Goal: Task Accomplishment & Management: Use online tool/utility

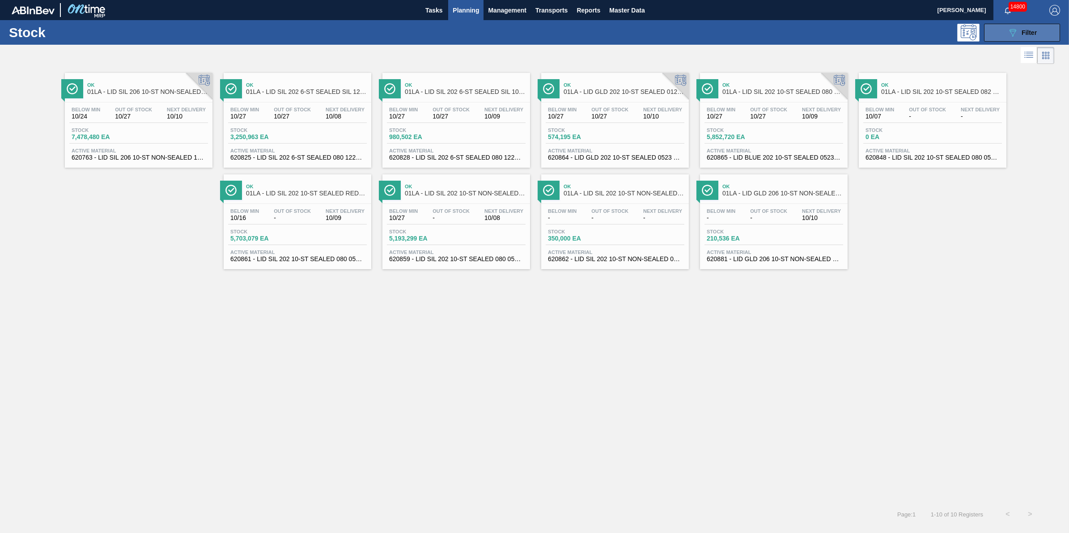
click at [1001, 33] on button "089F7B8B-B2A5-4AFE-B5C0-19BA573D28AC Filter" at bounding box center [1022, 33] width 76 height 18
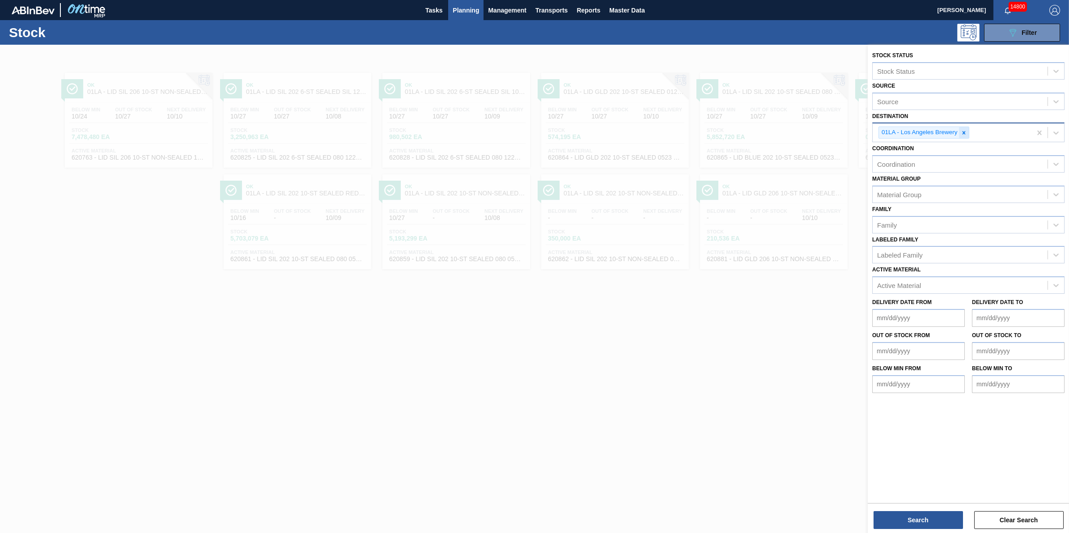
click at [964, 132] on icon at bounding box center [963, 132] width 3 height 3
click at [955, 277] on div "Active Material" at bounding box center [960, 283] width 175 height 13
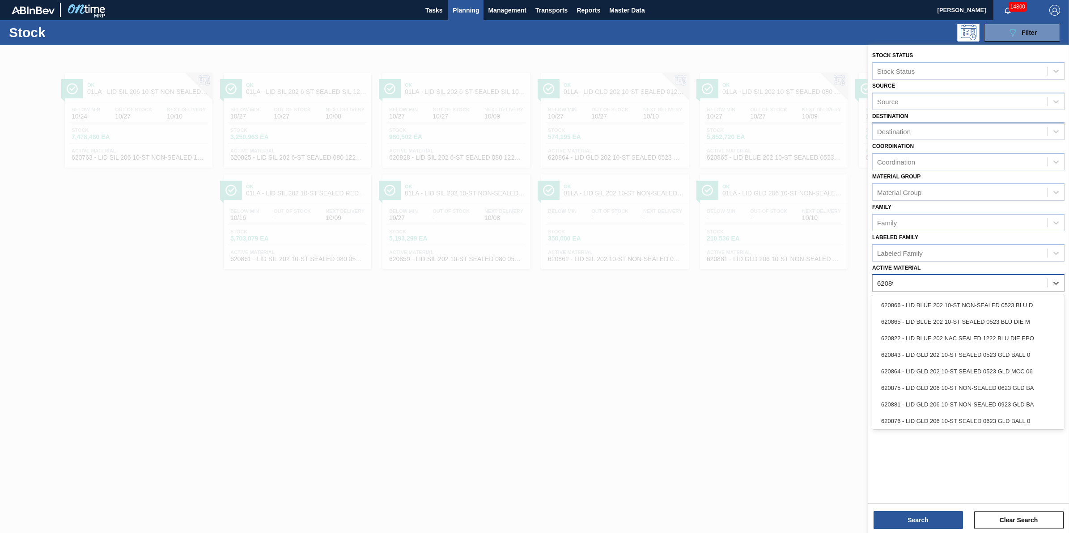
type Material "620892"
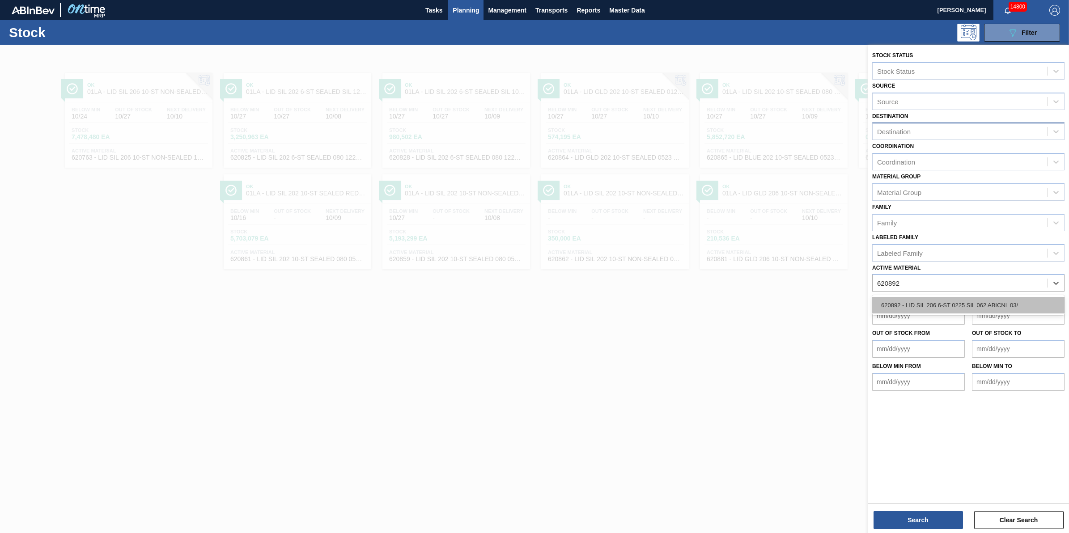
click at [956, 298] on div "620892 - LID SIL 206 6-ST 0225 SIL 062 ABICNL 03/" at bounding box center [968, 305] width 192 height 17
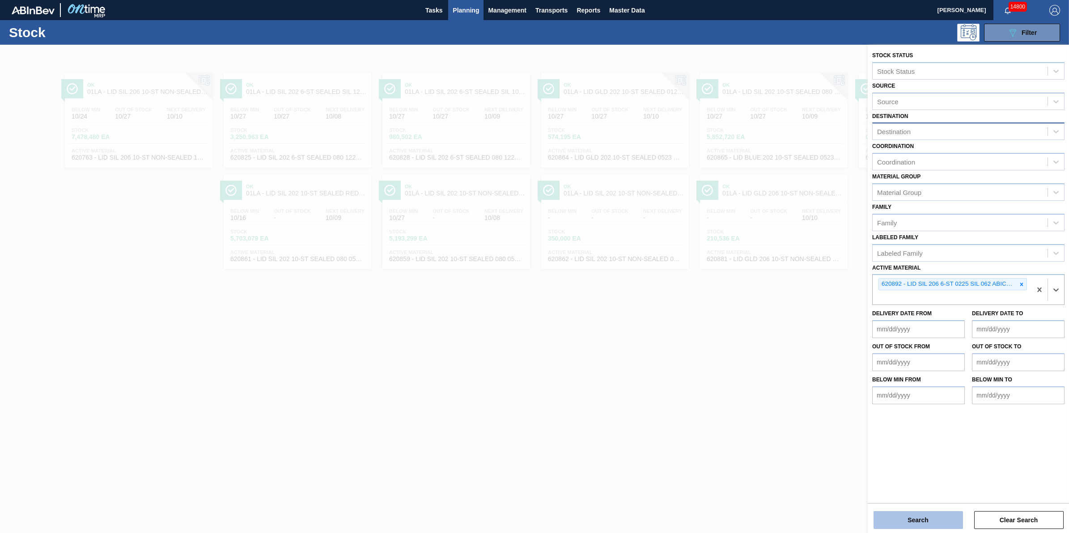
click at [922, 526] on button "Search" at bounding box center [917, 520] width 89 height 18
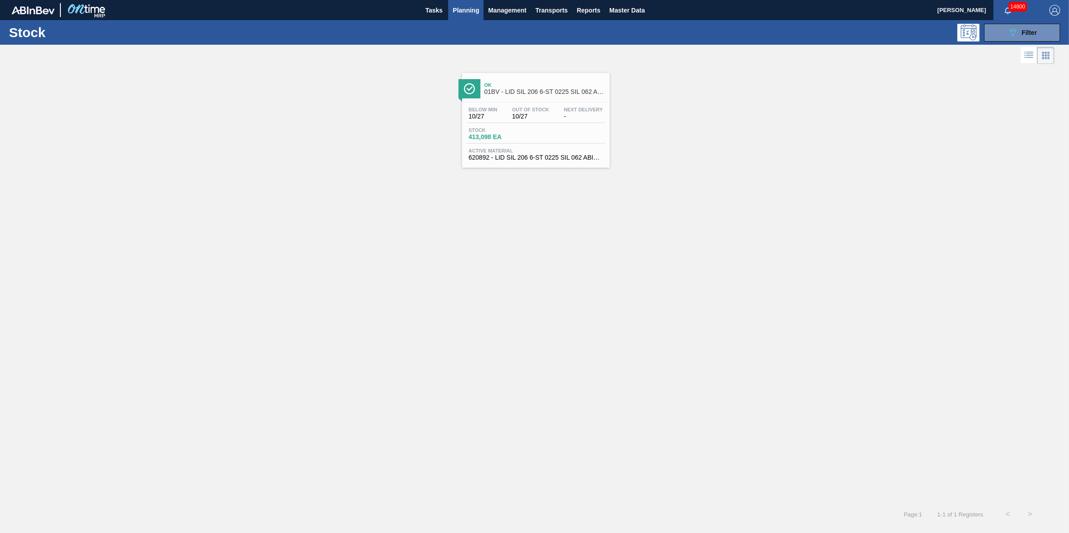
click at [518, 142] on div "Stock 413,098 EA" at bounding box center [535, 135] width 139 height 16
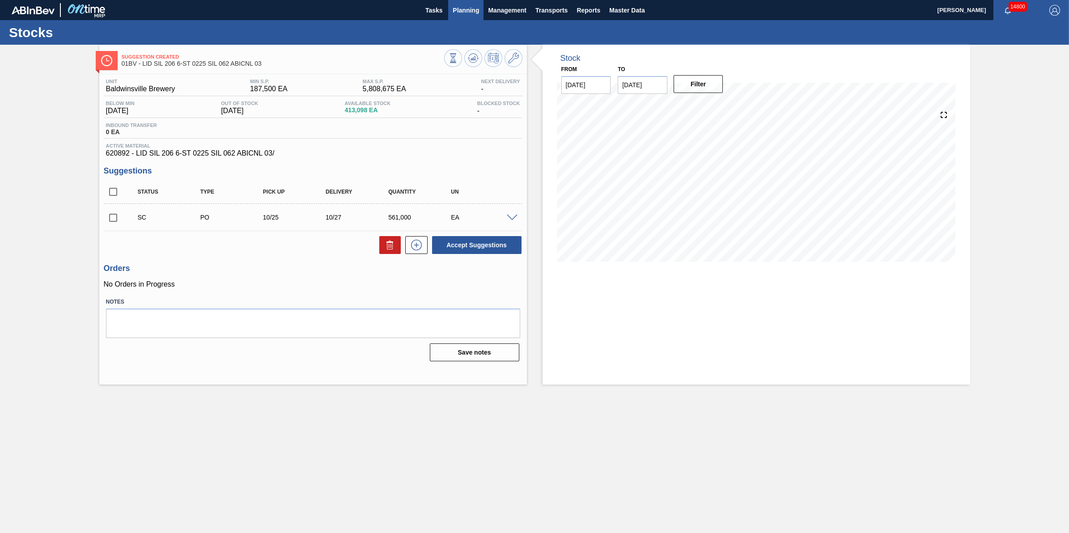
click at [470, 12] on span "Planning" at bounding box center [466, 10] width 26 height 11
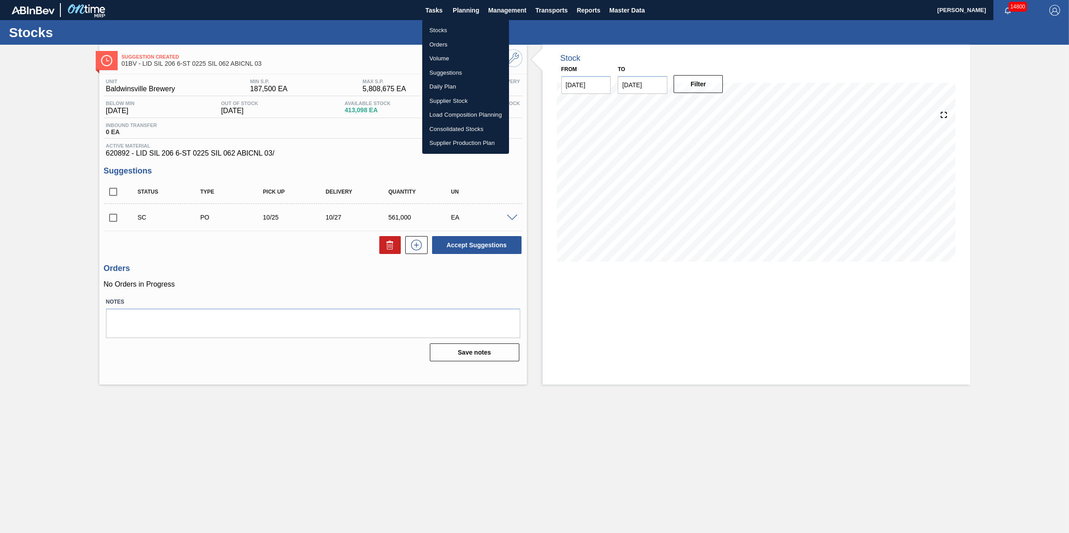
click at [470, 27] on li "Stocks" at bounding box center [465, 30] width 87 height 14
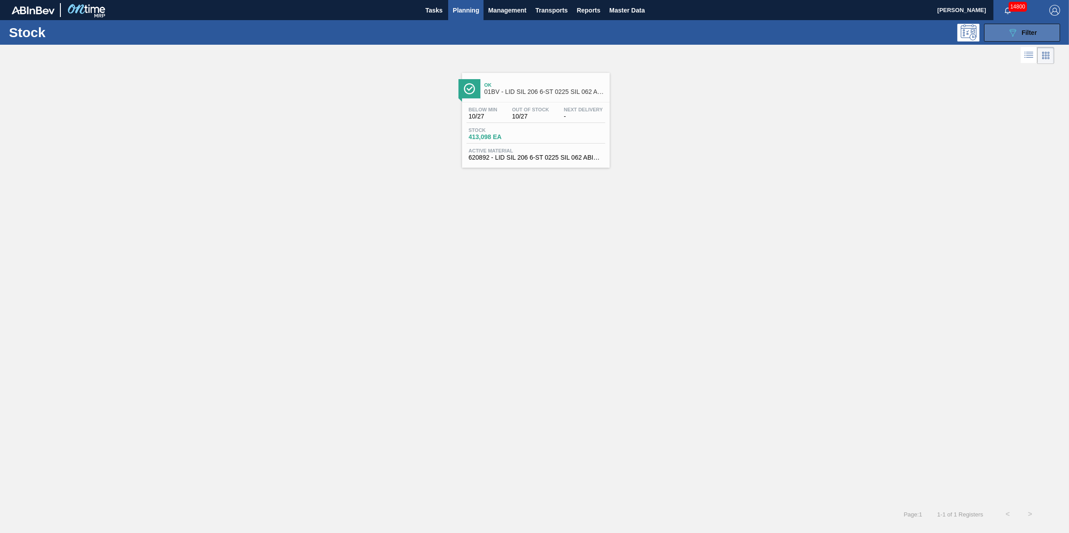
click at [1048, 34] on button "089F7B8B-B2A5-4AFE-B5C0-19BA573D28AC Filter" at bounding box center [1022, 33] width 76 height 18
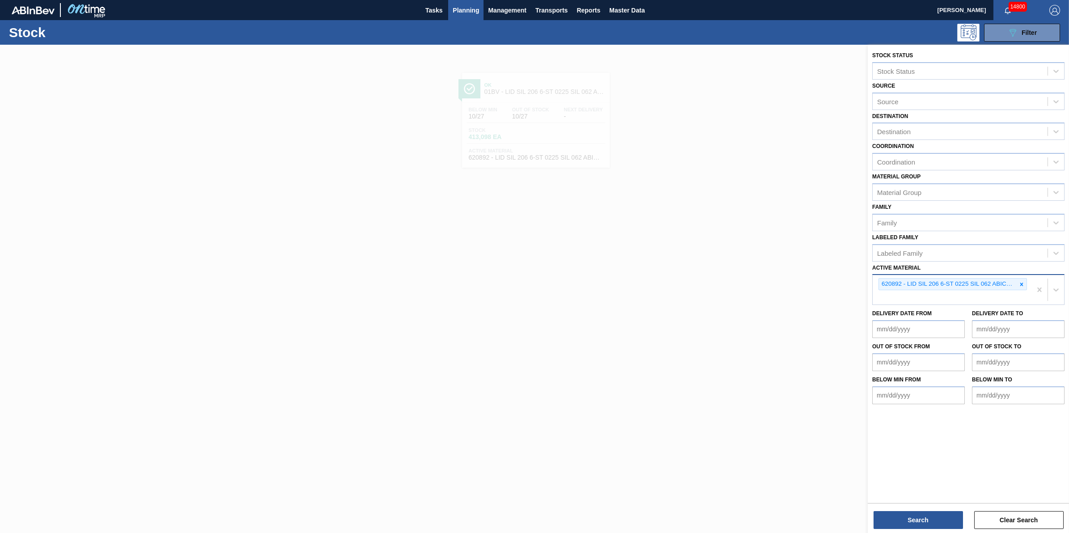
click at [998, 294] on div "620892 - LID SIL 206 6-ST 0225 SIL 062 ABICNL 03/" at bounding box center [952, 290] width 159 height 30
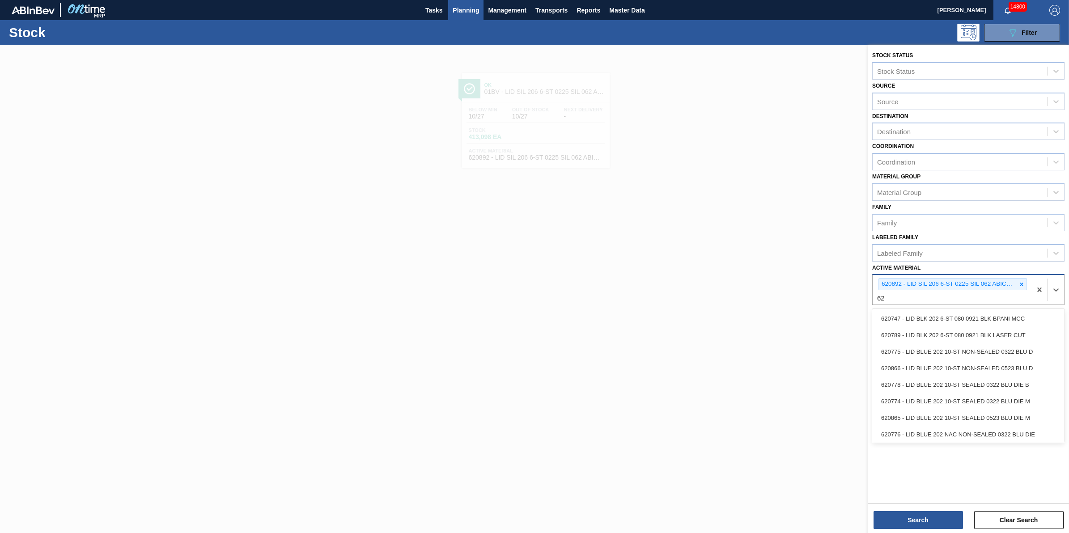
type Material "6"
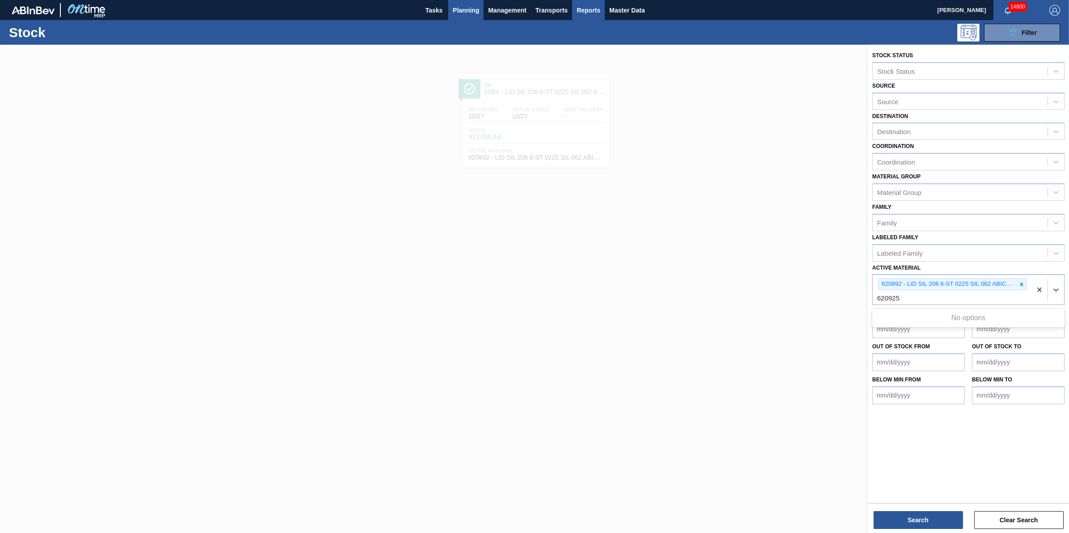
type Material "620925"
type Material "620924"
click at [891, 311] on div "620924 - LID SIL 206 10-ST 0625 SIL BEVERAGE W 06" at bounding box center [968, 318] width 192 height 17
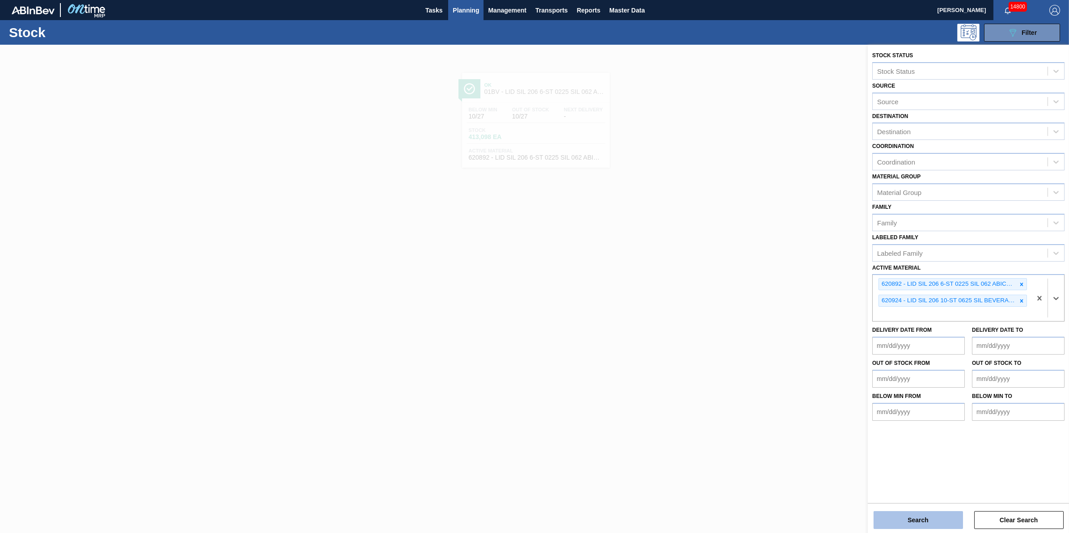
click at [915, 522] on button "Search" at bounding box center [917, 520] width 89 height 18
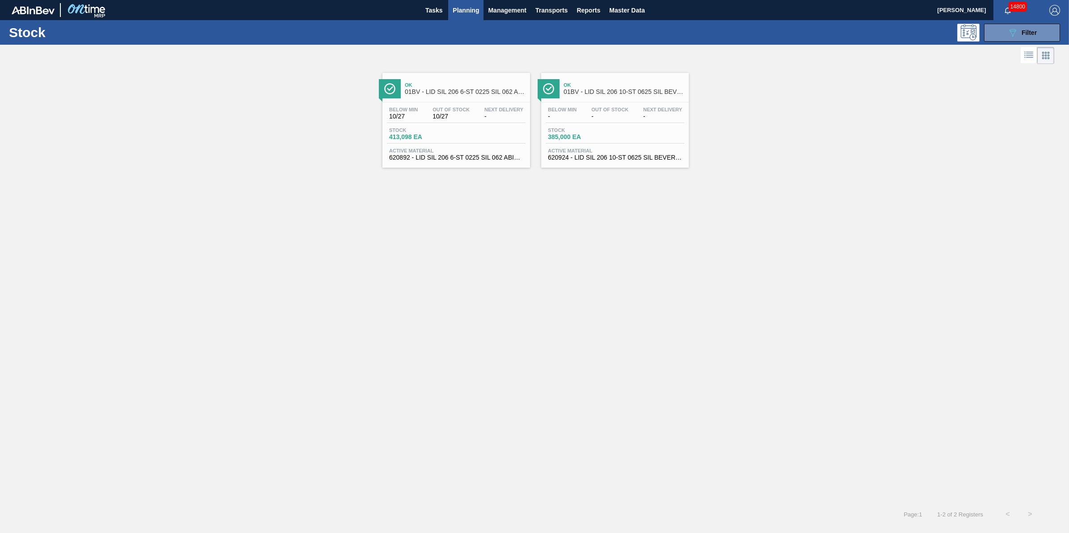
click at [652, 137] on div "Stock 385,000 EA" at bounding box center [615, 135] width 139 height 16
click at [417, 131] on span "Stock" at bounding box center [420, 129] width 63 height 5
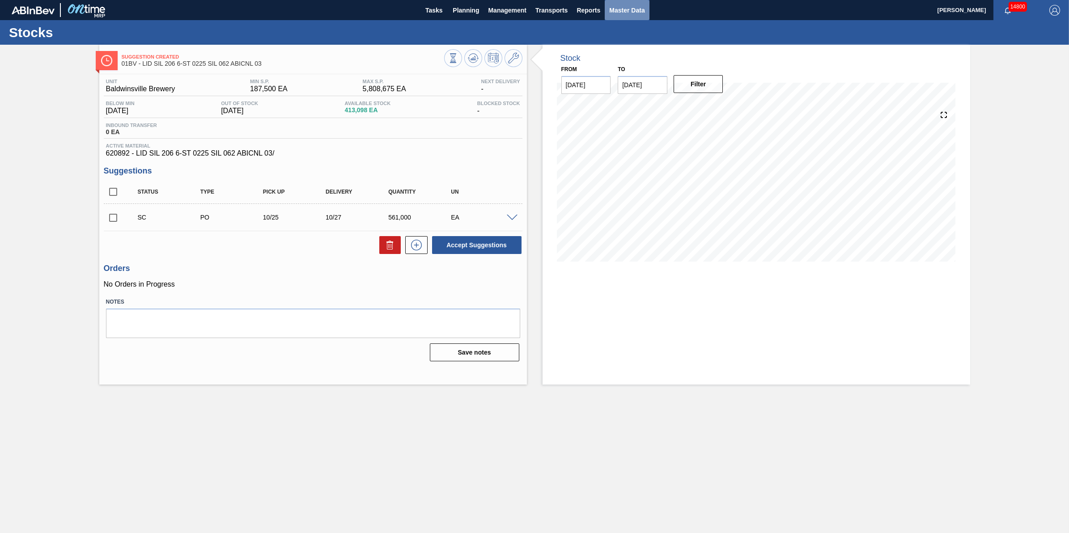
click at [612, 11] on span "Master Data" at bounding box center [626, 10] width 35 height 11
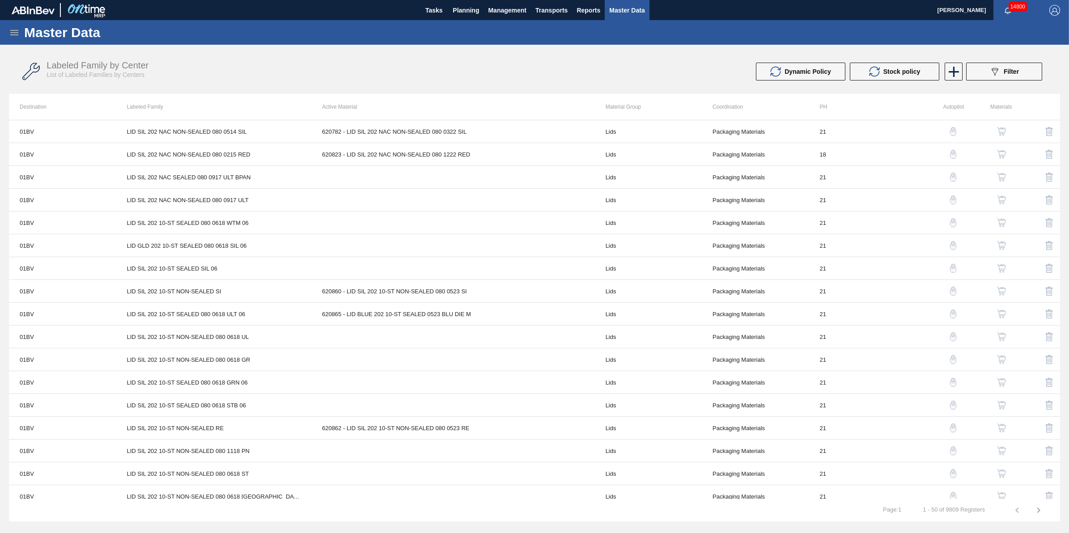
click at [18, 34] on icon at bounding box center [14, 32] width 11 height 11
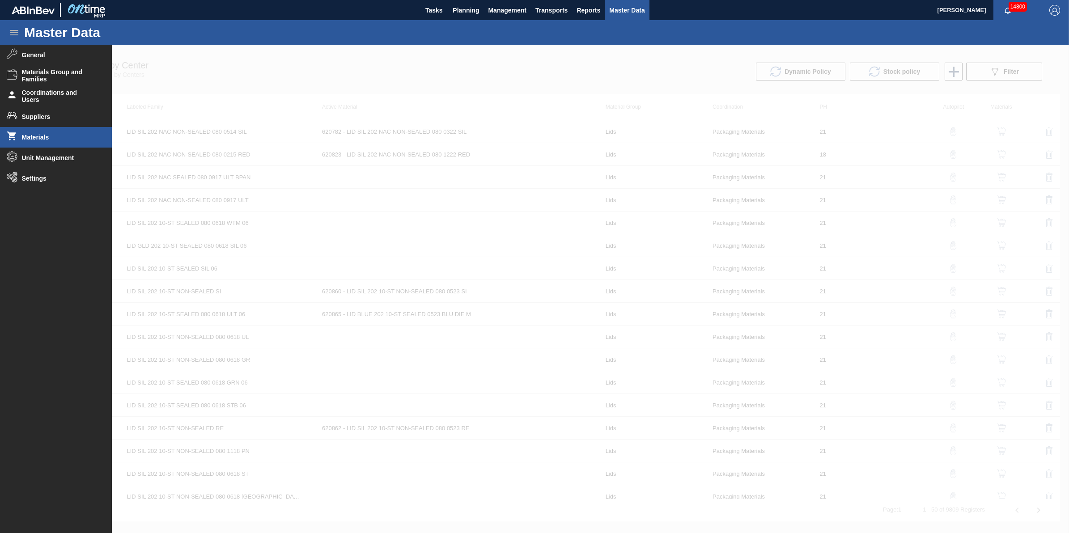
click at [55, 138] on span "Materials" at bounding box center [59, 137] width 74 height 7
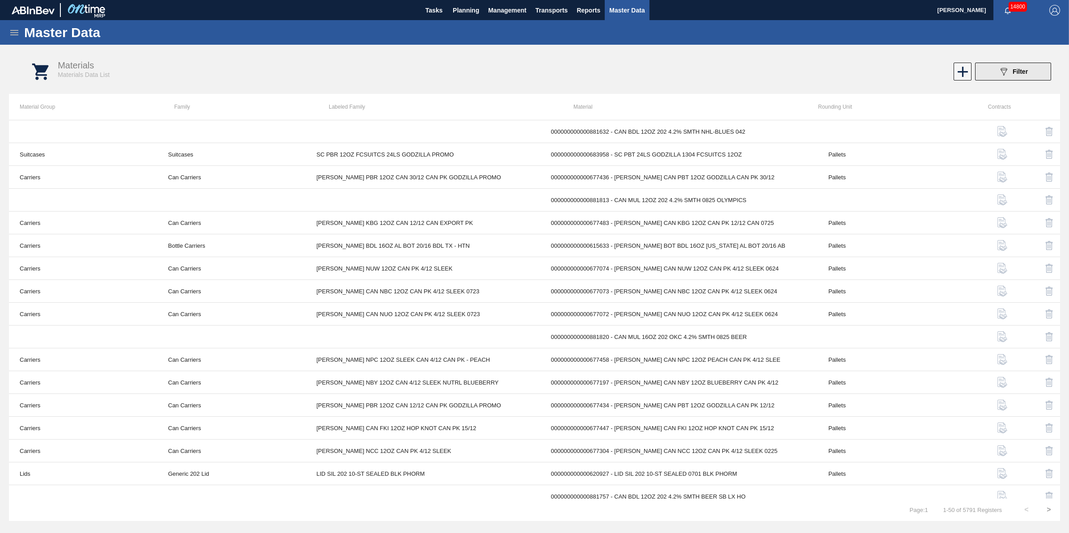
click at [1003, 70] on icon "089F7B8B-B2A5-4AFE-B5C0-19BA573D28AC" at bounding box center [1003, 71] width 11 height 11
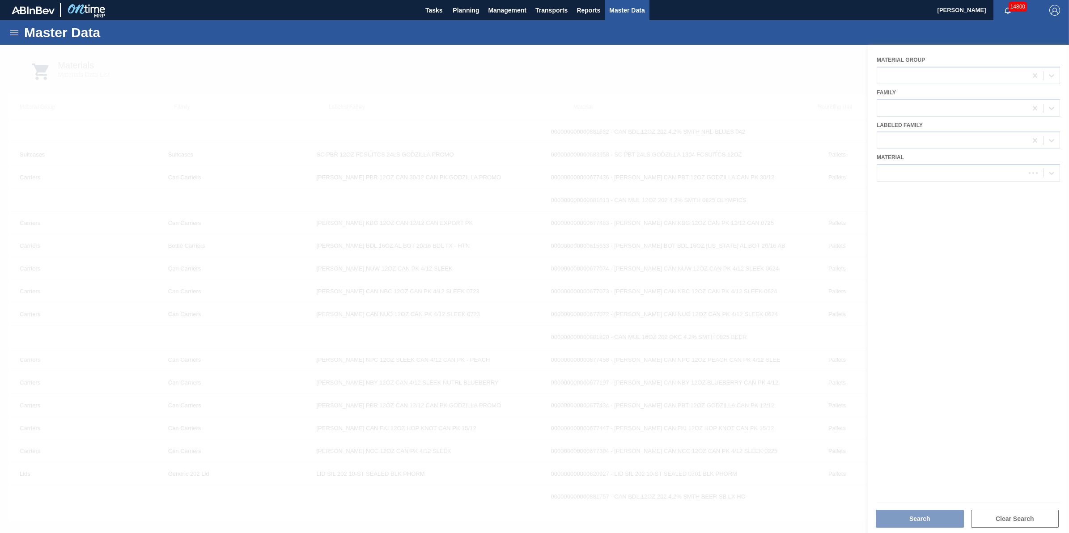
click at [984, 179] on div at bounding box center [534, 289] width 1069 height 488
click at [983, 170] on div at bounding box center [534, 289] width 1069 height 488
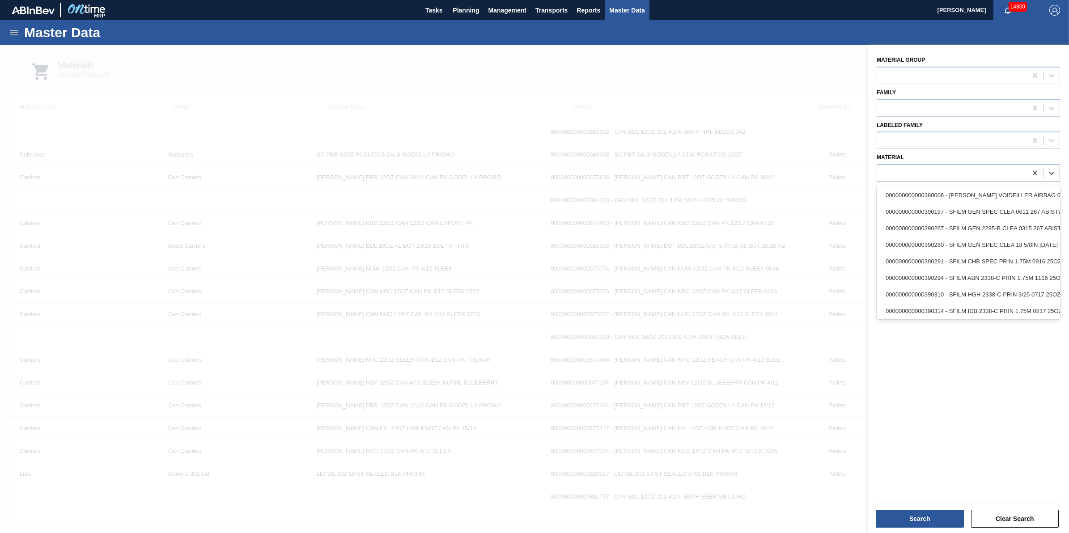
click at [983, 170] on div at bounding box center [952, 173] width 150 height 13
type input "620892"
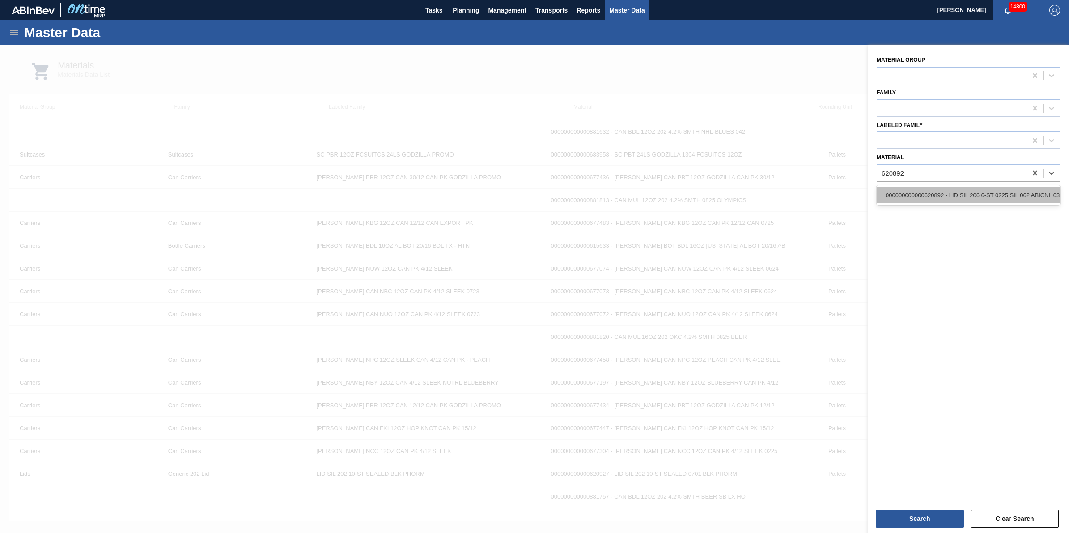
click at [970, 193] on div "000000000000620892 - LID SIL 206 6-ST 0225 SIL 062 ABICNL 03/" at bounding box center [968, 195] width 183 height 17
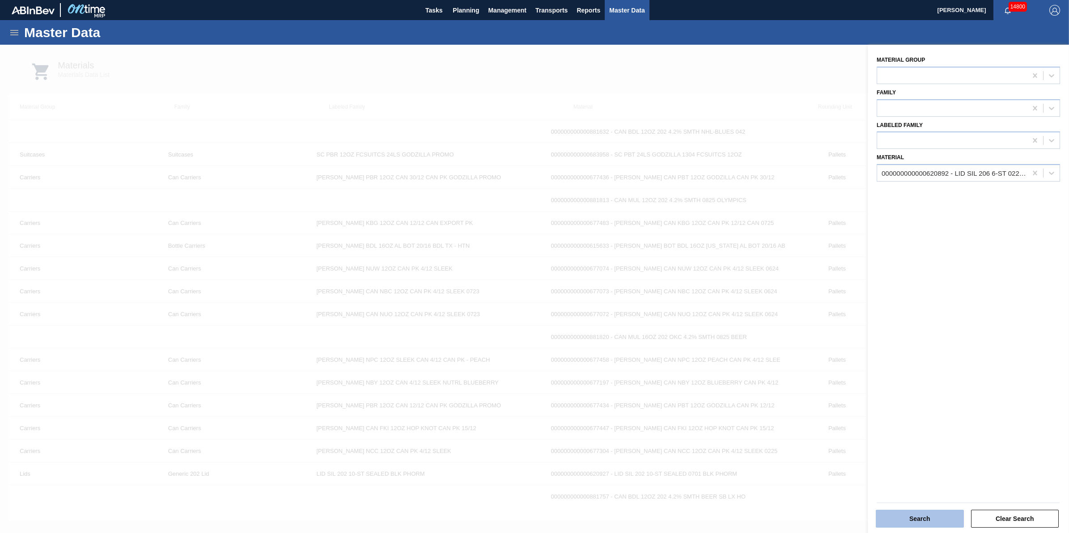
click at [932, 511] on button "Search" at bounding box center [920, 519] width 88 height 18
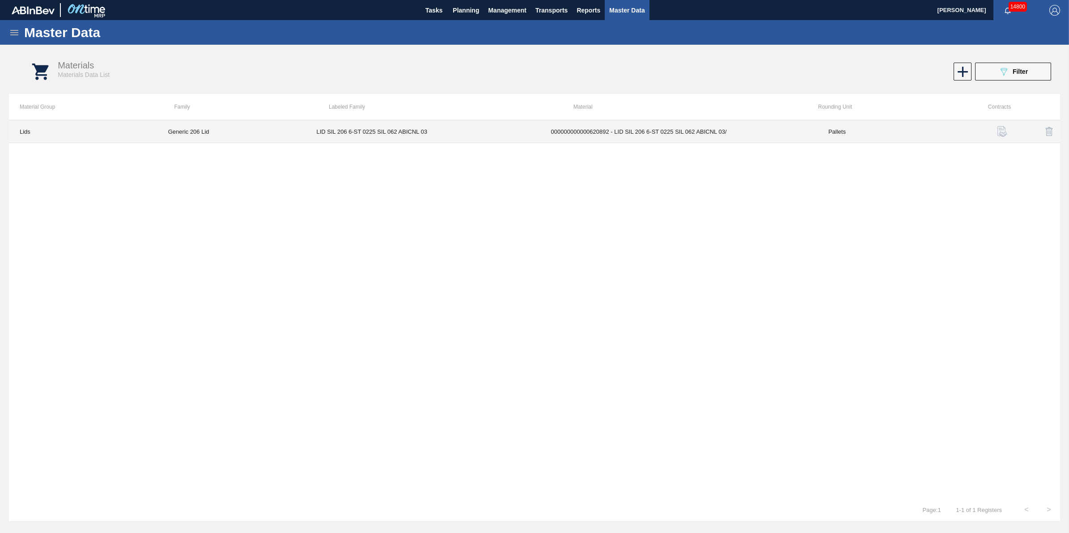
click at [607, 136] on td "000000000000620892 - LID SIL 206 6-ST 0225 SIL 062 ABICNL 03/" at bounding box center [678, 131] width 277 height 23
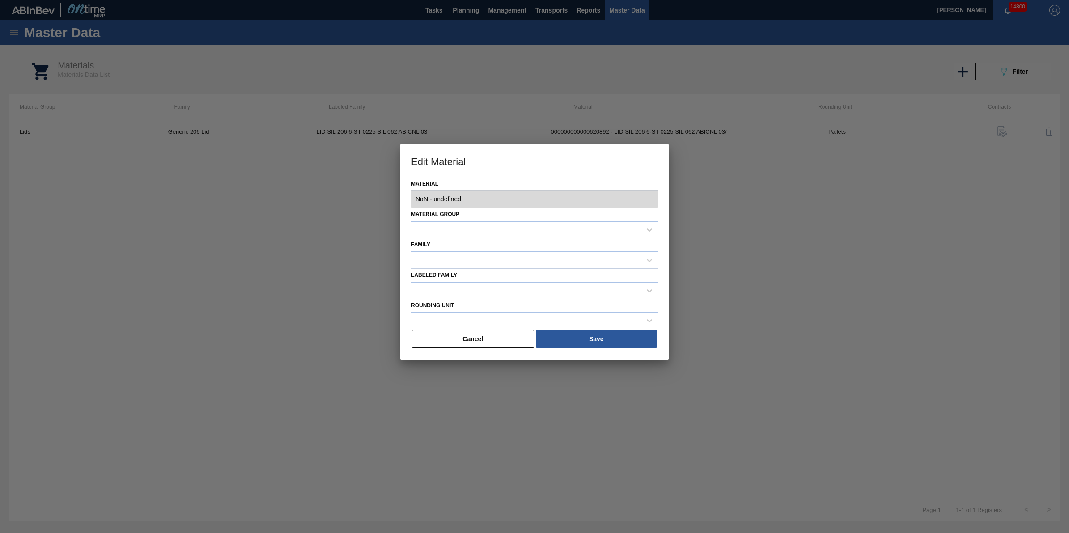
type input "620892 - 000000000000620892 - LID SIL 206 6-ST 0225 SIL 062 ABICNL 03/"
click at [496, 350] on div "Material 620892 - 000000000000620892 - LID SIL 206 6-ST 0225 SIL 062 ABICNL 03/…" at bounding box center [534, 269] width 268 height 182
click at [472, 344] on button "Cancel" at bounding box center [473, 339] width 122 height 18
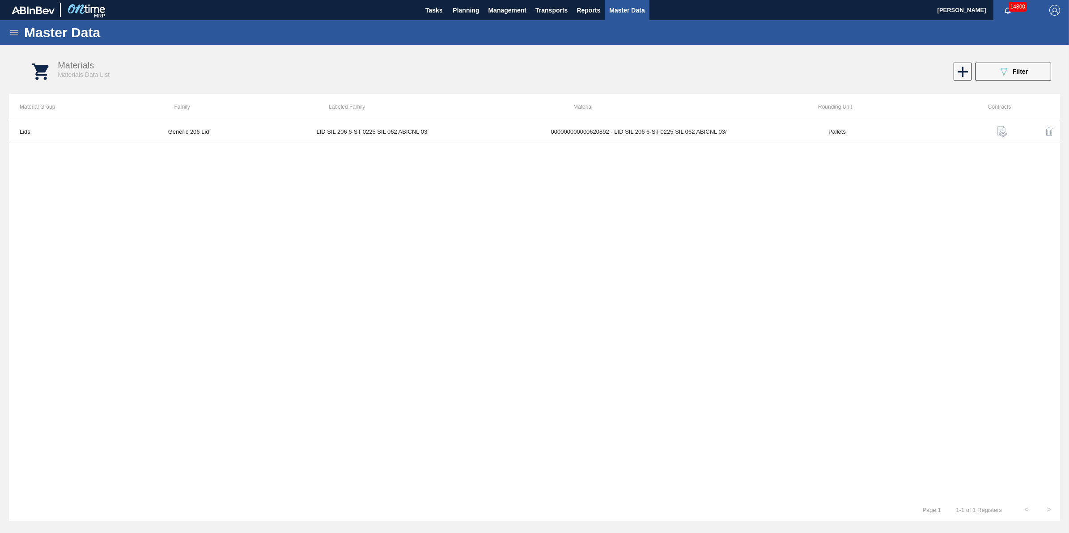
click at [1001, 133] on img "button" at bounding box center [1002, 131] width 11 height 11
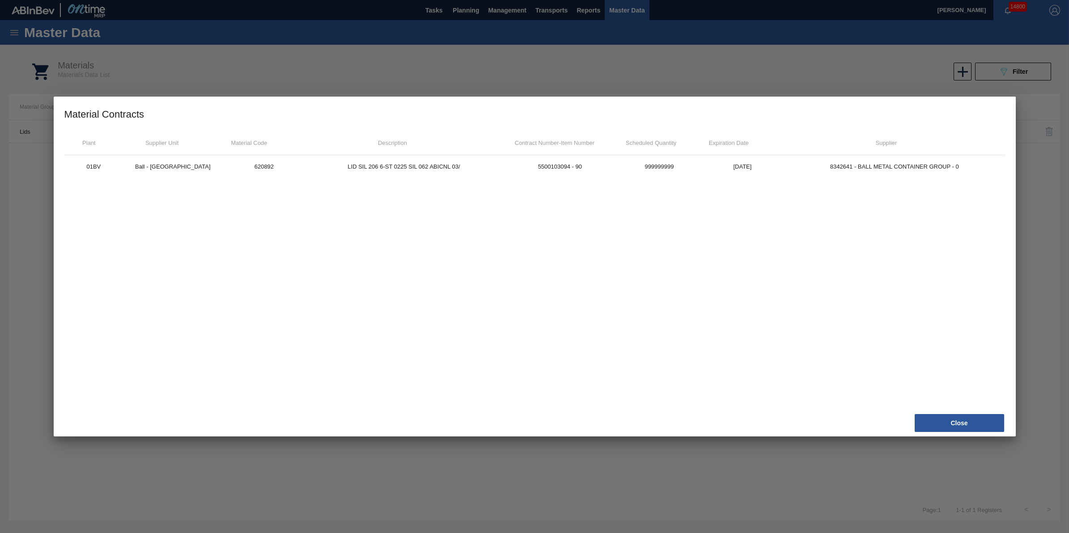
click at [507, 491] on div at bounding box center [534, 266] width 1069 height 533
click at [948, 415] on button "Close" at bounding box center [959, 423] width 89 height 18
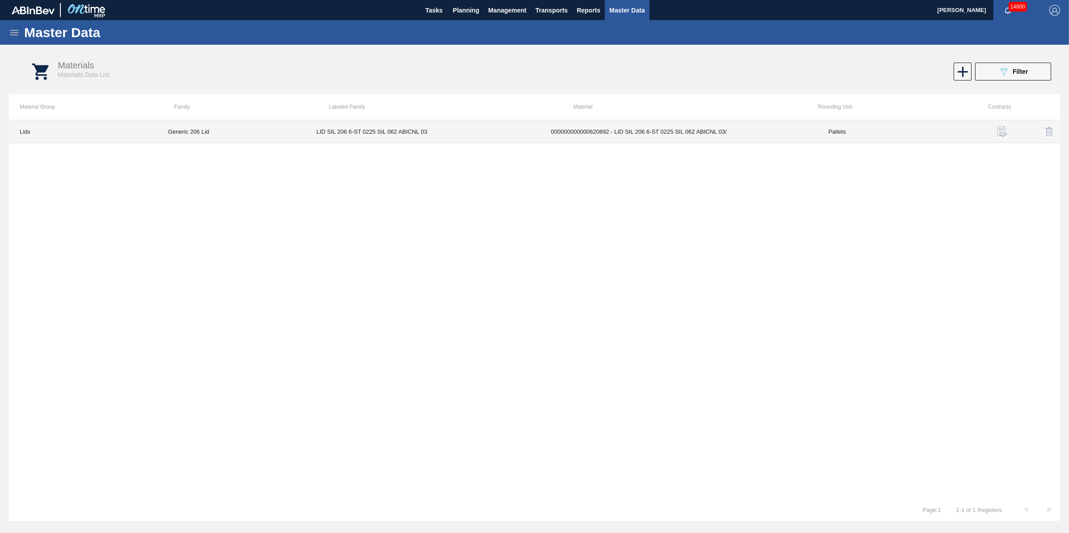
click at [47, 132] on td "Lids" at bounding box center [83, 131] width 148 height 23
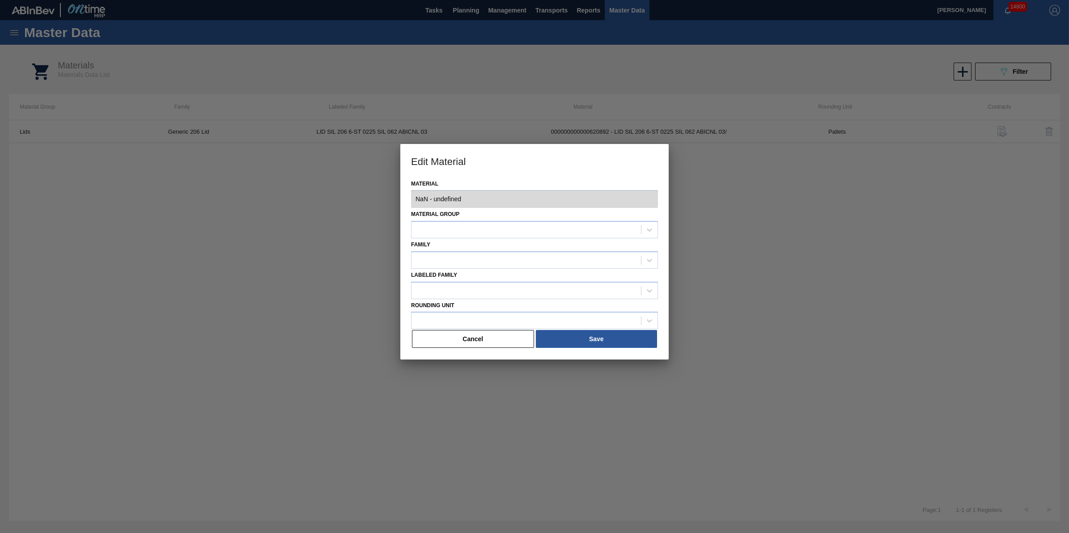
type input "620892 - 000000000000620892 - LID SIL 206 6-ST 0225 SIL 062 ABICNL 03/"
click at [464, 338] on button "Cancel" at bounding box center [473, 339] width 122 height 18
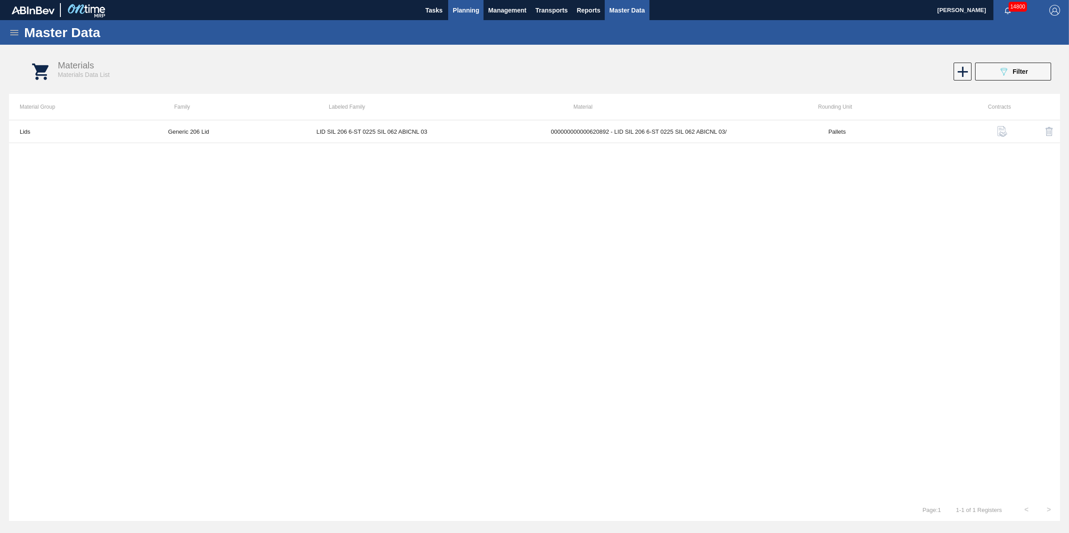
click at [462, 14] on span "Planning" at bounding box center [466, 10] width 26 height 11
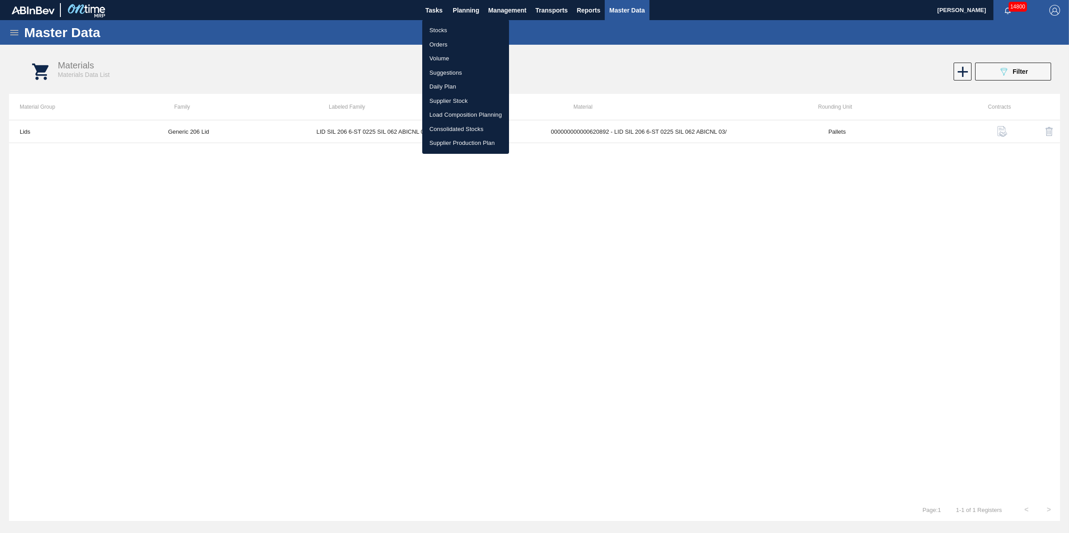
click at [463, 30] on li "Stocks" at bounding box center [465, 30] width 87 height 14
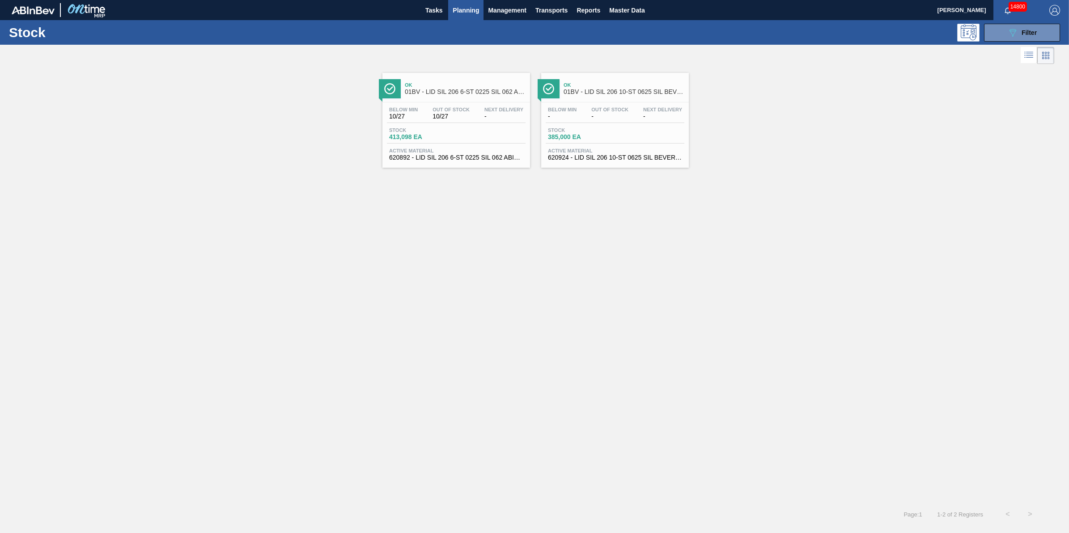
drag, startPoint x: 1025, startPoint y: 34, endPoint x: 1020, endPoint y: 42, distance: 10.1
click at [1025, 34] on span "Filter" at bounding box center [1028, 32] width 15 height 7
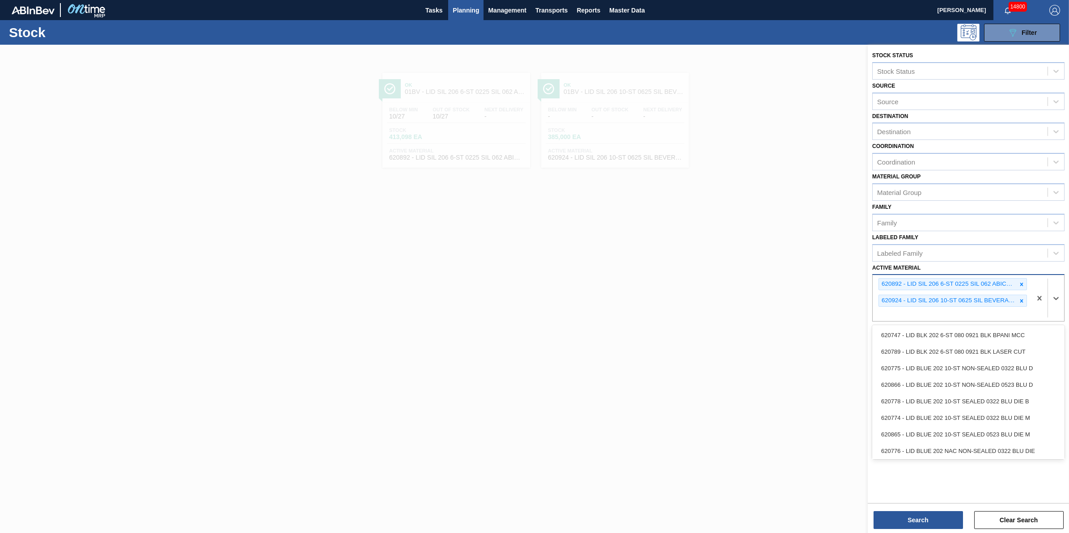
click at [1002, 311] on div "620892 - LID SIL 206 6-ST 0225 SIL 062 ABICNL 03/ 620924 - LID SIL 206 10-ST 06…" at bounding box center [952, 298] width 159 height 46
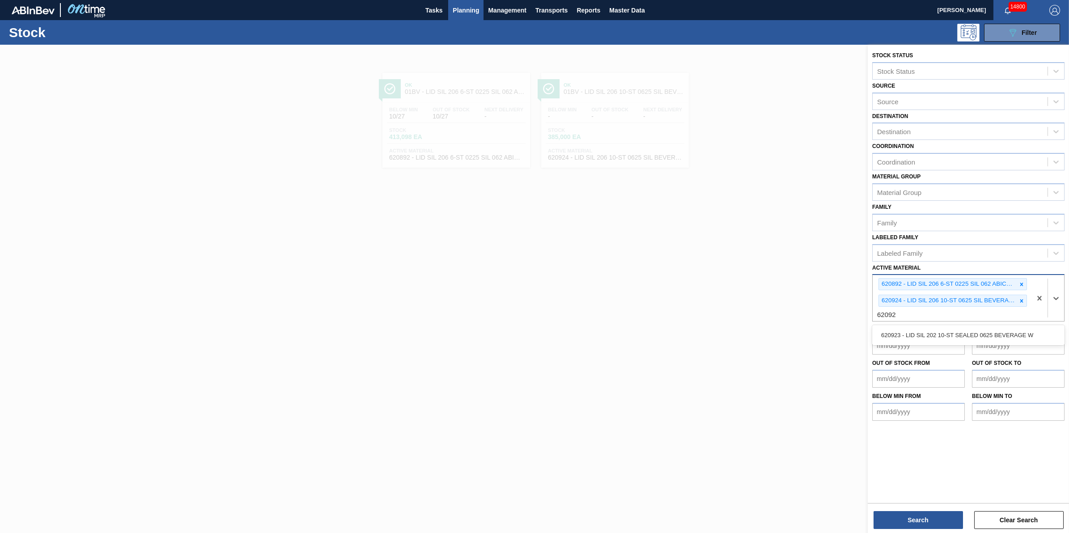
type Material "620923"
click at [1004, 328] on div "620923 - LID SIL 202 10-ST SEALED 0625 BEVERAGE W" at bounding box center [968, 335] width 192 height 17
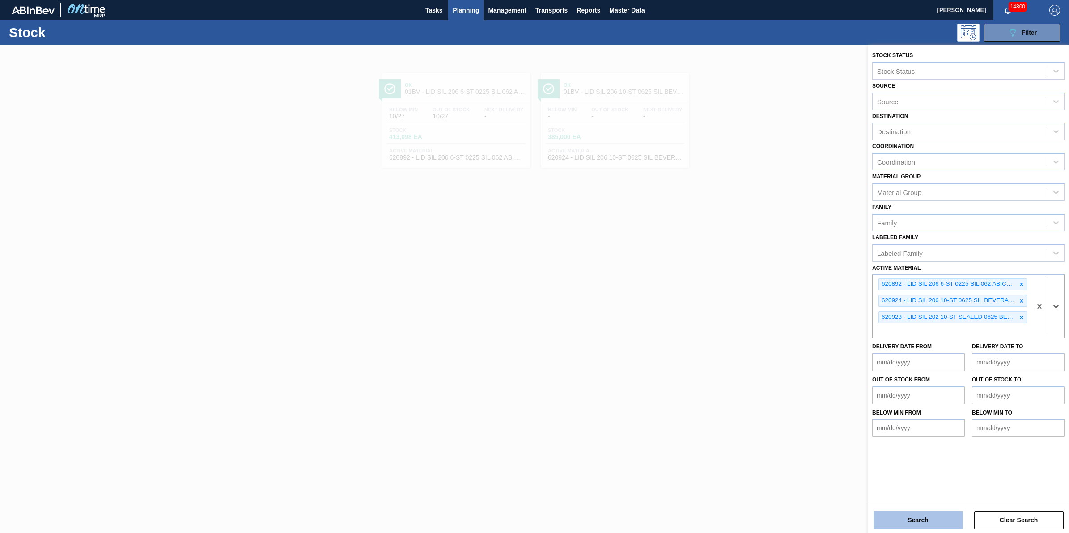
click at [927, 526] on button "Search" at bounding box center [917, 520] width 89 height 18
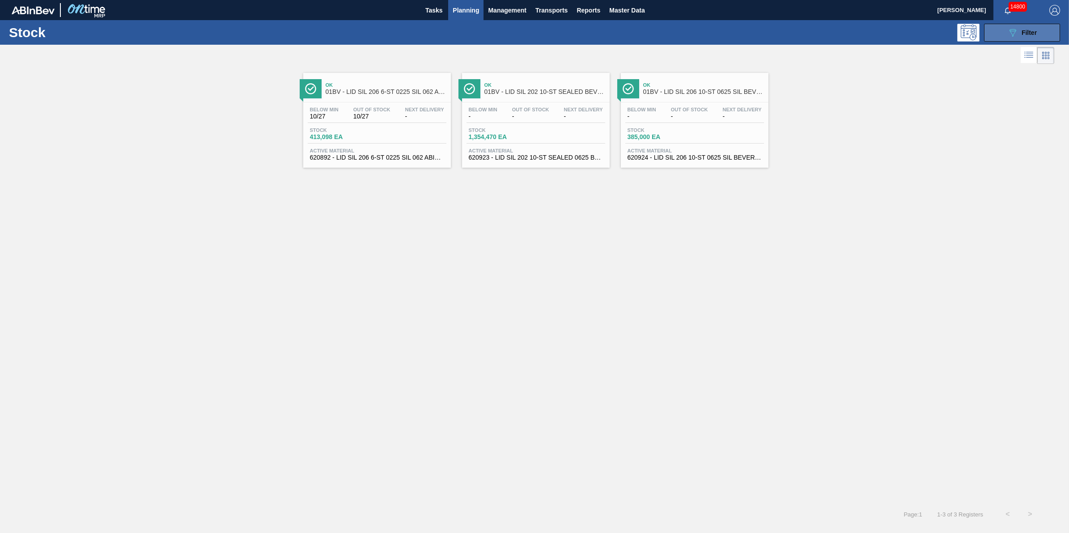
click at [1005, 32] on button "089F7B8B-B2A5-4AFE-B5C0-19BA573D28AC Filter" at bounding box center [1022, 33] width 76 height 18
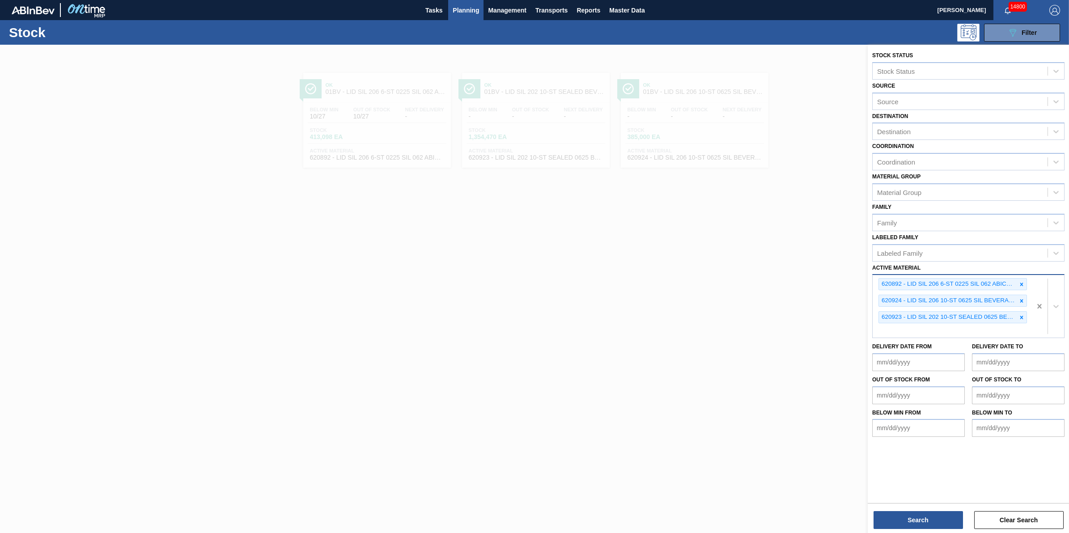
click at [1040, 313] on div at bounding box center [1047, 306] width 33 height 63
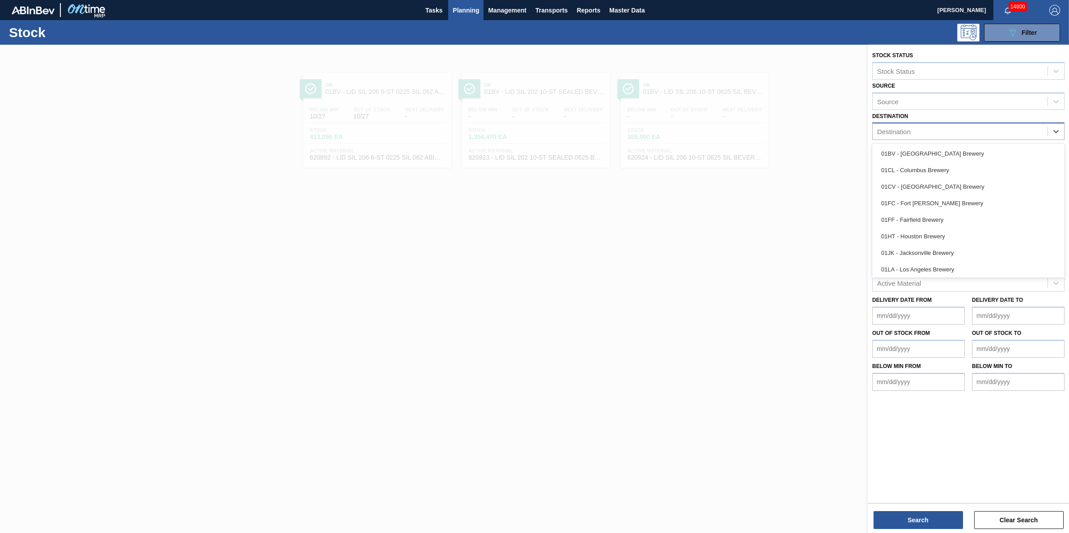
click at [944, 135] on div "Destination" at bounding box center [960, 131] width 175 height 13
click at [959, 257] on div "01SL - St. [PERSON_NAME]" at bounding box center [968, 251] width 192 height 17
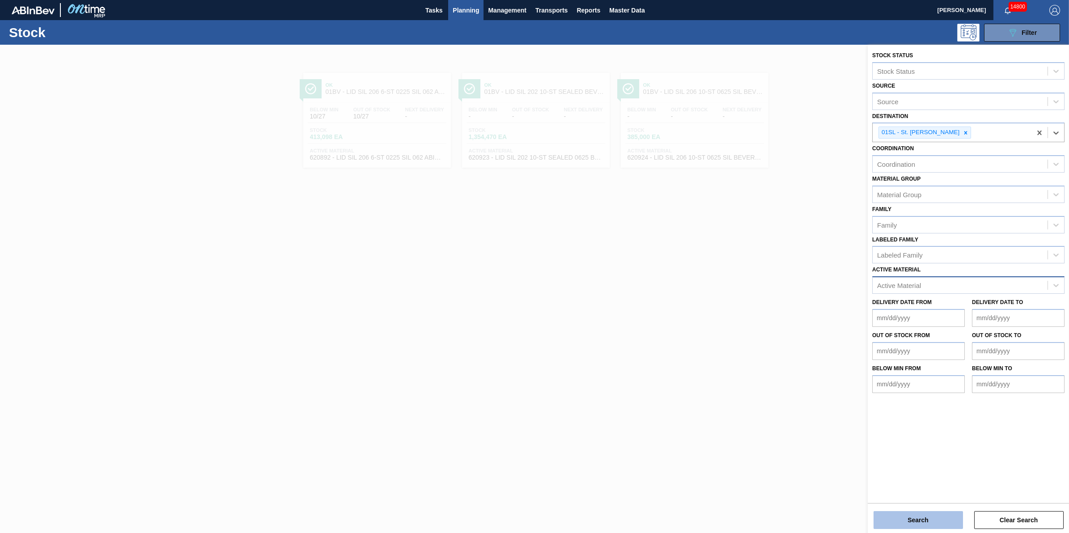
drag, startPoint x: 932, startPoint y: 520, endPoint x: 931, endPoint y: 525, distance: 5.0
click at [931, 525] on button "Search" at bounding box center [917, 520] width 89 height 18
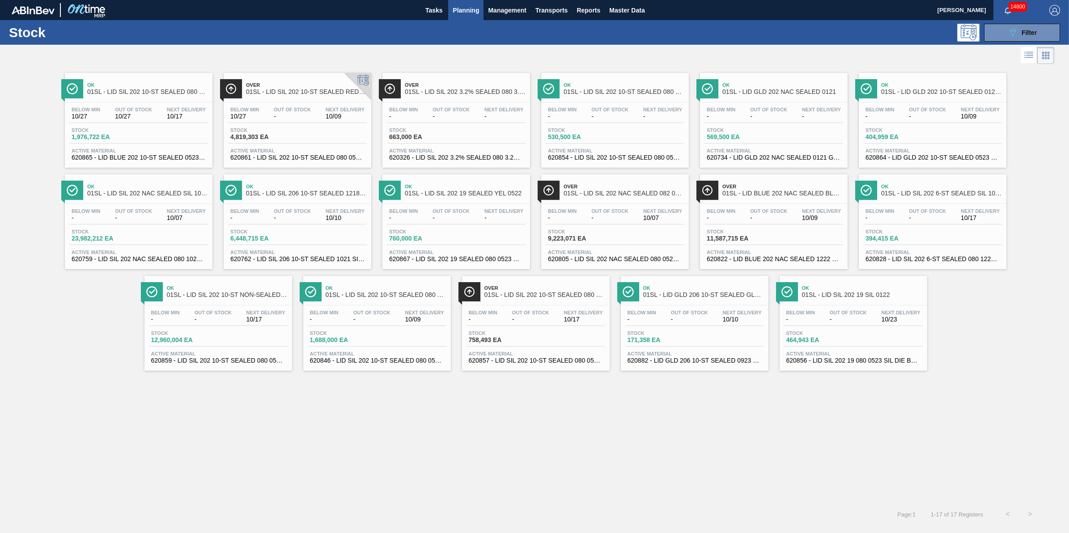
click at [120, 214] on span "Out Of Stock" at bounding box center [133, 210] width 37 height 5
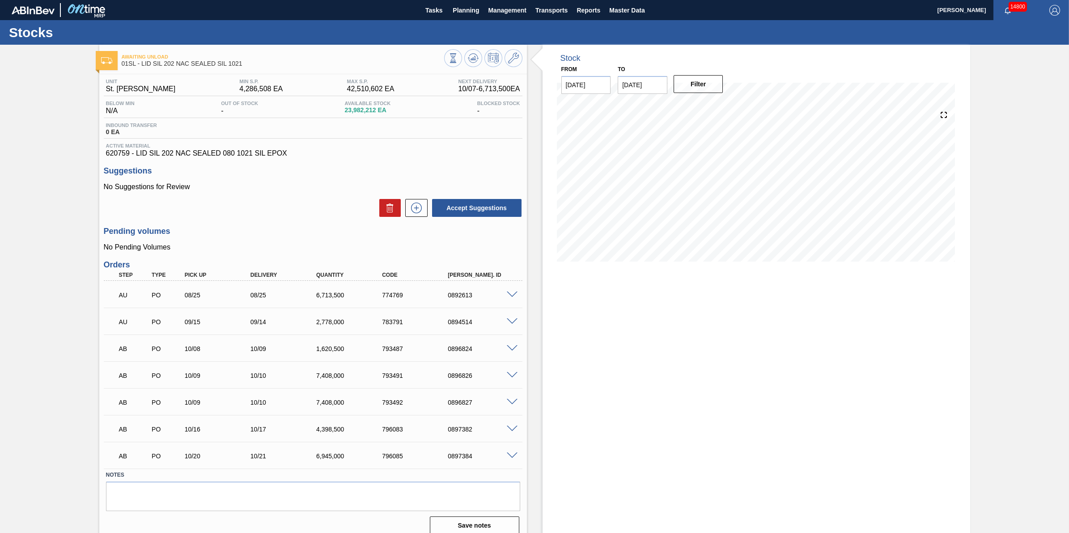
click at [662, 86] on input "[DATE]" at bounding box center [643, 85] width 50 height 18
click at [718, 198] on div "1" at bounding box center [715, 193] width 12 height 12
type input "[DATE]"
click at [707, 86] on button "Filter" at bounding box center [699, 84] width 50 height 18
click at [472, 64] on span at bounding box center [473, 58] width 11 height 11
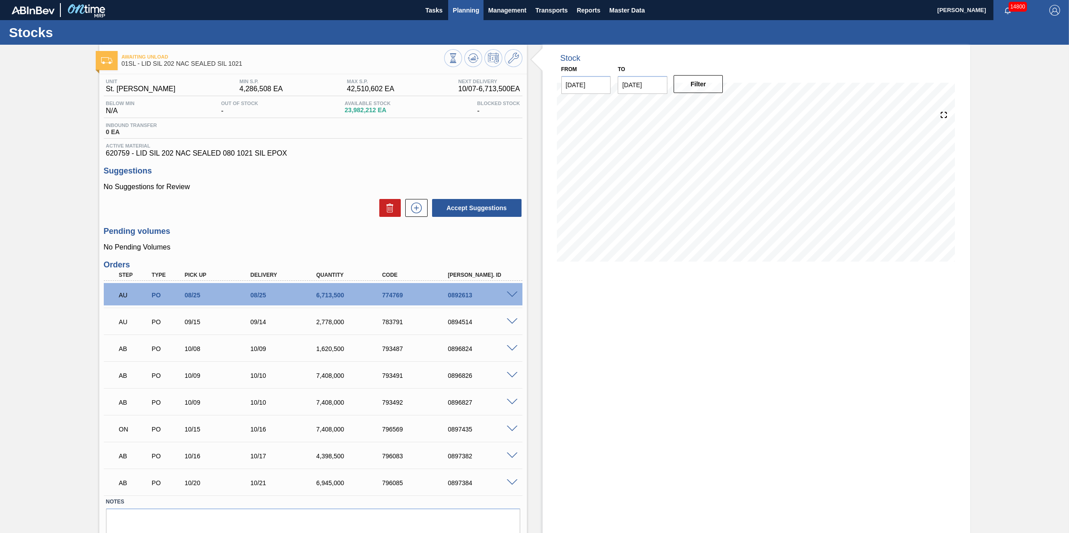
click at [475, 15] on span "Planning" at bounding box center [466, 10] width 26 height 11
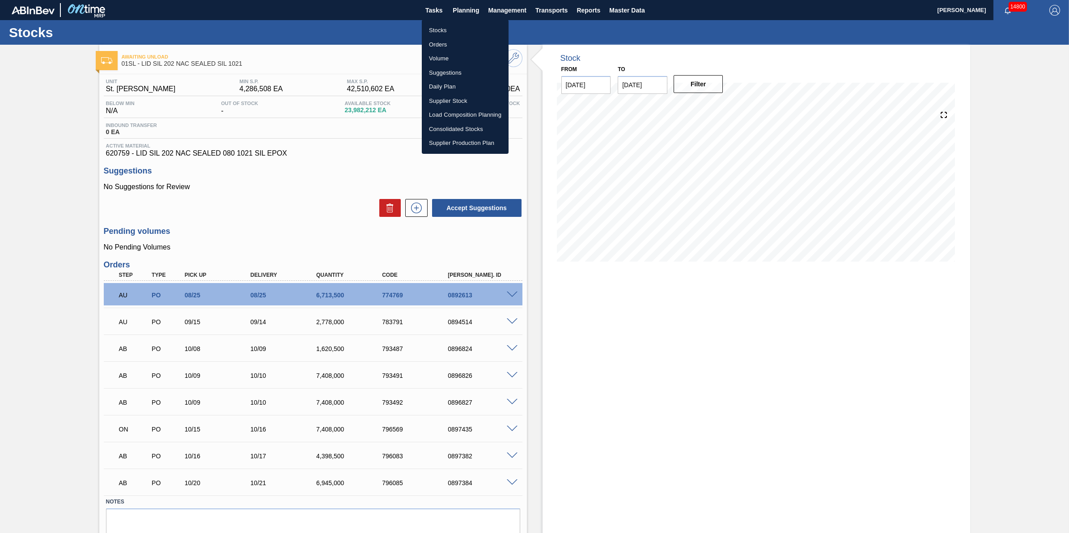
click at [477, 29] on li "Stocks" at bounding box center [465, 30] width 87 height 14
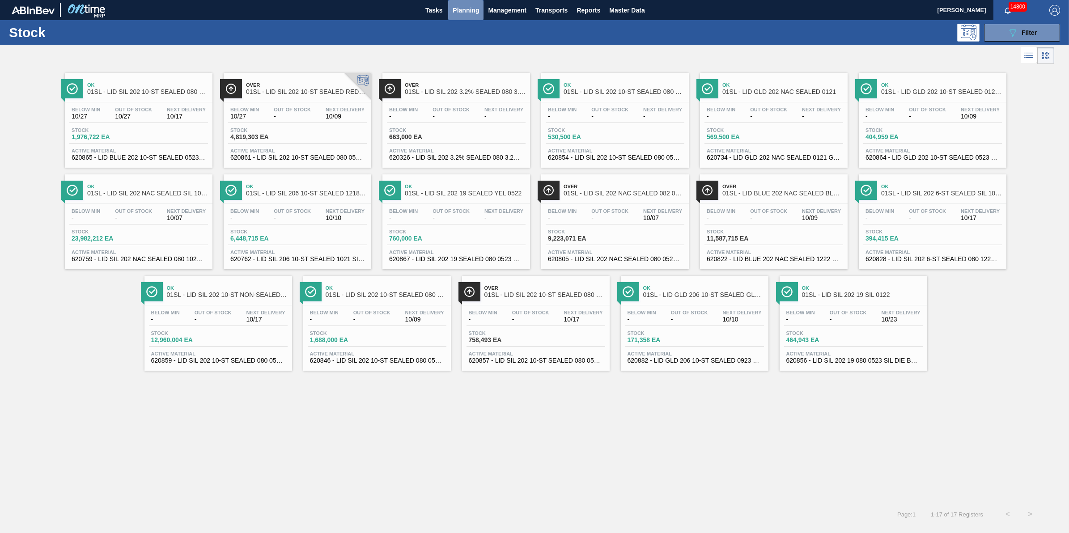
click at [466, 5] on span "Planning" at bounding box center [466, 10] width 26 height 11
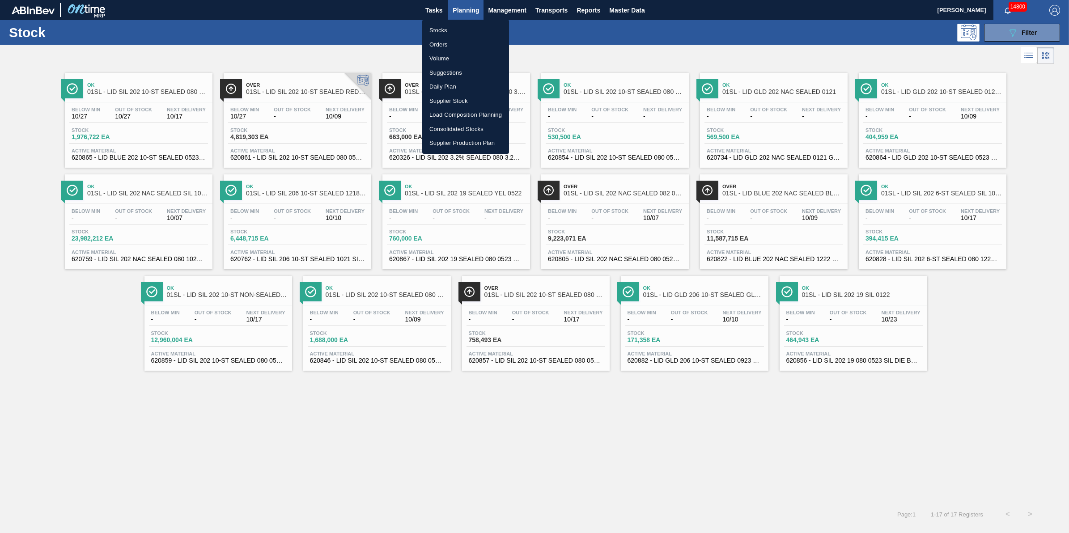
click at [471, 28] on li "Stocks" at bounding box center [465, 30] width 87 height 14
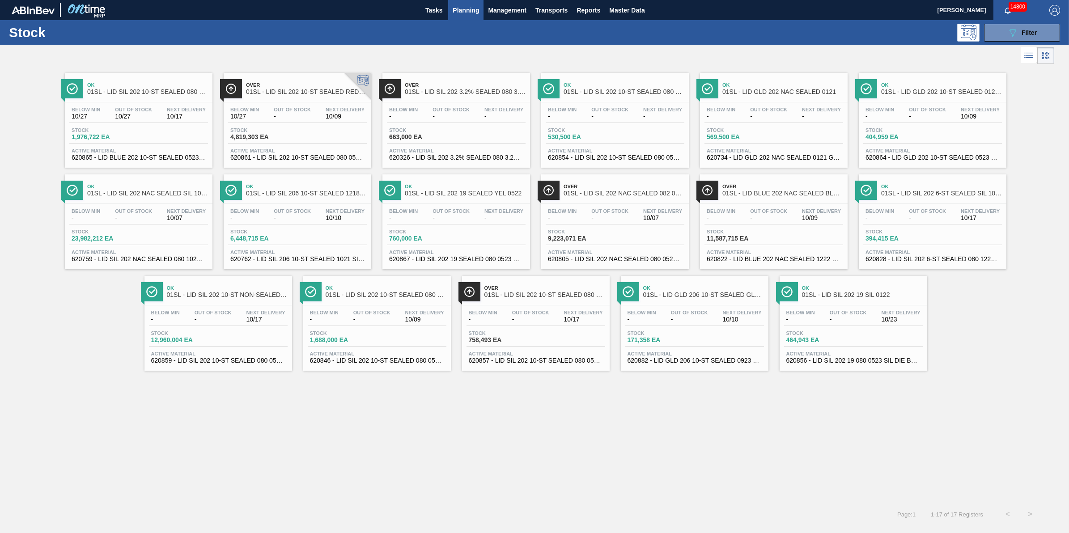
click at [466, 17] on button "Planning" at bounding box center [465, 10] width 35 height 20
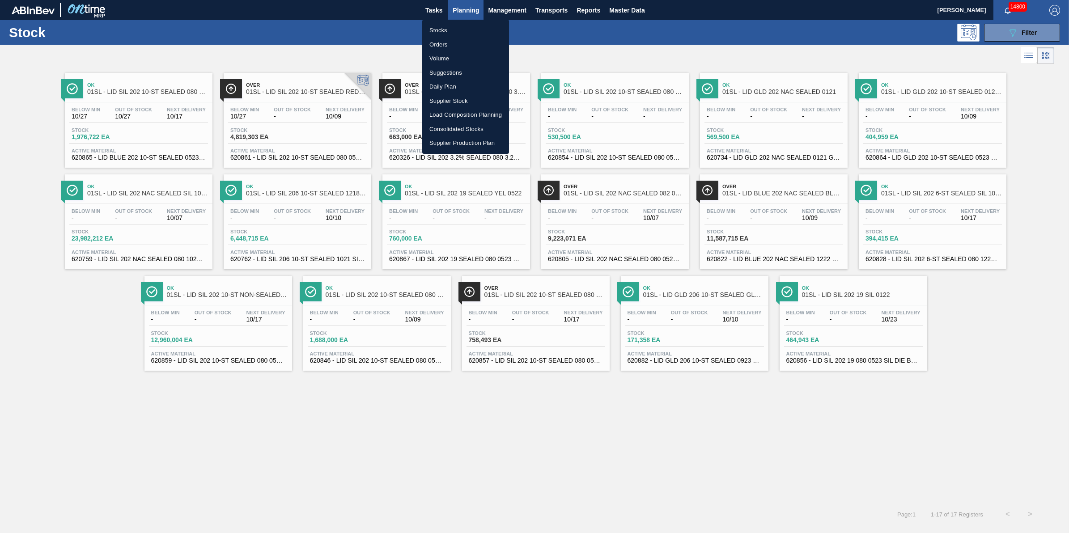
click at [466, 26] on li "Stocks" at bounding box center [465, 30] width 87 height 14
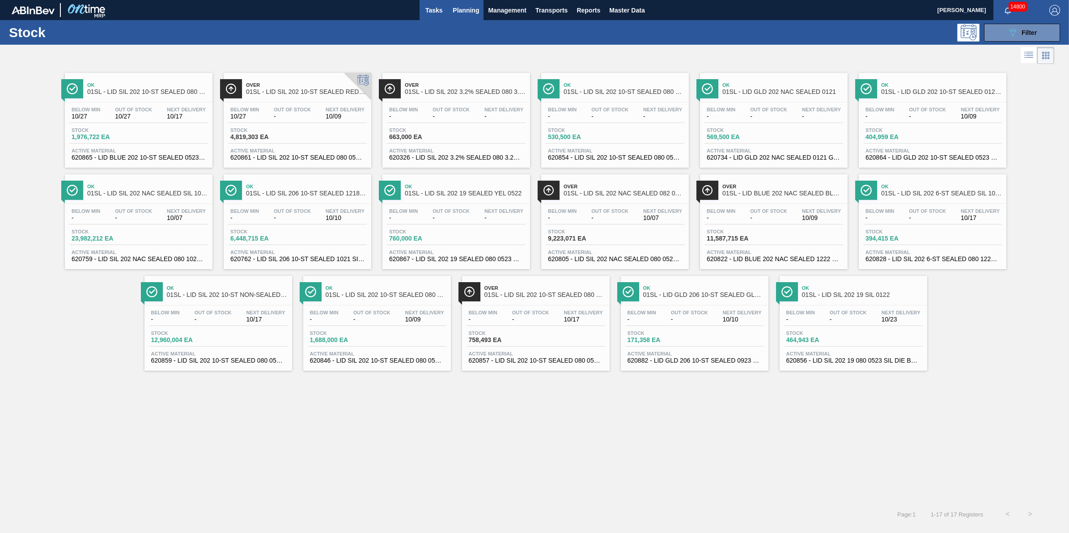
click at [430, 13] on span "Tasks" at bounding box center [434, 10] width 20 height 11
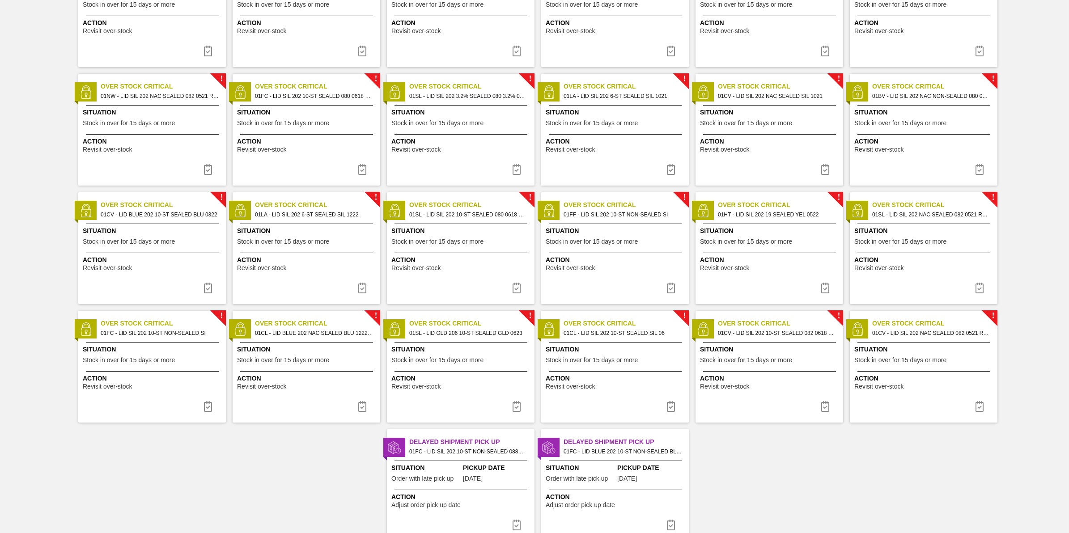
scroll to position [622, 0]
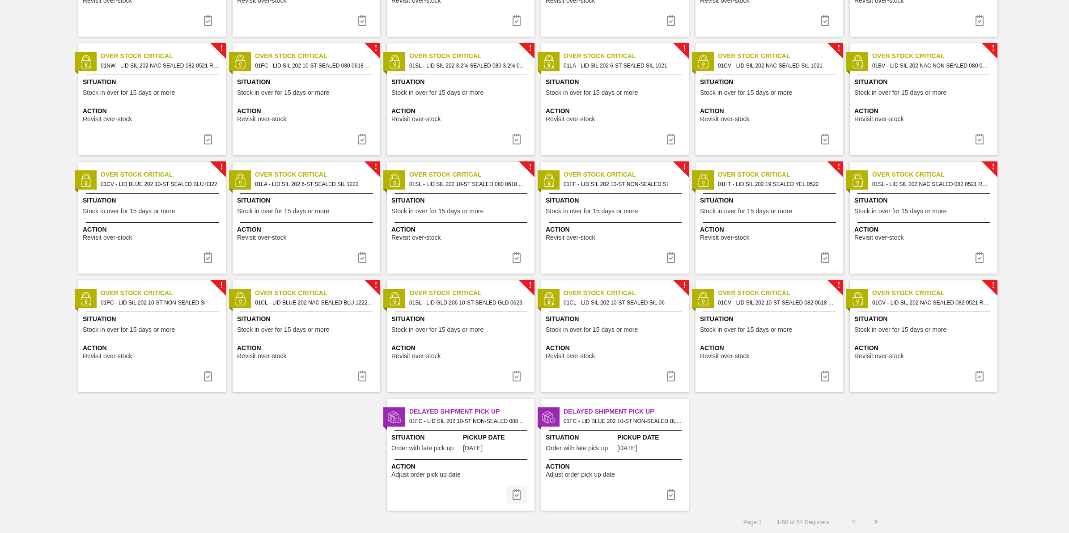
click at [517, 496] on img at bounding box center [516, 494] width 11 height 11
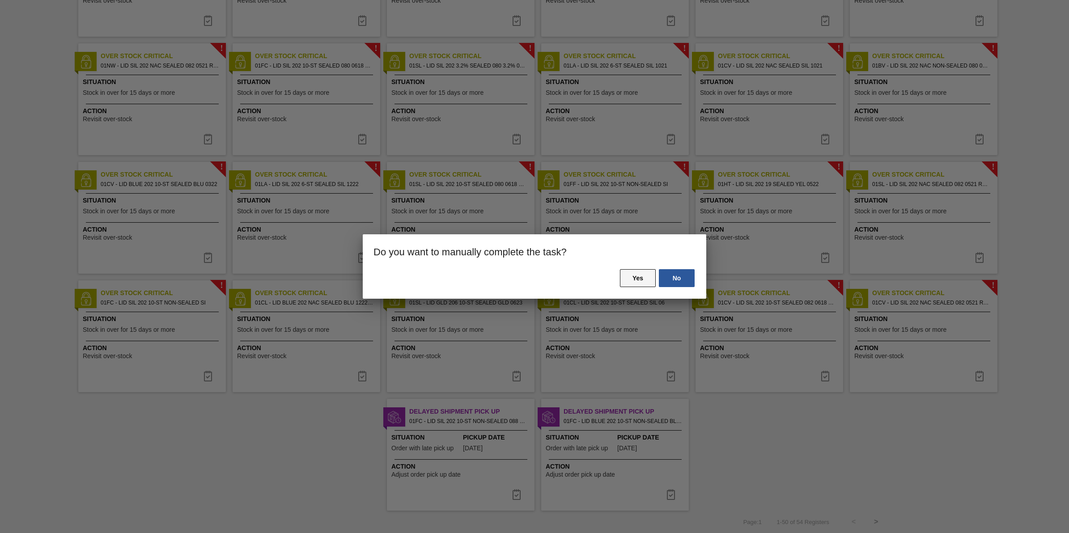
click at [633, 279] on button "Yes" at bounding box center [638, 278] width 36 height 18
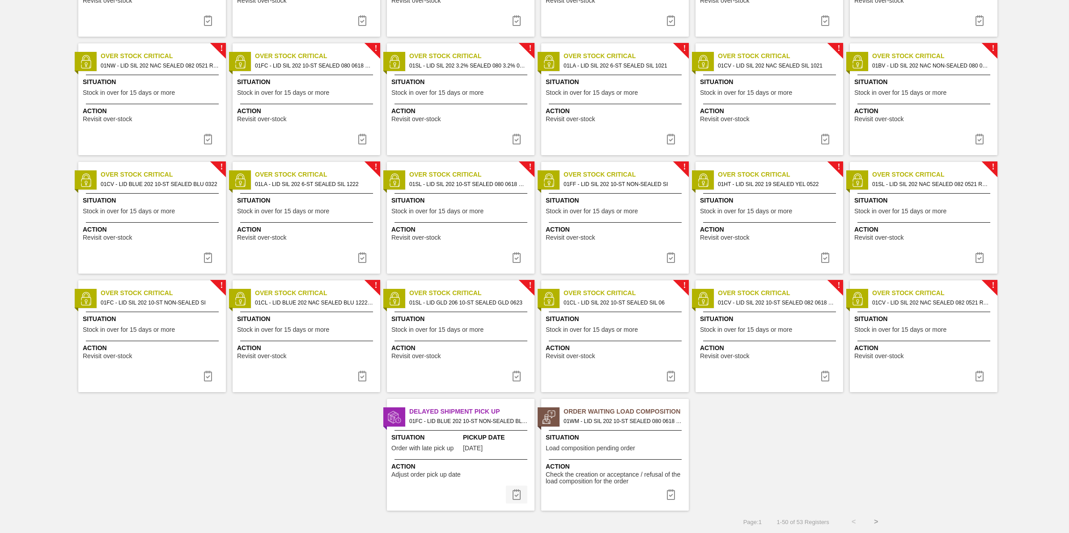
click at [518, 490] on img at bounding box center [516, 494] width 11 height 11
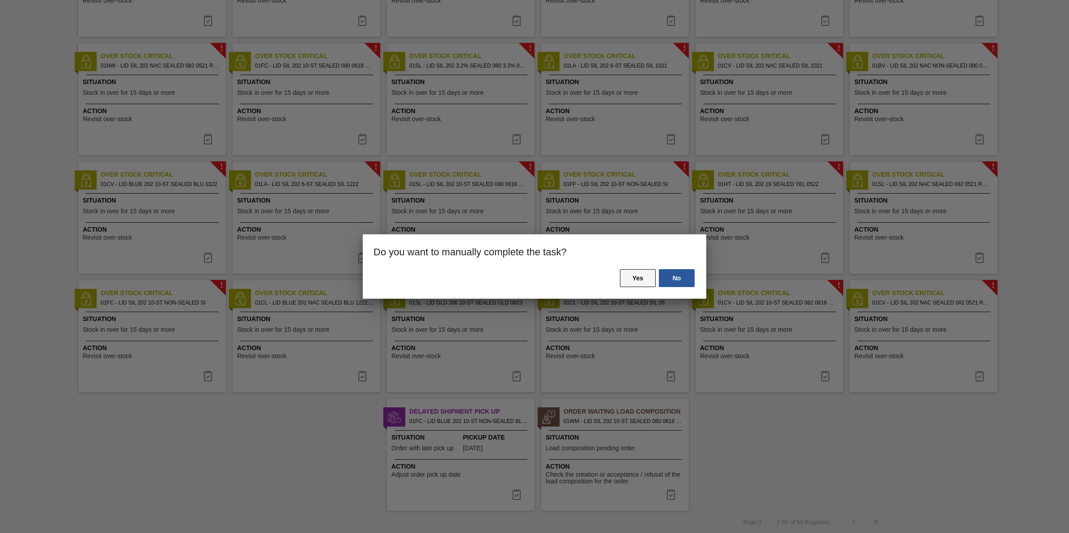
click at [627, 276] on button "Yes" at bounding box center [638, 278] width 36 height 18
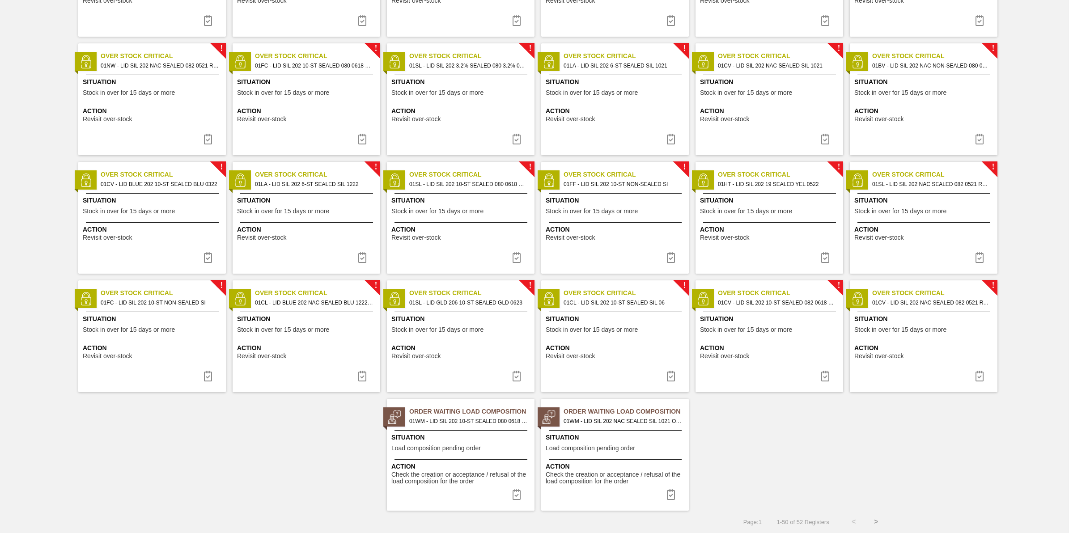
click at [458, 423] on span "01WM - LID SIL 202 10-ST SEALED 080 0618 ULT 06 Order - 787667" at bounding box center [468, 421] width 118 height 10
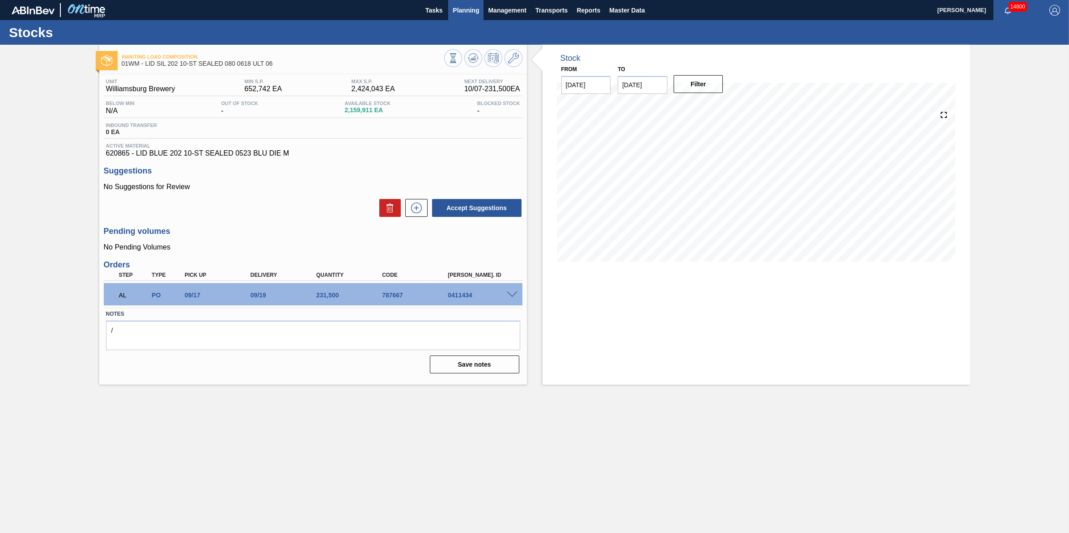
click at [471, 18] on button "Planning" at bounding box center [465, 10] width 35 height 20
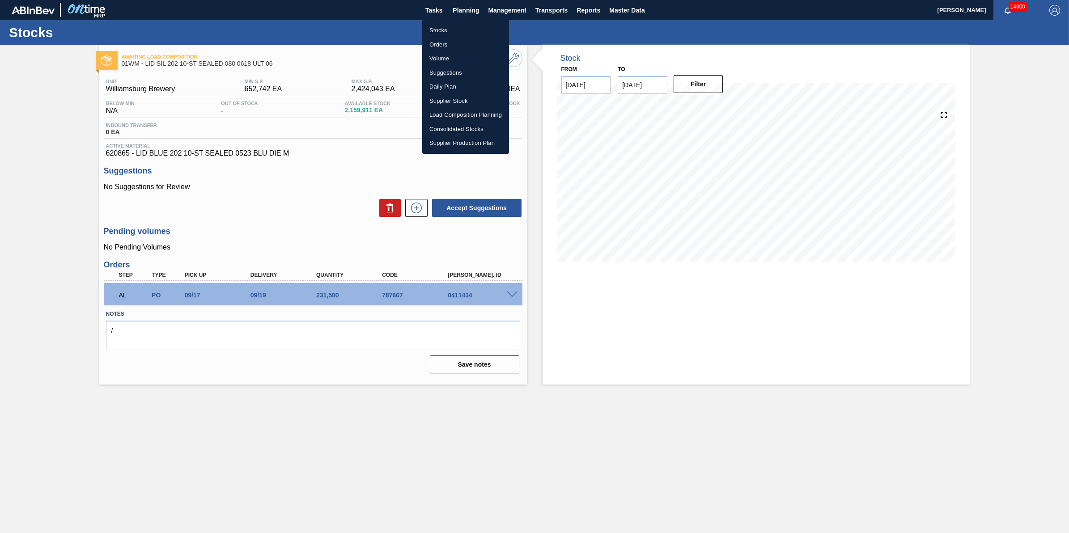
click at [466, 31] on li "Stocks" at bounding box center [465, 30] width 87 height 14
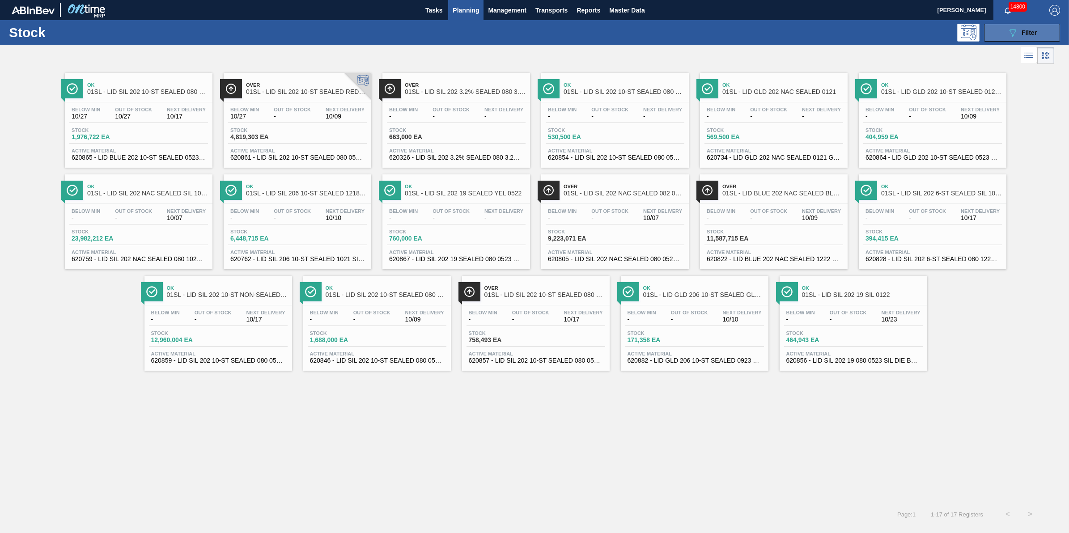
click at [1048, 36] on button "089F7B8B-B2A5-4AFE-B5C0-19BA573D28AC Filter" at bounding box center [1022, 33] width 76 height 18
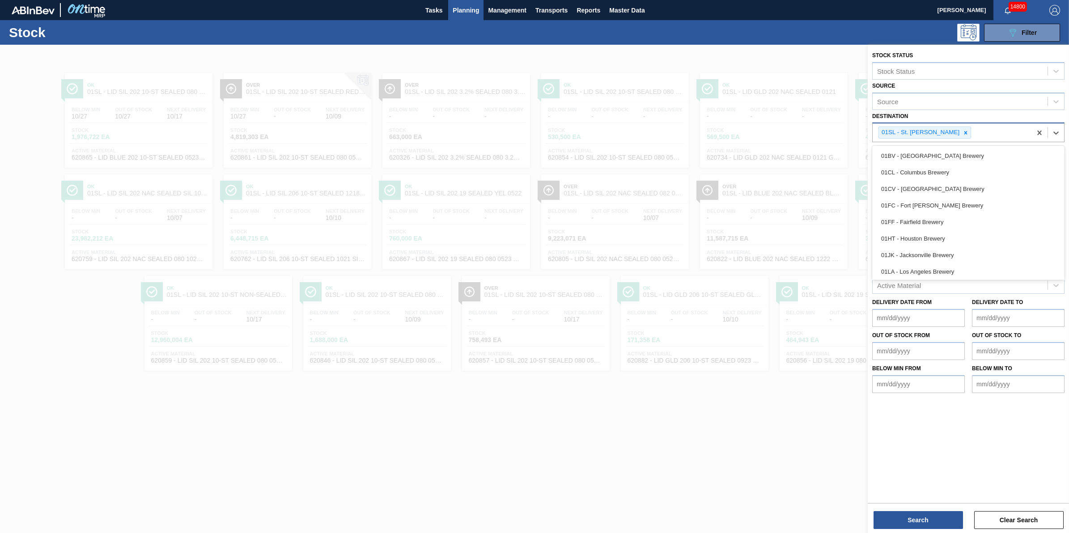
click at [1029, 131] on div "01SL - St. Louis Brewery" at bounding box center [952, 132] width 159 height 18
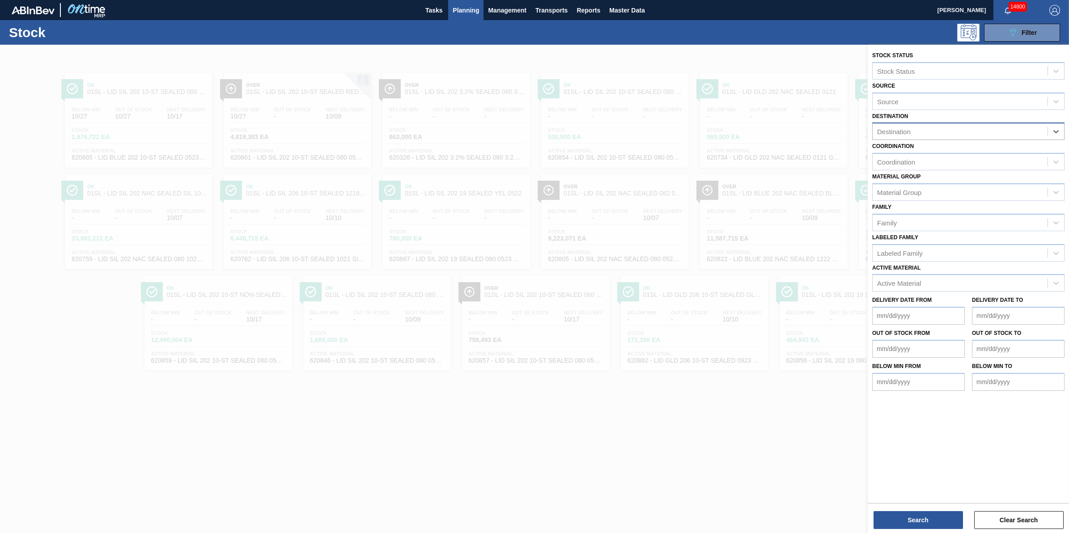
click at [1034, 133] on div "Destination" at bounding box center [960, 131] width 175 height 13
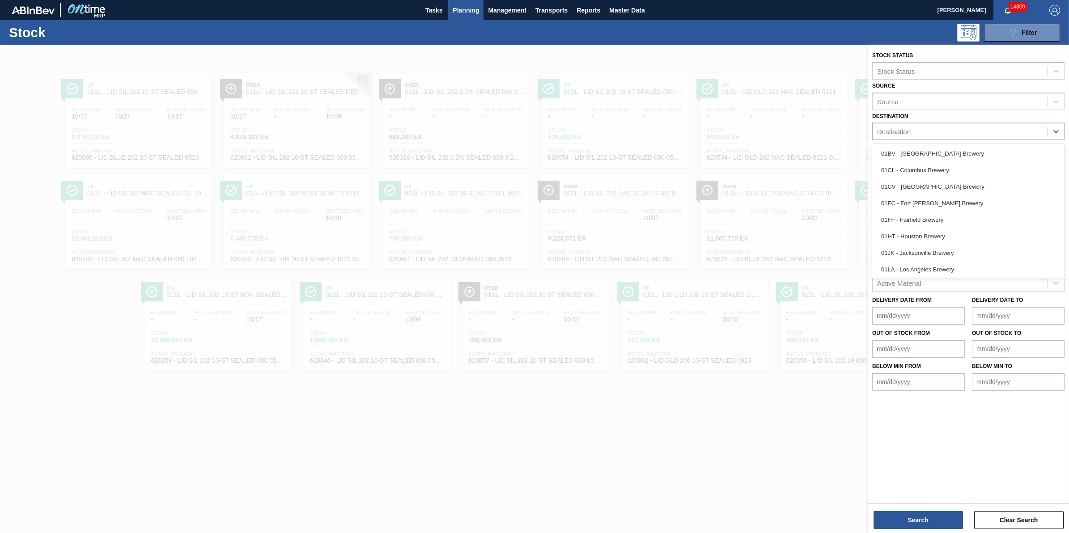
scroll to position [68, 0]
click at [998, 268] on div "01WM - Williamsburg Brewery" at bounding box center [968, 268] width 192 height 17
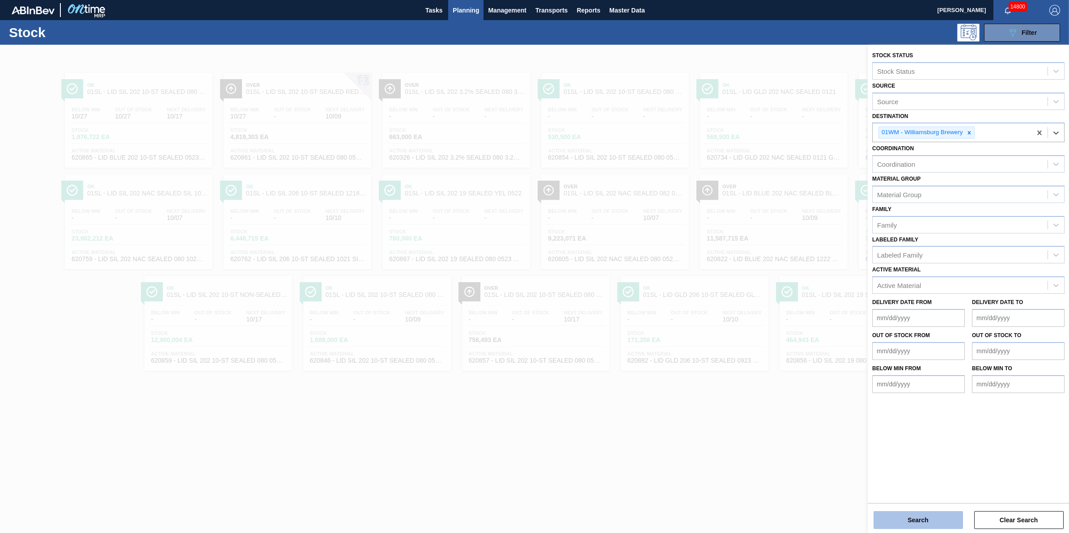
click at [925, 515] on button "Search" at bounding box center [917, 520] width 89 height 18
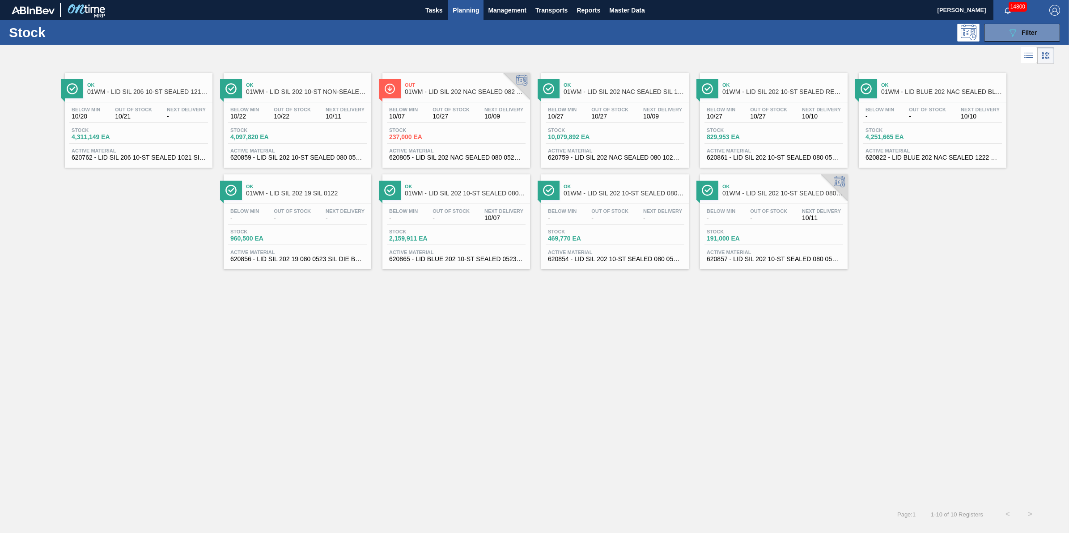
click at [618, 131] on div "Stock 10,079,892 EA" at bounding box center [615, 135] width 139 height 16
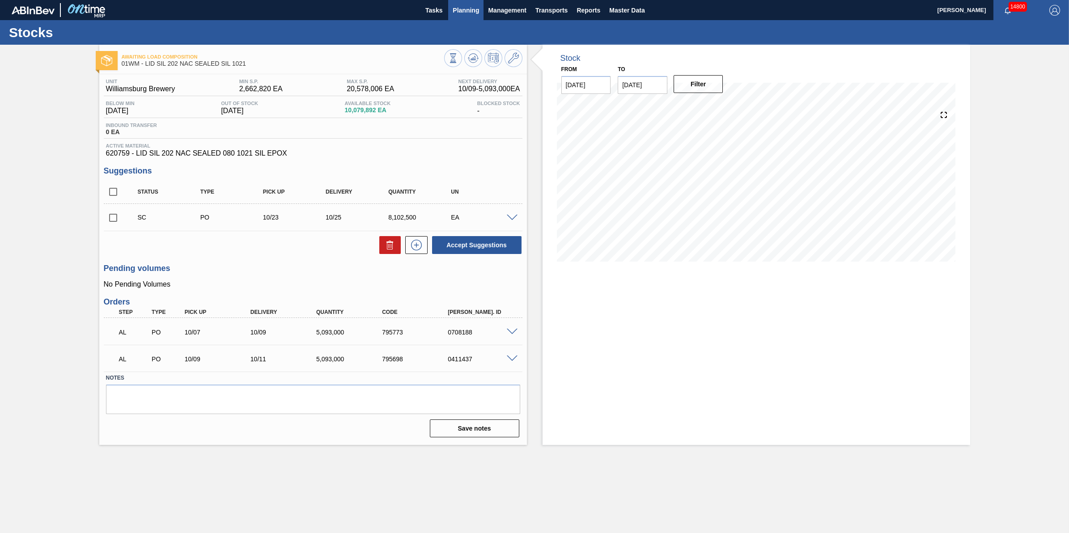
click at [460, 9] on span "Planning" at bounding box center [466, 10] width 26 height 11
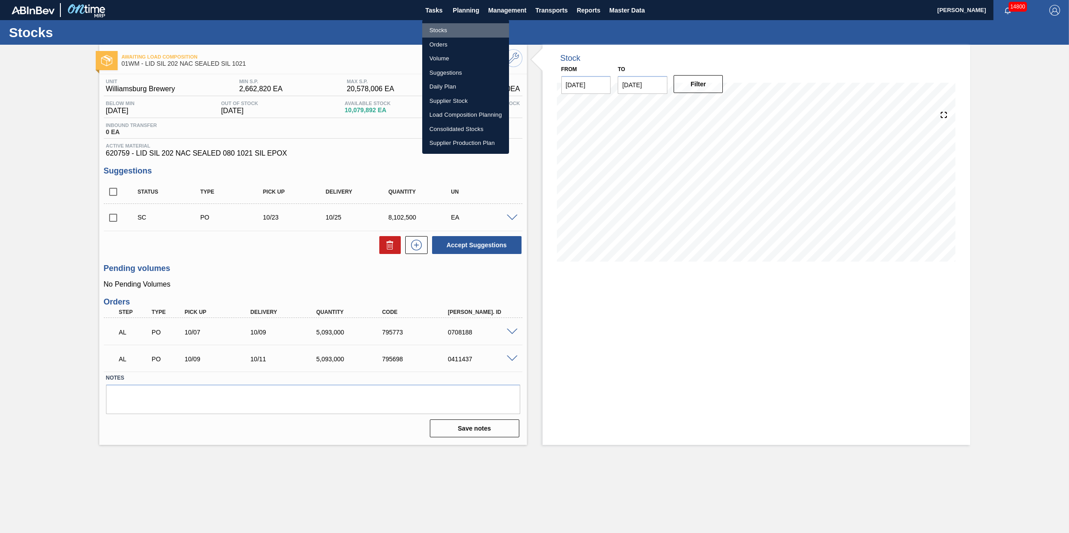
click at [461, 27] on li "Stocks" at bounding box center [465, 30] width 87 height 14
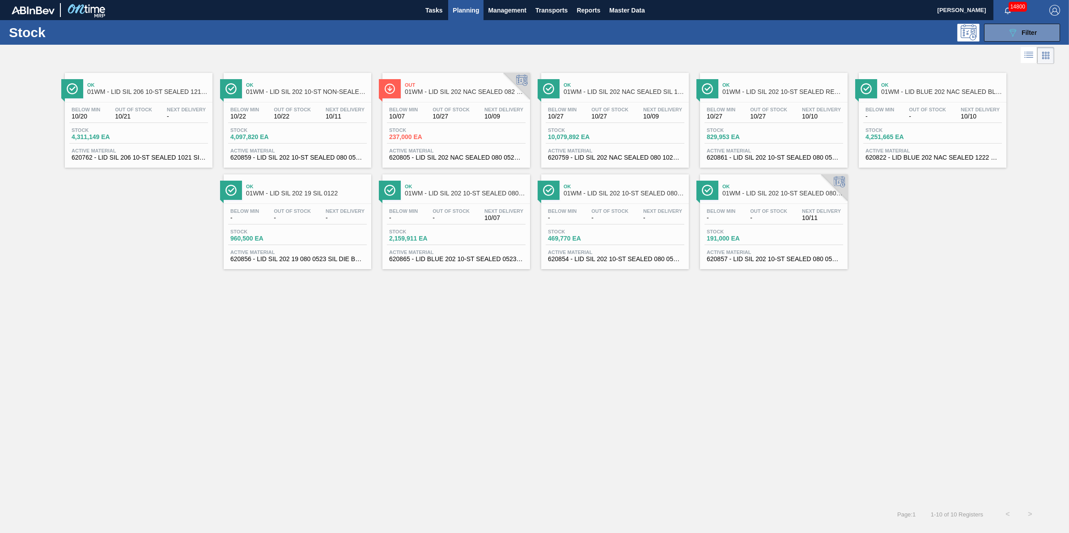
click at [435, 106] on div "Below Min 10/07 Out Of Stock 10/27 Next Delivery 10/09 Stock 237,000 EA Active …" at bounding box center [456, 132] width 148 height 61
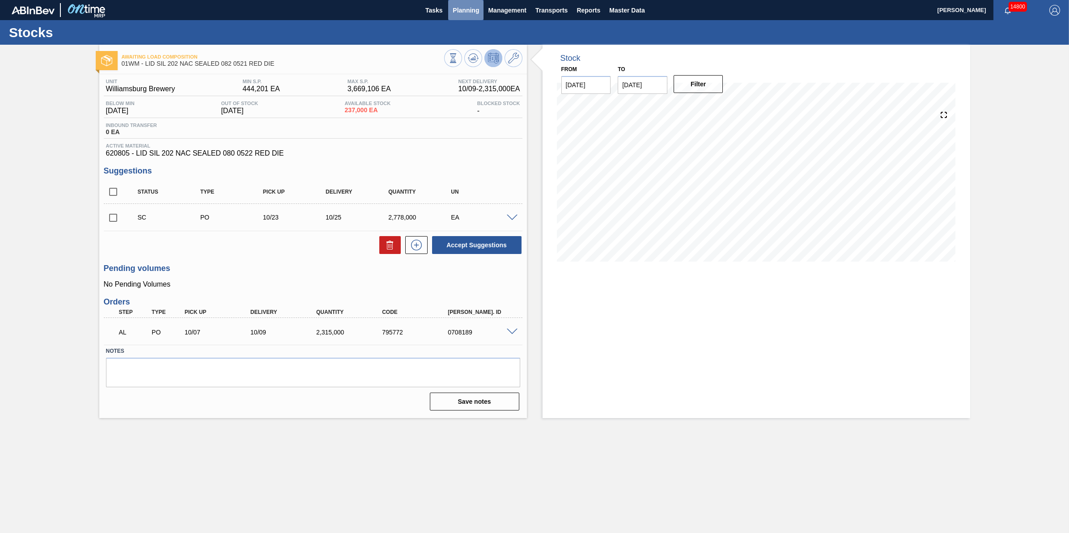
click at [450, 11] on button "Planning" at bounding box center [465, 10] width 35 height 20
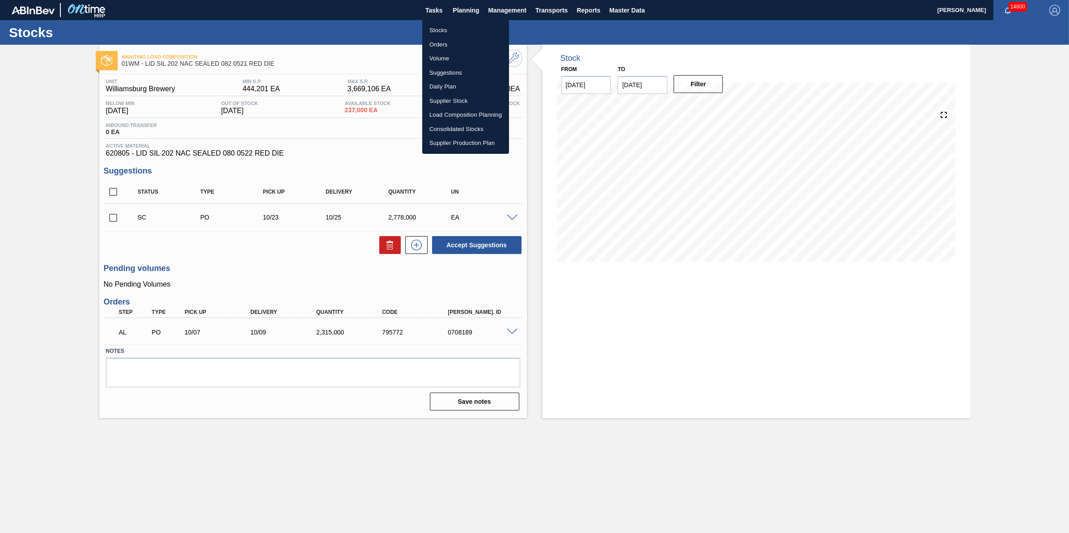
click at [455, 25] on li "Stocks" at bounding box center [465, 30] width 87 height 14
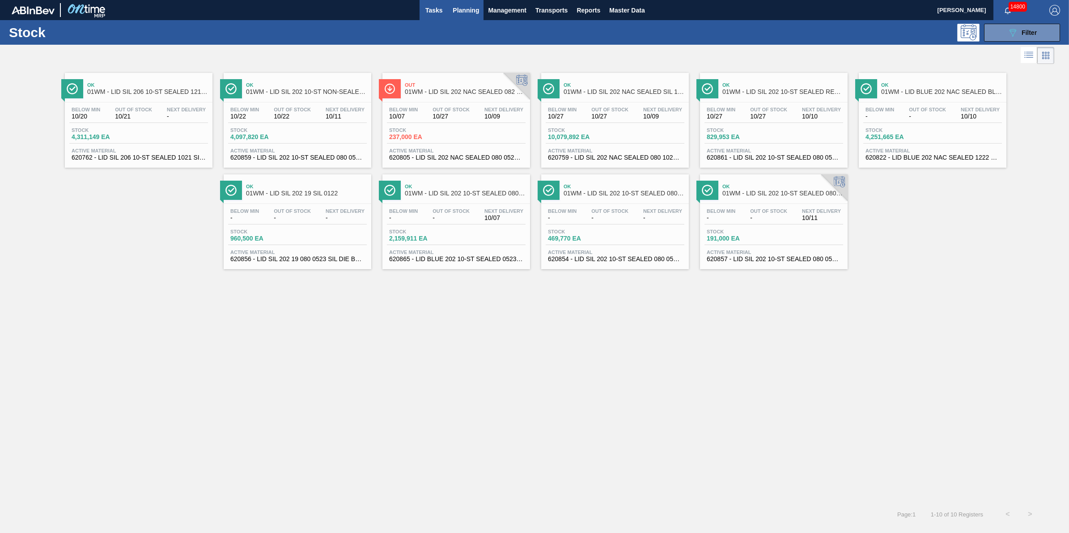
click at [446, 14] on button "Tasks" at bounding box center [434, 10] width 29 height 20
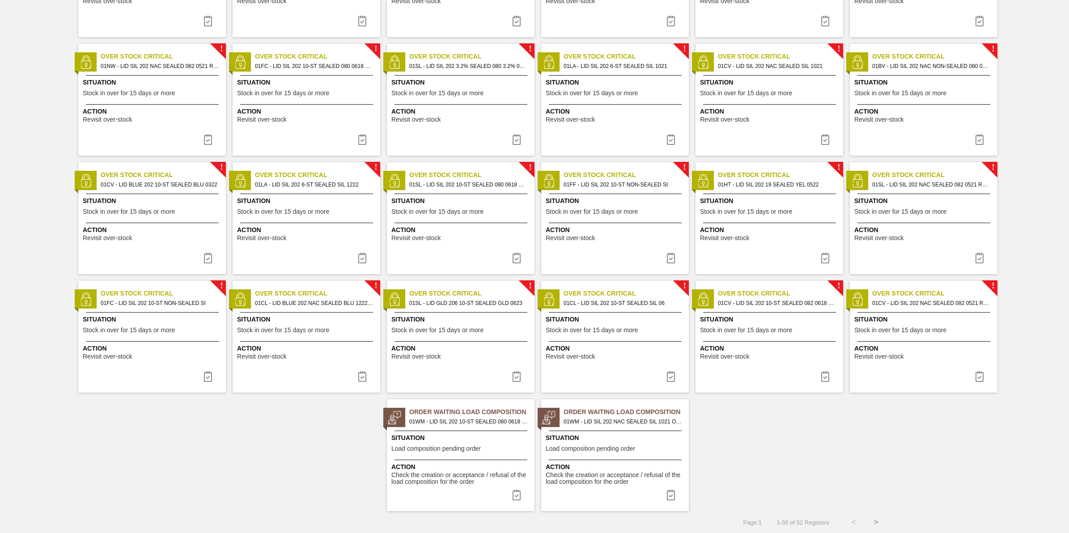
scroll to position [622, 0]
click at [519, 495] on img at bounding box center [516, 494] width 11 height 11
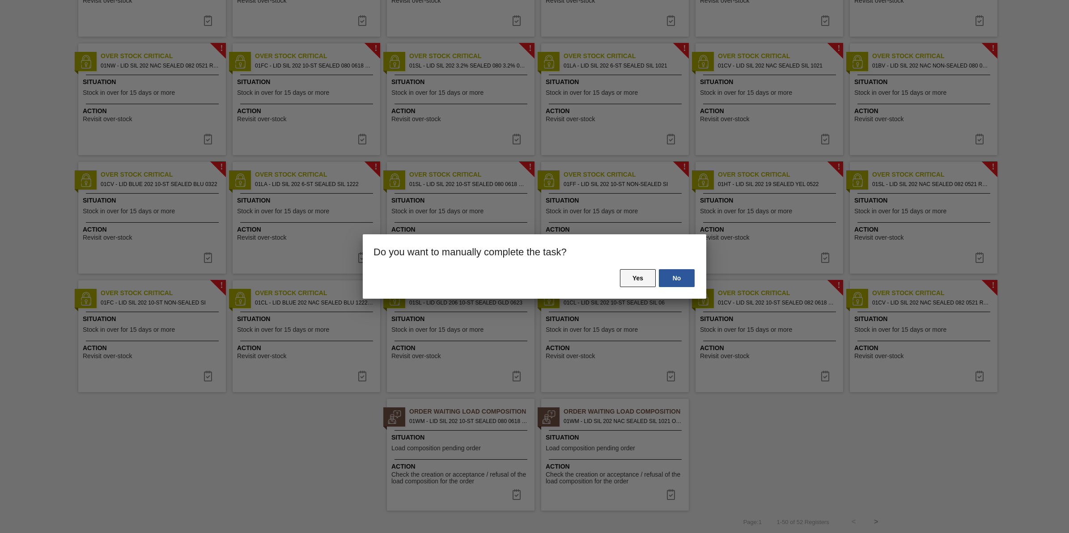
click at [631, 283] on button "Yes" at bounding box center [638, 278] width 36 height 18
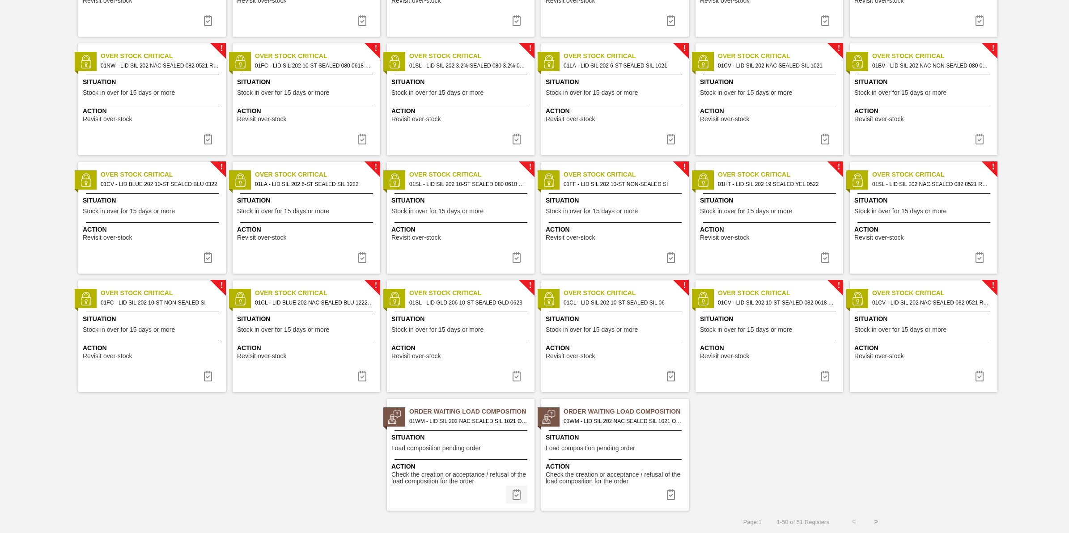
click at [506, 489] on button at bounding box center [516, 495] width 21 height 18
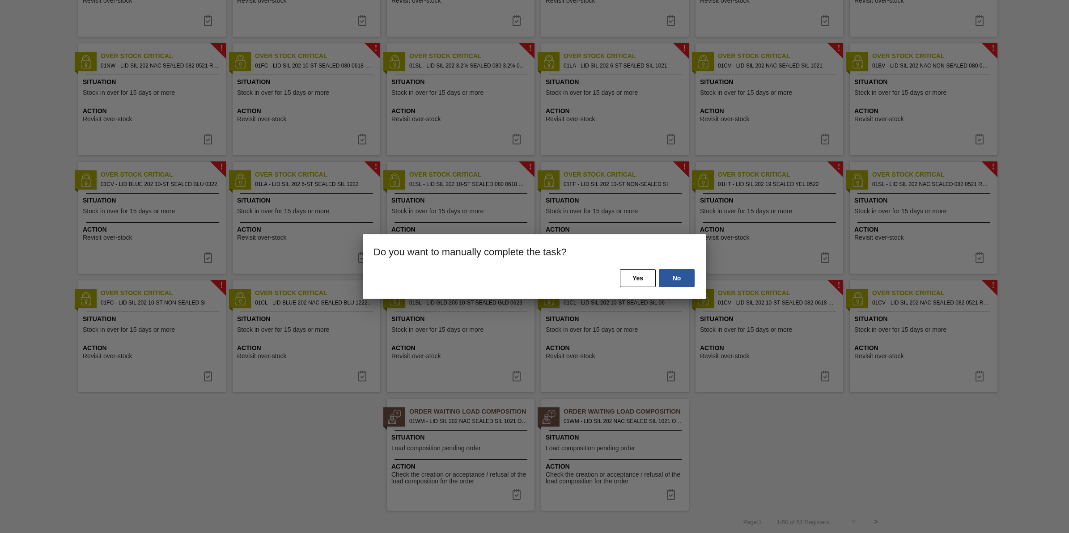
click at [631, 289] on div "No Yes" at bounding box center [534, 283] width 343 height 30
click at [640, 272] on button "Yes" at bounding box center [638, 278] width 36 height 18
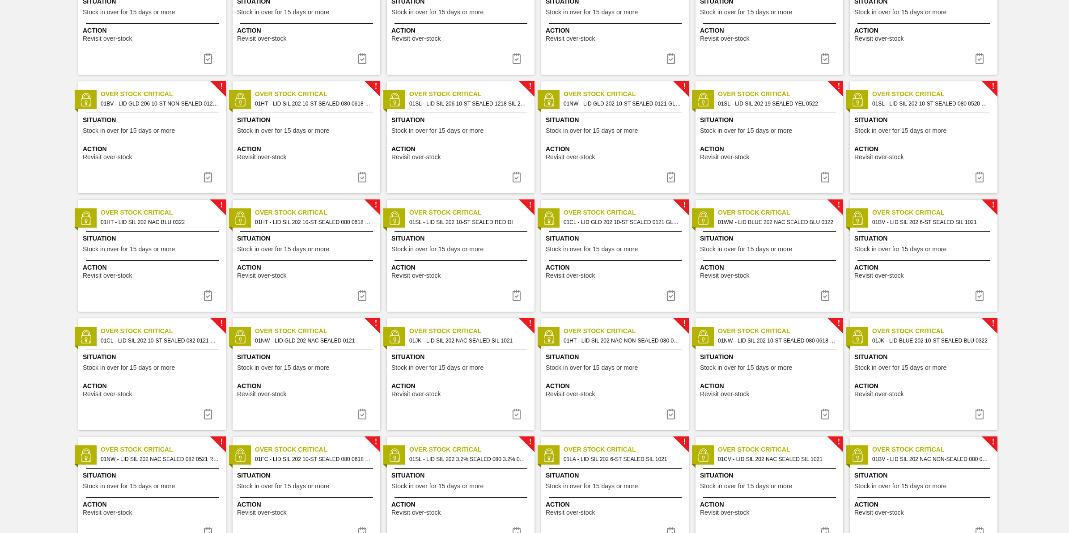
scroll to position [0, 0]
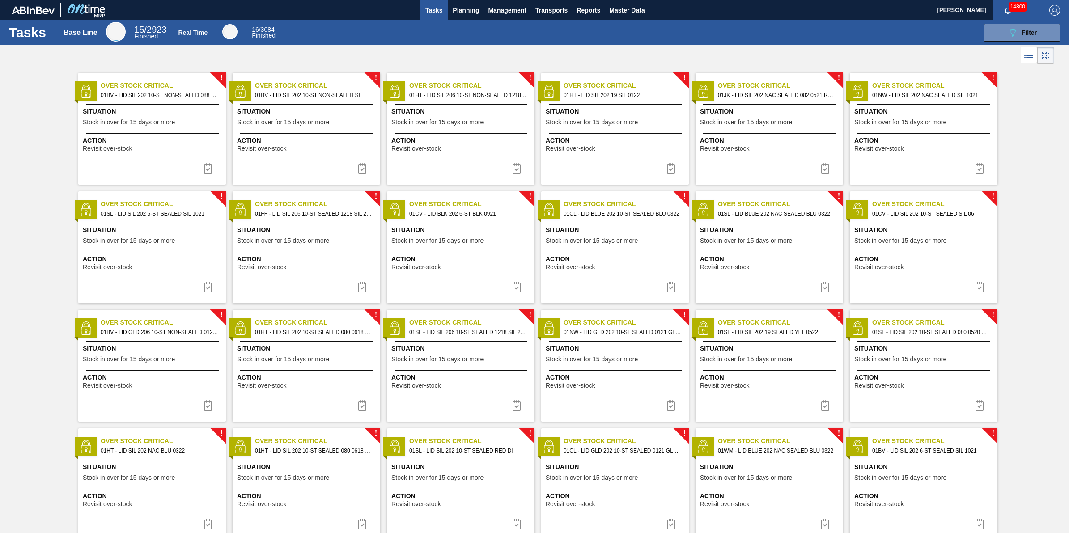
click at [440, 13] on span "Tasks" at bounding box center [434, 10] width 20 height 11
drag, startPoint x: 457, startPoint y: 12, endPoint x: 457, endPoint y: 24, distance: 11.6
click at [457, 12] on span "Planning" at bounding box center [466, 10] width 26 height 11
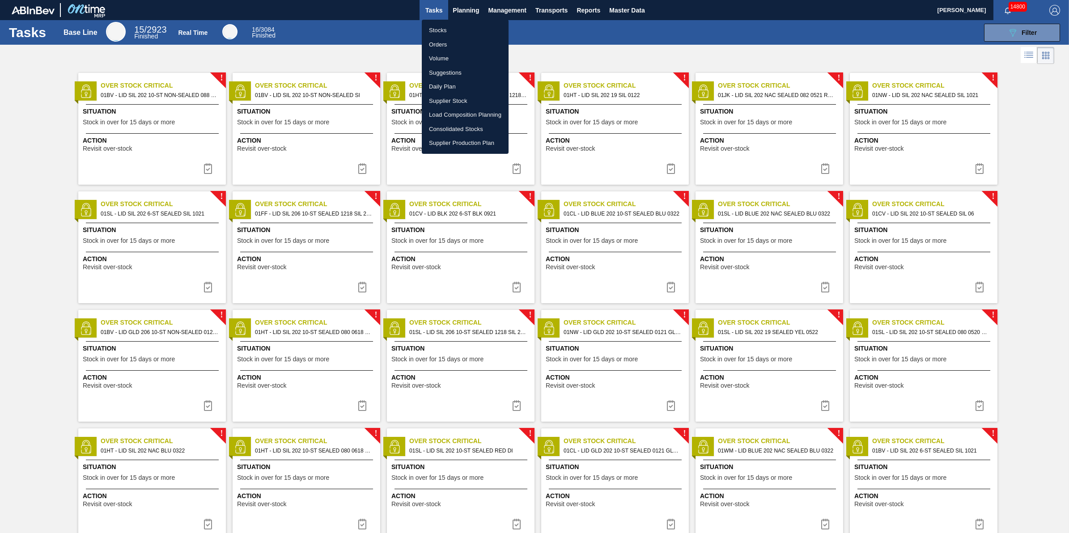
click at [457, 27] on li "Stocks" at bounding box center [465, 30] width 87 height 14
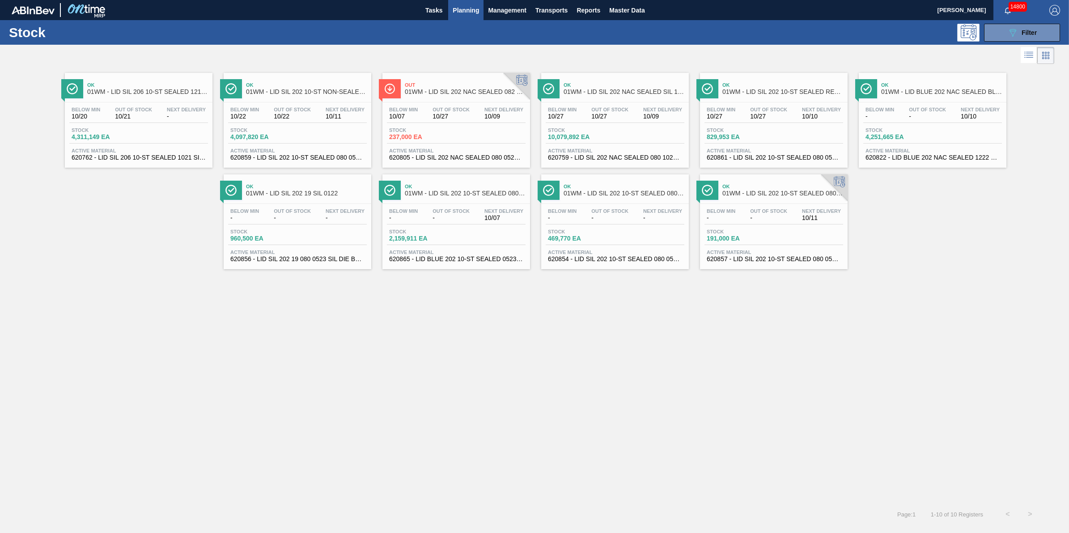
click at [465, 16] on button "Planning" at bounding box center [465, 10] width 35 height 20
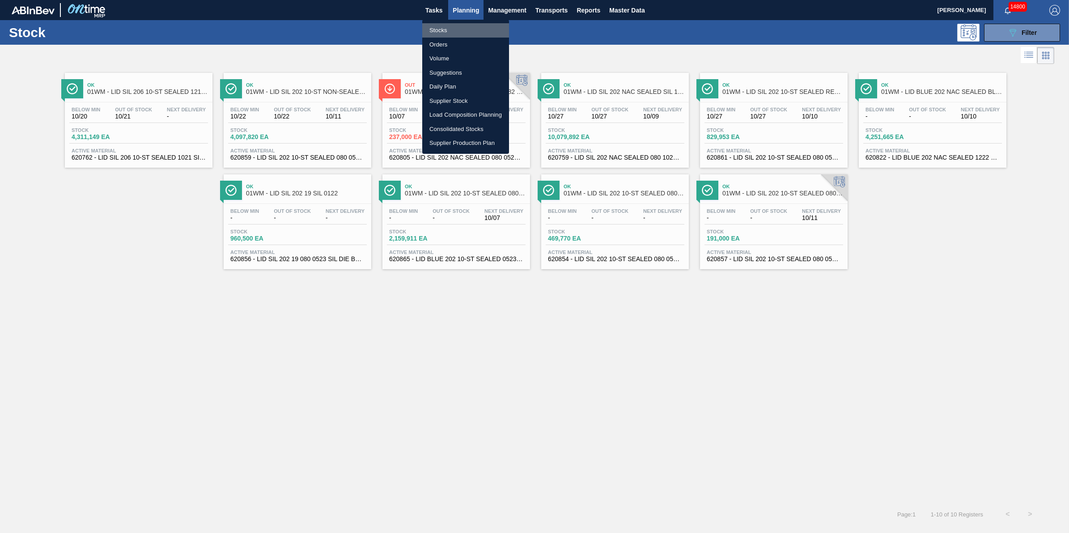
click at [468, 27] on li "Stocks" at bounding box center [465, 30] width 87 height 14
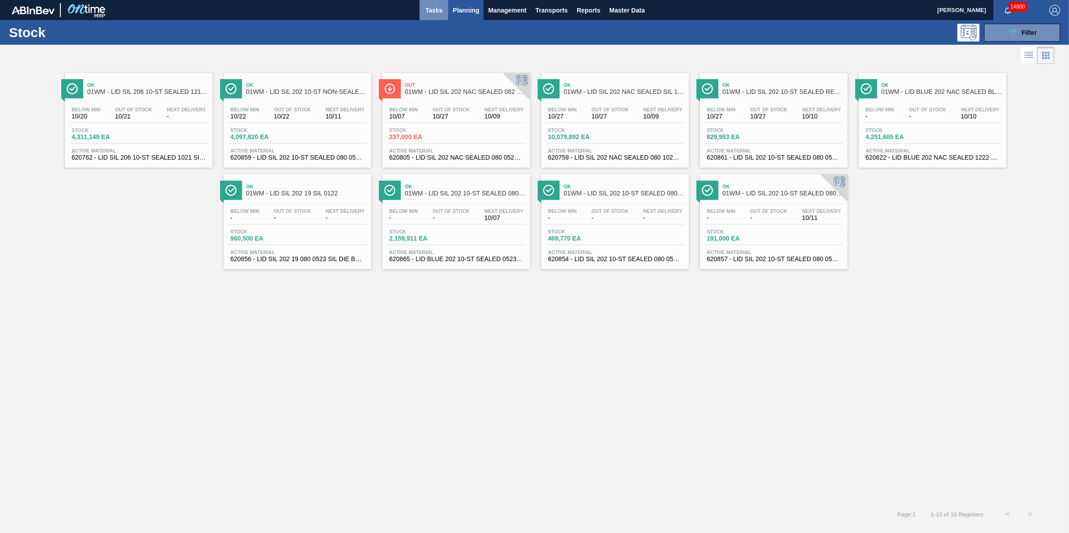
click at [434, 18] on button "Tasks" at bounding box center [434, 10] width 29 height 20
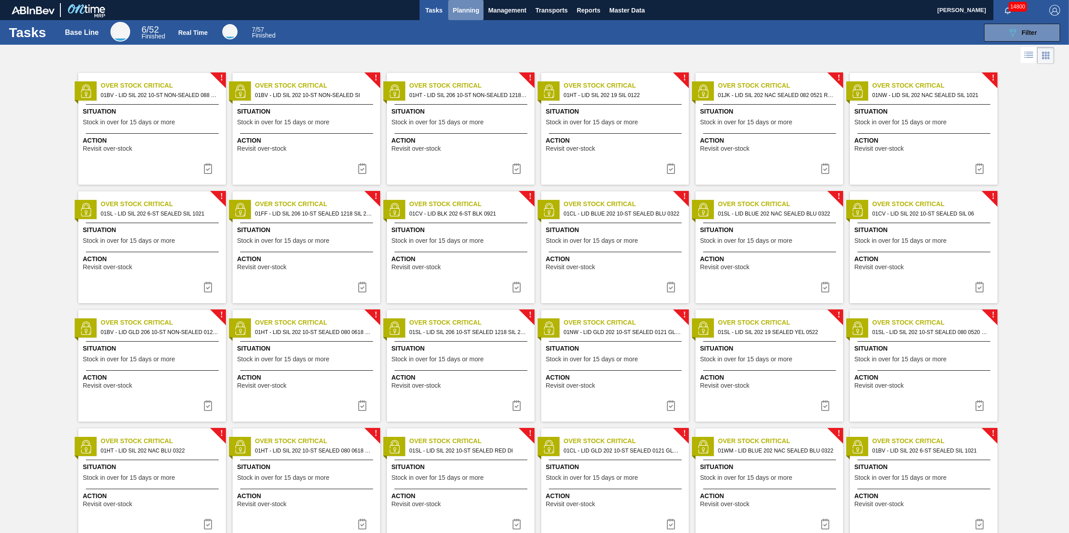
click at [460, 7] on span "Planning" at bounding box center [466, 10] width 26 height 11
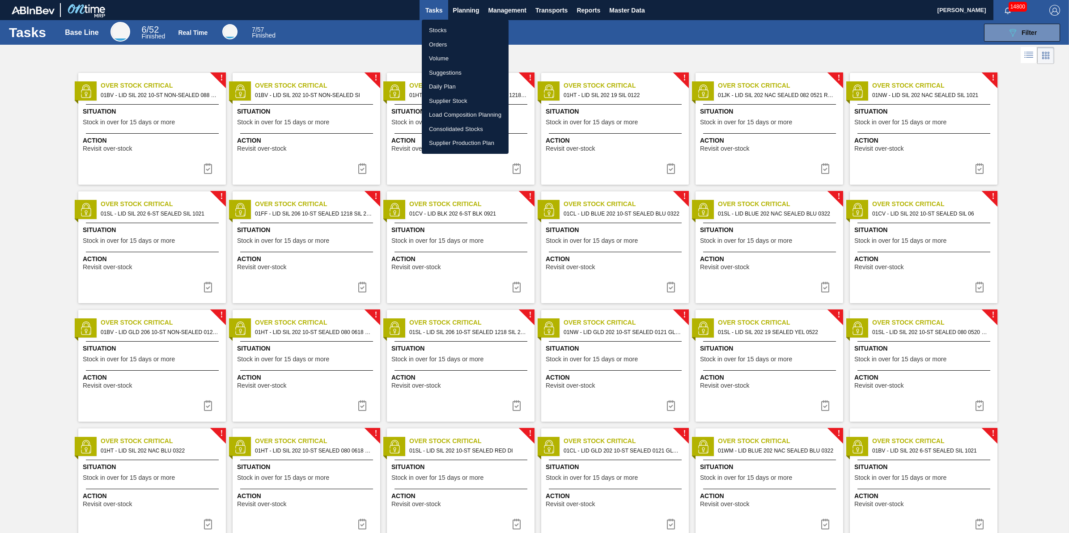
click at [459, 21] on ul "Stocks Orders Volume Suggestions Daily Plan Supplier Stock Load Composition Pla…" at bounding box center [465, 87] width 87 height 134
click at [459, 28] on li "Stocks" at bounding box center [465, 30] width 87 height 14
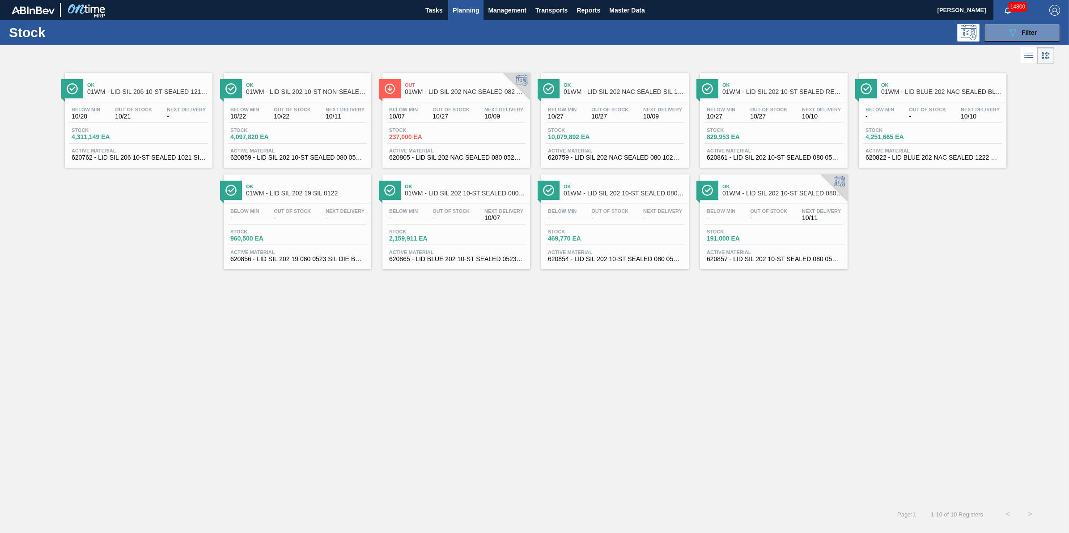
click at [474, 7] on span "Planning" at bounding box center [466, 10] width 26 height 11
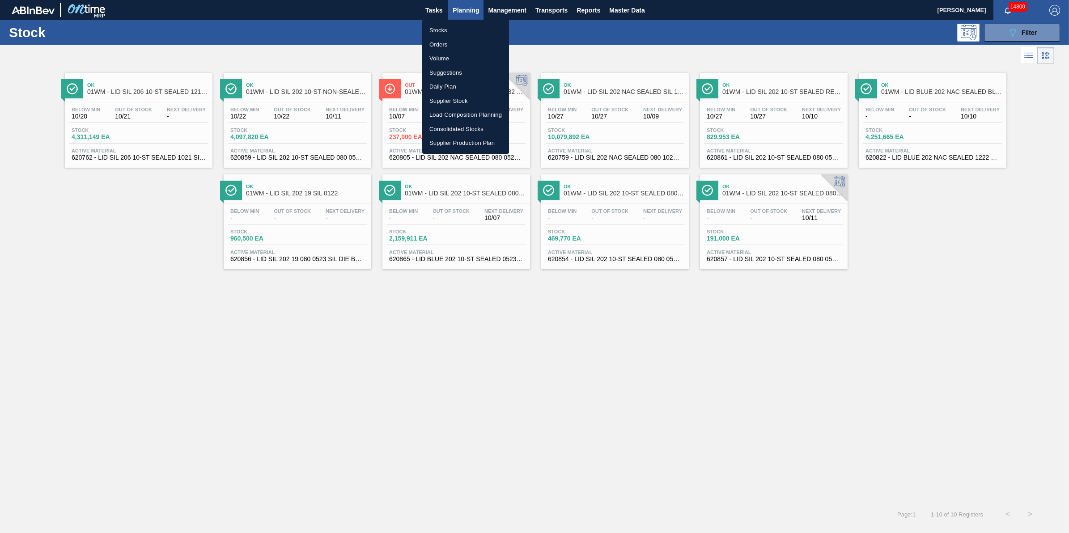
click at [470, 22] on ul "Stocks Orders Volume Suggestions Daily Plan Supplier Stock Load Composition Pla…" at bounding box center [465, 87] width 87 height 134
click at [470, 25] on li "Stocks" at bounding box center [465, 30] width 87 height 14
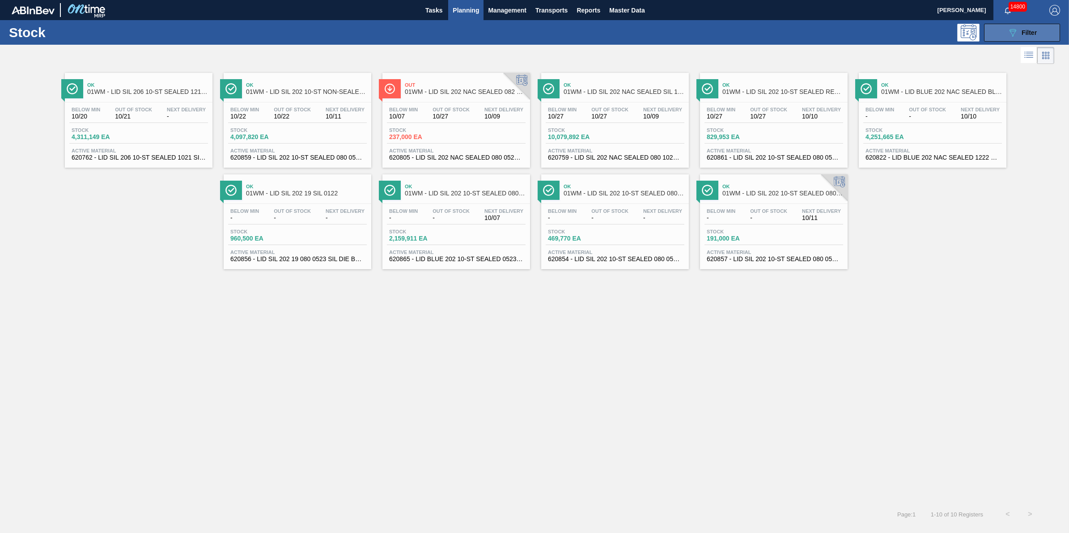
click at [1013, 36] on icon "089F7B8B-B2A5-4AFE-B5C0-19BA573D28AC" at bounding box center [1012, 32] width 11 height 11
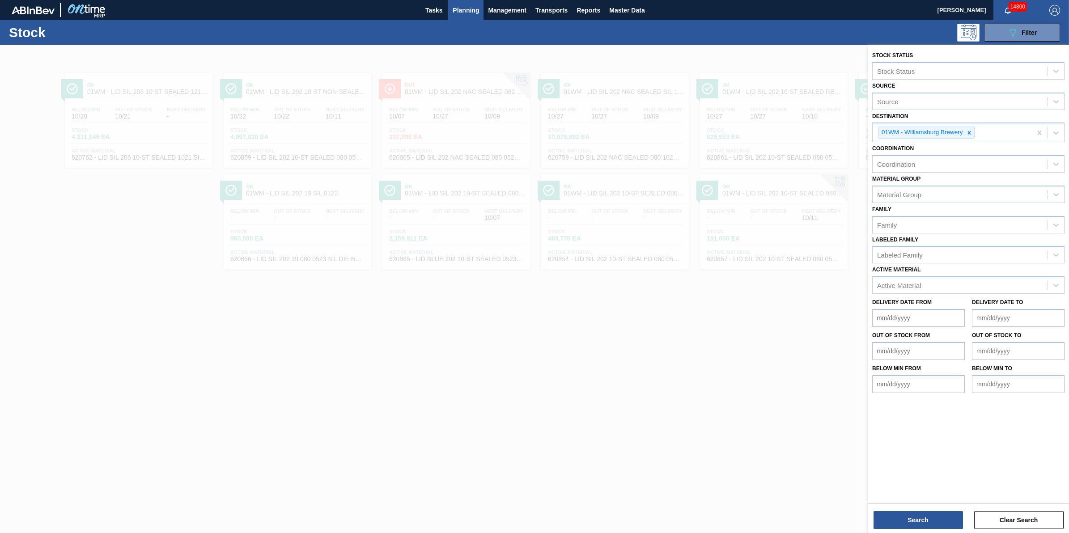
click at [636, 463] on div at bounding box center [534, 311] width 1069 height 533
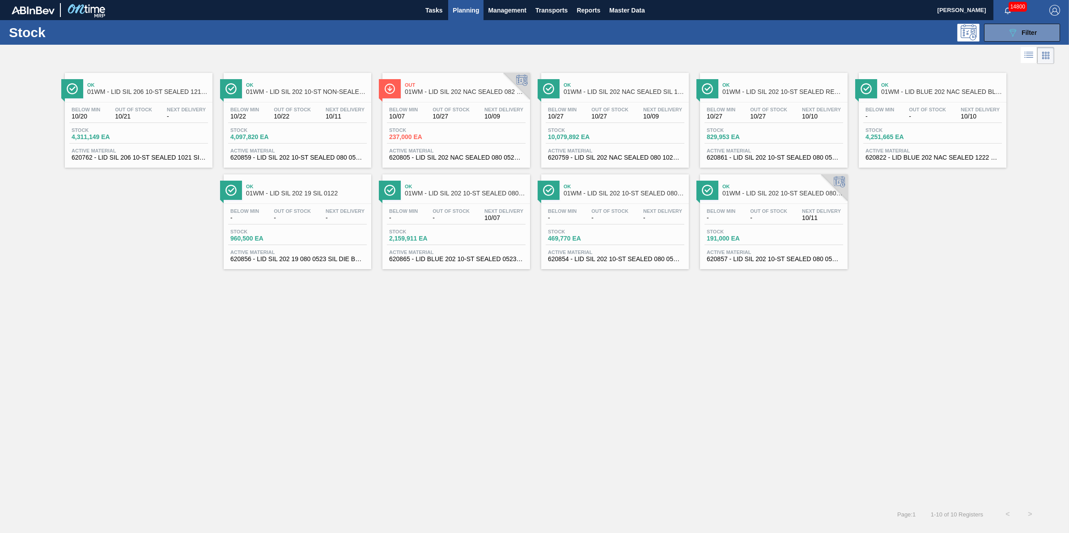
click at [166, 127] on div "Stock 4,311,149 EA" at bounding box center [138, 135] width 139 height 16
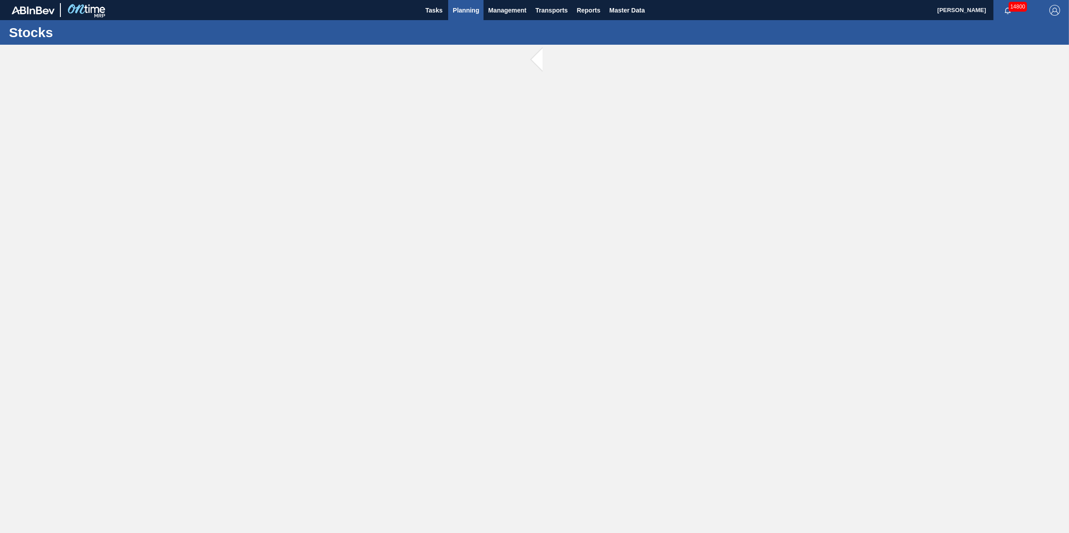
click at [466, 13] on span "Planning" at bounding box center [466, 10] width 26 height 11
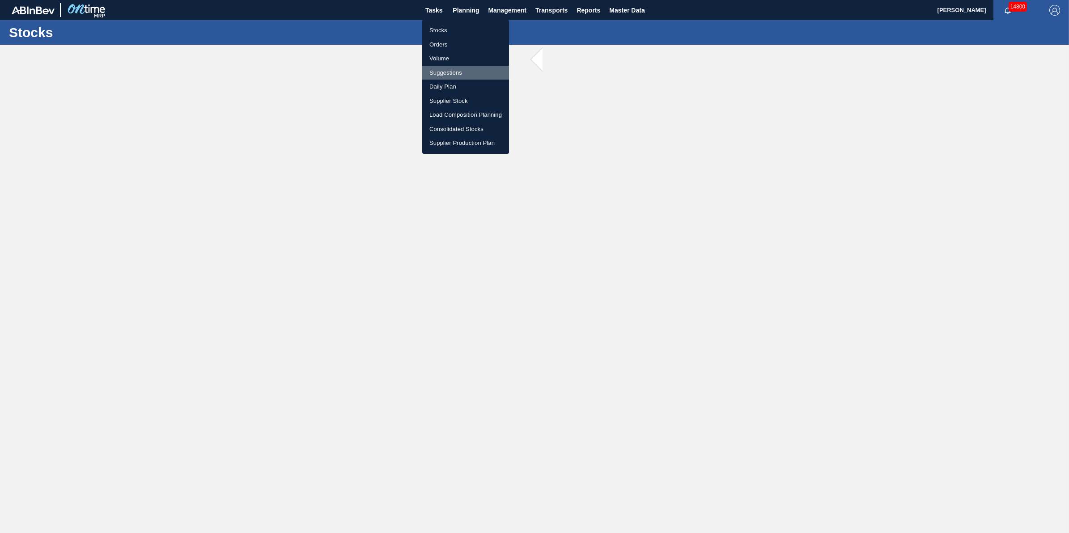
click at [463, 74] on li "Suggestions" at bounding box center [465, 73] width 87 height 14
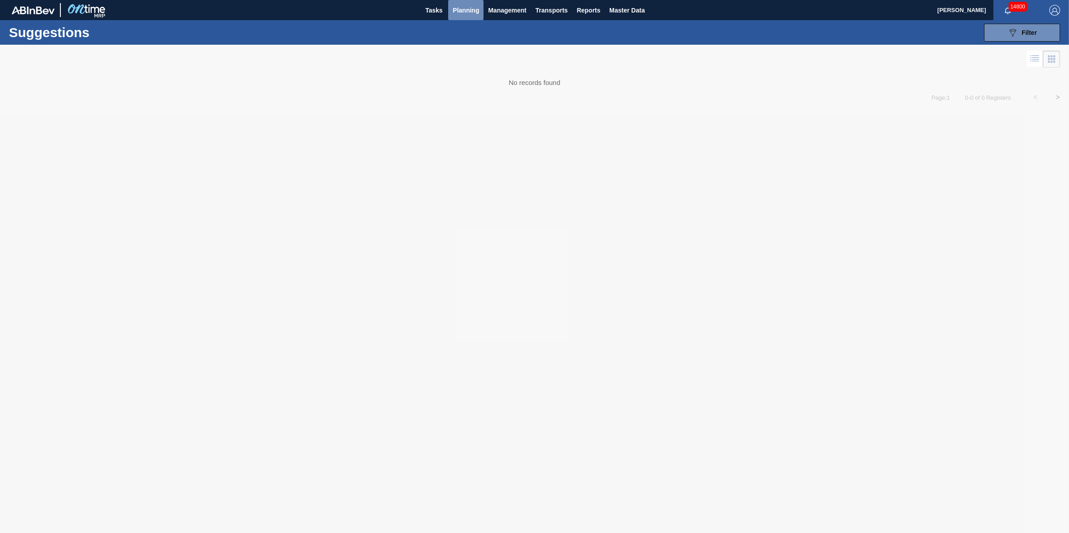
click at [459, 13] on span "Planning" at bounding box center [466, 10] width 26 height 11
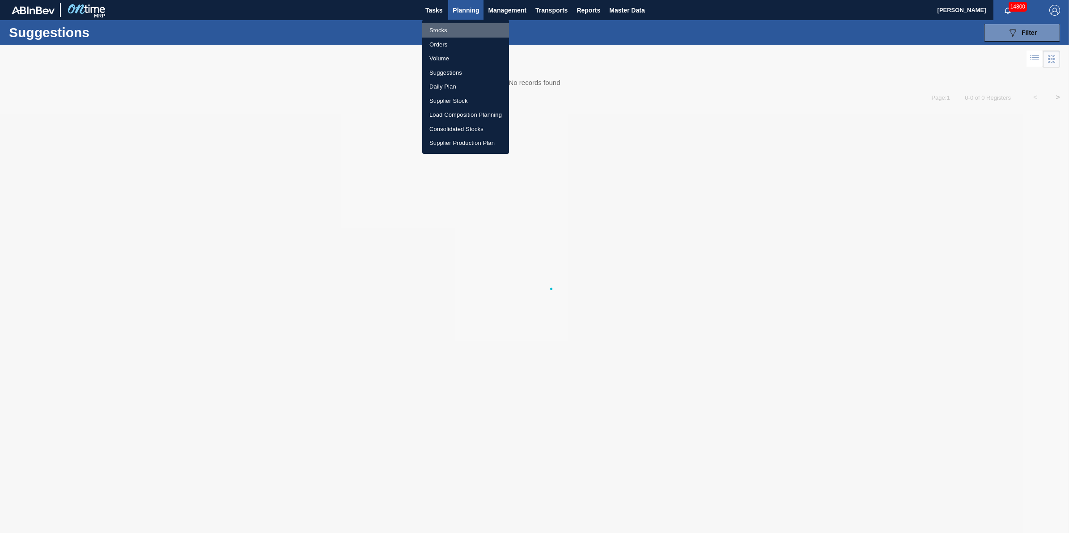
click at [466, 31] on li "Stocks" at bounding box center [465, 30] width 87 height 14
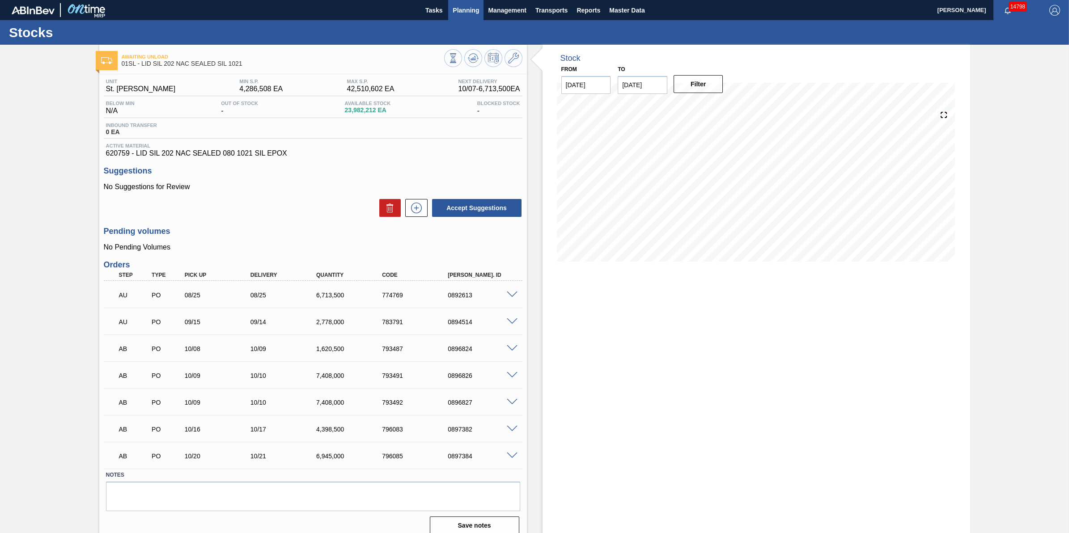
click at [466, 7] on span "Planning" at bounding box center [466, 10] width 26 height 11
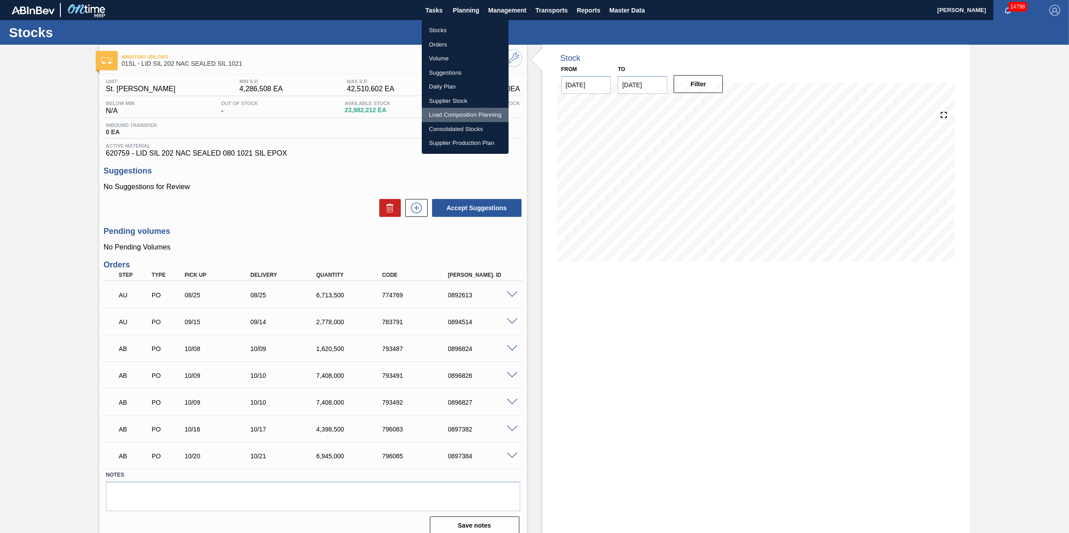
click at [487, 114] on li "Load Composition Planning" at bounding box center [465, 115] width 87 height 14
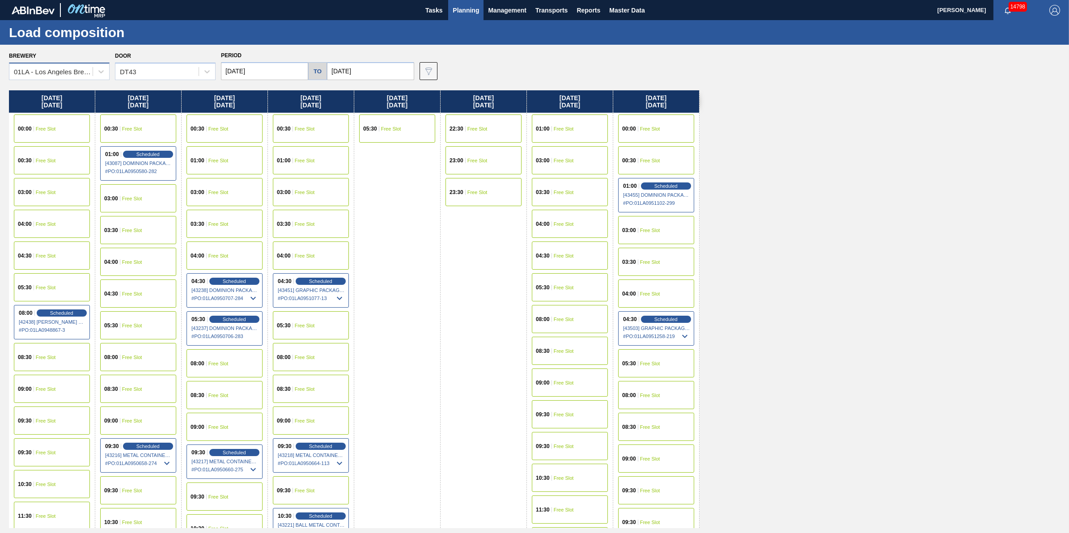
click at [66, 72] on div "01LA - Los Angeles Brewery" at bounding box center [54, 72] width 80 height 8
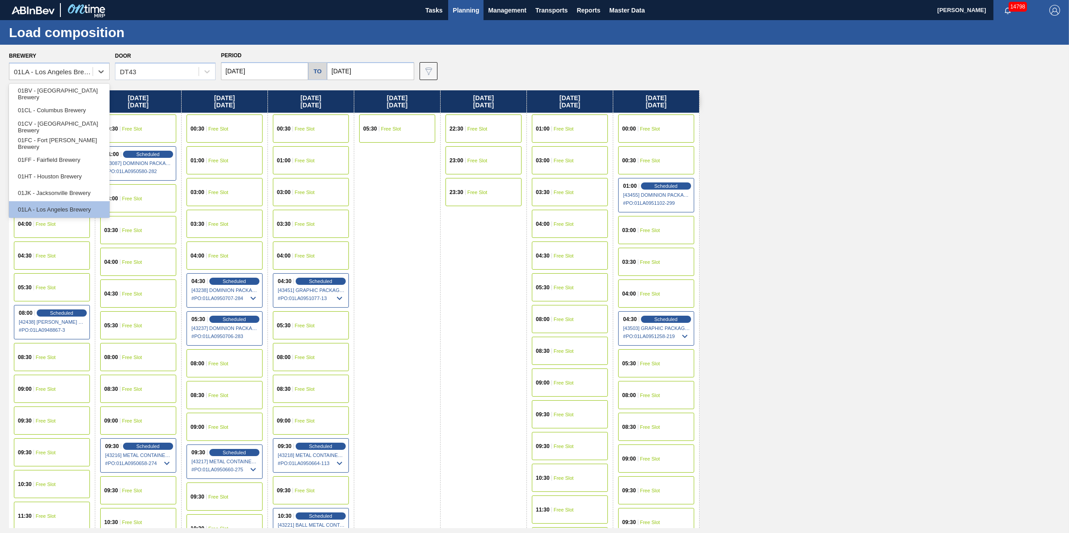
scroll to position [68, 0]
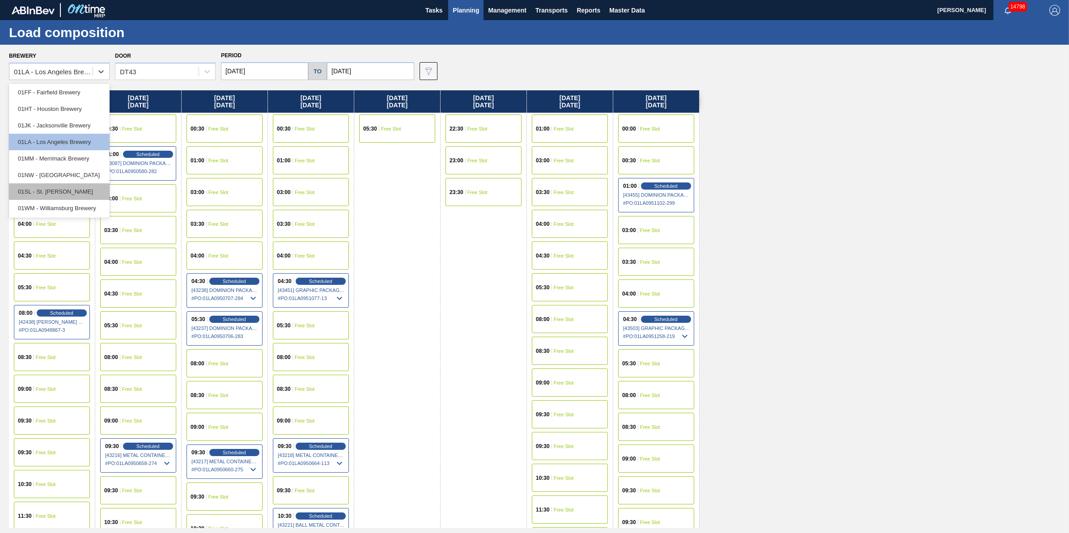
click at [83, 187] on div "01SL - St. [PERSON_NAME]" at bounding box center [59, 191] width 101 height 17
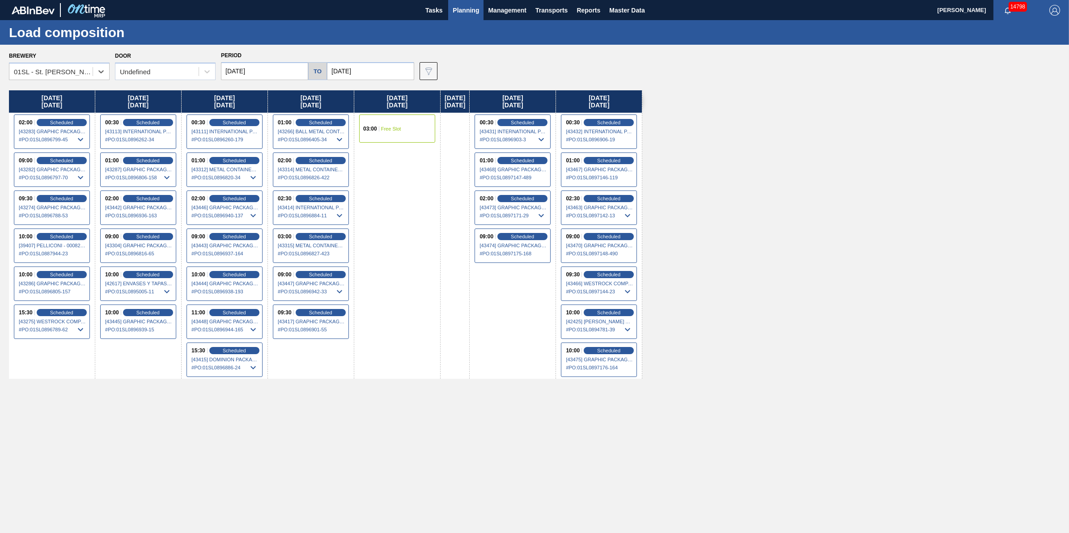
click at [276, 68] on input "[DATE]" at bounding box center [264, 71] width 87 height 18
click at [189, 72] on div "Undefined" at bounding box center [156, 71] width 83 height 13
click at [186, 127] on div "DDR104" at bounding box center [165, 127] width 101 height 17
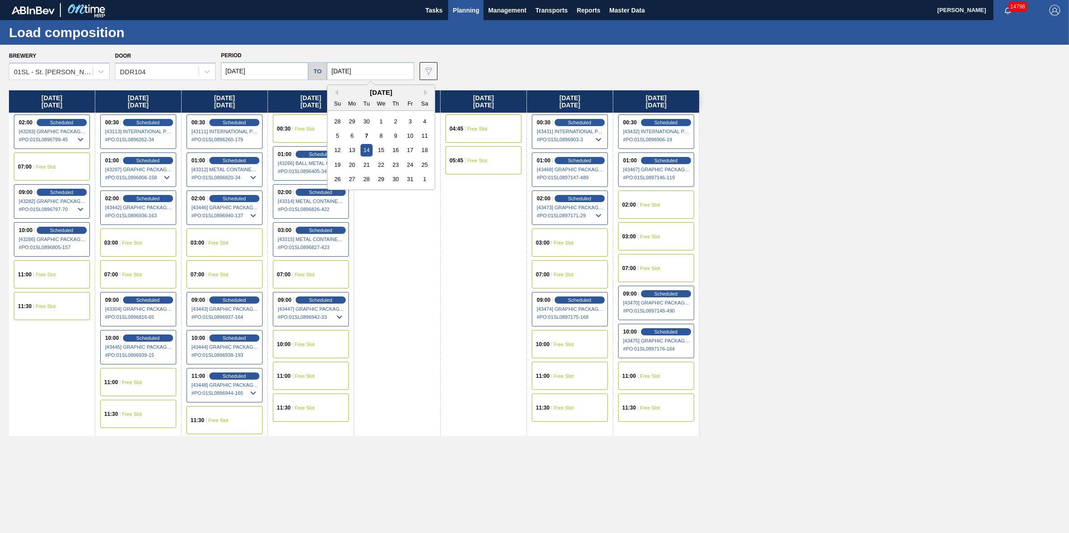
click at [374, 64] on input "[DATE]" at bounding box center [370, 71] width 87 height 18
click at [415, 148] on div "17" at bounding box center [410, 150] width 12 height 12
type input "10/17/2025"
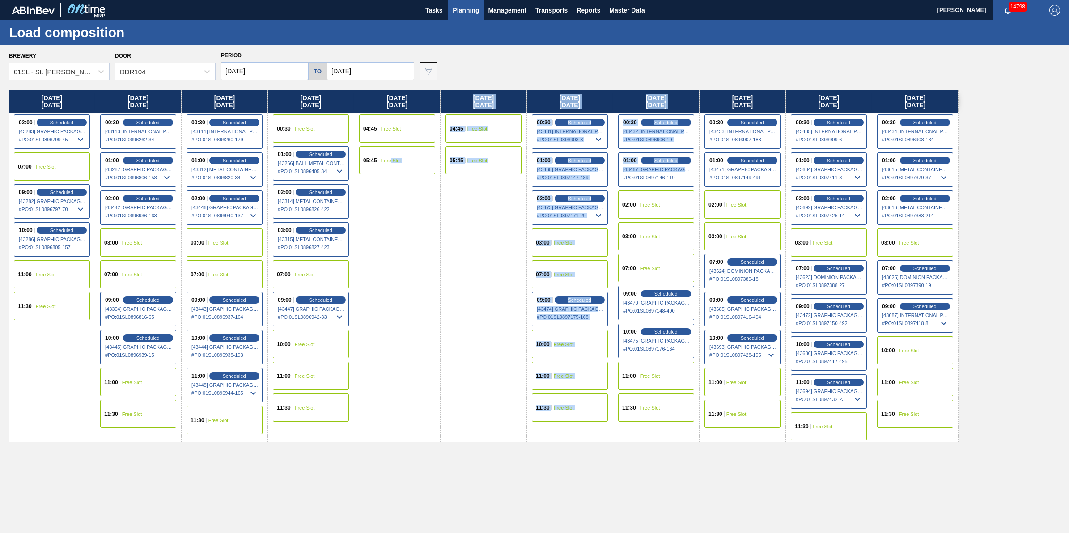
drag, startPoint x: 616, startPoint y: 172, endPoint x: 391, endPoint y: 178, distance: 224.6
click at [391, 178] on div "Tuesday 10/07/2025 02:00 Scheduled [43283] GRAPHIC PACKAGING INTERNATIONA - 000…" at bounding box center [483, 266] width 949 height 352
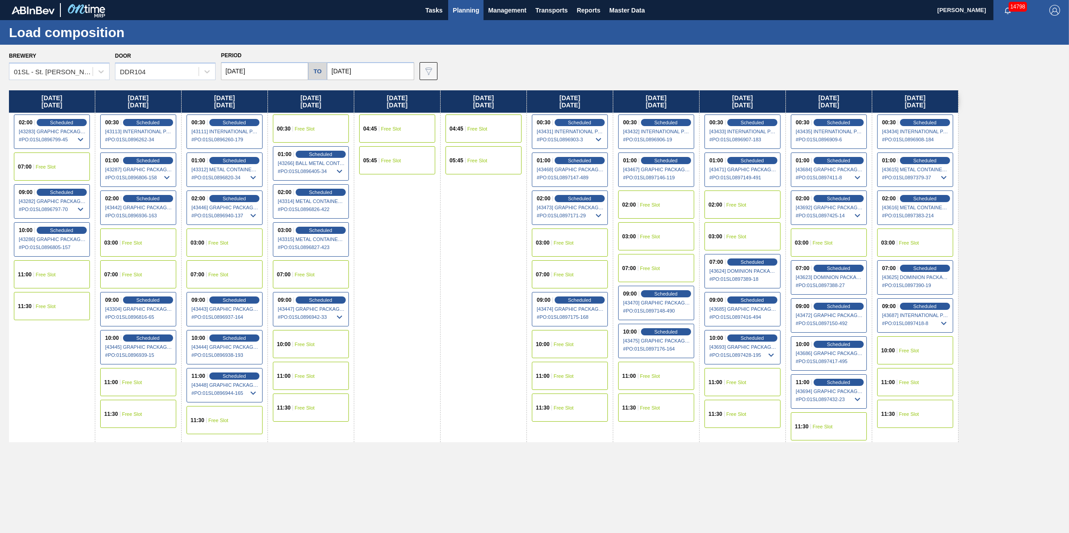
drag, startPoint x: 391, startPoint y: 178, endPoint x: 356, endPoint y: 274, distance: 102.6
click at [356, 274] on div "Saturday 10/11/2025 04:45 Free Slot 05:45 Free Slot" at bounding box center [397, 266] width 86 height 352
click at [833, 242] on span "Free Slot" at bounding box center [823, 242] width 20 height 5
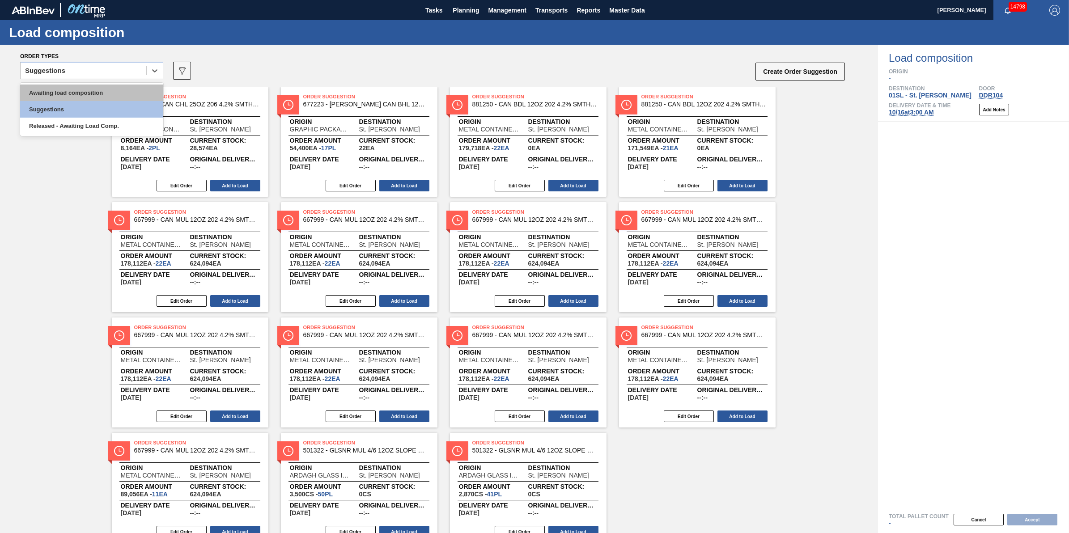
drag, startPoint x: 81, startPoint y: 65, endPoint x: 95, endPoint y: 85, distance: 24.4
click at [82, 65] on div "Suggestions" at bounding box center [84, 70] width 126 height 13
click at [97, 90] on div "Awaiting load composition" at bounding box center [91, 93] width 143 height 17
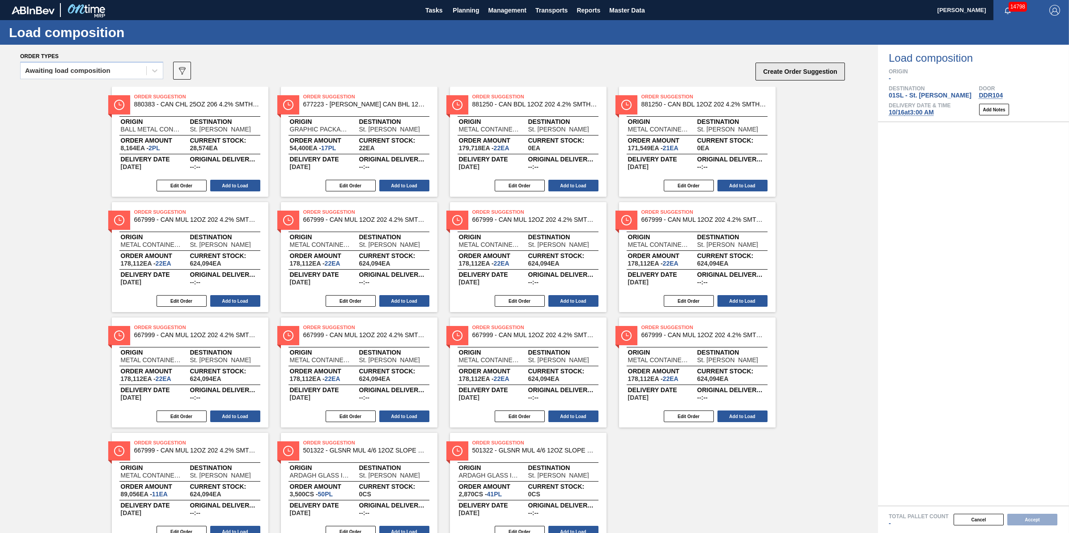
click at [767, 68] on button "Create Order Suggestion" at bounding box center [799, 72] width 89 height 18
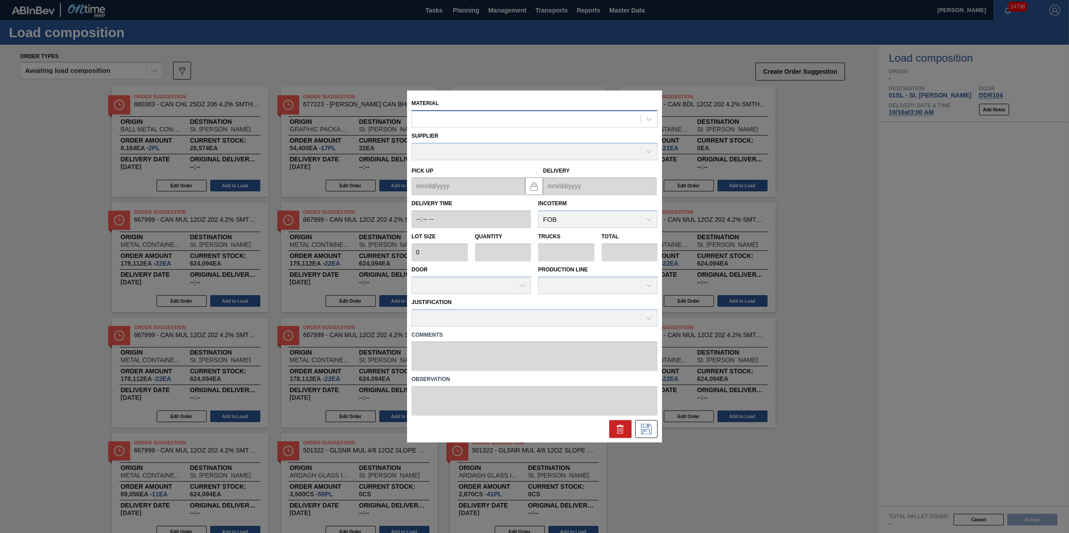
click at [446, 115] on div at bounding box center [526, 119] width 229 height 13
type input "620759"
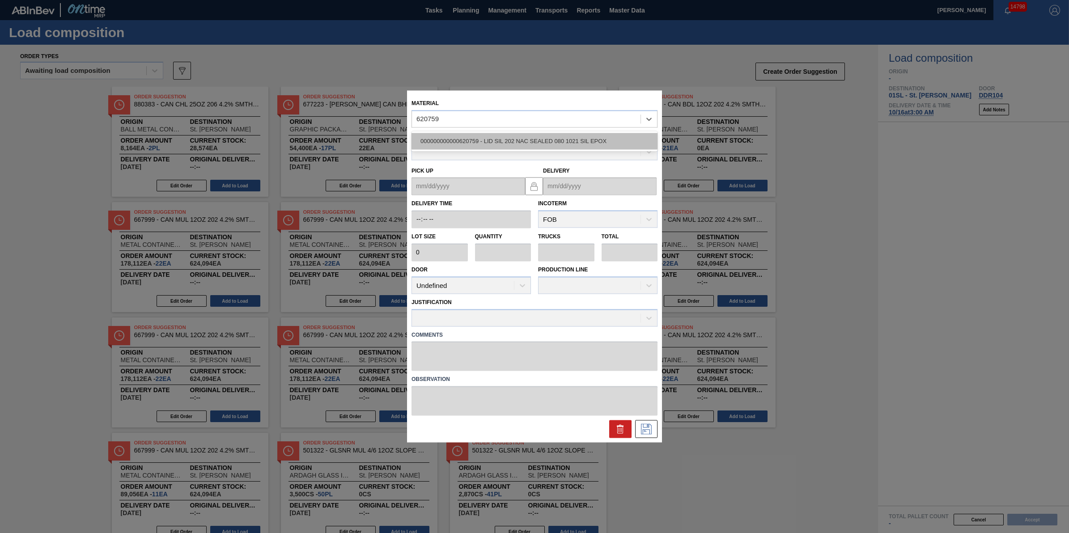
click at [479, 144] on div "000000000000620759 - LID SIL 202 NAC SEALED 080 1021 SIL EPOX" at bounding box center [534, 141] width 246 height 17
type input "231,500"
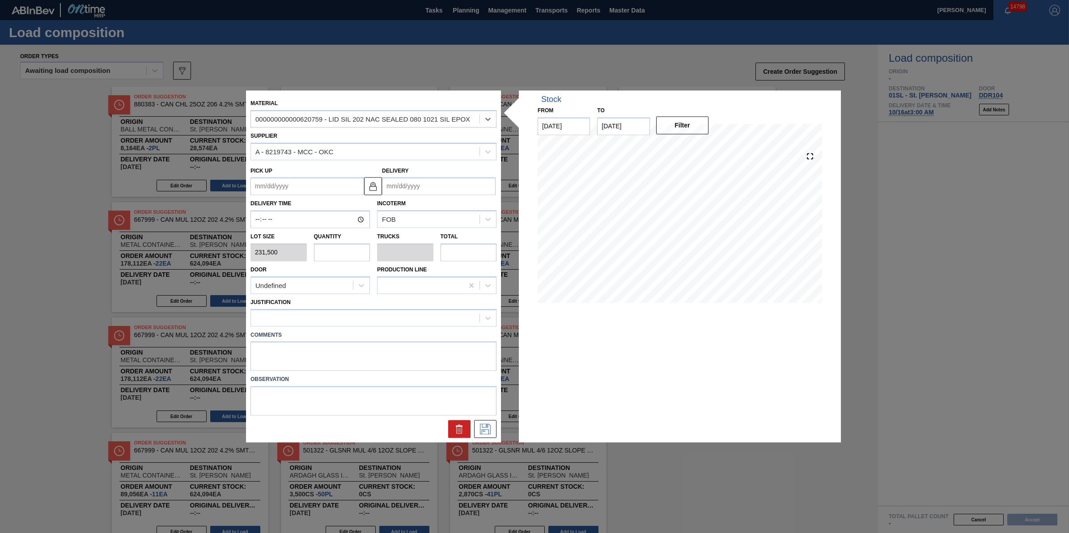
click at [329, 249] on input "text" at bounding box center [342, 252] width 56 height 18
type input "3"
type input "0.094"
type input "694,500"
type input "32"
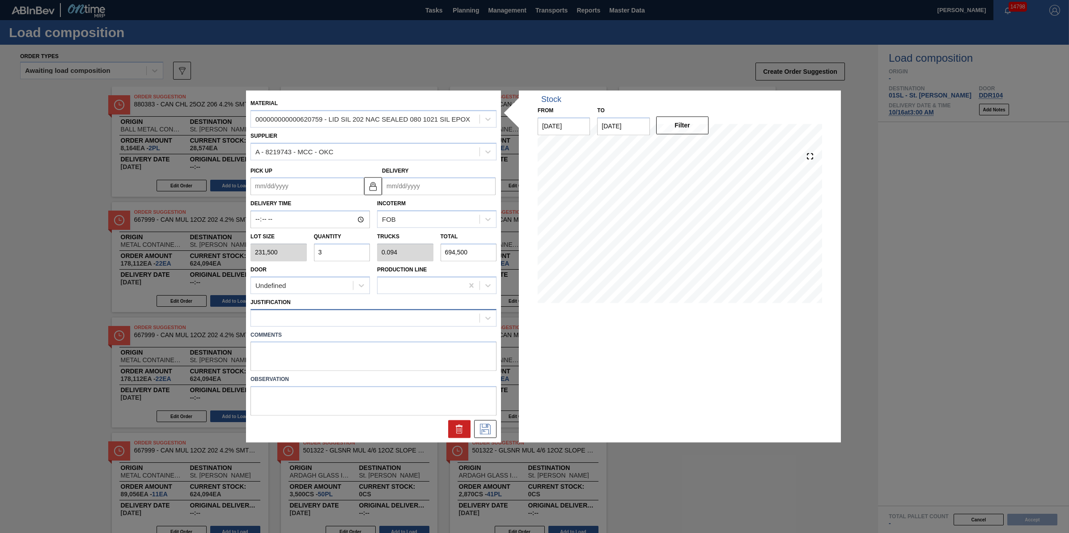
type input "1"
type input "7,408,000"
type input "32"
click at [372, 323] on div at bounding box center [365, 317] width 229 height 13
type input "other"
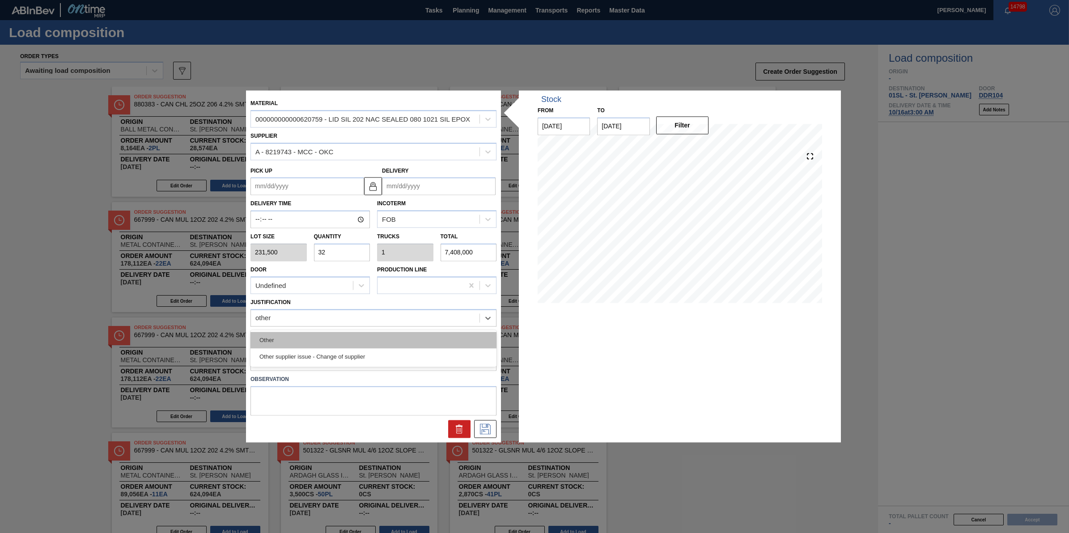
click at [370, 346] on div "Other" at bounding box center [373, 340] width 246 height 17
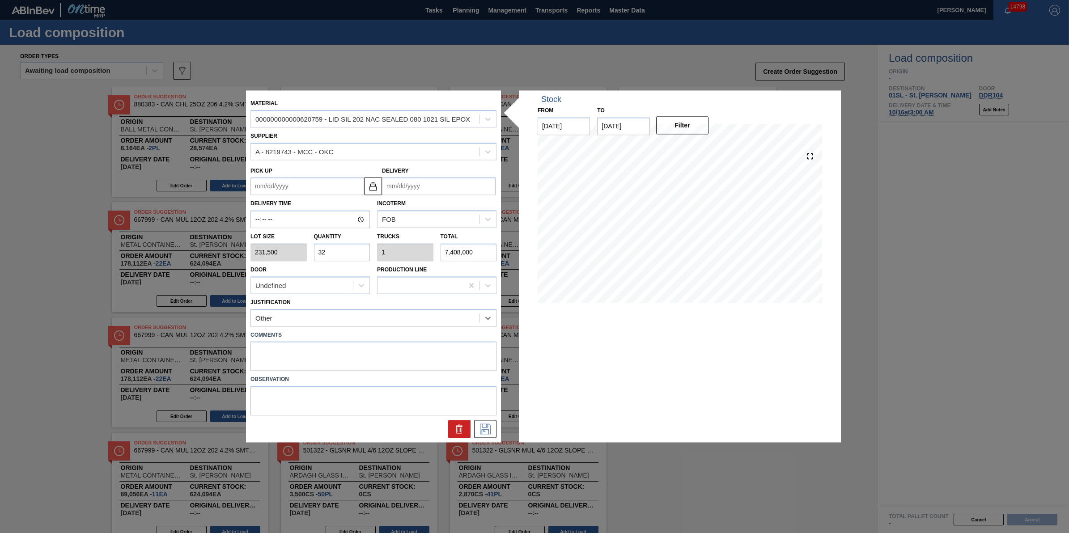
drag, startPoint x: 449, startPoint y: 186, endPoint x: 453, endPoint y: 190, distance: 5.7
click at [449, 186] on input "Delivery" at bounding box center [439, 187] width 114 height 18
click at [477, 299] on div "1" at bounding box center [480, 294] width 12 height 12
type up "10/31/2025"
type input "11/01/2025"
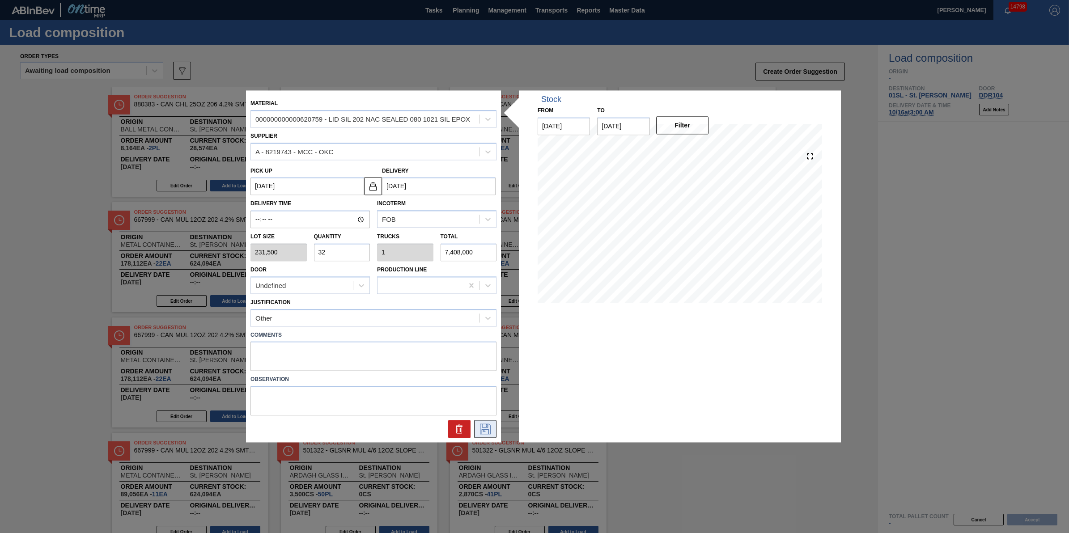
click at [488, 430] on icon at bounding box center [485, 429] width 14 height 11
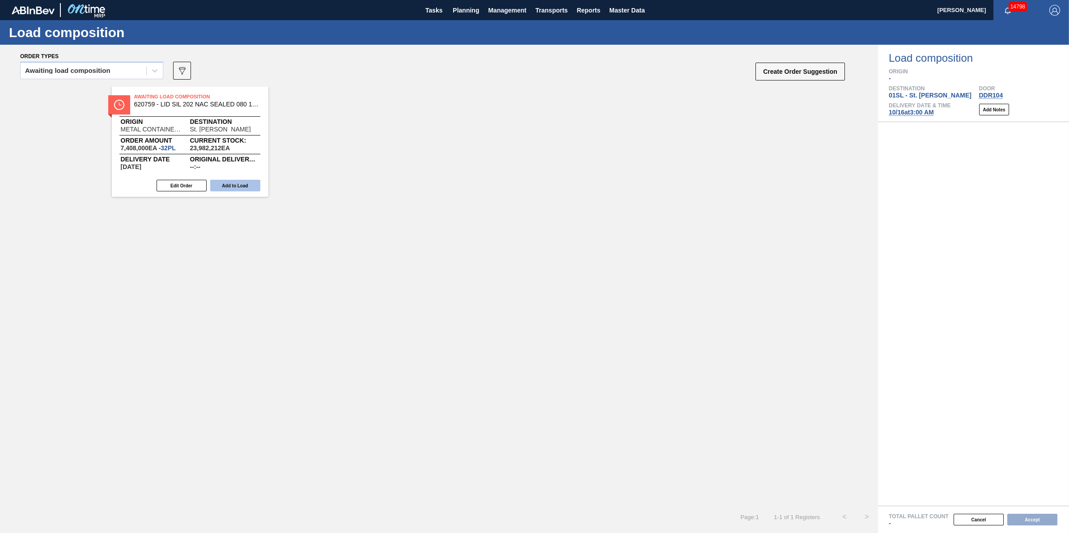
click at [250, 182] on button "Add to Load" at bounding box center [235, 186] width 50 height 12
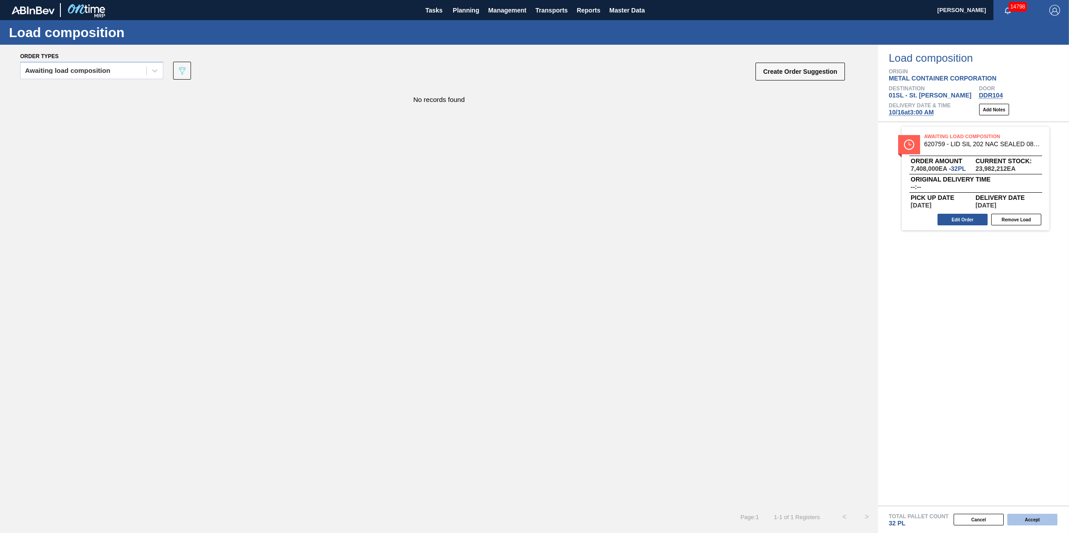
click at [1043, 517] on button "Accept" at bounding box center [1032, 520] width 50 height 12
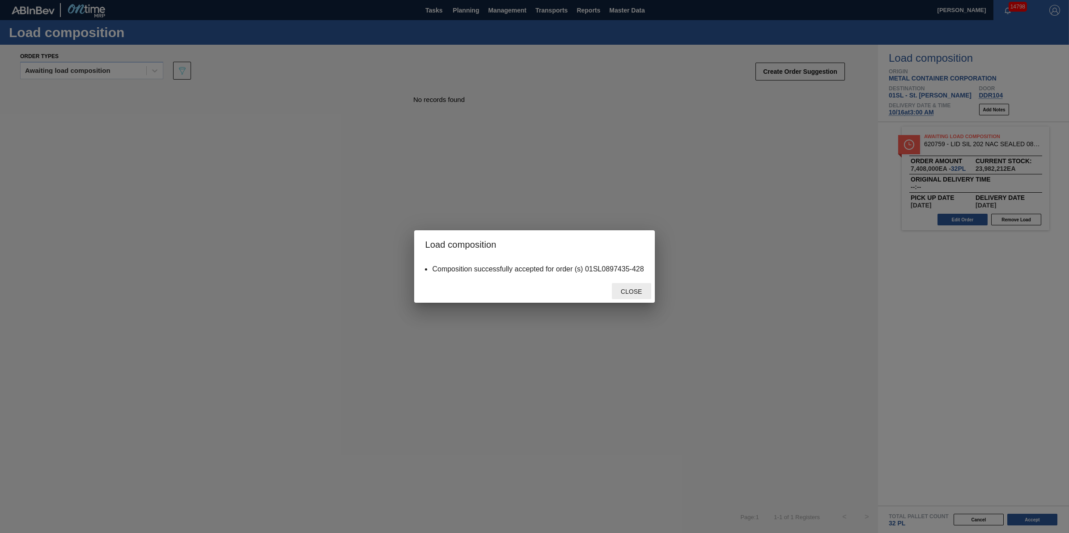
click at [626, 295] on div "Close" at bounding box center [631, 291] width 39 height 17
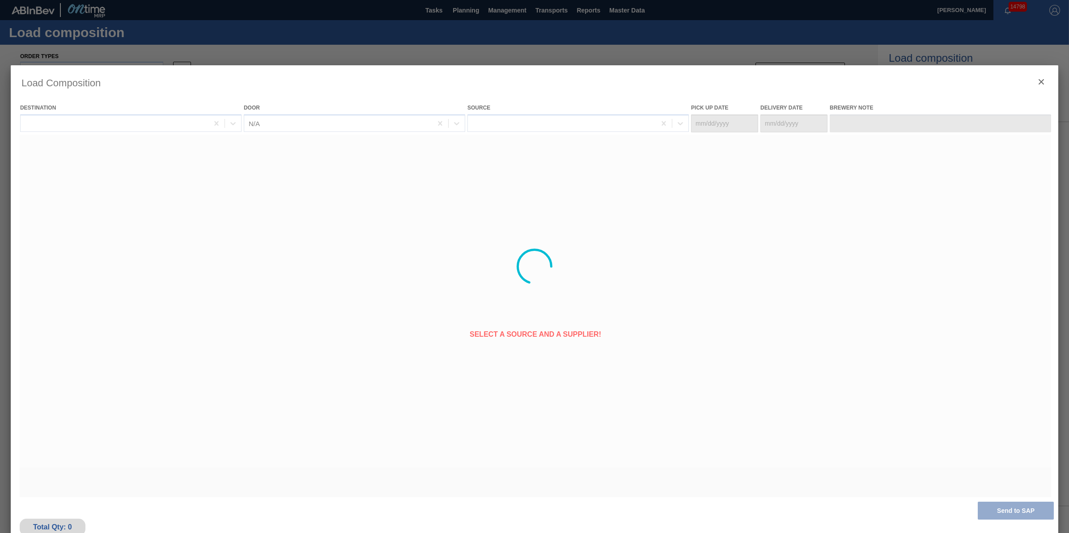
type Date "[DATE]"
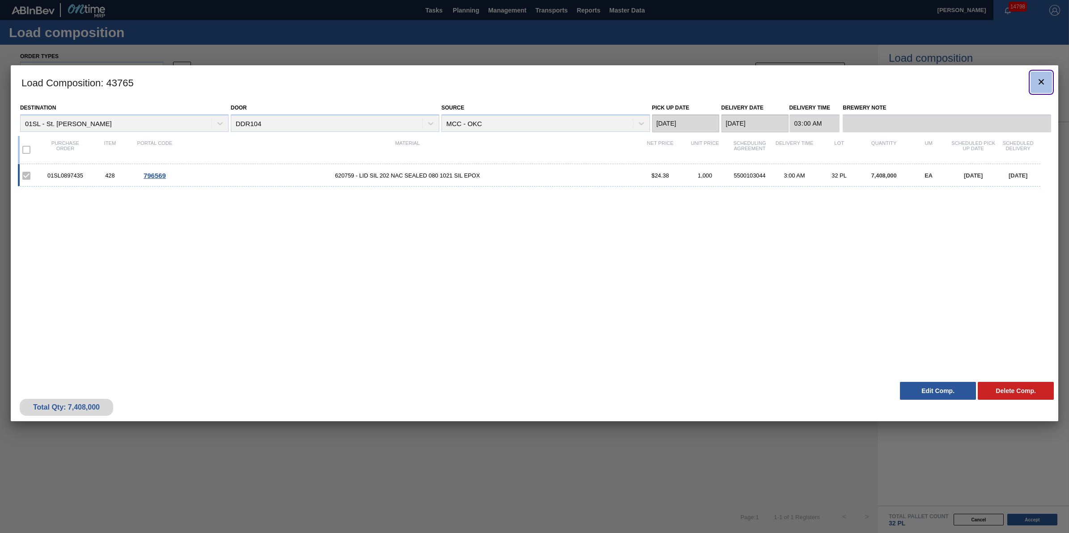
click at [1045, 86] on icon "botão de ícone" at bounding box center [1041, 81] width 11 height 11
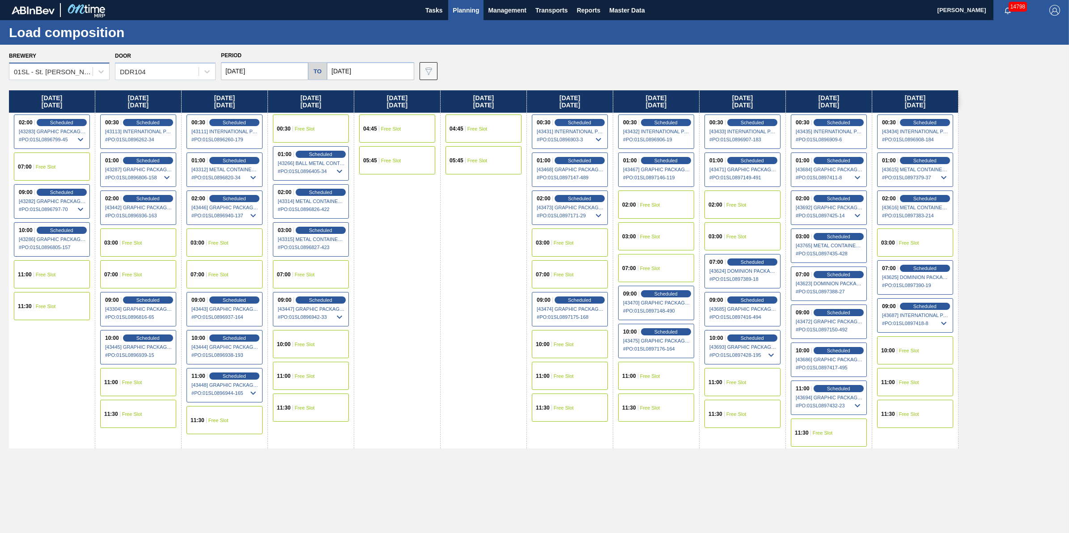
click at [85, 64] on div "01SL - St. Louis Brewery" at bounding box center [59, 71] width 101 height 17
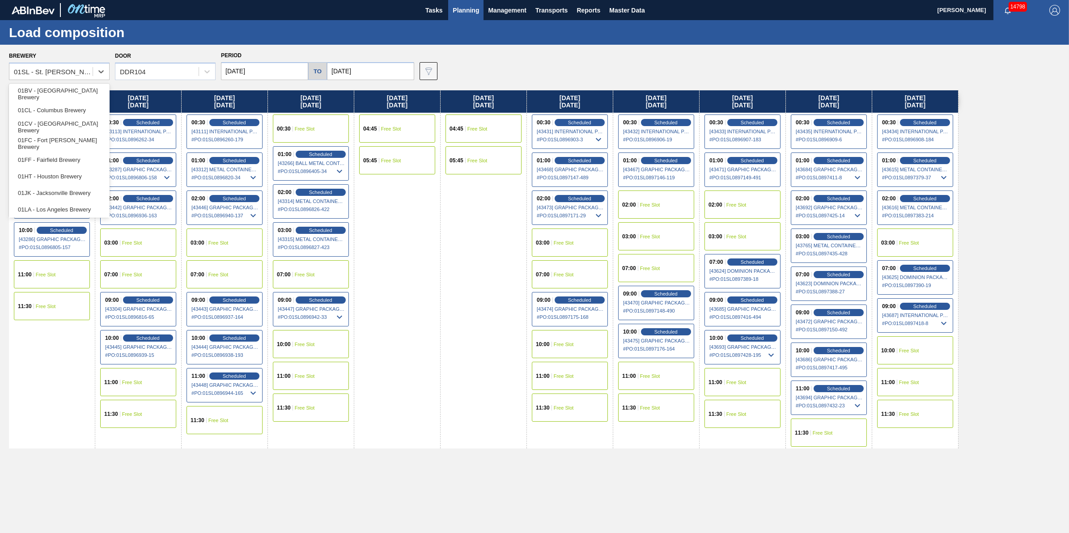
scroll to position [68, 0]
click at [79, 213] on div "01WM - Williamsburg Brewery" at bounding box center [59, 207] width 101 height 17
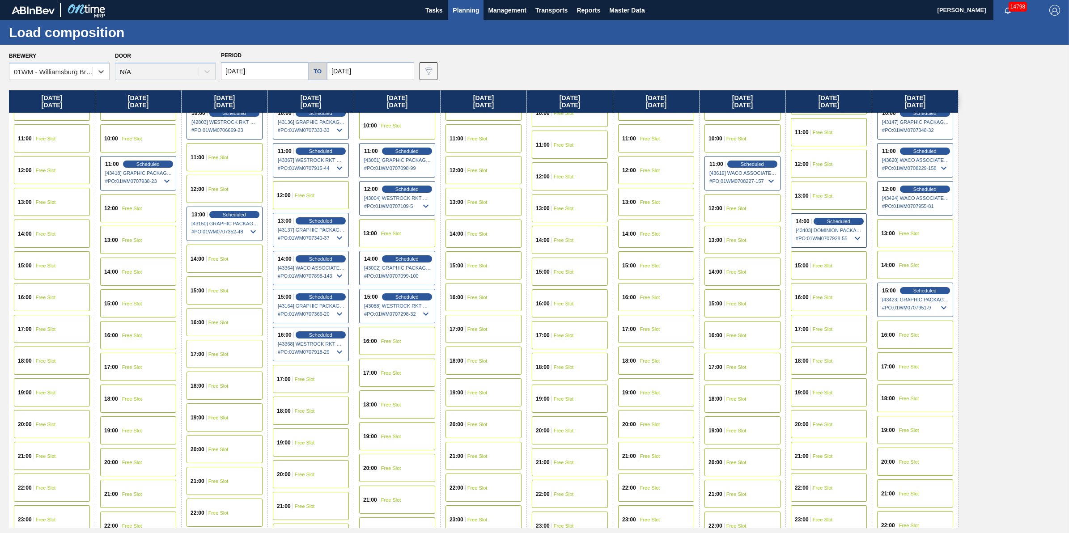
scroll to position [355, 0]
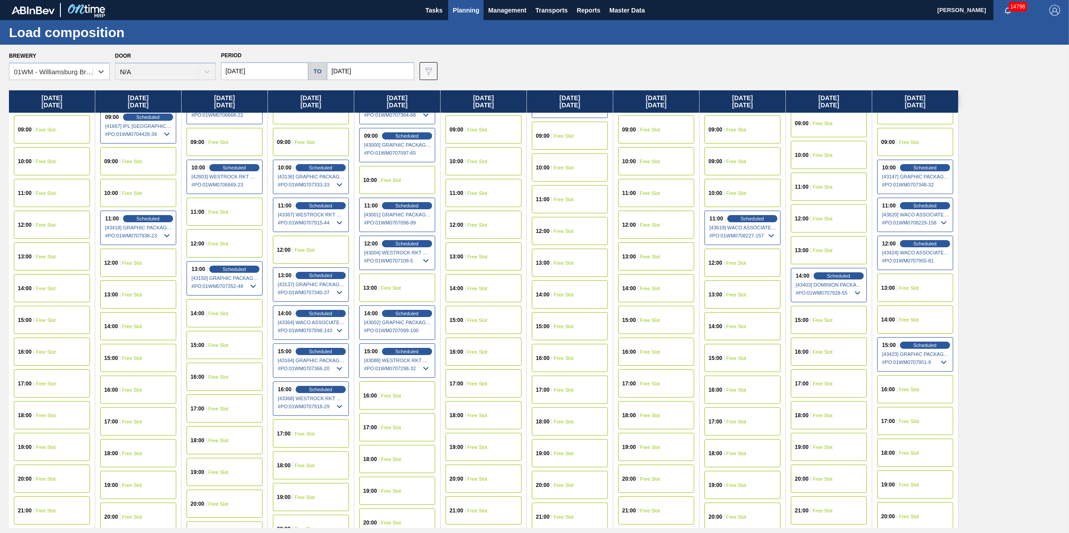
click at [584, 292] on div "14:00 Free Slot" at bounding box center [570, 294] width 76 height 28
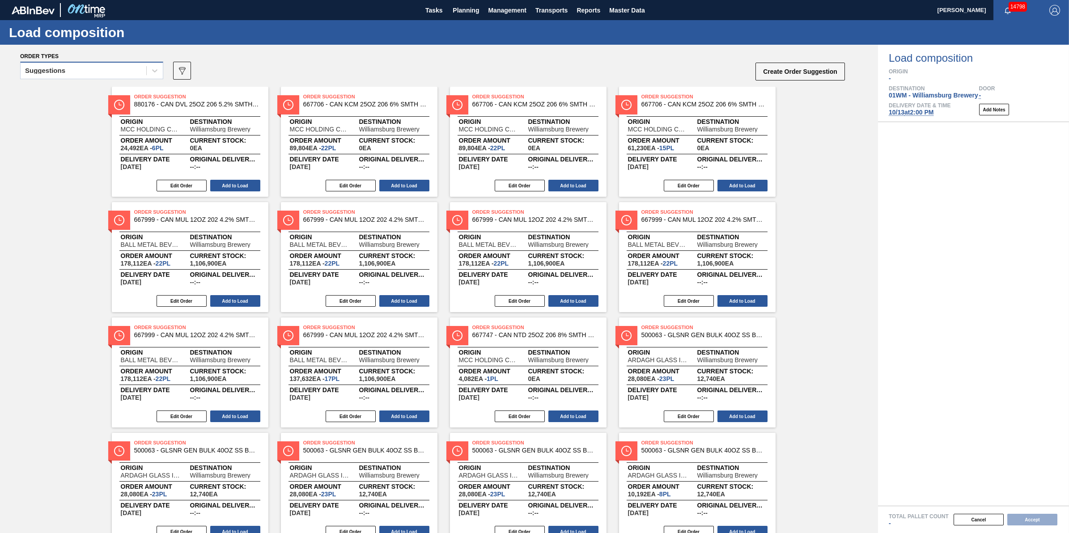
click at [136, 72] on div "Suggestions" at bounding box center [84, 70] width 126 height 13
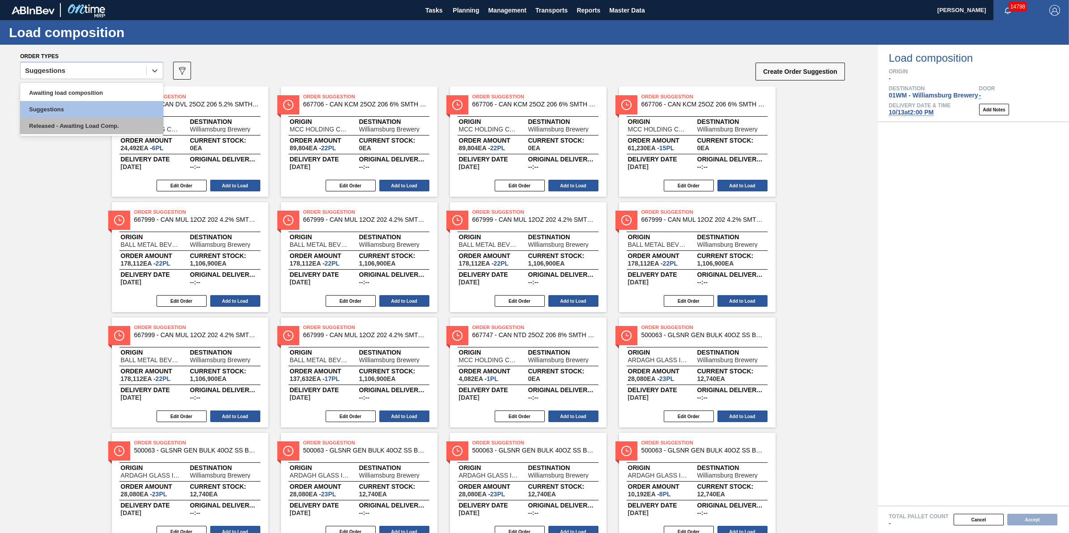
click at [144, 123] on div "Released - Awaiting Load Comp." at bounding box center [91, 126] width 143 height 17
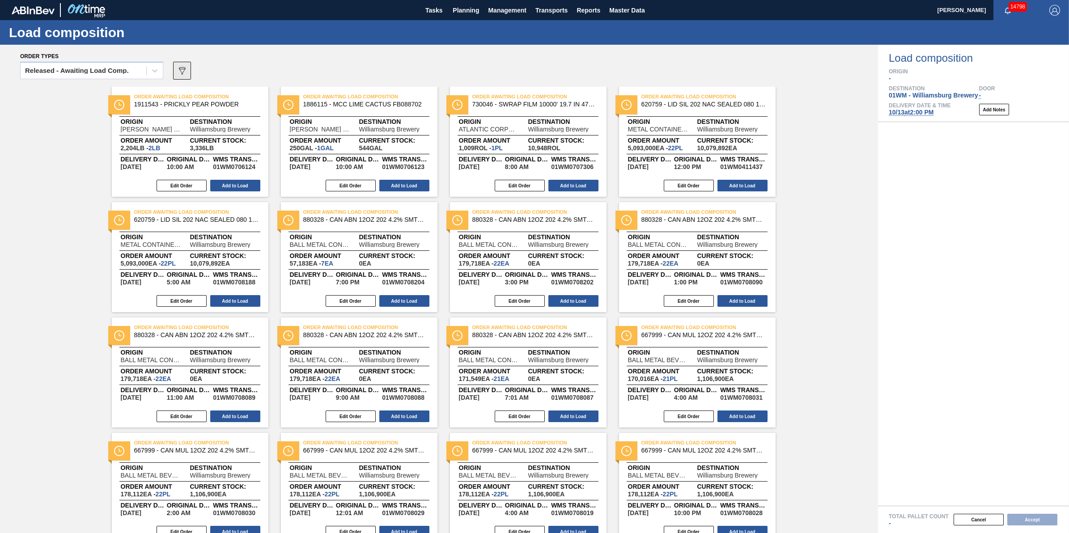
click at [178, 72] on icon "089F7B8B-B2A5-4AFE-B5C0-19BA573D28AC" at bounding box center [182, 70] width 11 height 11
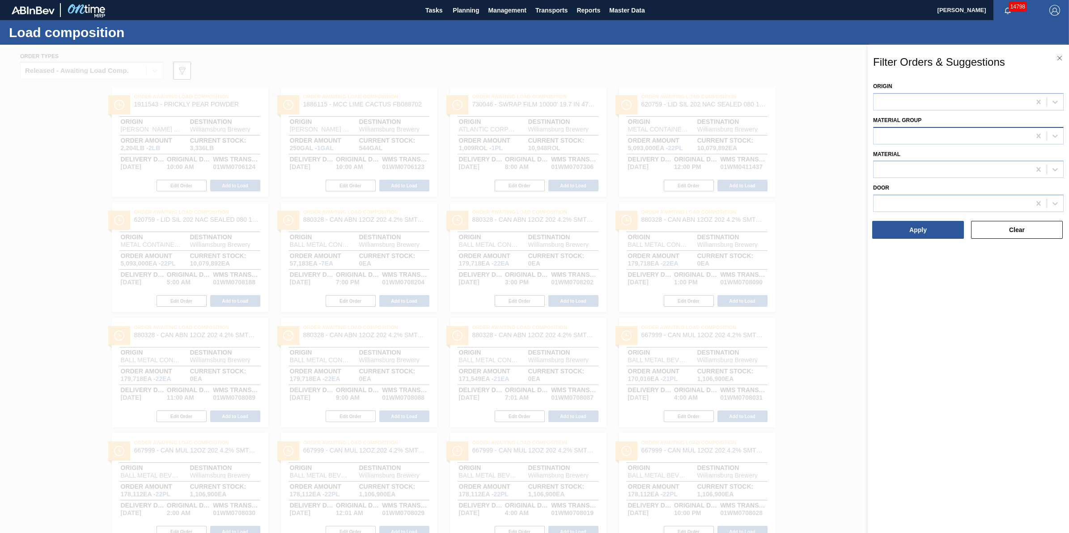
click at [926, 132] on div at bounding box center [951, 135] width 157 height 13
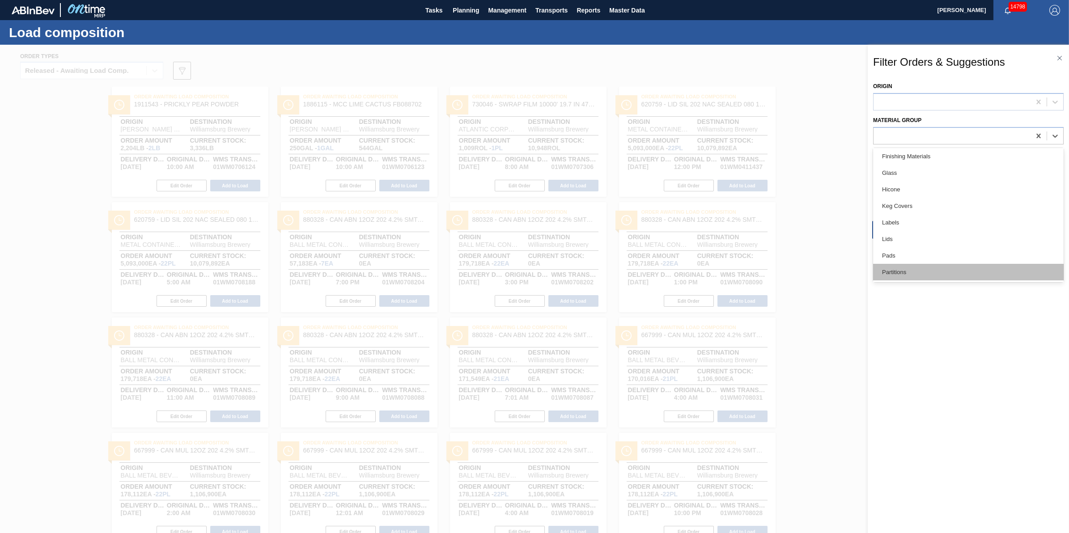
scroll to position [183, 0]
drag, startPoint x: 944, startPoint y: 155, endPoint x: 947, endPoint y: 177, distance: 22.1
click at [944, 155] on div "Lids" at bounding box center [968, 156] width 191 height 17
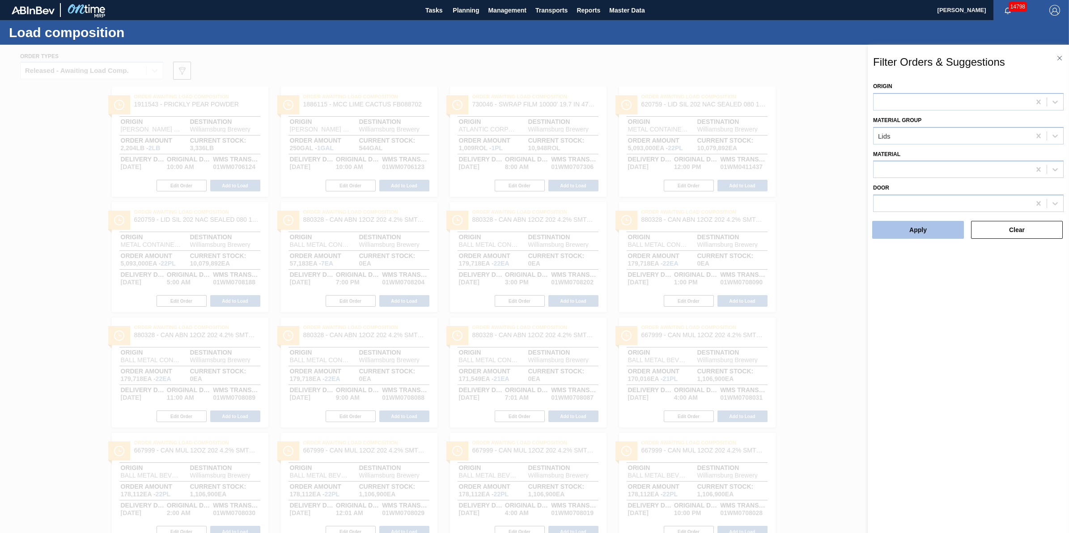
click at [949, 225] on button "Apply" at bounding box center [918, 230] width 92 height 18
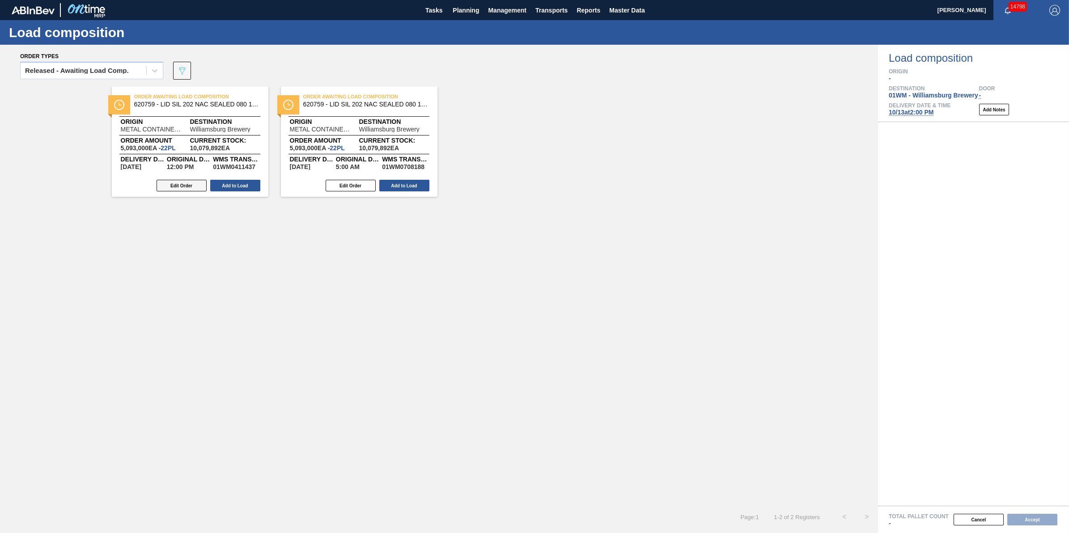
click at [199, 180] on button "Edit Order" at bounding box center [182, 186] width 50 height 12
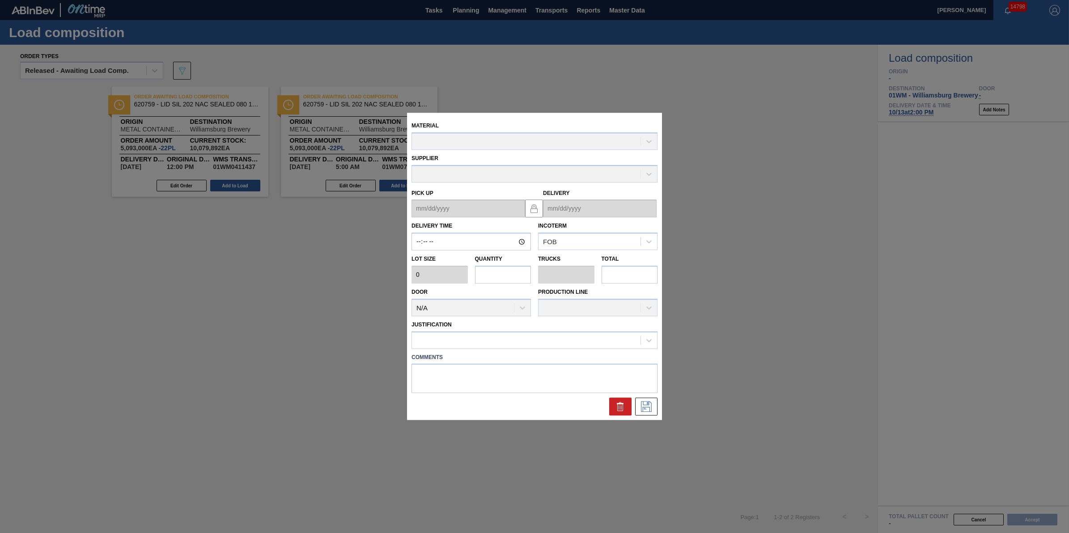
type input "12:00:00"
type input "231,500"
type input "22"
type input "0.688"
type input "5,093,000"
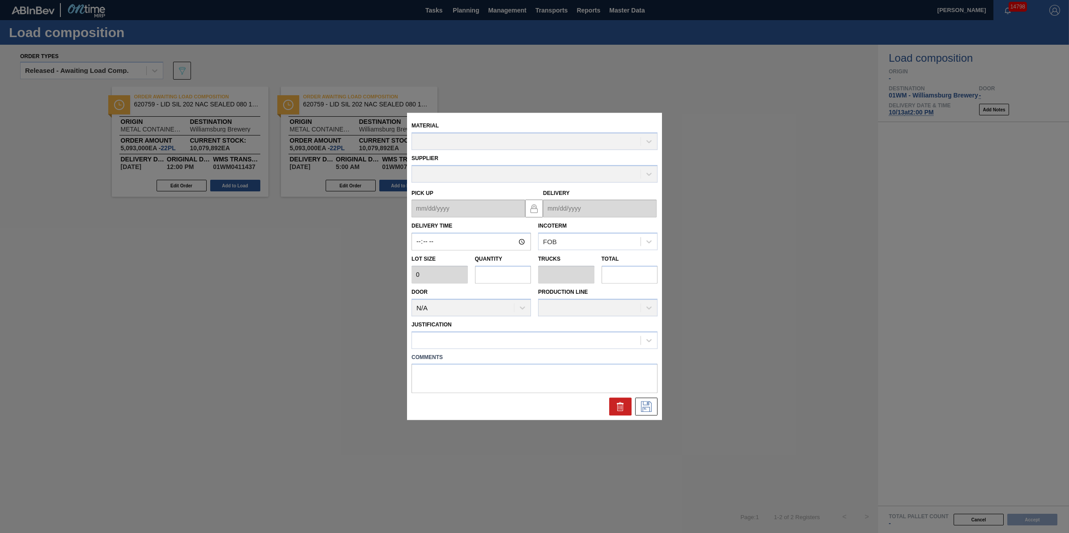
type textarea "NULL"
type up "[DATE]"
type input "[DATE]"
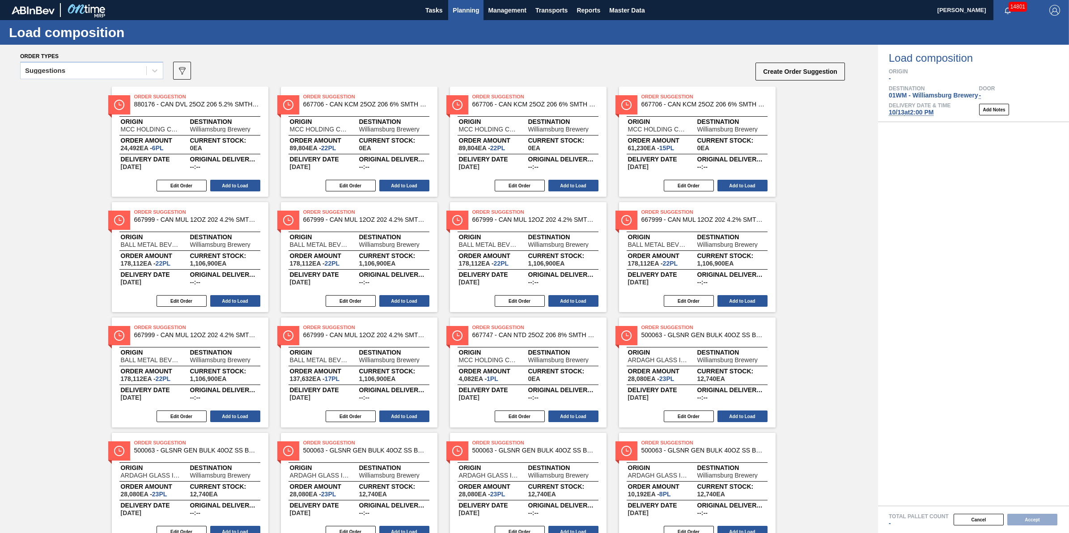
click at [474, 10] on span "Planning" at bounding box center [466, 10] width 26 height 11
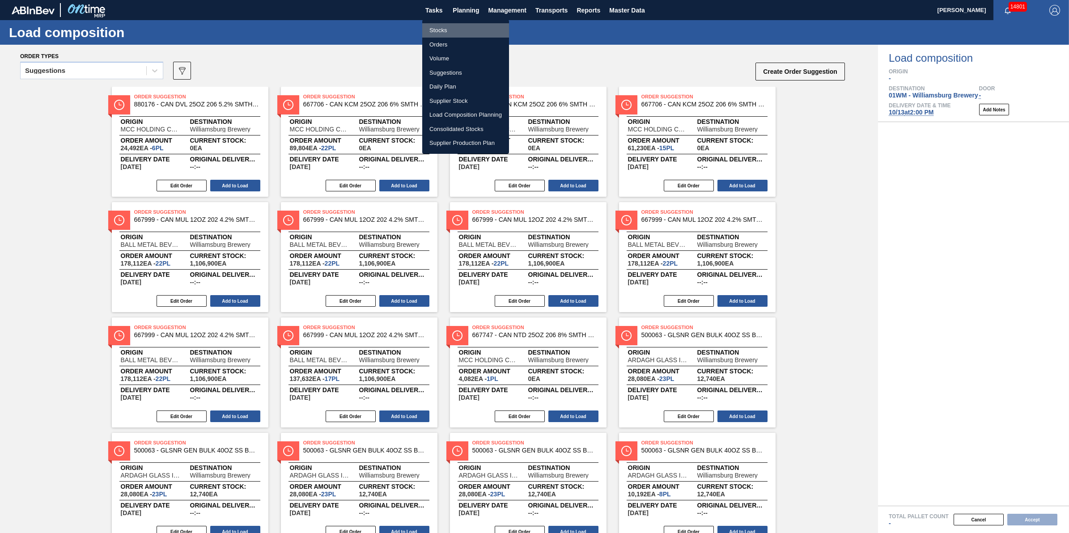
click at [475, 29] on li "Stocks" at bounding box center [465, 30] width 87 height 14
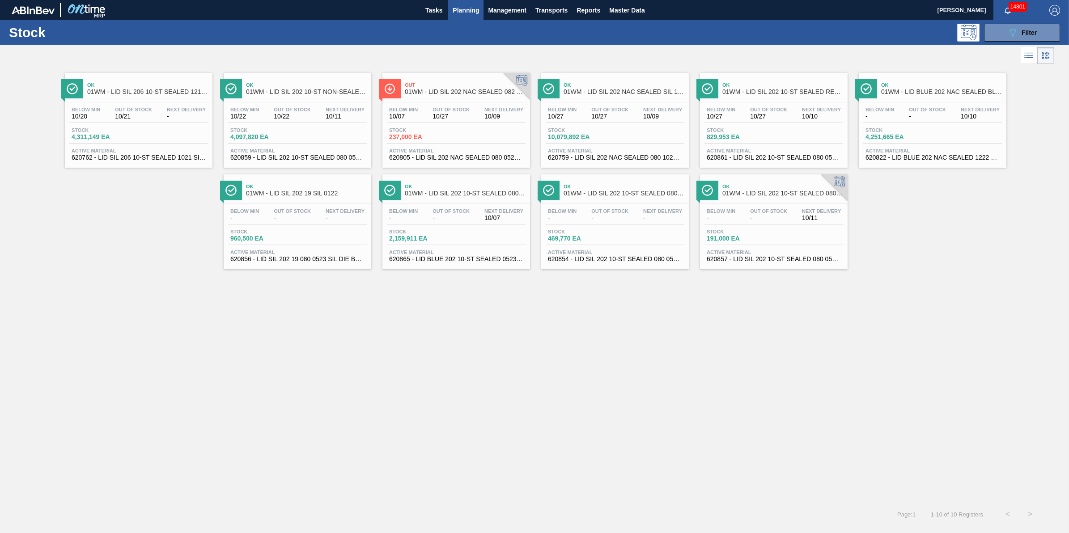
click at [460, 8] on span "Planning" at bounding box center [466, 10] width 26 height 11
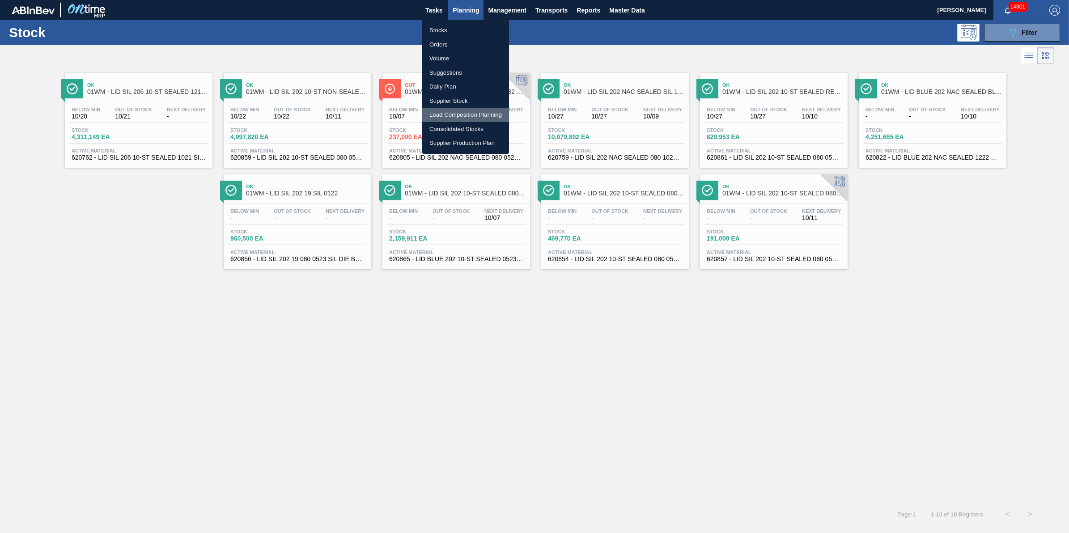
click at [470, 112] on li "Load Composition Planning" at bounding box center [465, 115] width 87 height 14
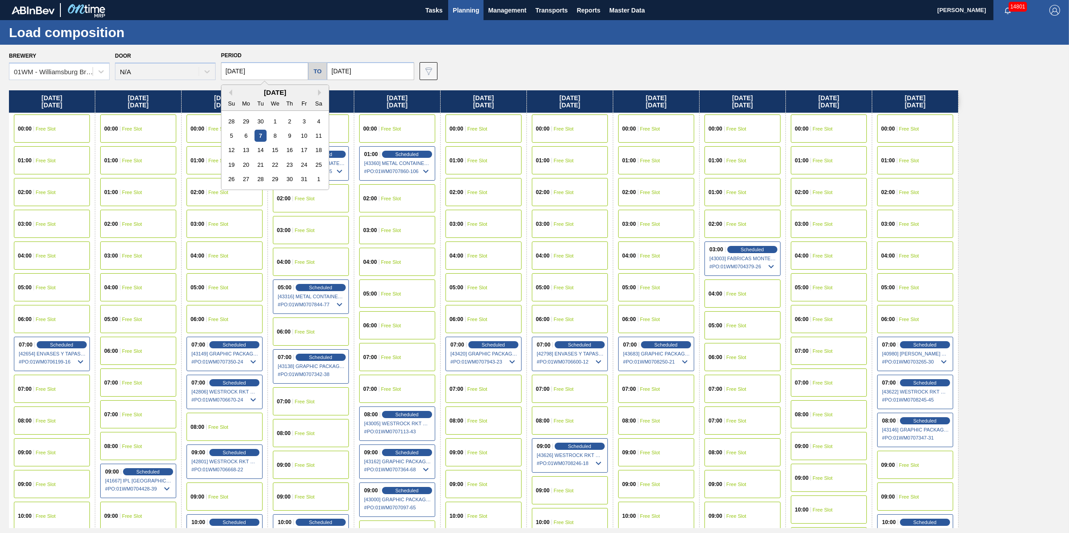
click at [289, 64] on input "[DATE]" at bounding box center [264, 71] width 87 height 18
click at [291, 135] on div "9" at bounding box center [290, 136] width 12 height 12
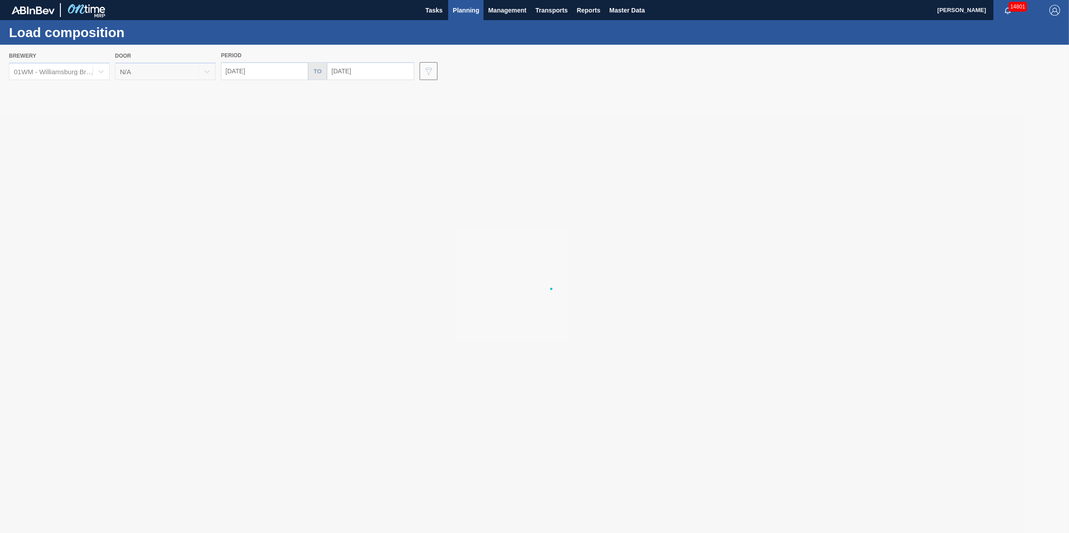
type input "[DATE]"
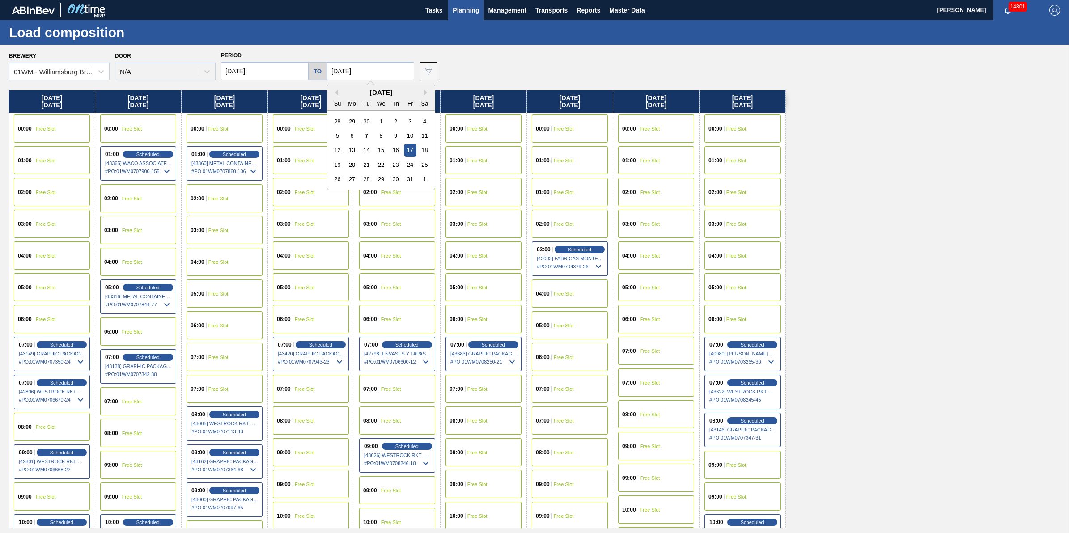
click at [385, 67] on input "10/17/2025" at bounding box center [370, 71] width 87 height 18
click at [426, 139] on div "11" at bounding box center [425, 136] width 12 height 12
type input "[DATE]"
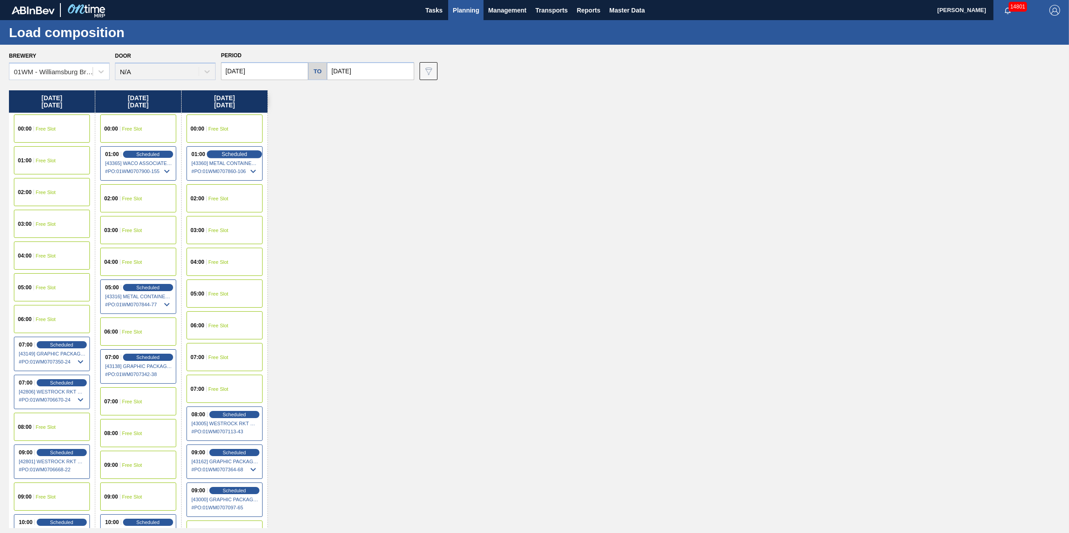
click at [242, 151] on span "Scheduled" at bounding box center [233, 154] width 25 height 6
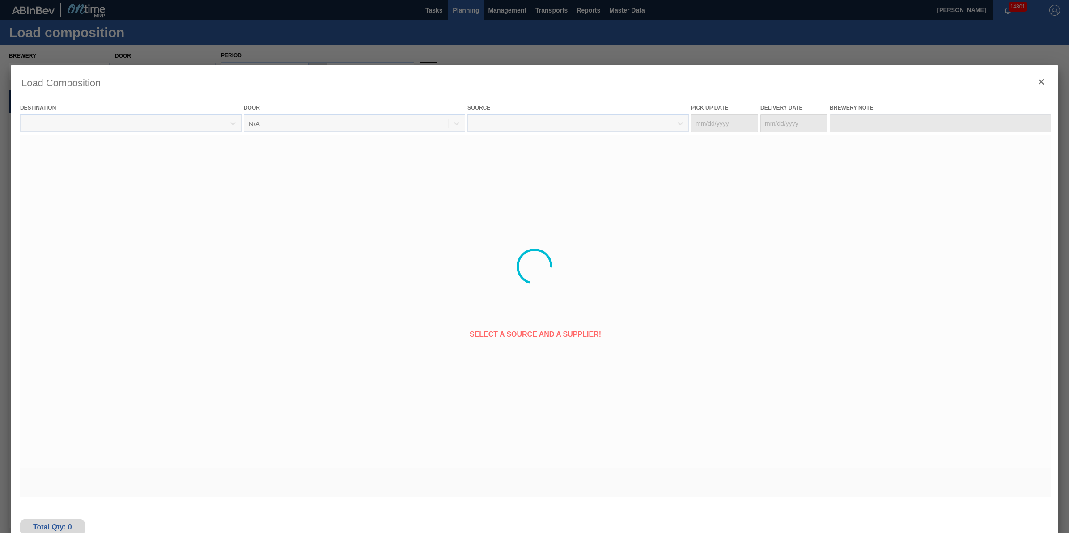
type Date "[DATE]"
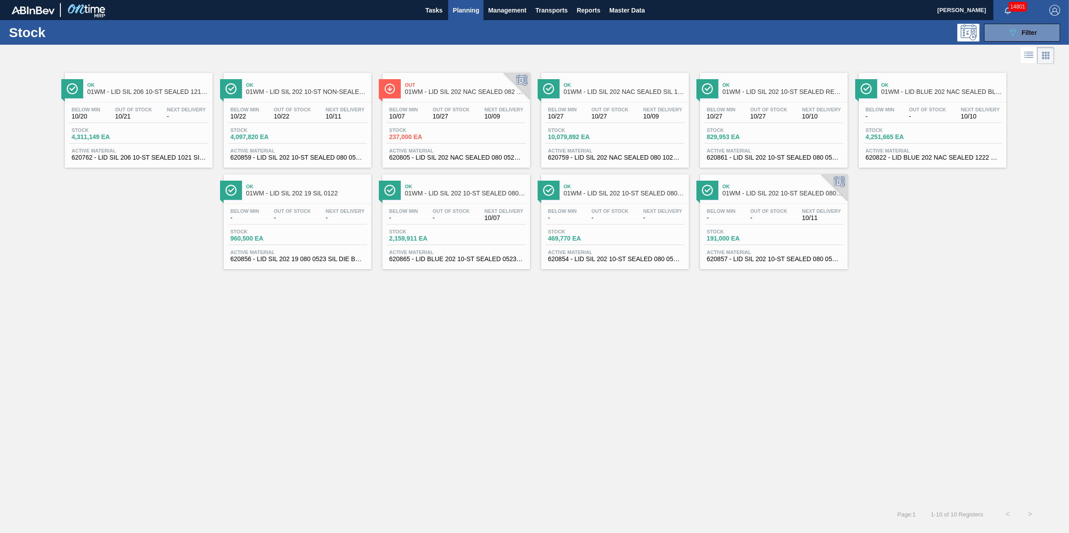
click at [468, 11] on span "Planning" at bounding box center [466, 10] width 26 height 11
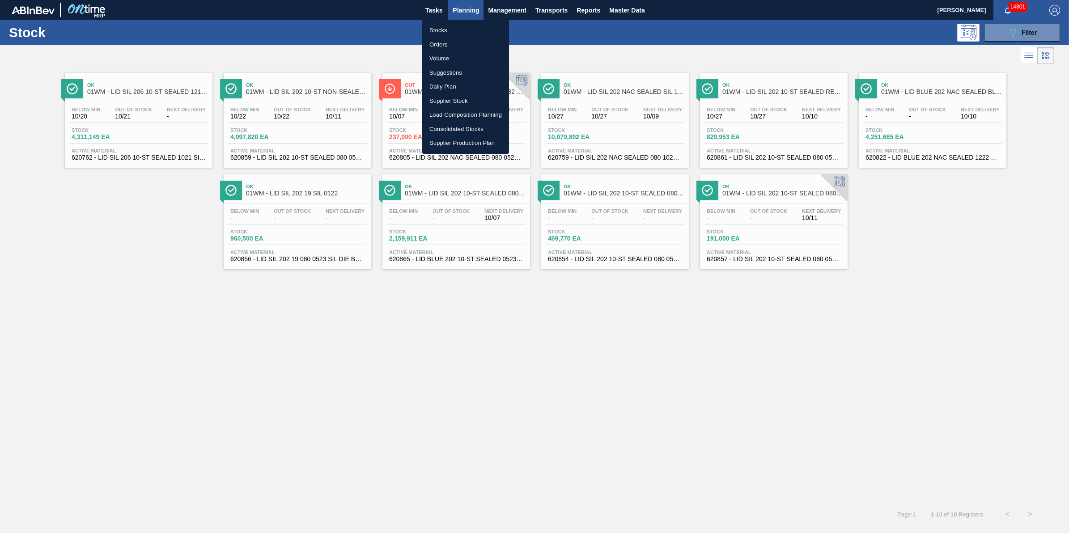
click at [467, 20] on ul "Stocks Orders Volume Suggestions Daily Plan Supplier Stock Load Composition Pla…" at bounding box center [465, 87] width 87 height 134
click at [466, 23] on li "Stocks" at bounding box center [465, 30] width 87 height 14
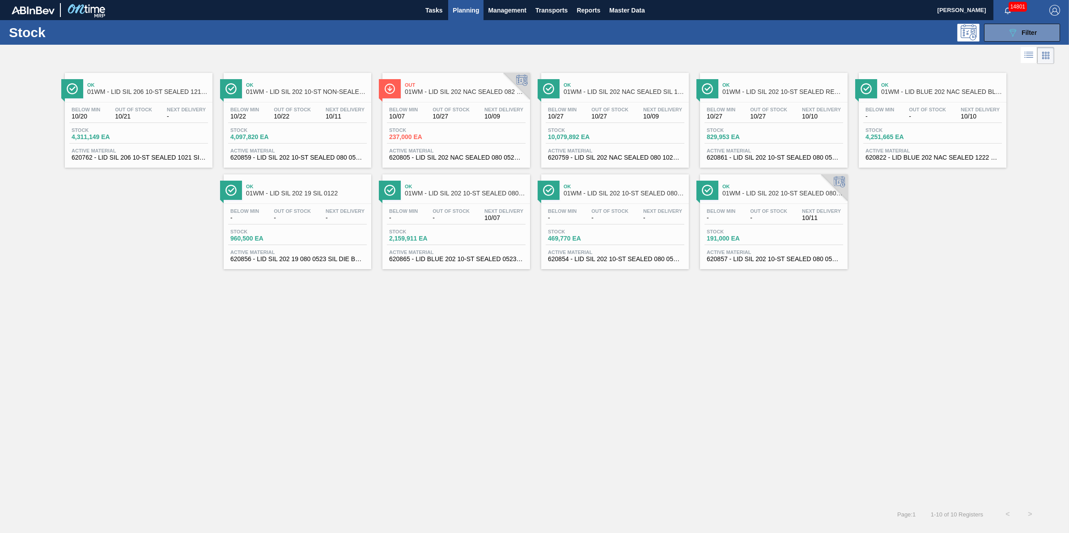
click at [455, 18] on button "Planning" at bounding box center [465, 10] width 35 height 20
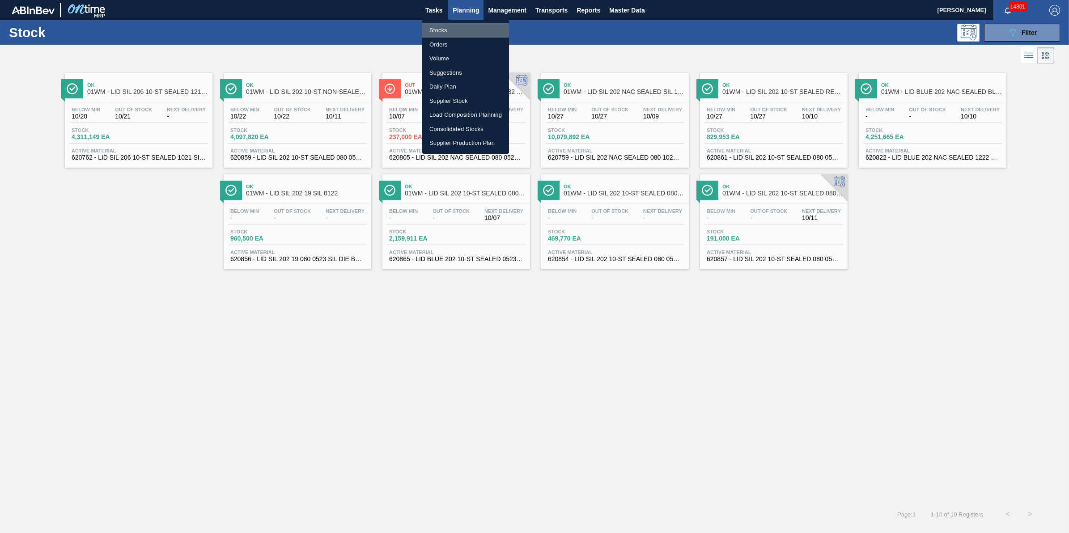
click at [457, 31] on li "Stocks" at bounding box center [465, 30] width 87 height 14
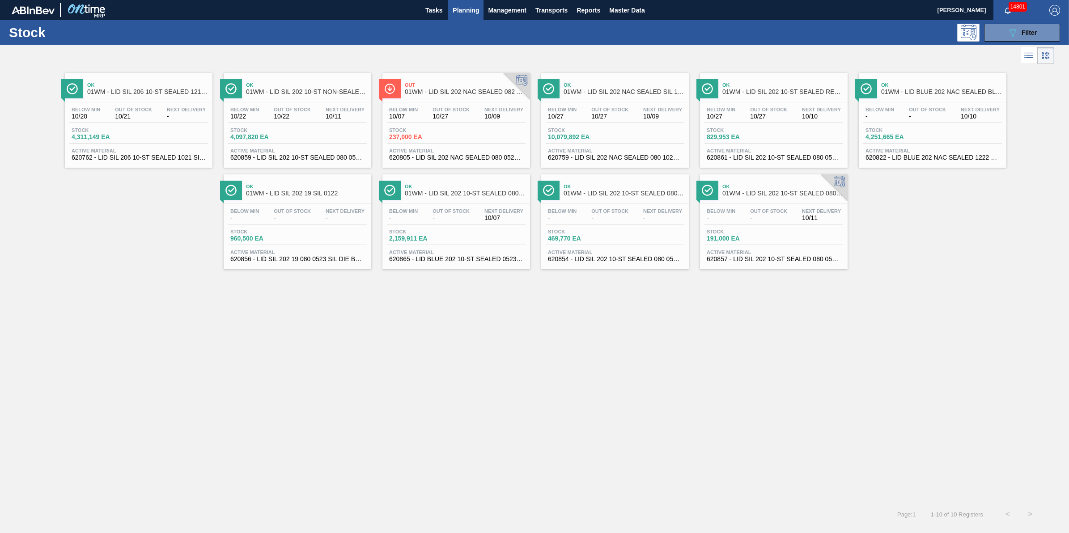
click at [461, 16] on button "Planning" at bounding box center [465, 10] width 35 height 20
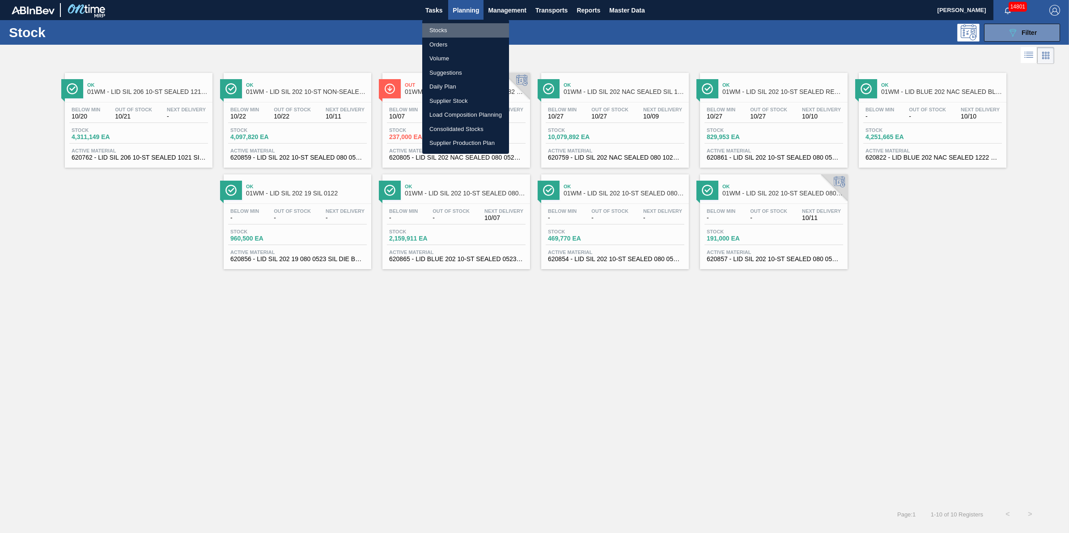
click at [454, 30] on li "Stocks" at bounding box center [465, 30] width 87 height 14
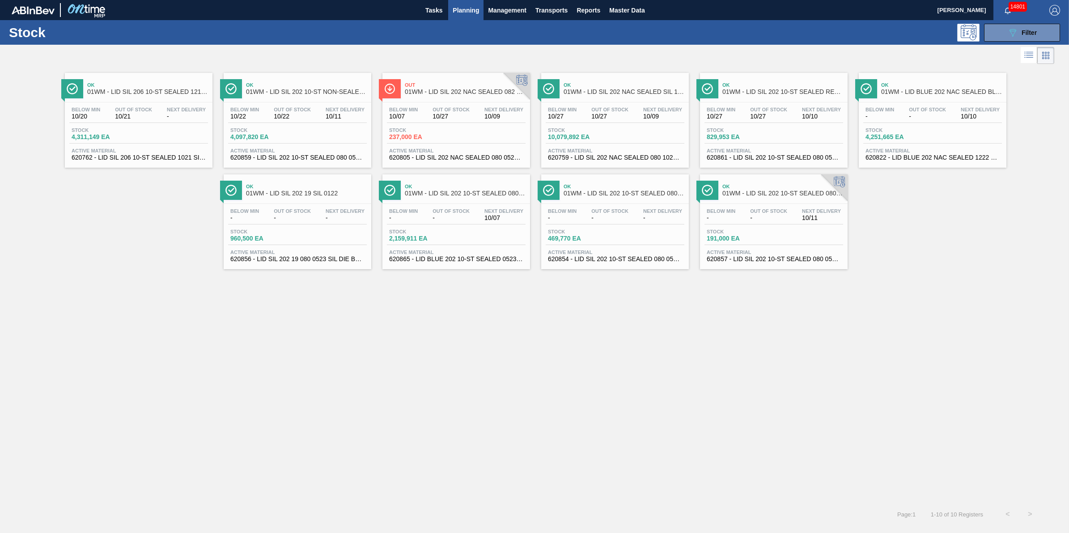
click at [271, 117] on div "Out Of Stock 10/22" at bounding box center [292, 113] width 42 height 13
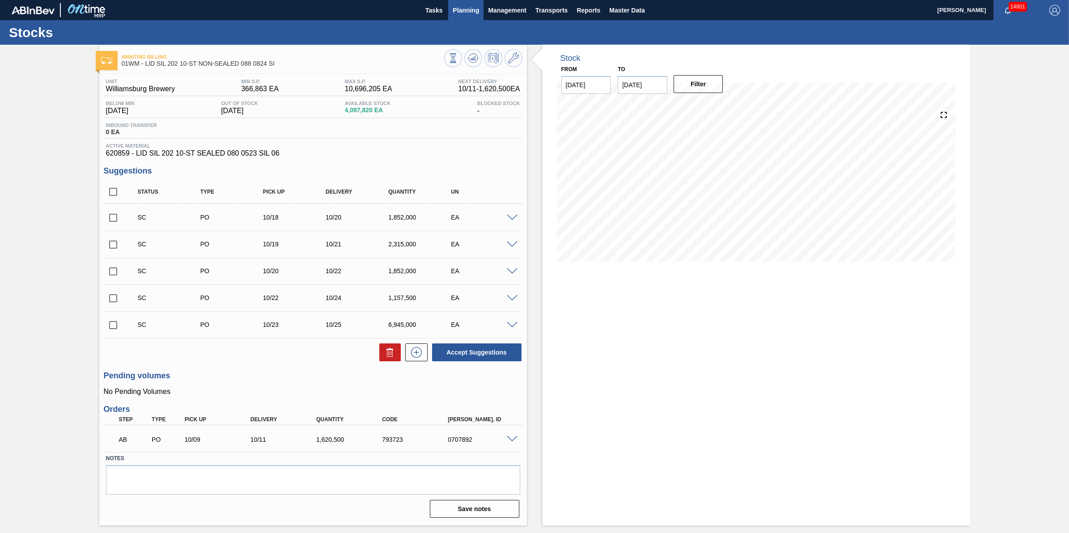
click at [471, 11] on span "Planning" at bounding box center [466, 10] width 26 height 11
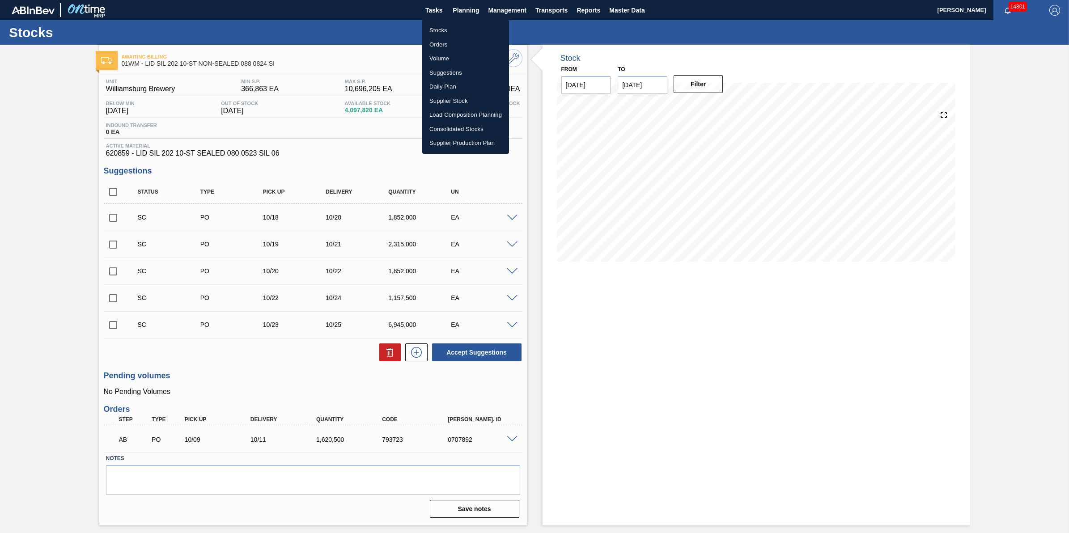
click at [468, 30] on li "Stocks" at bounding box center [465, 30] width 87 height 14
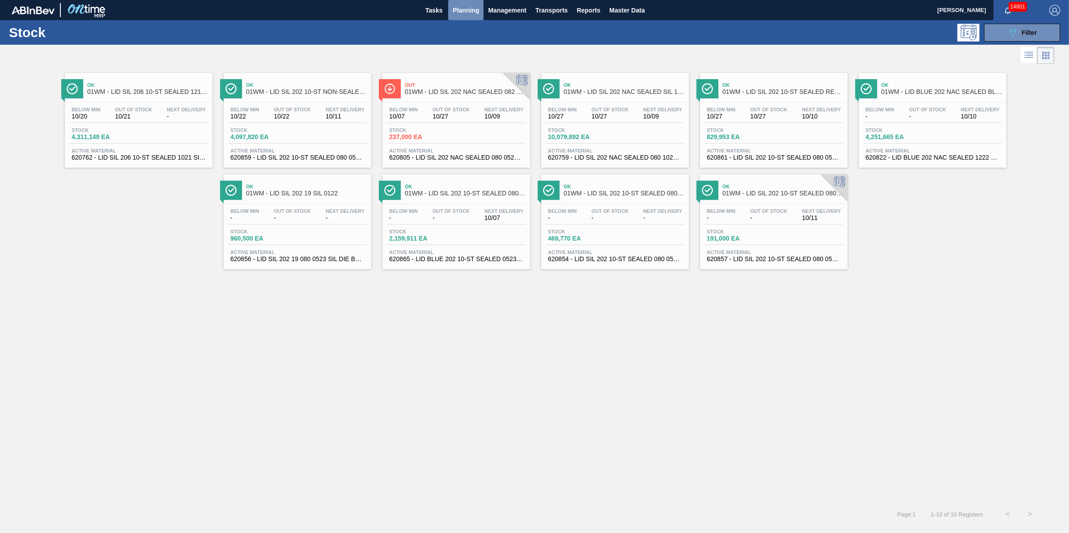
click at [470, 4] on button "Planning" at bounding box center [465, 10] width 35 height 20
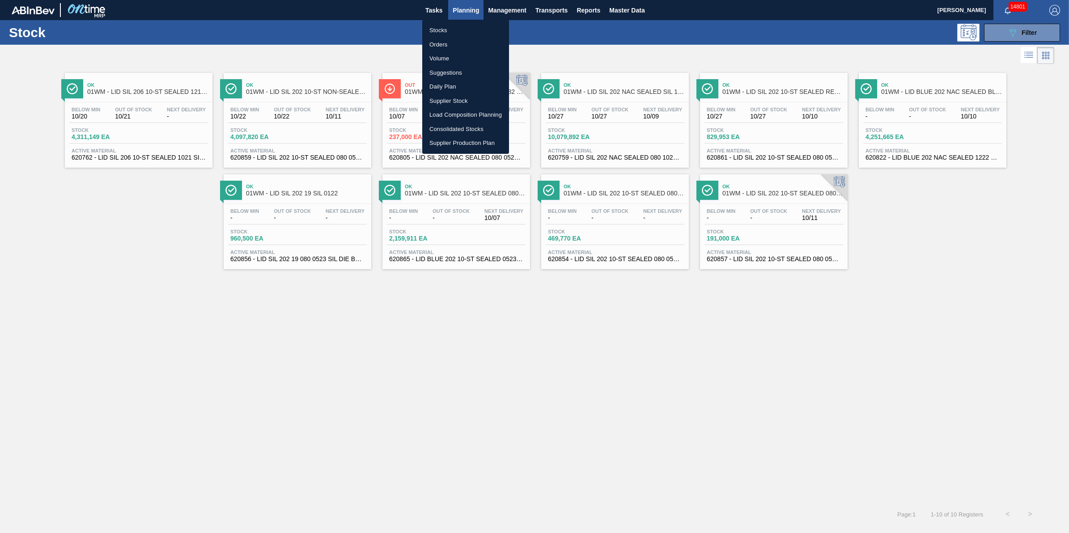
click at [462, 28] on li "Stocks" at bounding box center [465, 30] width 87 height 14
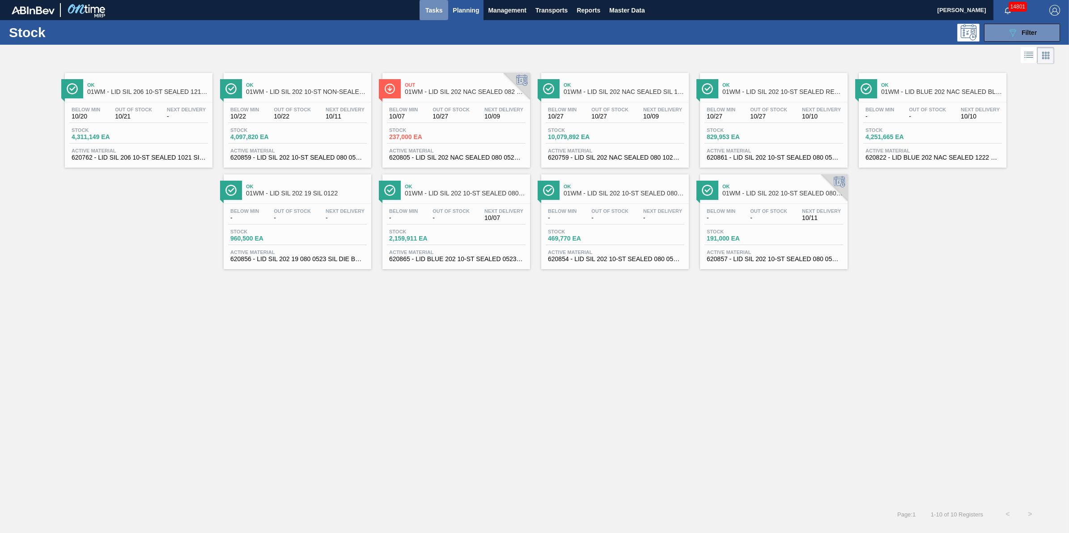
click at [443, 14] on span "Tasks" at bounding box center [434, 10] width 20 height 11
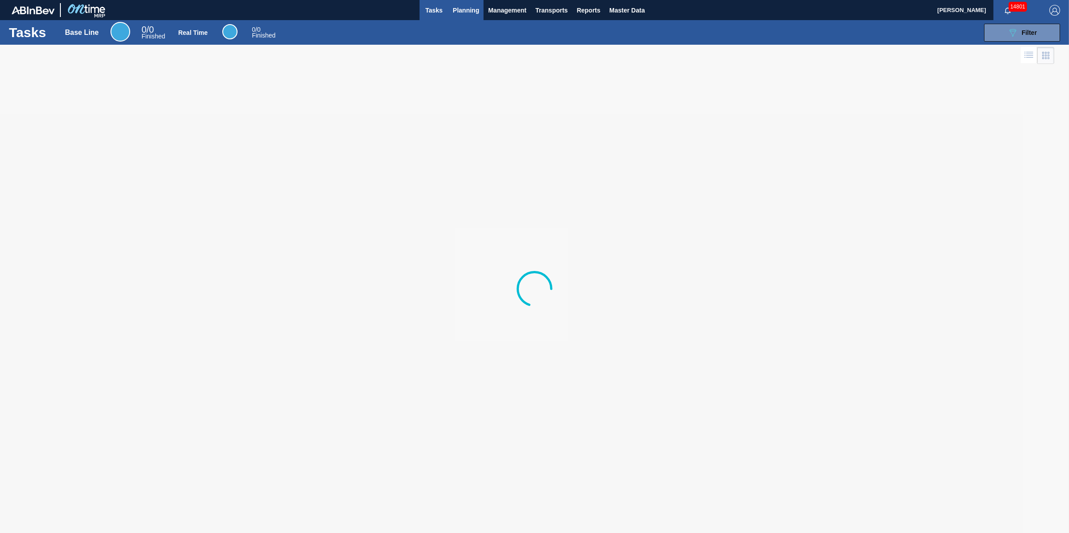
click at [463, 14] on span "Planning" at bounding box center [466, 10] width 26 height 11
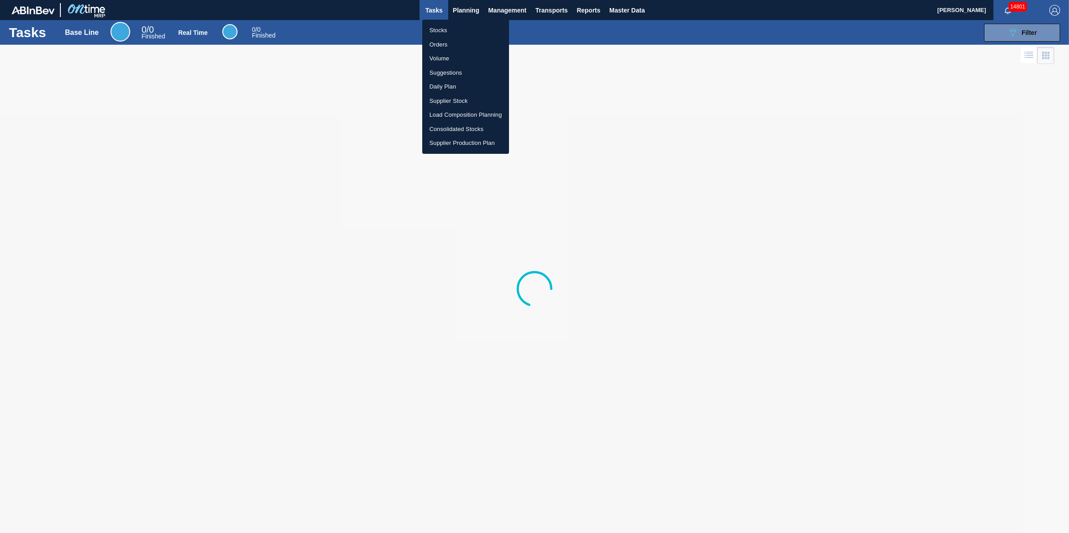
click at [462, 27] on li "Stocks" at bounding box center [465, 30] width 87 height 14
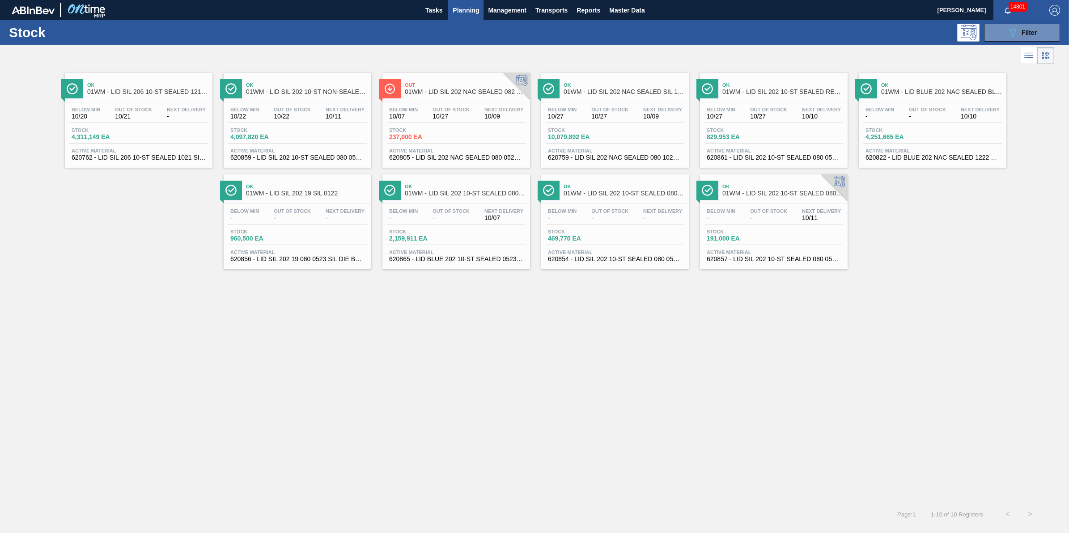
click at [472, 3] on button "Planning" at bounding box center [465, 10] width 35 height 20
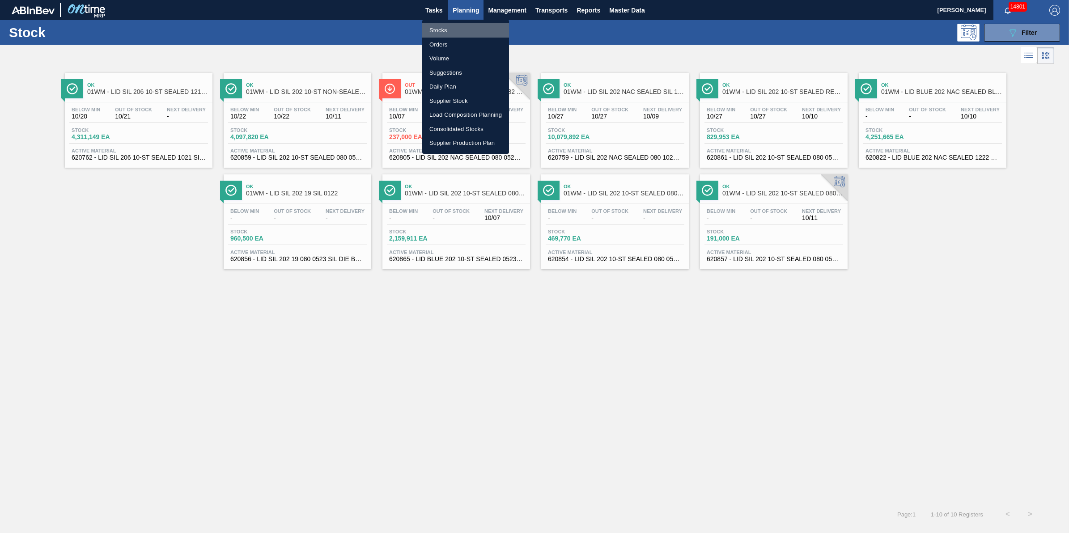
click at [464, 31] on li "Stocks" at bounding box center [465, 30] width 87 height 14
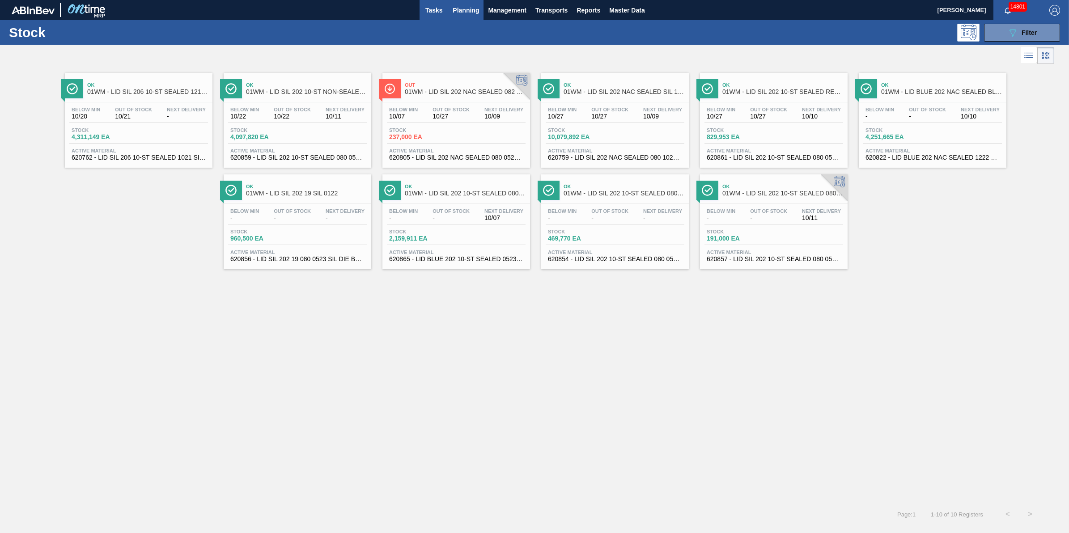
click at [444, 15] on button "Tasks" at bounding box center [434, 10] width 29 height 20
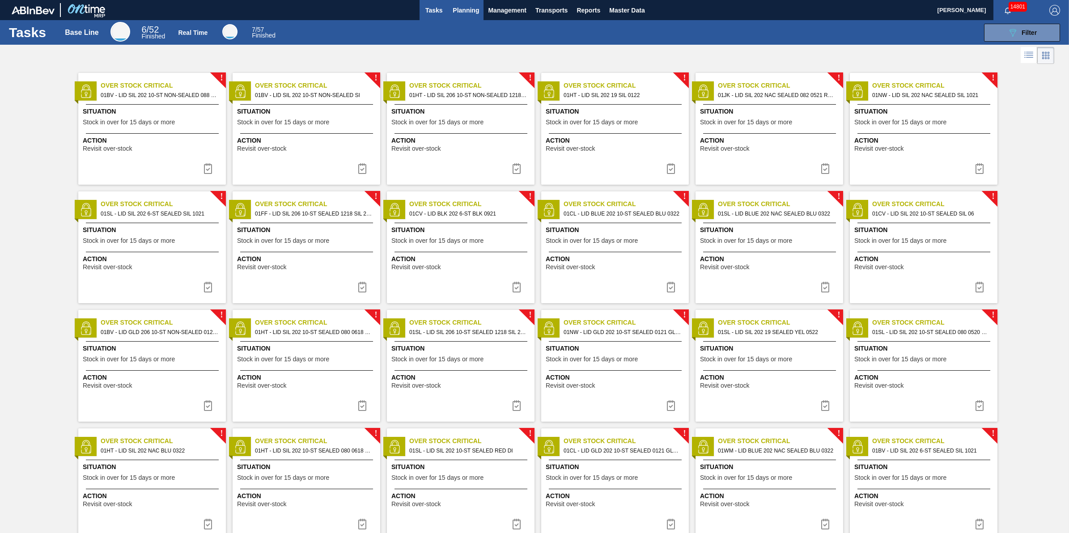
click at [466, 0] on button "Planning" at bounding box center [465, 10] width 35 height 20
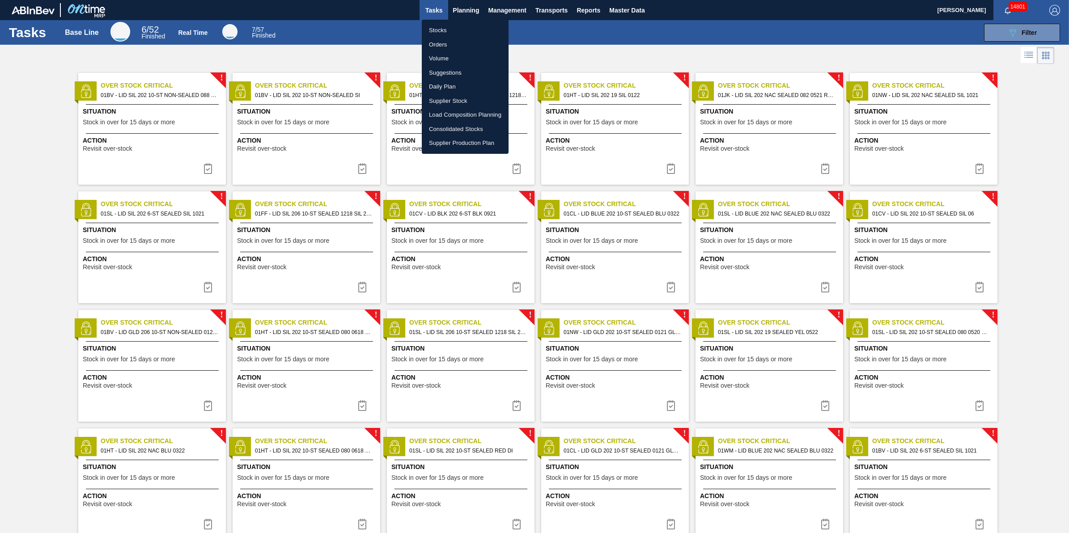
click at [459, 26] on li "Stocks" at bounding box center [465, 30] width 87 height 14
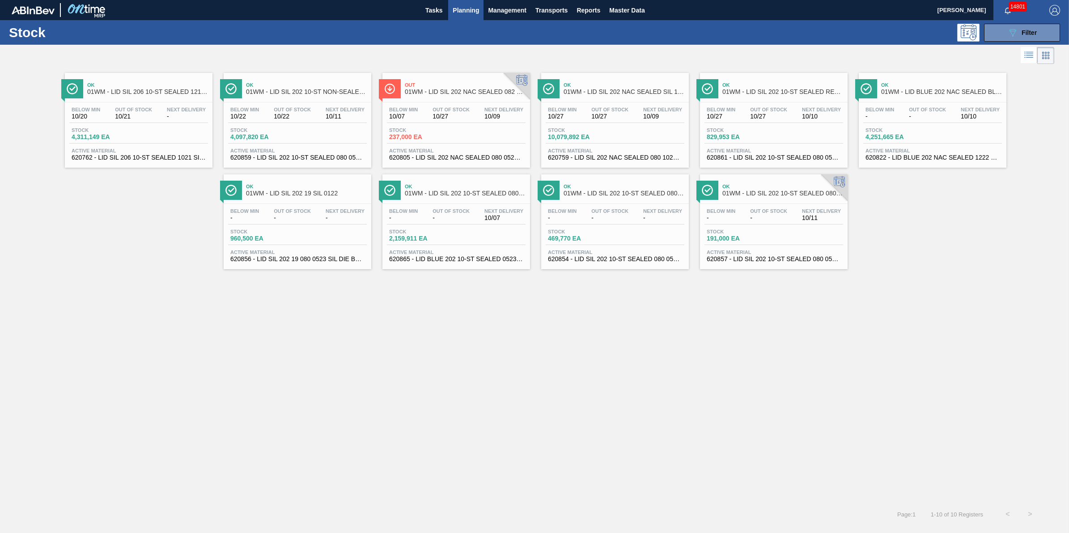
click at [463, 13] on span "Planning" at bounding box center [466, 10] width 26 height 11
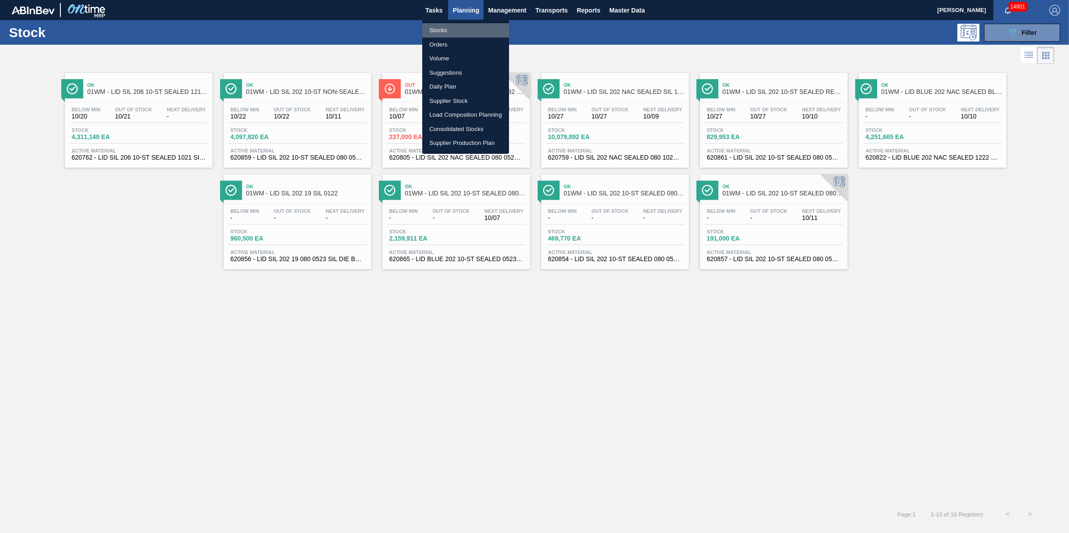
click at [463, 25] on li "Stocks" at bounding box center [465, 30] width 87 height 14
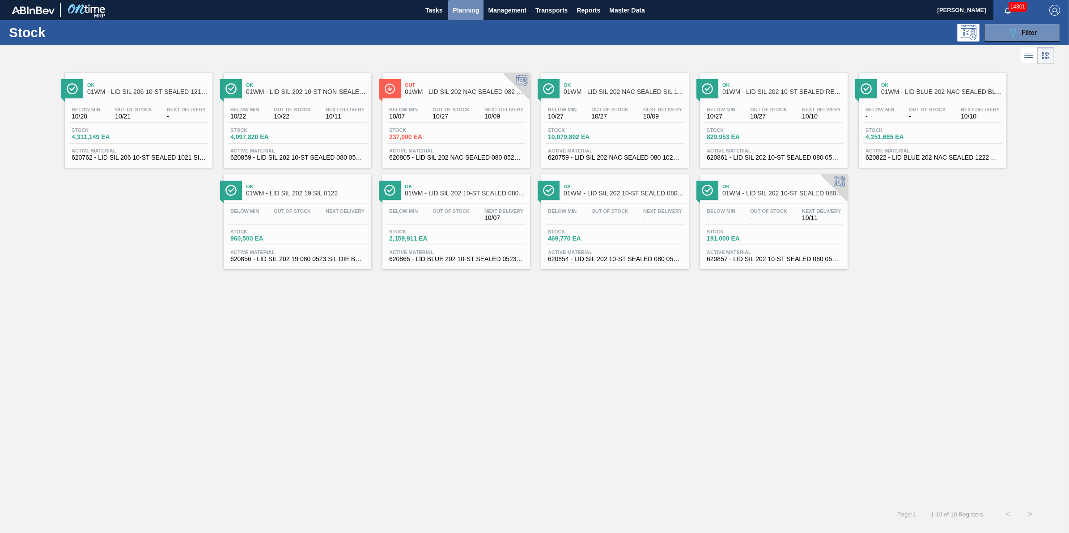
click at [469, 15] on span "Planning" at bounding box center [466, 10] width 26 height 11
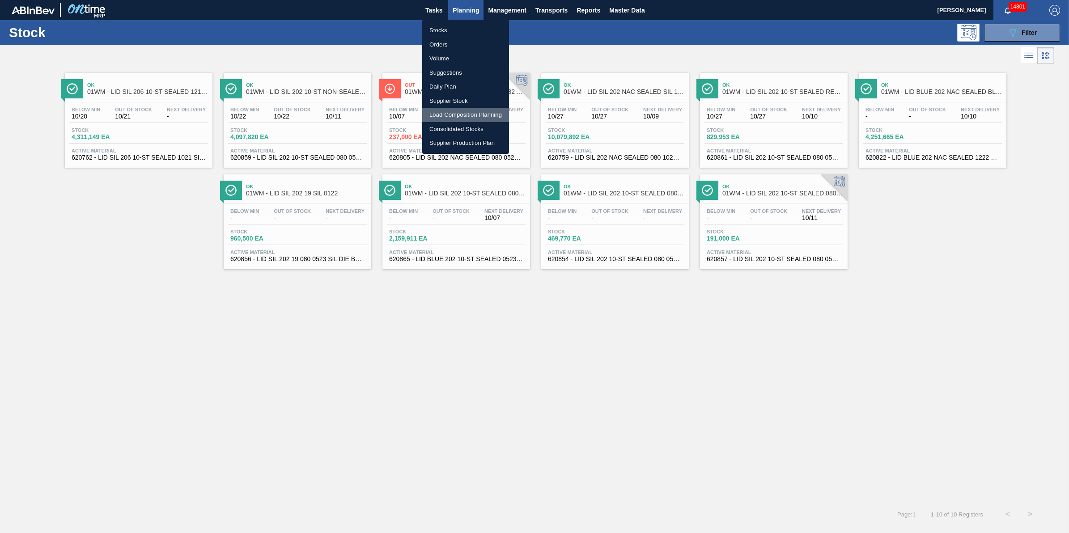
click at [462, 112] on li "Load Composition Planning" at bounding box center [465, 115] width 87 height 14
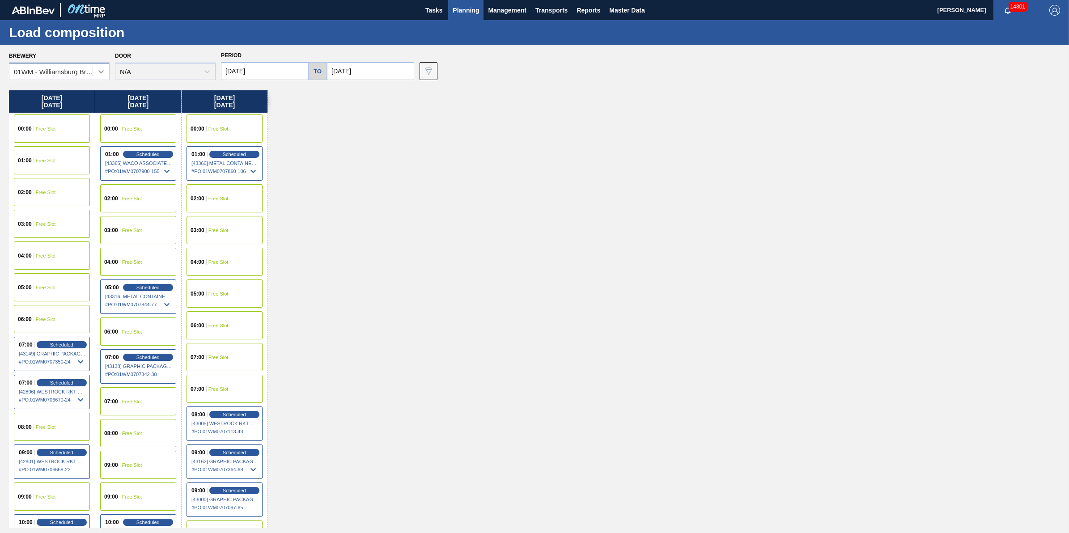
click at [97, 75] on icon at bounding box center [101, 71] width 9 height 9
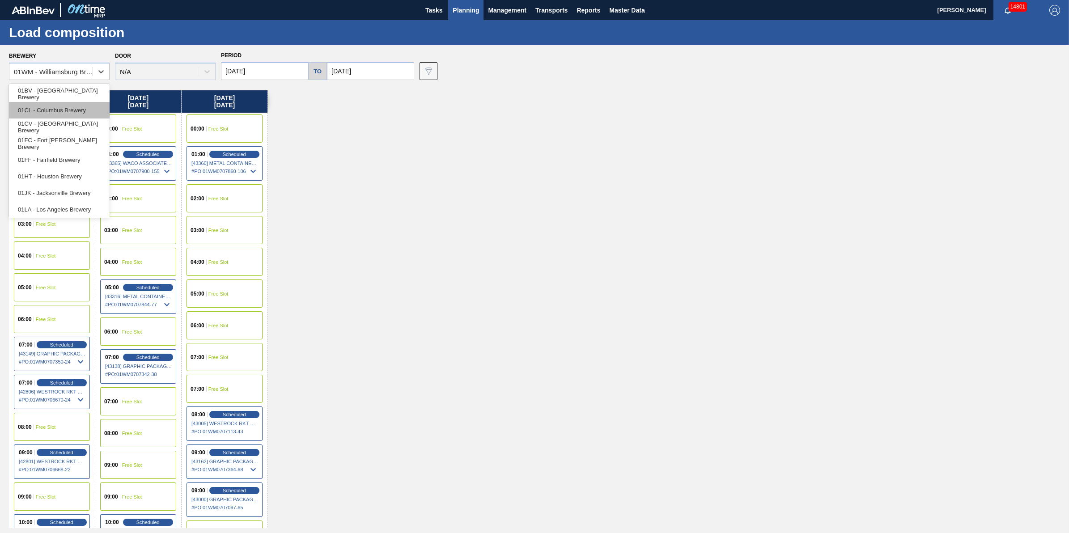
click at [89, 109] on div "01CL - Columbus Brewery" at bounding box center [59, 110] width 101 height 17
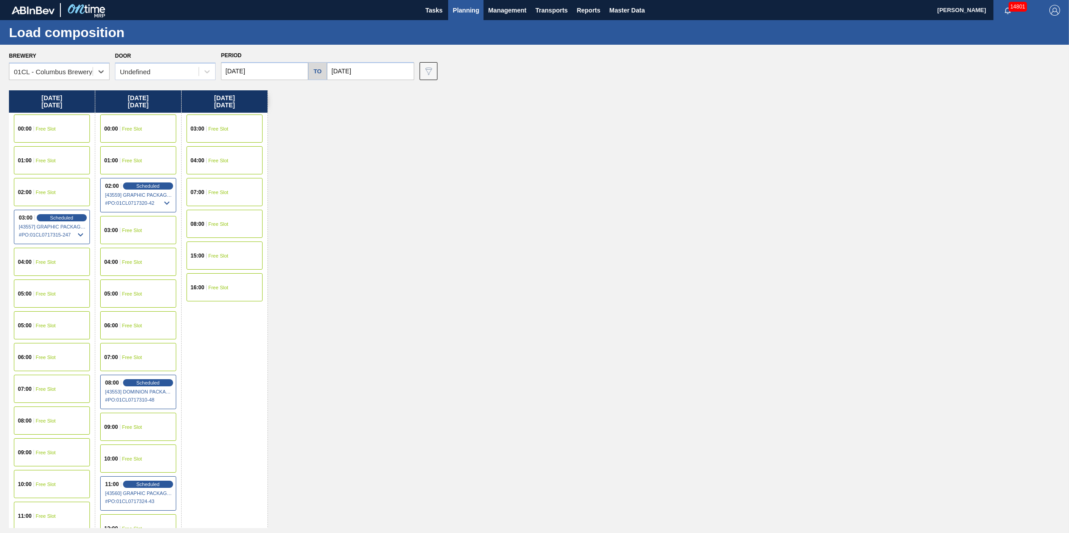
click at [237, 74] on input "[DATE]" at bounding box center [264, 71] width 87 height 18
click at [251, 137] on div "6" at bounding box center [246, 136] width 12 height 12
type input "[DATE]"
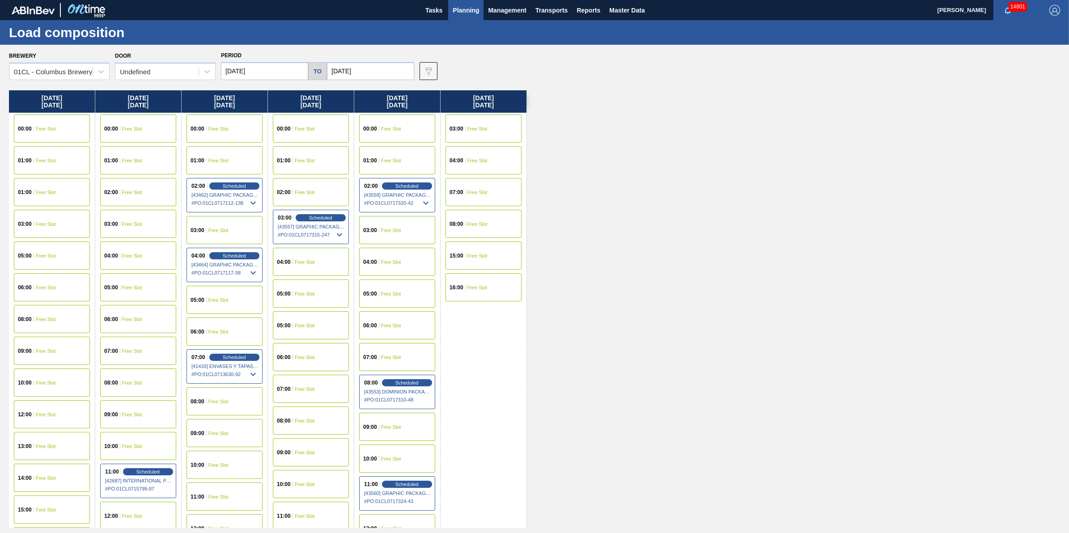
click at [377, 74] on input "[DATE]" at bounding box center [370, 71] width 87 height 18
click at [397, 150] on div "16" at bounding box center [396, 150] width 12 height 12
type input "[DATE]"
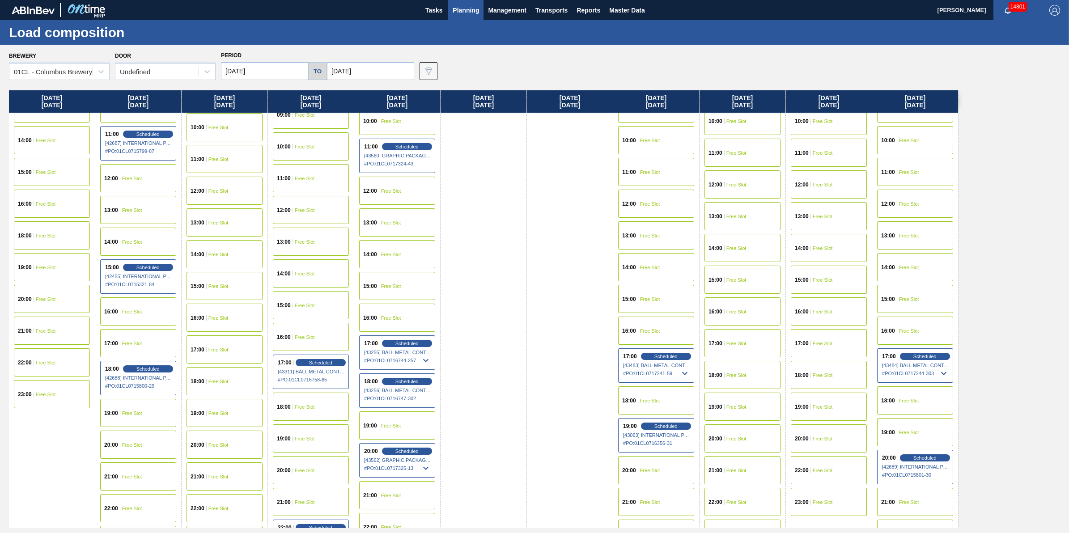
scroll to position [396, 0]
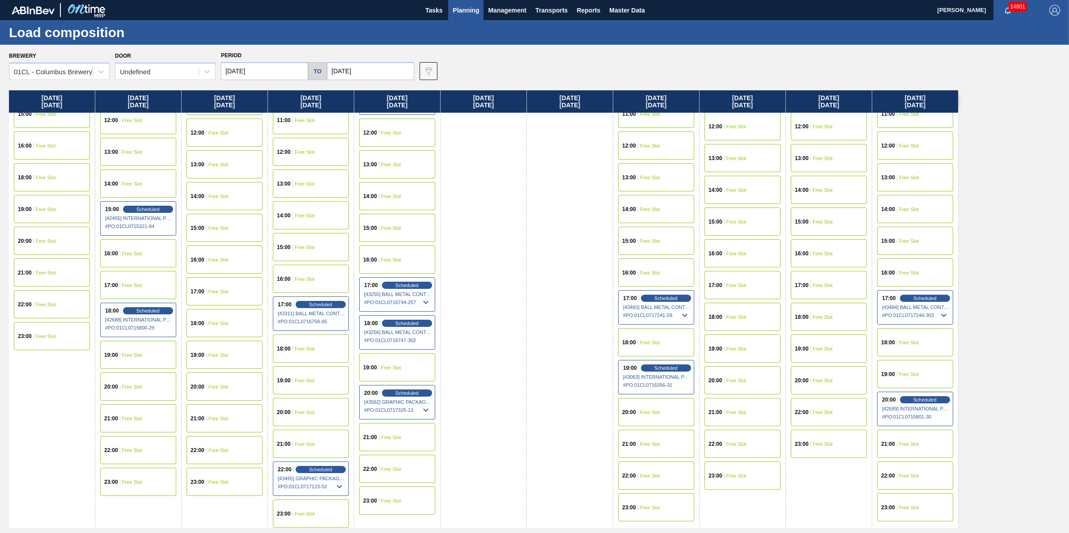
click at [917, 291] on div "17:00 Scheduled [43484] BALL METAL CONTAINER GROUP - 0008221649 # PO : 01CL0717…" at bounding box center [915, 307] width 76 height 34
click at [930, 299] on span "Scheduled" at bounding box center [924, 298] width 25 height 6
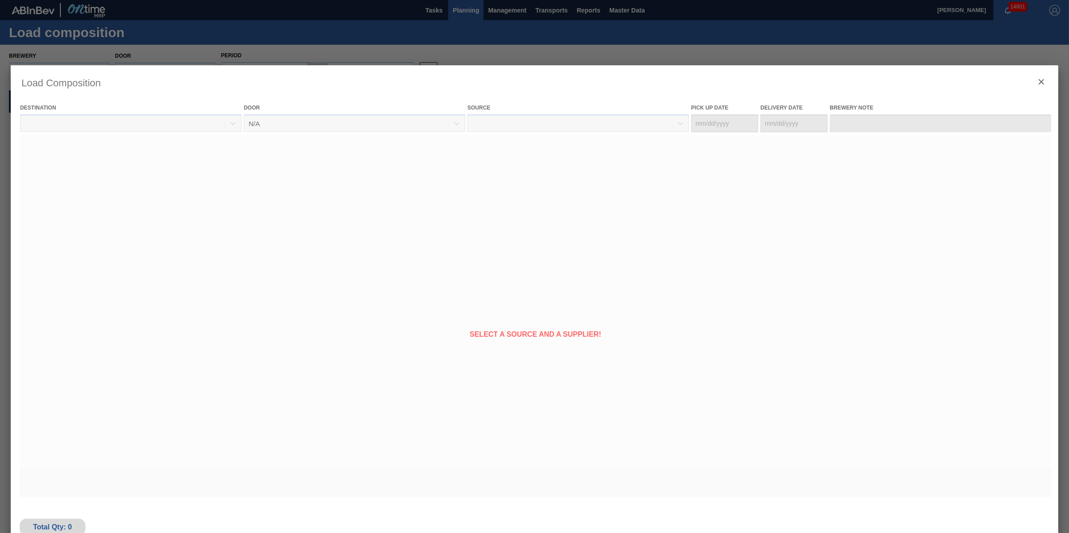
type Date "[DATE]"
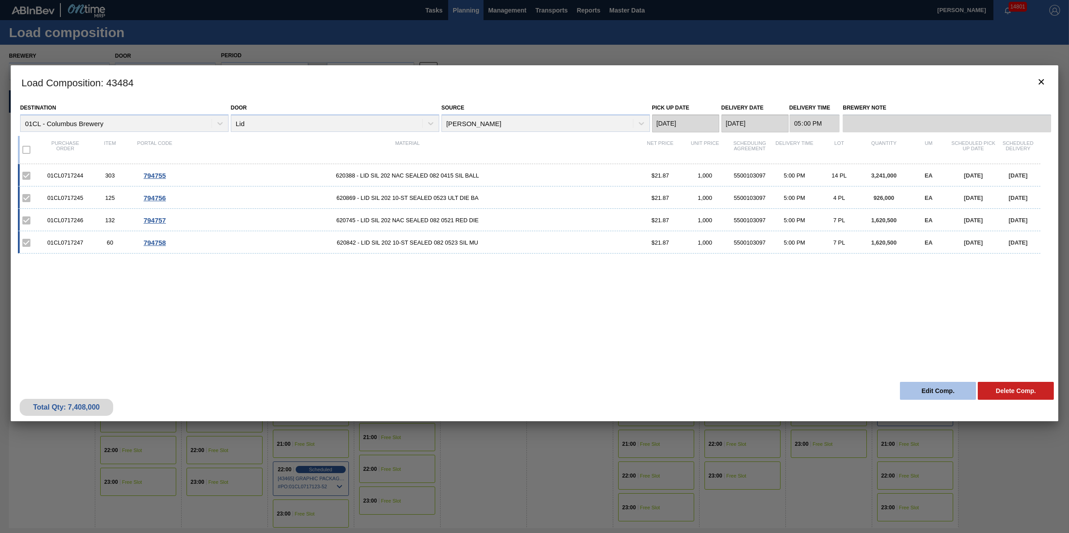
click at [913, 387] on button "Edit Comp." at bounding box center [938, 391] width 76 height 18
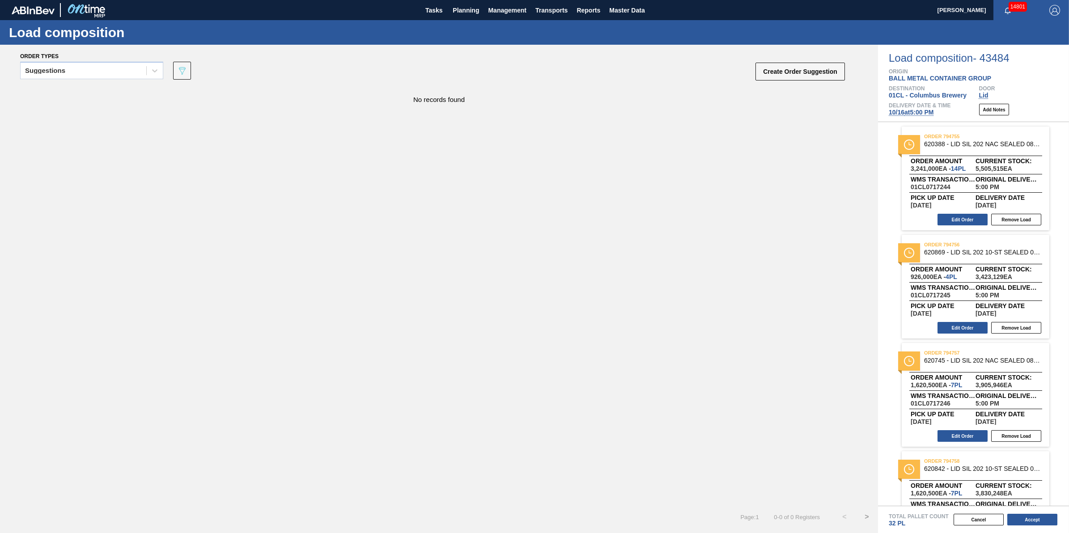
scroll to position [54, 0]
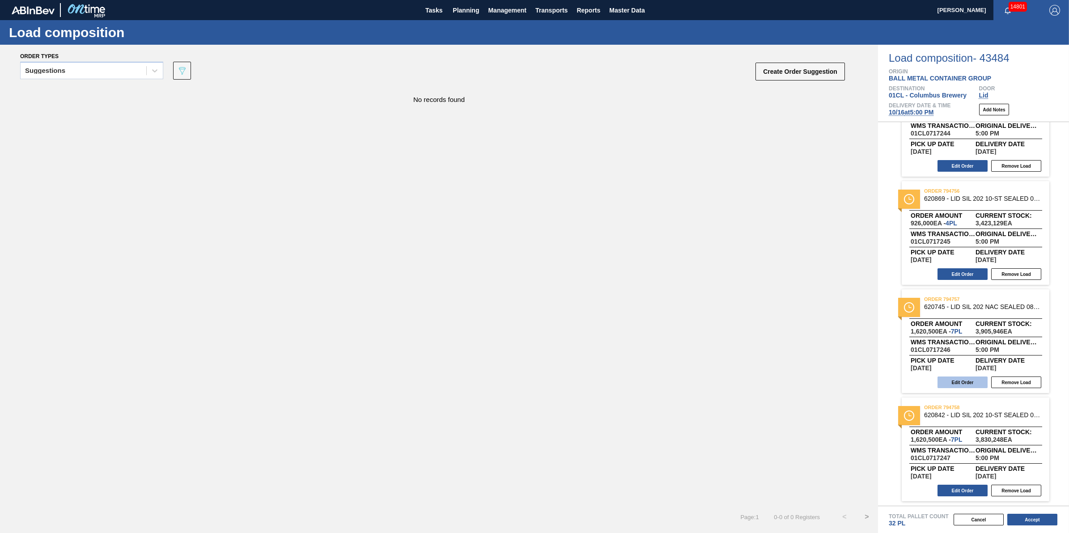
click at [964, 381] on button "Edit Order" at bounding box center [962, 383] width 50 height 12
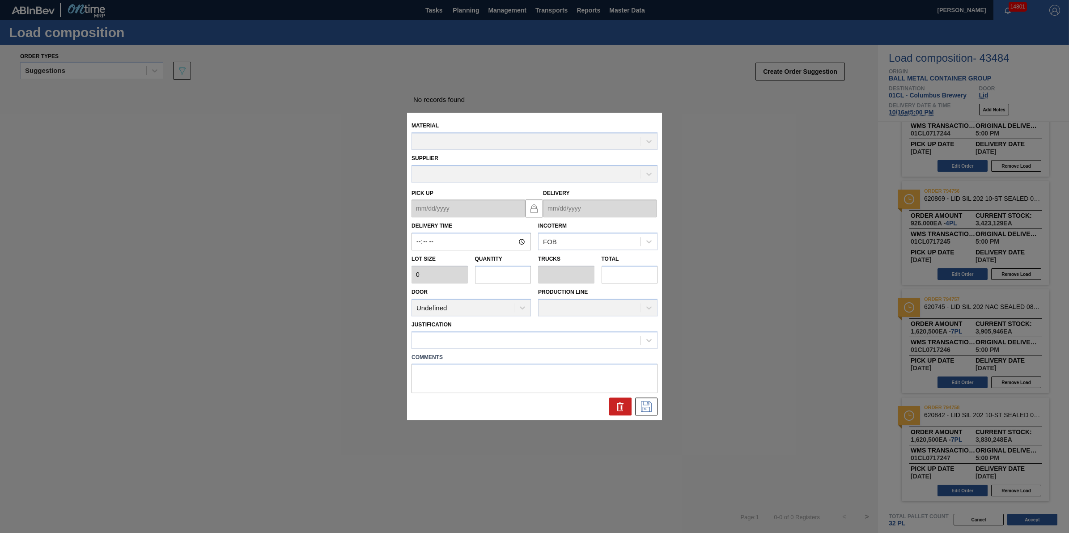
type input "17:00:00"
type input "231,500"
type input "7"
type input "0.219"
type input "1,620,500"
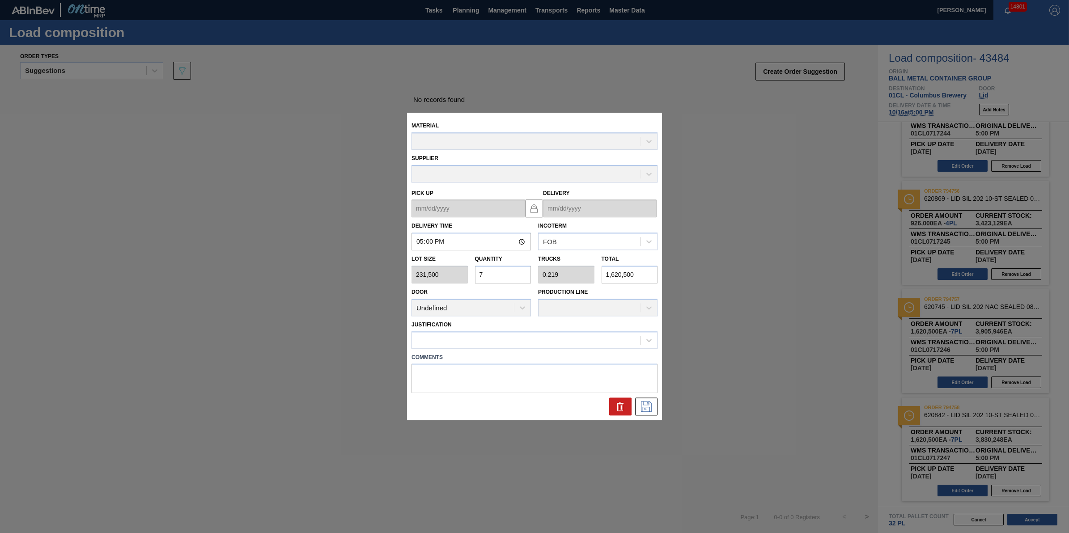
type up "[DATE]"
type input "[DATE]"
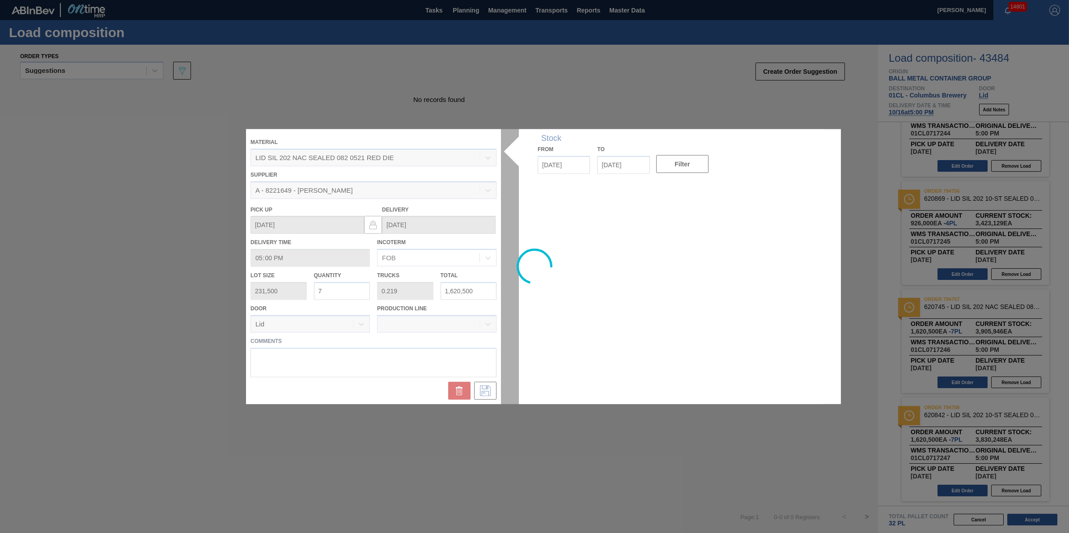
click at [359, 297] on div at bounding box center [534, 266] width 577 height 275
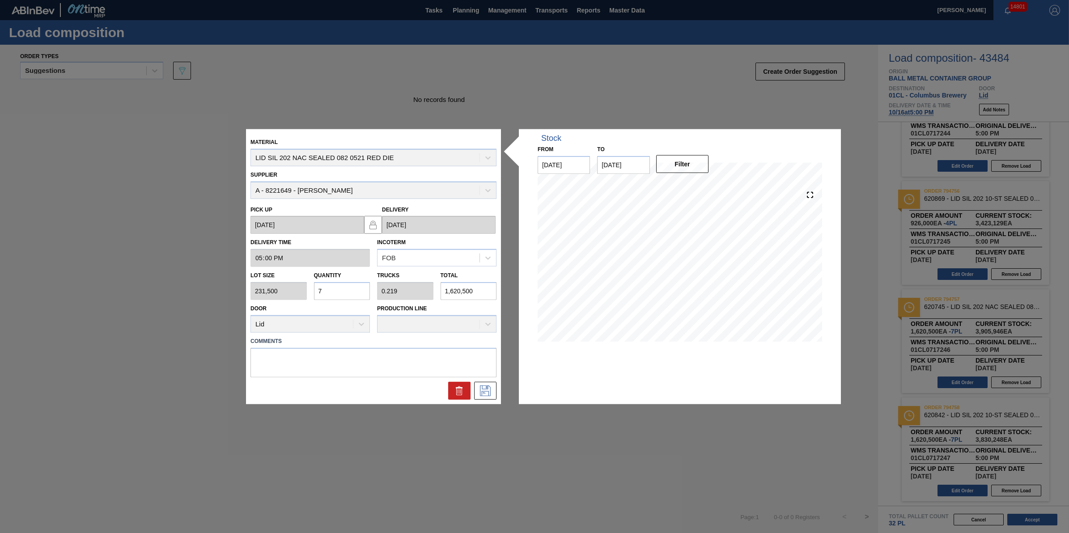
click at [345, 294] on input "7" at bounding box center [342, 291] width 56 height 18
type input "0"
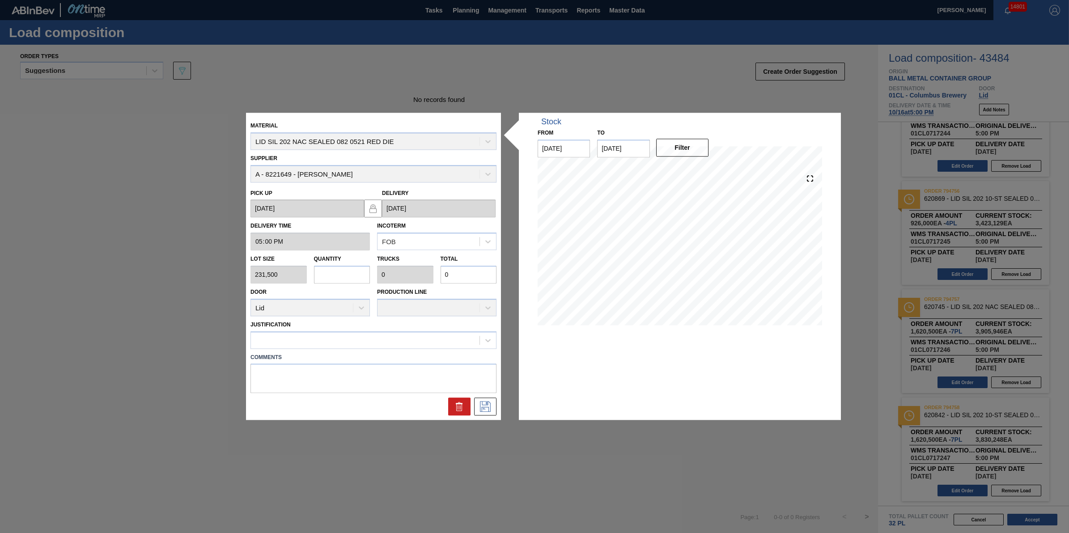
type input "6"
type input "0.188"
type input "1,389,000"
type input "6"
click at [490, 411] on icon at bounding box center [485, 407] width 11 height 11
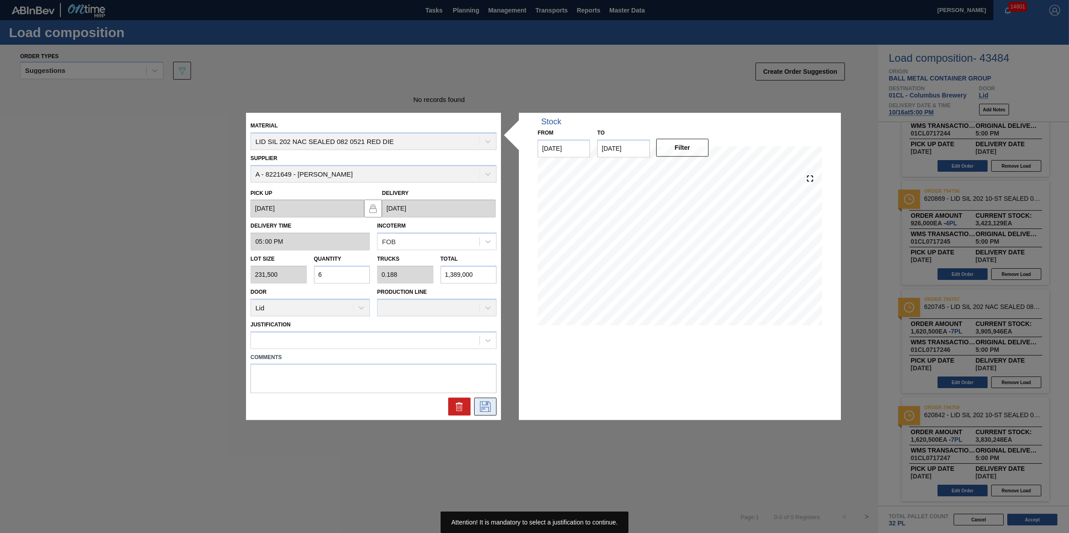
click at [486, 408] on icon at bounding box center [485, 407] width 14 height 11
click at [455, 345] on div at bounding box center [365, 340] width 229 height 13
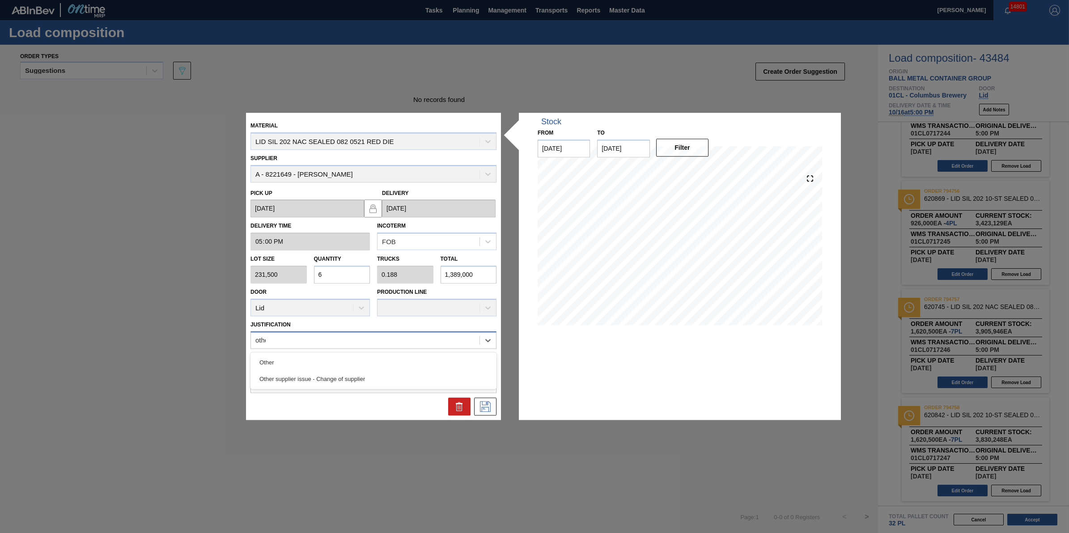
type input "other"
click at [463, 356] on div "Other" at bounding box center [373, 362] width 246 height 17
click at [487, 402] on icon at bounding box center [485, 407] width 14 height 11
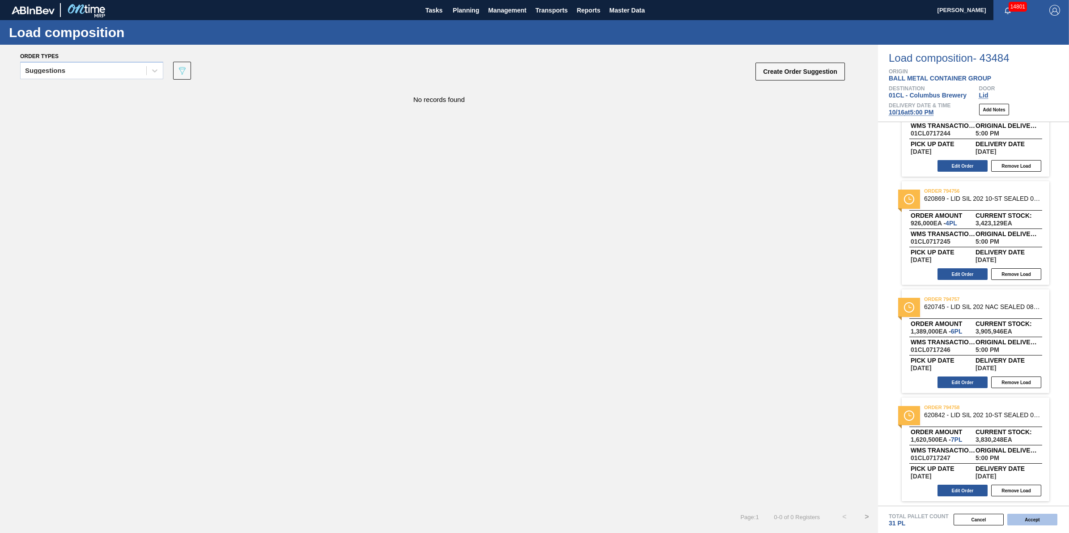
click at [1034, 517] on button "Accept" at bounding box center [1032, 520] width 50 height 12
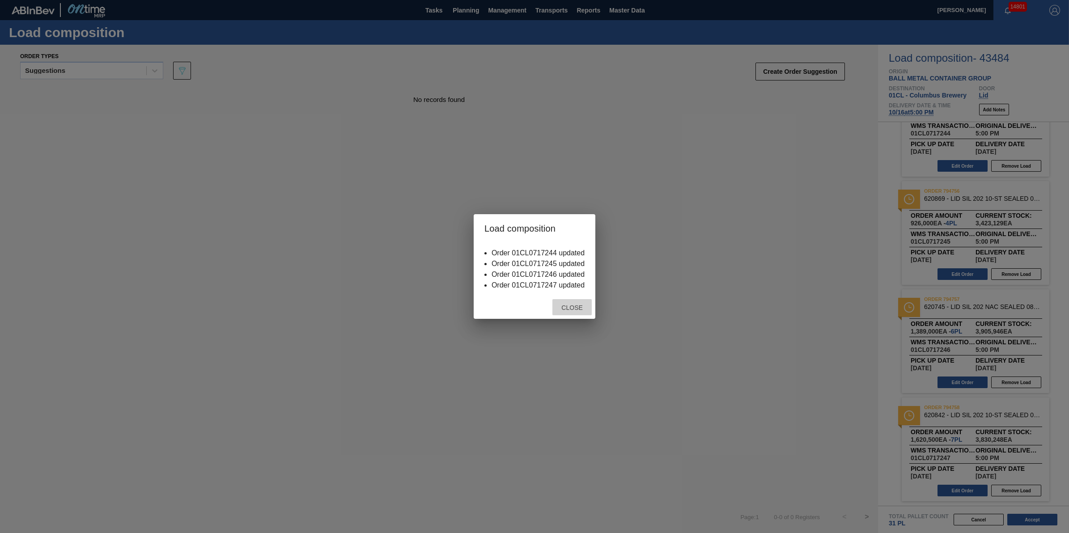
click at [564, 307] on span "Close" at bounding box center [571, 307] width 35 height 7
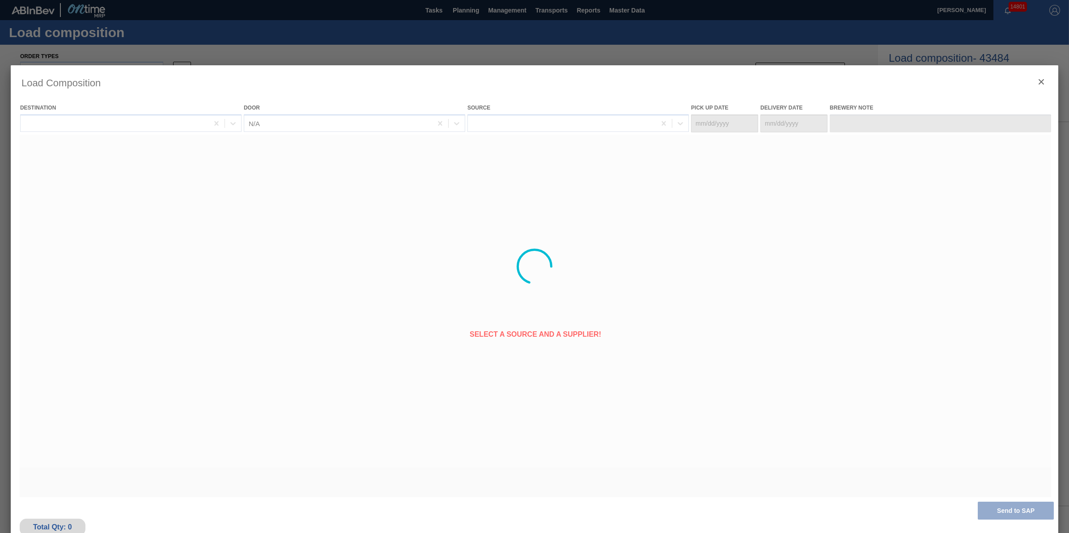
type Date "[DATE]"
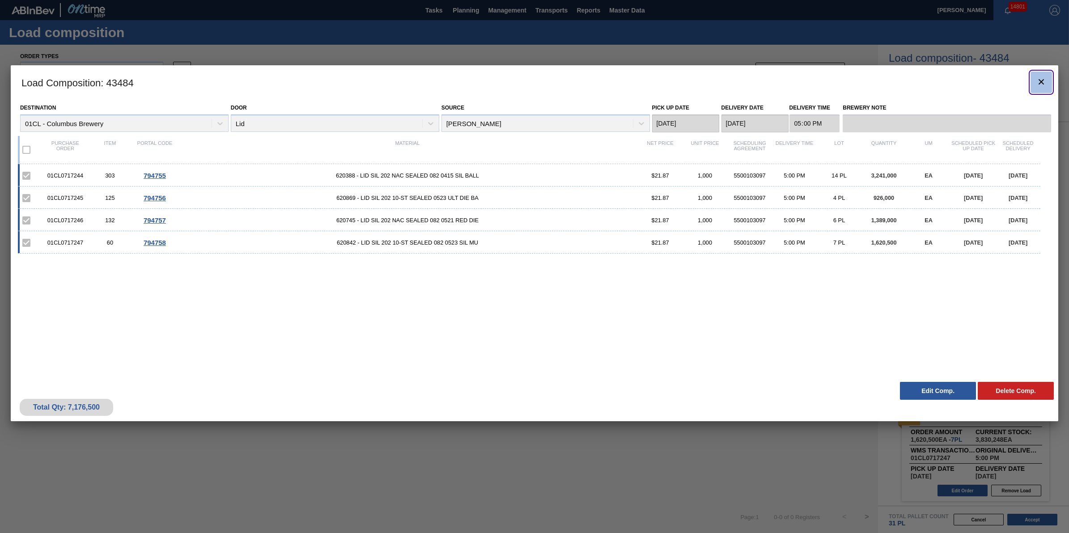
click at [1045, 81] on icon "botão de ícone" at bounding box center [1041, 81] width 11 height 11
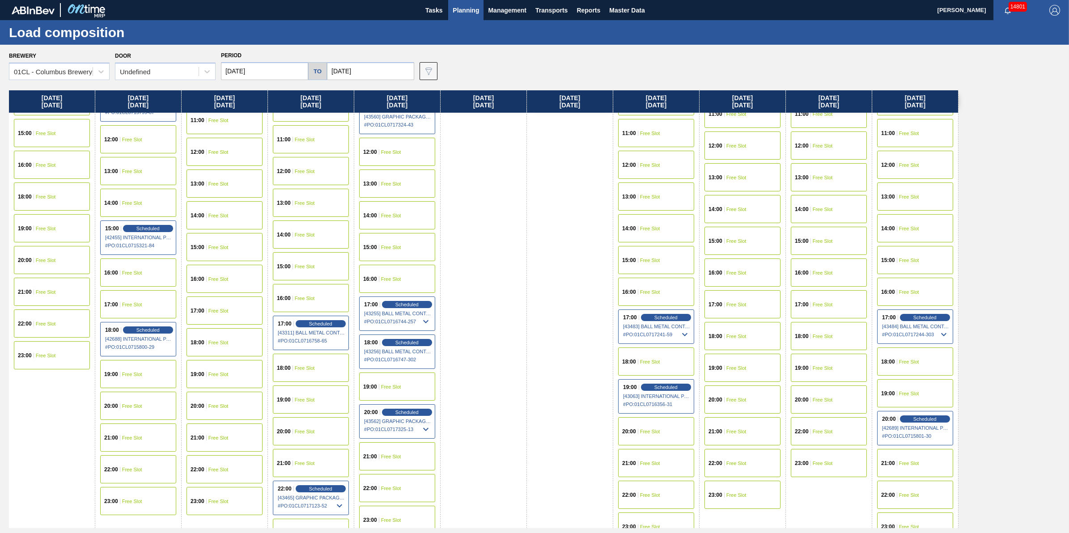
scroll to position [396, 0]
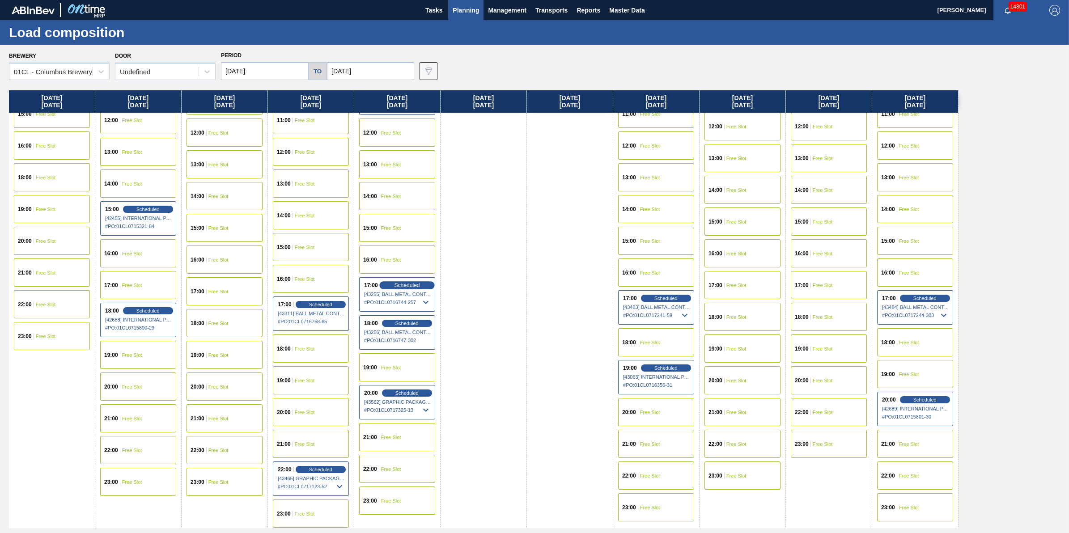
click at [412, 285] on span "Scheduled" at bounding box center [406, 285] width 25 height 6
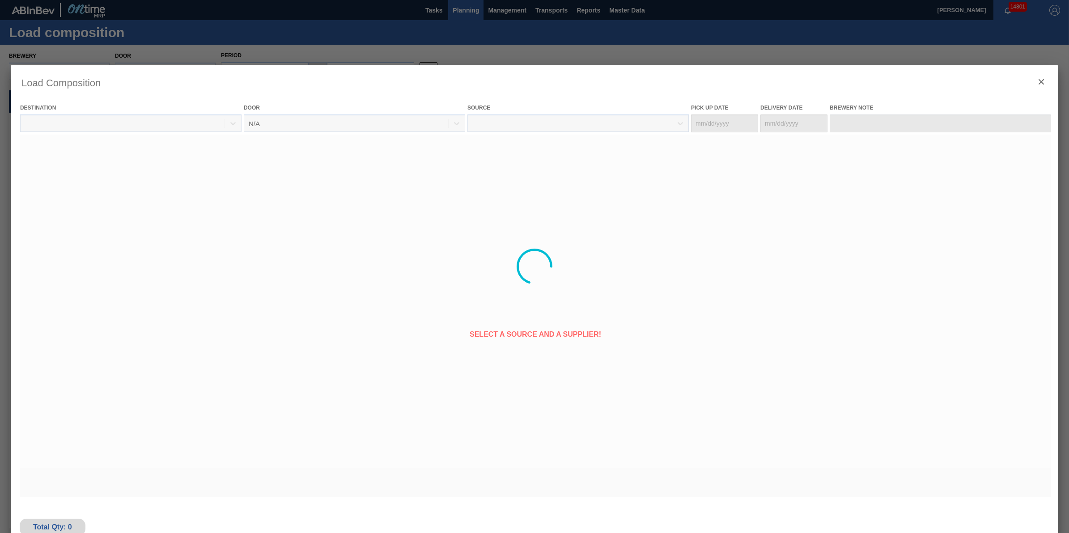
type Date "[DATE]"
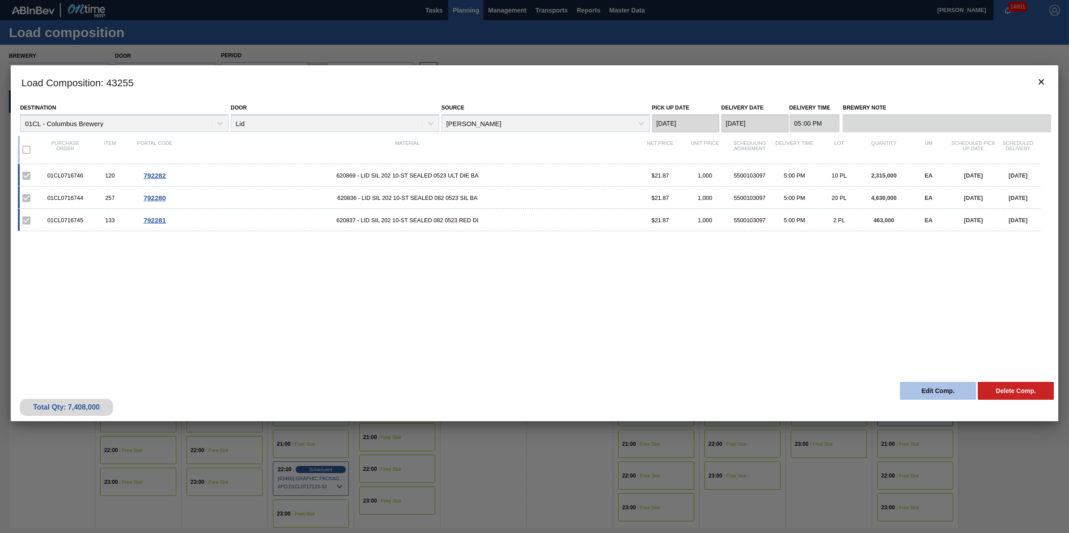
click at [951, 386] on button "Edit Comp." at bounding box center [938, 391] width 76 height 18
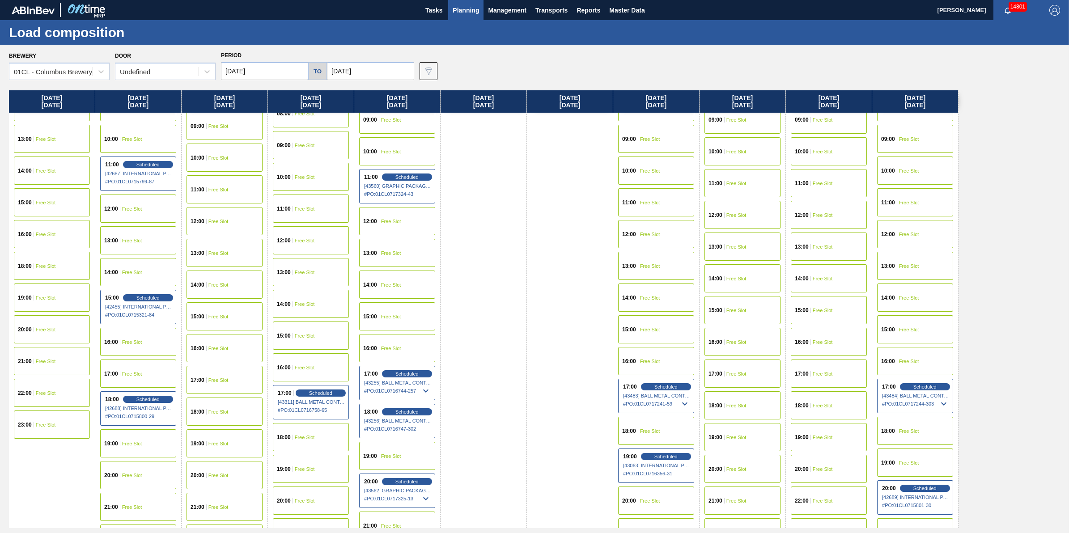
scroll to position [396, 0]
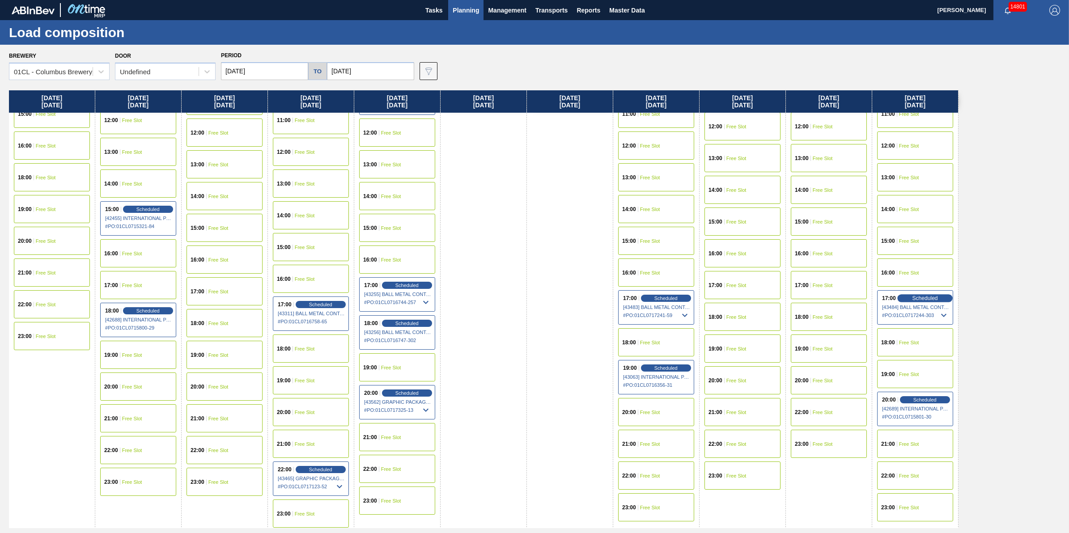
click at [933, 296] on span "Scheduled" at bounding box center [924, 298] width 25 height 6
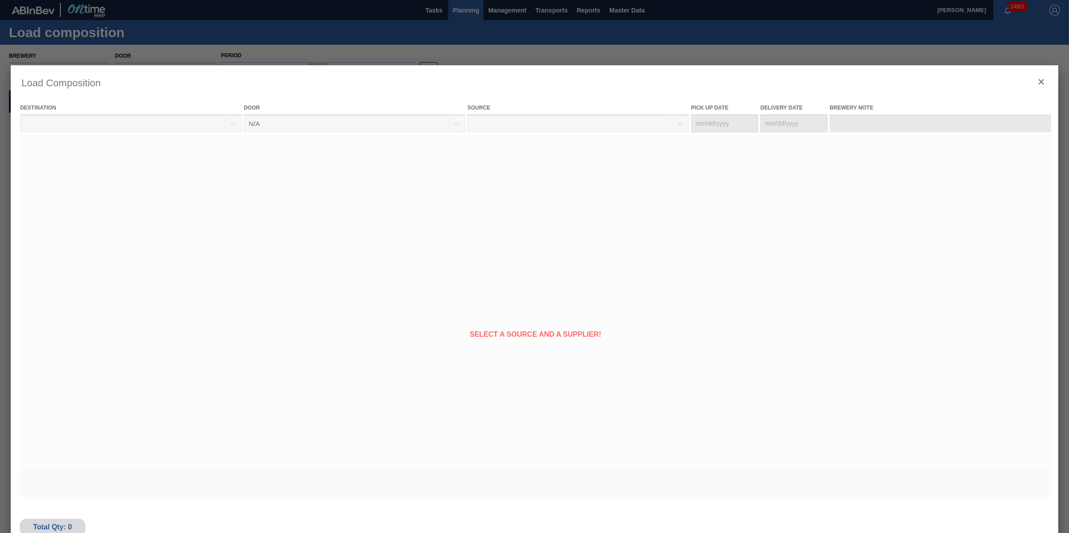
type Date "[DATE]"
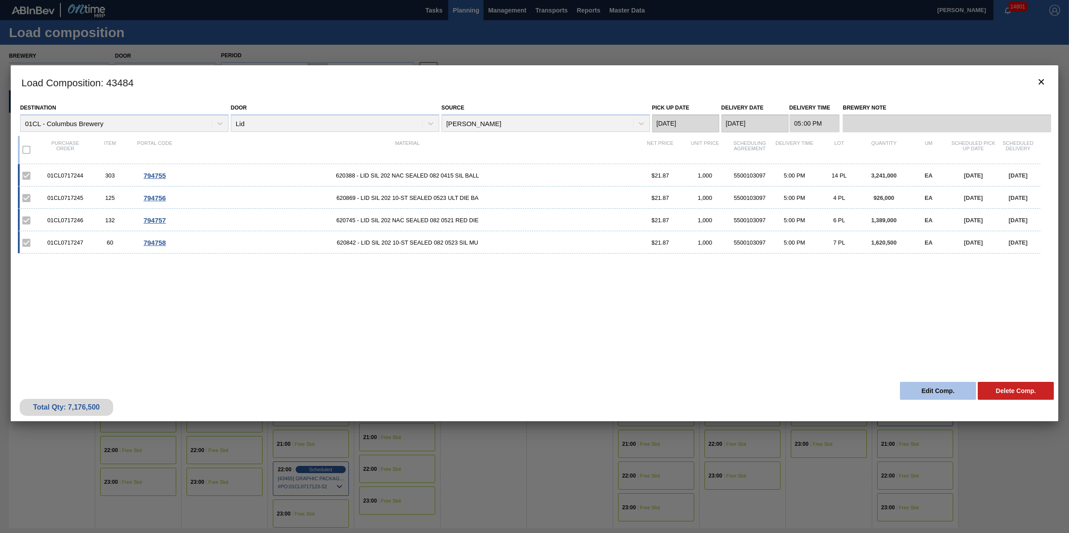
click at [939, 388] on button "Edit Comp." at bounding box center [938, 391] width 76 height 18
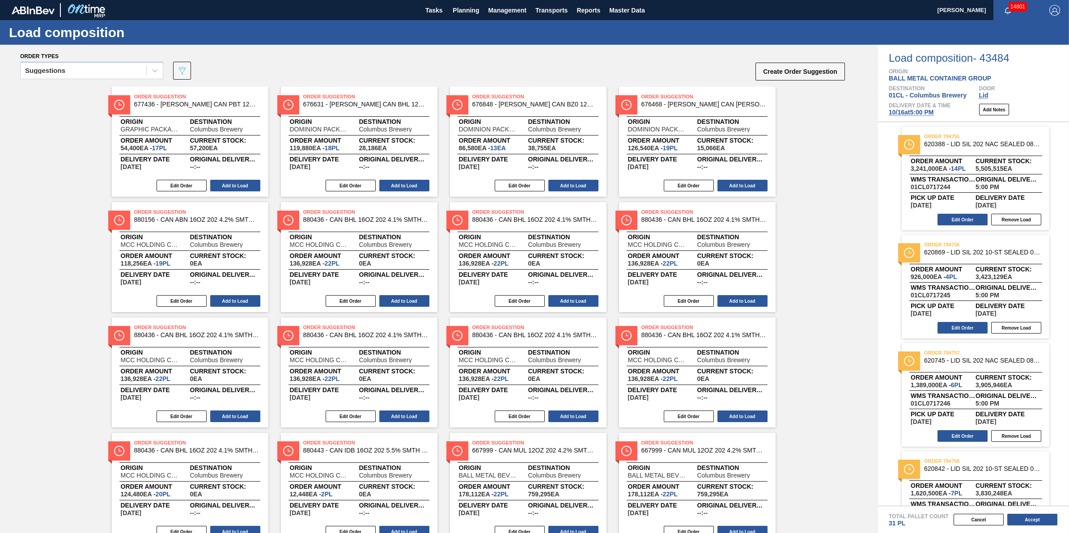
click at [819, 70] on button "Create Order Suggestion" at bounding box center [799, 72] width 89 height 18
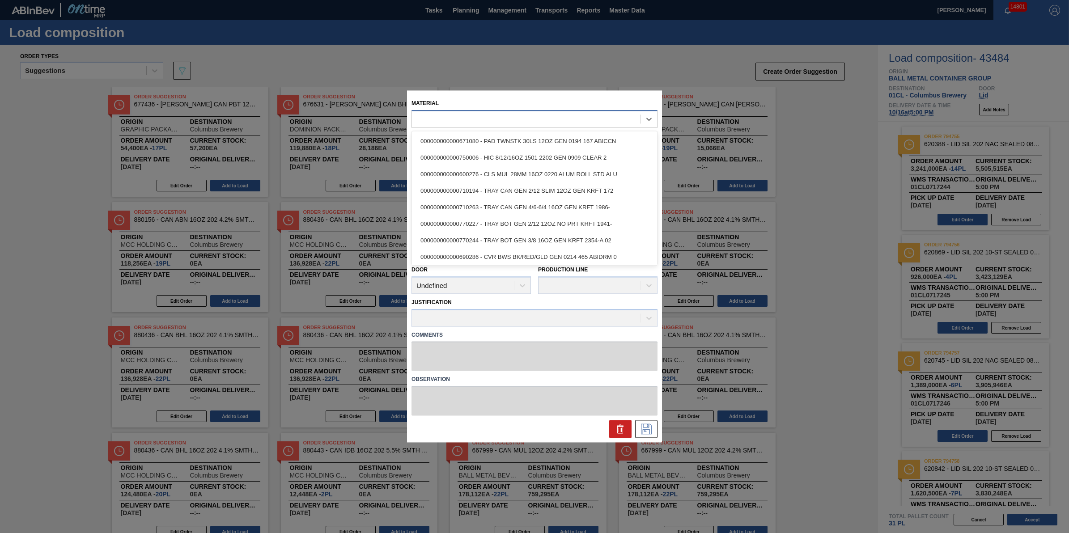
click at [577, 121] on div at bounding box center [526, 119] width 229 height 13
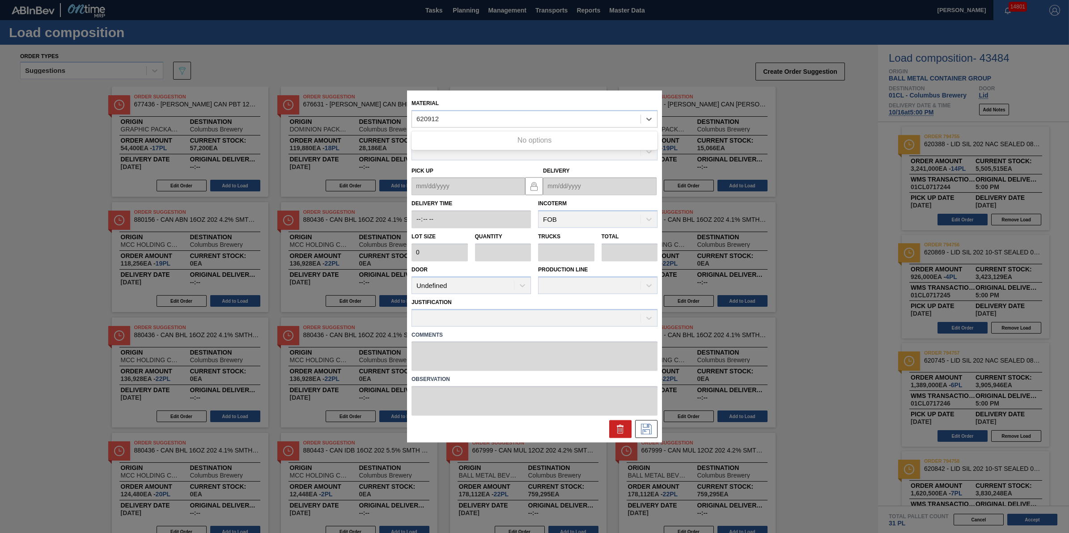
type input "620912"
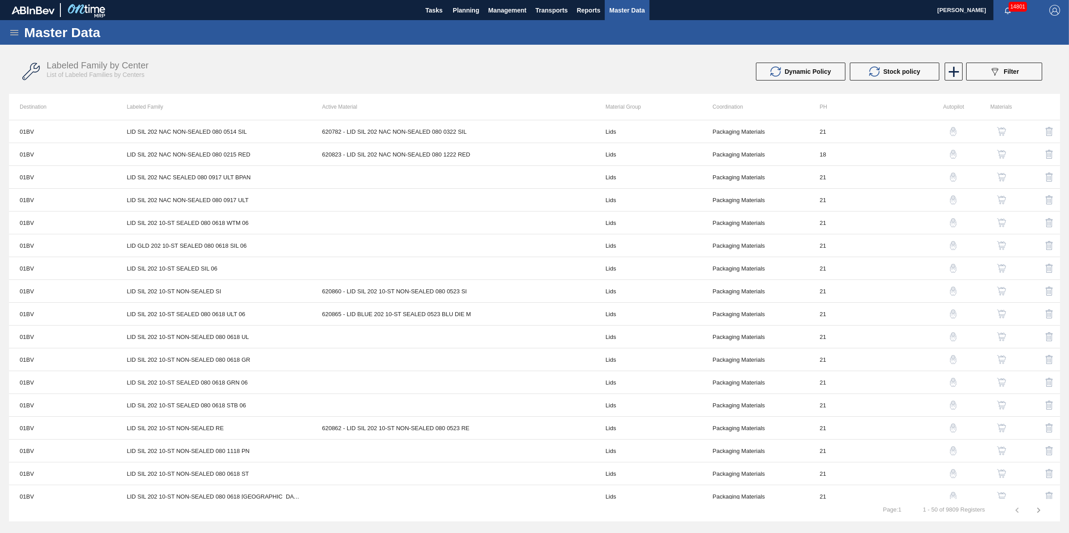
click at [12, 29] on icon at bounding box center [14, 32] width 11 height 11
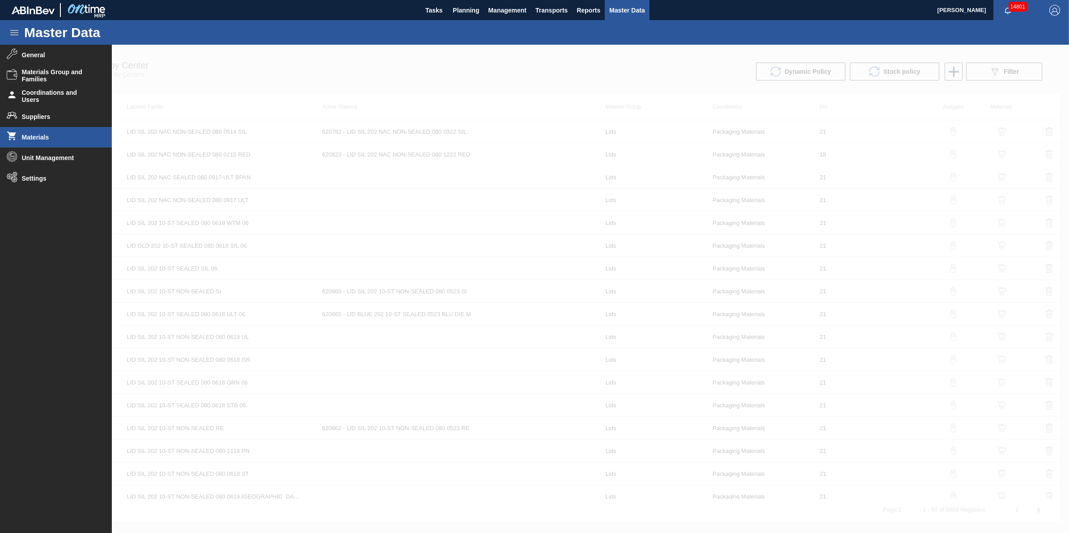
click at [56, 141] on li "Materials" at bounding box center [56, 137] width 112 height 21
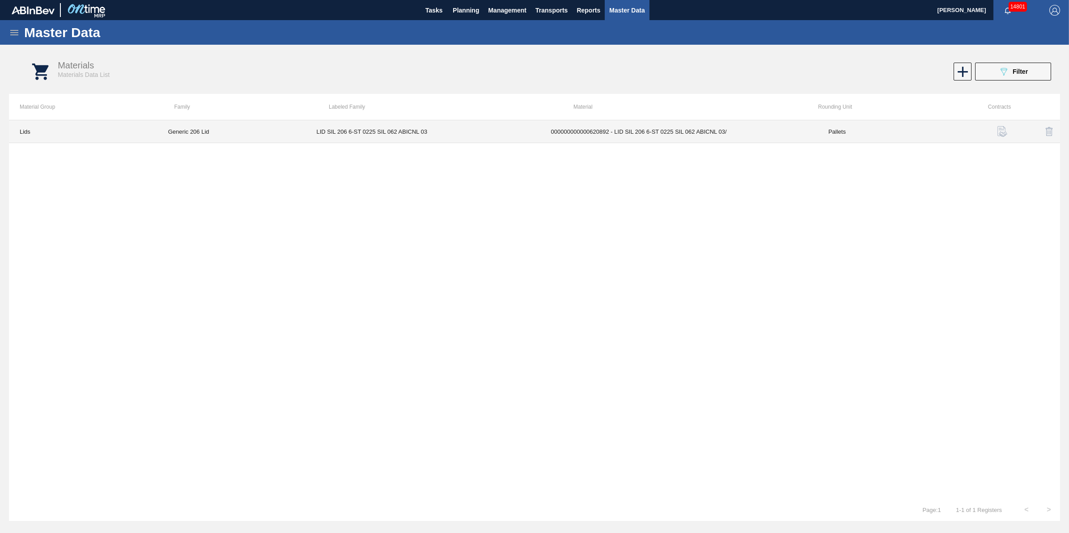
click at [390, 133] on td "LID SIL 206 6-ST 0225 SIL 062 ABICNL 03" at bounding box center [423, 131] width 234 height 23
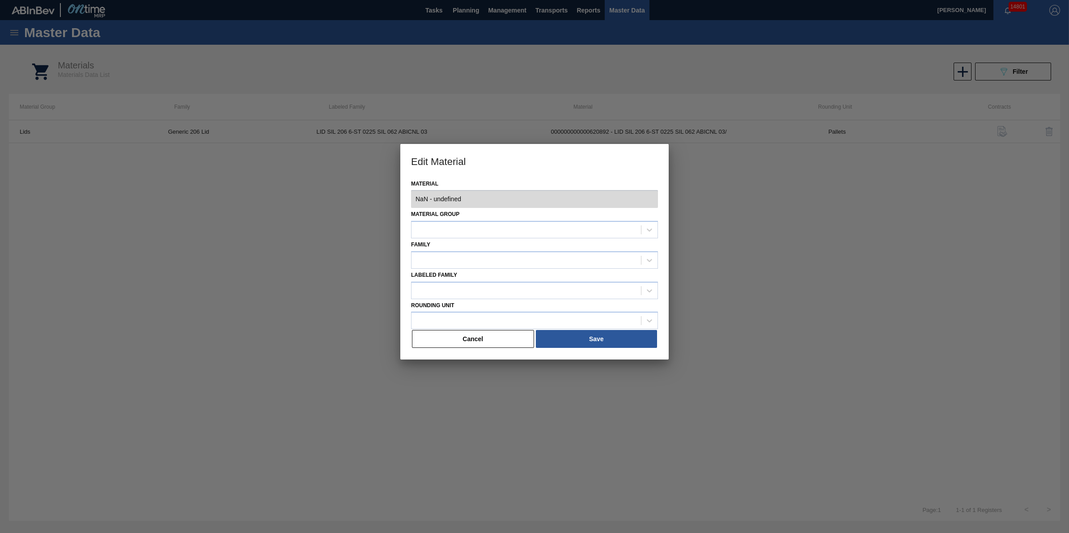
type input "620892 - 000000000000620892 - LID SIL 206 6-ST 0225 SIL 062 ABICNL 03/"
click at [473, 335] on button "Cancel" at bounding box center [473, 339] width 122 height 18
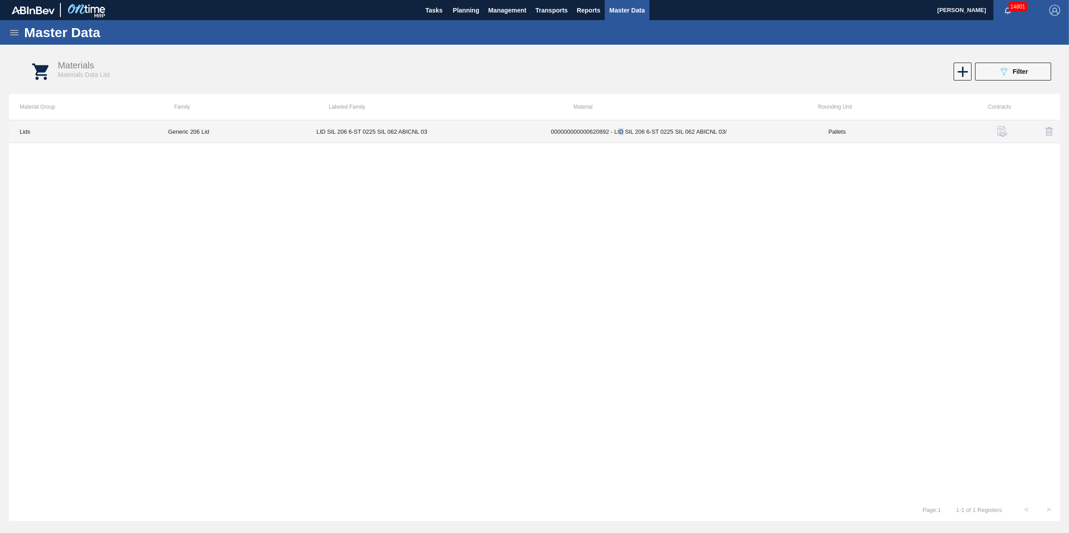
click at [622, 129] on td "000000000000620892 - LID SIL 206 6-ST 0225 SIL 062 ABICNL 03/" at bounding box center [678, 131] width 277 height 23
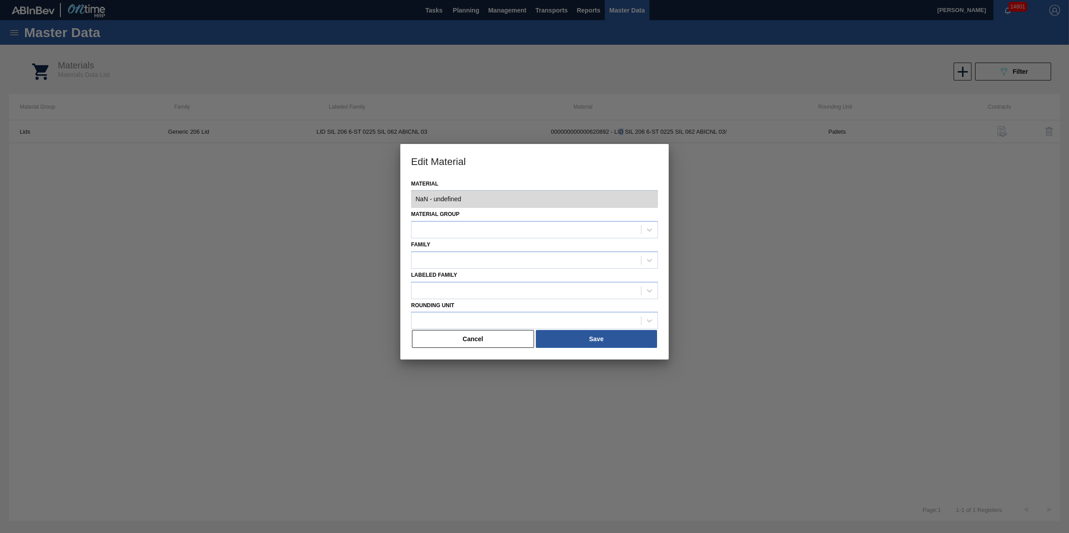
type input "620892 - 000000000000620892 - LID SIL 206 6-ST 0225 SIL 062 ABICNL 03/"
click at [493, 341] on button "Cancel" at bounding box center [473, 339] width 122 height 18
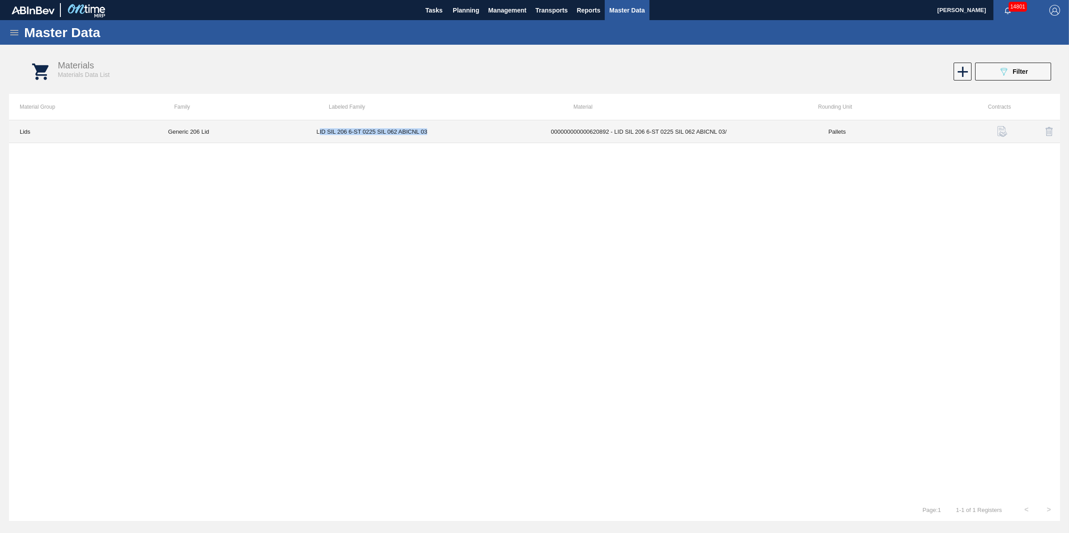
drag, startPoint x: 428, startPoint y: 132, endPoint x: 318, endPoint y: 136, distance: 110.5
click at [318, 136] on td "LID SIL 206 6-ST 0225 SIL 062 ABICNL 03" at bounding box center [423, 131] width 234 height 23
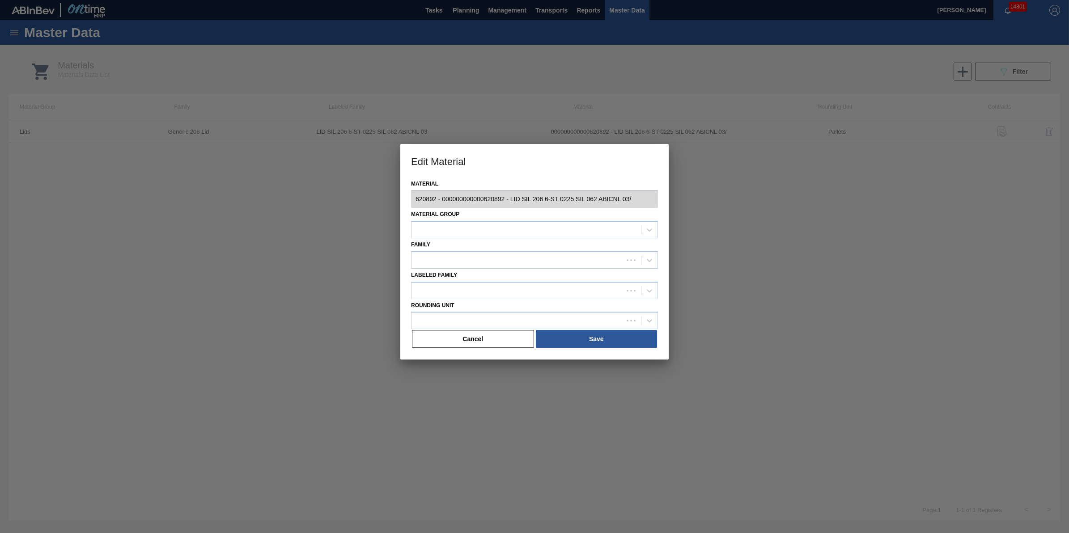
click at [318, 136] on div at bounding box center [534, 266] width 1069 height 533
click at [453, 348] on div "Material 620892 - 000000000000620892 - LID SIL 206 6-ST 0225 SIL 062 ABICNL 03/…" at bounding box center [534, 269] width 268 height 182
click at [462, 341] on button "Cancel" at bounding box center [473, 339] width 122 height 18
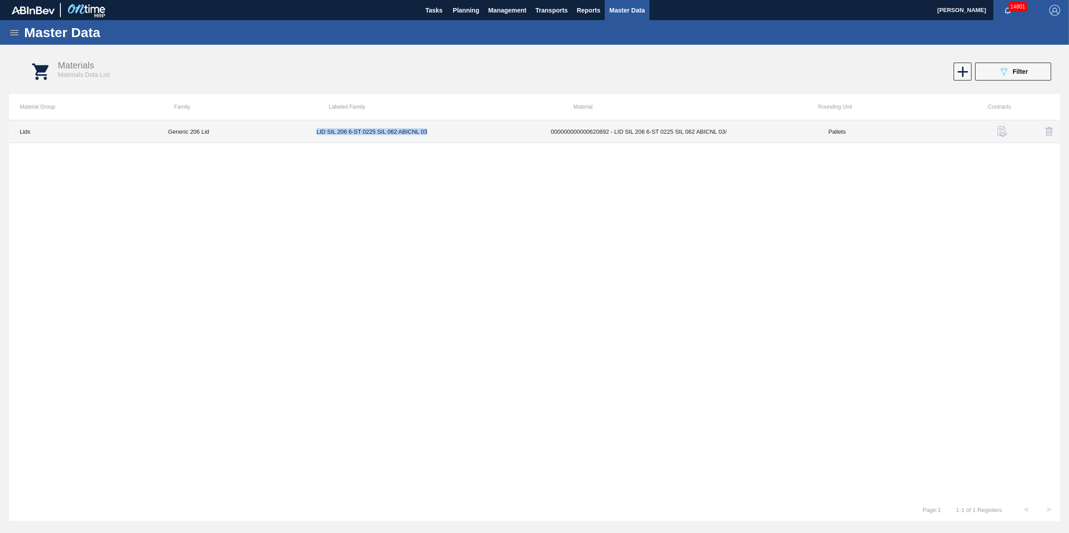
drag, startPoint x: 420, startPoint y: 133, endPoint x: 317, endPoint y: 136, distance: 102.9
click at [317, 136] on td "LID SIL 206 6-ST 0225 SIL 062 ABICNL 03" at bounding box center [423, 131] width 234 height 23
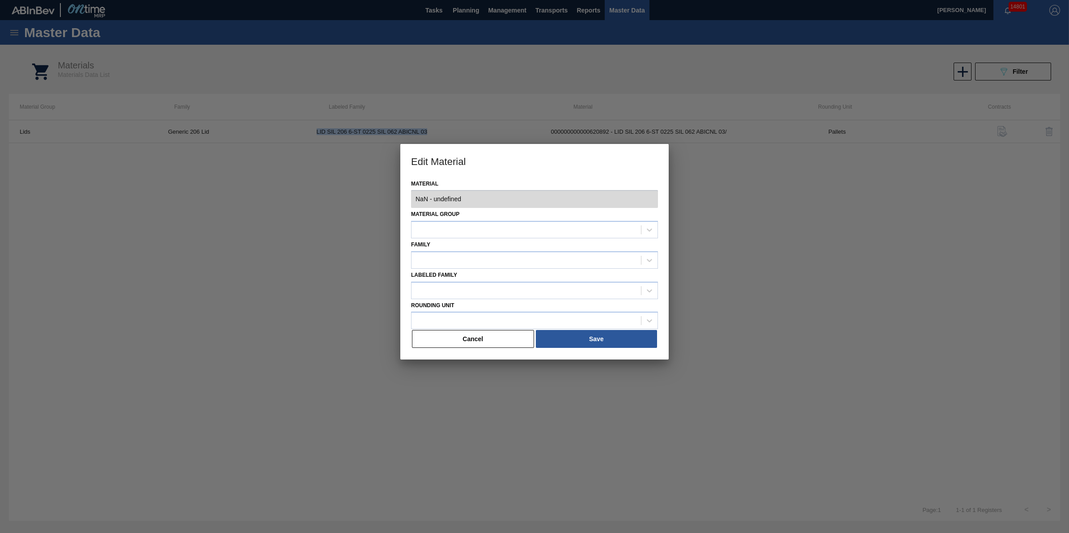
type input "620892 - 000000000000620892 - LID SIL 206 6-ST 0225 SIL 062 ABICNL 03/"
click at [481, 340] on button "Cancel" at bounding box center [473, 339] width 122 height 18
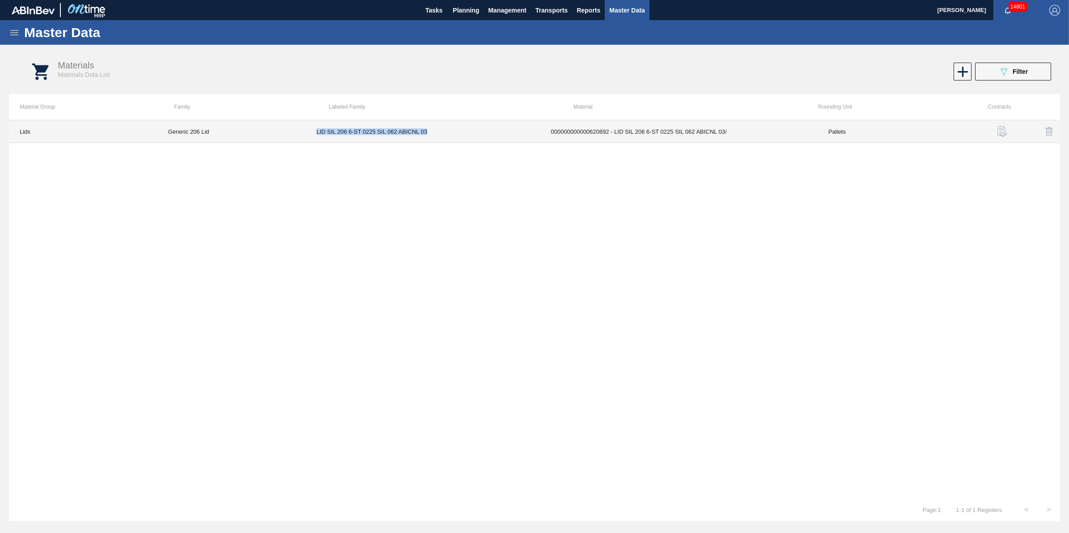
copy td "LID SIL 206 6-ST 0225 SIL 062 ABICNL 03"
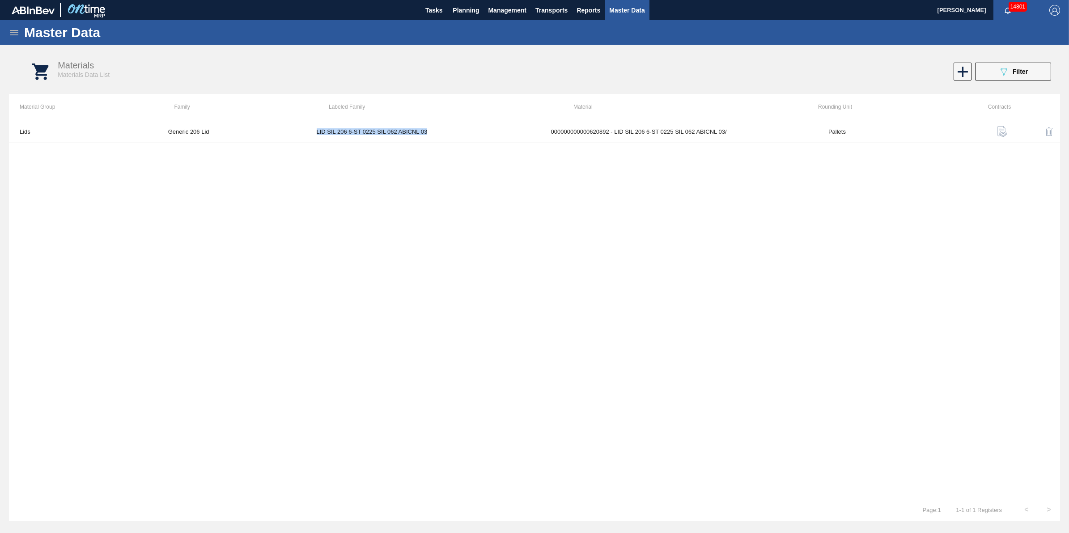
click at [10, 30] on icon at bounding box center [14, 32] width 11 height 11
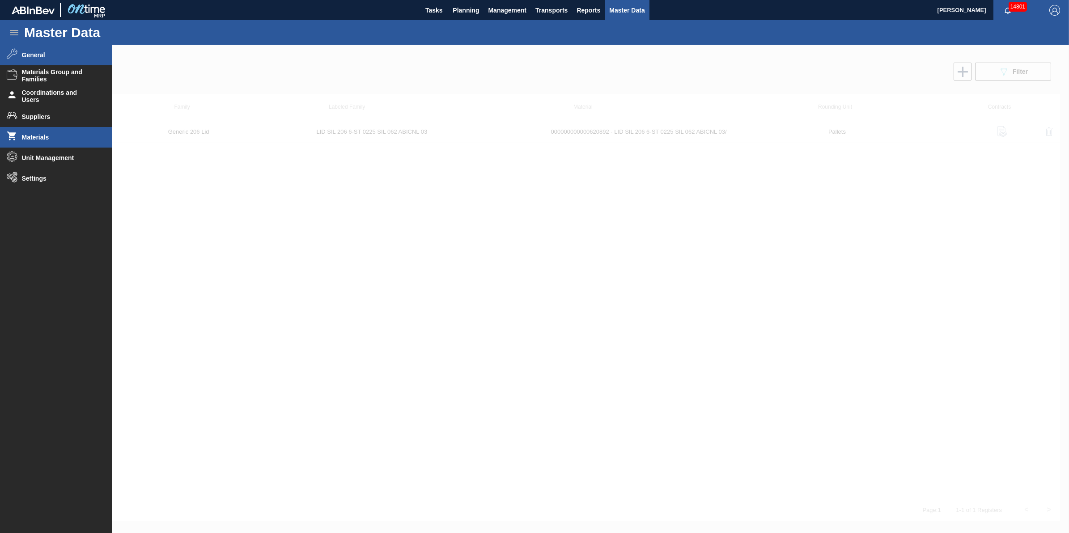
click at [64, 59] on li "General" at bounding box center [56, 55] width 112 height 21
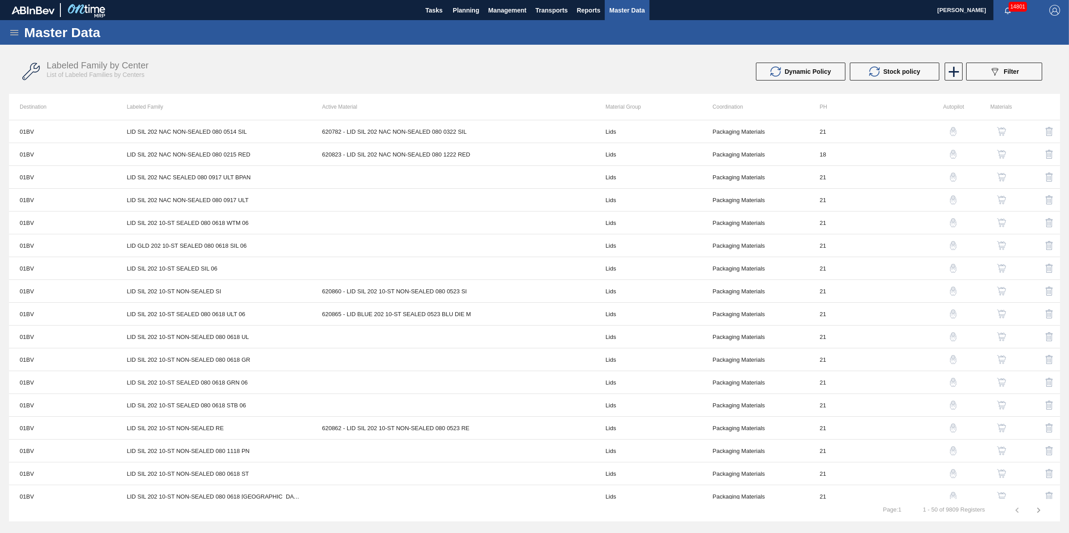
click at [1005, 74] on span "Filter" at bounding box center [1011, 71] width 15 height 7
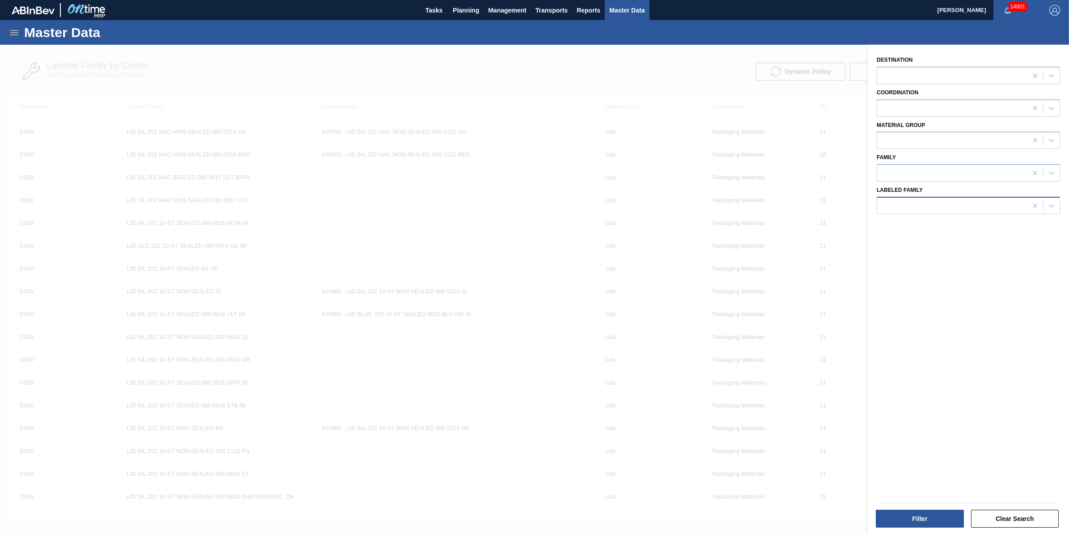
click at [917, 202] on div at bounding box center [952, 205] width 150 height 13
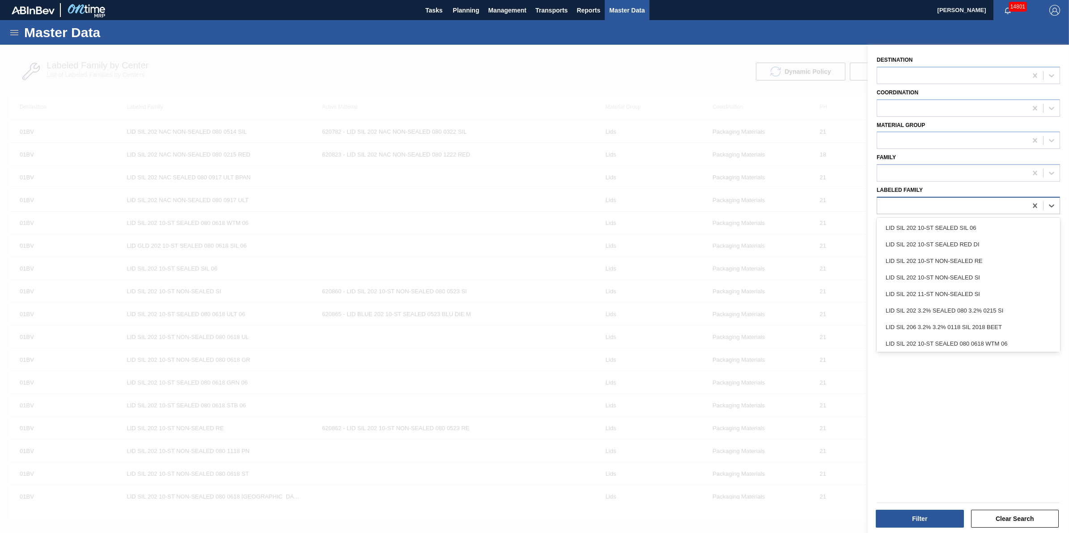
paste Family "LID SIL 206 6-ST 0225 SIL 062 ABICNL 03"
type Family "LID SIL 206 6-ST 0225 SIL 062 ABICNL 03"
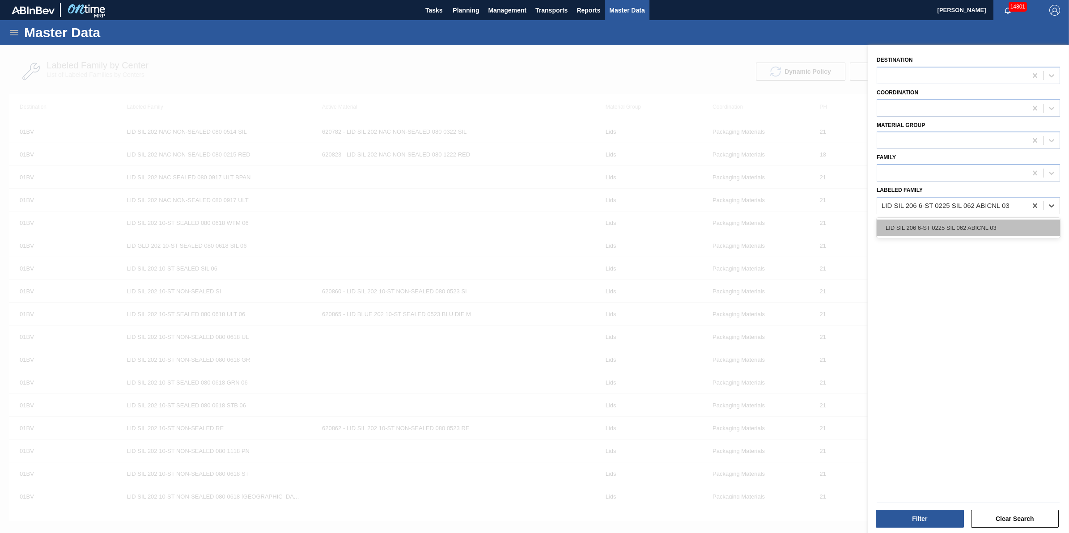
click at [927, 220] on div "LID SIL 206 6-ST 0225 SIL 062 ABICNL 03" at bounding box center [968, 228] width 183 height 17
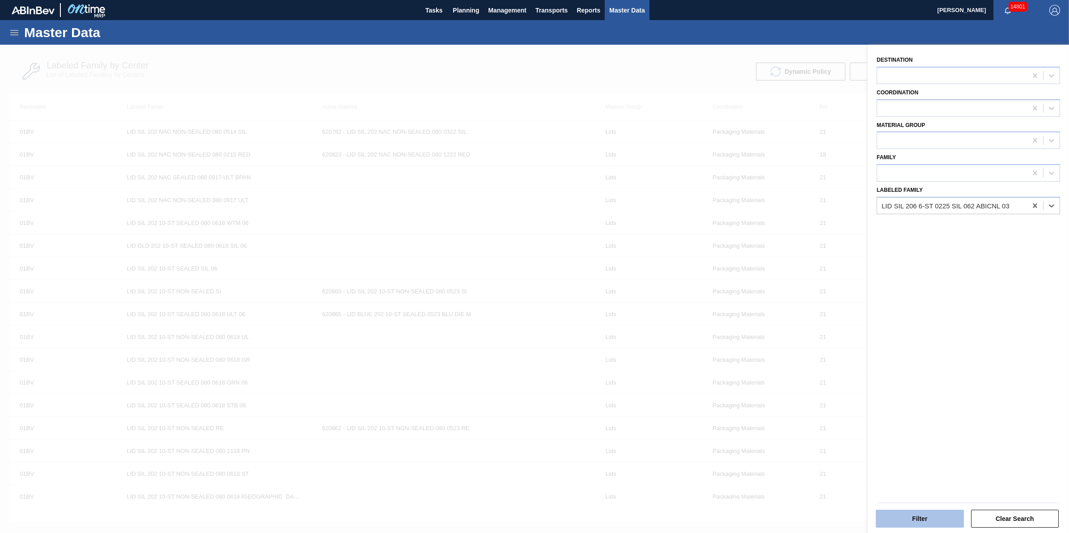
click at [917, 523] on button "Filter" at bounding box center [920, 519] width 88 height 18
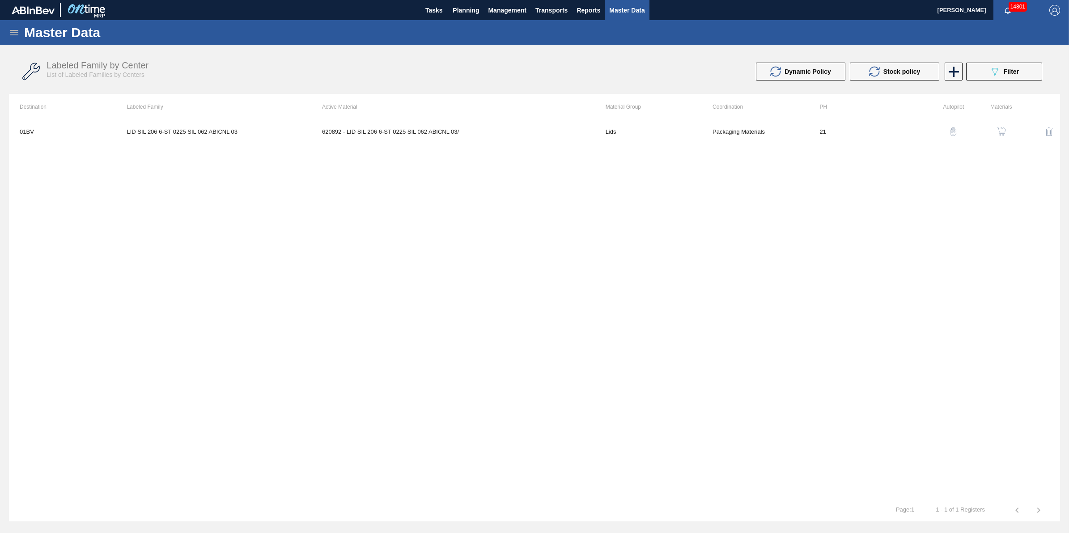
click at [1000, 131] on img "button" at bounding box center [1001, 131] width 9 height 9
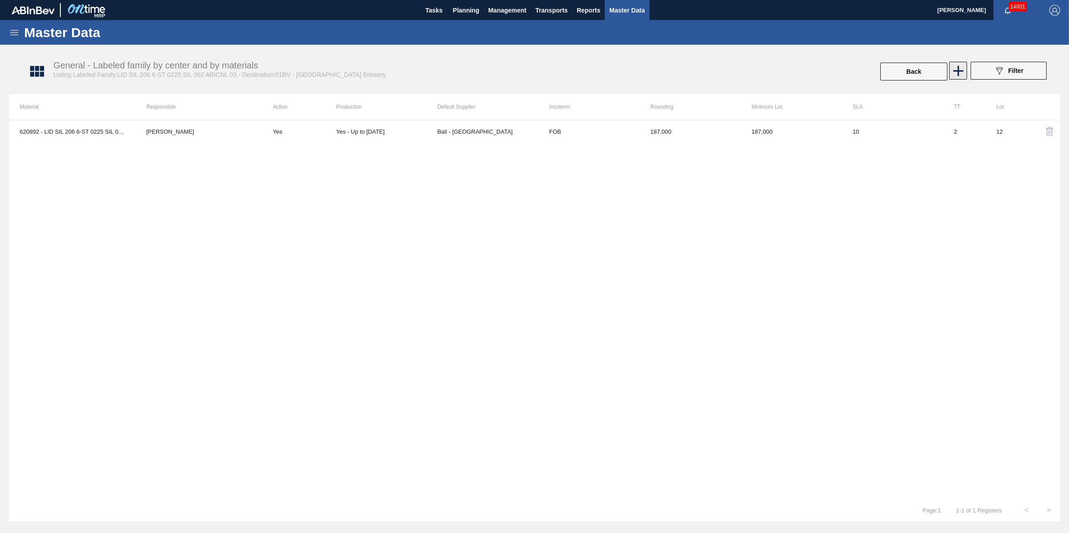
click at [957, 70] on icon at bounding box center [957, 70] width 17 height 17
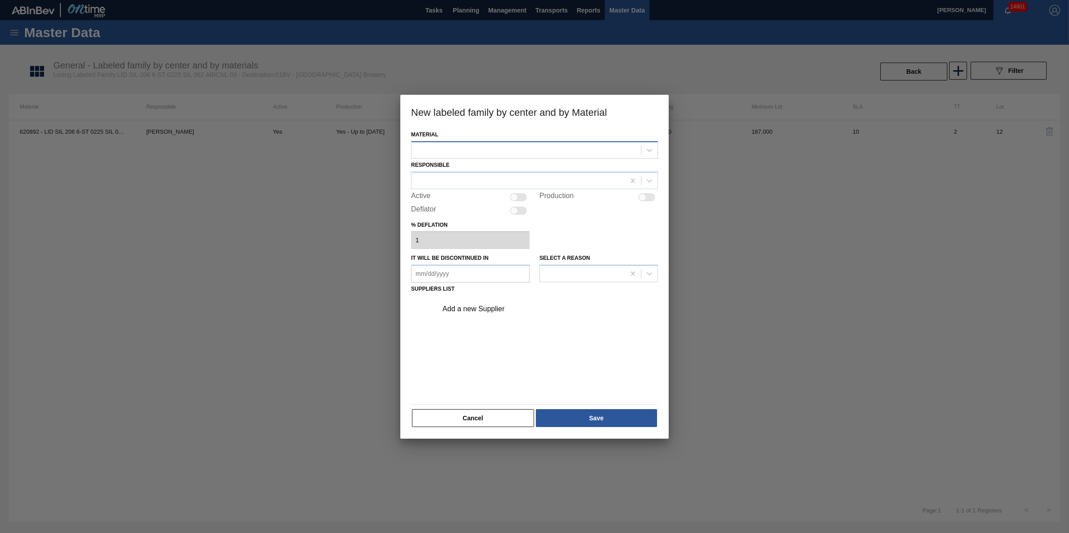
click at [527, 149] on div at bounding box center [525, 150] width 229 height 13
click at [537, 170] on div "No options" at bounding box center [534, 171] width 247 height 15
type input "620912"
click at [329, 276] on div at bounding box center [534, 266] width 1069 height 533
click at [477, 146] on div at bounding box center [525, 150] width 229 height 13
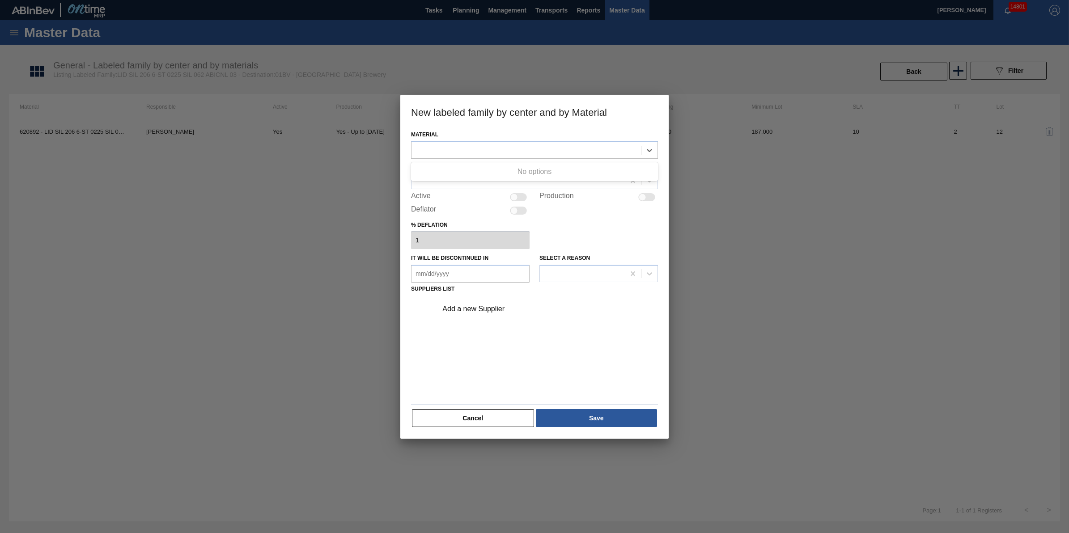
click at [332, 250] on div at bounding box center [534, 266] width 1069 height 533
click at [499, 154] on div at bounding box center [525, 150] width 229 height 13
type input "620912"
click at [490, 415] on button "Cancel" at bounding box center [473, 418] width 122 height 18
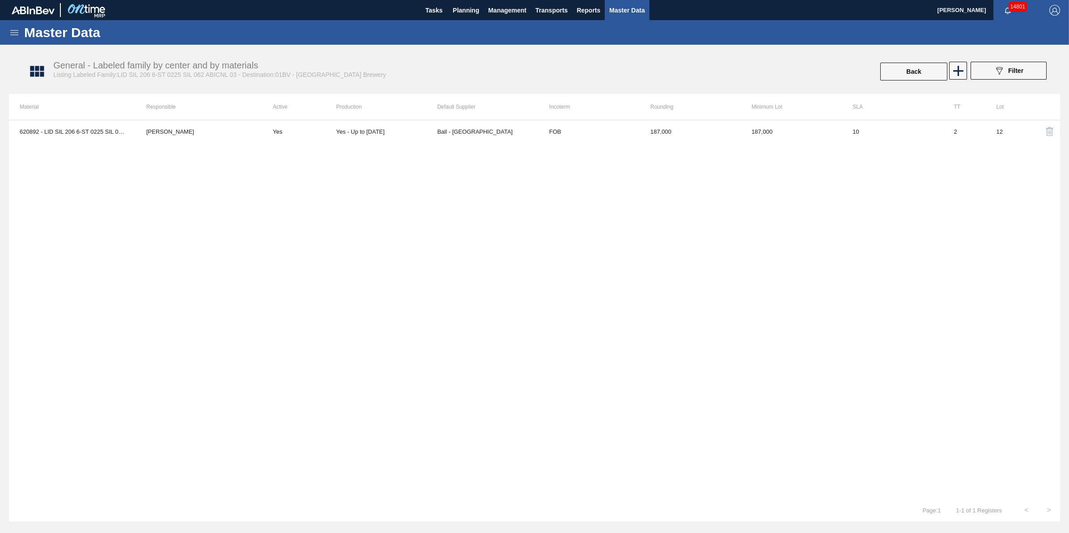
drag, startPoint x: 463, startPoint y: 13, endPoint x: 463, endPoint y: 30, distance: 17.4
click at [463, 13] on span "Planning" at bounding box center [466, 10] width 26 height 11
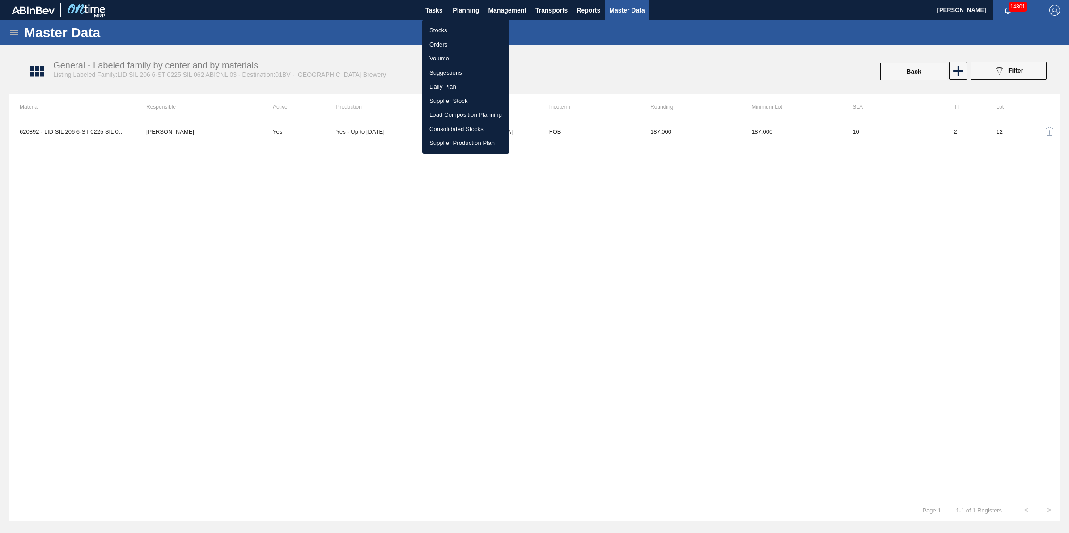
click at [470, 112] on li "Load Composition Planning" at bounding box center [465, 115] width 87 height 14
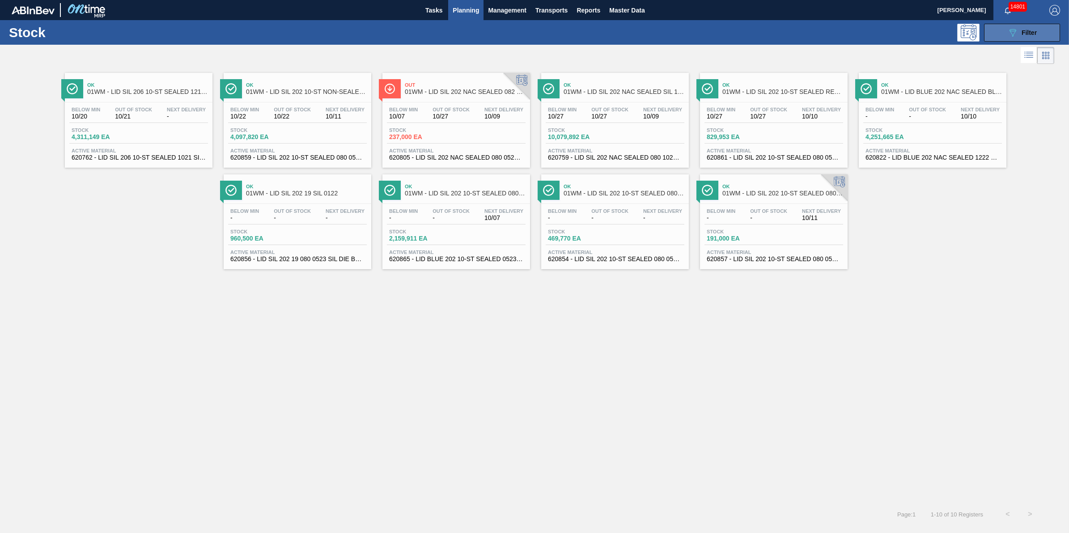
click at [1013, 34] on icon "089F7B8B-B2A5-4AFE-B5C0-19BA573D28AC" at bounding box center [1012, 32] width 11 height 11
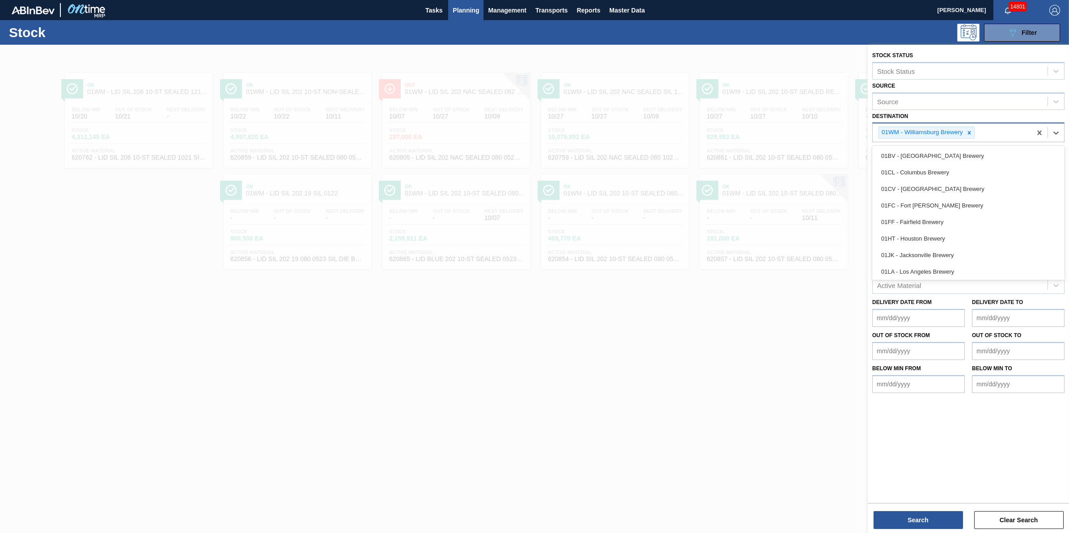
click at [1030, 133] on div "01WM - Williamsburg Brewery" at bounding box center [952, 132] width 159 height 18
click at [1021, 136] on div "01WM - Williamsburg Brewery" at bounding box center [952, 132] width 159 height 18
click at [1031, 131] on div "Destination" at bounding box center [960, 131] width 175 height 13
click at [1008, 150] on div "01BV - [GEOGRAPHIC_DATA] Brewery" at bounding box center [968, 153] width 192 height 17
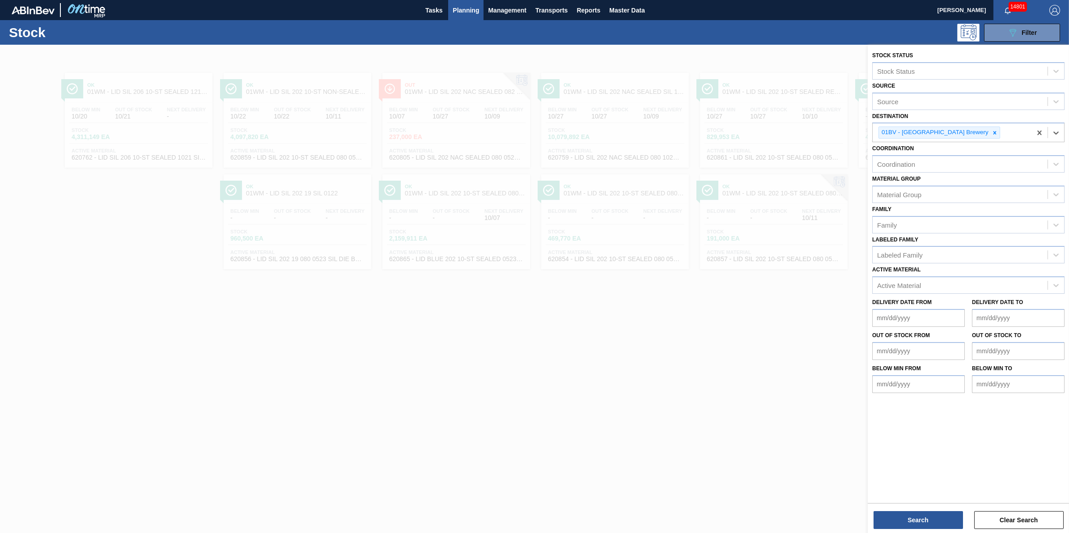
click at [928, 529] on div "Stock Status Stock Status Source Source Destination option 01BV - [GEOGRAPHIC_D…" at bounding box center [968, 290] width 201 height 490
click at [929, 526] on button "Search" at bounding box center [917, 520] width 89 height 18
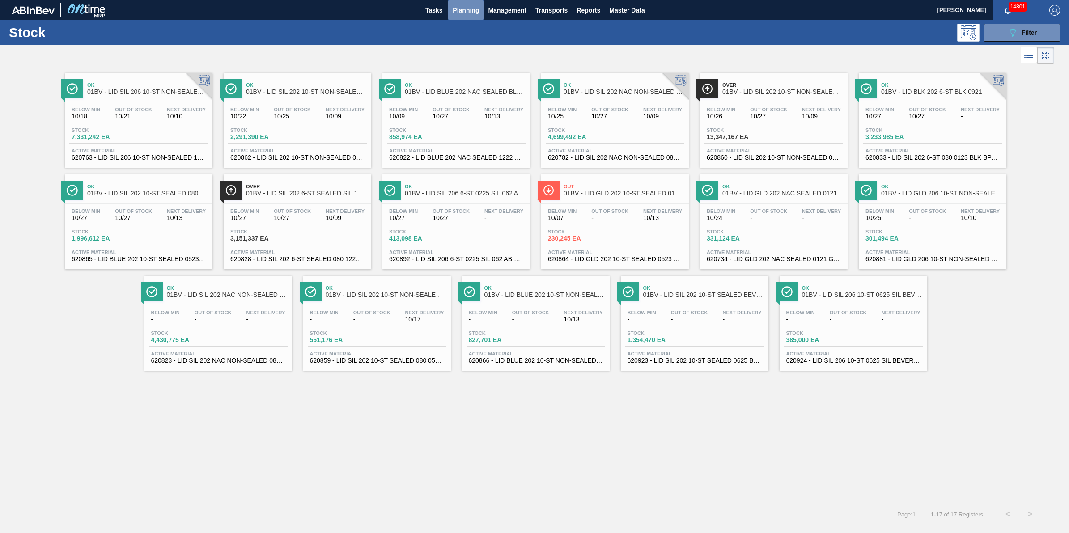
click at [477, 10] on span "Planning" at bounding box center [466, 10] width 26 height 11
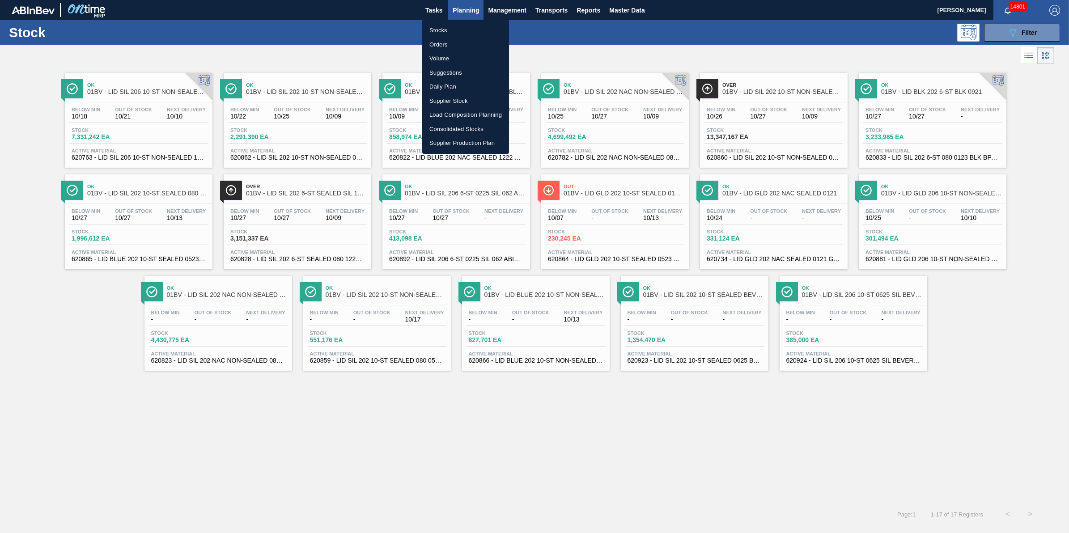
click at [475, 25] on li "Stocks" at bounding box center [465, 30] width 87 height 14
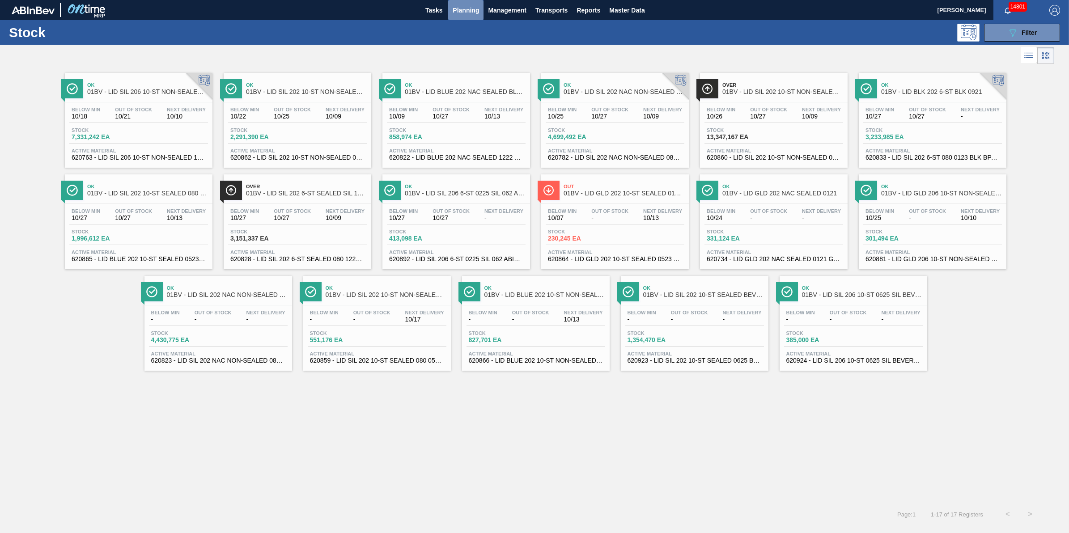
click at [458, 16] on button "Planning" at bounding box center [465, 10] width 35 height 20
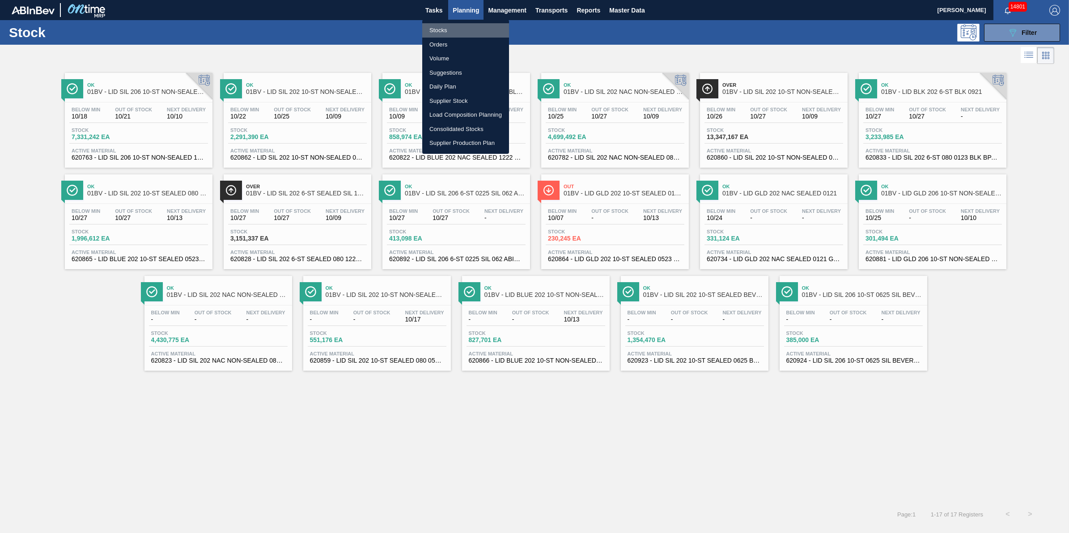
click at [452, 28] on li "Stocks" at bounding box center [465, 30] width 87 height 14
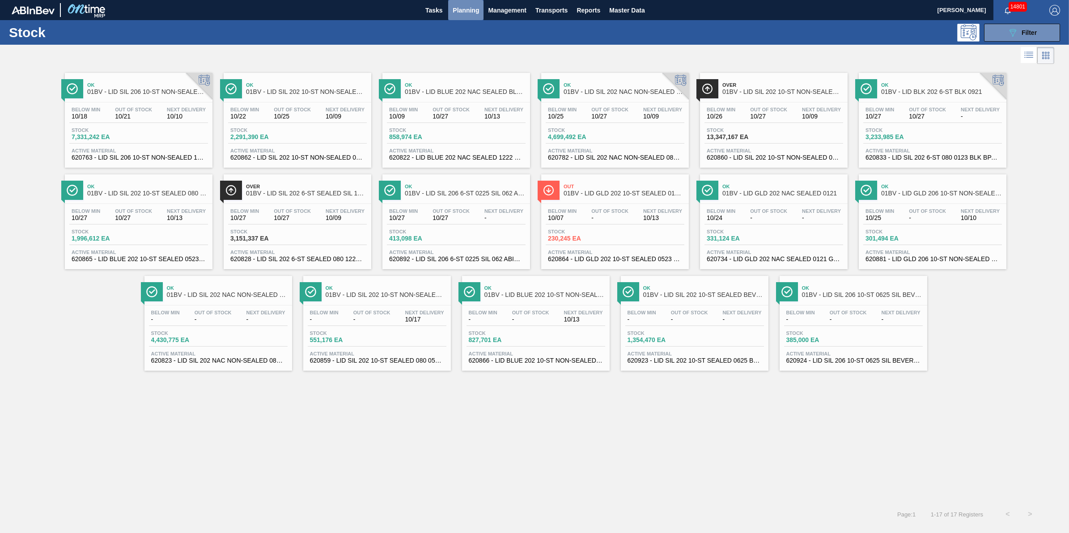
click at [470, 3] on button "Planning" at bounding box center [465, 10] width 35 height 20
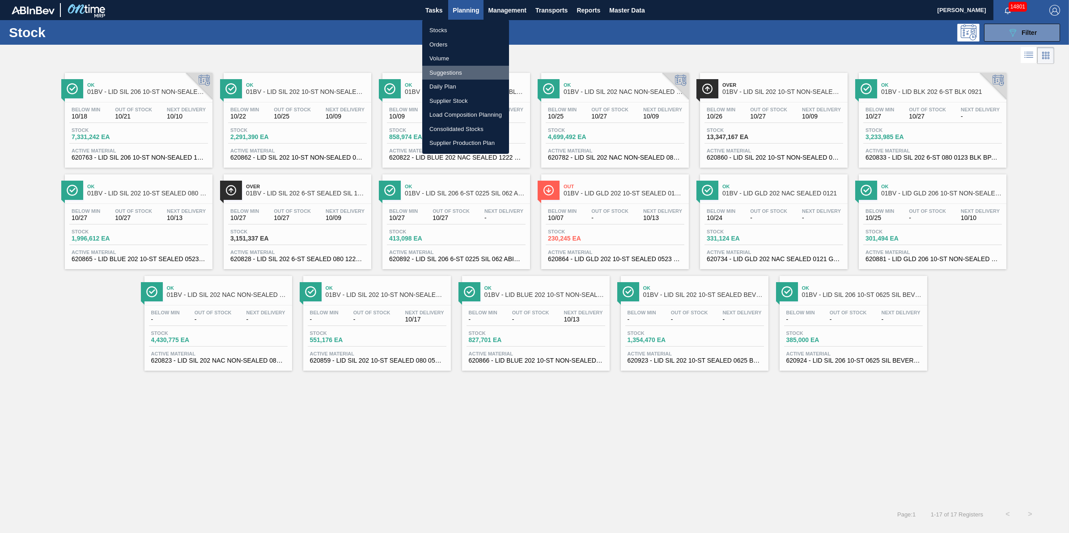
click at [467, 74] on li "Suggestions" at bounding box center [465, 73] width 87 height 14
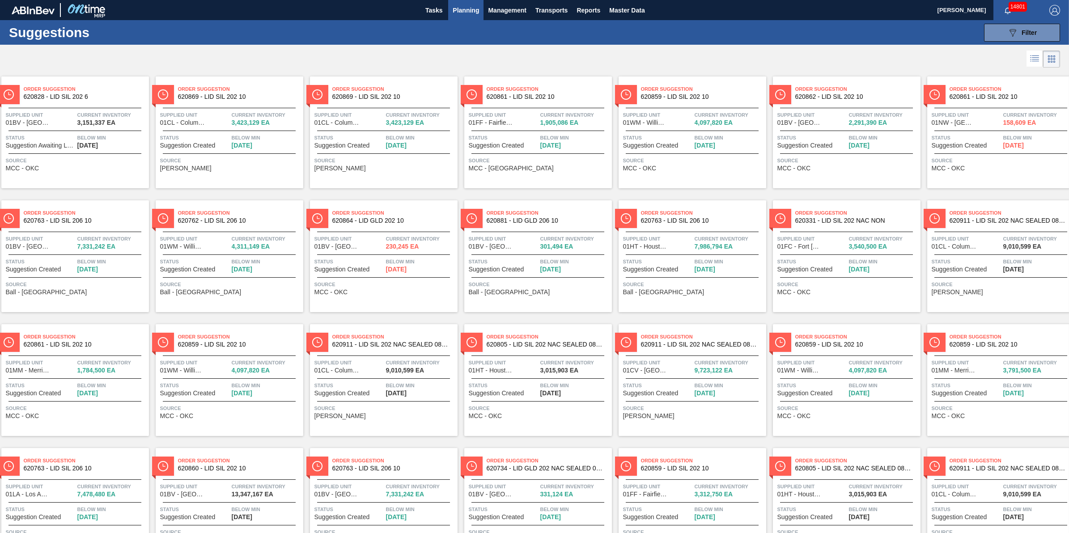
click at [1031, 59] on icon at bounding box center [1034, 58] width 11 height 11
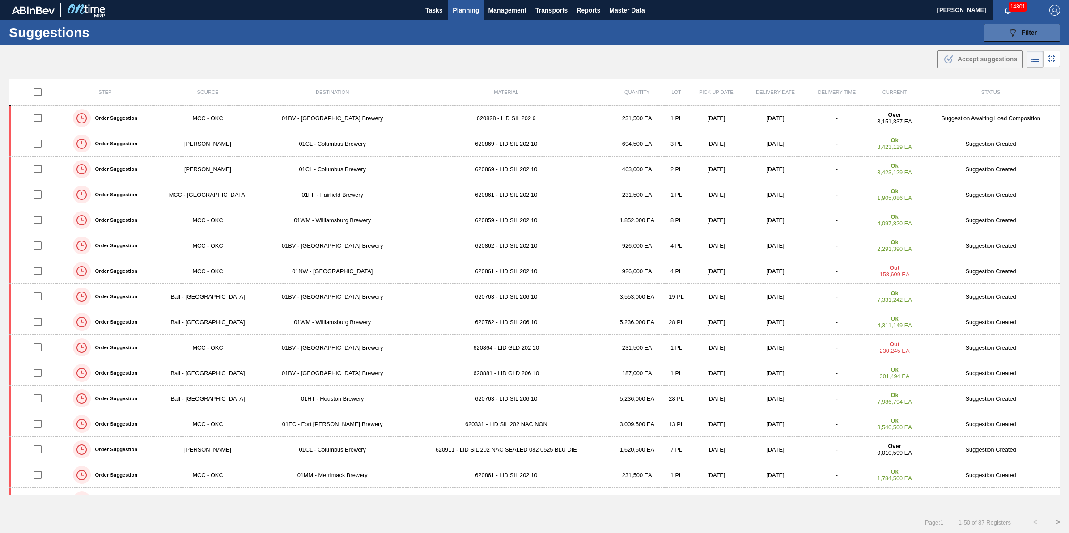
click at [1047, 38] on button "089F7B8B-B2A5-4AFE-B5C0-19BA573D28AC Filter" at bounding box center [1022, 33] width 76 height 18
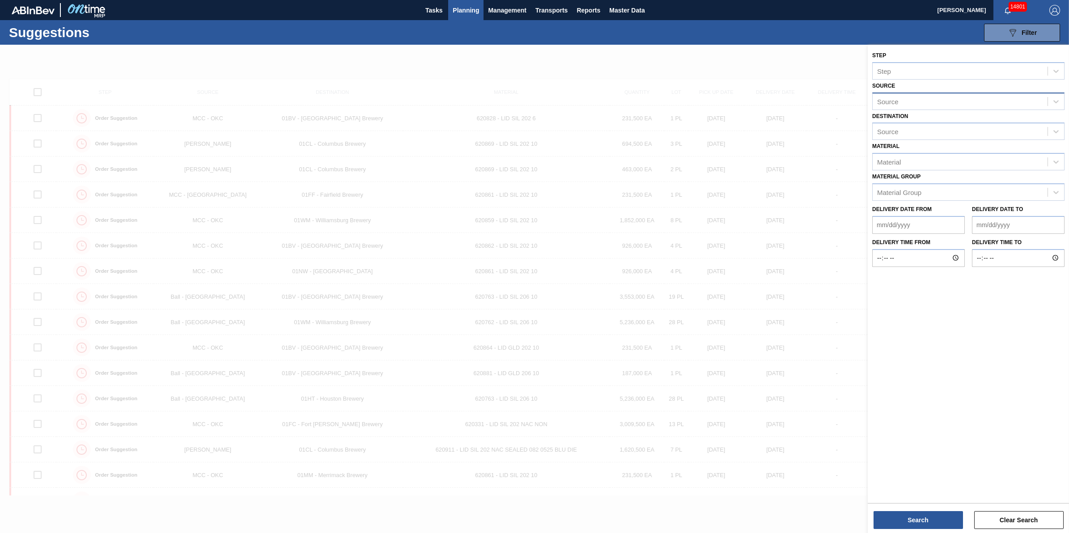
click at [955, 101] on div "Source" at bounding box center [960, 101] width 175 height 13
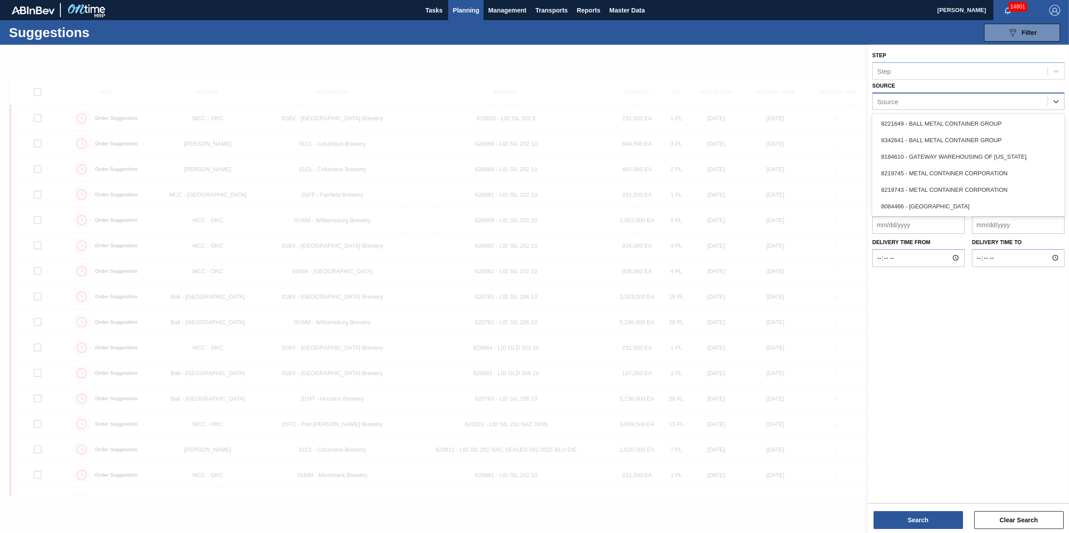
click at [924, 102] on div "Source" at bounding box center [960, 101] width 175 height 13
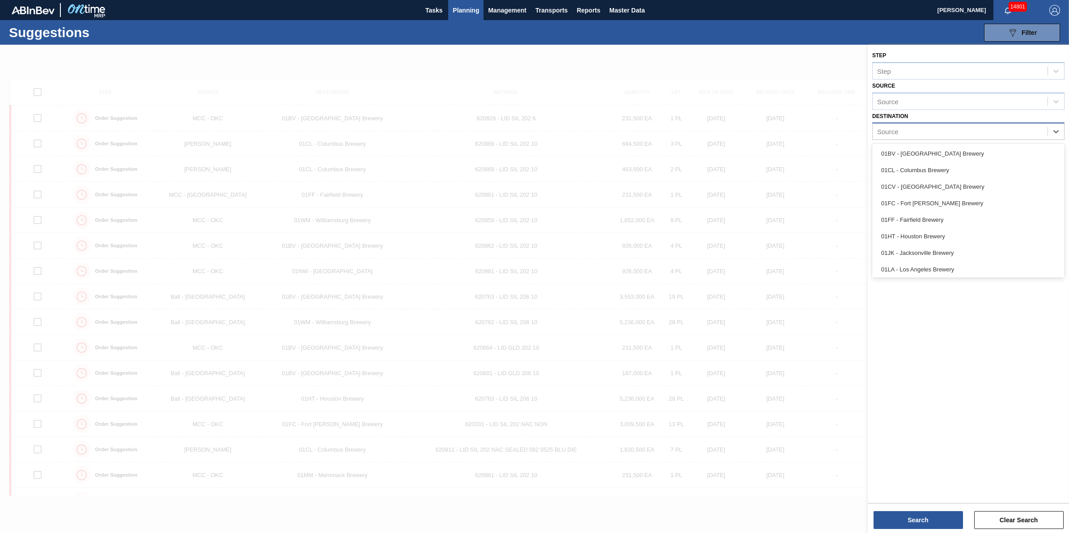
click at [920, 132] on div "Source" at bounding box center [960, 131] width 175 height 13
click at [915, 150] on div "01BV - [GEOGRAPHIC_DATA] Brewery" at bounding box center [968, 153] width 192 height 17
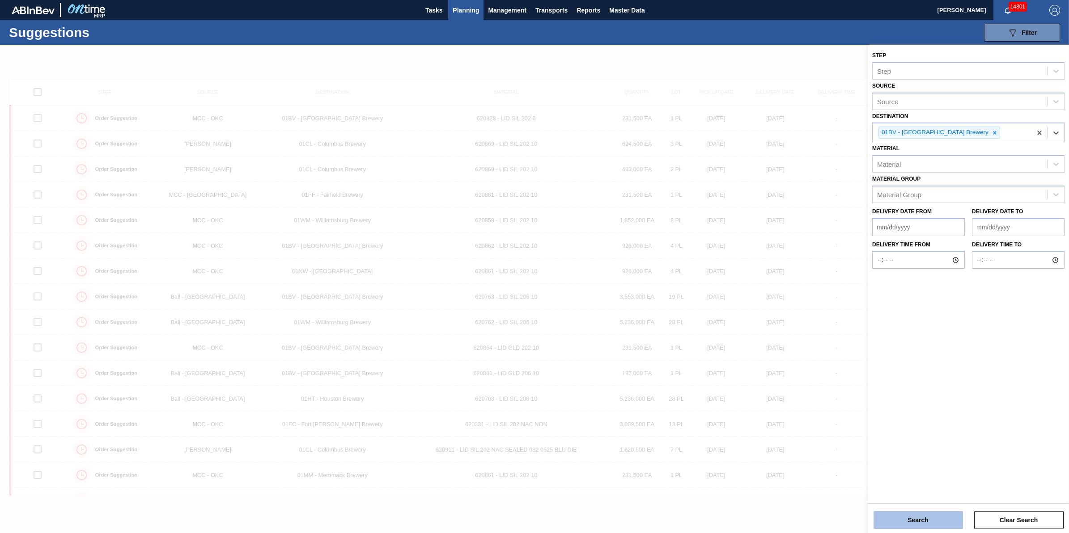
click at [908, 523] on button "Search" at bounding box center [917, 520] width 89 height 18
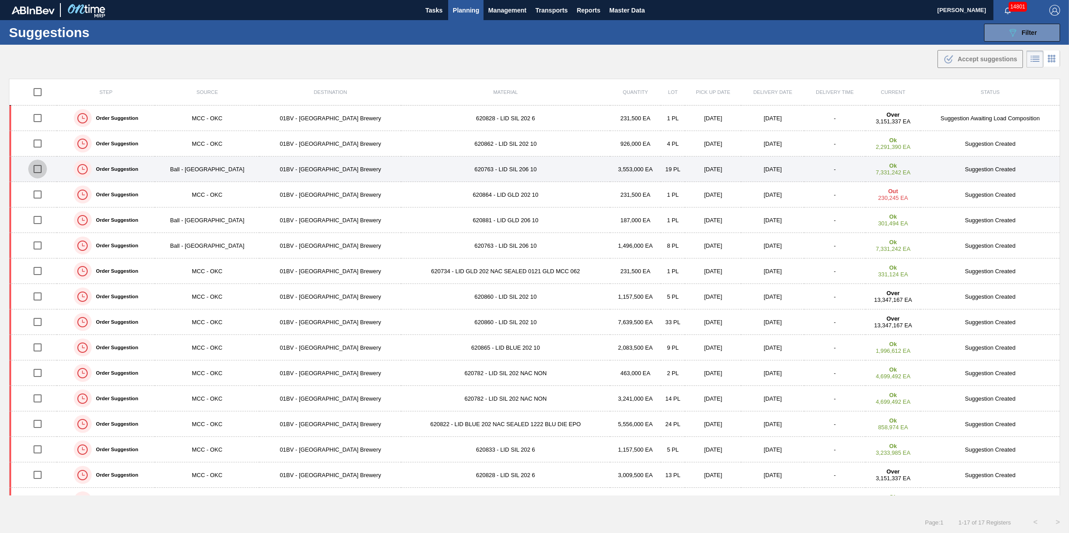
click at [37, 167] on input "checkbox" at bounding box center [37, 169] width 19 height 19
checkbox input "true"
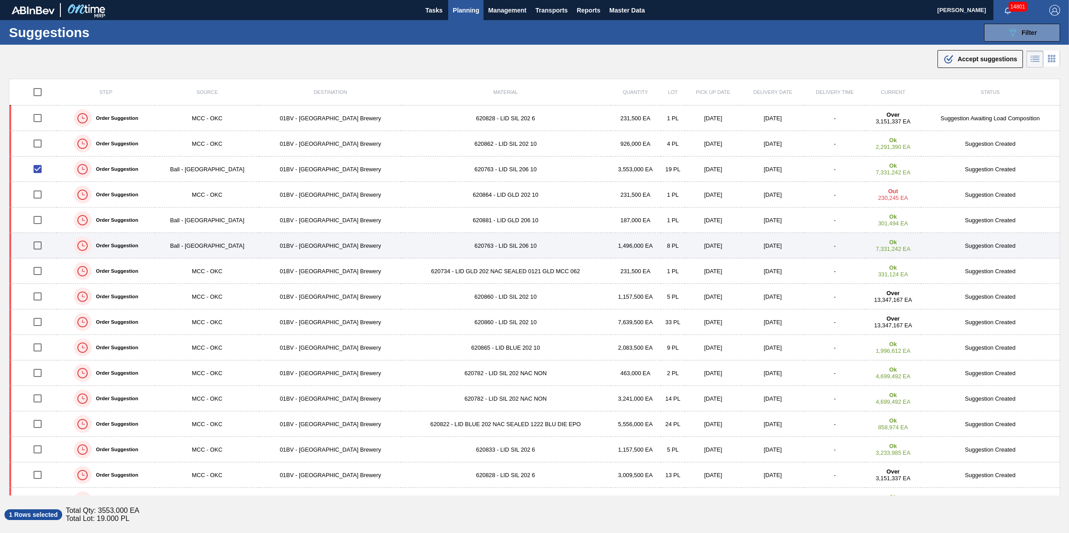
drag, startPoint x: 37, startPoint y: 220, endPoint x: 41, endPoint y: 234, distance: 14.3
click at [38, 220] on input "checkbox" at bounding box center [37, 220] width 19 height 19
checkbox input "true"
click at [41, 243] on input "checkbox" at bounding box center [37, 245] width 19 height 19
checkbox input "true"
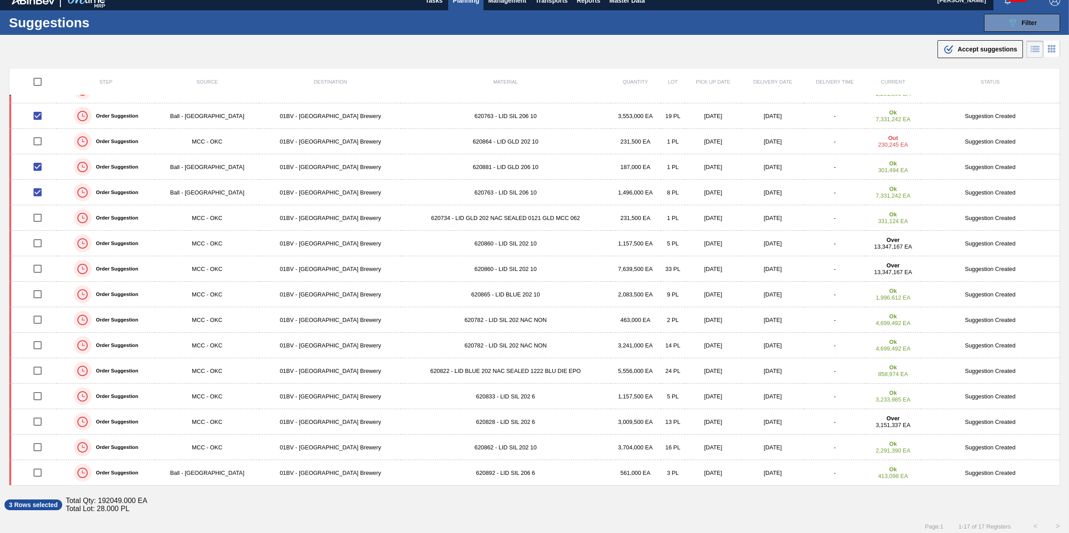
scroll to position [15, 0]
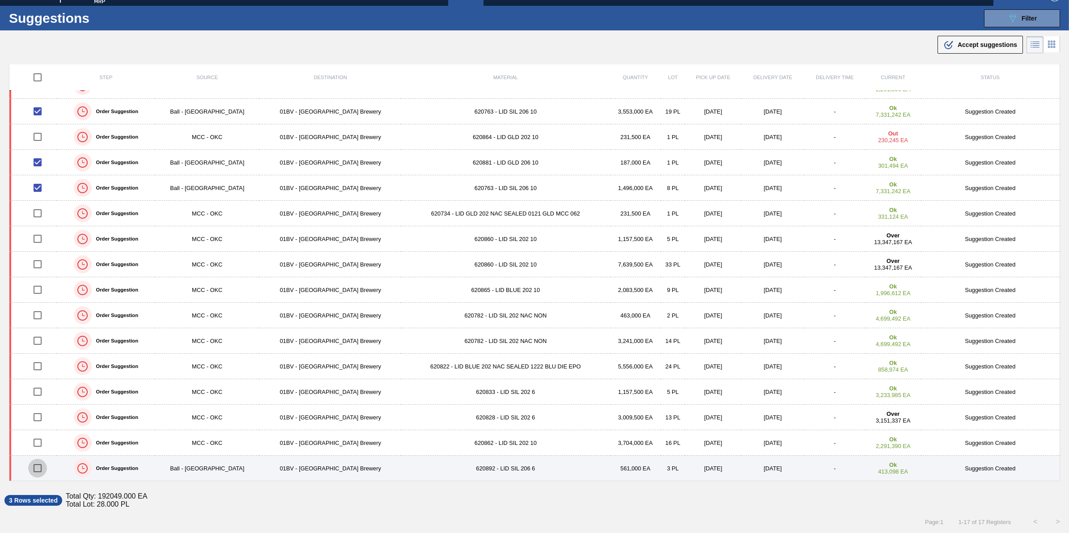
click at [34, 470] on input "checkbox" at bounding box center [37, 468] width 19 height 19
checkbox input "true"
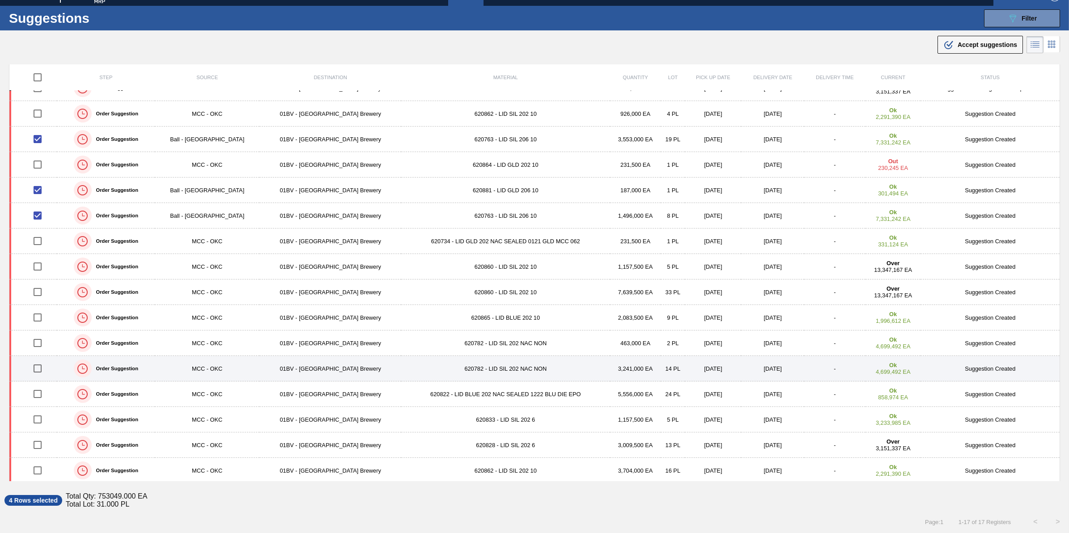
scroll to position [0, 0]
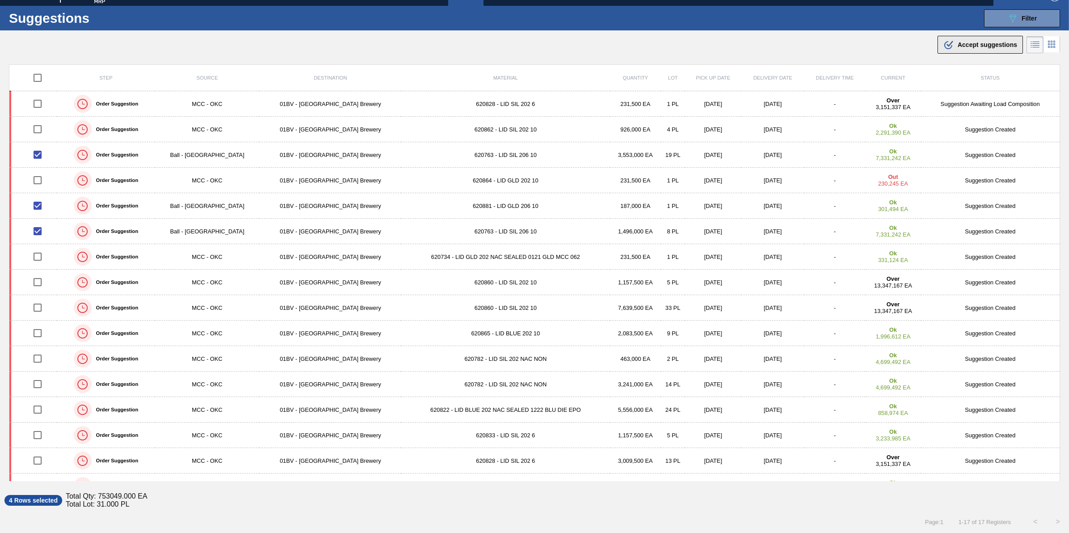
click at [981, 41] on span "Accept suggestions" at bounding box center [987, 44] width 59 height 7
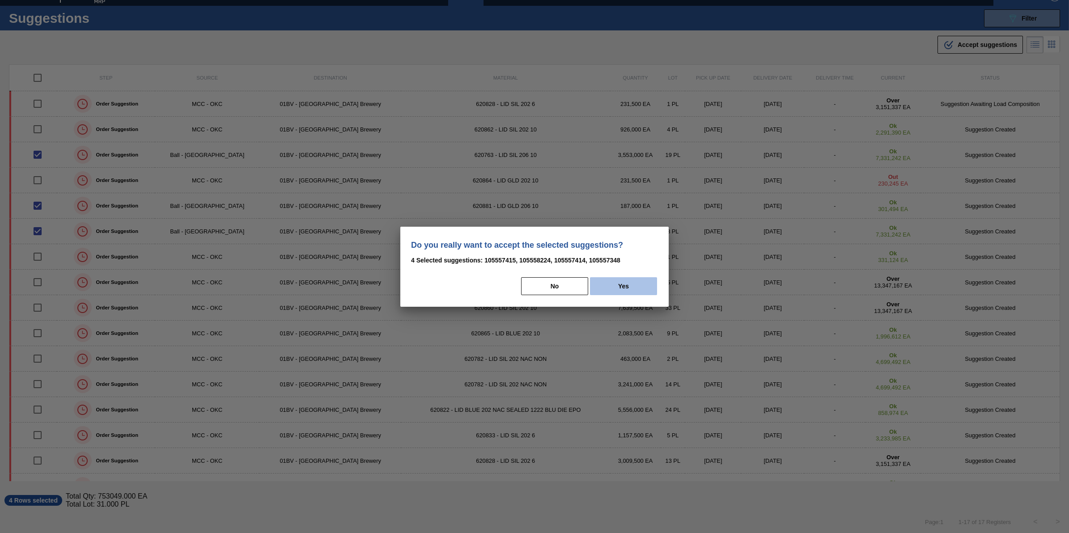
click at [647, 292] on button "Yes" at bounding box center [623, 286] width 67 height 18
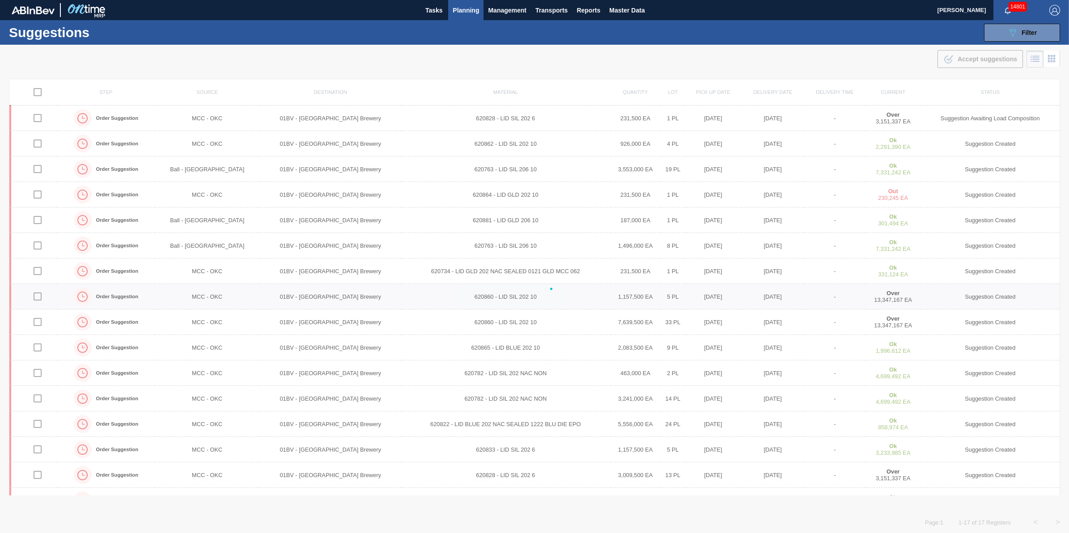
checkbox input "false"
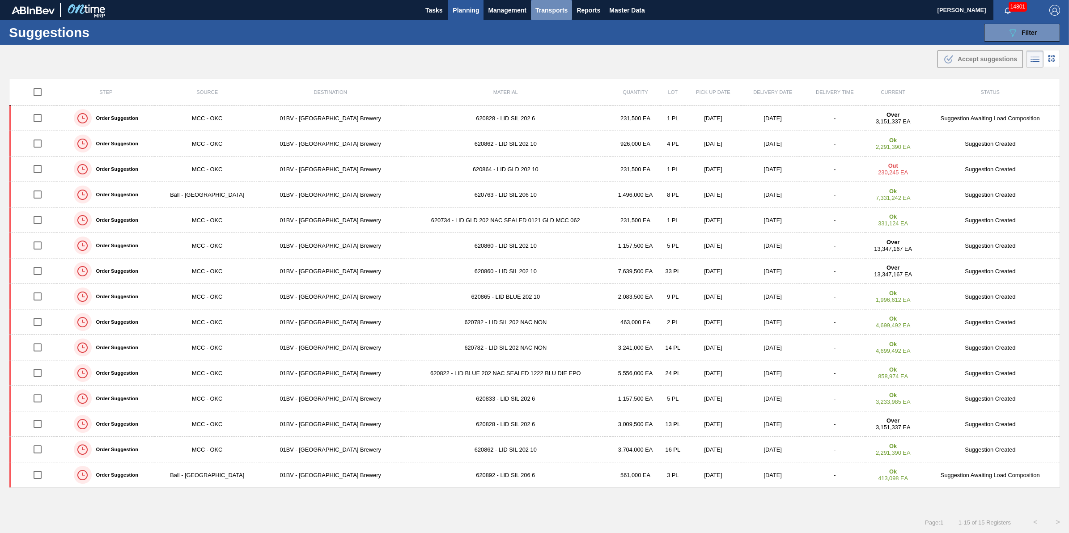
click at [556, 13] on span "Transports" at bounding box center [551, 10] width 32 height 11
click at [549, 39] on li "[GEOGRAPHIC_DATA]" at bounding box center [558, 45] width 76 height 14
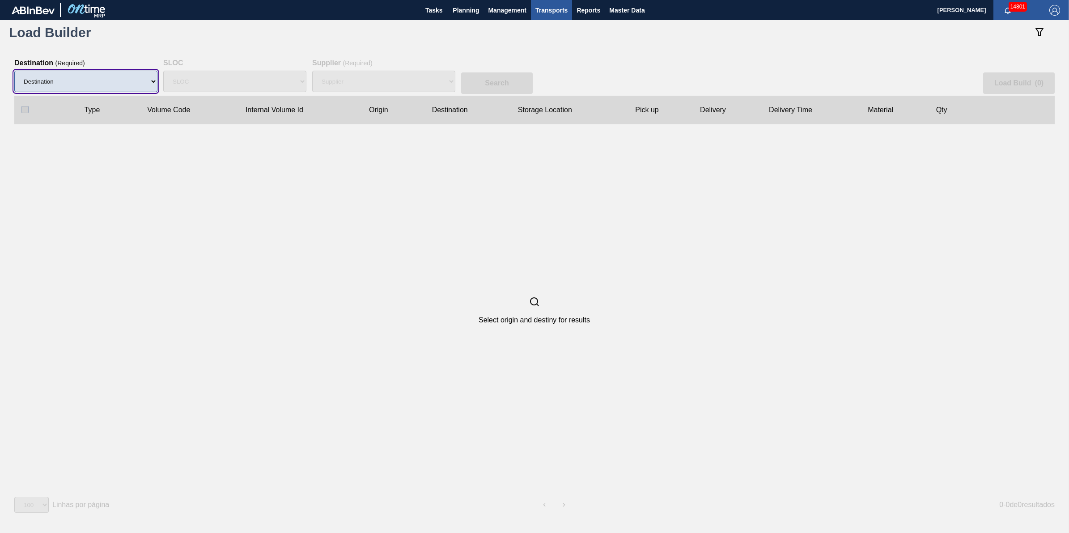
drag, startPoint x: 141, startPoint y: 81, endPoint x: 131, endPoint y: 92, distance: 15.8
click at [139, 83] on select "Destination 01BV - Baldwinsville Brewery 01CL - Columbus Brewery 01CV - Carters…" at bounding box center [85, 81] width 143 height 21
select select "4"
click at [14, 71] on select "Destination 01BV - Baldwinsville Brewery 01CL - Columbus Brewery 01CV - Carters…" at bounding box center [85, 81] width 143 height 21
click at [303, 84] on div "SLOC" at bounding box center [234, 81] width 143 height 29
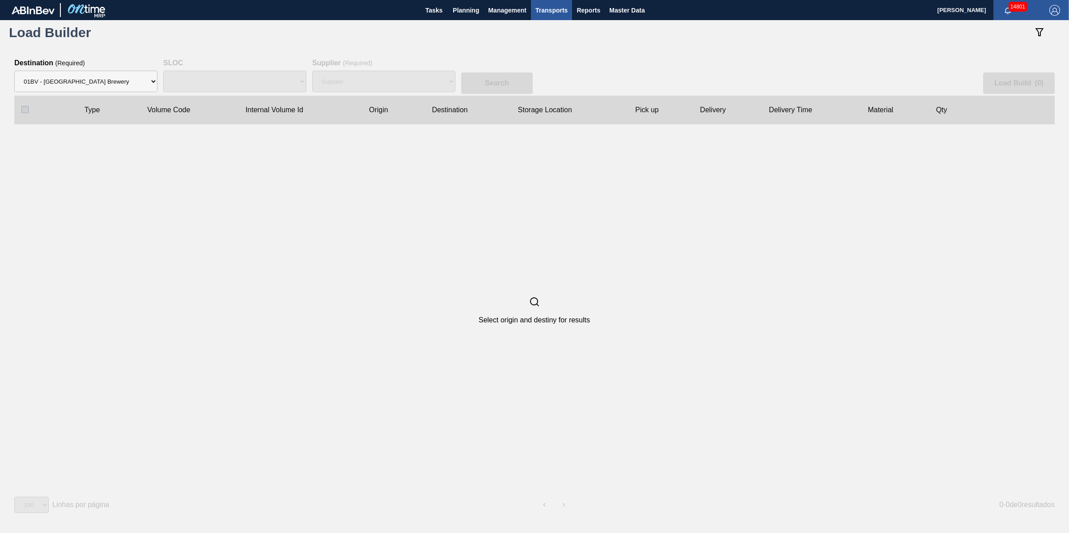
click at [271, 80] on div "SLOC" at bounding box center [234, 81] width 143 height 29
select select "N/A"
click at [352, 81] on div "Supplier 8221649 - BALL METAL CONTAINER GROUP 8342641 - BALL METAL CONTAINER GR…" at bounding box center [383, 81] width 143 height 29
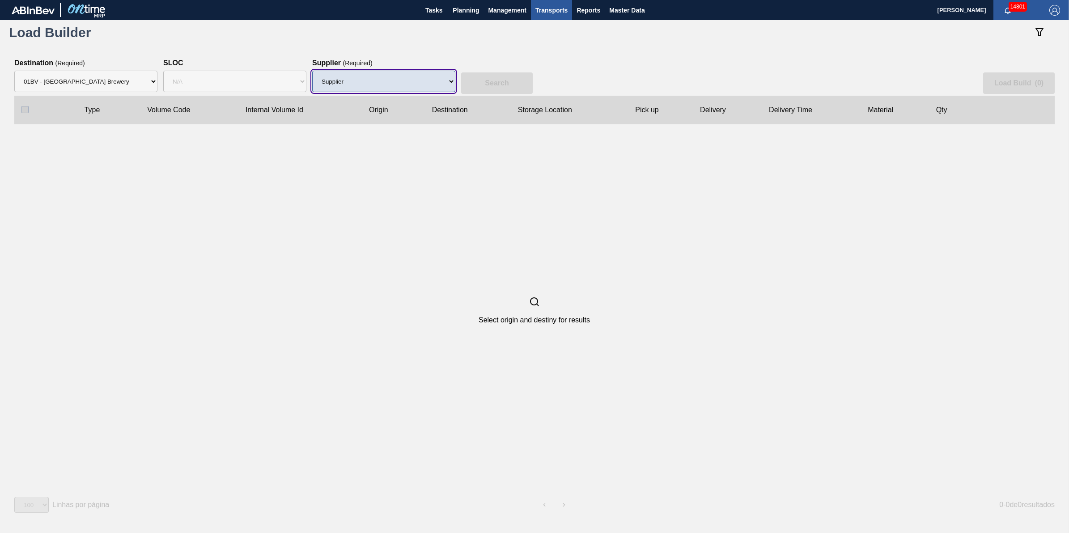
click at [352, 81] on select "Supplier 8221649 - BALL METAL CONTAINER GROUP 8342641 - BALL METAL CONTAINER GR…" at bounding box center [383, 81] width 143 height 21
select select "15"
click at [312, 71] on select "Supplier 8221649 - BALL METAL CONTAINER GROUP 8342641 - BALL METAL CONTAINER GR…" at bounding box center [383, 81] width 143 height 21
click at [507, 75] on button "Search" at bounding box center [497, 82] width 72 height 21
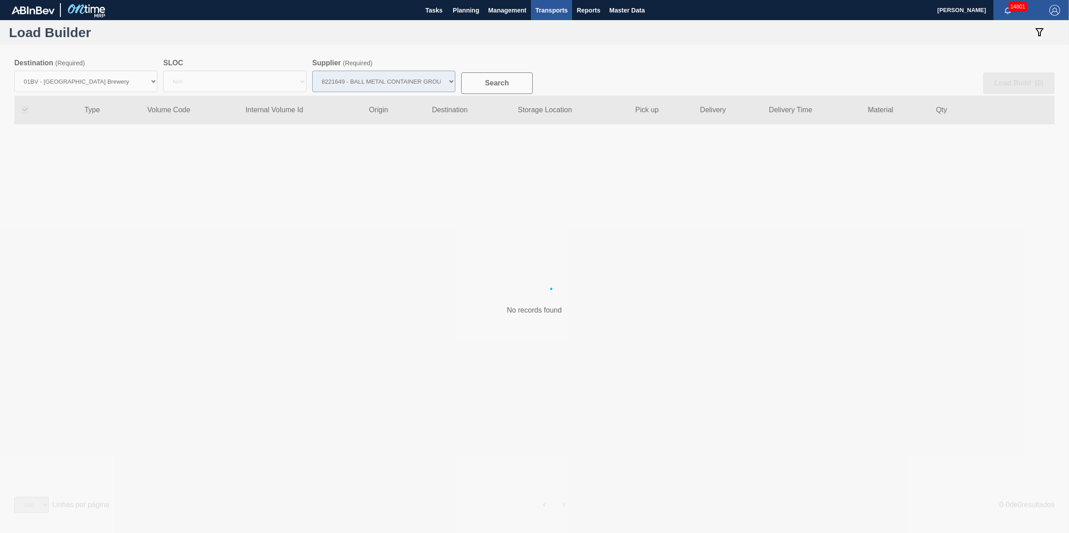
checkbox input "true"
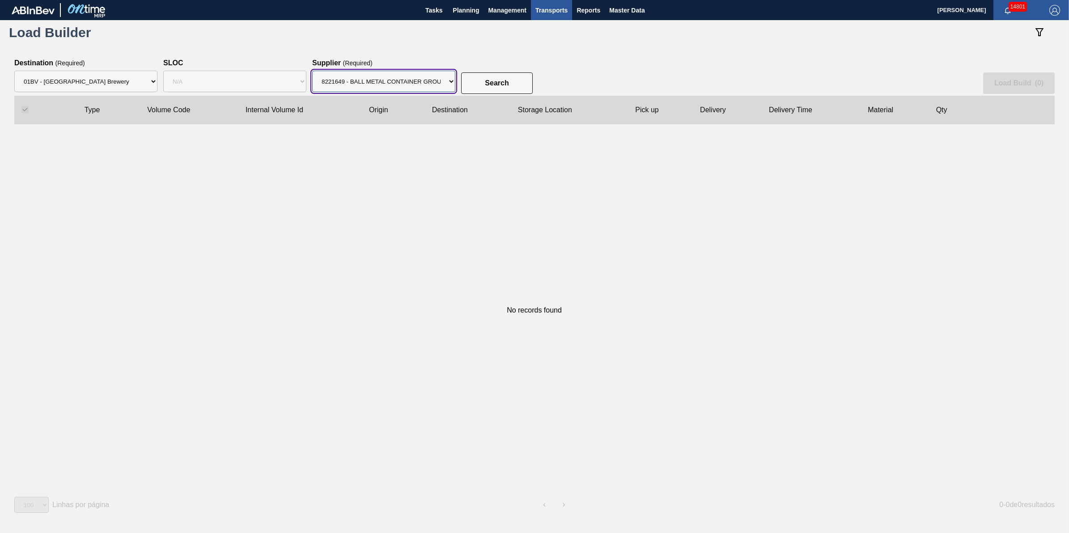
drag, startPoint x: 424, startPoint y: 86, endPoint x: 423, endPoint y: 93, distance: 7.2
click at [424, 86] on select "Supplier 8221649 - BALL METAL CONTAINER GROUP 8342641 - BALL METAL CONTAINER GR…" at bounding box center [383, 81] width 143 height 21
select select "47"
click at [312, 71] on select "Supplier 8221649 - BALL METAL CONTAINER GROUP 8342641 - BALL METAL CONTAINER GR…" at bounding box center [383, 81] width 143 height 21
click at [471, 88] on button "Search" at bounding box center [497, 82] width 72 height 21
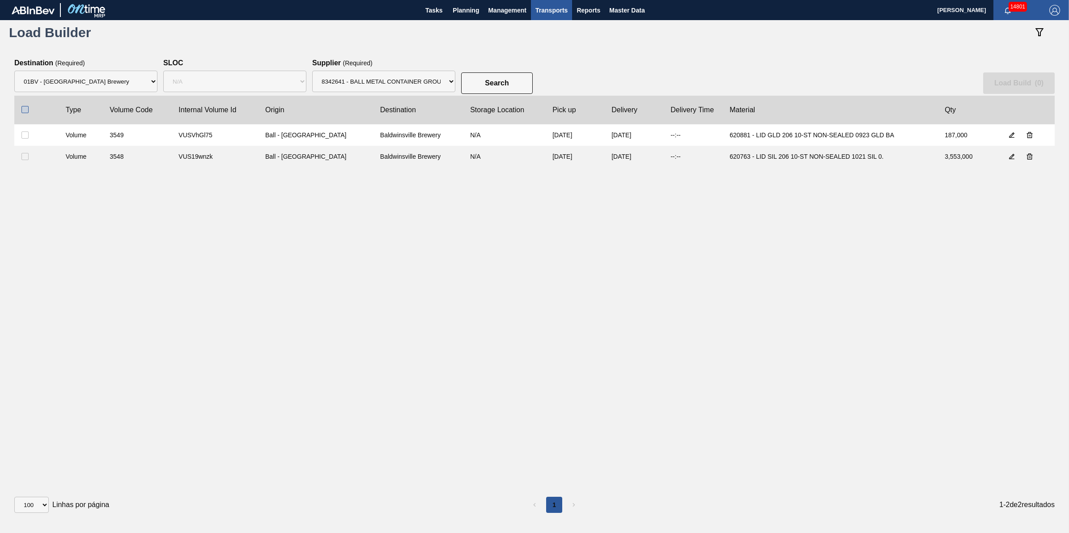
click at [25, 108] on input "checkbox" at bounding box center [24, 109] width 7 height 7
checkbox input "true"
click at [1000, 89] on button "Load Build ( 2 )" at bounding box center [1019, 82] width 72 height 21
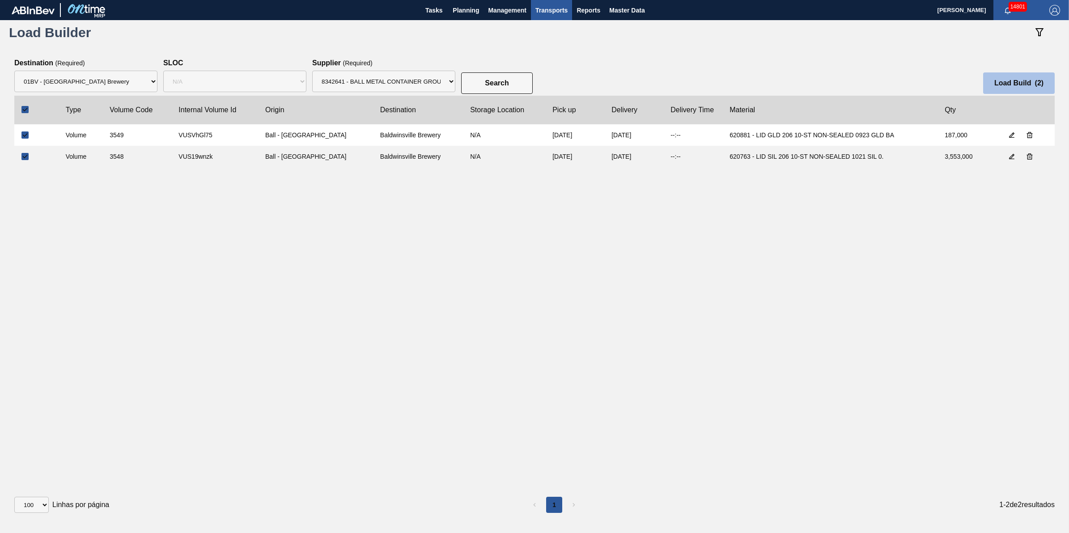
select select "Undefined"
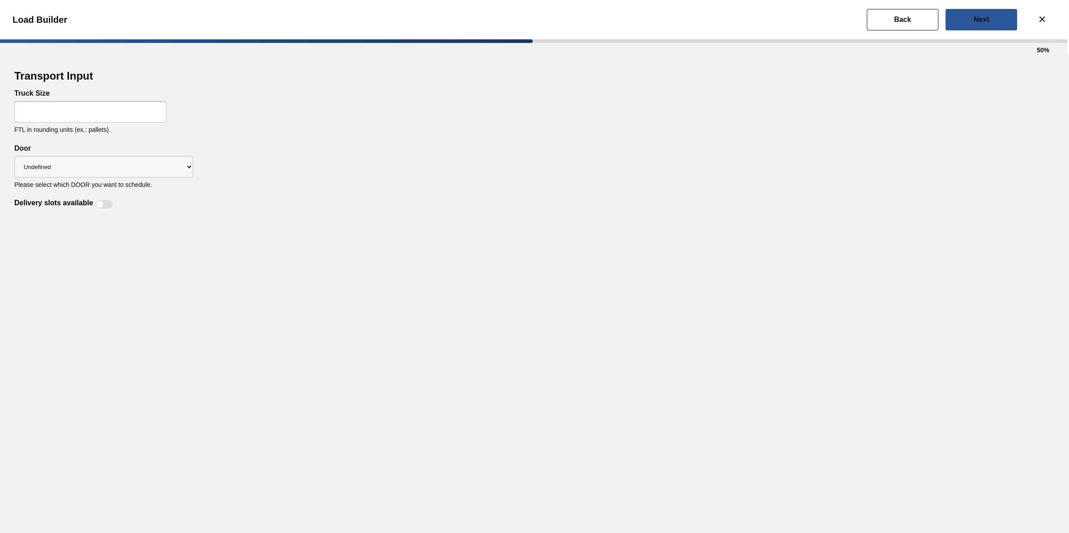
click at [140, 114] on input "text" at bounding box center [90, 111] width 152 height 21
type input "28"
drag, startPoint x: 343, startPoint y: 215, endPoint x: 294, endPoint y: 215, distance: 48.7
click at [343, 215] on div "Transport Input Truck Size 28 FTL in rounding units (ex.: pallets). Delivery sl…" at bounding box center [534, 293] width 1069 height 479
click at [106, 197] on div "Delivery slots available" at bounding box center [534, 198] width 1040 height 21
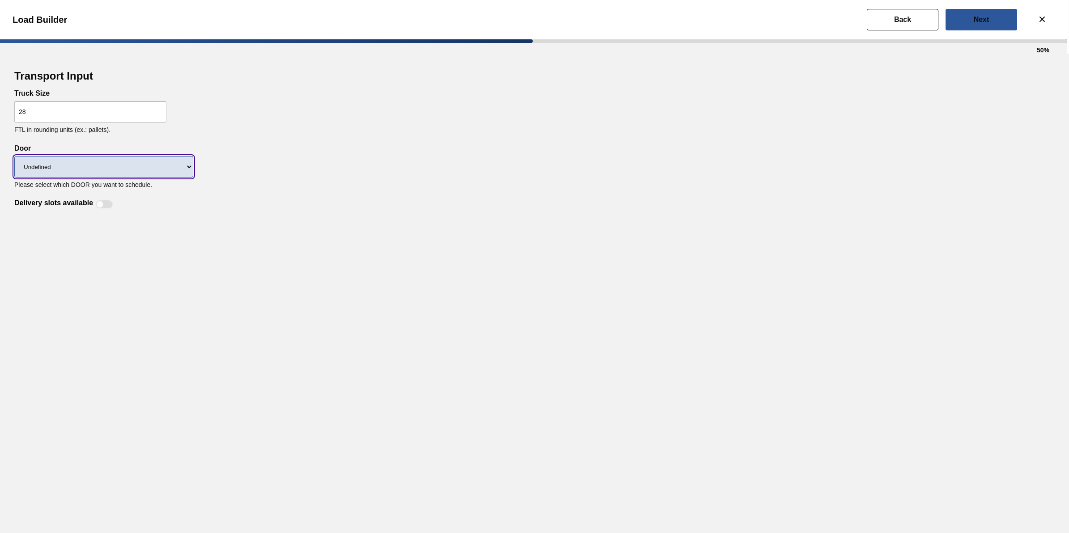
click at [150, 164] on select "Undefined LIDS TRAYS" at bounding box center [103, 166] width 179 height 21
select select "LIDS"
click at [14, 156] on select "Undefined LIDS TRAYS" at bounding box center [103, 166] width 179 height 21
click at [101, 203] on div at bounding box center [100, 205] width 8 height 8
checkbox input "true"
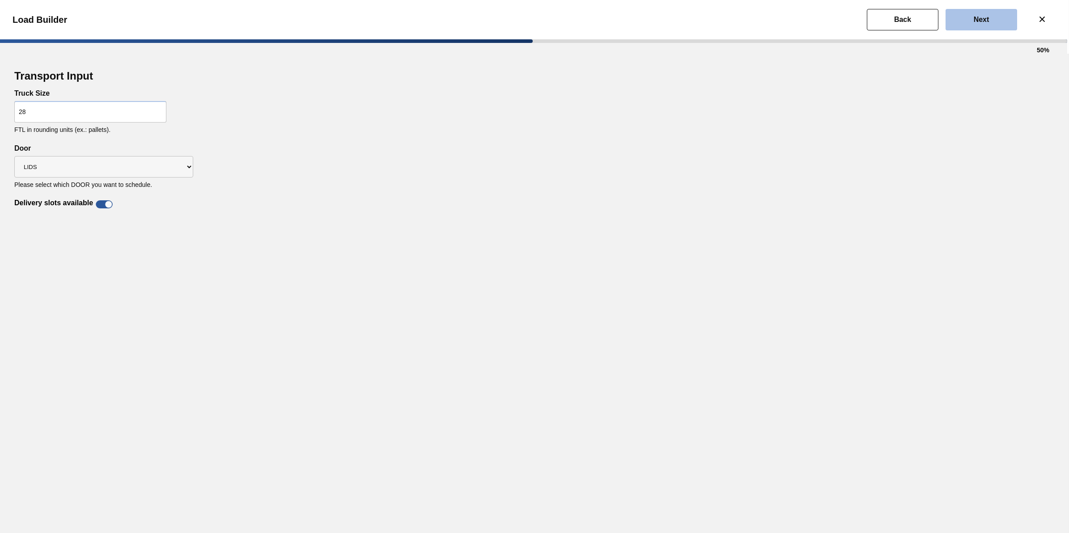
click at [0, 0] on slot "Next" at bounding box center [0, 0] width 0 height 0
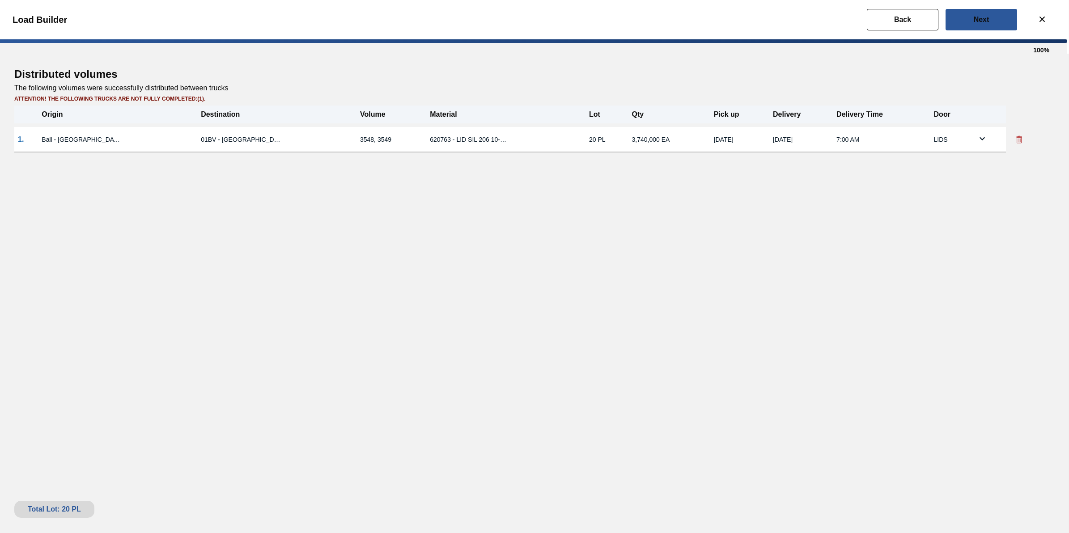
drag, startPoint x: 648, startPoint y: 6, endPoint x: 426, endPoint y: 63, distance: 229.4
click at [426, 63] on div "Distributed volumes The following volumes were successfully distributed between…" at bounding box center [534, 293] width 1069 height 479
click at [0, 0] on slot "Next" at bounding box center [0, 0] width 0 height 0
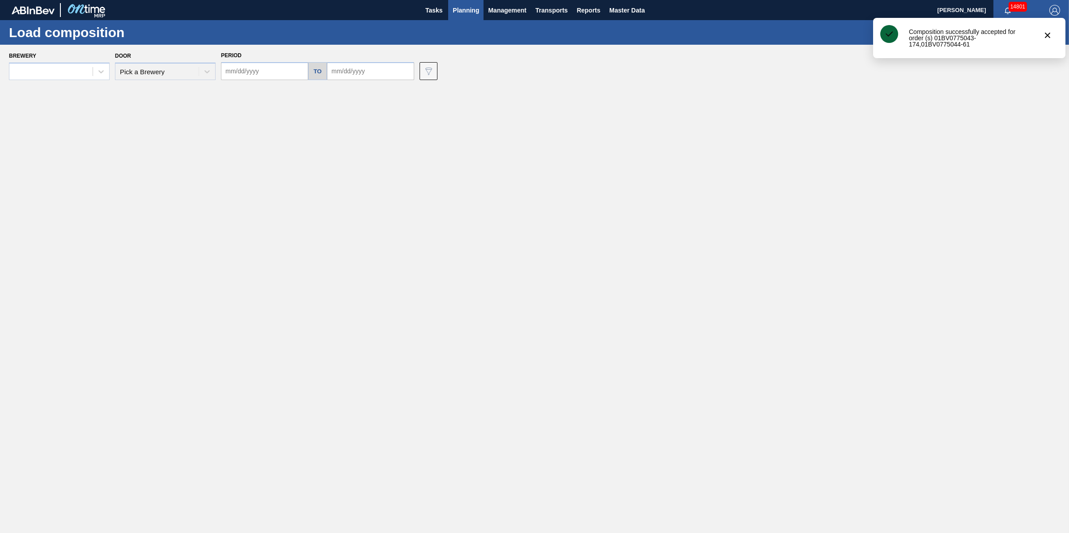
type input "[DATE]"
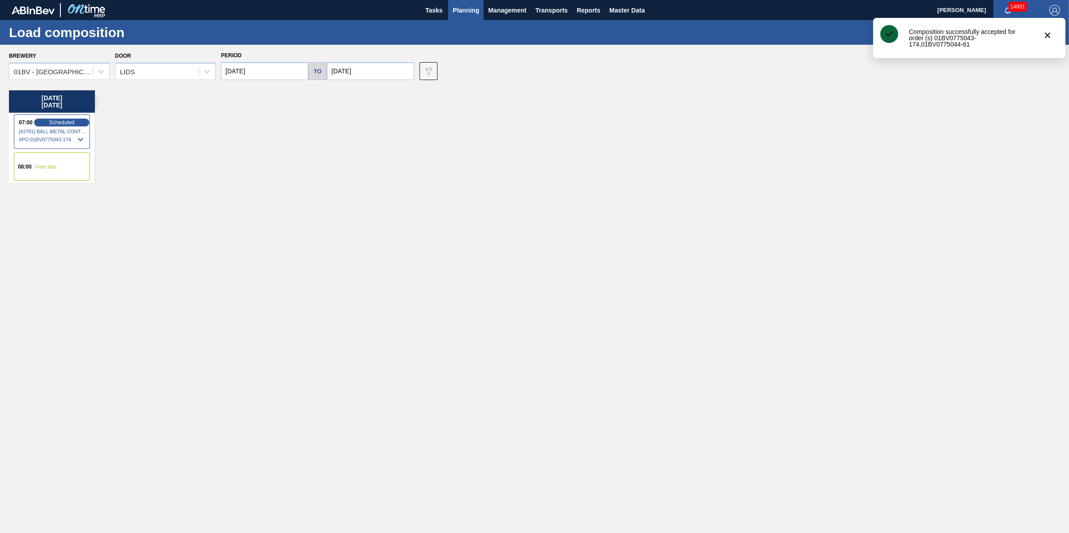
click at [68, 119] on div "Scheduled" at bounding box center [61, 123] width 55 height 8
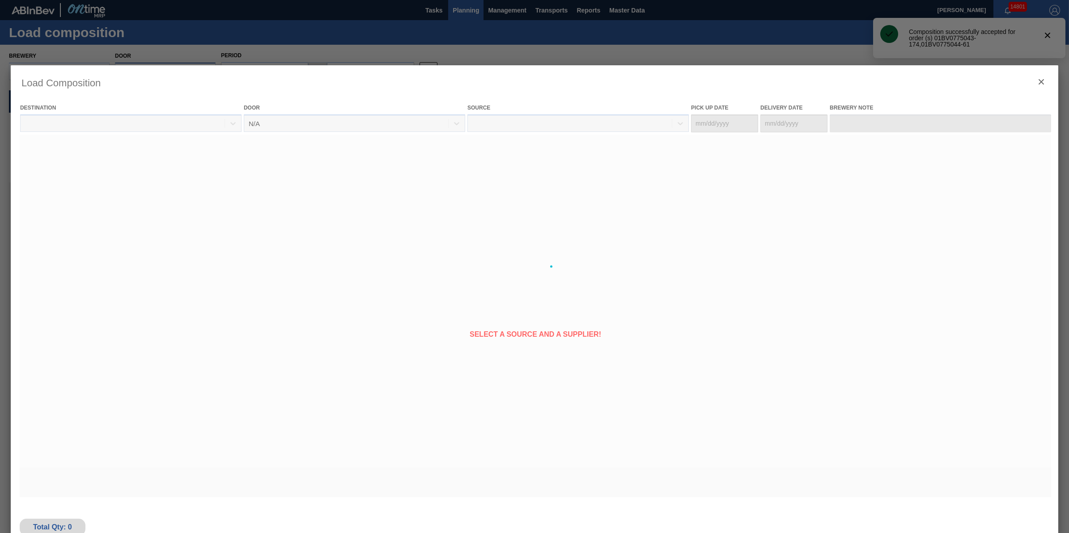
type Date "[DATE]"
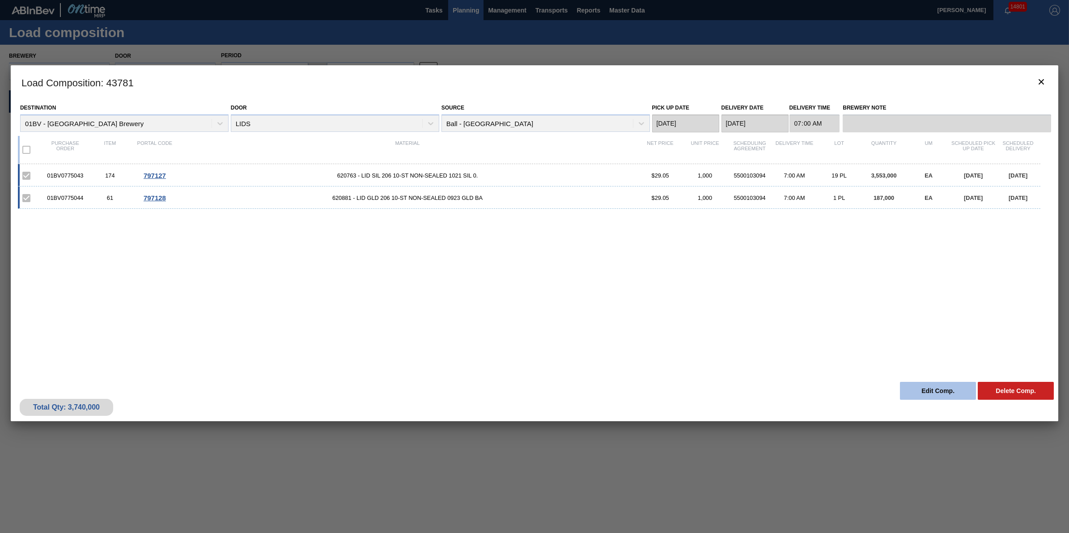
click at [924, 393] on button "Edit Comp." at bounding box center [938, 391] width 76 height 18
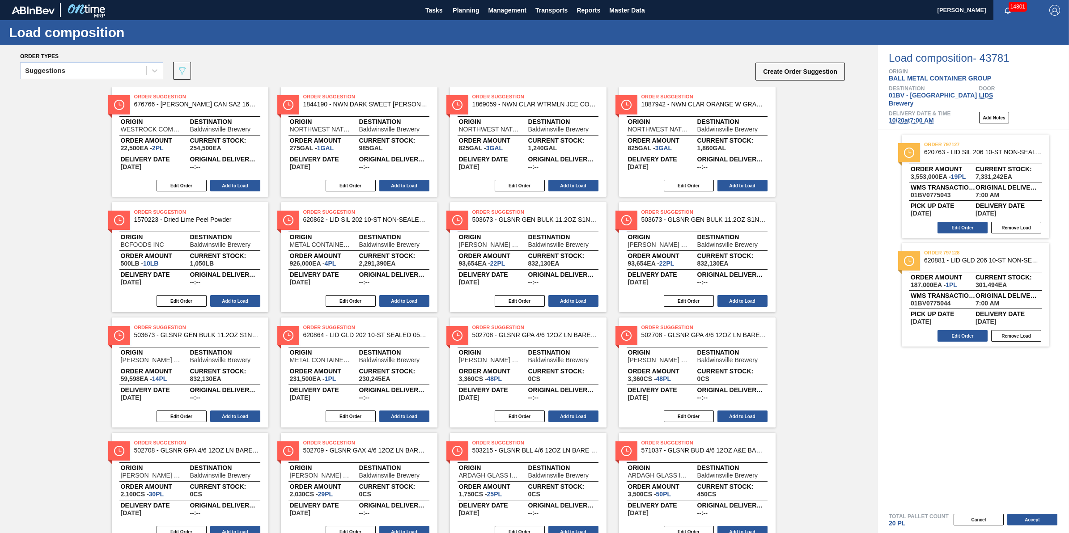
click at [918, 117] on span "10/20 at 7:00 AM" at bounding box center [911, 120] width 45 height 7
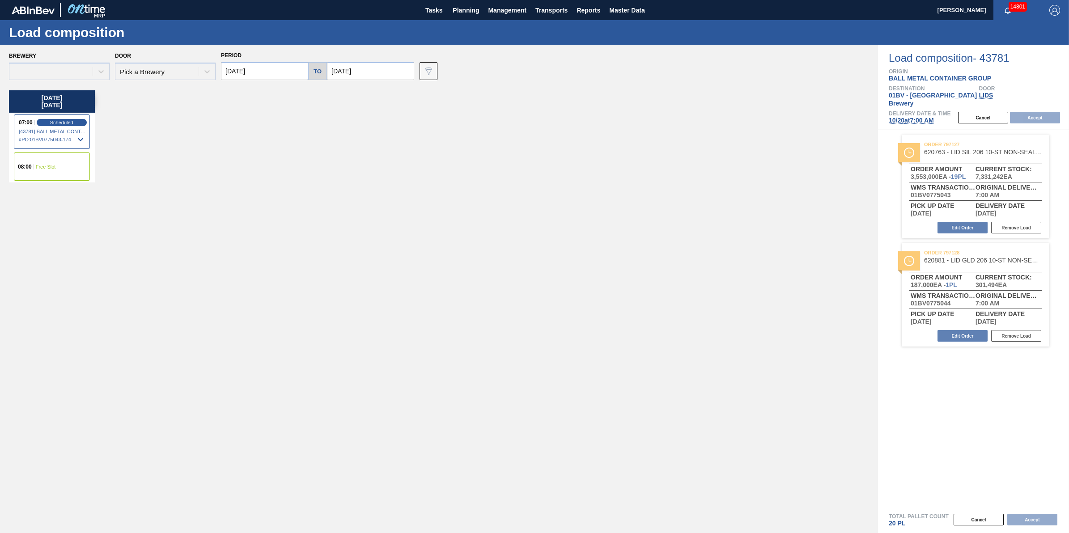
type input "[DATE]"
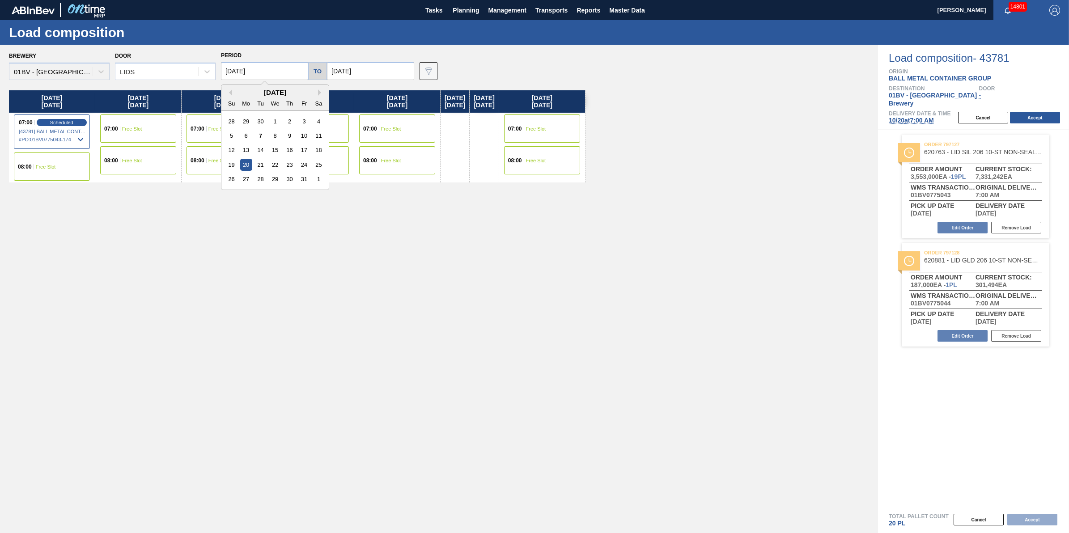
click at [256, 75] on input "[DATE]" at bounding box center [264, 71] width 87 height 18
click at [300, 156] on div "17" at bounding box center [304, 150] width 12 height 12
type input "[DATE]"
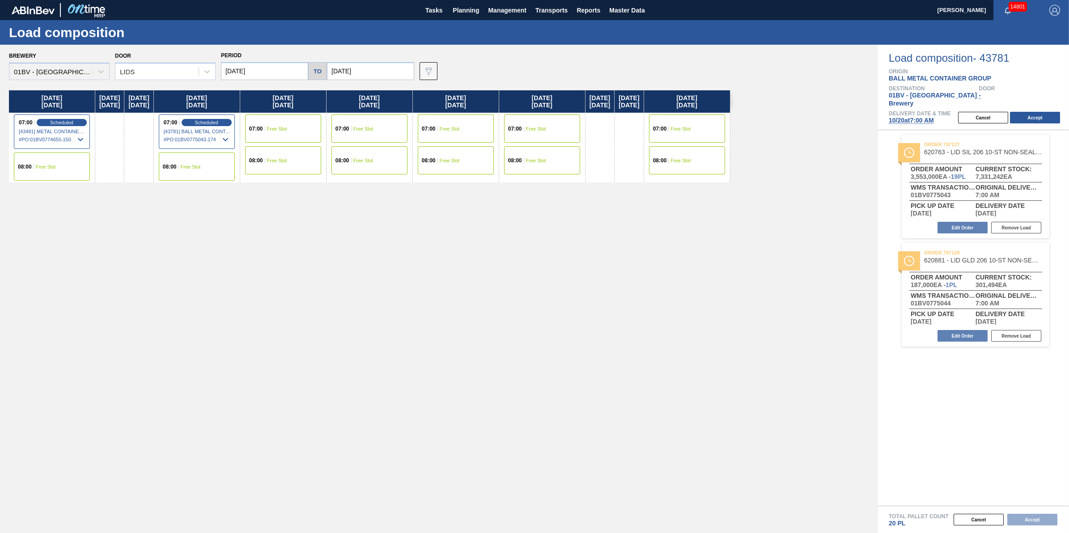
click at [45, 167] on span "Free Slot" at bounding box center [46, 166] width 20 height 5
click at [1014, 112] on button "Accept" at bounding box center [1035, 118] width 50 height 12
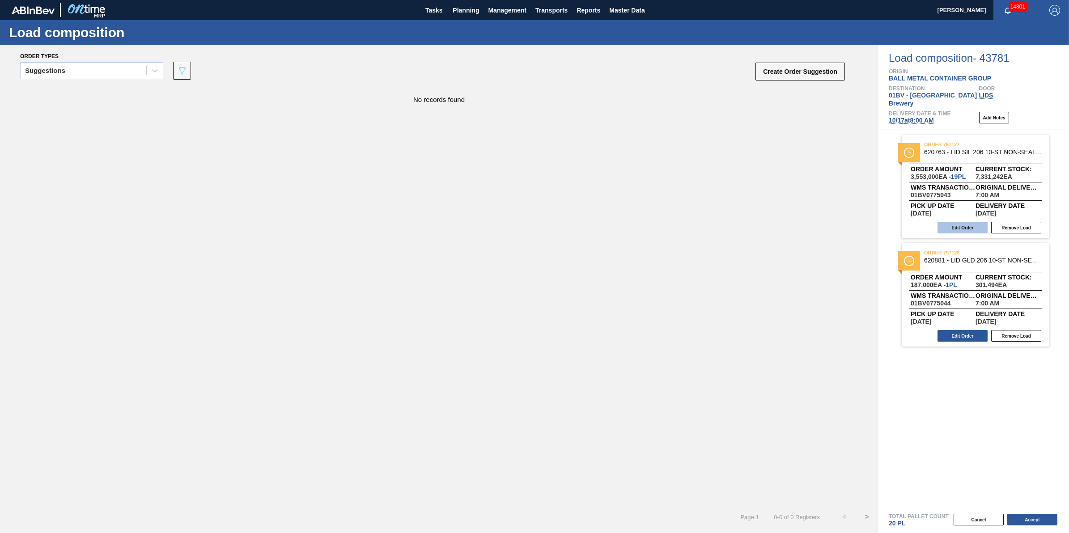
click at [961, 222] on button "Edit Order" at bounding box center [962, 228] width 50 height 12
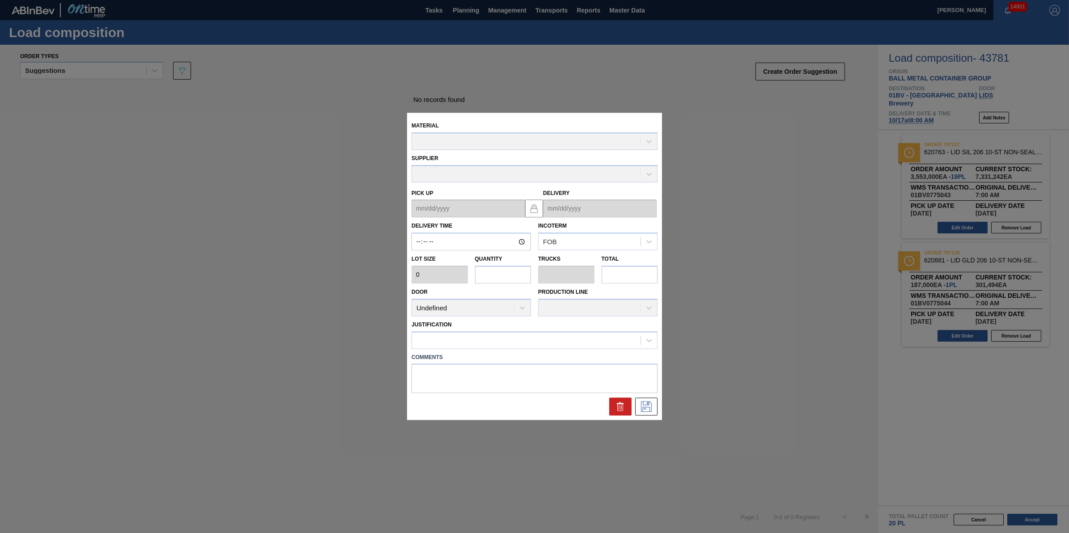
type input "07:00:00"
type input "187,000"
type input "19"
type input "0.679"
type input "3,553,000"
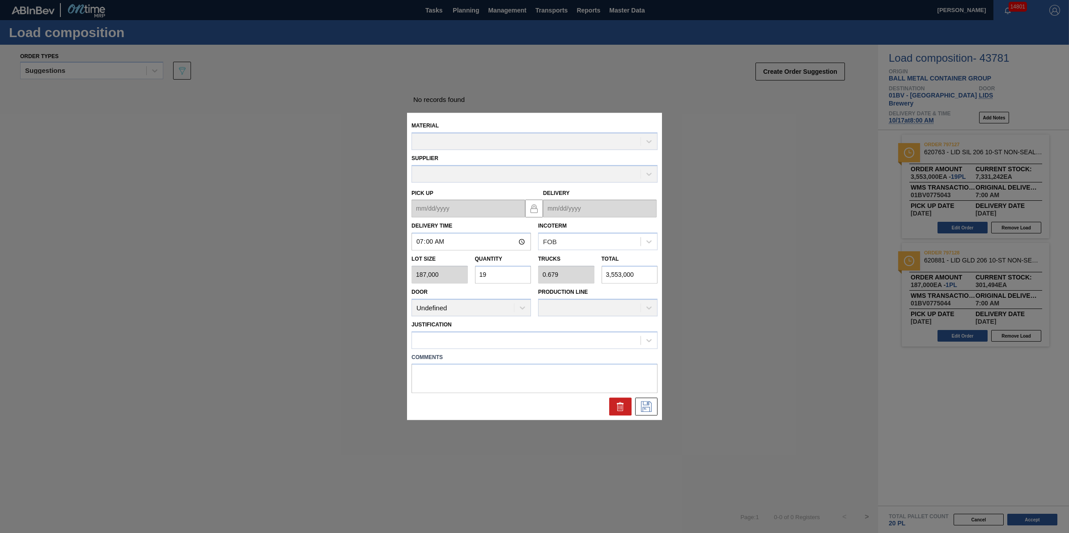
type up "[DATE]"
type input "[DATE]"
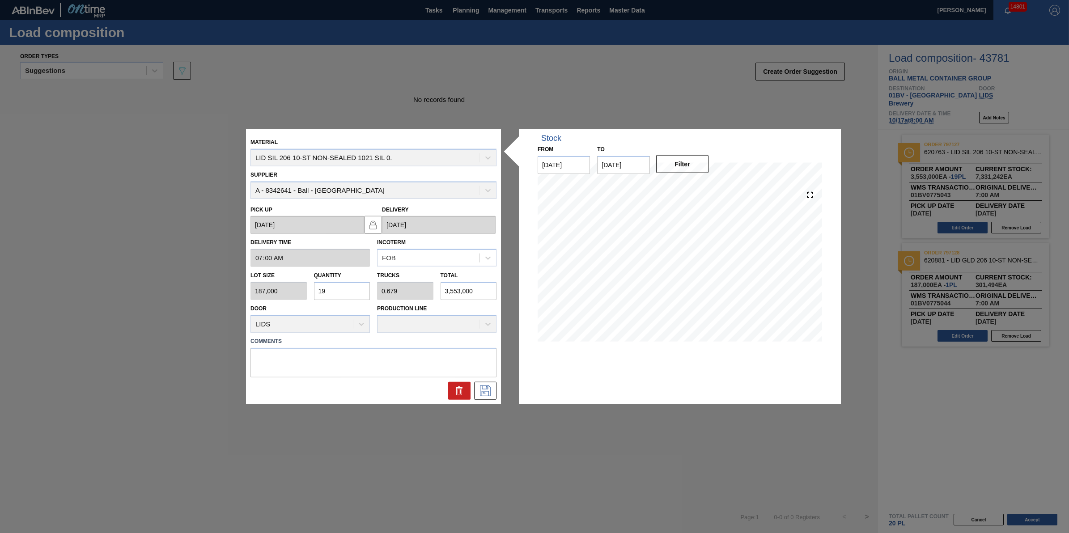
click at [346, 292] on input "19" at bounding box center [342, 291] width 56 height 18
type input "1"
type input "0.036"
type input "187,000"
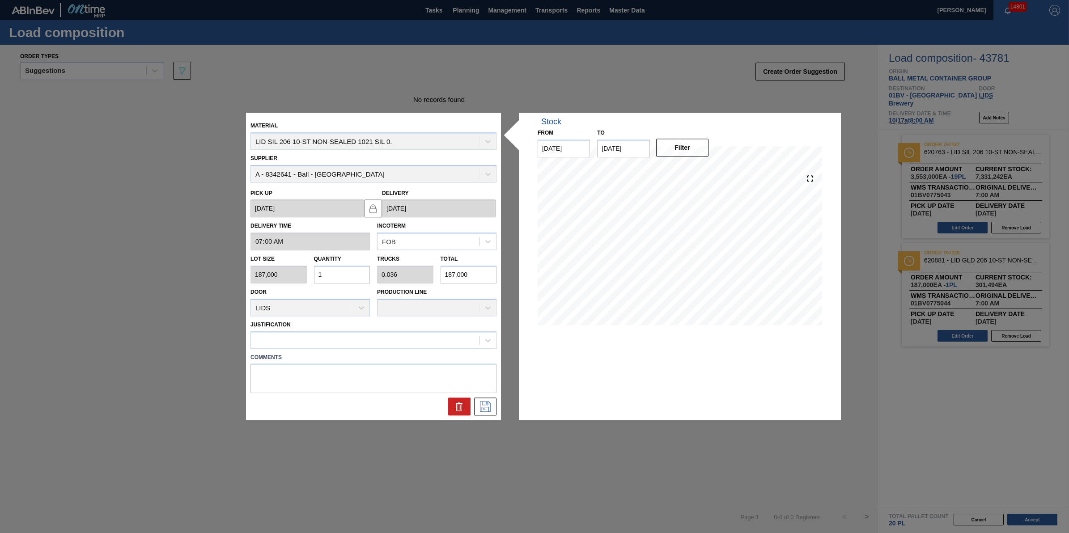
type input "0"
type input "2"
type input "0.071"
type input "374,000"
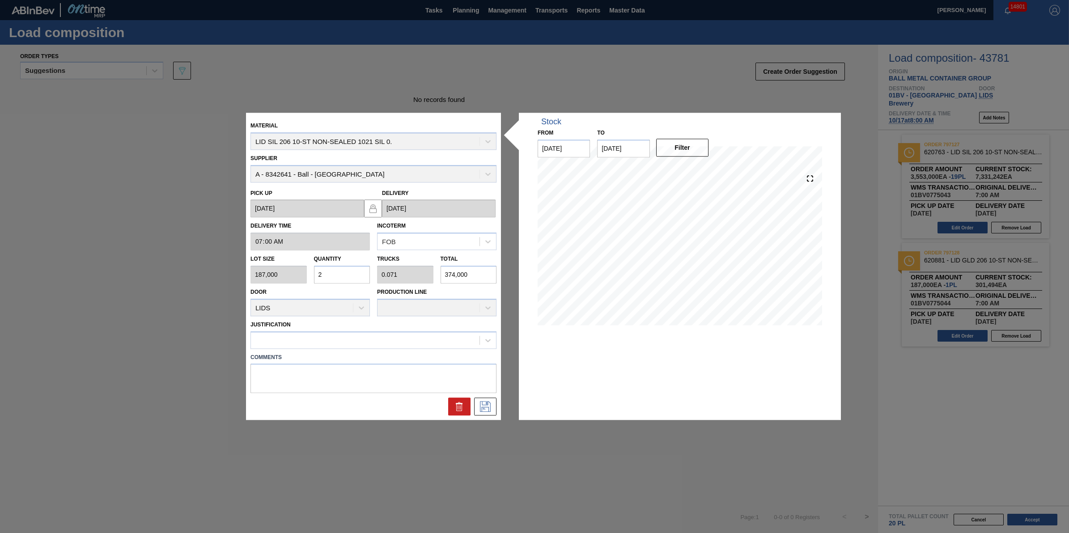
type input "27"
type input "0.964"
type input "5,049,000"
type input "27"
click at [490, 417] on div "Material LID SIL 206 10-ST NON-SEALED 1021 SIL 0. Supplier A - 8342641 - Ball -…" at bounding box center [373, 266] width 255 height 307
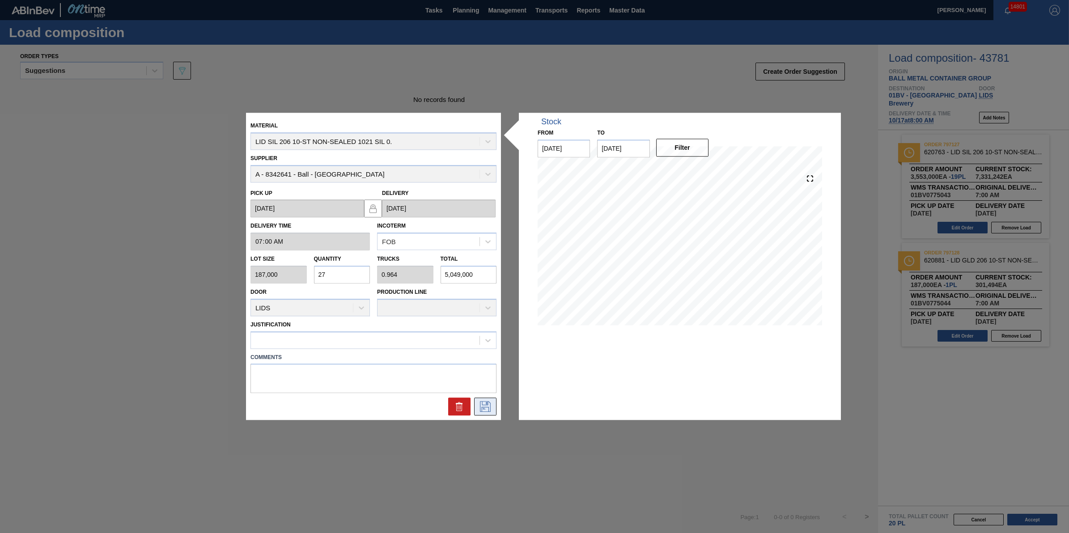
click at [490, 408] on icon at bounding box center [485, 407] width 14 height 11
click at [437, 332] on div at bounding box center [373, 339] width 246 height 17
type input "other"
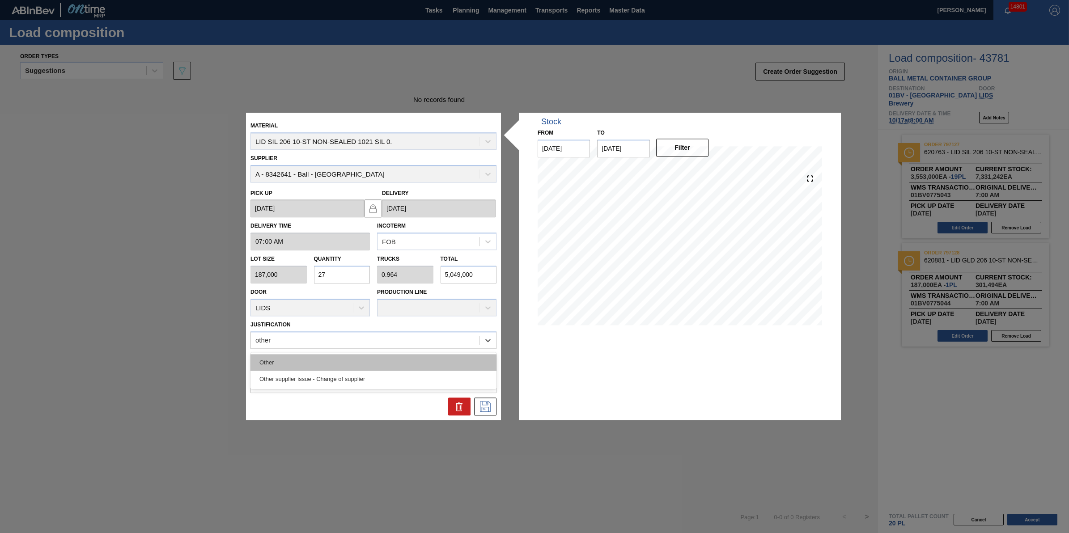
click at [429, 358] on div "Other" at bounding box center [373, 362] width 246 height 17
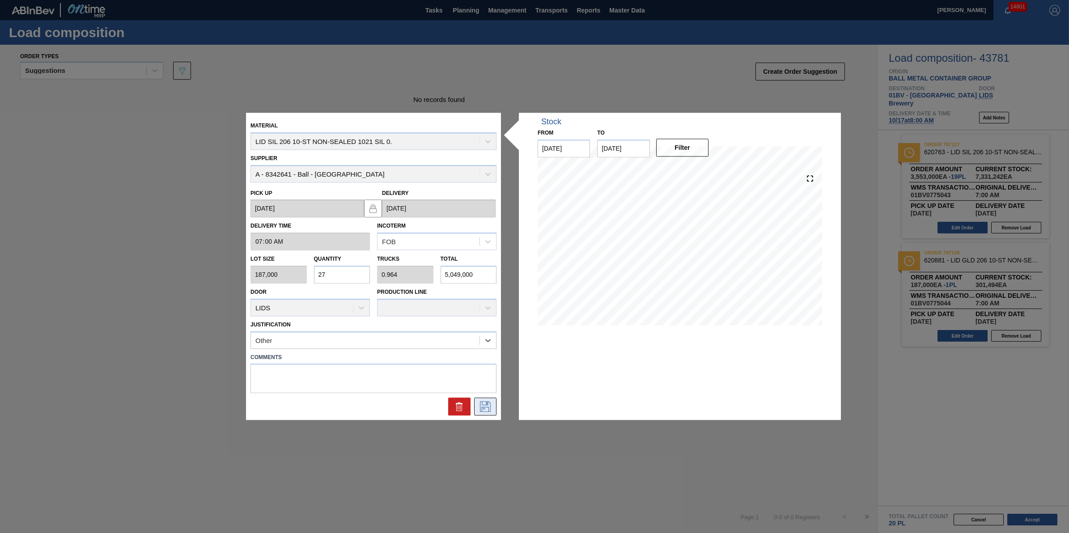
click at [488, 400] on button at bounding box center [485, 407] width 22 height 18
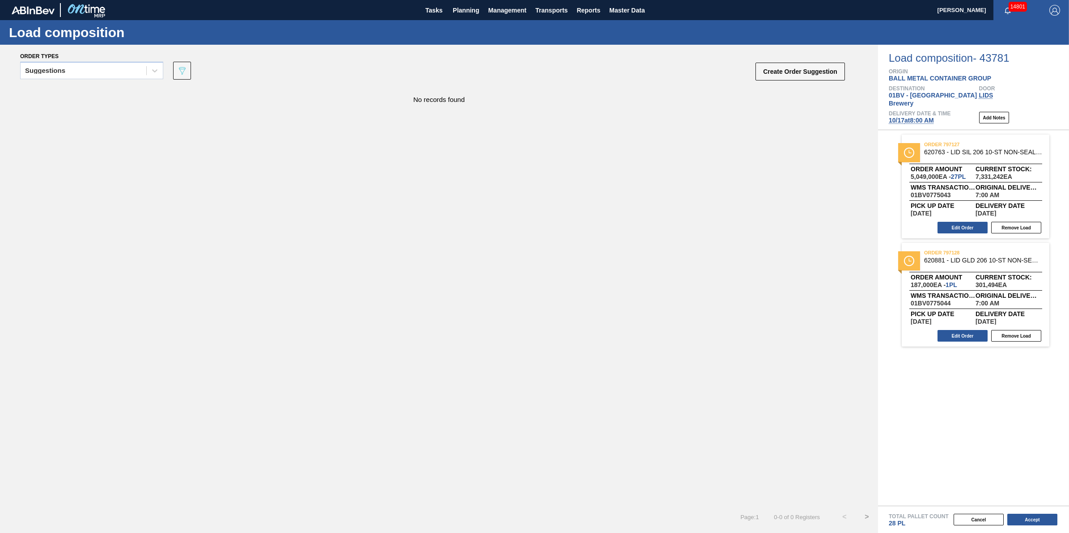
click at [1028, 517] on button "Accept" at bounding box center [1032, 520] width 50 height 12
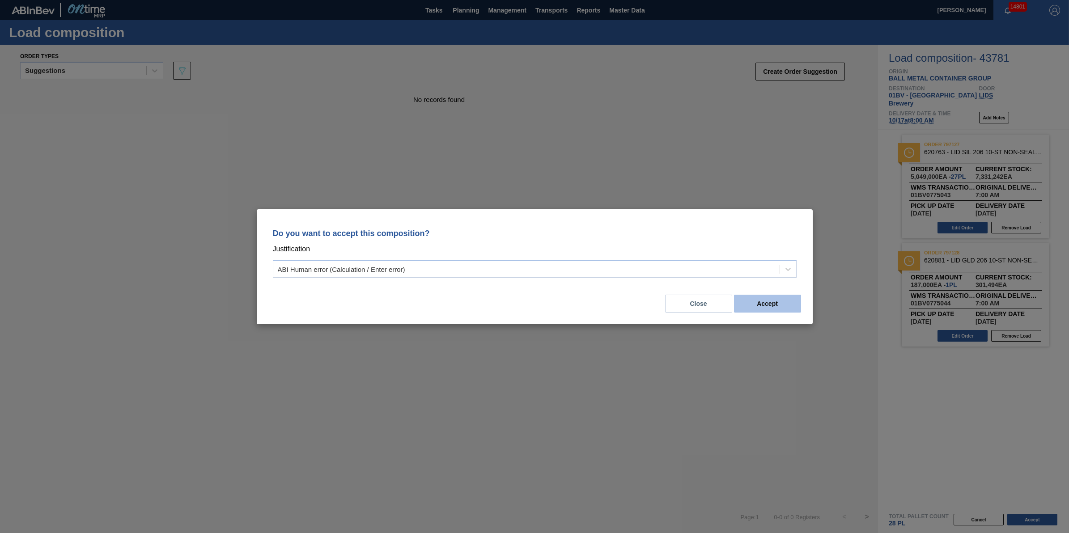
click at [760, 305] on button "Accept" at bounding box center [767, 304] width 67 height 18
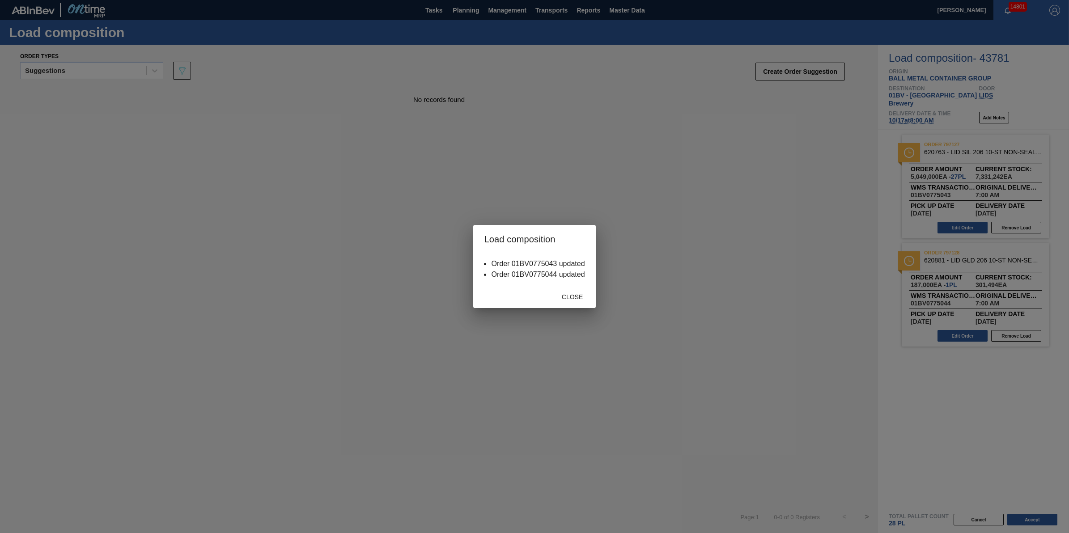
click at [572, 294] on span "Close" at bounding box center [572, 296] width 35 height 7
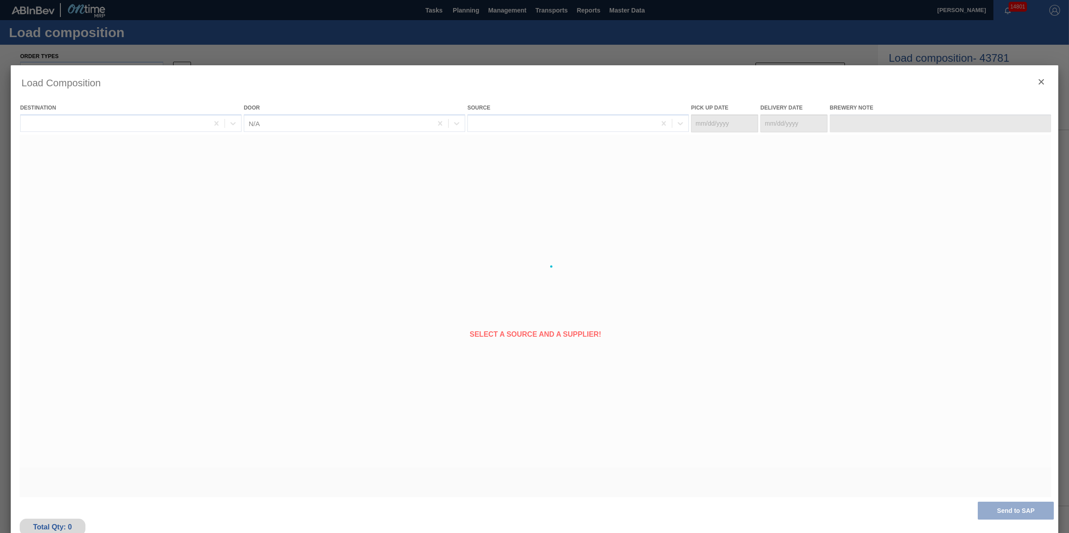
type Date "[DATE]"
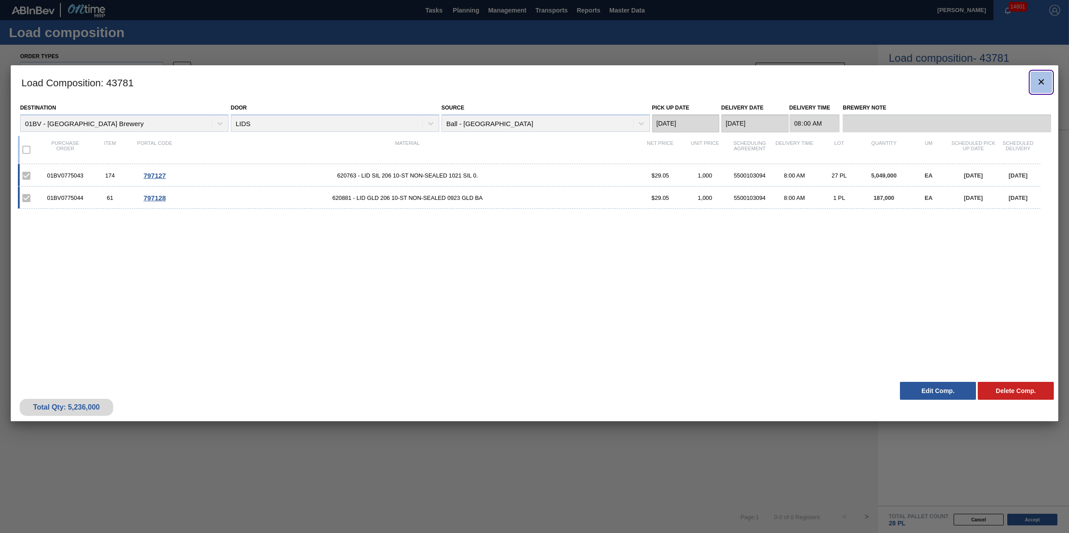
click at [1043, 84] on icon "botão de ícone" at bounding box center [1041, 81] width 11 height 11
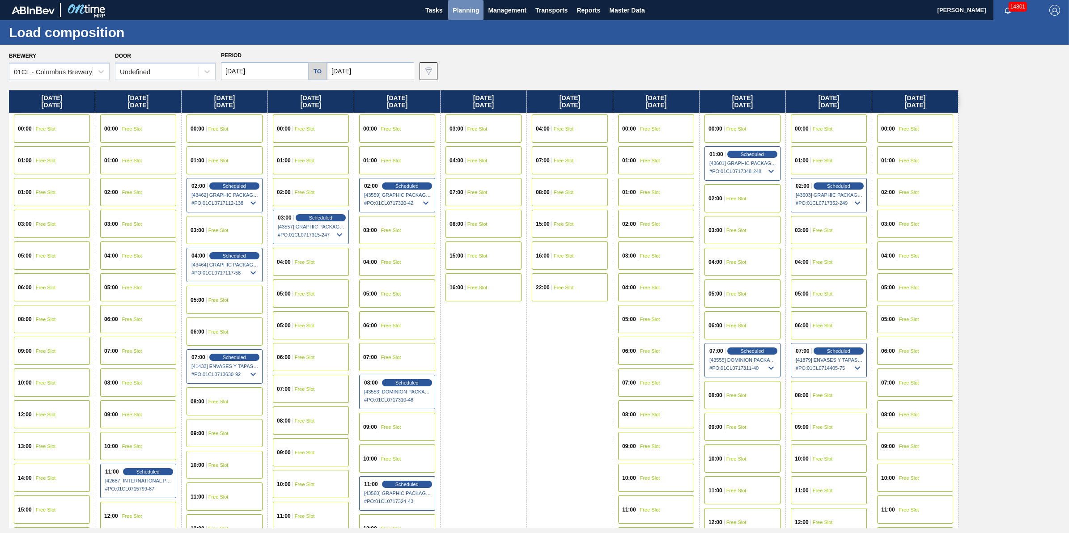
click at [459, 12] on span "Planning" at bounding box center [466, 10] width 26 height 11
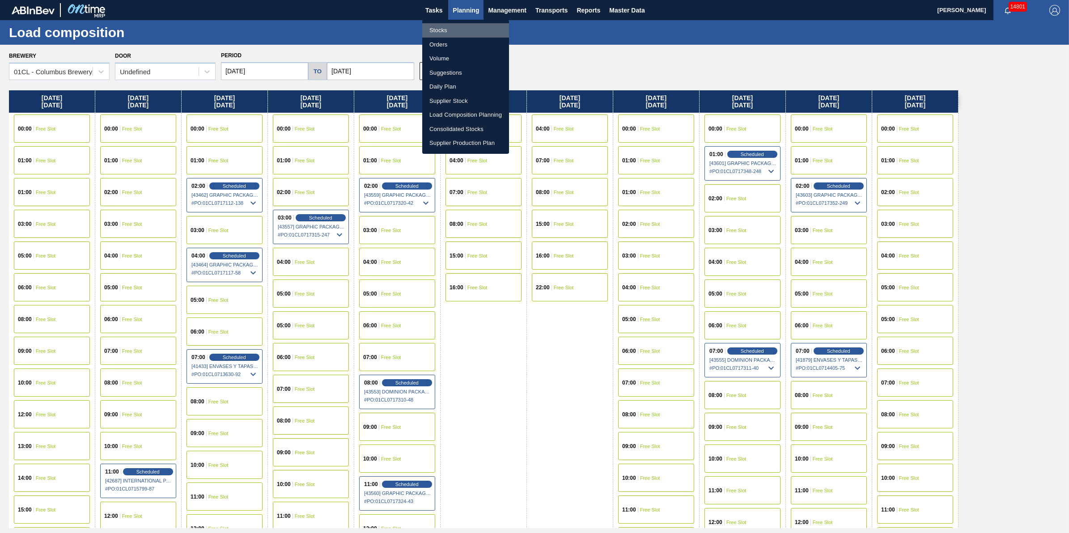
click at [463, 29] on li "Stocks" at bounding box center [465, 30] width 87 height 14
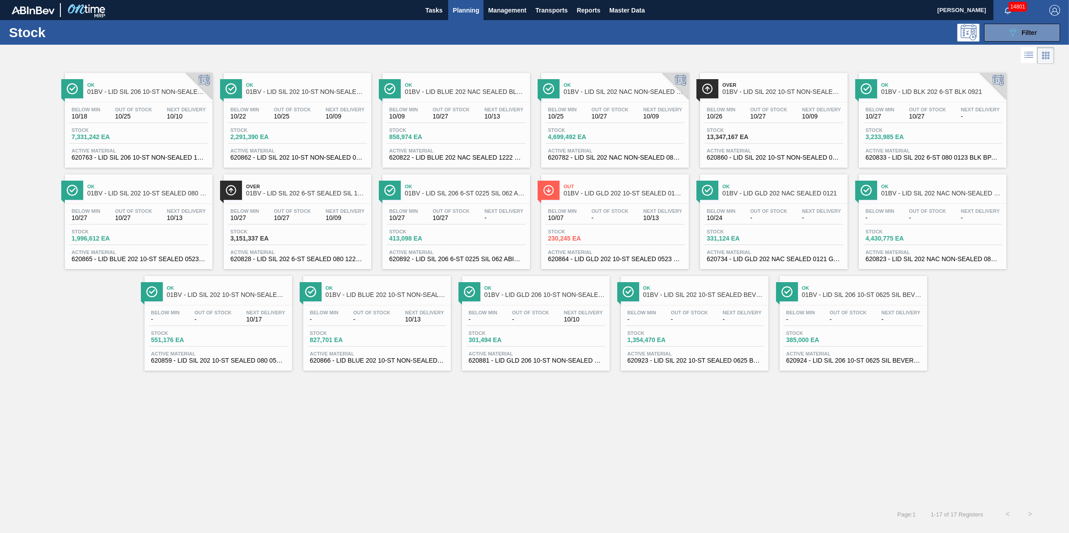
click at [166, 112] on div "Next Delivery 10/10" at bounding box center [186, 113] width 43 height 13
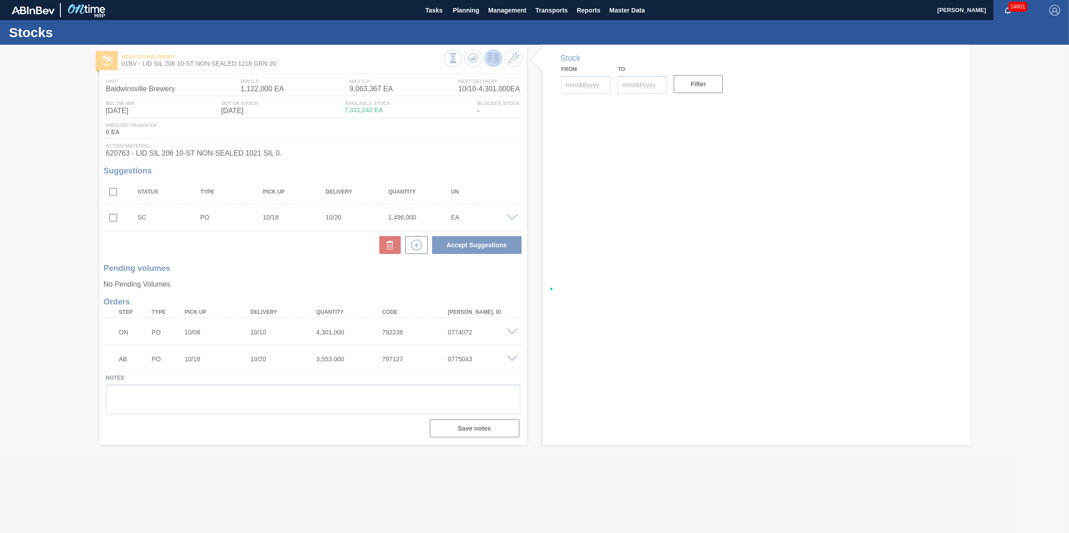
type input "[DATE]"
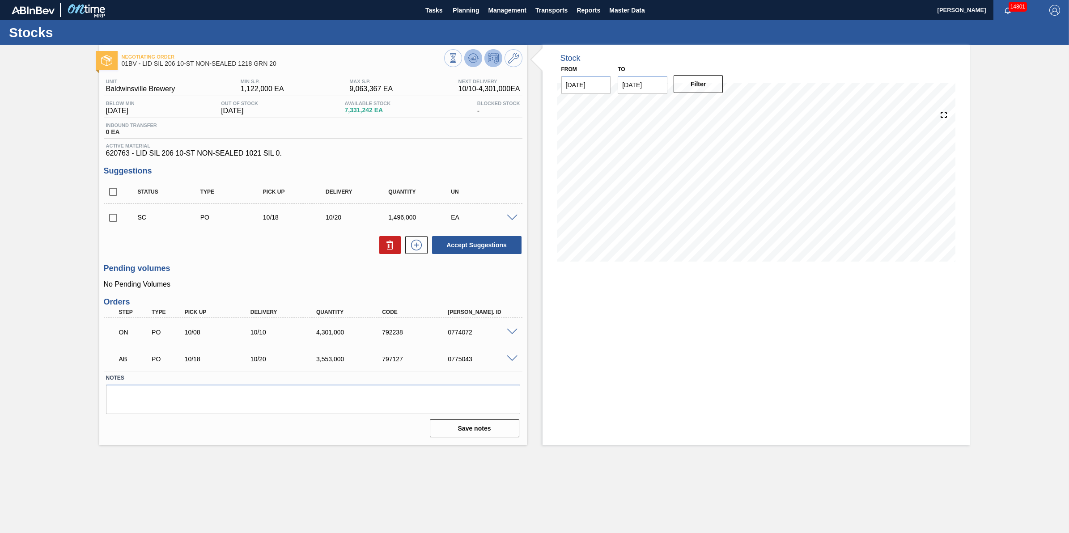
click at [475, 59] on icon at bounding box center [474, 58] width 1 height 4
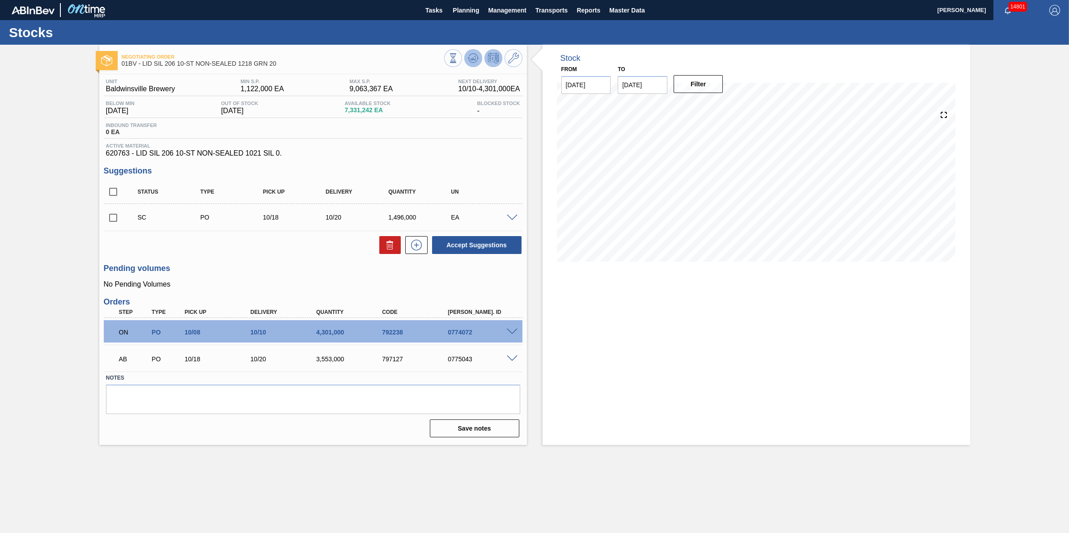
click at [473, 55] on icon at bounding box center [473, 58] width 11 height 11
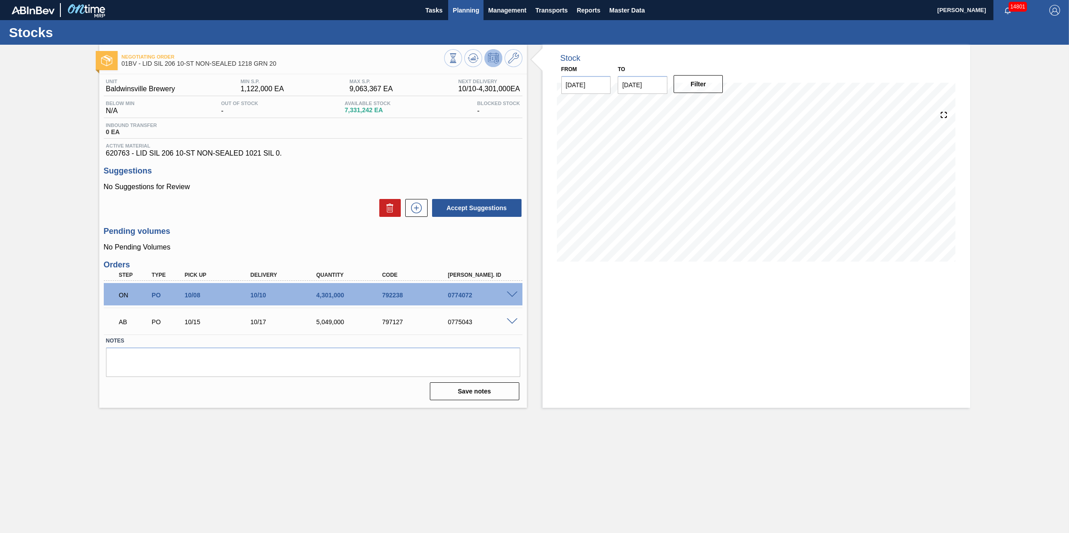
click at [466, 14] on span "Planning" at bounding box center [466, 10] width 26 height 11
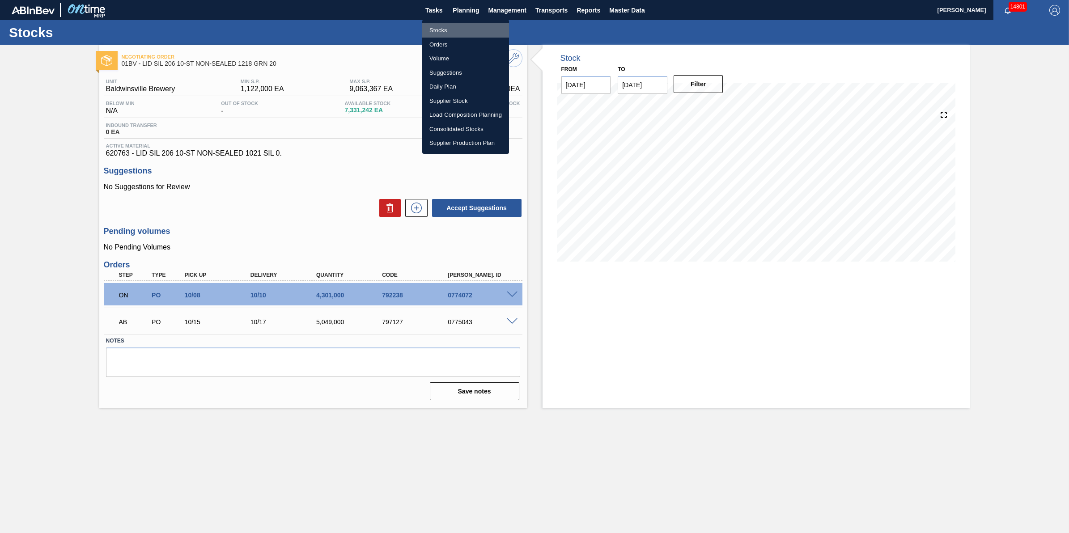
click at [465, 28] on li "Stocks" at bounding box center [465, 30] width 87 height 14
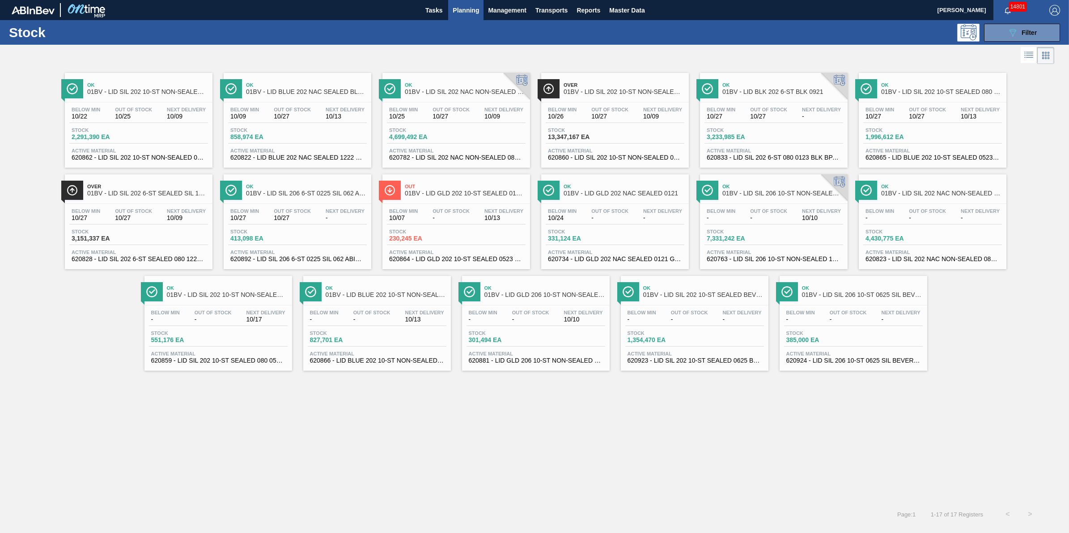
click at [183, 85] on span "Ok" at bounding box center [147, 84] width 121 height 5
click at [435, 15] on span "Tasks" at bounding box center [434, 10] width 20 height 11
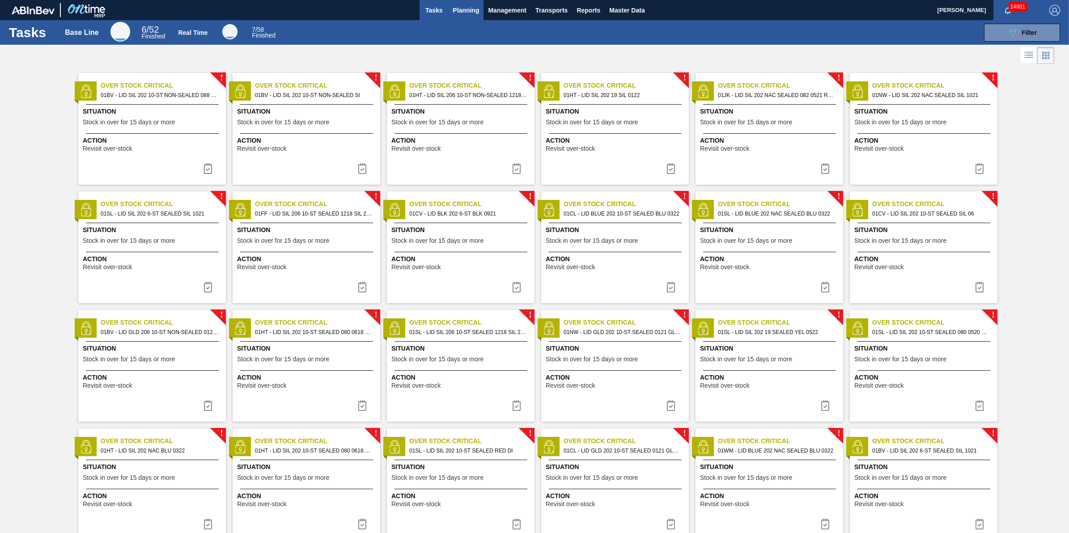
click at [459, 3] on button "Planning" at bounding box center [465, 10] width 35 height 20
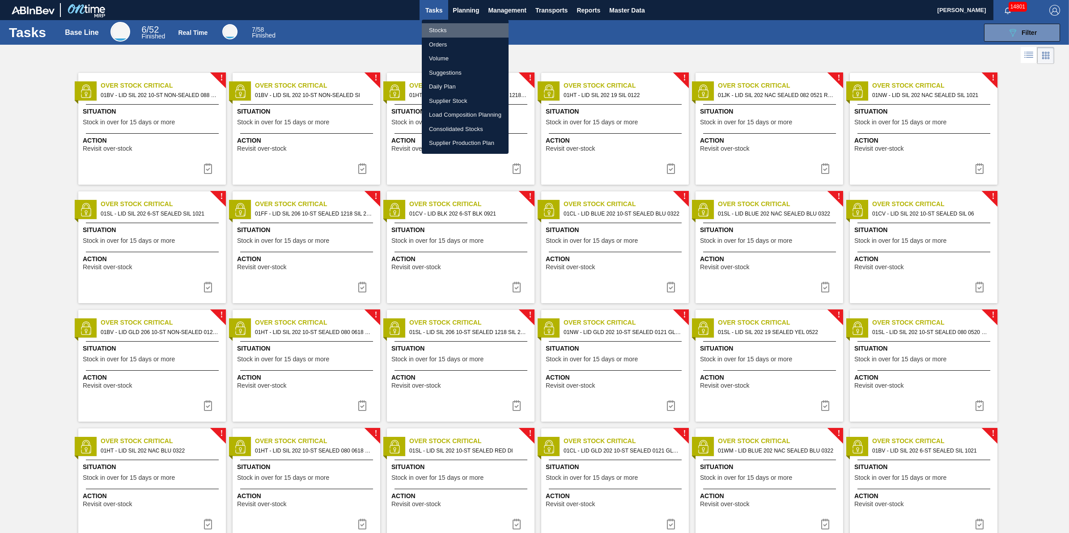
click at [461, 25] on li "Stocks" at bounding box center [465, 30] width 87 height 14
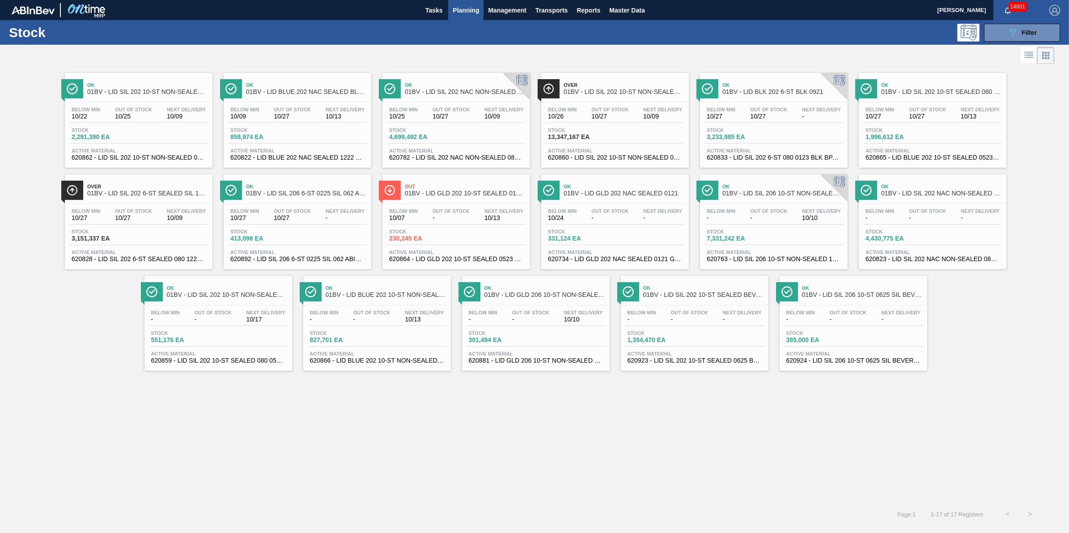
click at [470, 10] on span "Planning" at bounding box center [466, 10] width 26 height 11
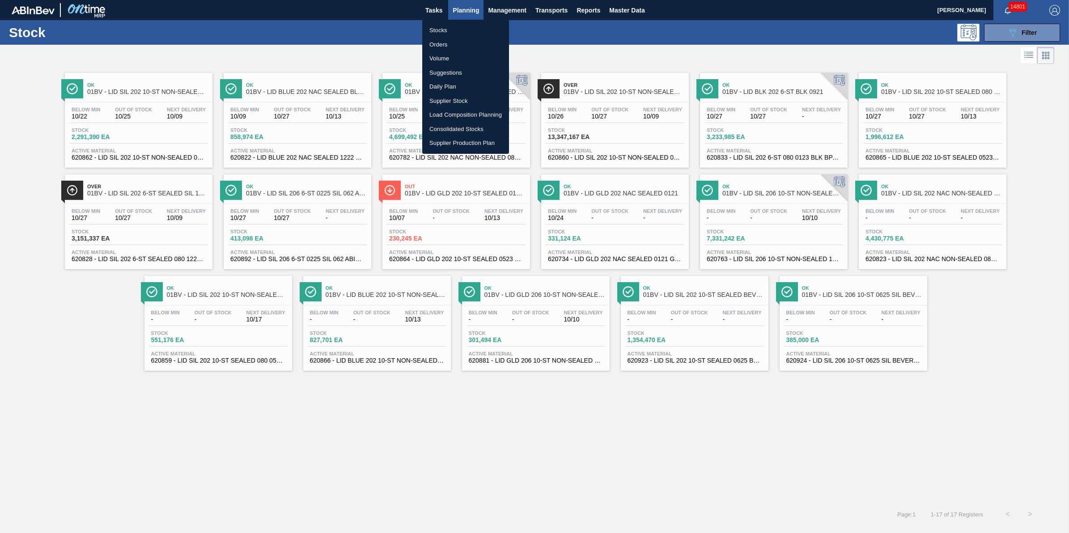
click at [472, 33] on li "Stocks" at bounding box center [465, 30] width 87 height 14
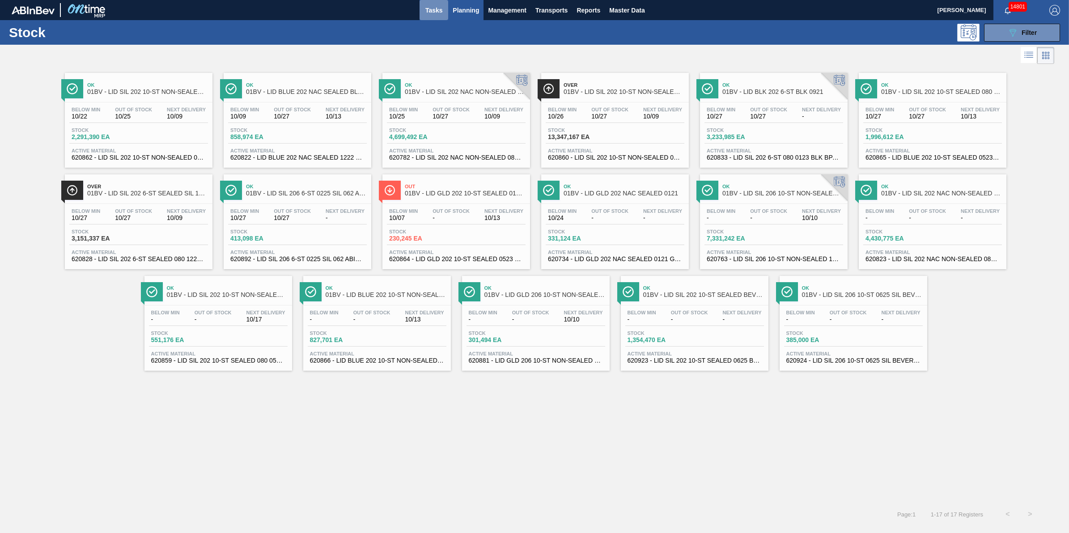
click at [442, 17] on button "Tasks" at bounding box center [434, 10] width 29 height 20
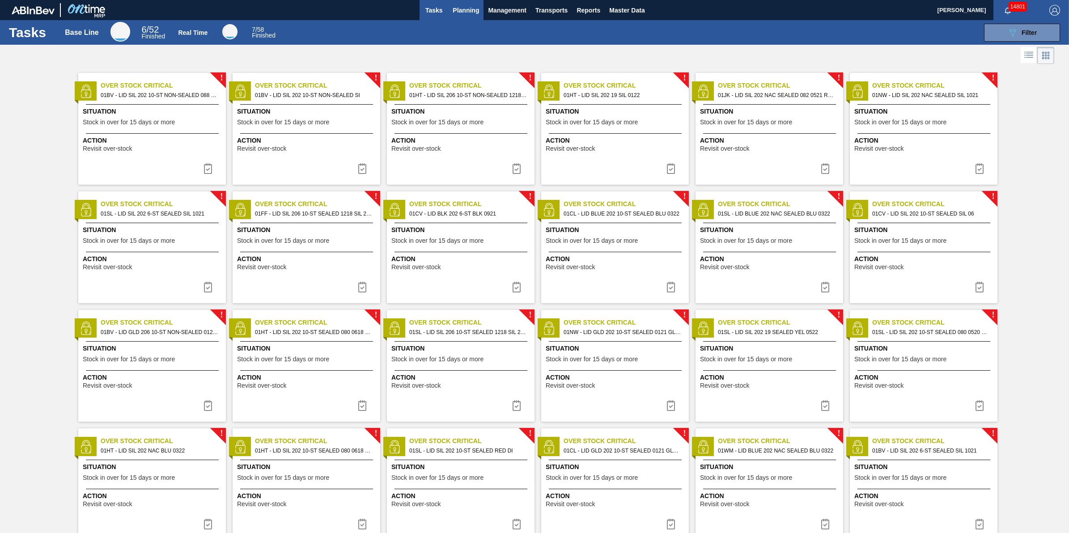
click at [468, 10] on span "Planning" at bounding box center [466, 10] width 26 height 11
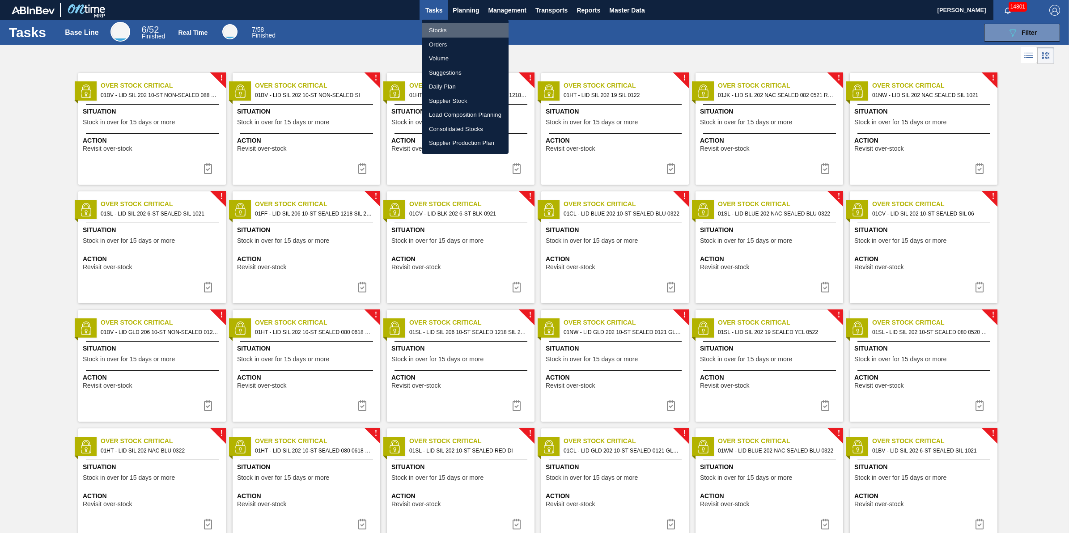
click at [459, 28] on li "Stocks" at bounding box center [465, 30] width 87 height 14
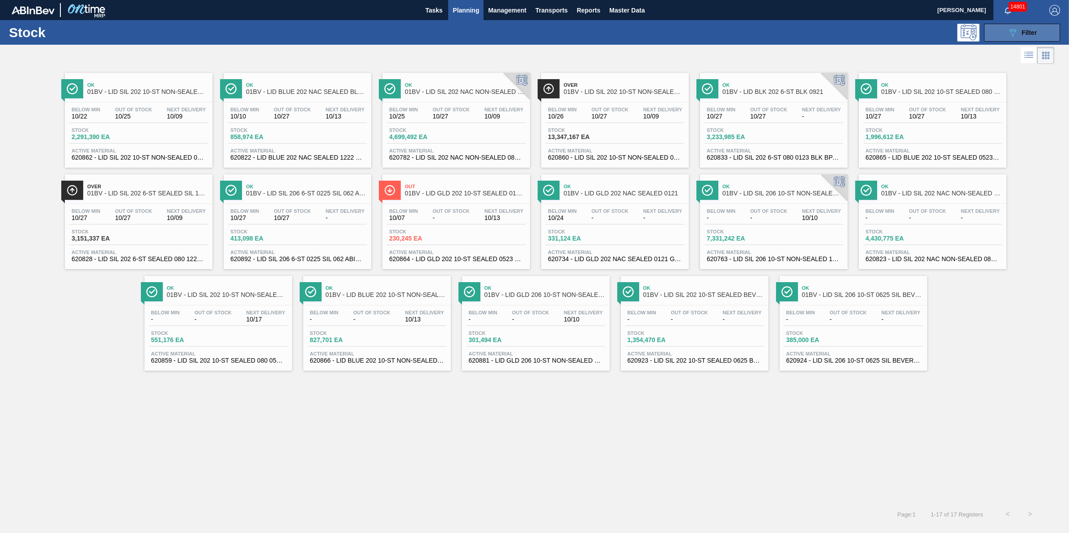
click at [990, 38] on button "089F7B8B-B2A5-4AFE-B5C0-19BA573D28AC Filter" at bounding box center [1022, 33] width 76 height 18
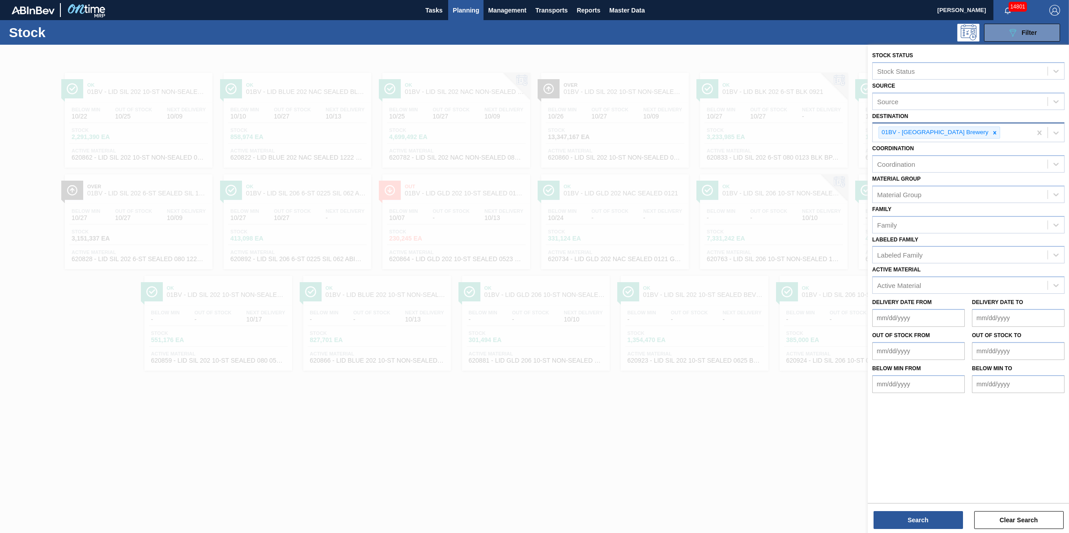
click at [990, 128] on div at bounding box center [995, 132] width 10 height 11
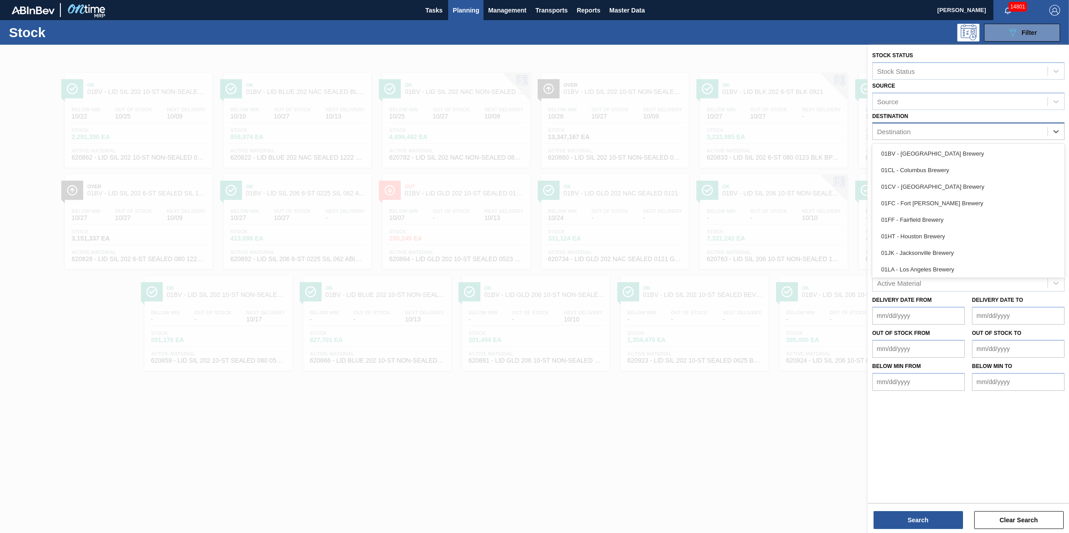
click at [966, 130] on div "Destination" at bounding box center [960, 131] width 175 height 13
drag, startPoint x: 958, startPoint y: 169, endPoint x: 875, endPoint y: 444, distance: 287.2
click at [958, 169] on div "01CL - Columbus Brewery" at bounding box center [968, 170] width 192 height 17
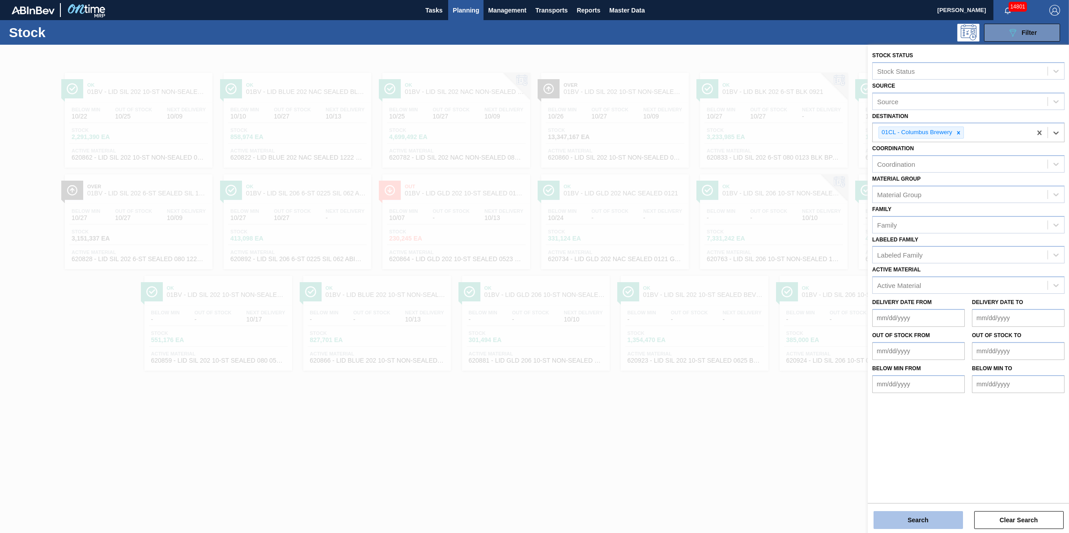
click at [905, 520] on button "Search" at bounding box center [917, 520] width 89 height 18
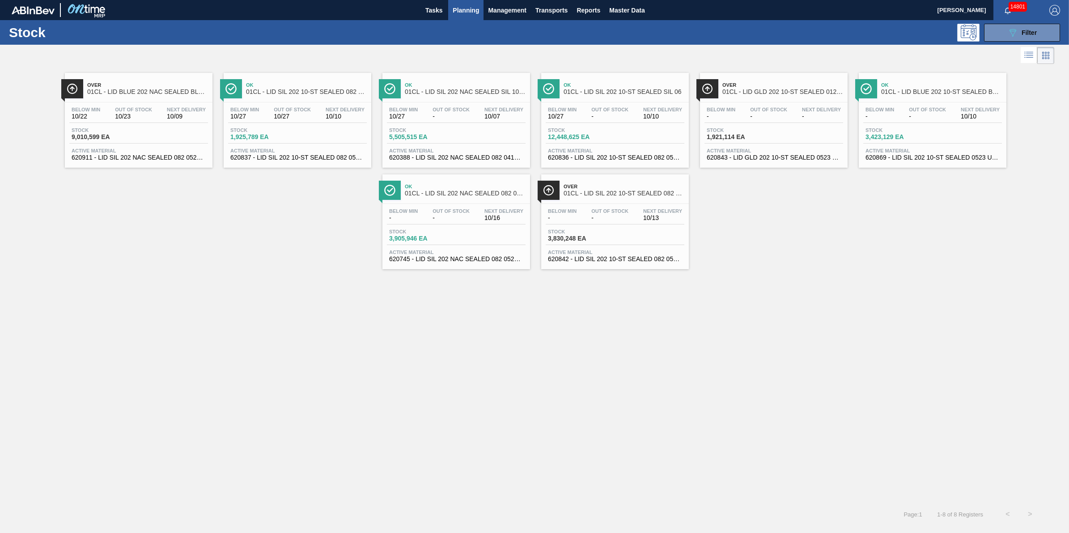
click at [475, 18] on button "Planning" at bounding box center [465, 10] width 35 height 20
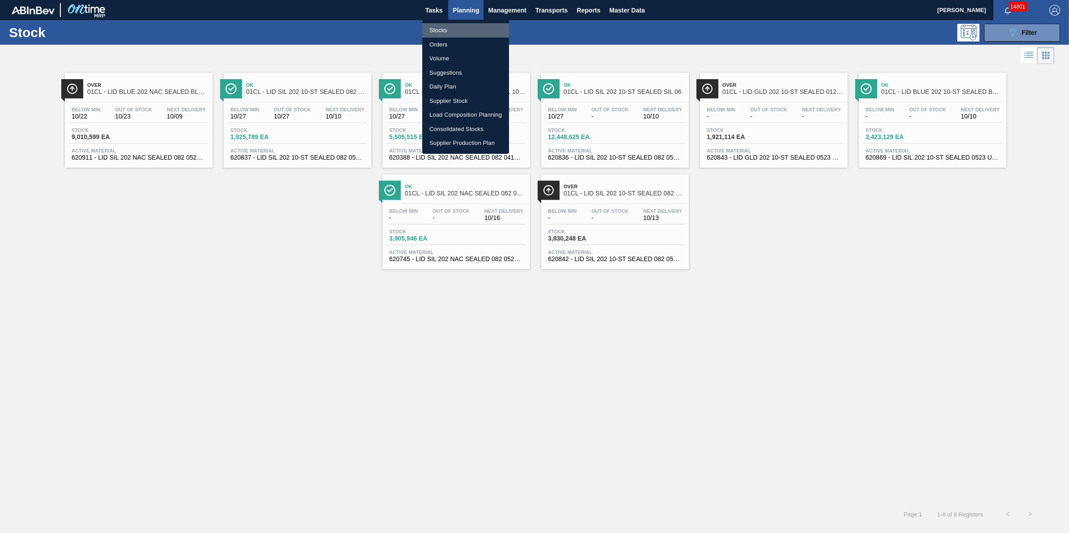
click at [466, 31] on li "Stocks" at bounding box center [465, 30] width 87 height 14
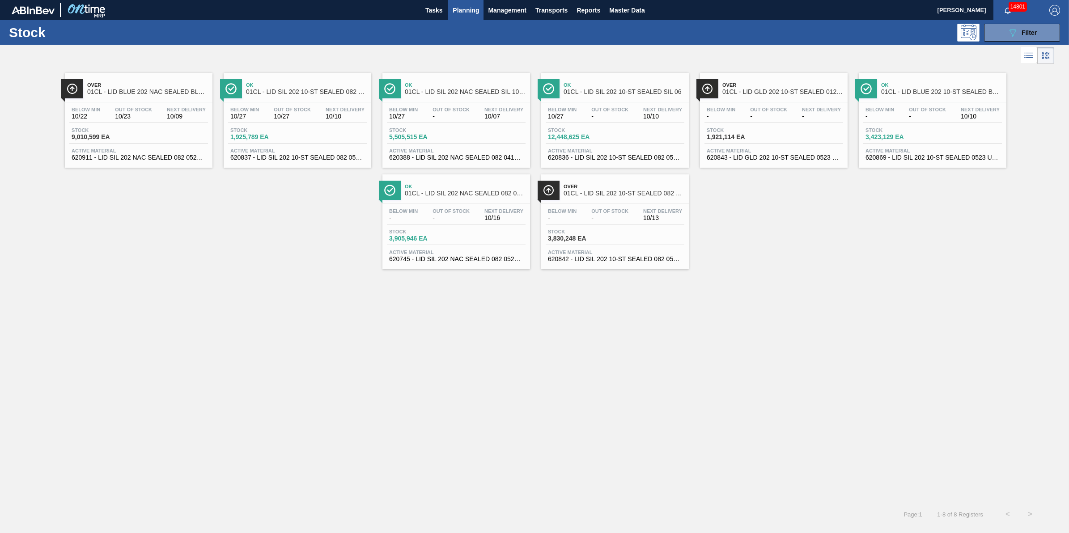
click at [461, 226] on div "Below Min - Out Of Stock - Next Delivery 10/16 Stock 3,905,946 EA Active Materi…" at bounding box center [456, 234] width 148 height 61
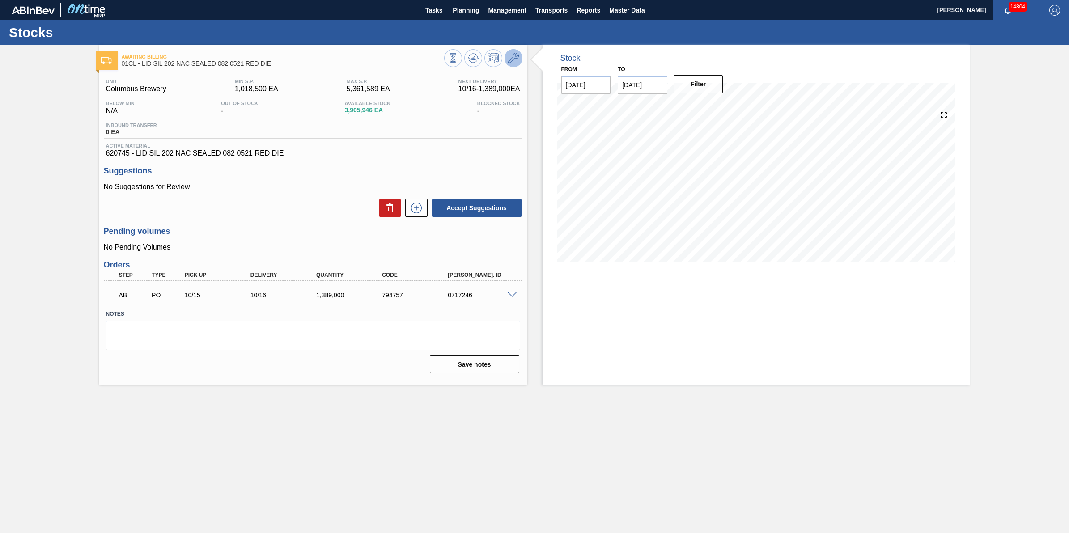
click at [509, 56] on icon at bounding box center [513, 58] width 11 height 11
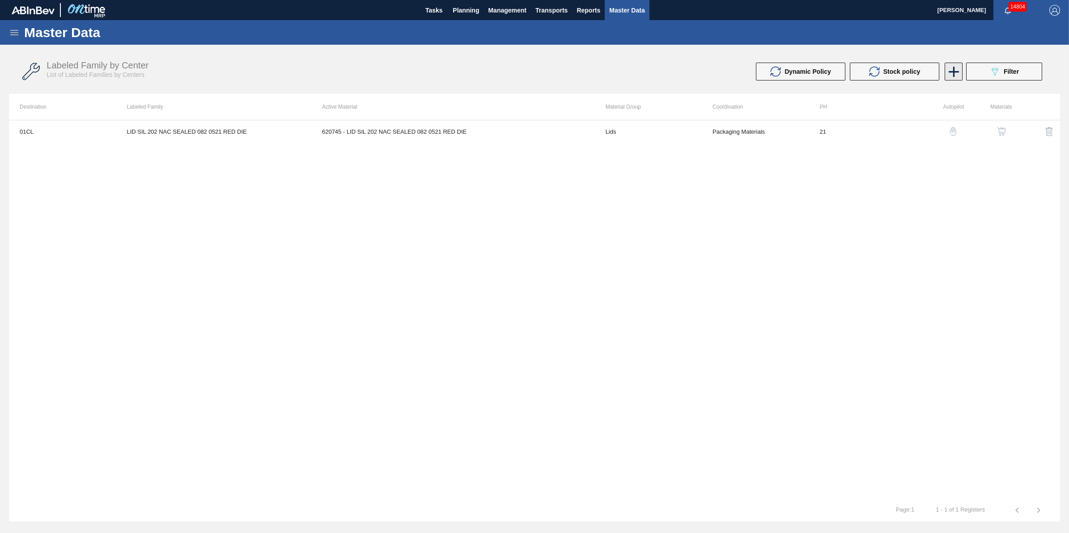
click at [953, 72] on icon at bounding box center [954, 72] width 10 height 10
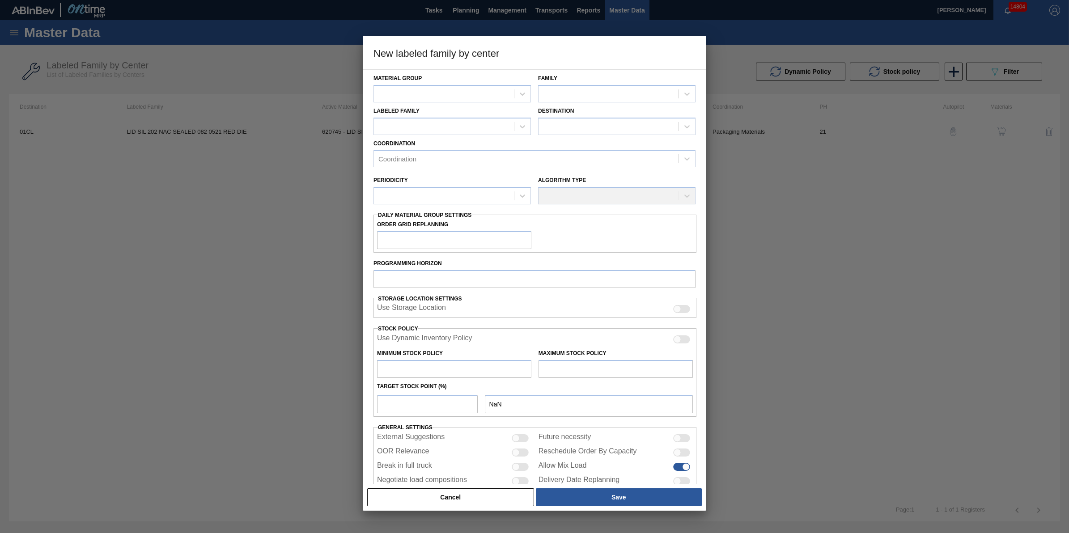
click at [216, 269] on div at bounding box center [534, 266] width 1069 height 533
click at [413, 490] on button "Cancel" at bounding box center [450, 497] width 167 height 18
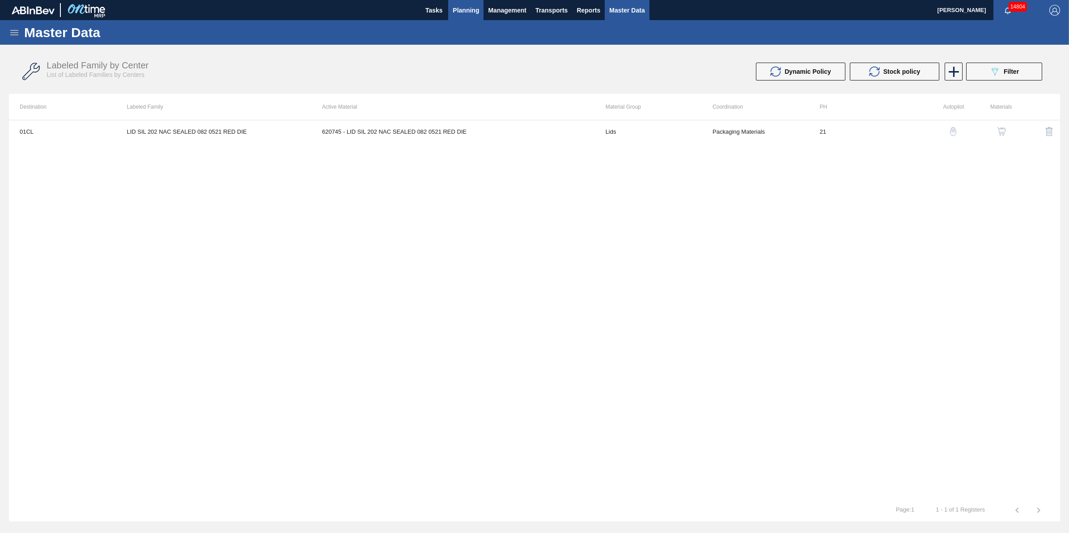
click at [479, 13] on span "Planning" at bounding box center [466, 10] width 26 height 11
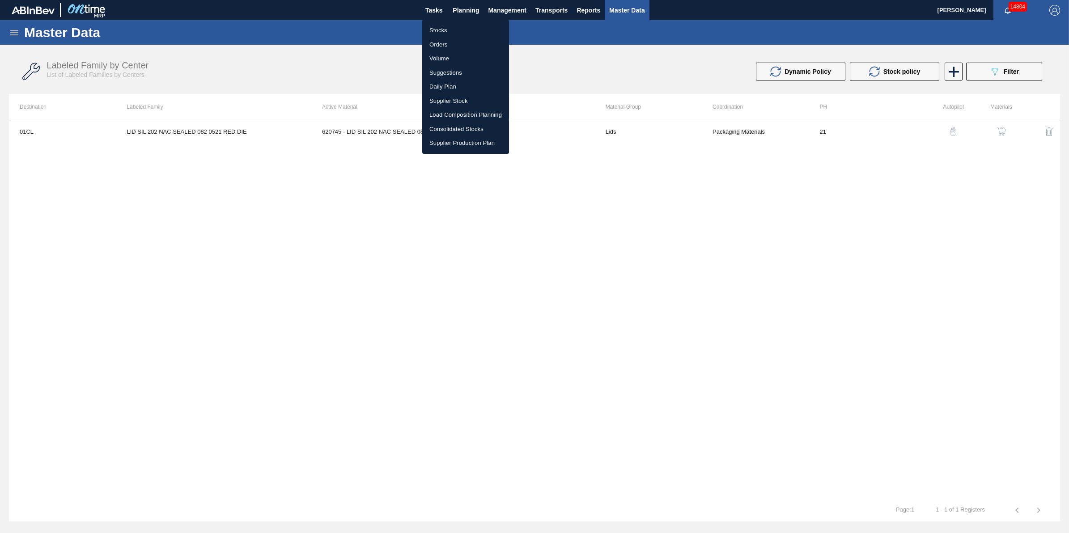
drag, startPoint x: 475, startPoint y: 31, endPoint x: 479, endPoint y: 27, distance: 5.4
click at [475, 31] on li "Stocks" at bounding box center [465, 30] width 87 height 14
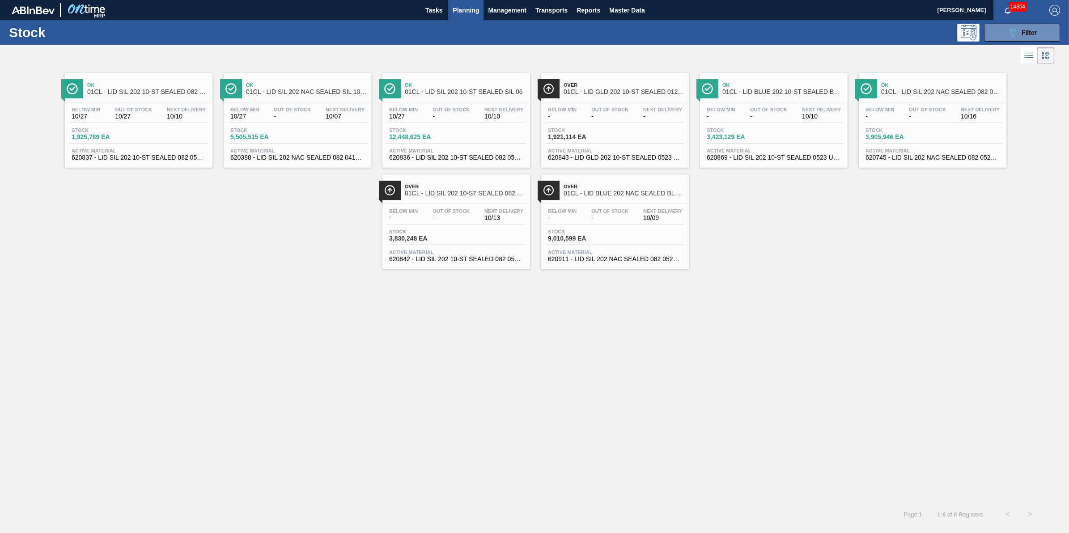
click at [459, 11] on span "Planning" at bounding box center [466, 10] width 26 height 11
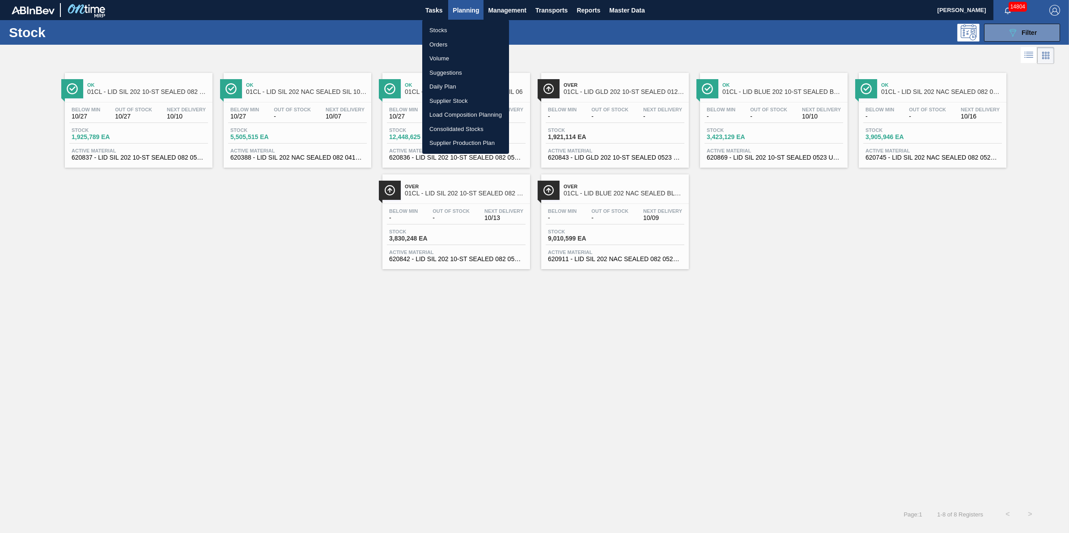
click at [459, 21] on ul "Stocks Orders Volume Suggestions Daily Plan Supplier Stock Load Composition Pla…" at bounding box center [465, 87] width 87 height 134
click at [459, 23] on li "Stocks" at bounding box center [465, 30] width 87 height 14
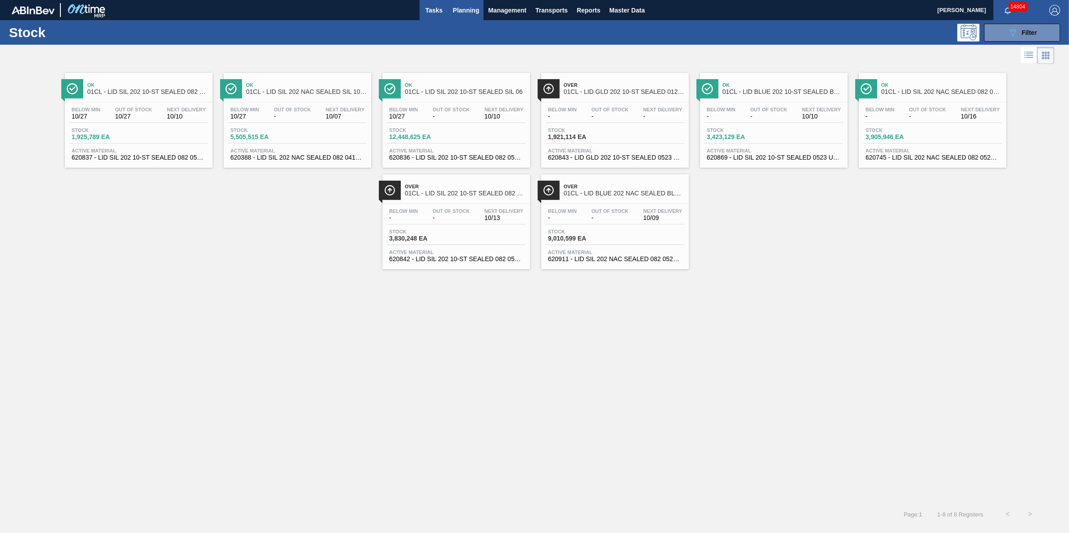
click at [441, 12] on span "Tasks" at bounding box center [434, 10] width 20 height 11
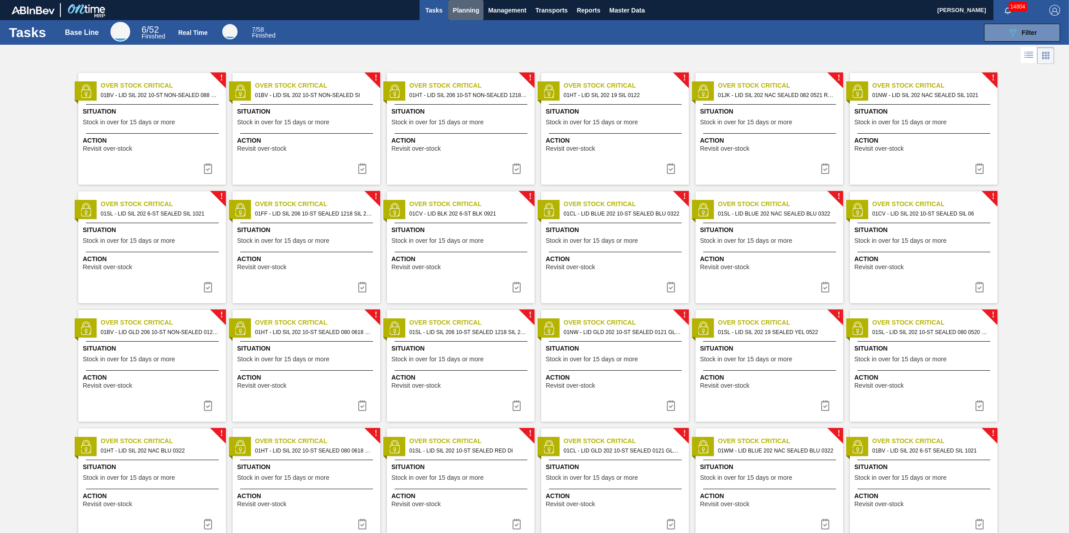
drag, startPoint x: 470, startPoint y: 14, endPoint x: 466, endPoint y: 23, distance: 9.8
click at [470, 14] on span "Planning" at bounding box center [466, 10] width 26 height 11
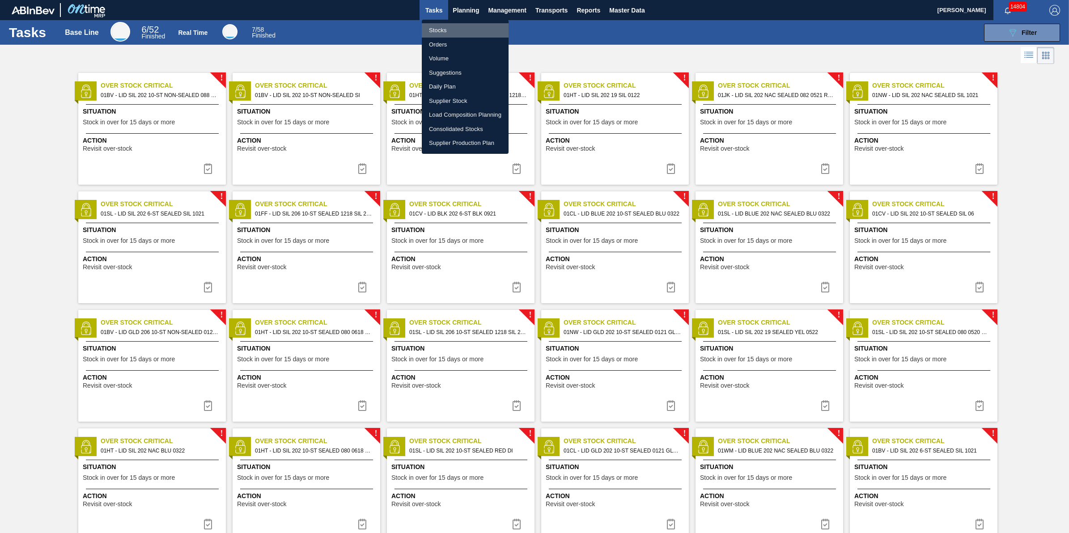
click at [464, 27] on li "Stocks" at bounding box center [465, 30] width 87 height 14
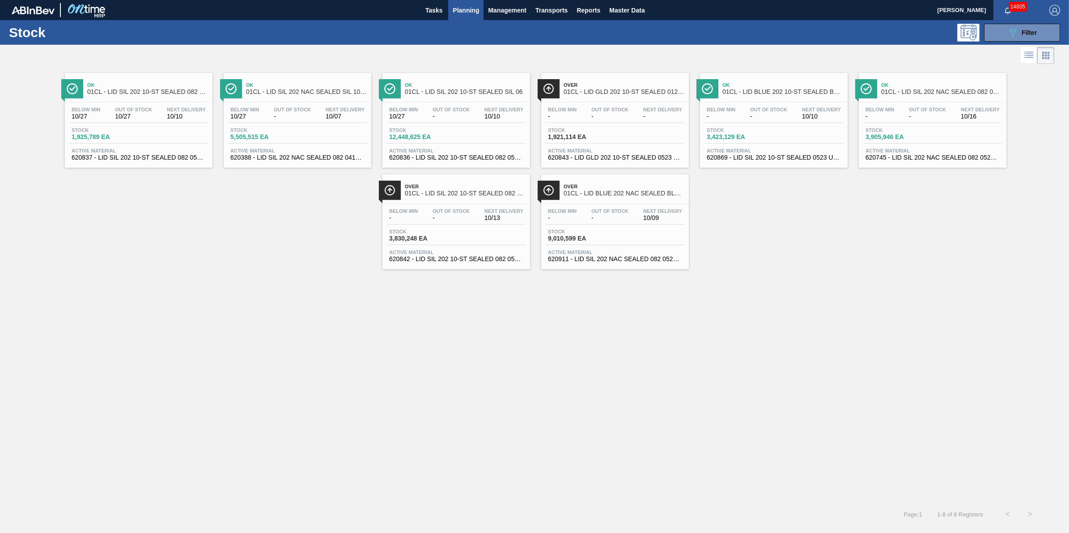
click at [469, 14] on span "Planning" at bounding box center [466, 10] width 26 height 11
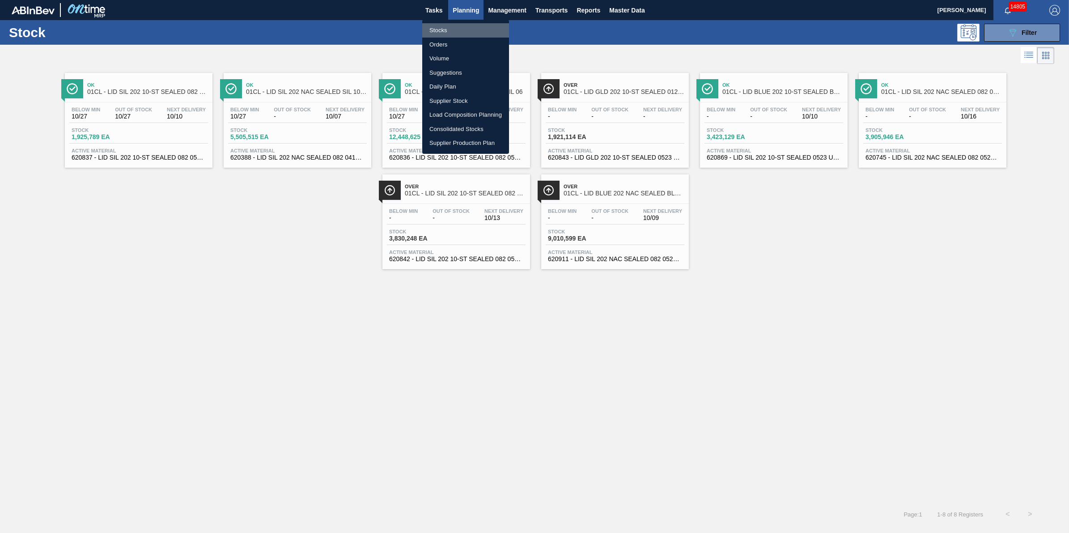
click at [468, 34] on li "Stocks" at bounding box center [465, 30] width 87 height 14
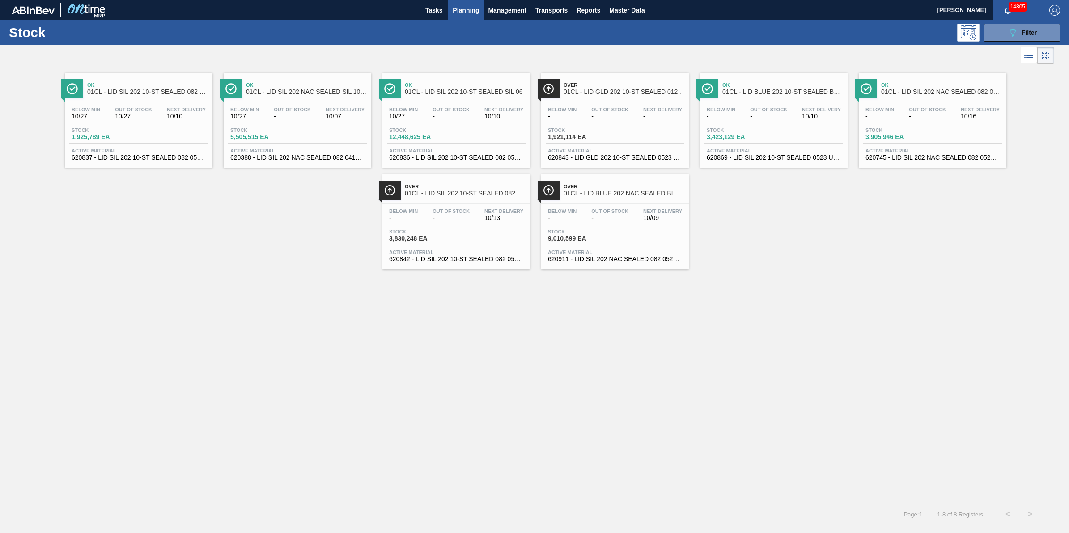
click at [949, 129] on div "Stock 3,905,946 EA" at bounding box center [932, 135] width 139 height 16
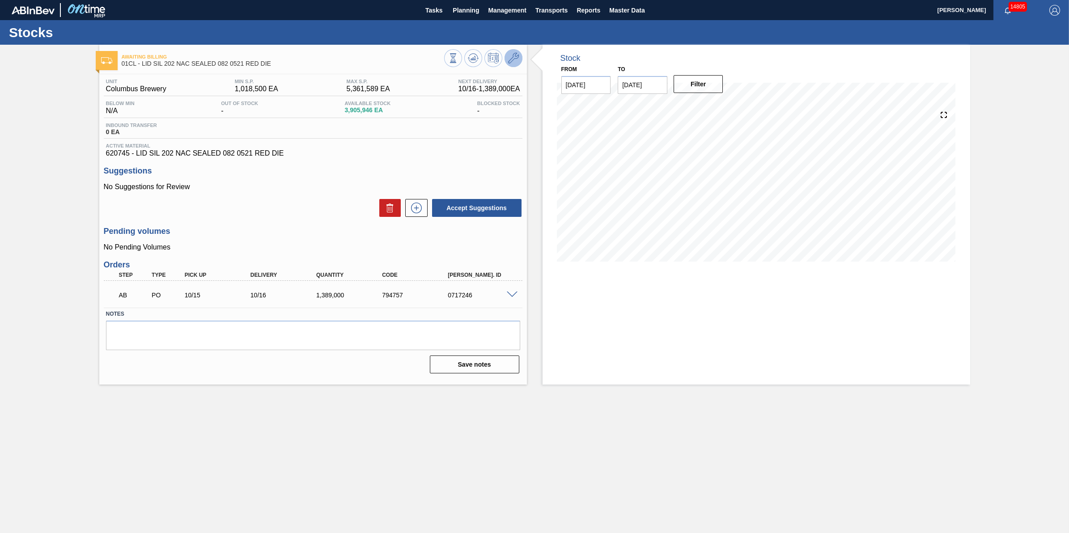
click at [514, 57] on icon at bounding box center [513, 58] width 11 height 11
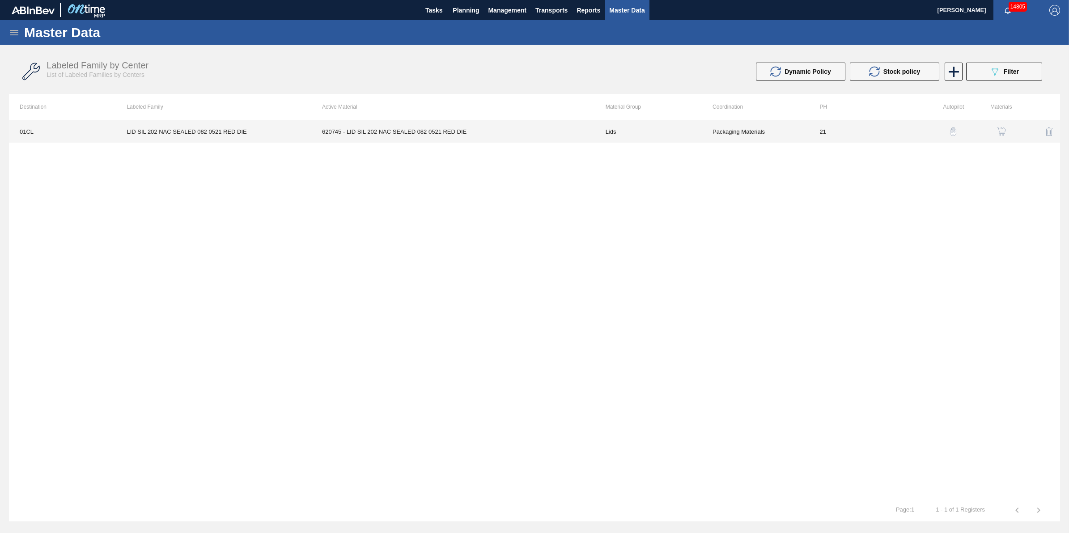
click at [423, 125] on td "620745 - LID SIL 202 NAC SEALED 082 0521 RED DIE" at bounding box center [453, 131] width 284 height 22
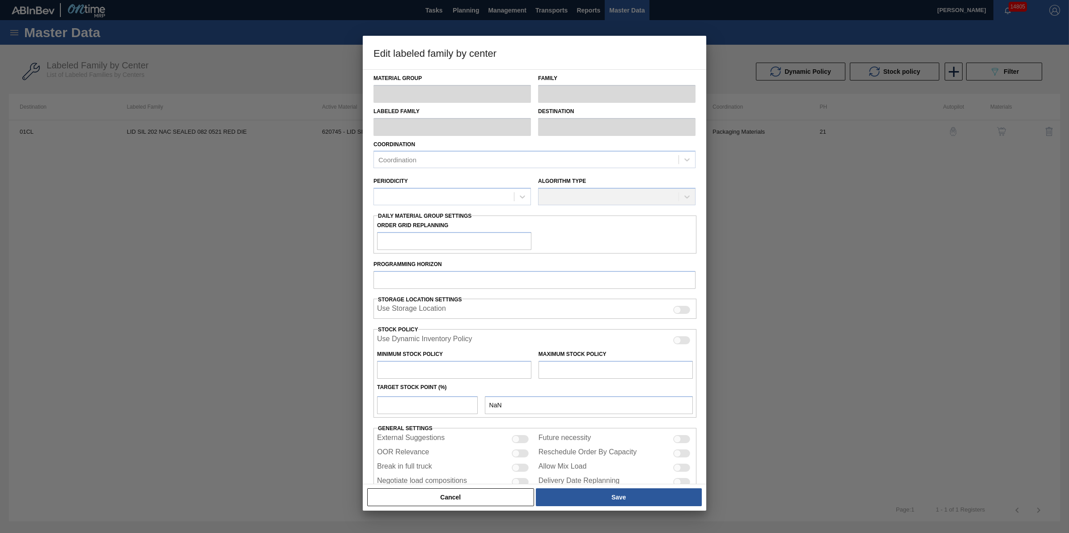
type input "Lids"
type input "Generic 202 Lid"
type input "LID SIL 202 NAC SEALED 082 0521 RED DIE"
type input "01CL - Columbus Brewery"
type input "0"
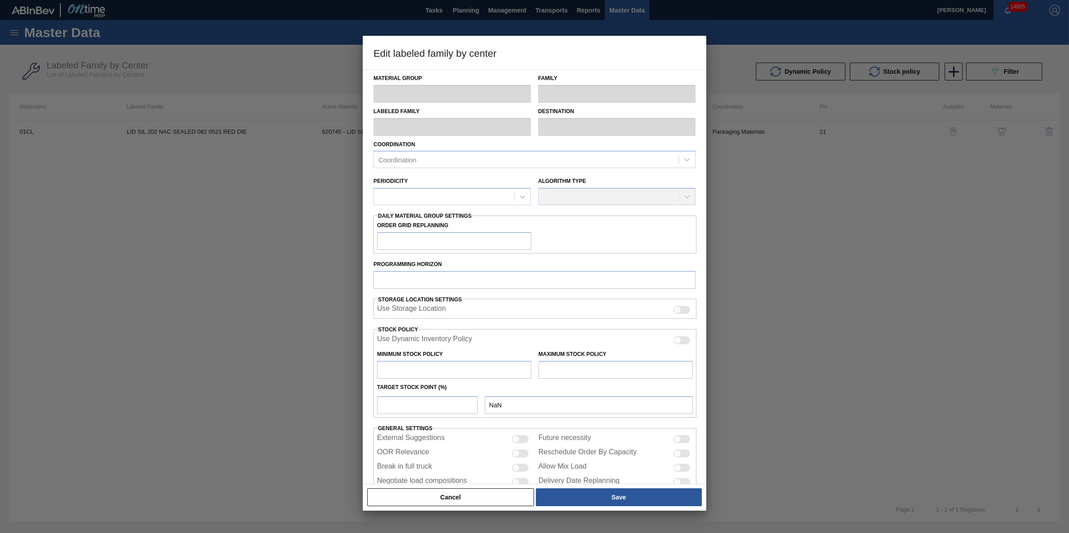
type input "21"
type input "1,018,500"
type input "5,361,589"
type input "10"
type input "1,452,809"
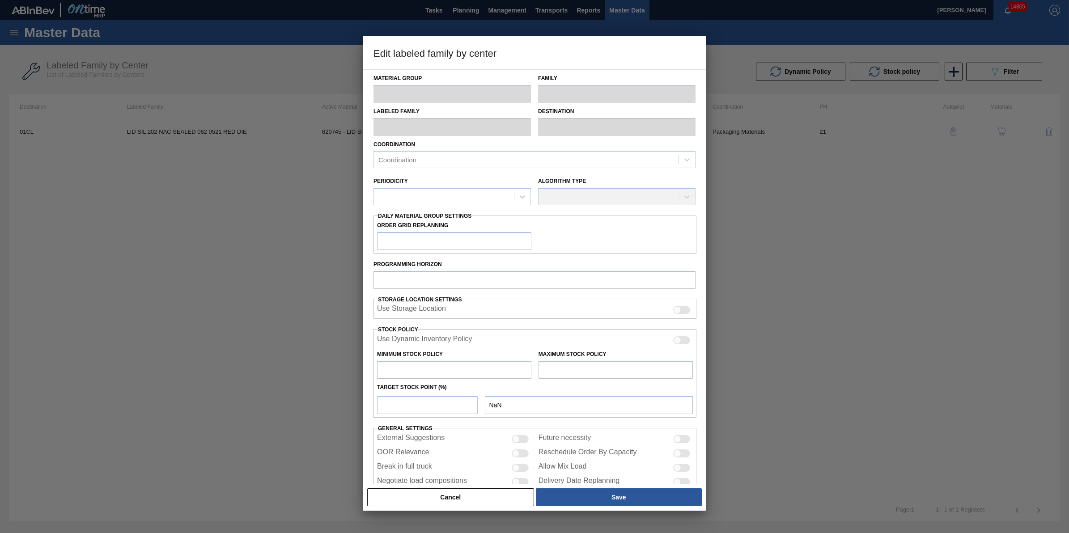
checkbox input "true"
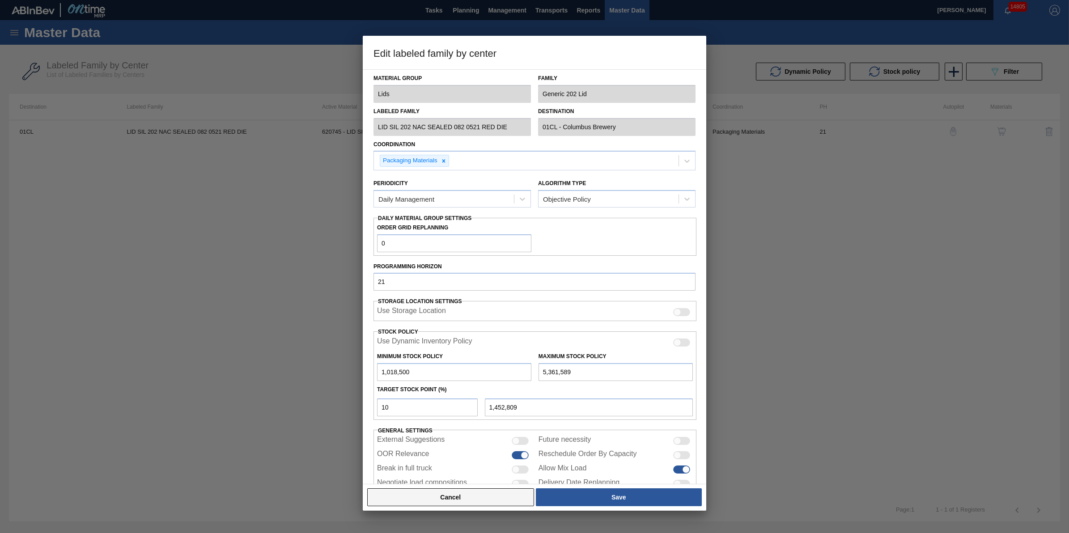
click at [450, 499] on button "Cancel" at bounding box center [450, 497] width 167 height 18
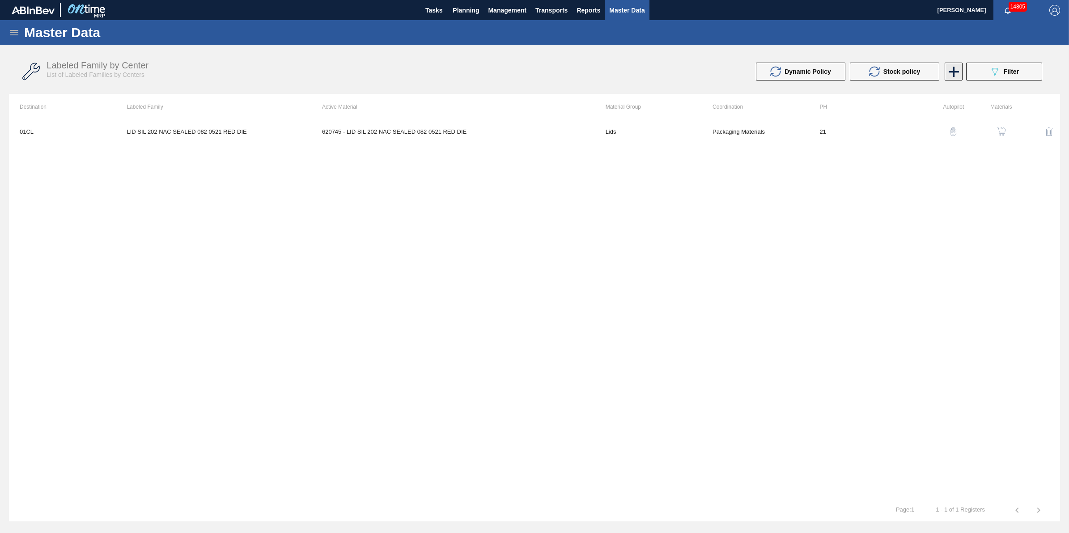
click at [951, 71] on icon at bounding box center [954, 72] width 10 height 10
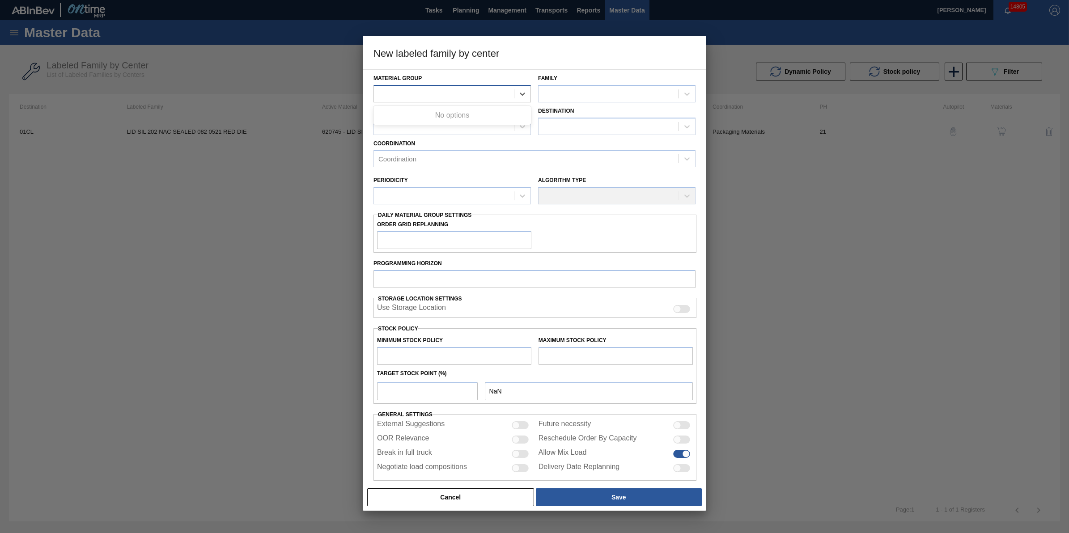
click at [404, 92] on div at bounding box center [444, 93] width 140 height 13
click at [550, 92] on div at bounding box center [608, 93] width 140 height 13
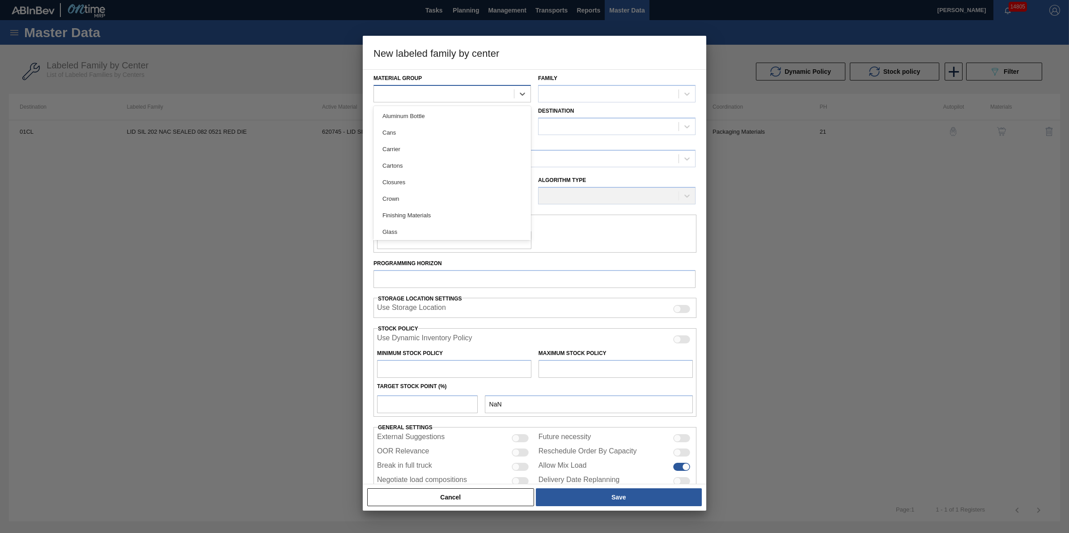
click at [508, 97] on div at bounding box center [444, 93] width 140 height 13
click at [455, 180] on div "Lids" at bounding box center [451, 186] width 157 height 17
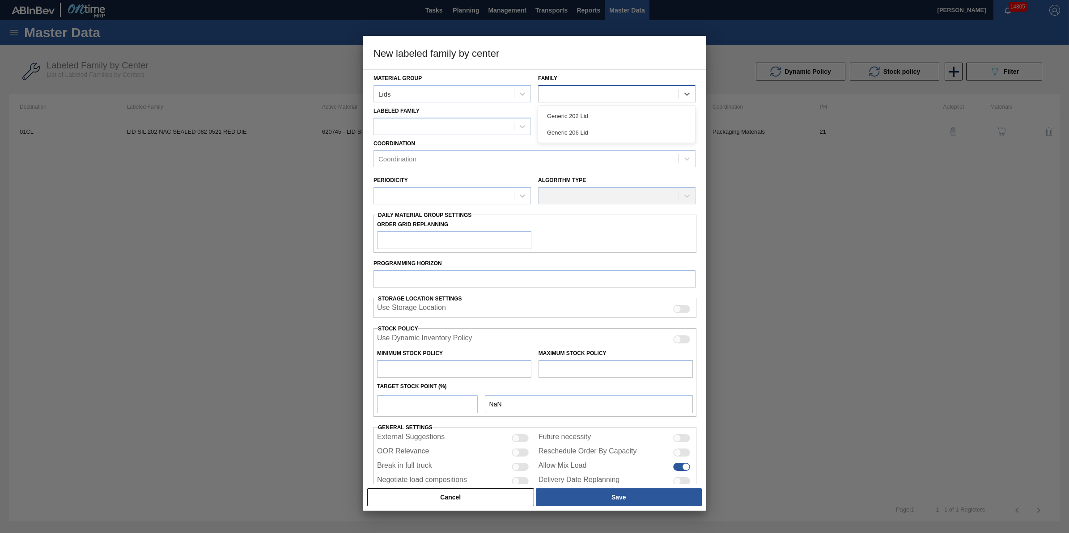
click at [555, 90] on div at bounding box center [608, 93] width 140 height 13
click at [567, 97] on div at bounding box center [608, 93] width 140 height 13
click at [568, 89] on div at bounding box center [608, 93] width 140 height 13
click at [579, 113] on div "Generic 202 Lid" at bounding box center [616, 116] width 157 height 17
click at [495, 123] on div at bounding box center [444, 126] width 140 height 13
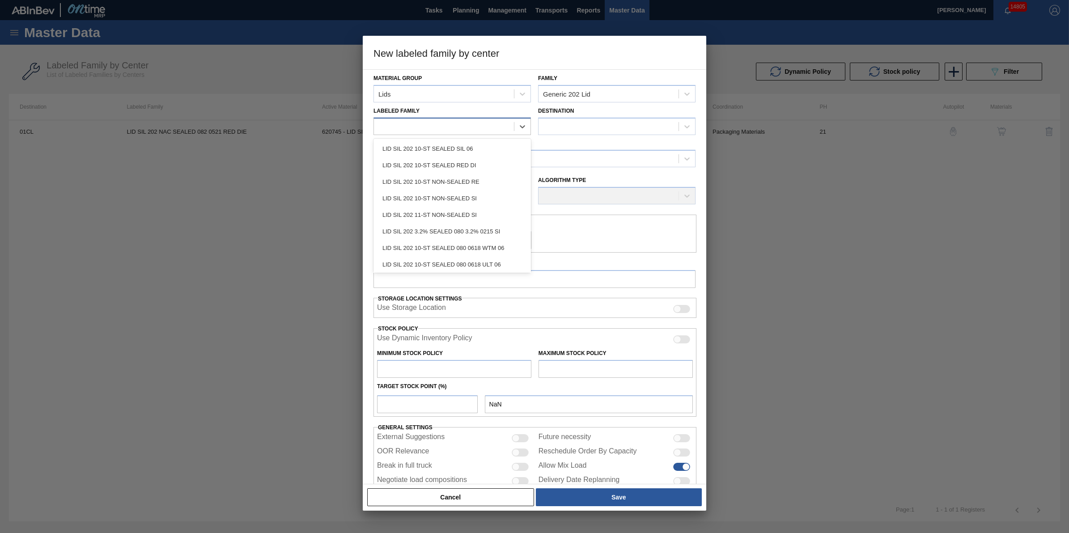
click at [495, 123] on div at bounding box center [444, 126] width 140 height 13
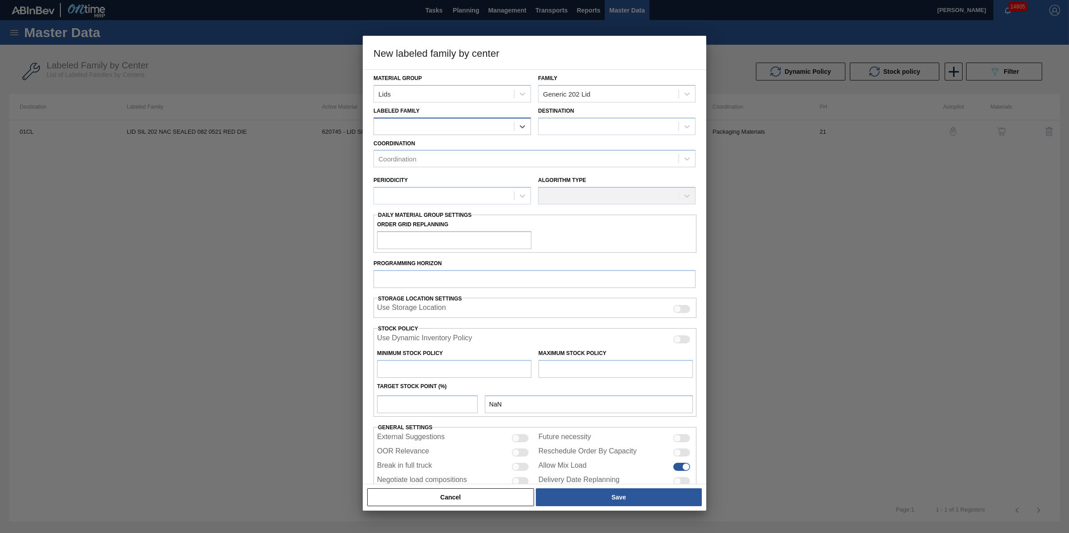
paste Family "LID SIL 202 NAC SEALED 082 0521 RED DIE"
type Family "LID SIL 202 NAC SEALED 082 0521 RED DIE"
click at [455, 148] on div "LID SIL 202 NAC SEALED 082 0521 RED DIE" at bounding box center [451, 148] width 157 height 17
click at [572, 129] on div at bounding box center [608, 126] width 140 height 13
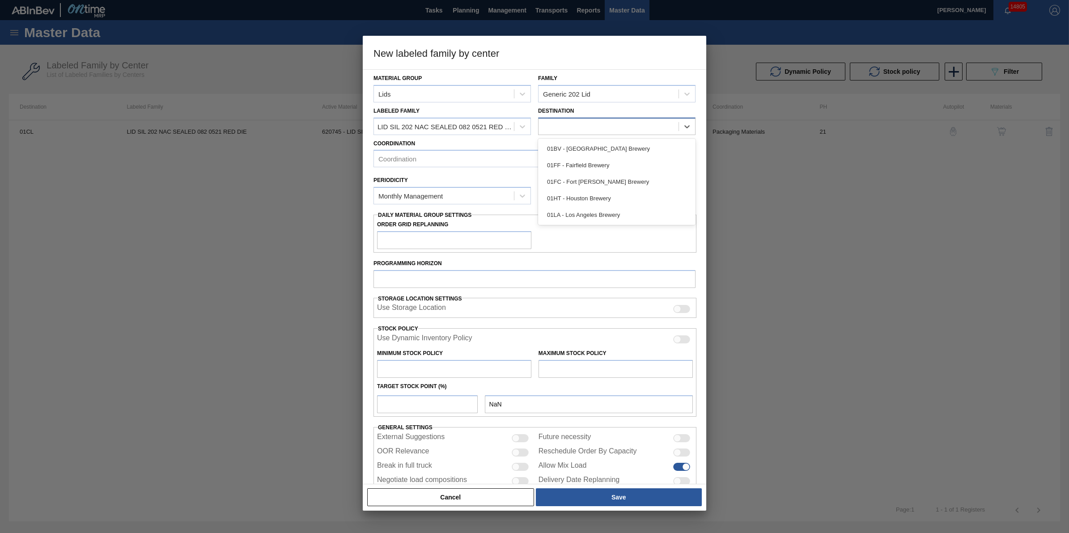
click at [636, 123] on div at bounding box center [608, 126] width 140 height 13
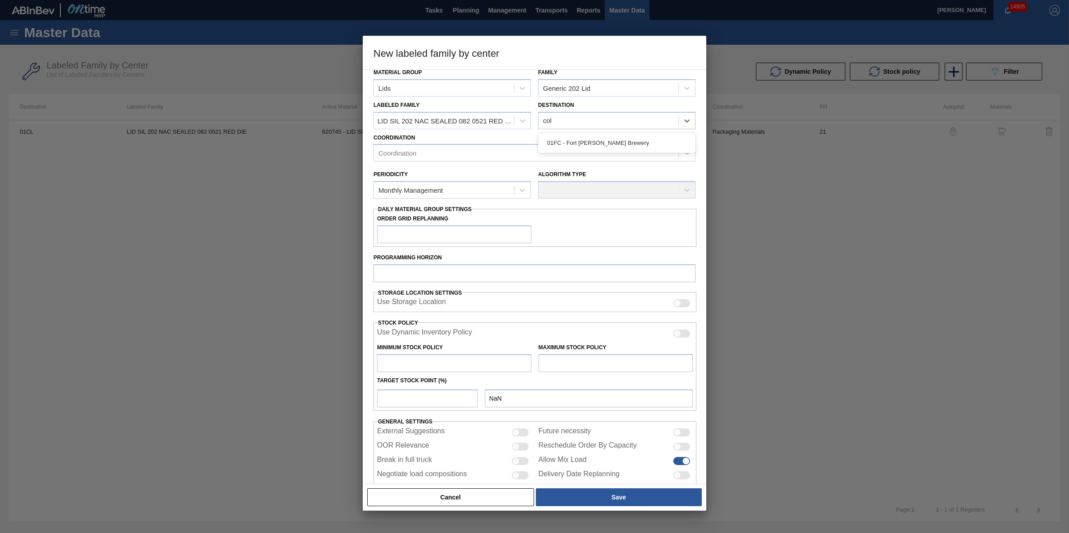
scroll to position [0, 0]
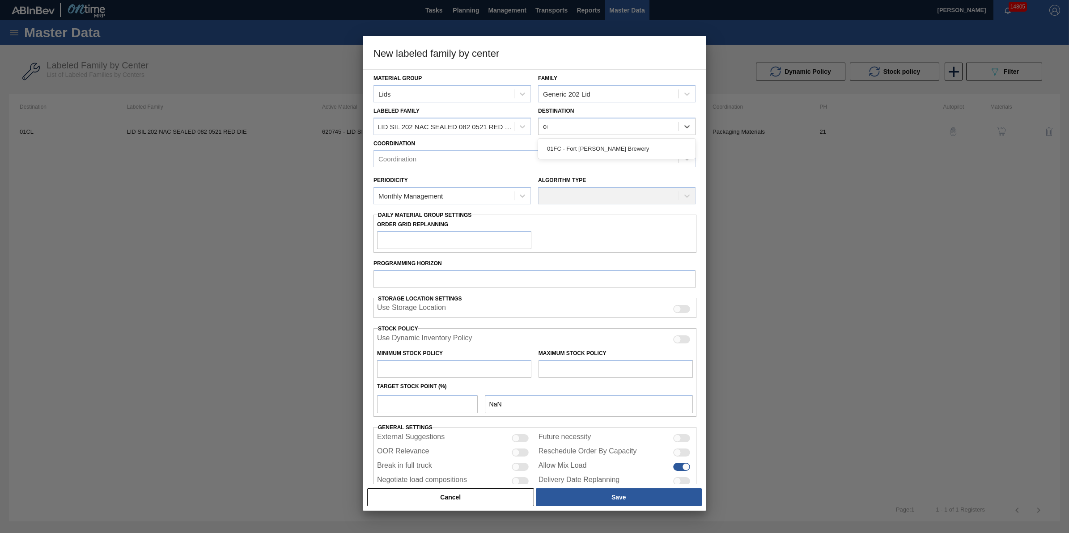
type input "c"
type input "C"
click at [452, 130] on div "LID SIL 202 NAC SEALED 082 0521 RED DIE" at bounding box center [445, 127] width 136 height 8
drag, startPoint x: 449, startPoint y: 130, endPoint x: 500, endPoint y: 137, distance: 51.5
click at [500, 137] on div "Material Group Lids Family Generic 202 Lid Labeled Family option LID SIL 202 NA…" at bounding box center [534, 282] width 322 height 424
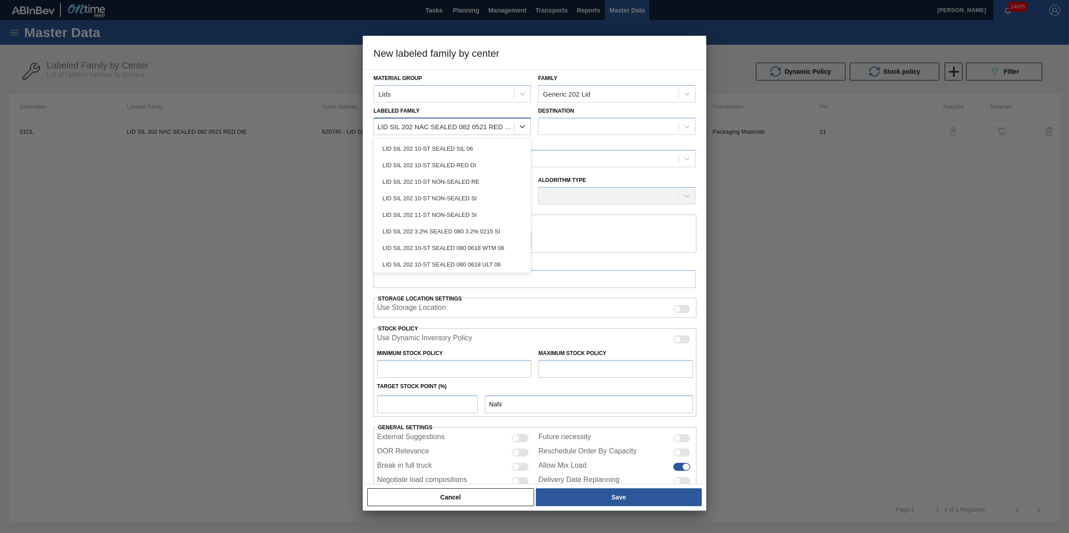
click at [509, 127] on div "LID SIL 202 NAC SEALED 082 0521 RED DIE" at bounding box center [445, 127] width 136 height 8
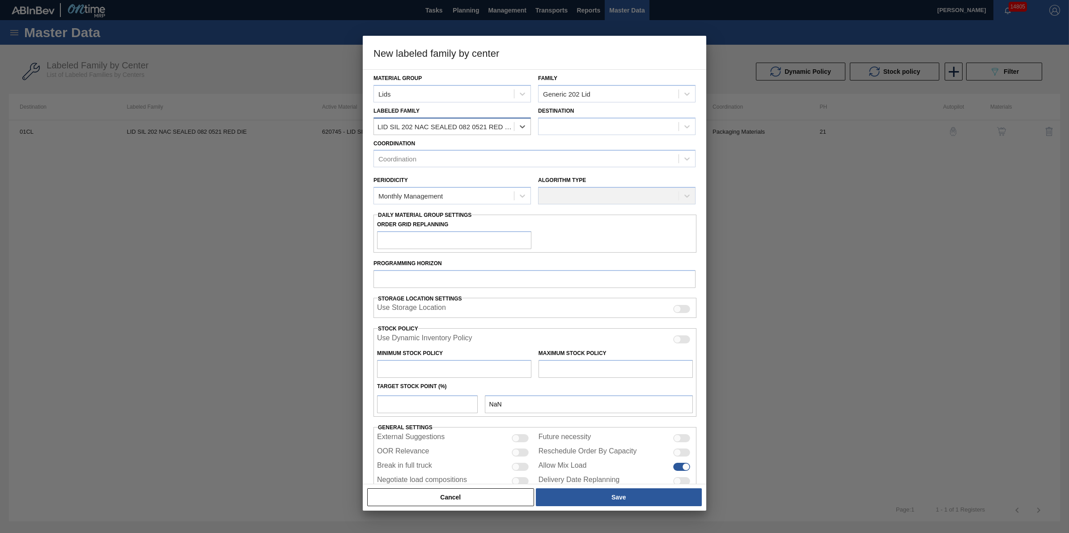
drag, startPoint x: 457, startPoint y: 130, endPoint x: 397, endPoint y: 131, distance: 59.5
click at [397, 131] on div "LID SIL 202 NAC SEALED 082 0521 RED DIE" at bounding box center [444, 126] width 140 height 13
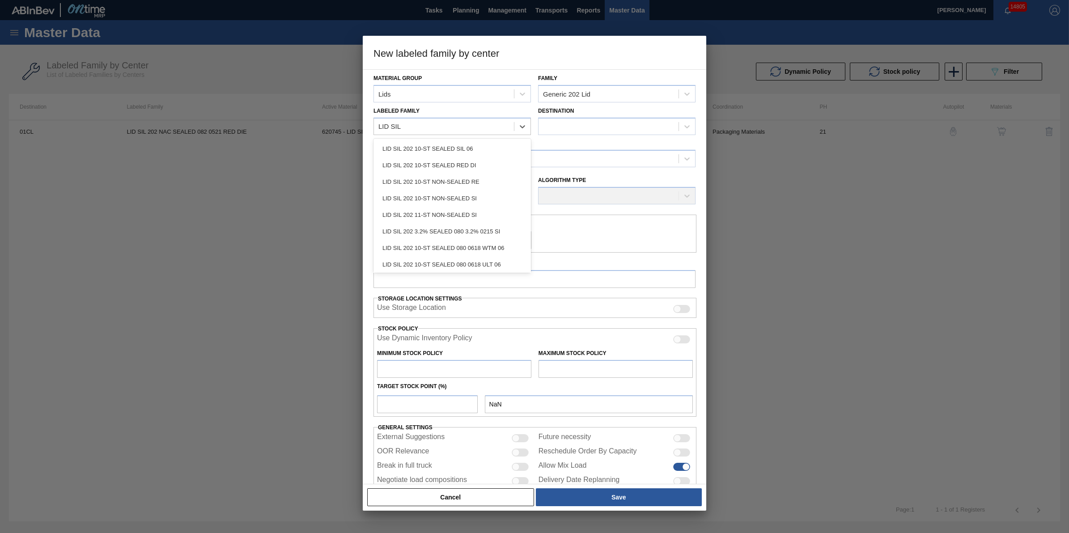
type Family "LID SIL"
type Family "LID SIL 202 NAC"
click at [479, 167] on div "LID SIL 202 NAC NON-SEALED 080 0215 RED" at bounding box center [451, 165] width 157 height 17
click at [461, 124] on div "LID SIL 202 NAC NON-SEALED 080 0215 RED" at bounding box center [446, 127] width 136 height 8
type Family "LID SIL 202"
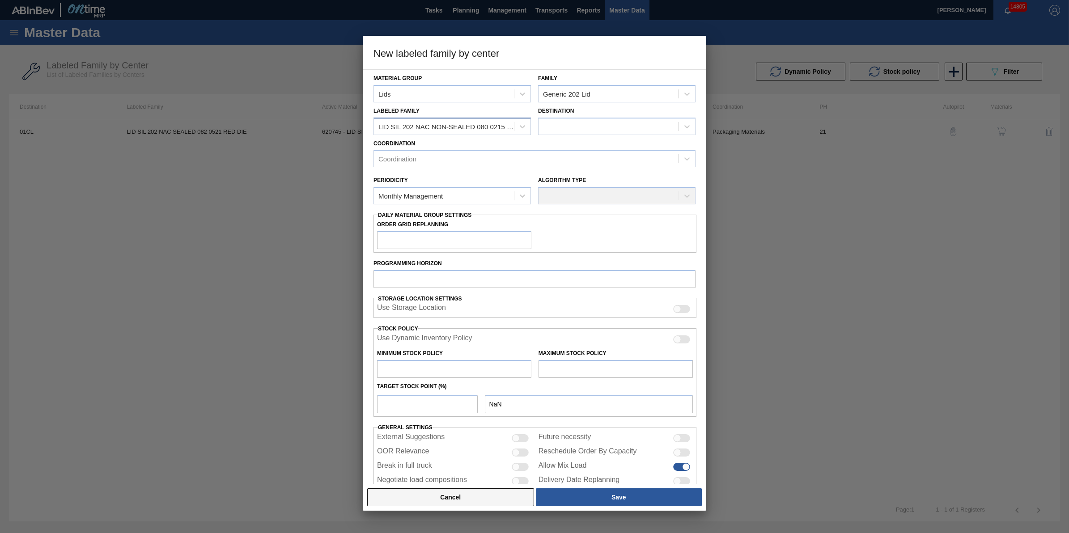
click at [484, 505] on button "Cancel" at bounding box center [450, 497] width 167 height 18
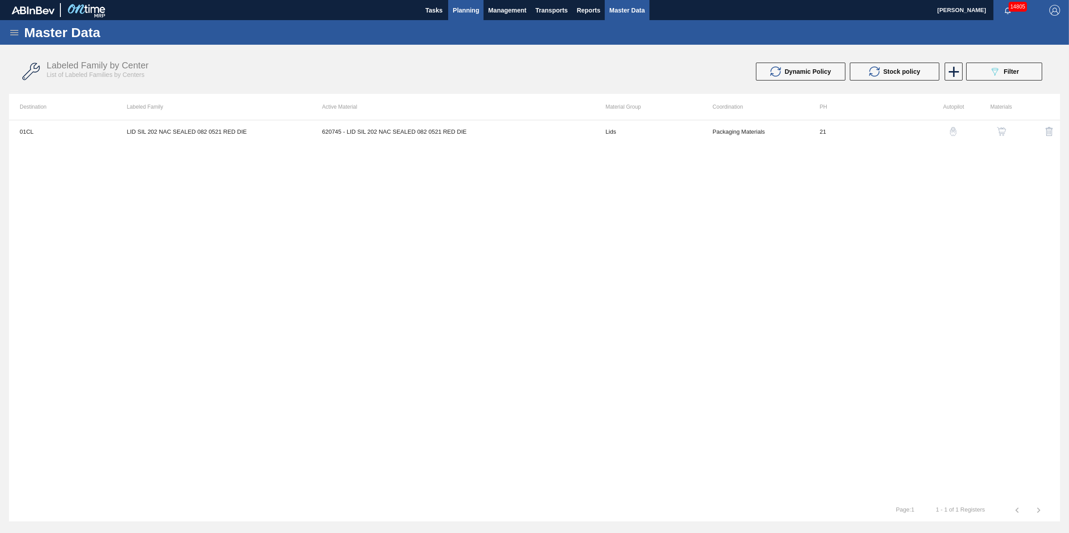
click at [473, 18] on button "Planning" at bounding box center [465, 10] width 35 height 20
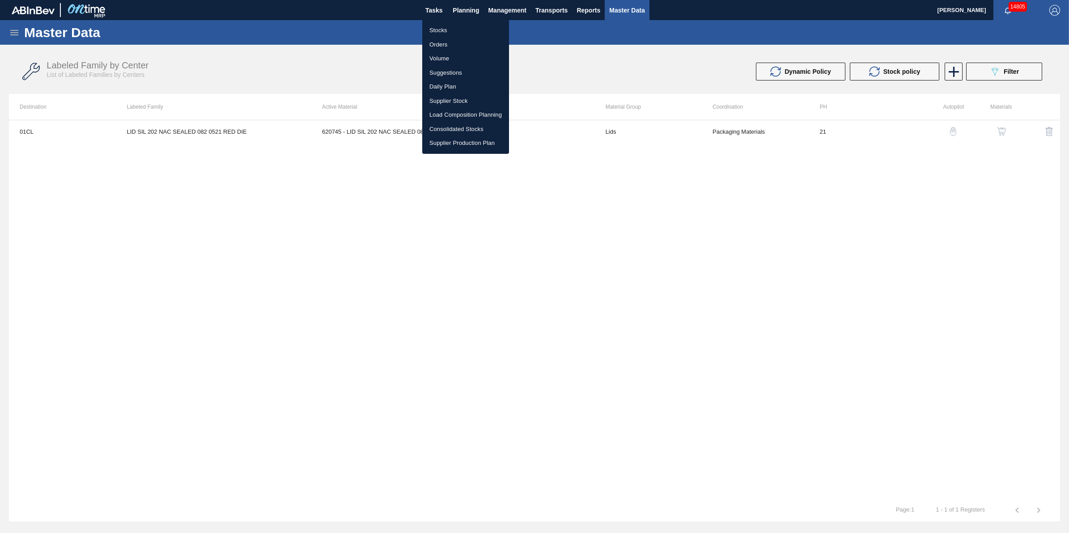
click at [475, 32] on li "Stocks" at bounding box center [465, 30] width 87 height 14
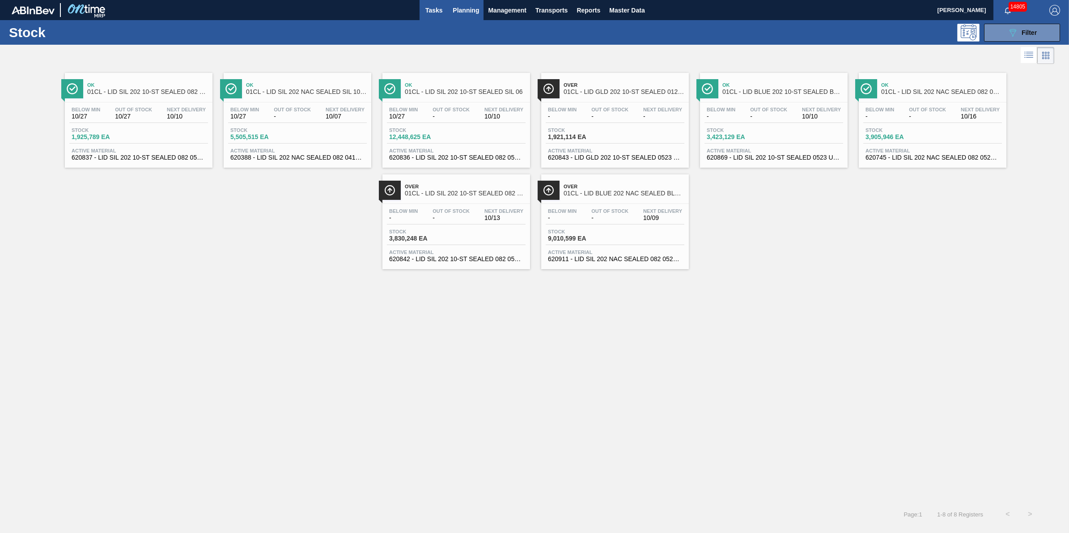
click at [434, 12] on span "Tasks" at bounding box center [434, 10] width 20 height 11
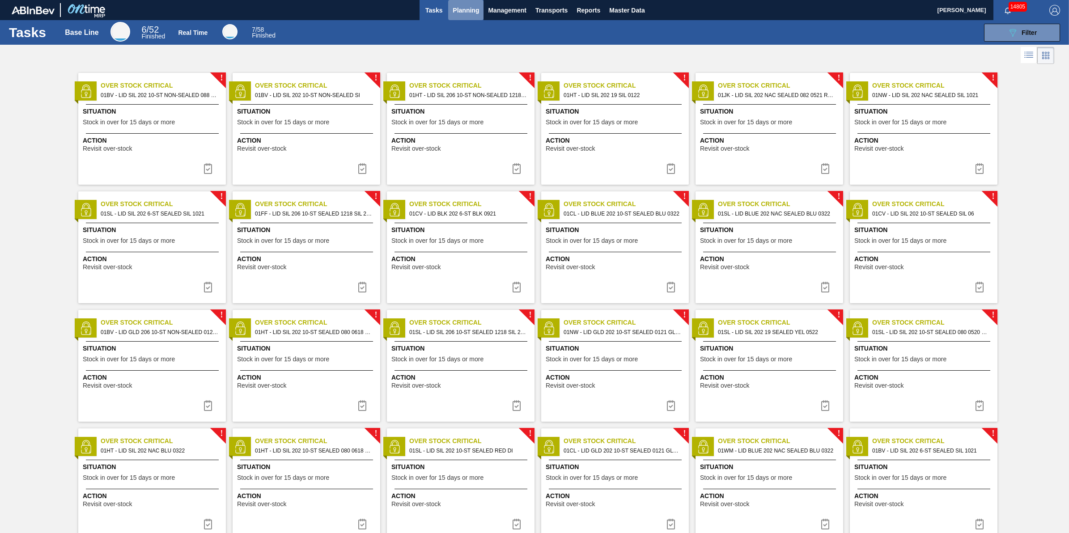
click at [452, 16] on button "Planning" at bounding box center [465, 10] width 35 height 20
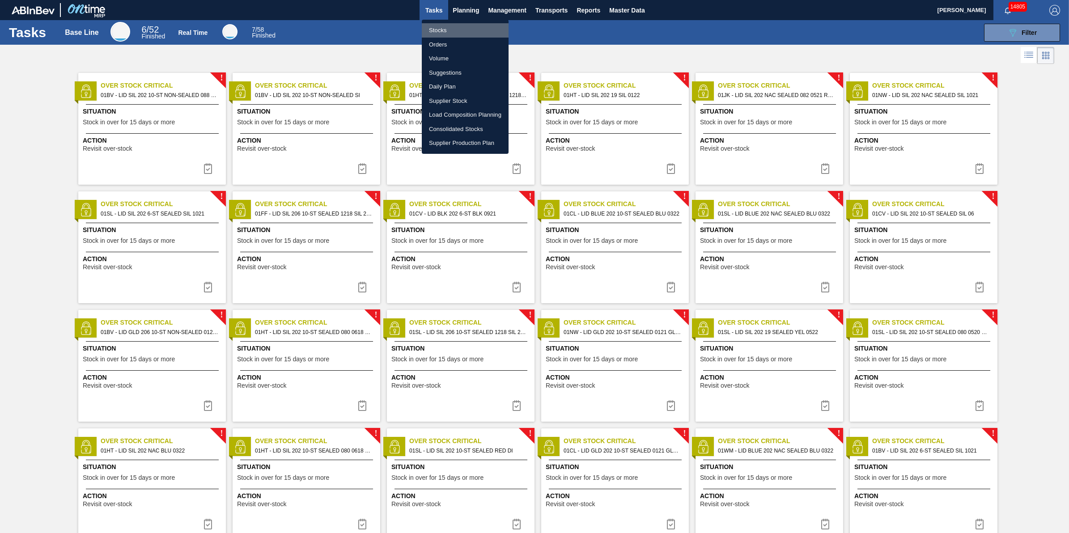
click at [452, 23] on li "Stocks" at bounding box center [465, 30] width 87 height 14
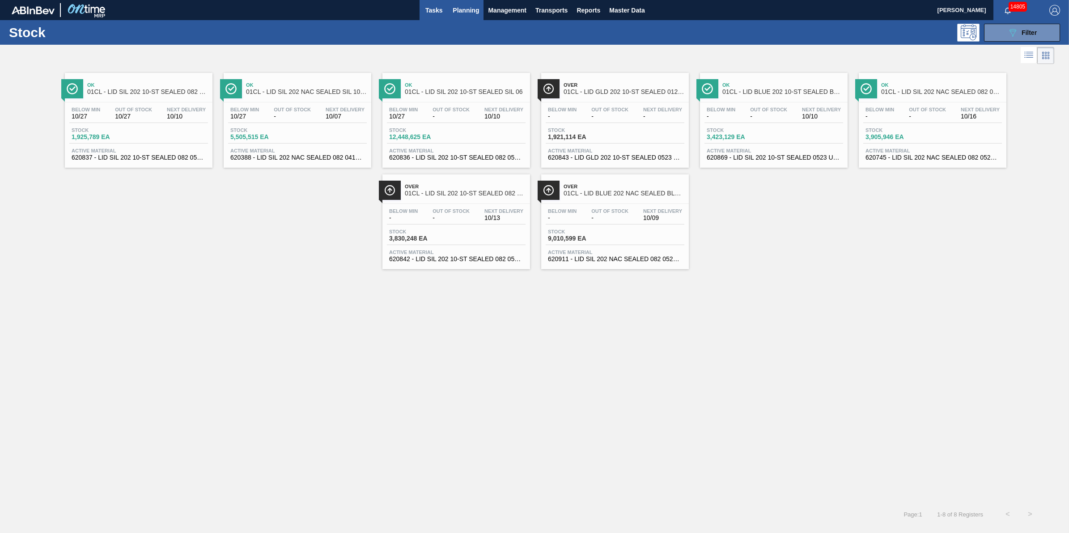
click at [433, 17] on button "Tasks" at bounding box center [434, 10] width 29 height 20
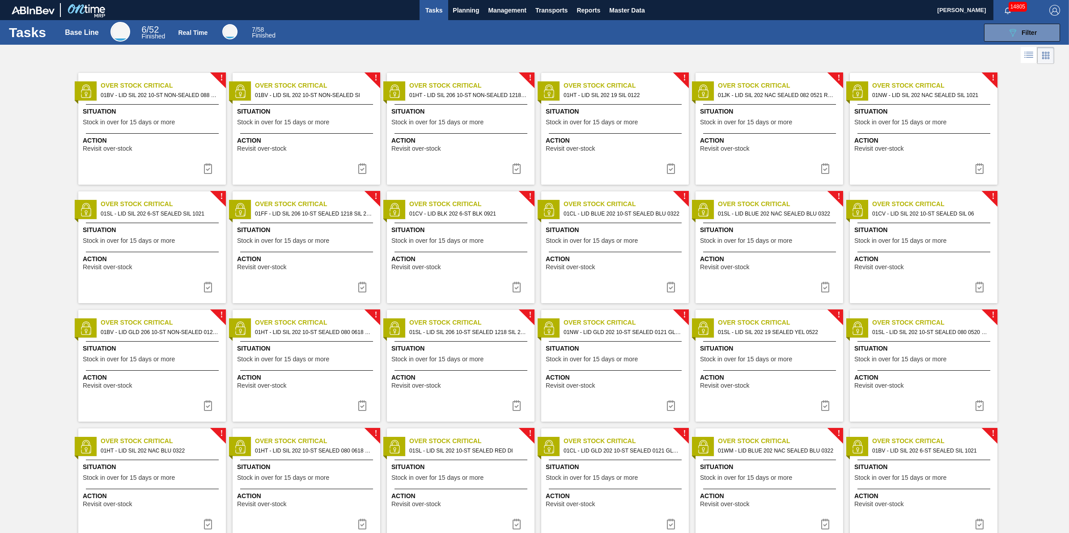
click at [182, 127] on div "Situation Stock in over for 15 days or more" at bounding box center [153, 118] width 141 height 22
click at [219, 173] on div "! Over Stock Critical 01BV - LID SIL 202 10-ST NON-SEALED 088 0824 SI Situation…" at bounding box center [152, 129] width 148 height 112
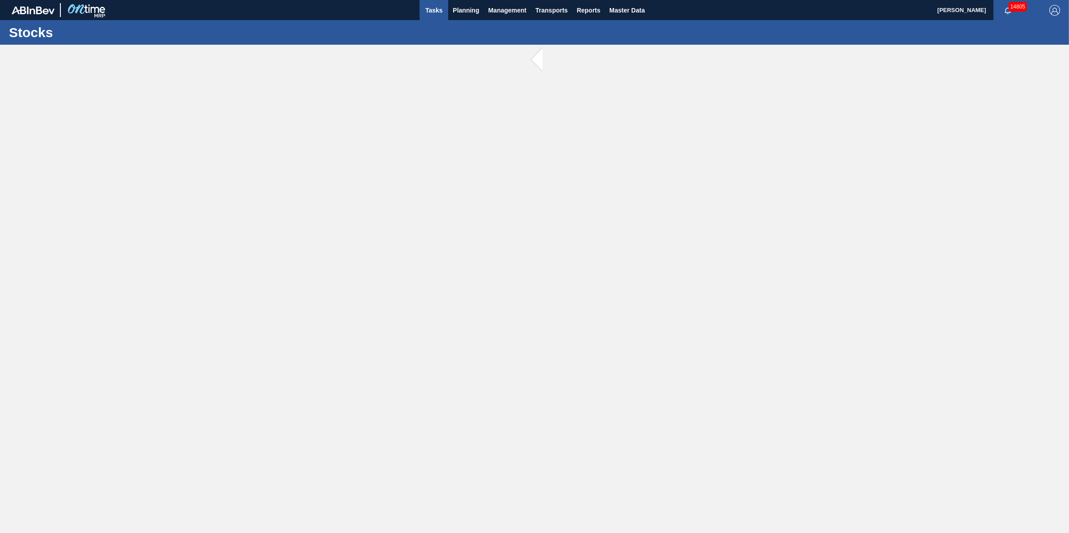
click at [434, 10] on span "Tasks" at bounding box center [434, 10] width 20 height 11
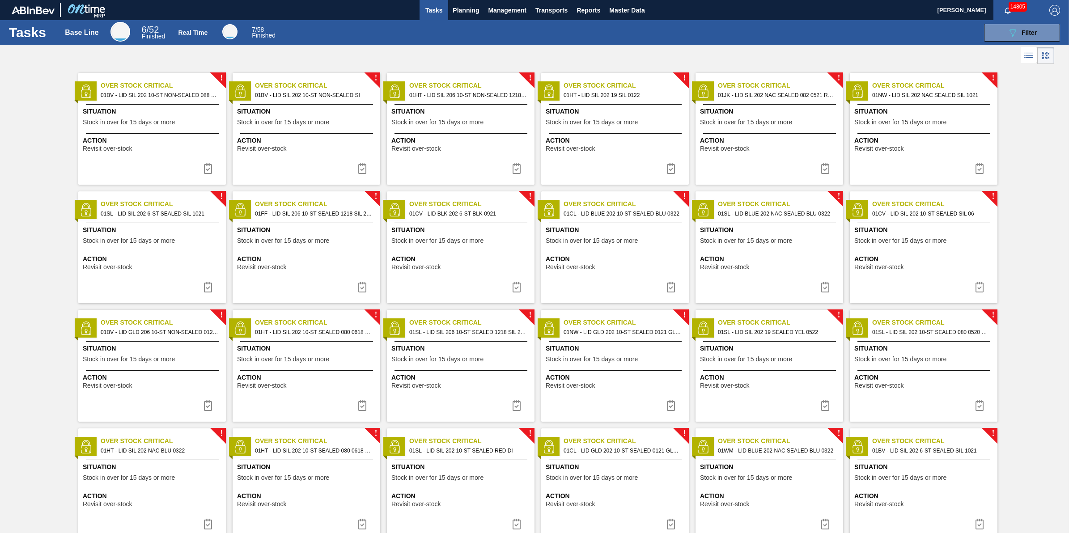
drag, startPoint x: 209, startPoint y: 165, endPoint x: 227, endPoint y: 165, distance: 17.5
click at [209, 165] on img at bounding box center [208, 168] width 11 height 11
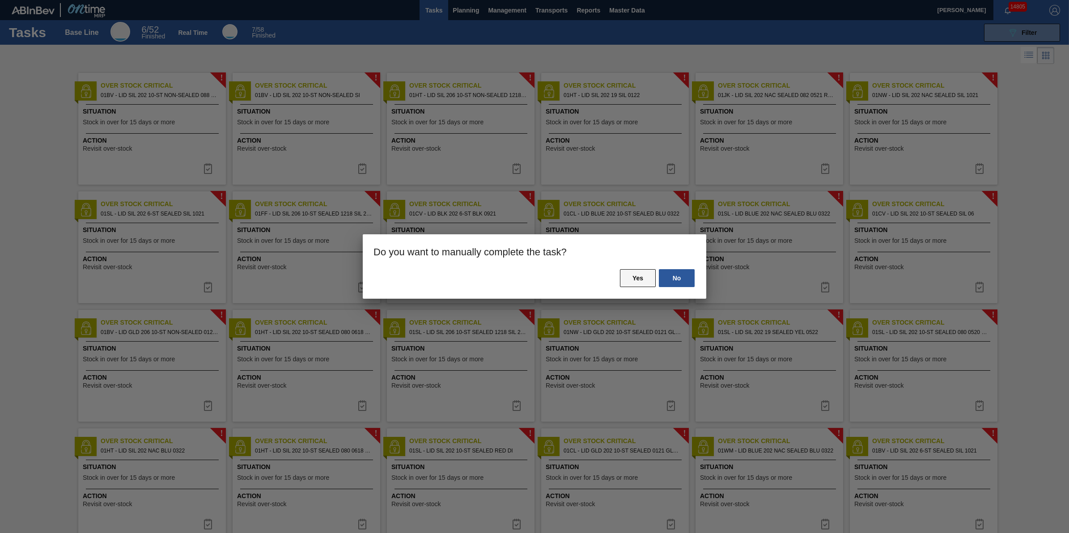
click at [649, 281] on button "Yes" at bounding box center [638, 278] width 36 height 18
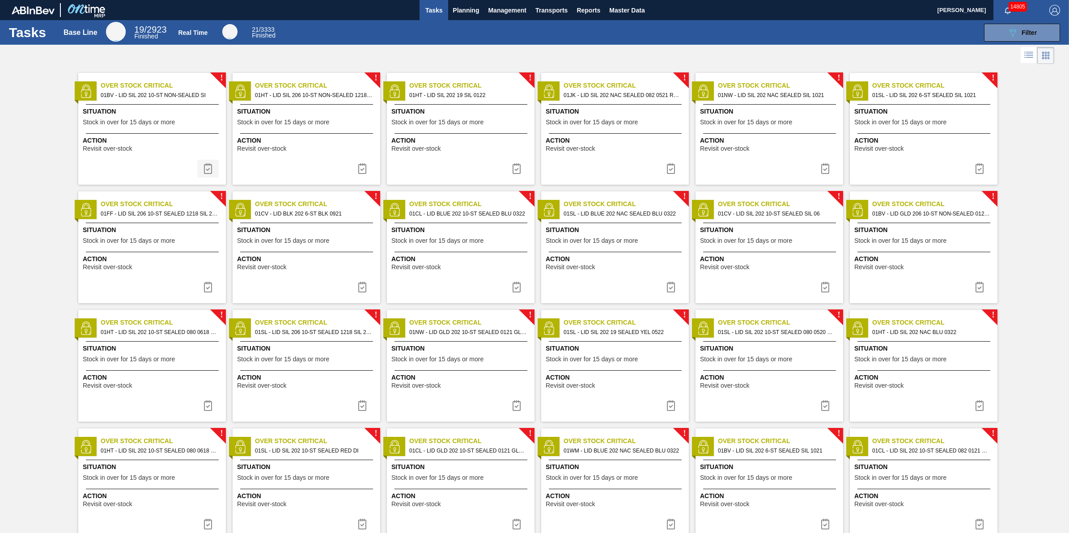
click at [210, 169] on img at bounding box center [208, 168] width 11 height 11
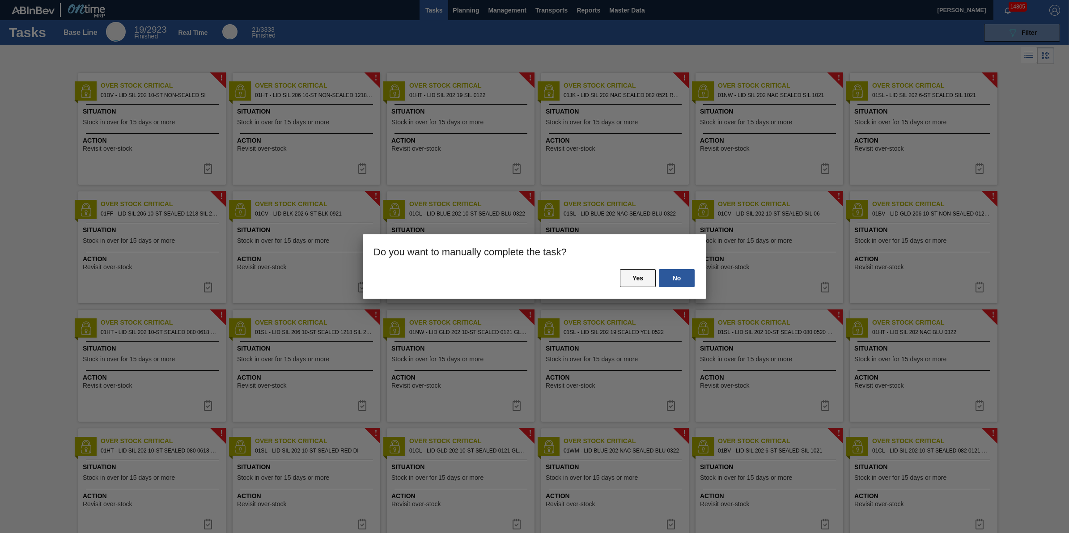
click at [645, 283] on button "Yes" at bounding box center [638, 278] width 36 height 18
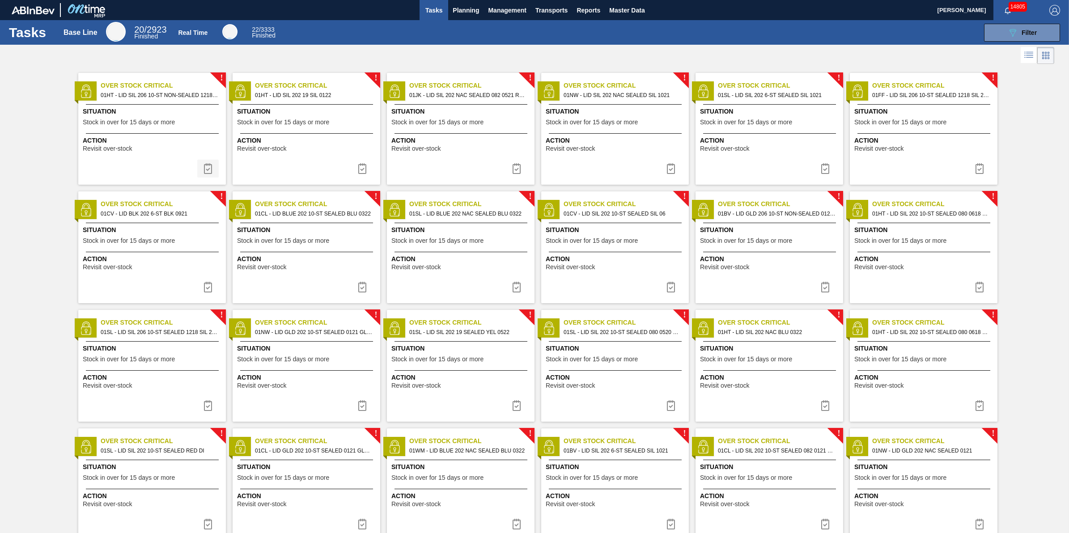
click at [213, 170] on button at bounding box center [207, 169] width 21 height 18
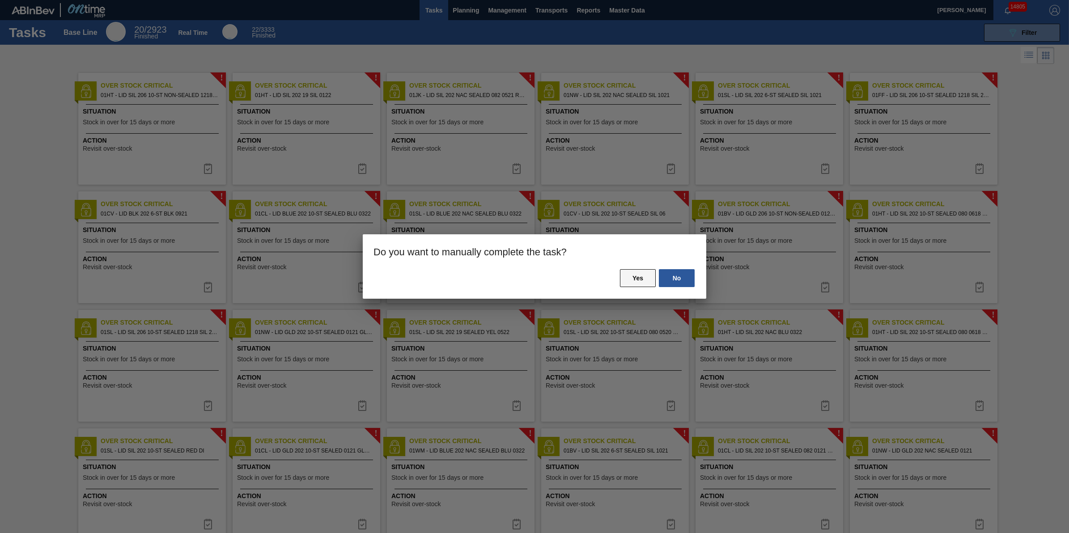
click at [653, 277] on button "Yes" at bounding box center [638, 278] width 36 height 18
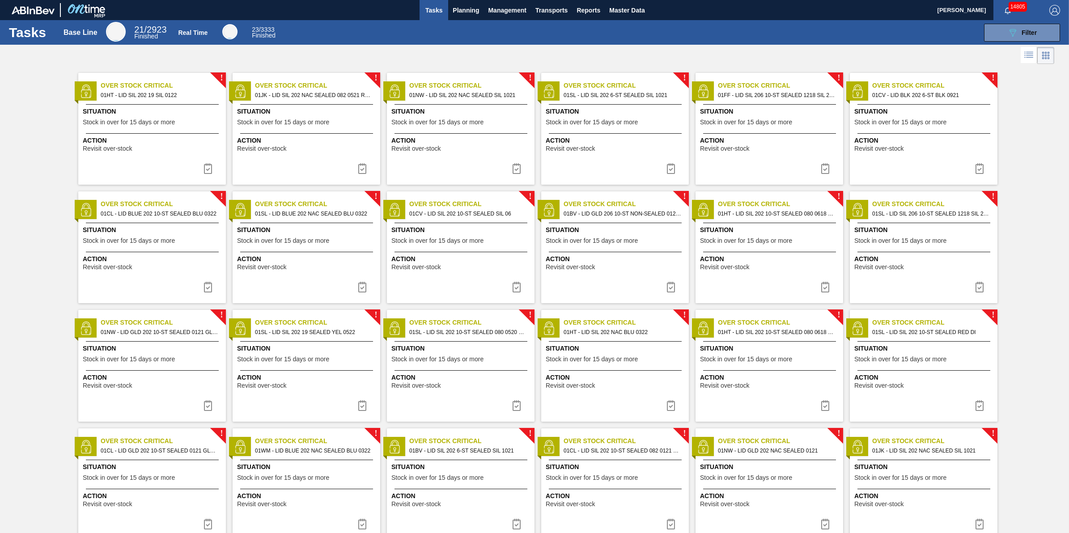
drag, startPoint x: 208, startPoint y: 165, endPoint x: 464, endPoint y: 211, distance: 260.4
click at [208, 165] on img at bounding box center [208, 168] width 11 height 11
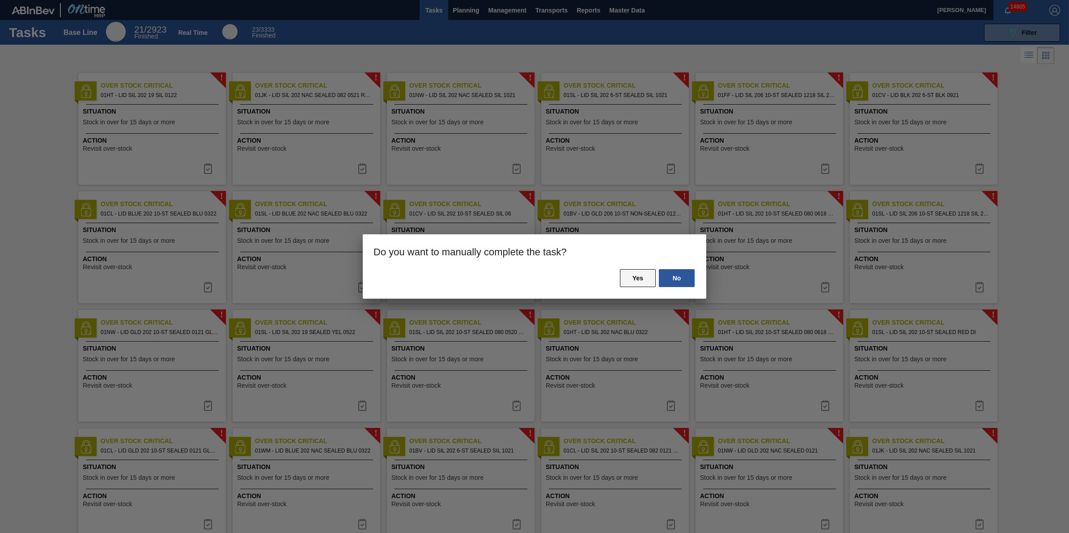
click at [640, 277] on button "Yes" at bounding box center [638, 278] width 36 height 18
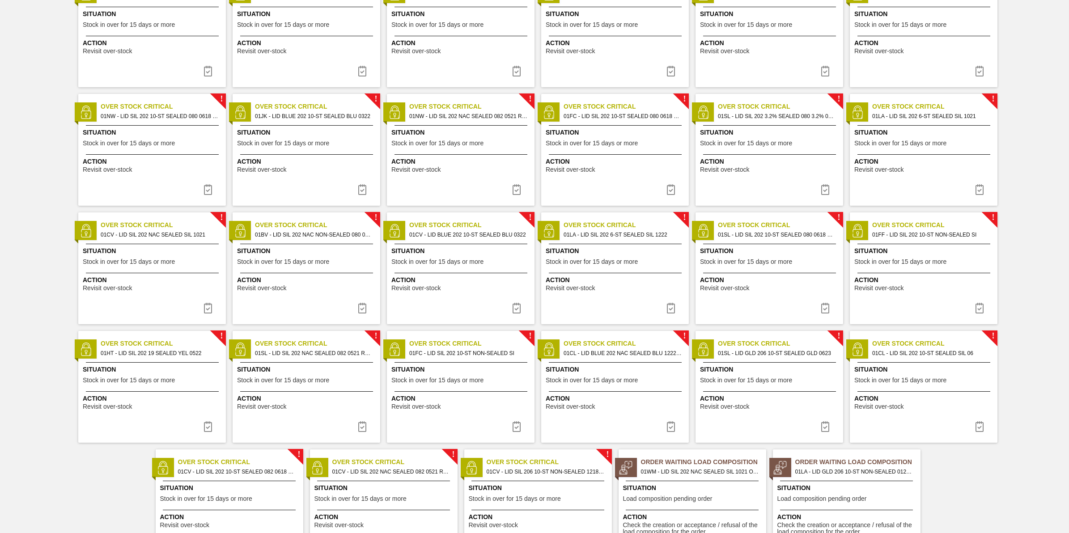
scroll to position [504, 0]
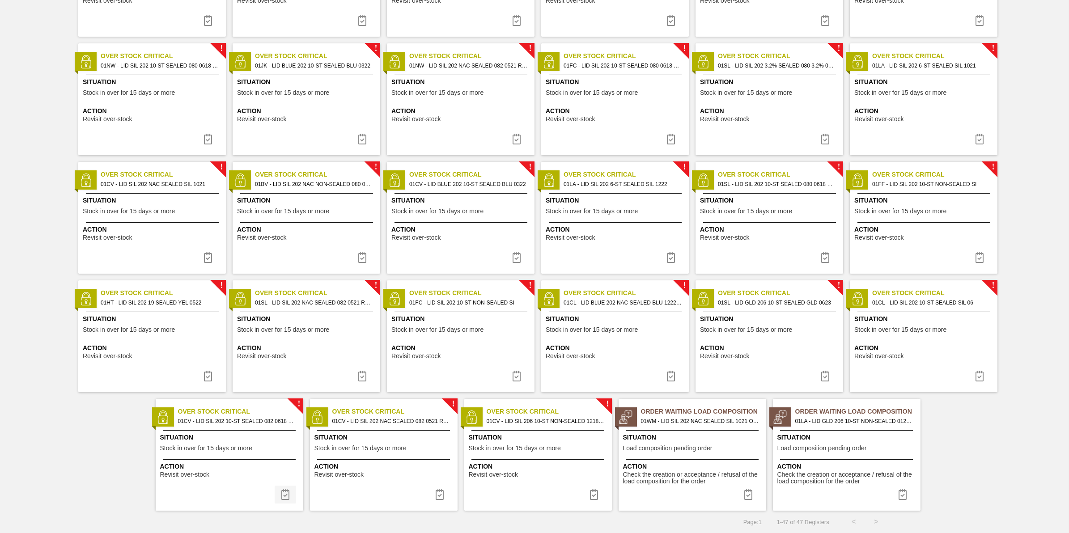
click at [280, 491] on img at bounding box center [285, 494] width 11 height 11
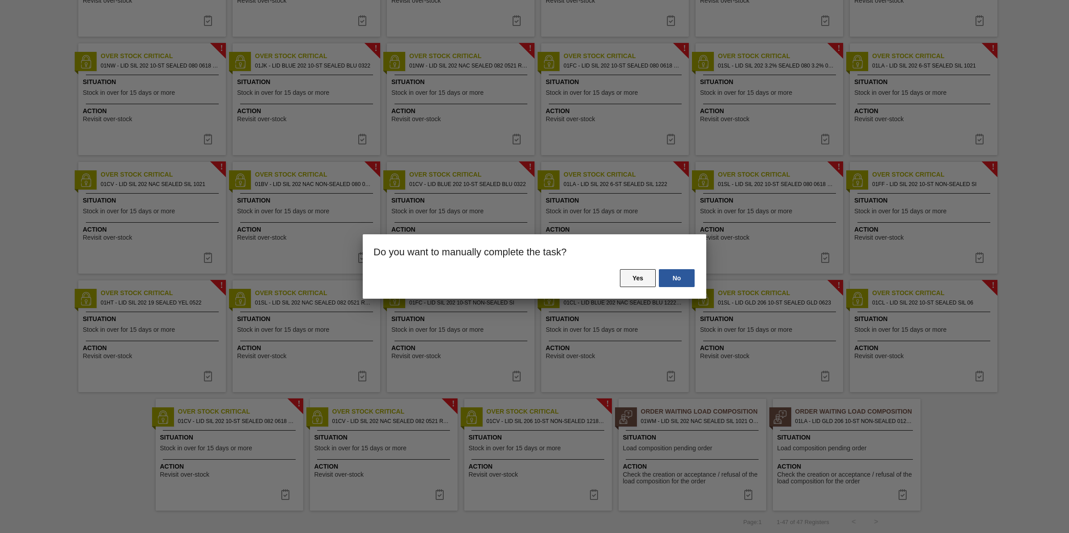
click at [629, 284] on button "Yes" at bounding box center [638, 278] width 36 height 18
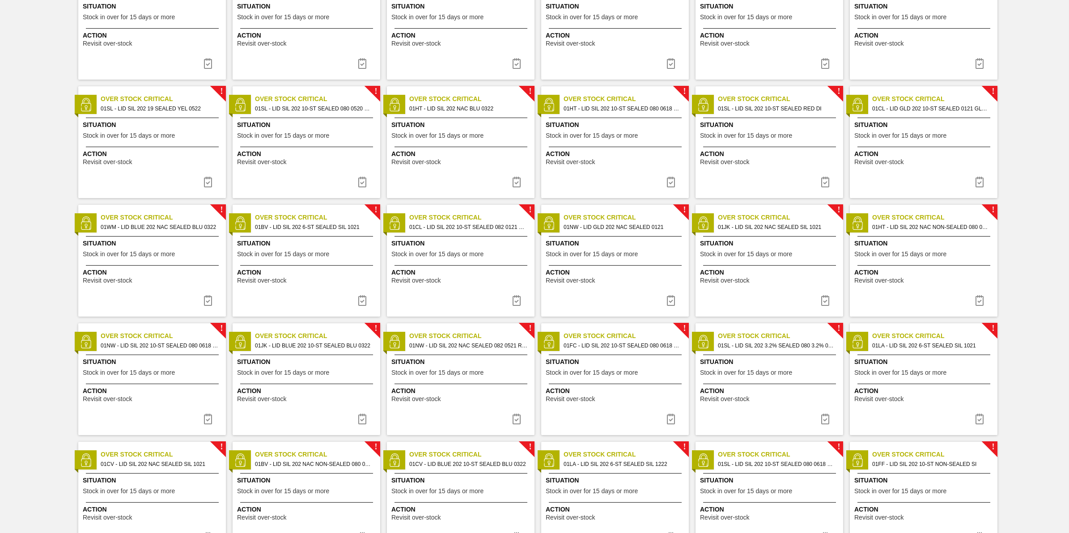
scroll to position [503, 0]
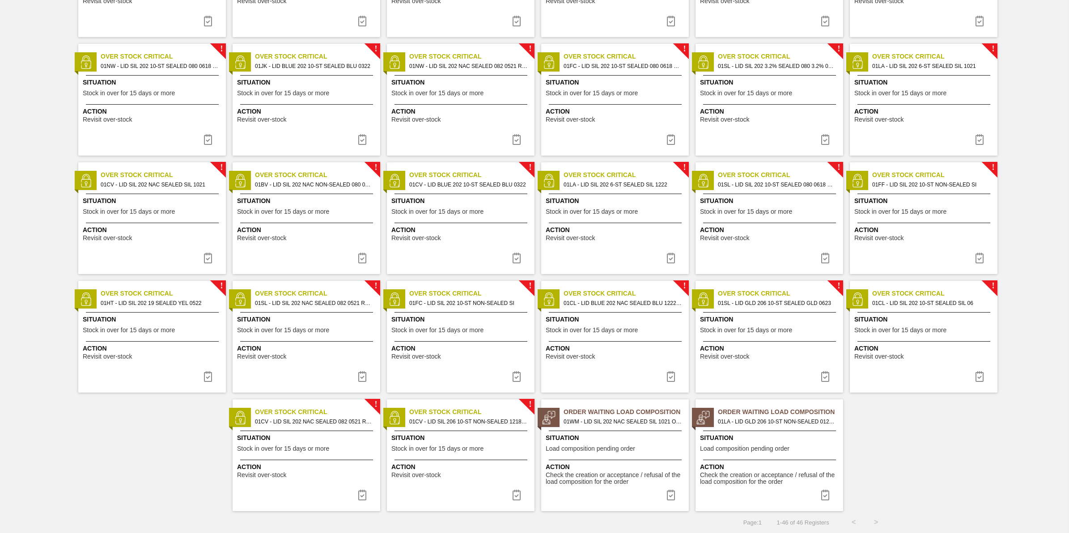
click at [361, 493] on img at bounding box center [362, 495] width 11 height 11
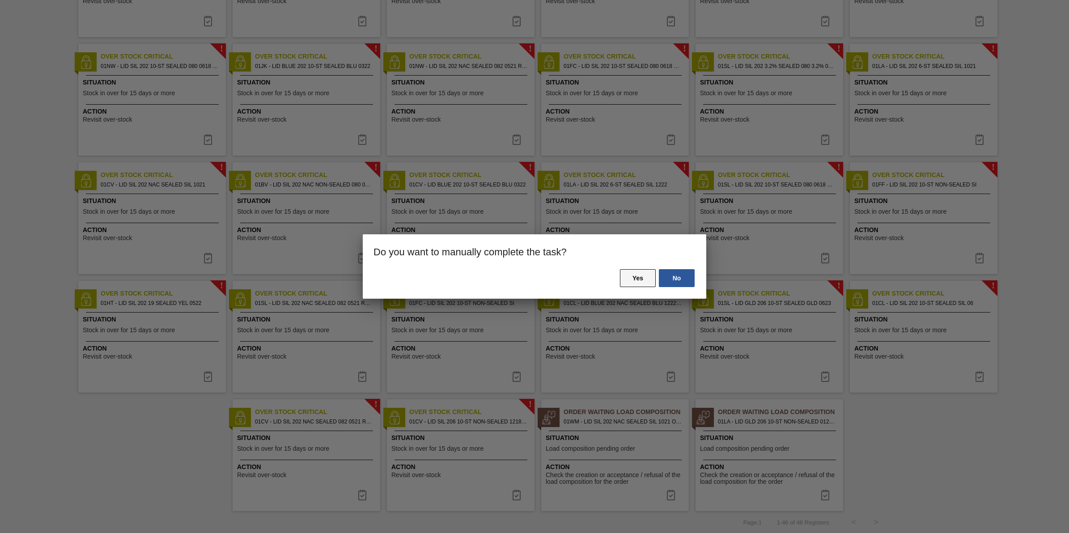
click at [648, 282] on button "Yes" at bounding box center [638, 278] width 36 height 18
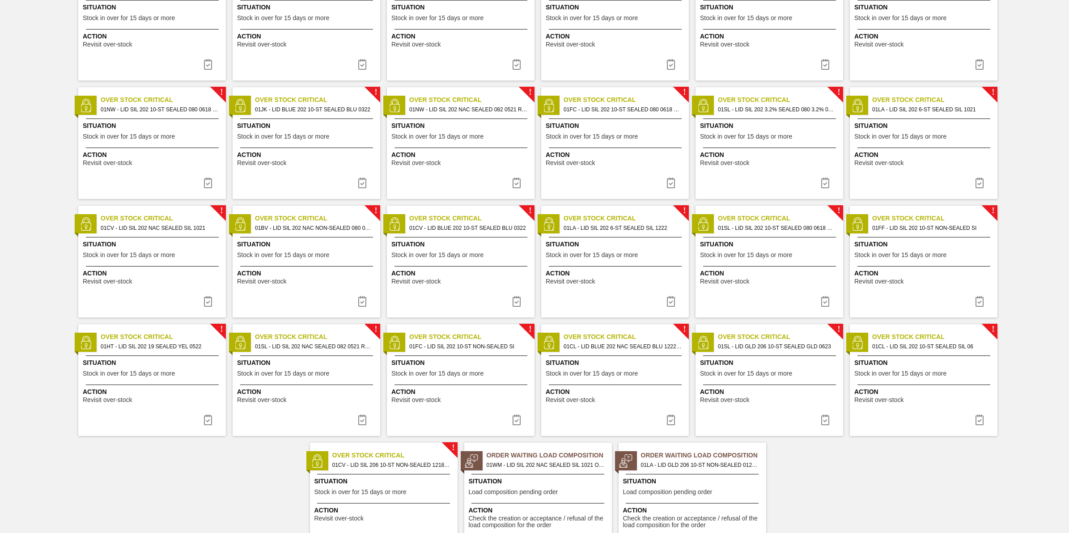
scroll to position [504, 0]
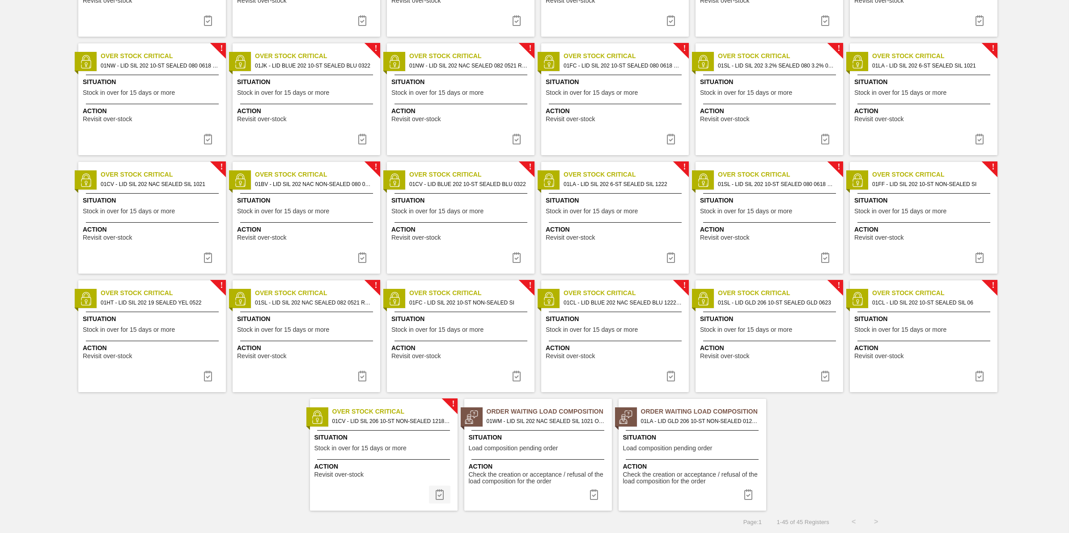
click at [442, 497] on img at bounding box center [439, 494] width 11 height 11
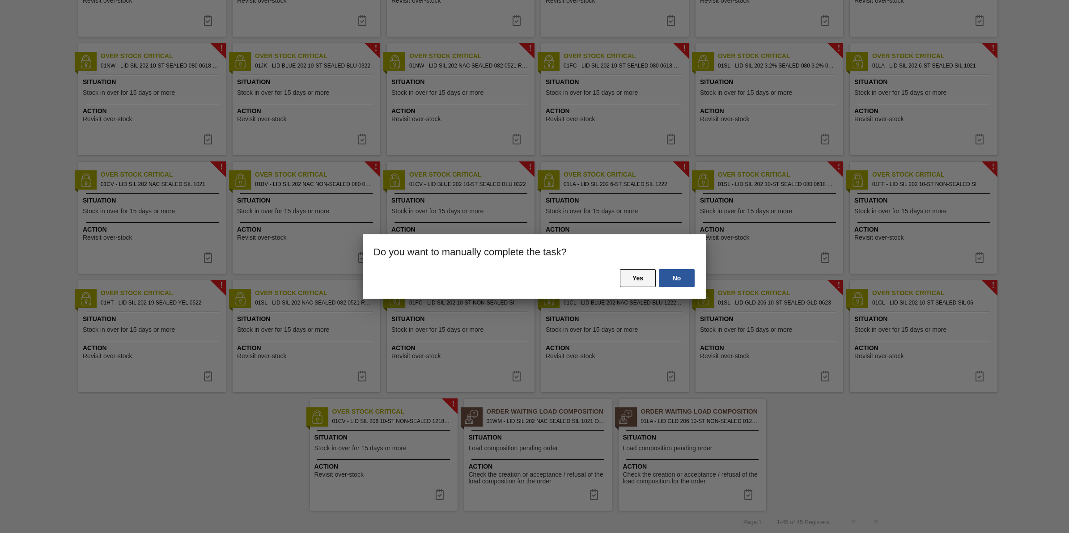
click at [628, 278] on button "Yes" at bounding box center [638, 278] width 36 height 18
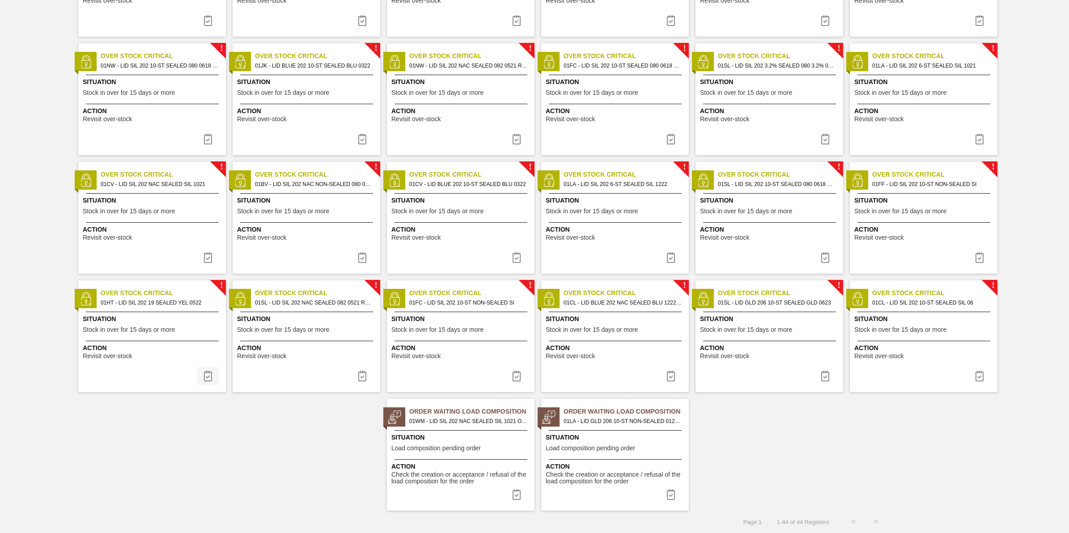
click at [205, 376] on img at bounding box center [208, 376] width 11 height 11
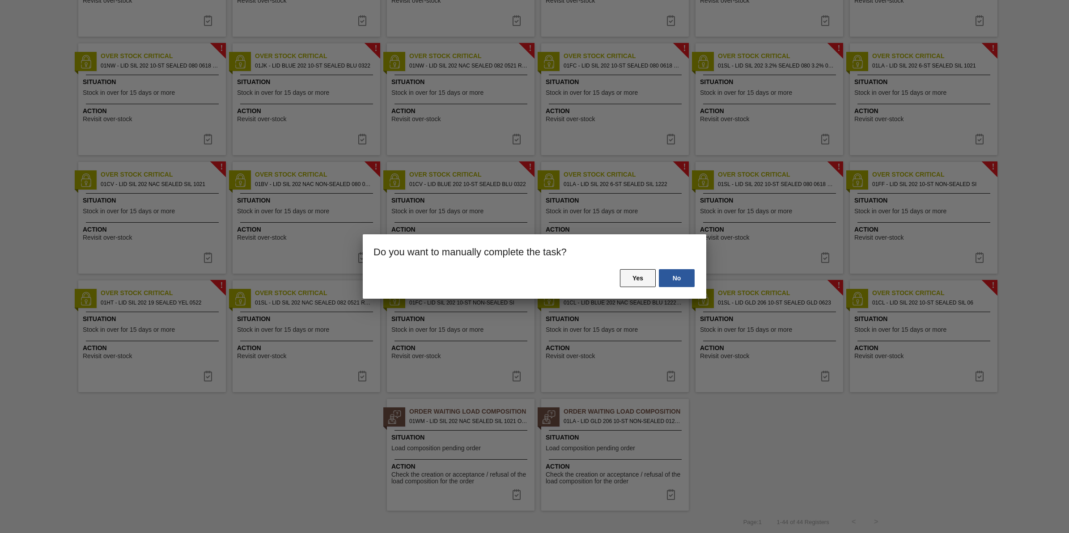
click at [648, 280] on button "Yes" at bounding box center [638, 278] width 36 height 18
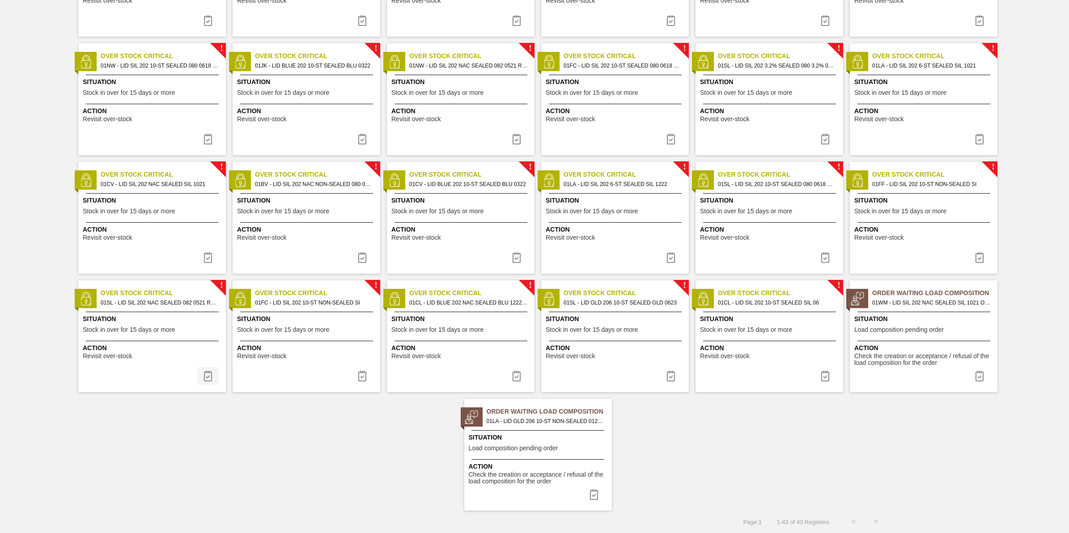
click at [208, 373] on img at bounding box center [208, 376] width 11 height 11
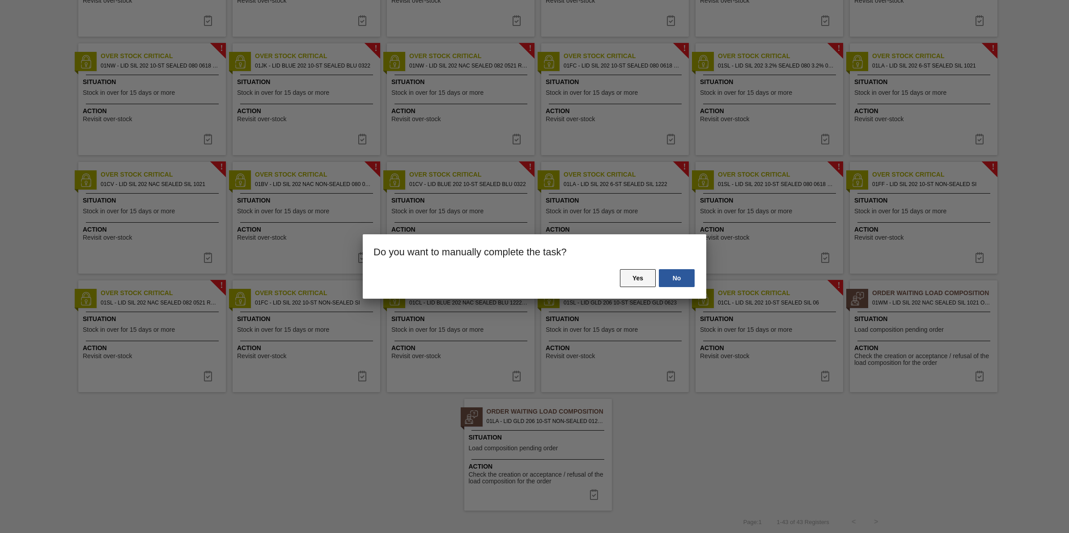
click at [626, 278] on button "Yes" at bounding box center [638, 278] width 36 height 18
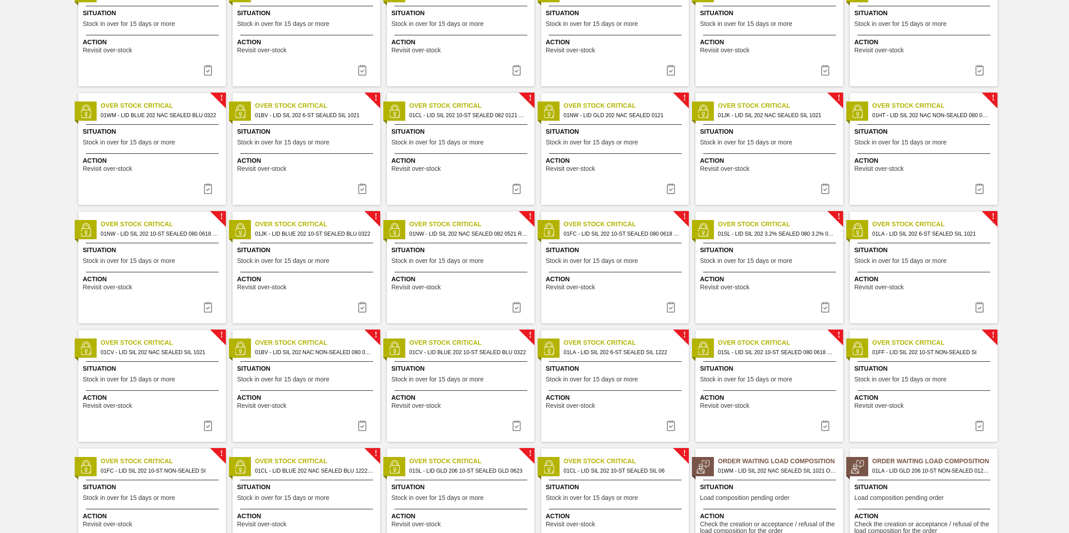
scroll to position [385, 0]
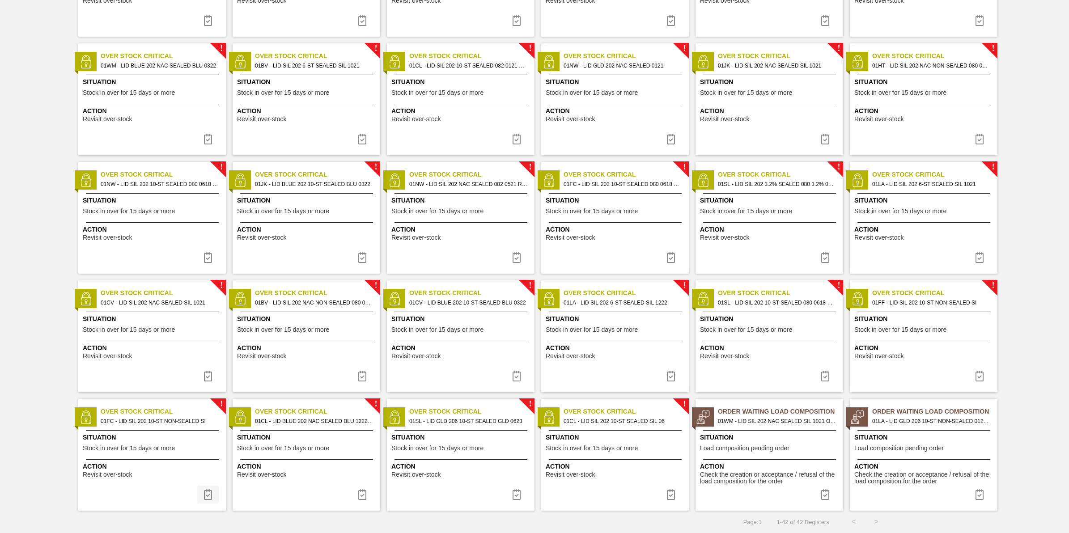
click at [209, 503] on button at bounding box center [207, 495] width 21 height 18
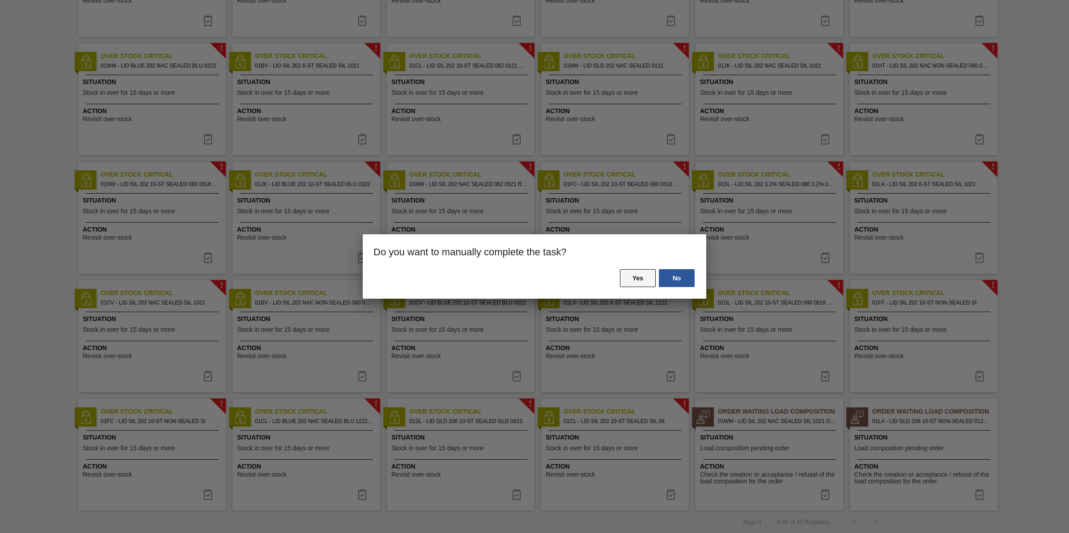
click at [622, 279] on button "Yes" at bounding box center [638, 278] width 36 height 18
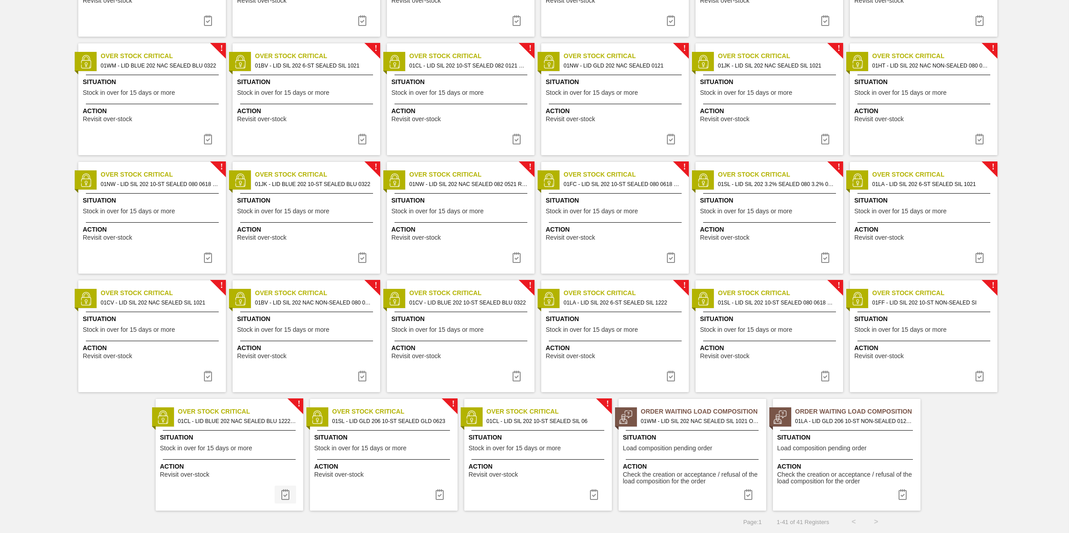
click at [284, 496] on img at bounding box center [285, 494] width 11 height 11
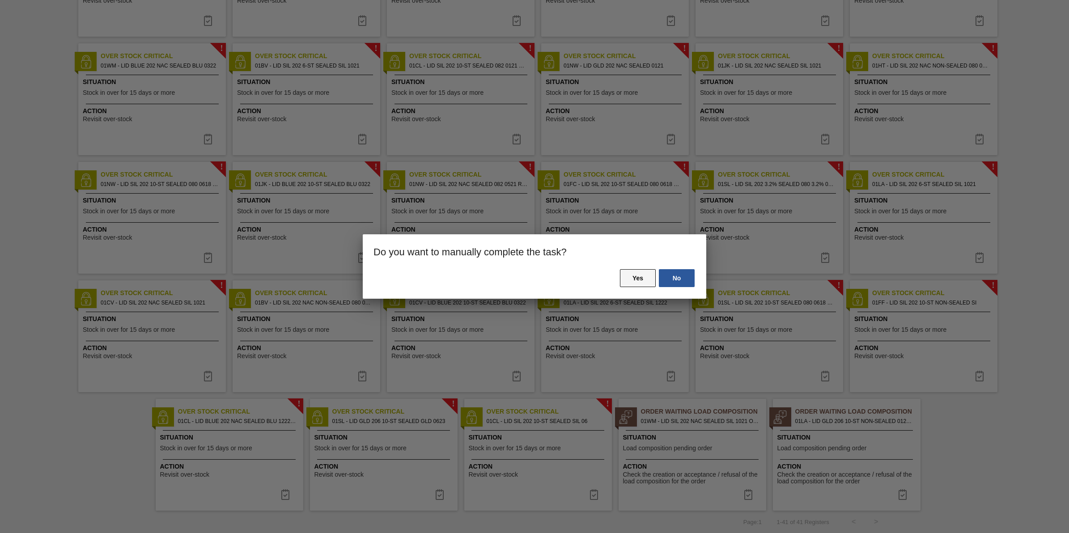
click at [646, 277] on button "Yes" at bounding box center [638, 278] width 36 height 18
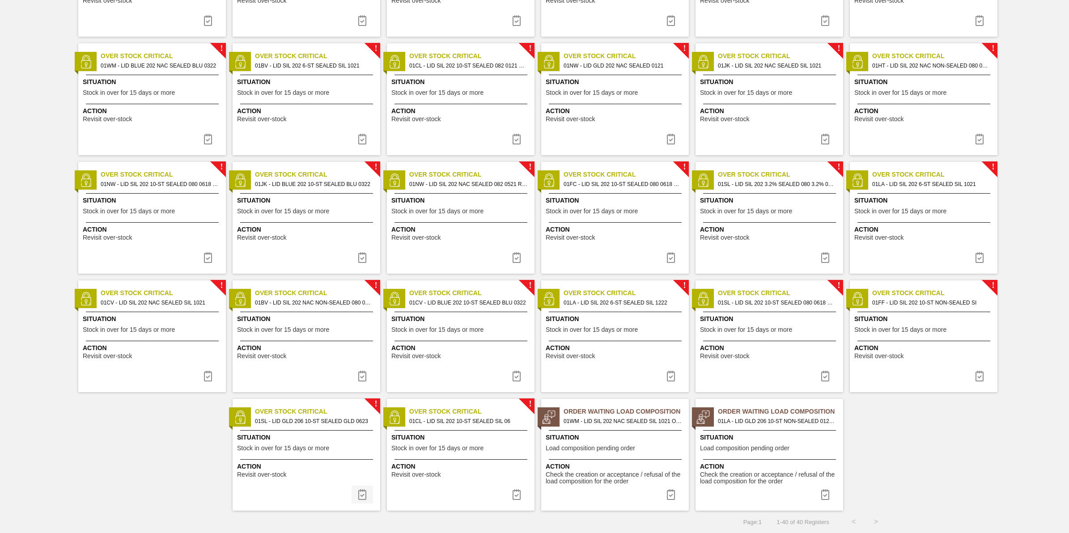
click at [356, 486] on button at bounding box center [362, 495] width 21 height 18
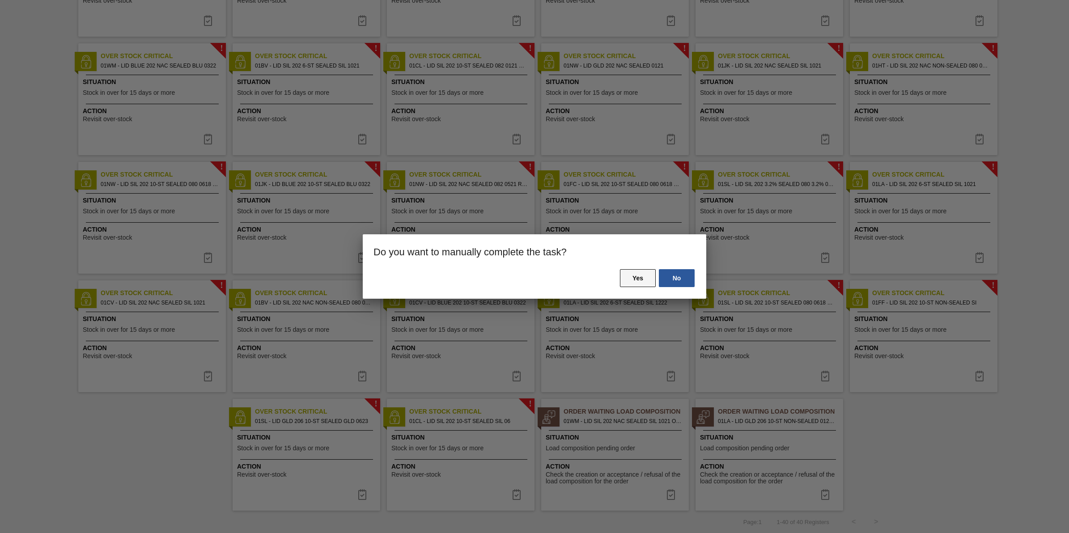
click at [627, 279] on button "Yes" at bounding box center [638, 278] width 36 height 18
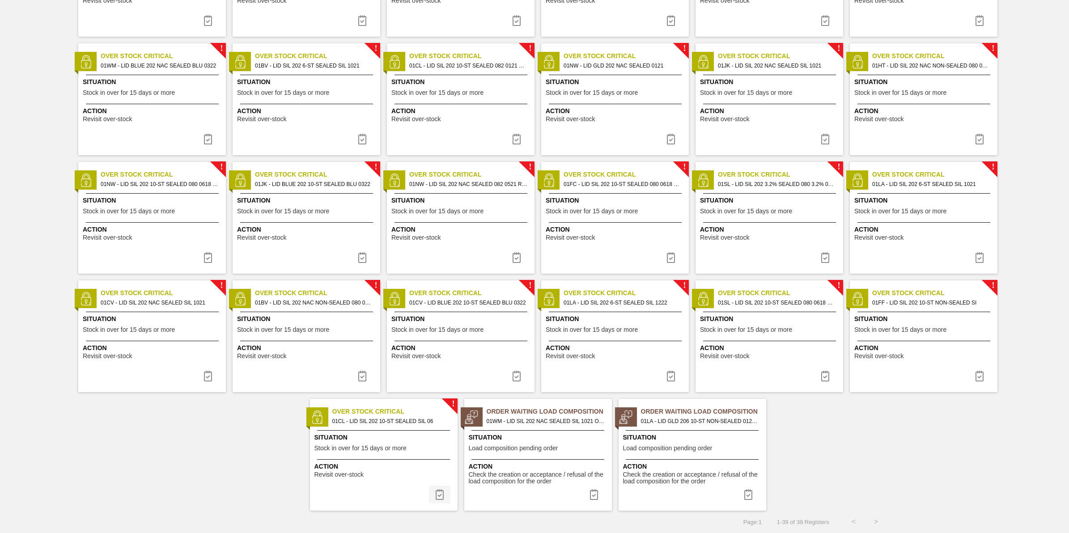
click at [442, 496] on img at bounding box center [439, 494] width 11 height 11
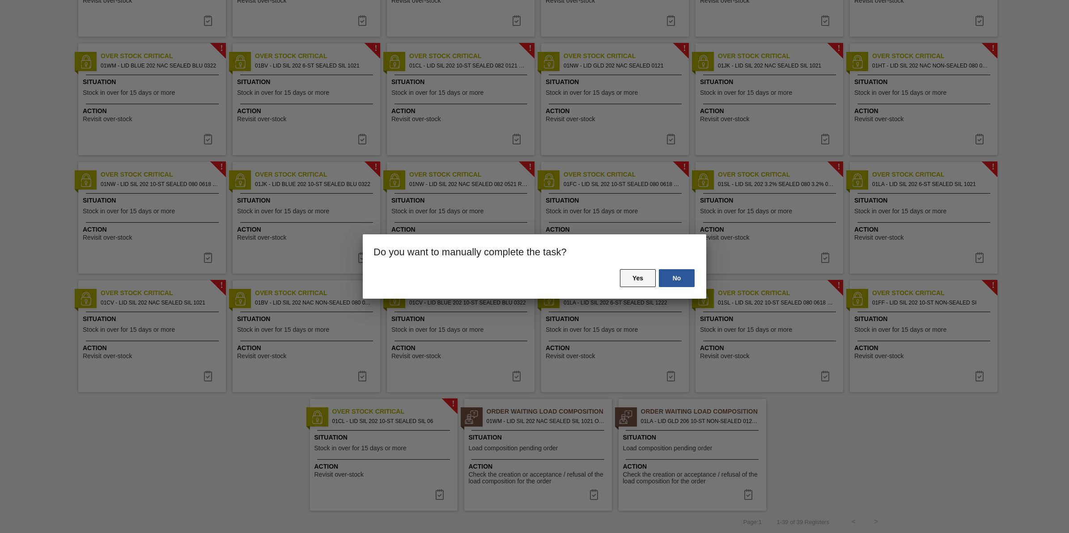
click at [643, 282] on button "Yes" at bounding box center [638, 278] width 36 height 18
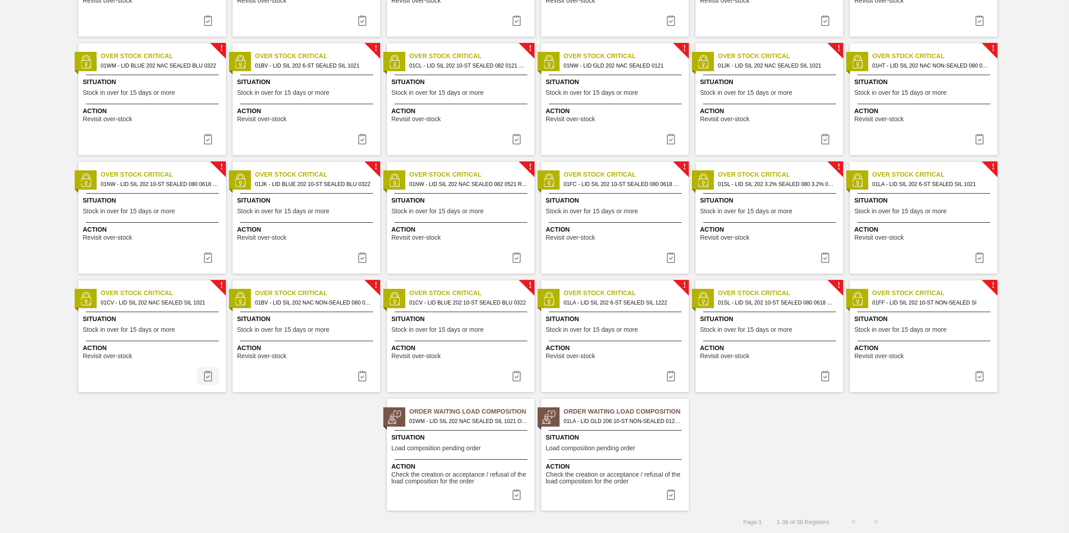
click at [198, 381] on button at bounding box center [207, 376] width 21 height 18
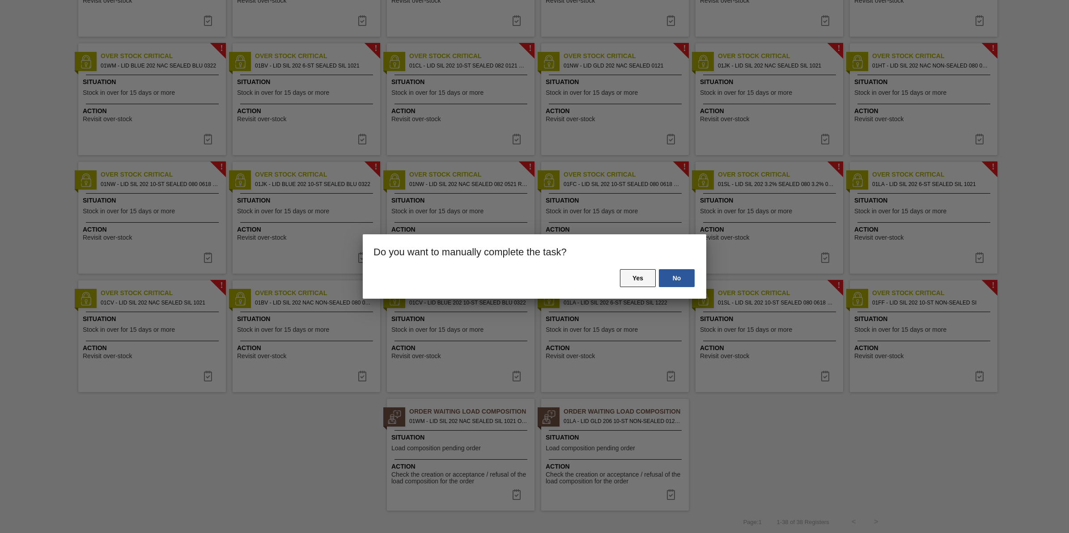
click at [649, 278] on button "Yes" at bounding box center [638, 278] width 36 height 18
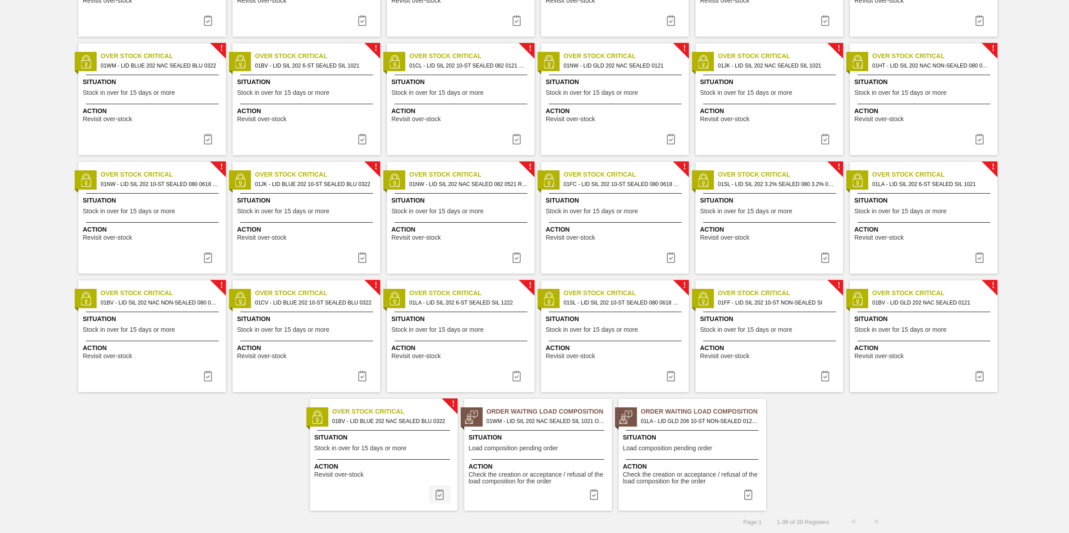
click at [441, 495] on img at bounding box center [439, 494] width 11 height 11
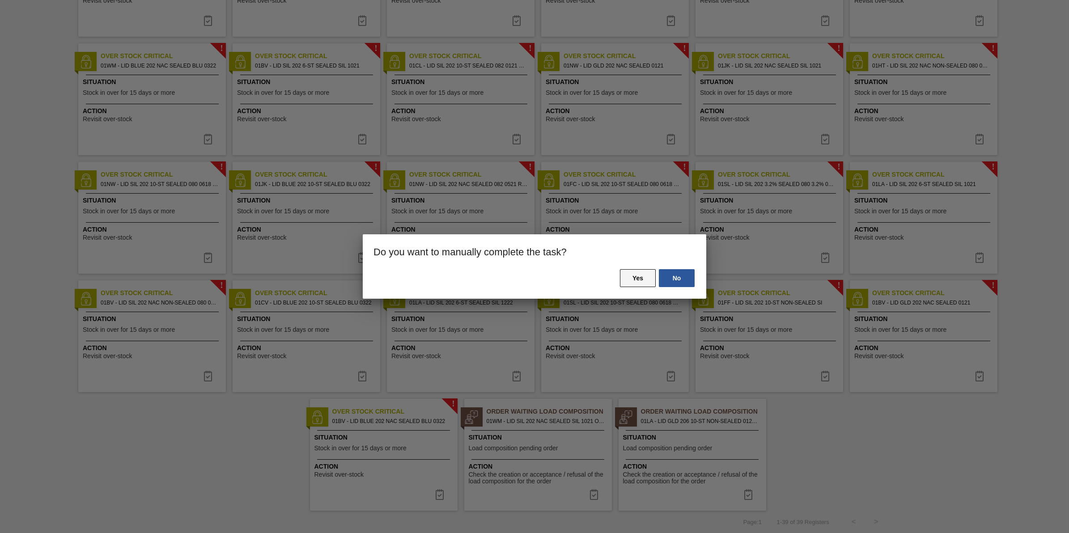
click at [633, 275] on button "Yes" at bounding box center [638, 278] width 36 height 18
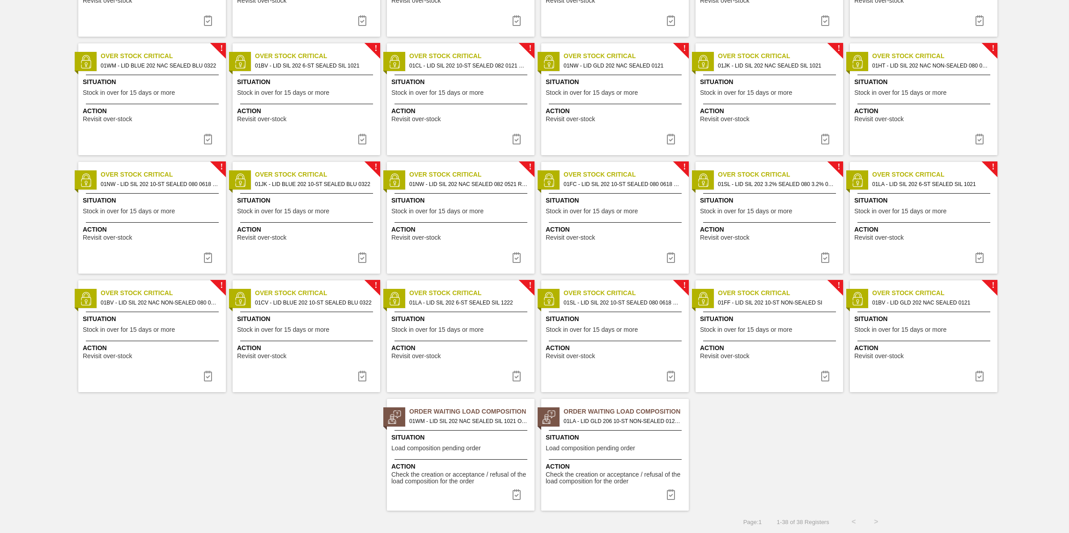
drag, startPoint x: 213, startPoint y: 379, endPoint x: 233, endPoint y: 376, distance: 20.4
click at [213, 379] on button at bounding box center [207, 376] width 21 height 18
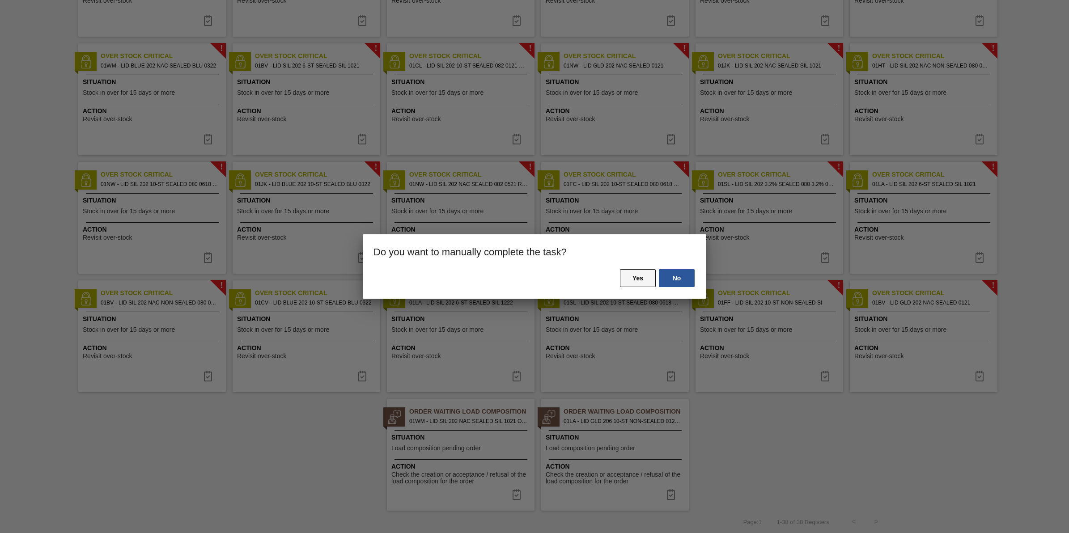
click at [631, 278] on button "Yes" at bounding box center [638, 278] width 36 height 18
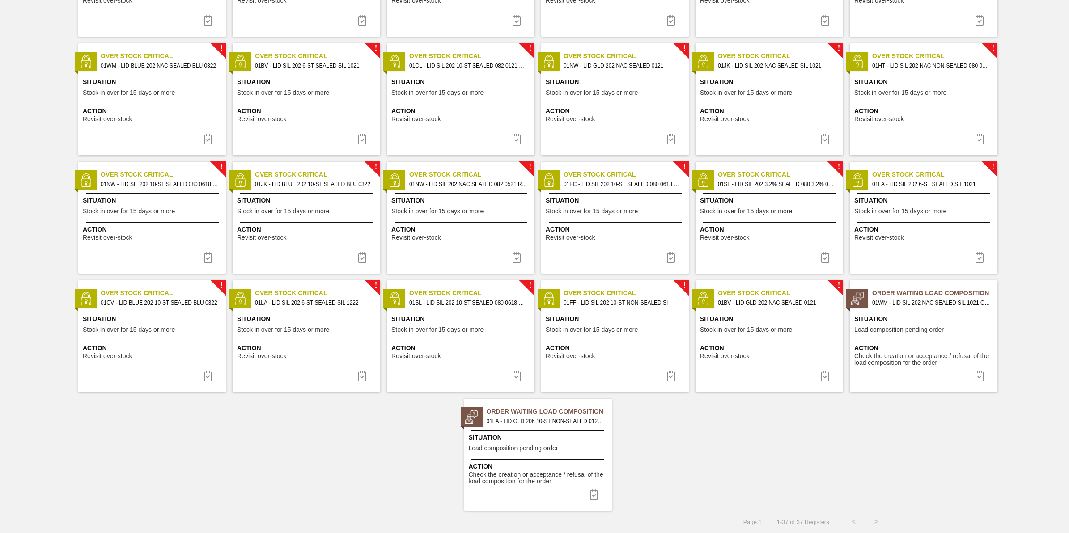
drag, startPoint x: 206, startPoint y: 374, endPoint x: 462, endPoint y: 309, distance: 263.7
click at [206, 374] on img at bounding box center [208, 376] width 11 height 11
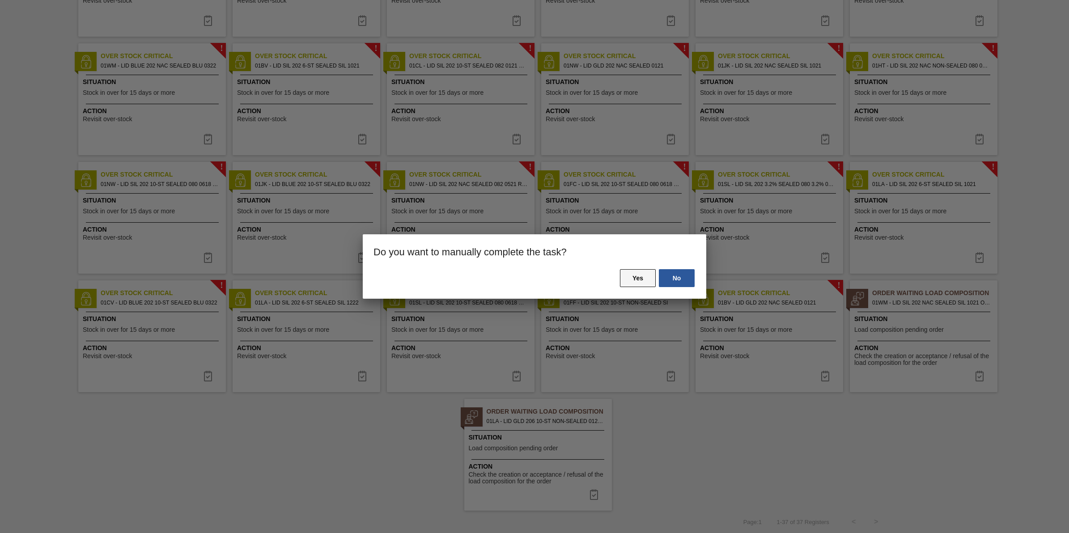
click at [631, 273] on button "Yes" at bounding box center [638, 278] width 36 height 18
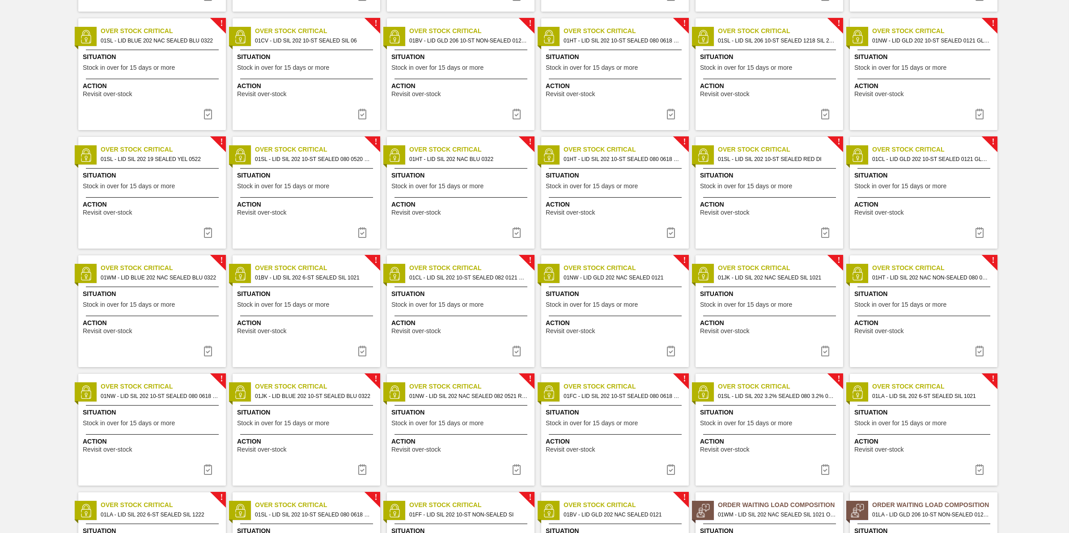
scroll to position [267, 0]
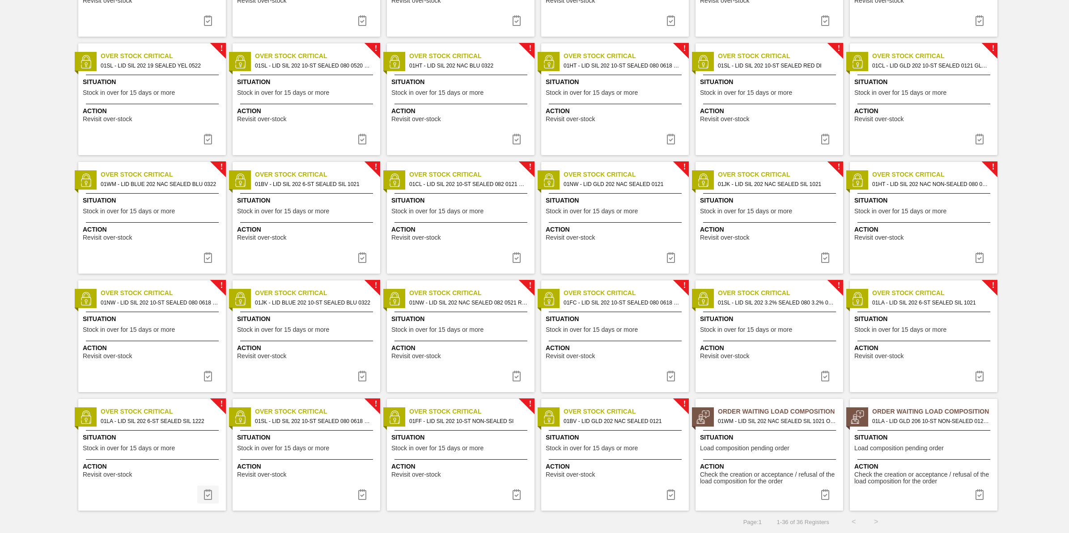
click at [211, 495] on img at bounding box center [208, 494] width 11 height 11
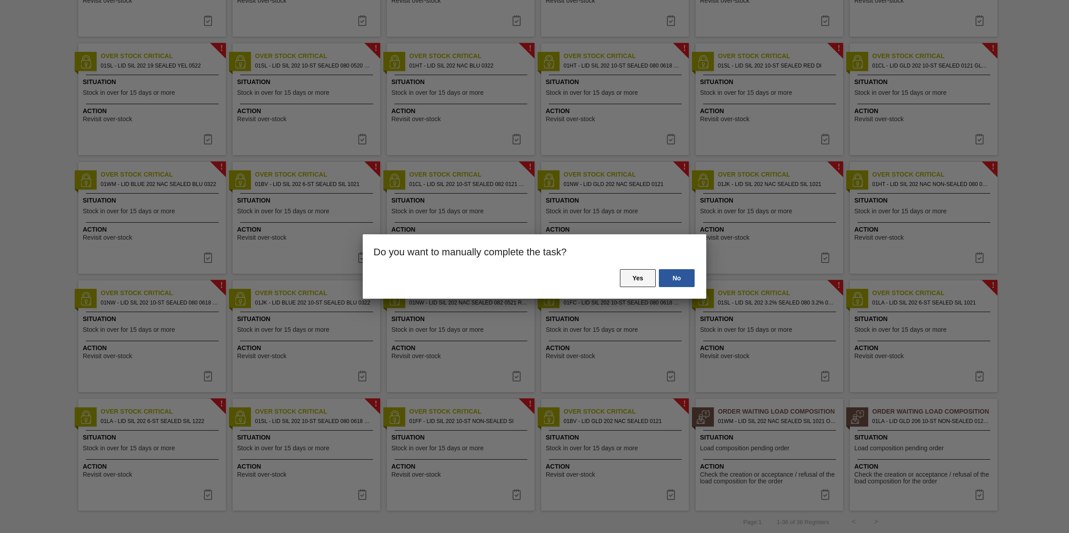
click at [640, 275] on button "Yes" at bounding box center [638, 278] width 36 height 18
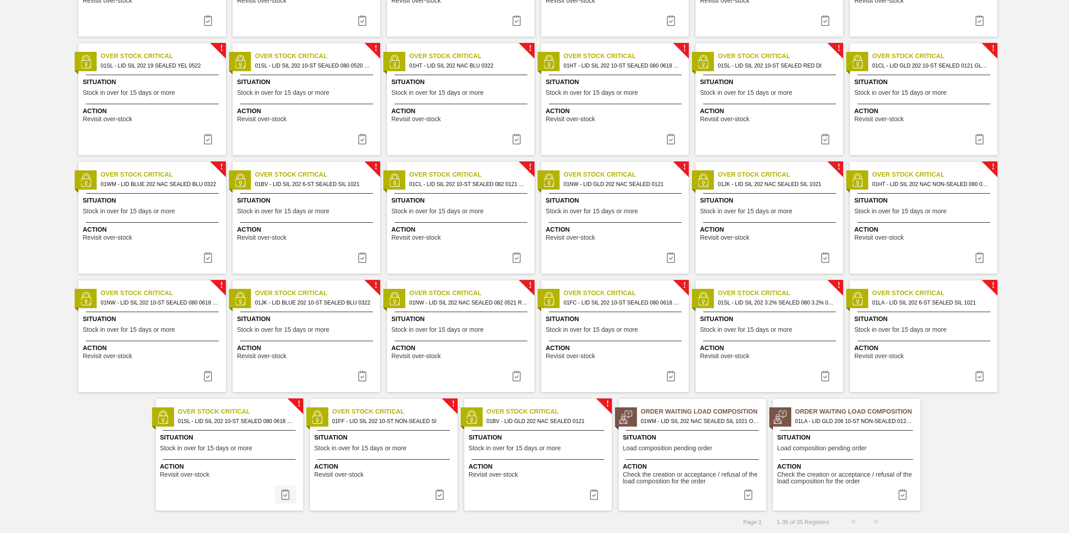
click at [287, 497] on img at bounding box center [285, 494] width 11 height 11
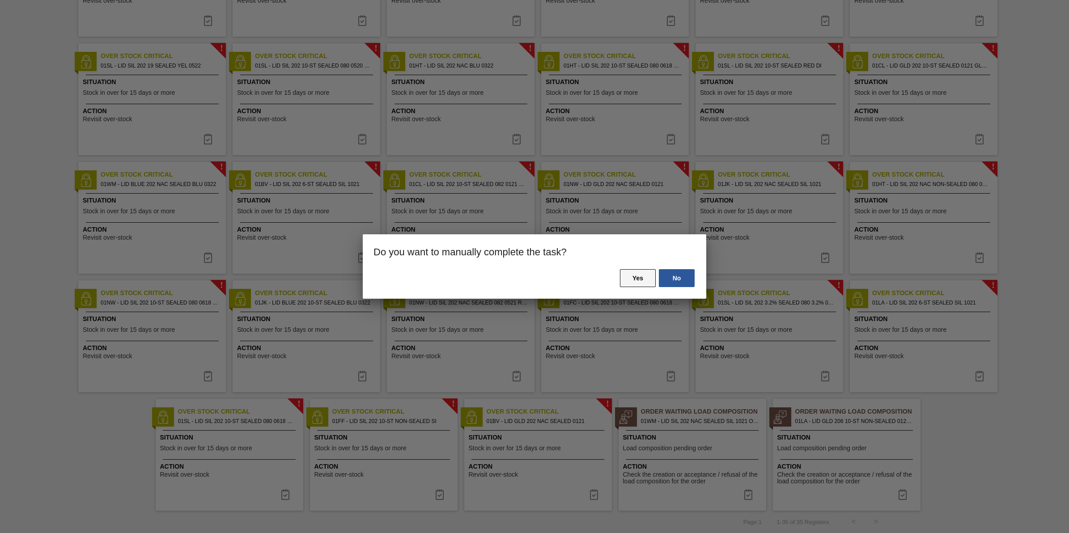
click at [635, 274] on button "Yes" at bounding box center [638, 278] width 36 height 18
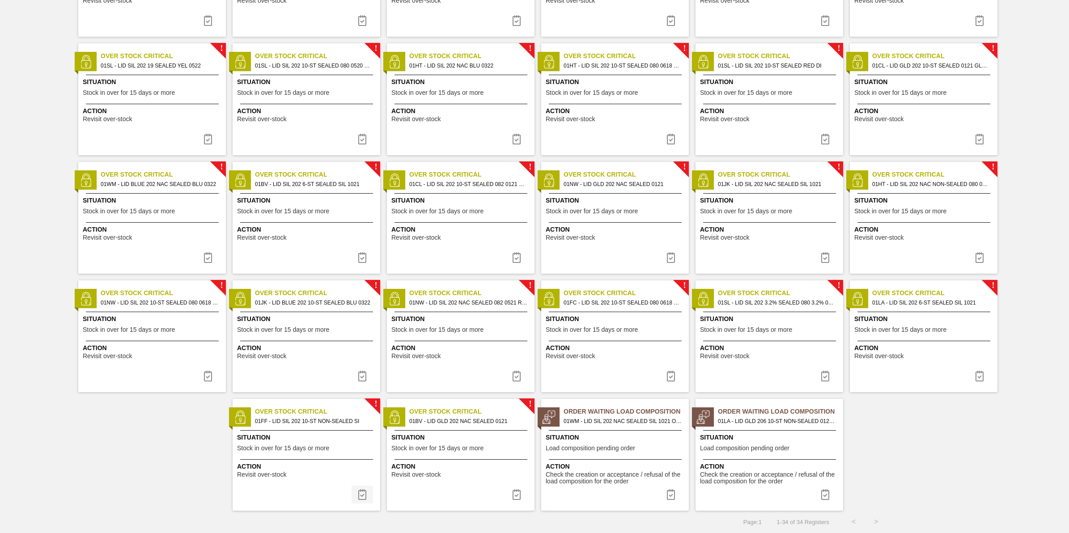
click at [360, 497] on img at bounding box center [362, 494] width 11 height 11
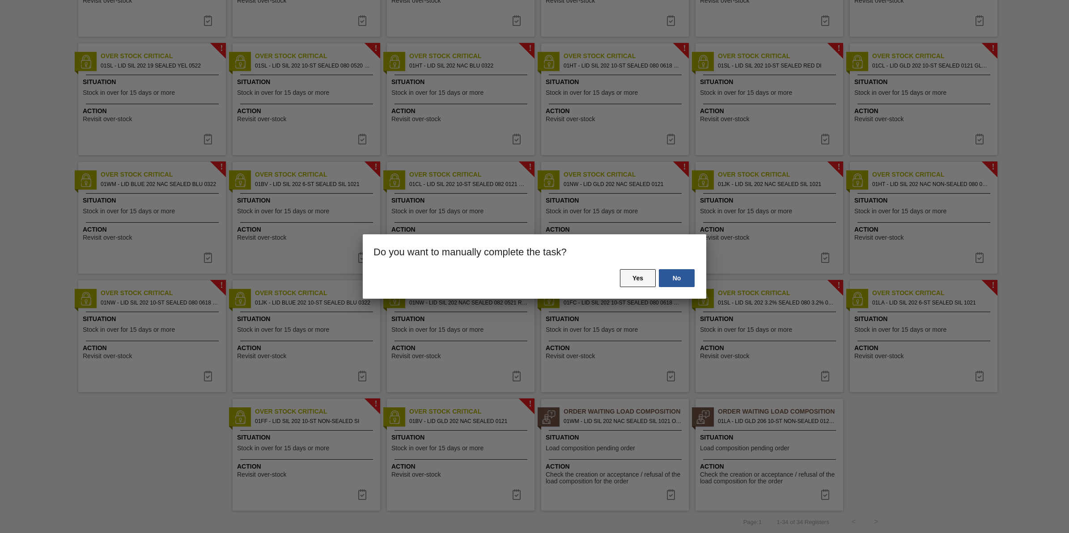
click at [620, 275] on button "Yes" at bounding box center [638, 278] width 36 height 18
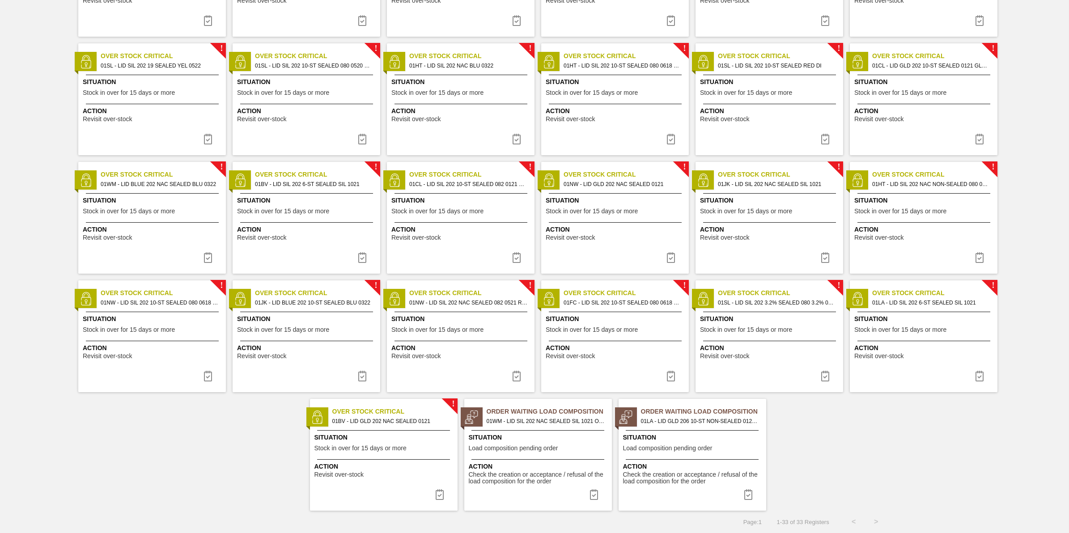
drag, startPoint x: 441, startPoint y: 495, endPoint x: 523, endPoint y: 399, distance: 126.5
click at [440, 495] on img at bounding box center [439, 494] width 11 height 11
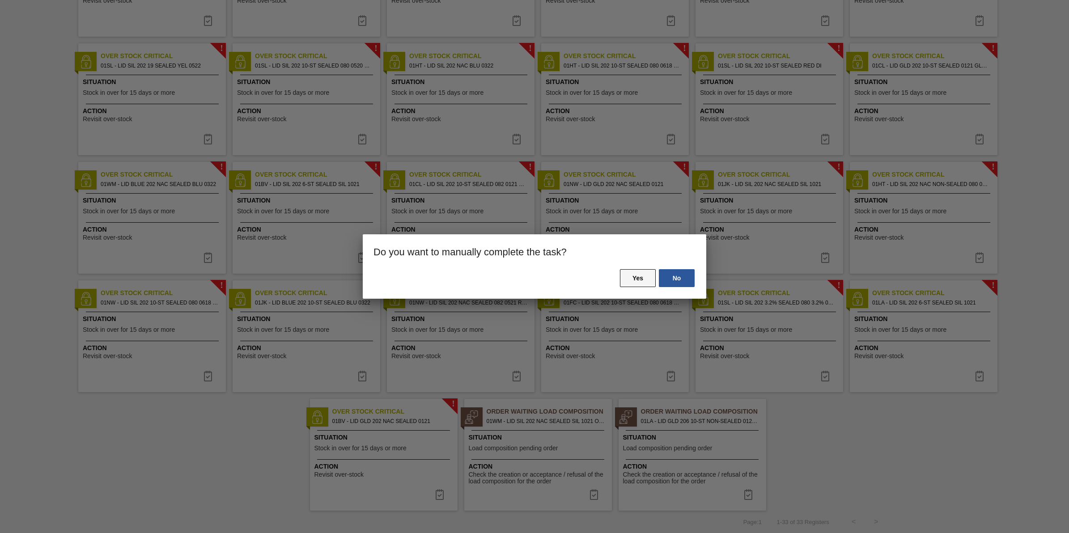
click at [636, 275] on button "Yes" at bounding box center [638, 278] width 36 height 18
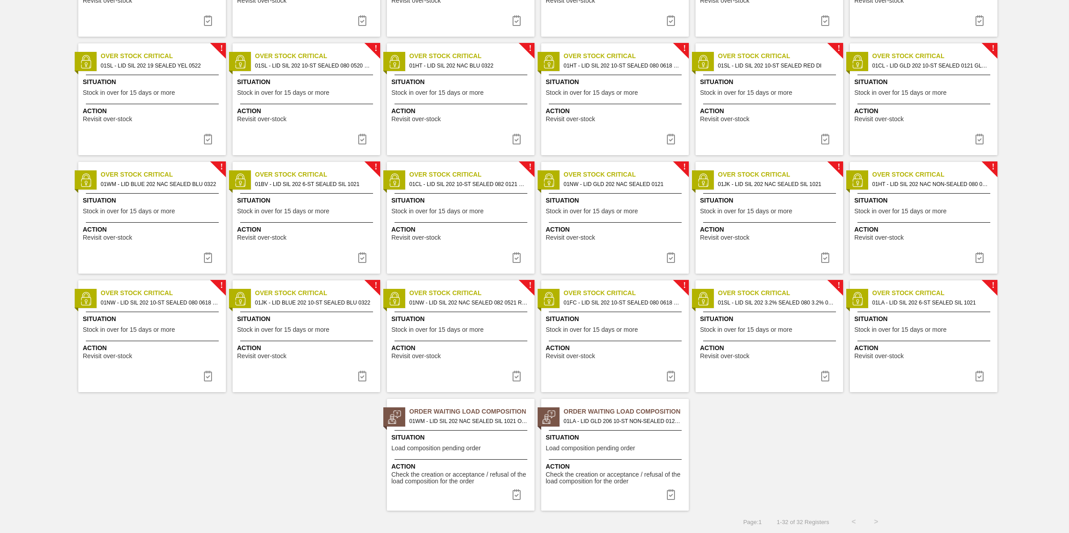
scroll to position [0, 0]
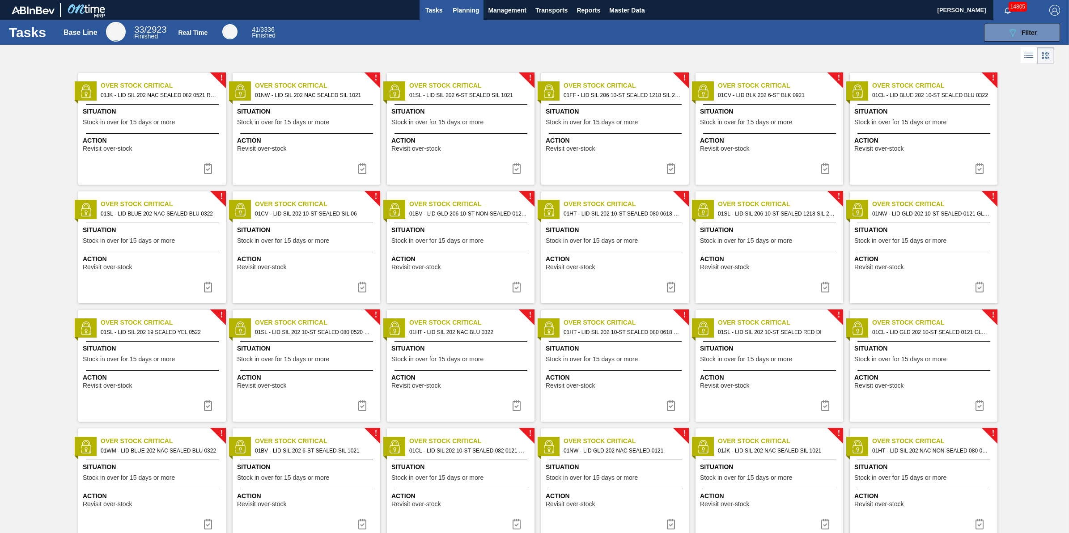
click at [470, 13] on span "Planning" at bounding box center [466, 10] width 26 height 11
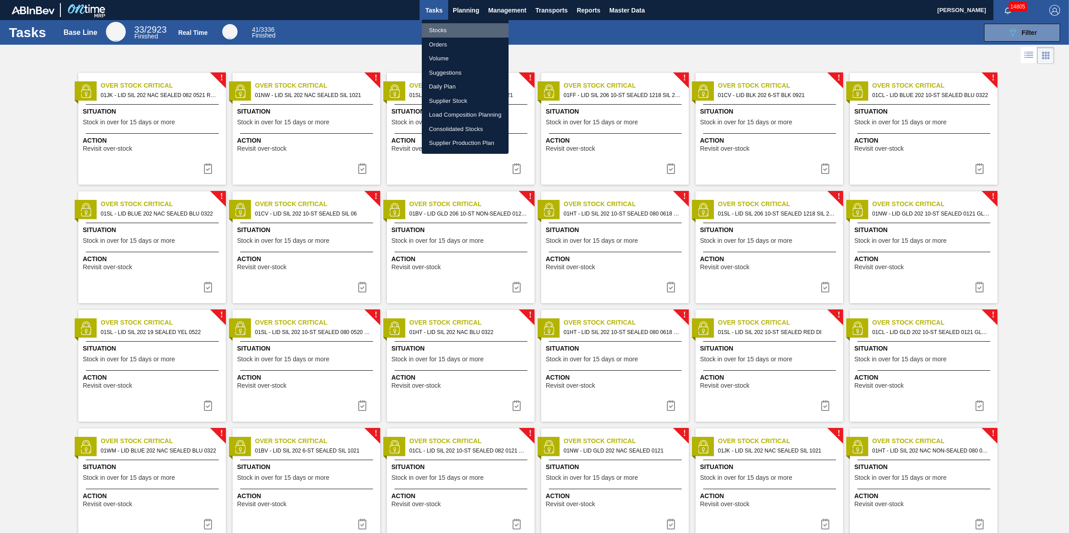
click at [466, 28] on li "Stocks" at bounding box center [465, 30] width 87 height 14
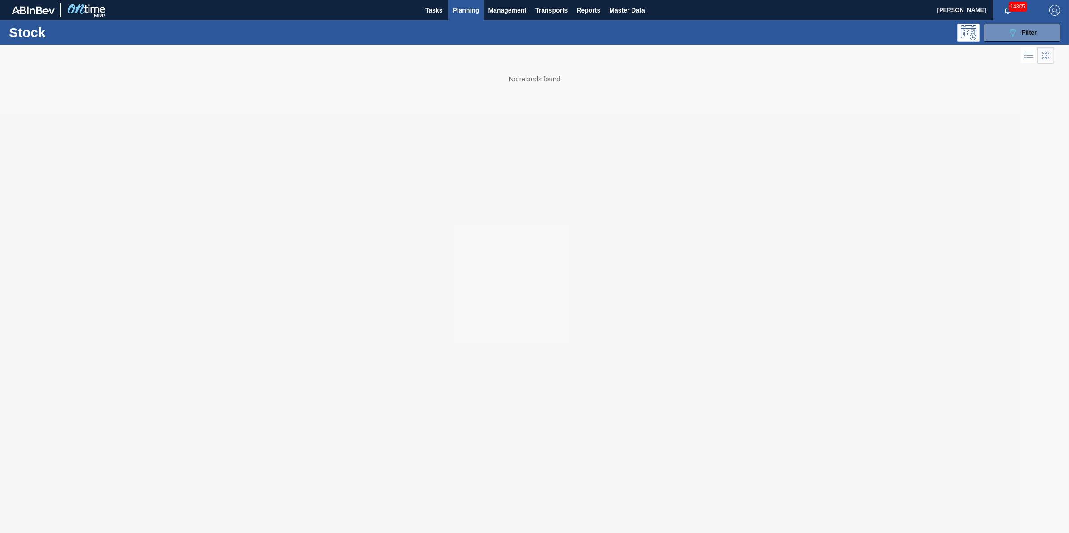
click at [466, 14] on span "Planning" at bounding box center [466, 10] width 26 height 11
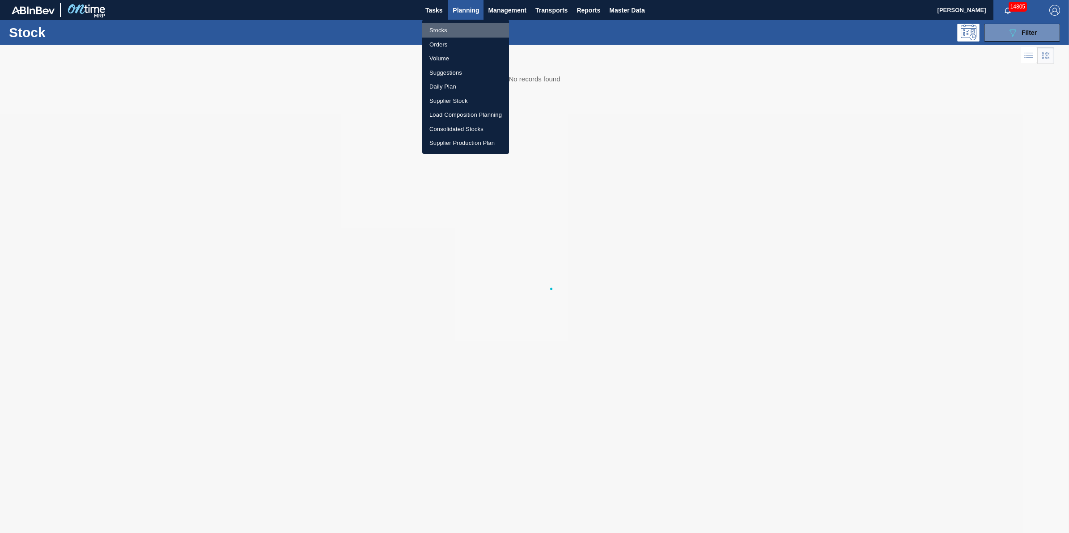
click at [462, 30] on li "Stocks" at bounding box center [465, 30] width 87 height 14
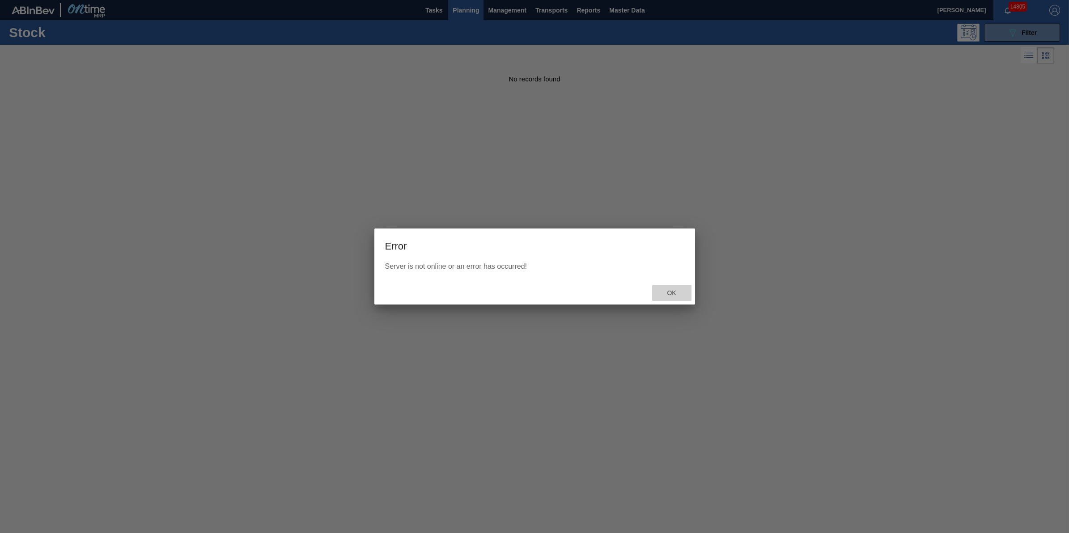
click at [675, 290] on span "Ok" at bounding box center [671, 292] width 23 height 7
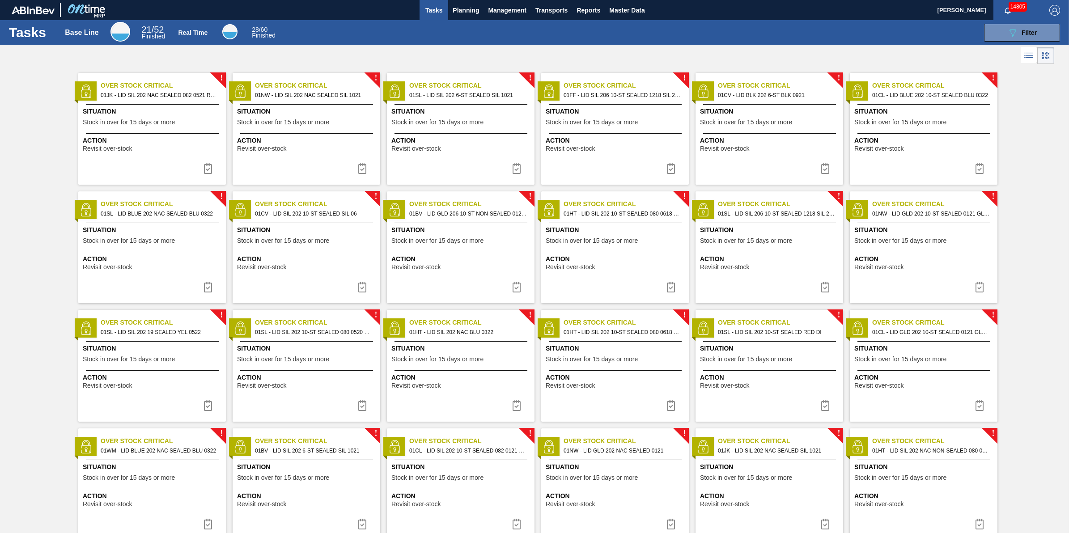
click at [159, 143] on span "Action" at bounding box center [153, 140] width 141 height 9
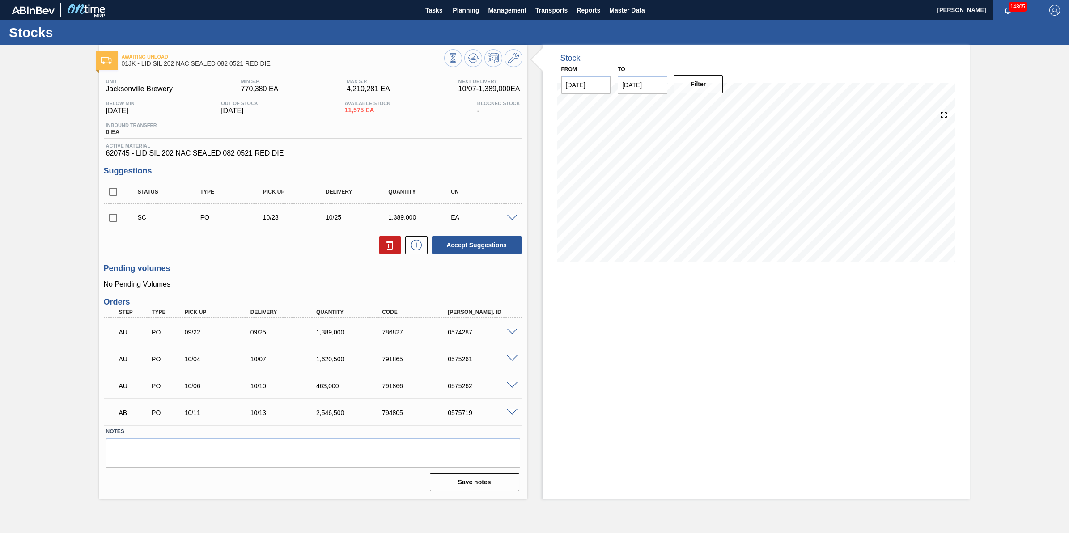
drag, startPoint x: 461, startPoint y: 18, endPoint x: 459, endPoint y: 24, distance: 6.2
click at [461, 17] on button "Planning" at bounding box center [465, 10] width 35 height 20
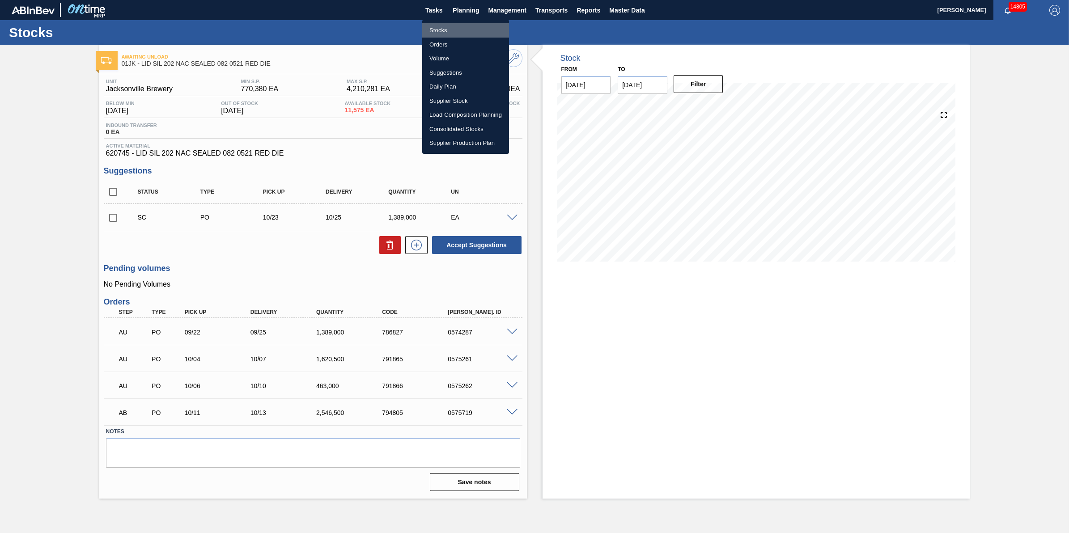
click at [458, 30] on li "Stocks" at bounding box center [465, 30] width 87 height 14
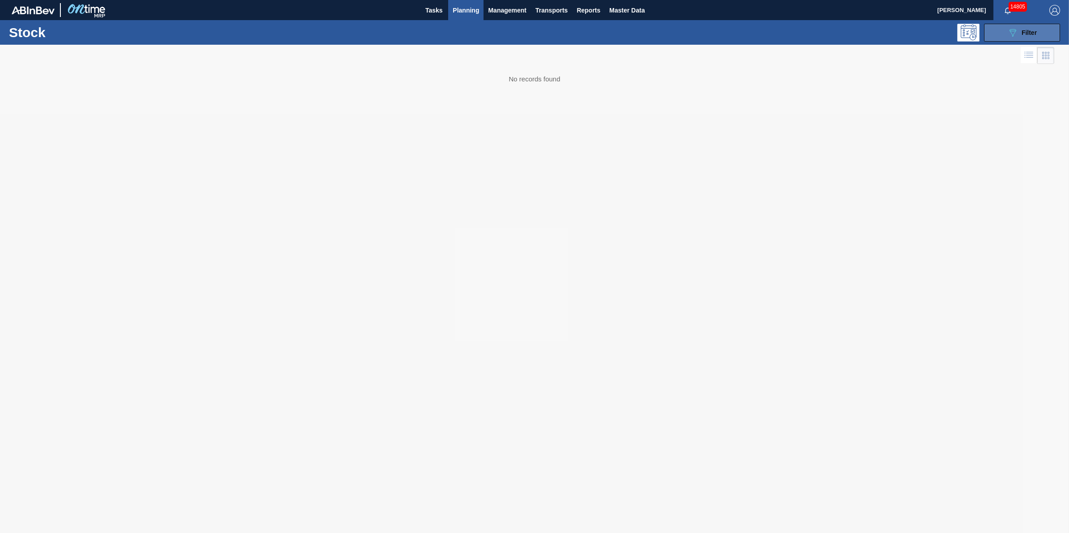
click at [1023, 39] on button "089F7B8B-B2A5-4AFE-B5C0-19BA573D28AC Filter" at bounding box center [1022, 33] width 76 height 18
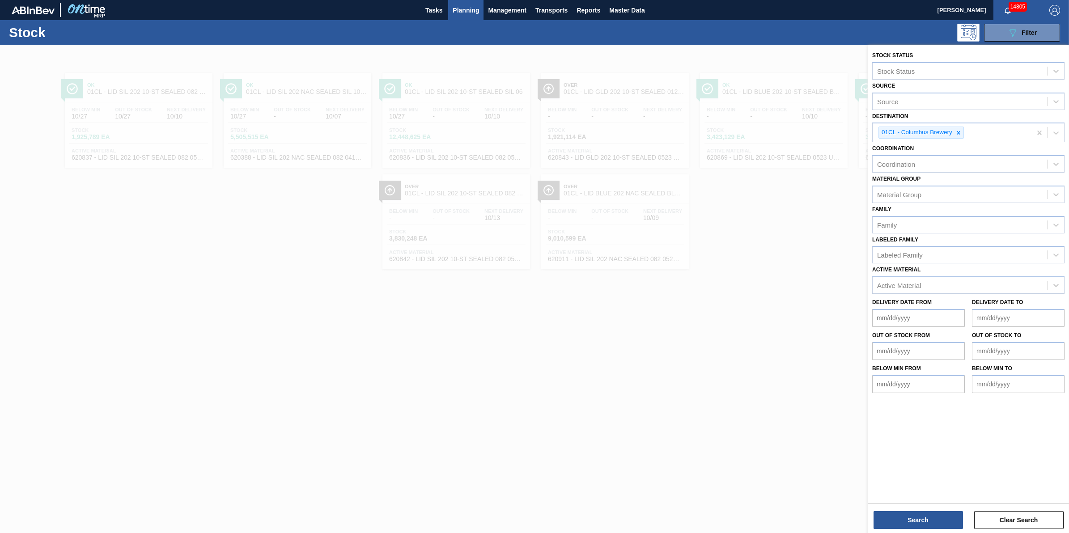
click at [737, 360] on div at bounding box center [534, 311] width 1069 height 533
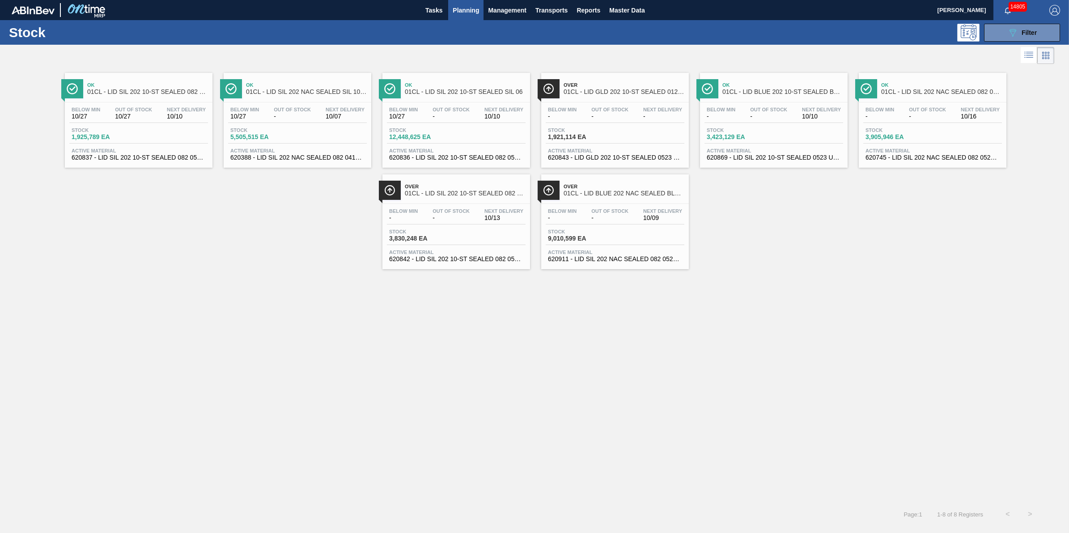
drag, startPoint x: 457, startPoint y: 10, endPoint x: 461, endPoint y: 25, distance: 16.2
click at [457, 10] on span "Planning" at bounding box center [466, 10] width 26 height 11
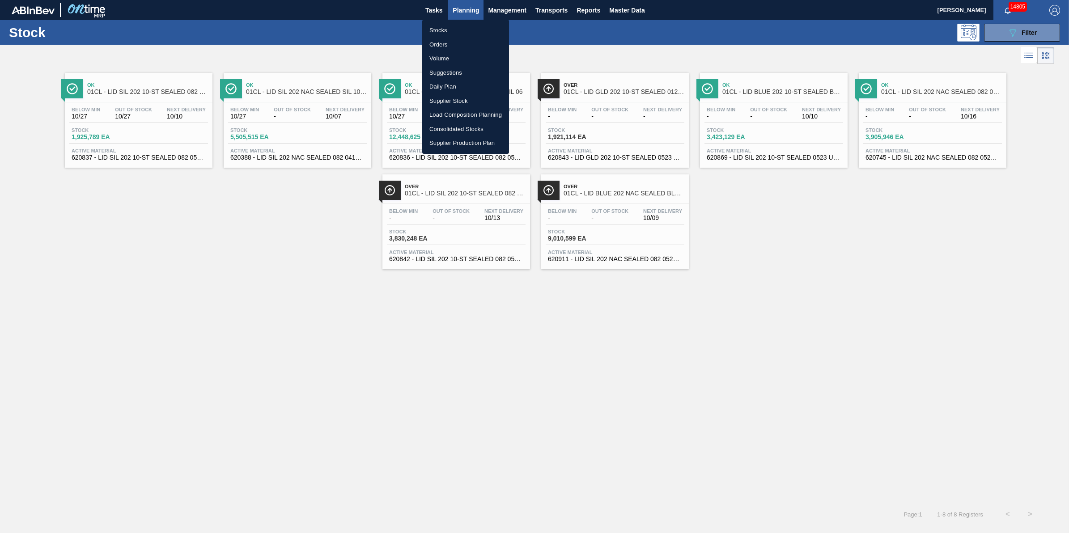
click at [475, 110] on li "Load Composition Planning" at bounding box center [465, 115] width 87 height 14
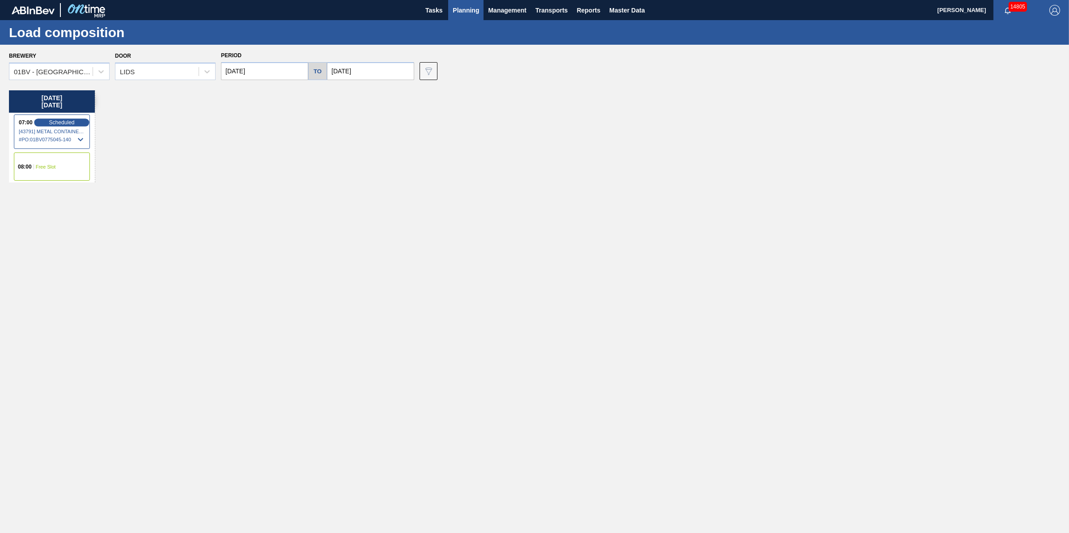
click at [74, 122] on span "Scheduled" at bounding box center [61, 122] width 25 height 6
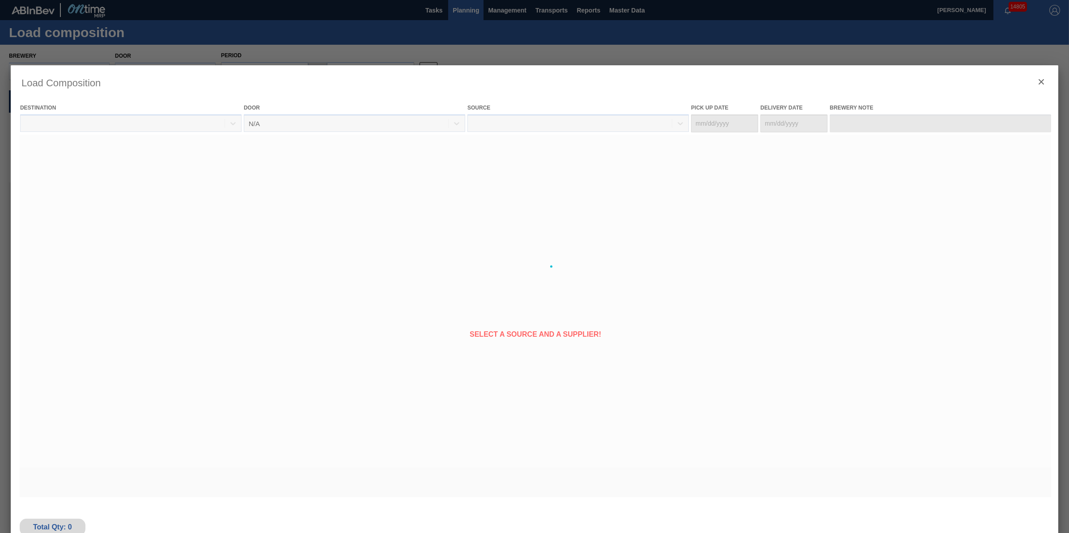
type Date "[DATE]"
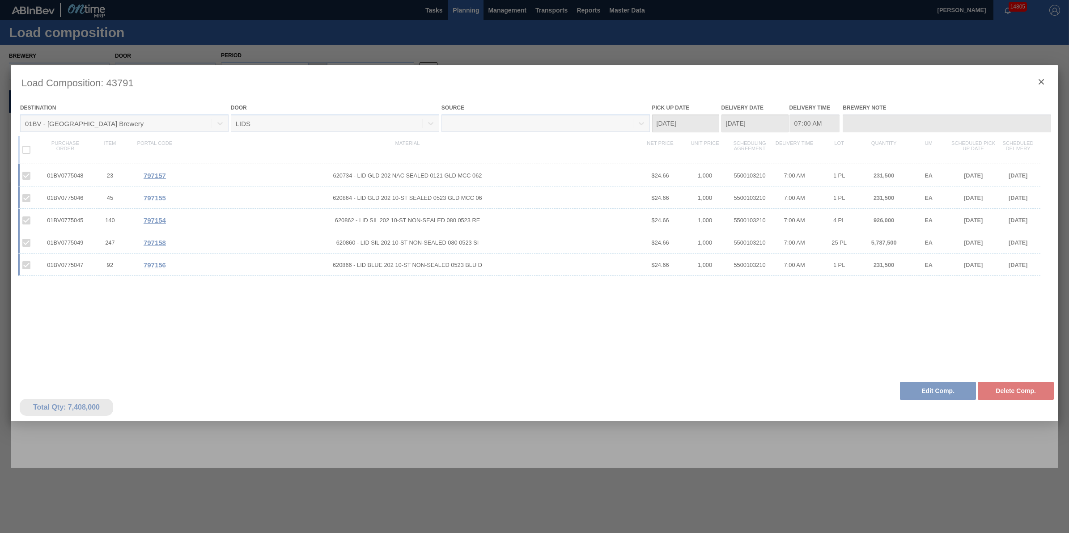
click at [1041, 80] on div at bounding box center [534, 266] width 1047 height 403
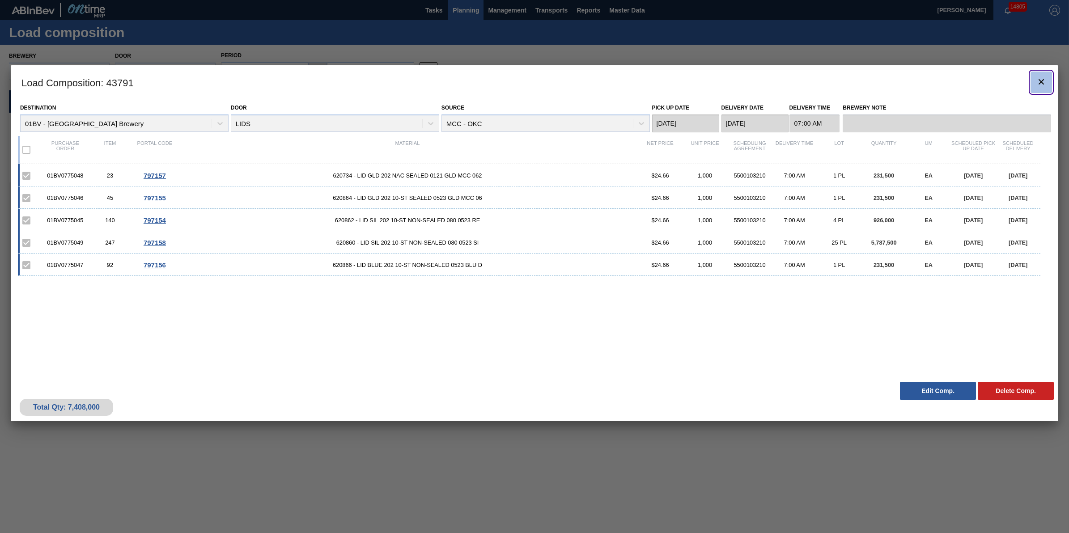
click at [1041, 78] on icon "botão de ícone" at bounding box center [1041, 81] width 11 height 11
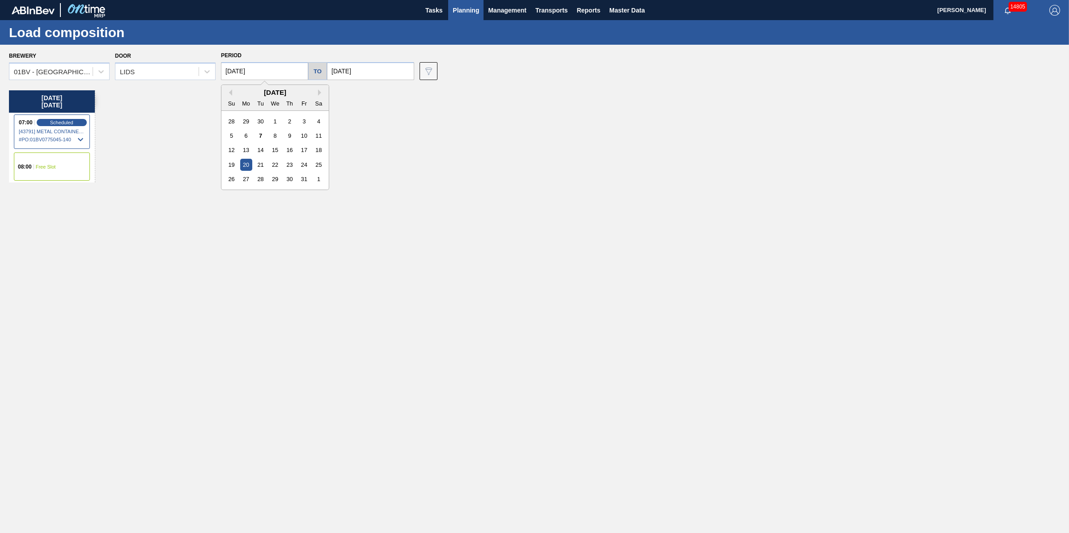
click at [246, 71] on input "[DATE]" at bounding box center [264, 71] width 87 height 18
click at [309, 153] on div "17" at bounding box center [304, 150] width 12 height 12
type input "[DATE]"
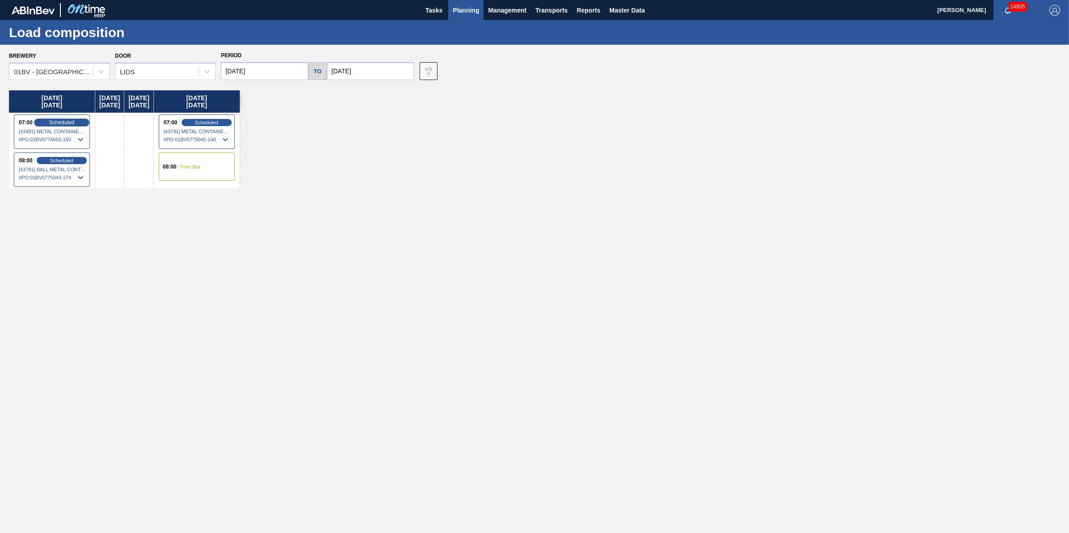
click at [70, 120] on span "Scheduled" at bounding box center [61, 122] width 25 height 6
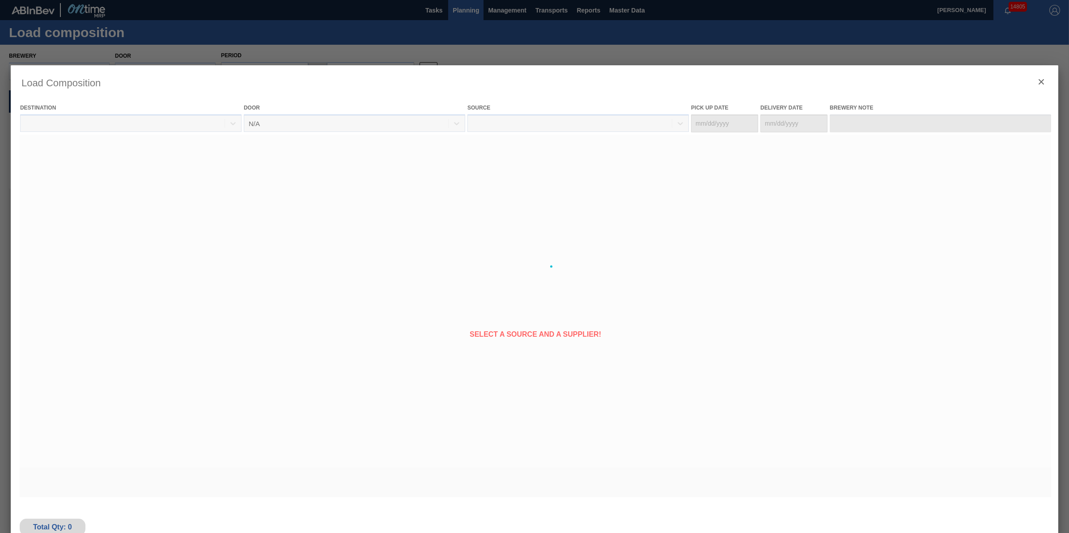
type Date "[DATE]"
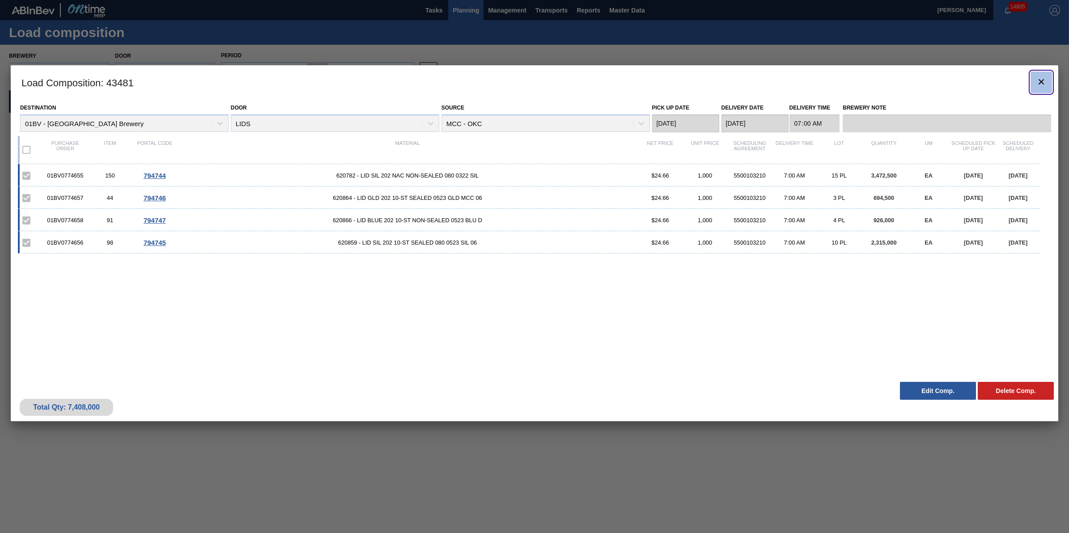
click at [1039, 88] on clb-icon "botão de ícone" at bounding box center [1041, 82] width 11 height 12
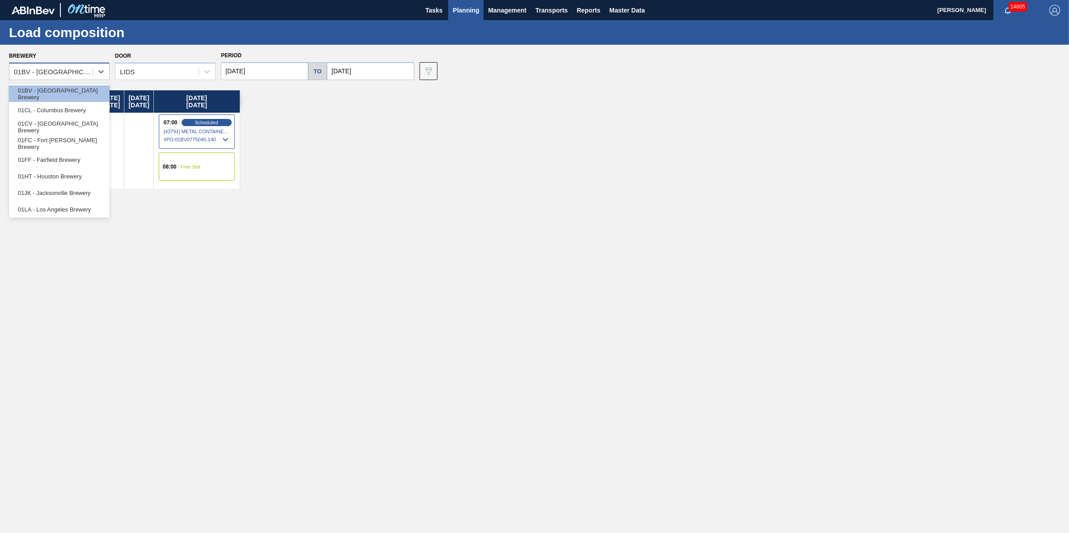
click at [88, 74] on div "01BV - [GEOGRAPHIC_DATA] Brewery" at bounding box center [54, 72] width 80 height 8
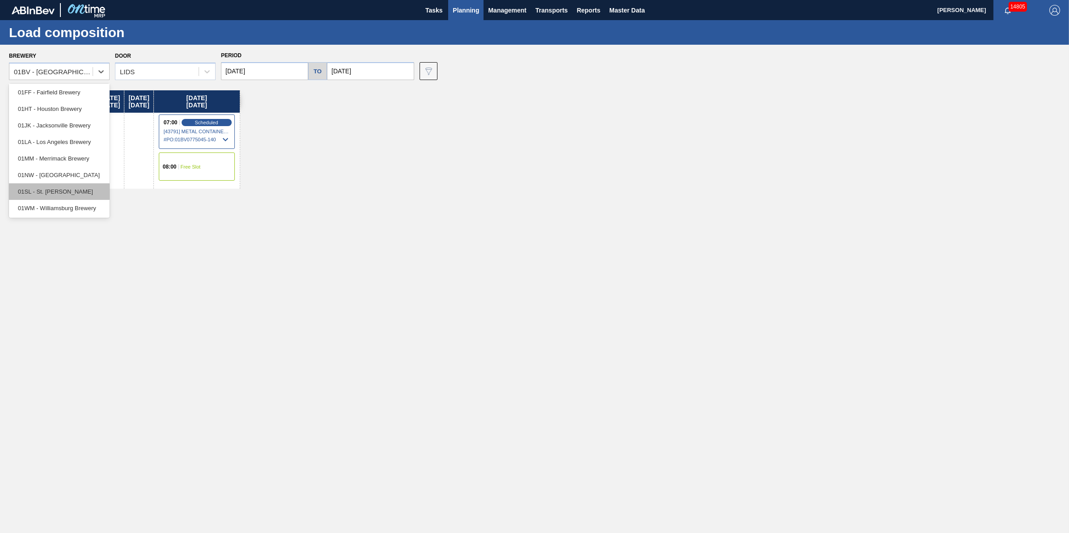
click at [81, 184] on div "01SL - St. [PERSON_NAME]" at bounding box center [59, 191] width 101 height 17
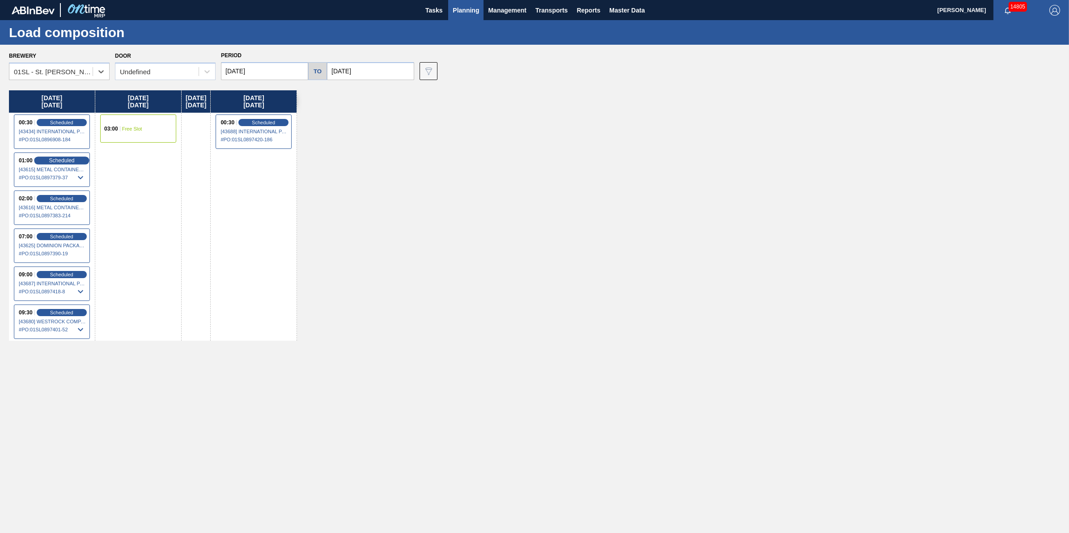
click at [68, 161] on span "Scheduled" at bounding box center [61, 160] width 25 height 6
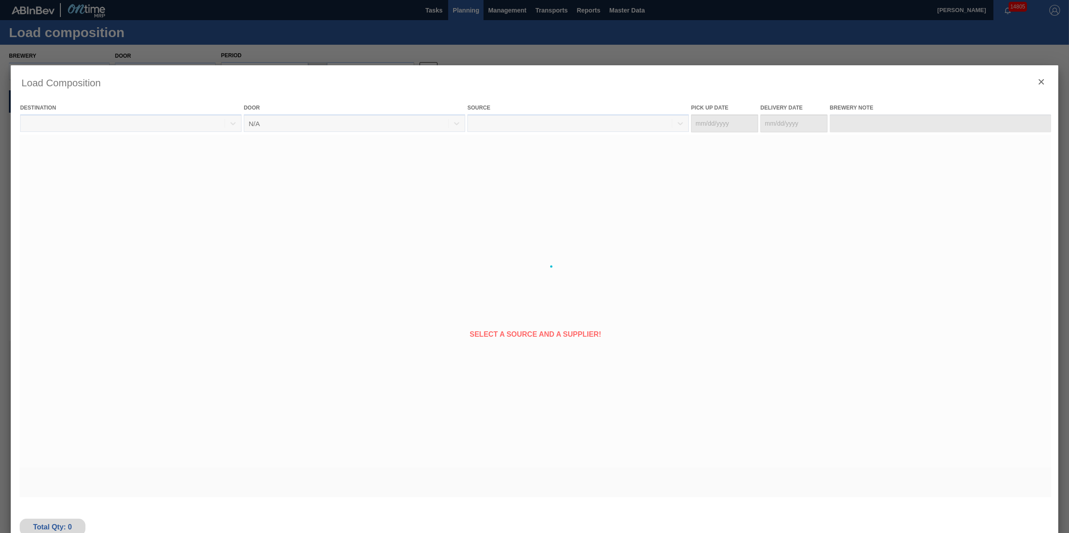
type Date "[DATE]"
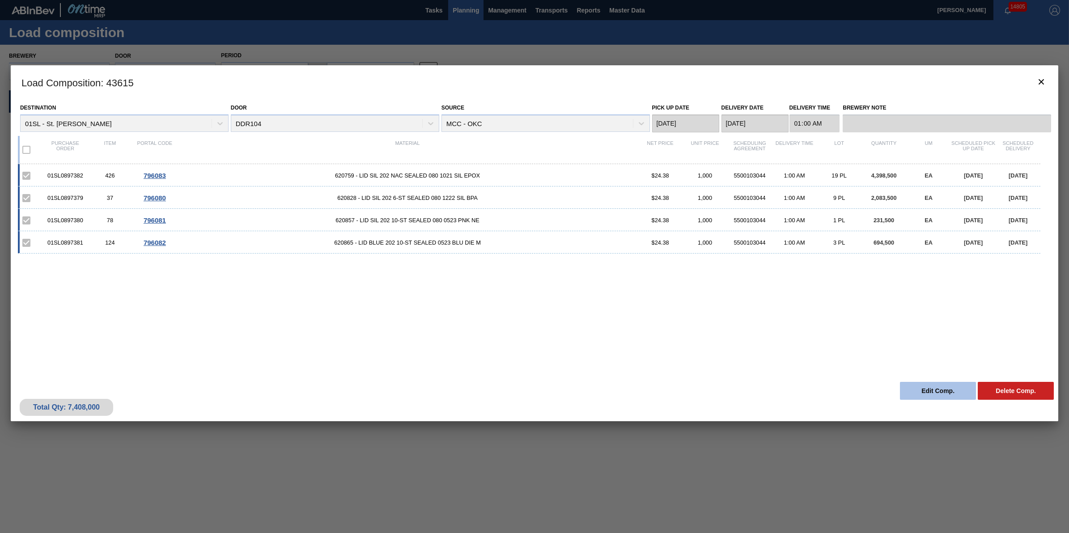
click at [916, 388] on button "Edit Comp." at bounding box center [938, 391] width 76 height 18
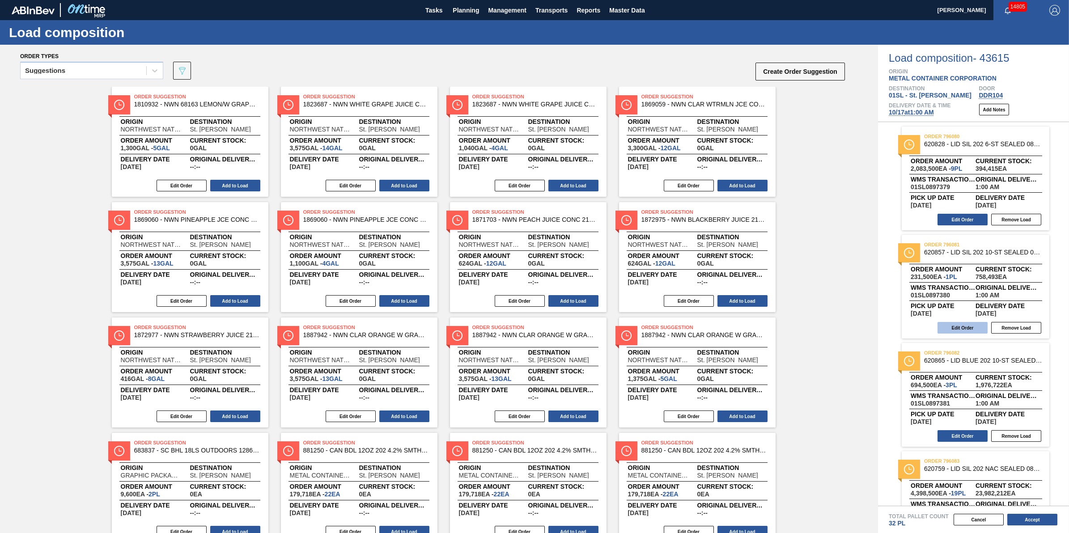
scroll to position [54, 0]
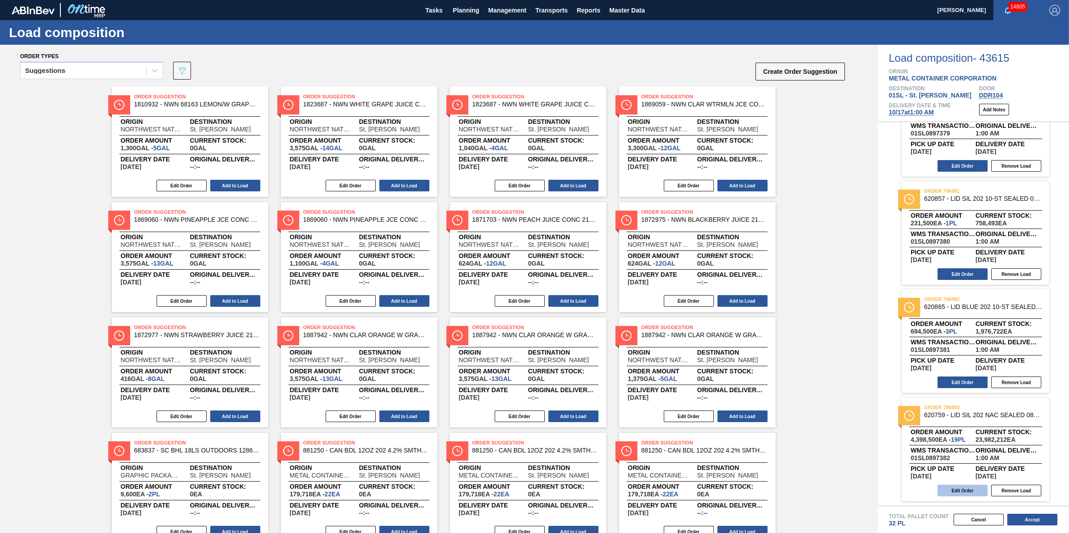
click at [962, 487] on button "Edit Order" at bounding box center [962, 491] width 50 height 12
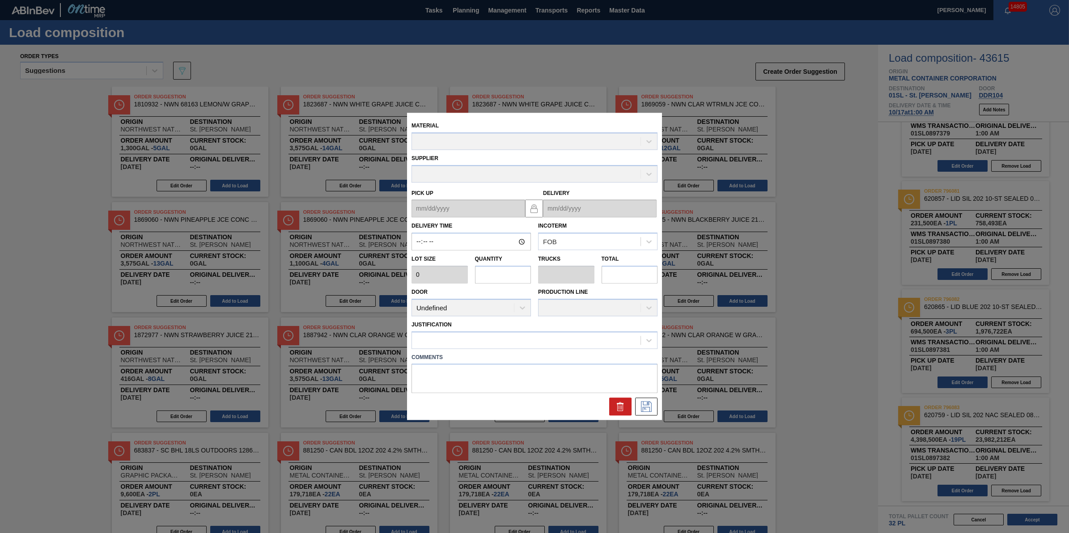
type input "01:00:00"
type input "231,500"
type input "19"
type input "0.594"
type input "4,398,500"
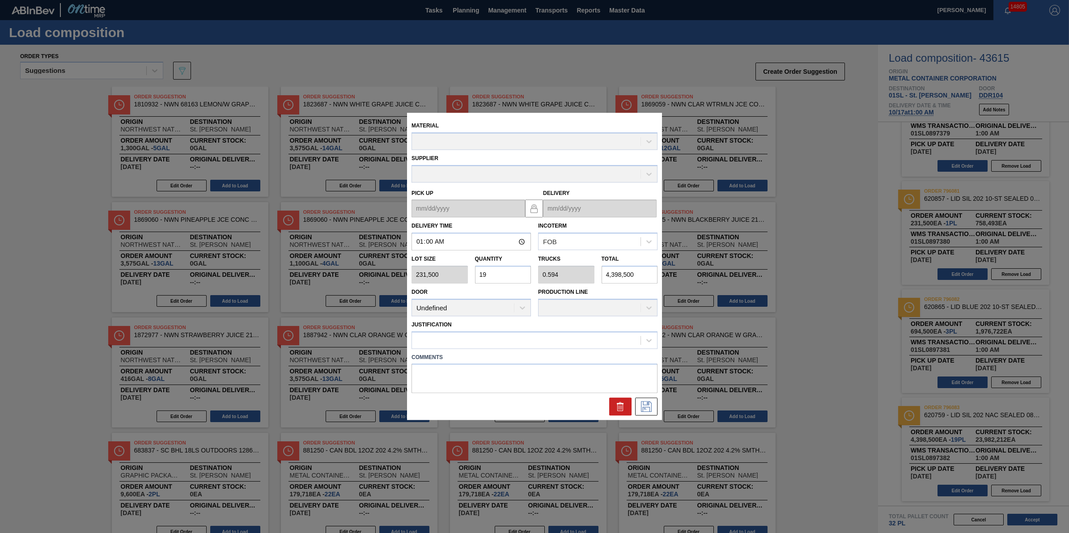
type up "[DATE]"
type input "[DATE]"
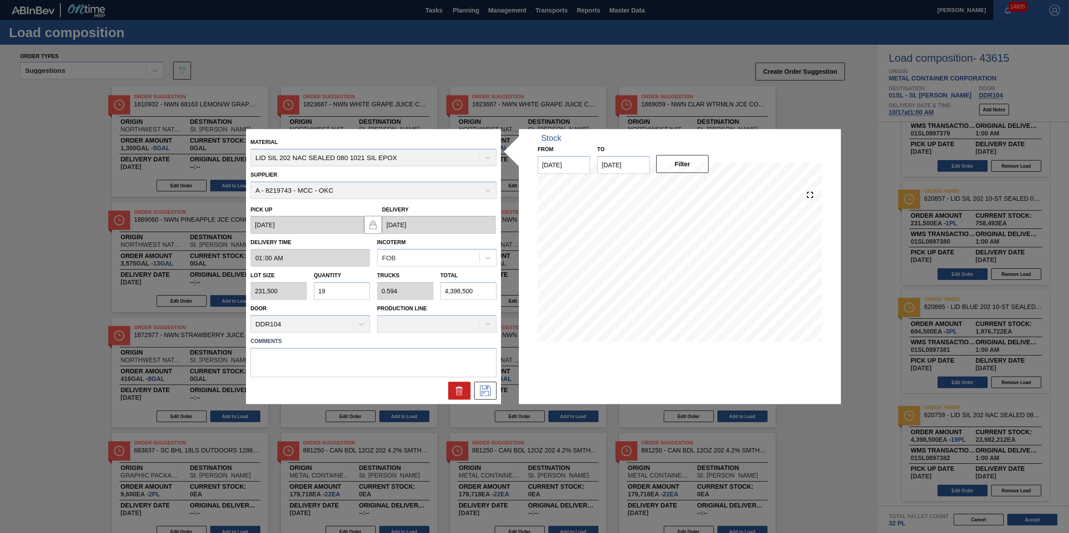
click at [339, 287] on input "19" at bounding box center [342, 291] width 56 height 18
type input "1"
type input "0.031"
type input "231,500"
type input "0"
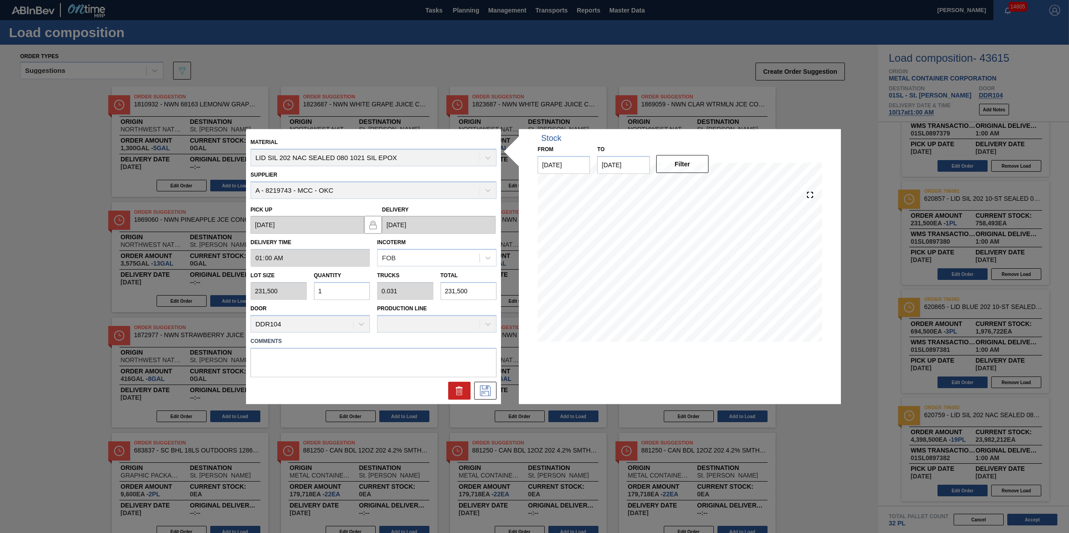
type input "0"
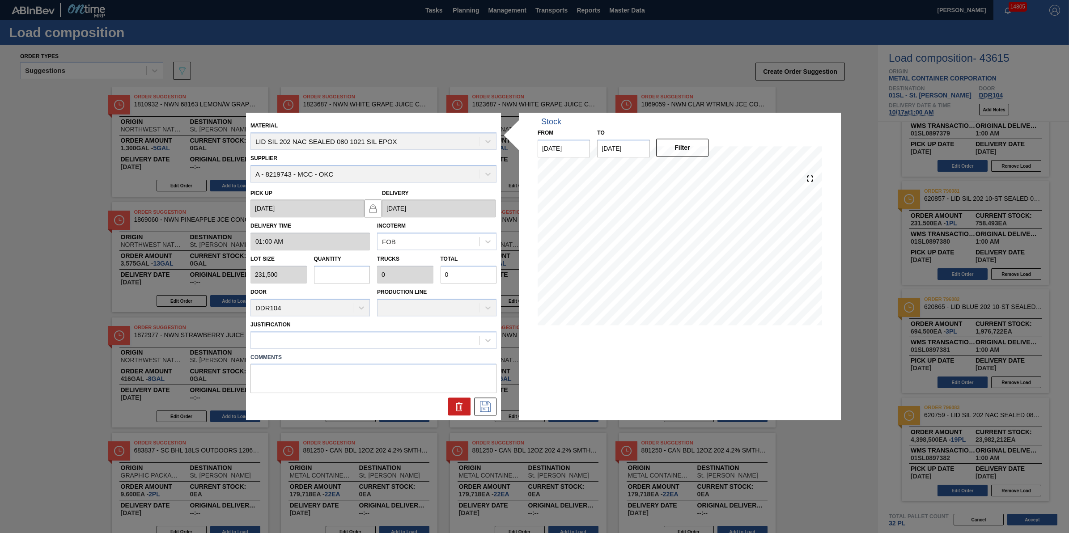
type input "2"
type input "0.063"
type input "463,000"
type input "20"
type input "0.625"
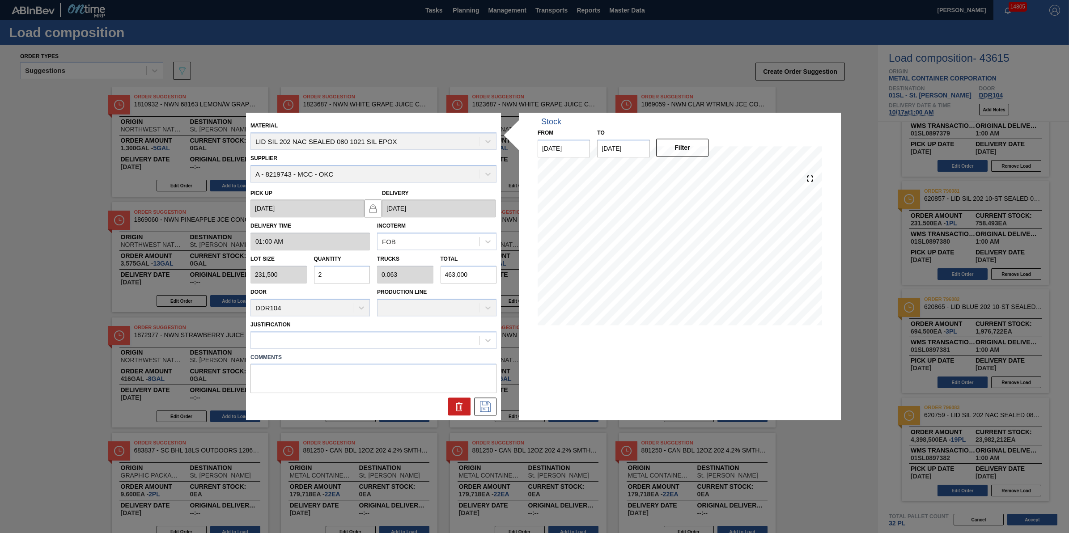
type input "4,630,000"
type input "20"
click at [341, 348] on div "Material LID SIL 202 NAC SEALED 080 1021 SIL EPOX Supplier A - 8219743 - MCC - …" at bounding box center [373, 266] width 246 height 298
drag, startPoint x: 341, startPoint y: 348, endPoint x: 344, endPoint y: 338, distance: 10.5
click at [344, 338] on div at bounding box center [365, 340] width 229 height 13
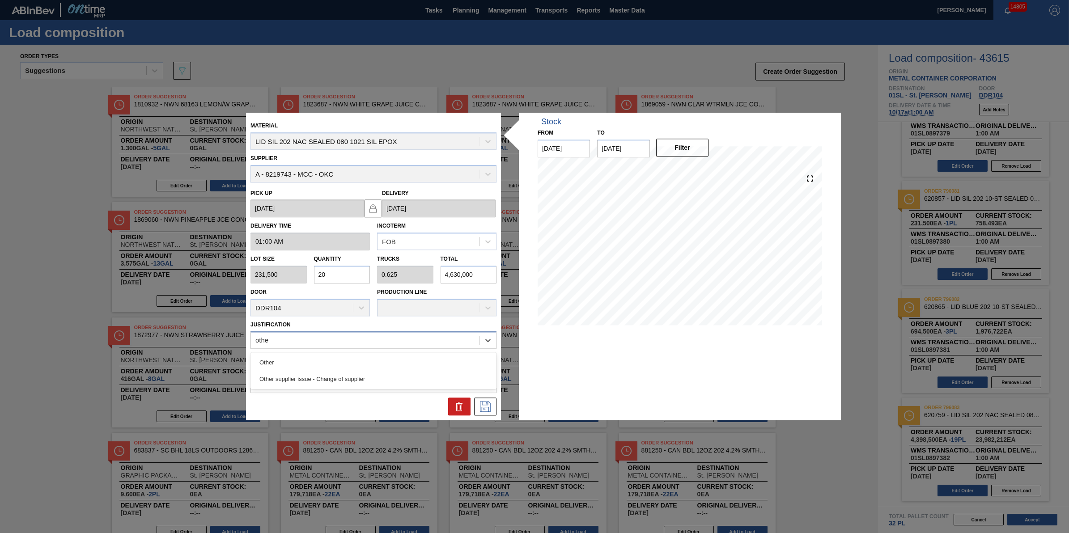
type input "other"
click at [361, 376] on div "Other supplier issue - Change of supplier" at bounding box center [373, 379] width 246 height 17
click at [394, 343] on div "Other supplier issue - Change of supplier" at bounding box center [365, 340] width 229 height 13
type input "oth"
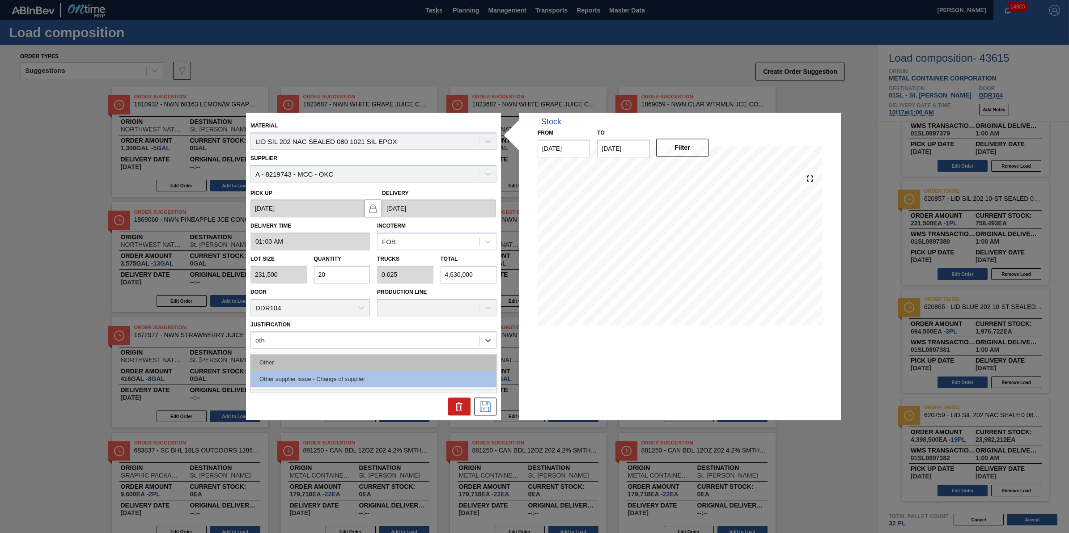
click at [407, 365] on div "Other" at bounding box center [373, 362] width 246 height 17
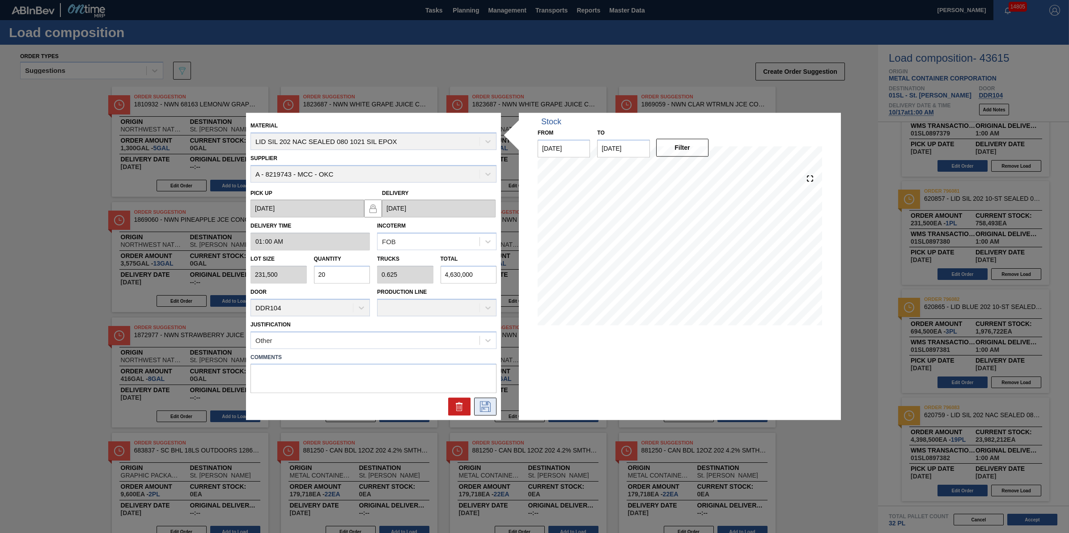
click at [482, 408] on icon at bounding box center [485, 407] width 11 height 11
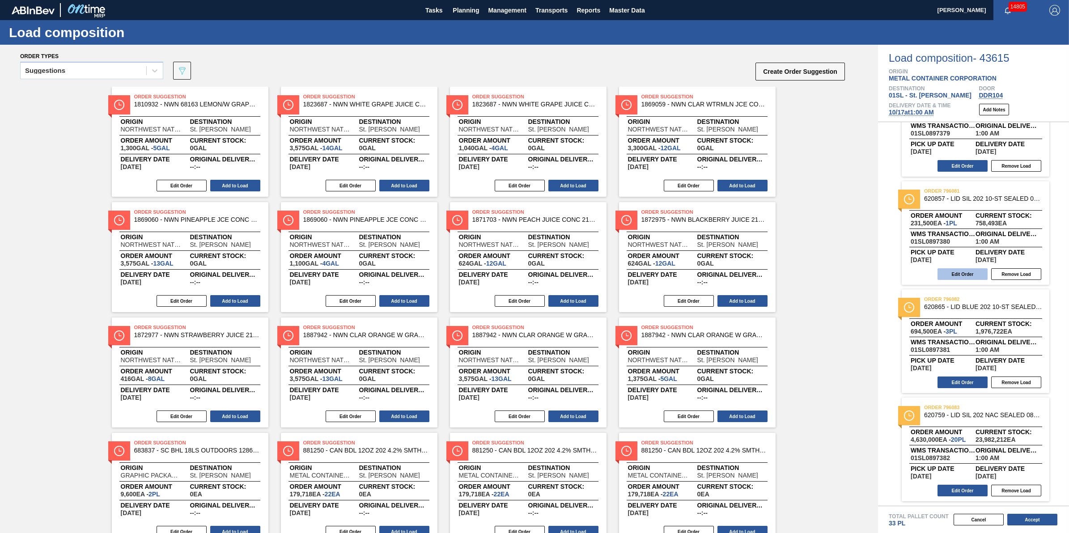
click at [966, 273] on button "Edit Order" at bounding box center [962, 274] width 50 height 12
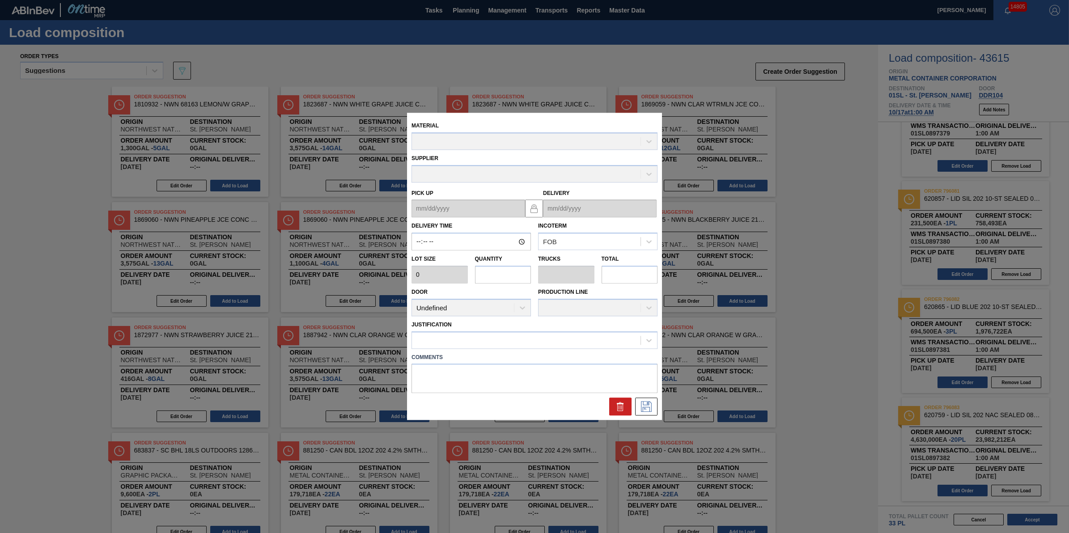
type input "01:00:00"
type input "231,500"
type input "1"
type input "0.031"
type input "231,500"
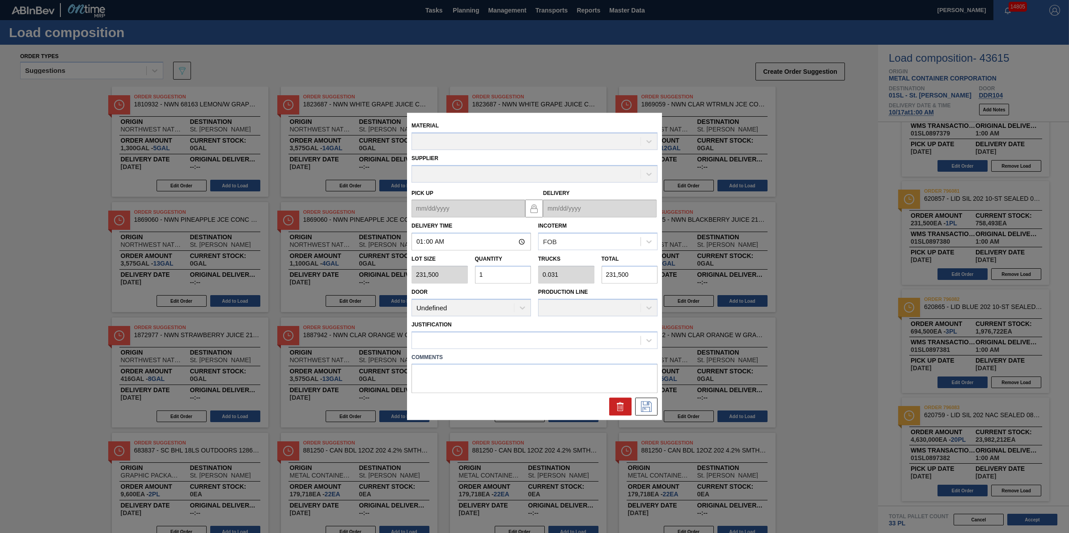
type up "[DATE]"
type input "[DATE]"
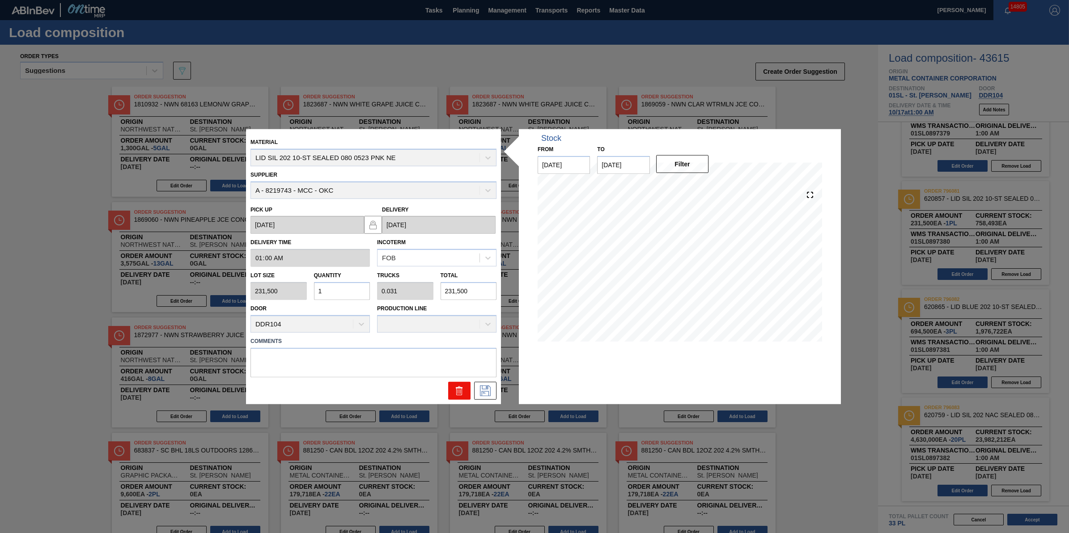
click at [458, 384] on button at bounding box center [459, 390] width 22 height 18
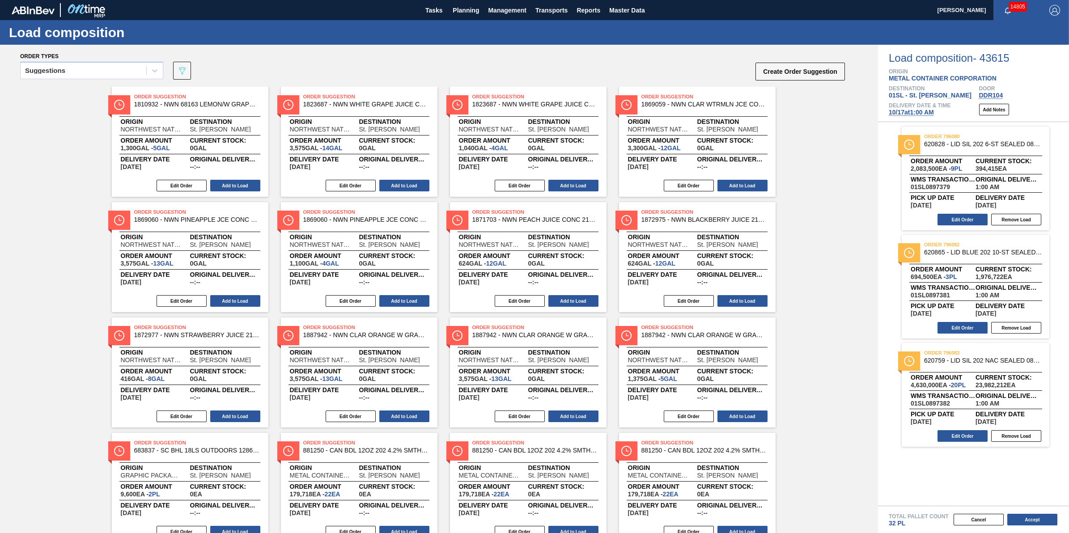
scroll to position [0, 0]
click at [1038, 522] on button "Accept" at bounding box center [1032, 520] width 50 height 12
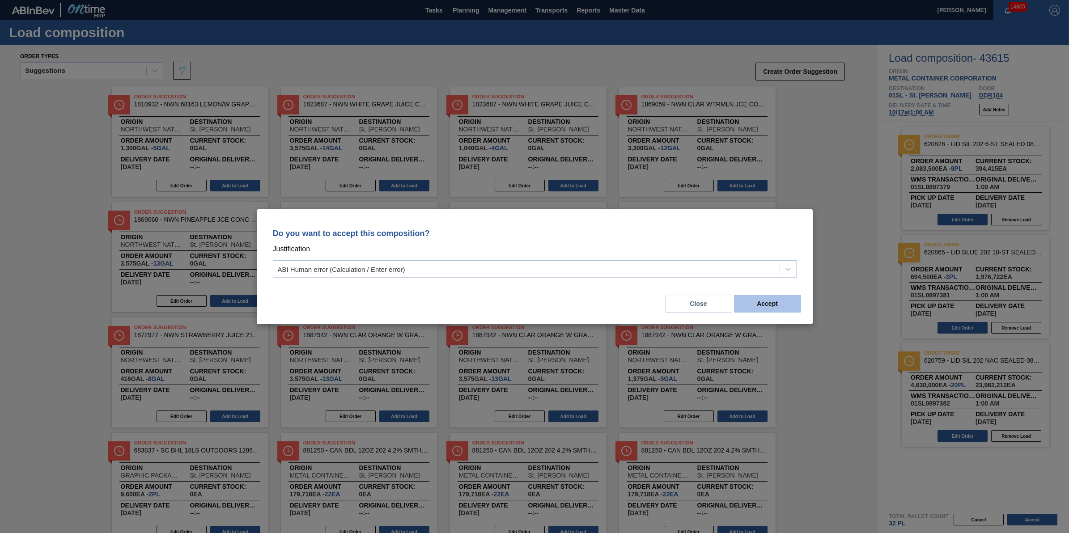
click at [773, 310] on button "Accept" at bounding box center [767, 304] width 67 height 18
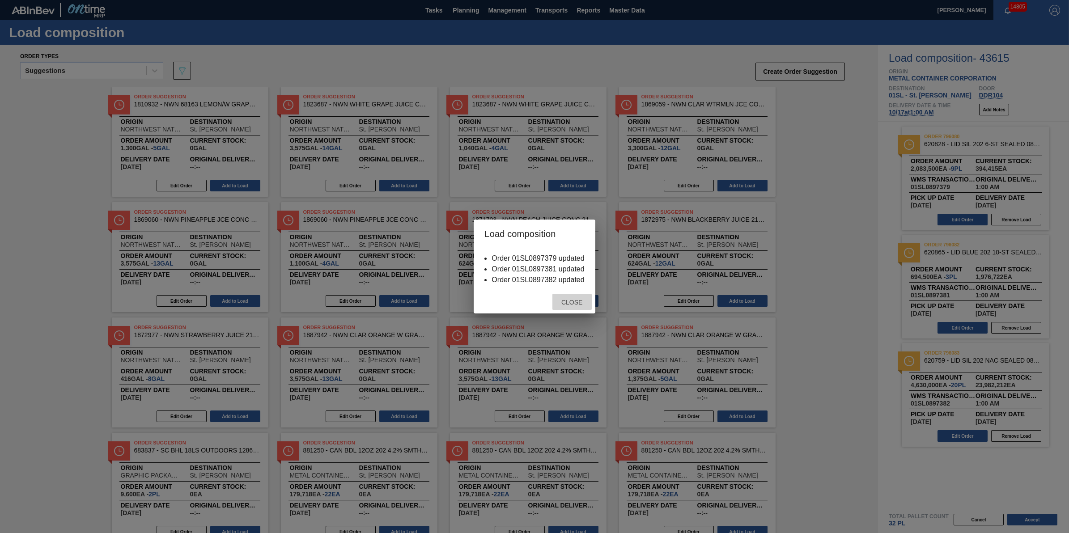
click at [571, 307] on div "Close" at bounding box center [571, 302] width 39 height 17
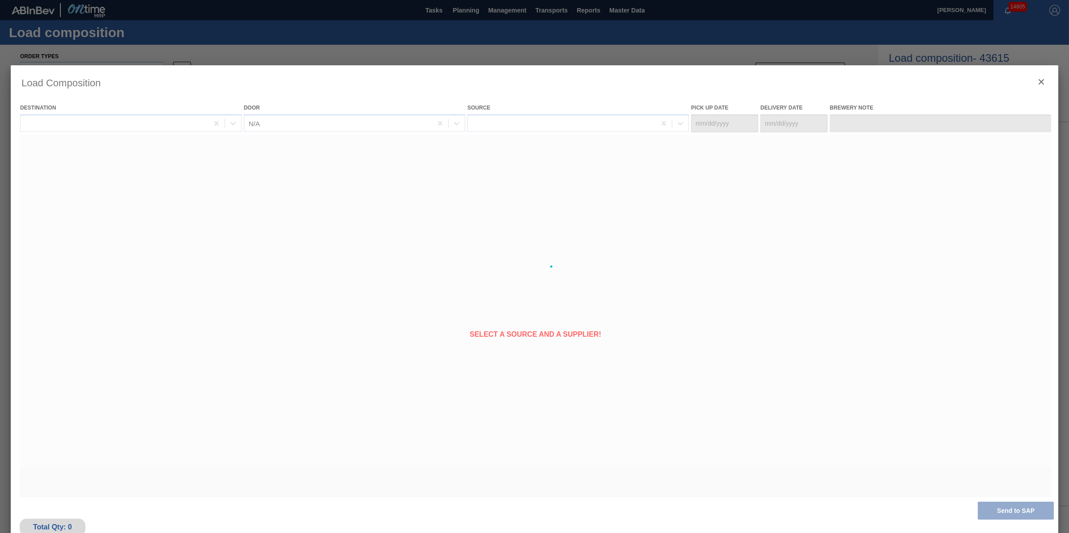
type Date "[DATE]"
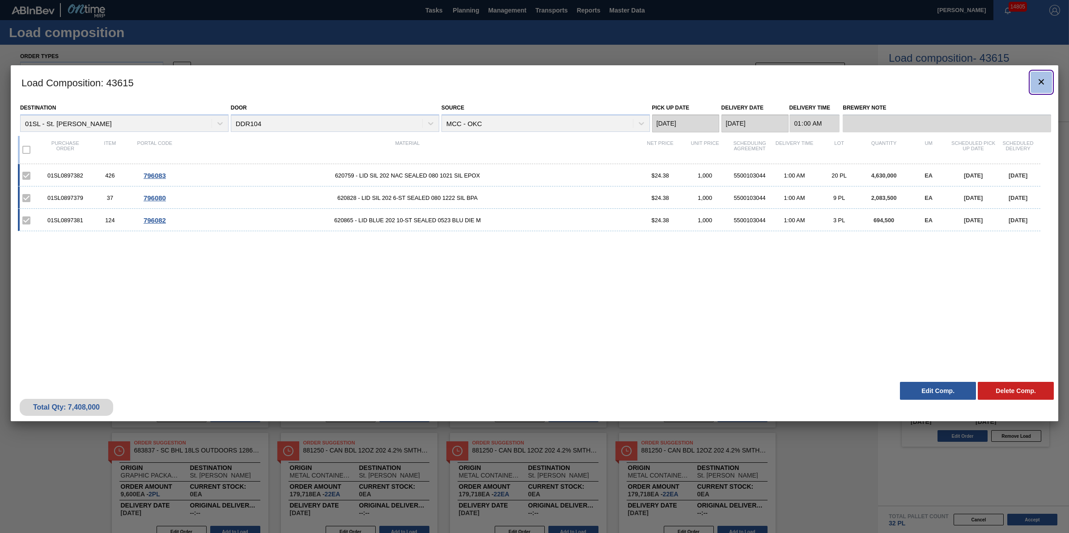
click at [1038, 77] on icon "botão de ícone" at bounding box center [1041, 81] width 11 height 11
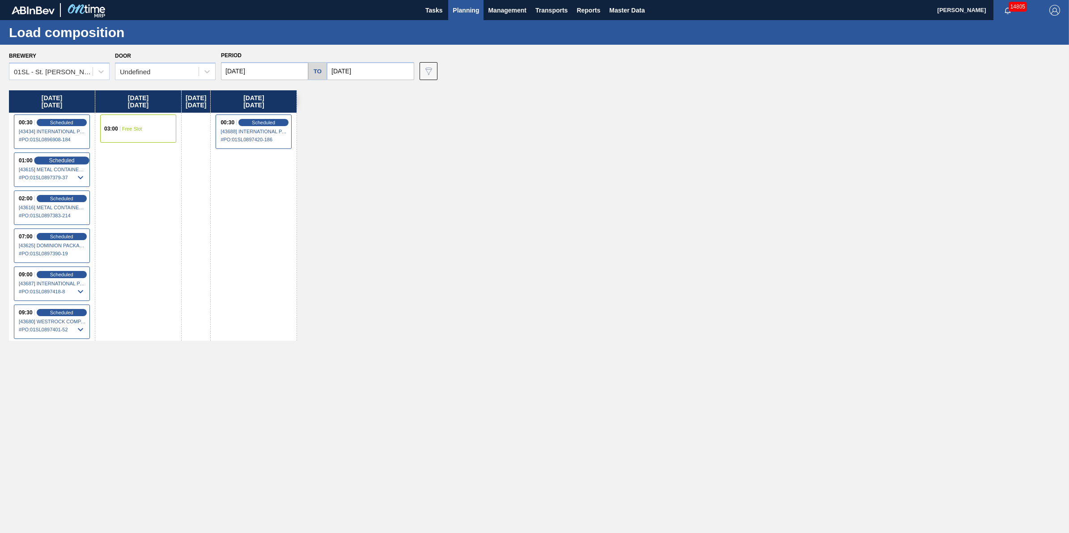
click at [65, 159] on span "Scheduled" at bounding box center [61, 160] width 25 height 6
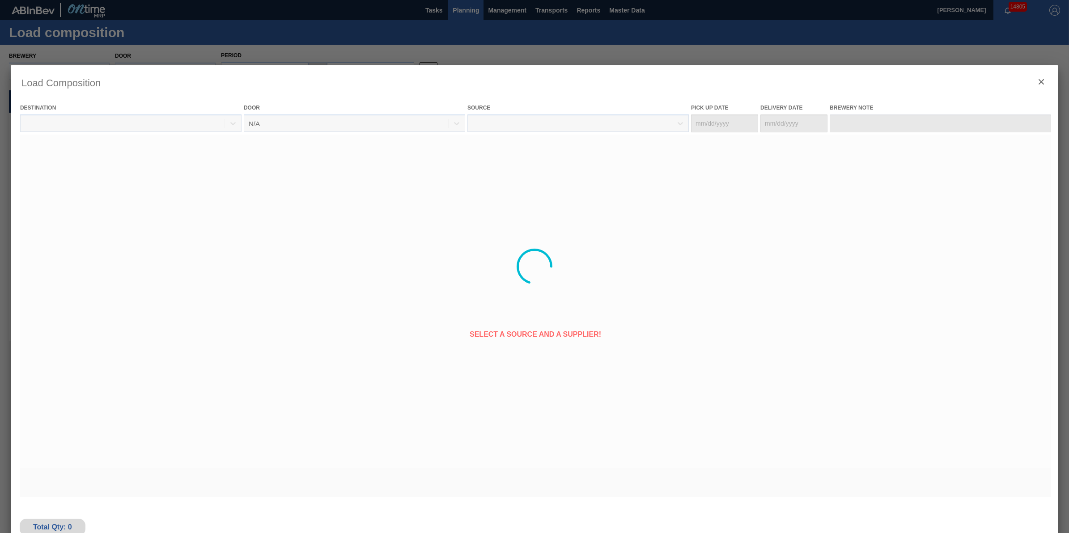
type Date "[DATE]"
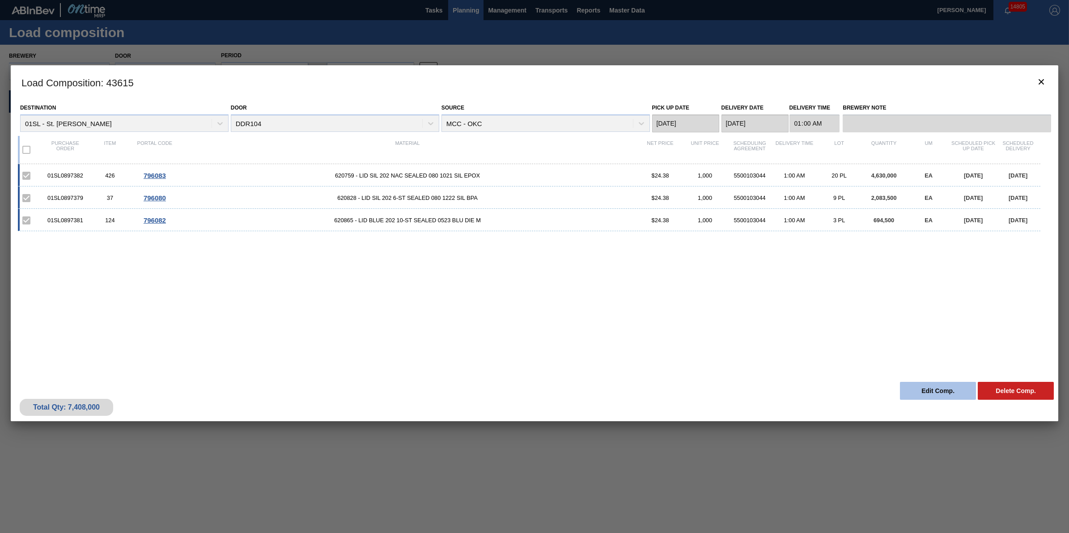
click at [945, 392] on button "Edit Comp." at bounding box center [938, 391] width 76 height 18
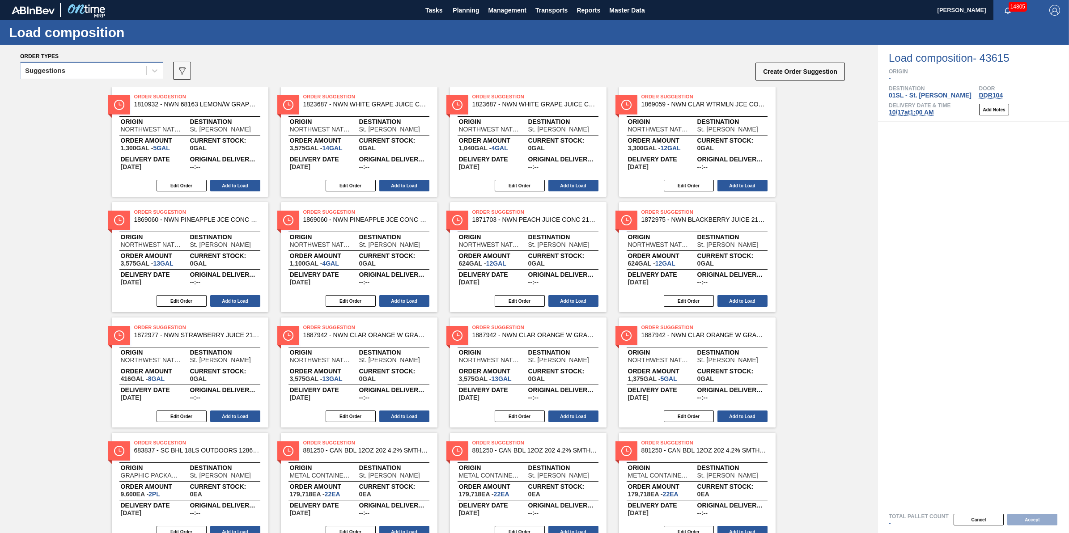
click at [122, 63] on div "Suggestions" at bounding box center [91, 70] width 143 height 17
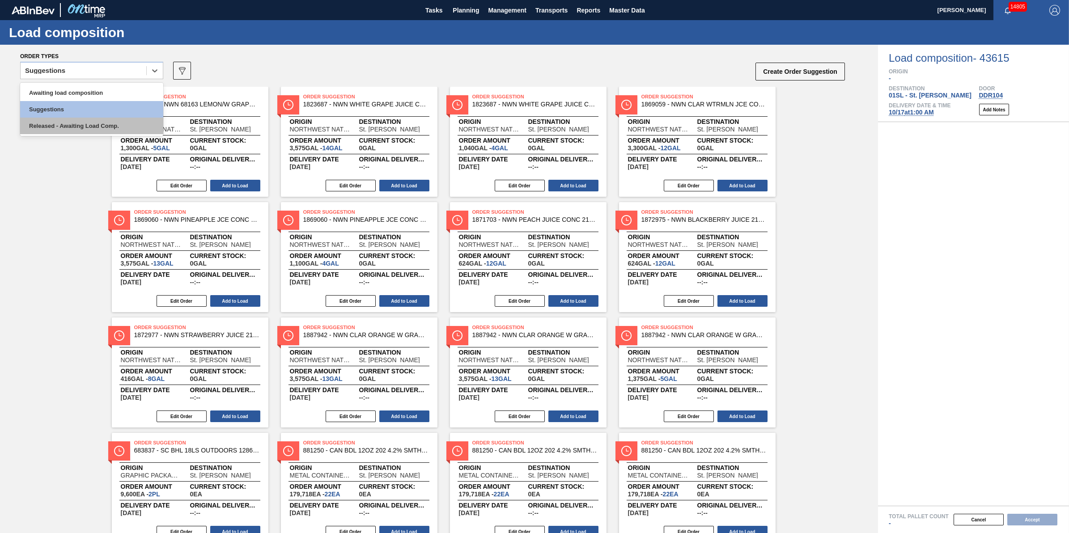
click at [119, 122] on div "Released - Awaiting Load Comp." at bounding box center [91, 126] width 143 height 17
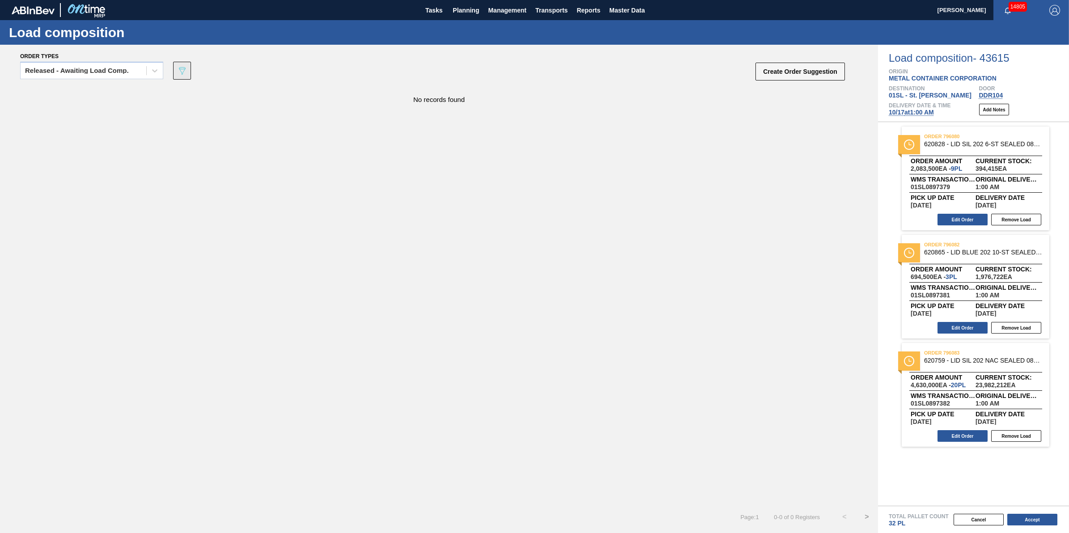
click at [186, 77] on button "089F7B8B-B2A5-4AFE-B5C0-19BA573D28AC" at bounding box center [182, 71] width 18 height 18
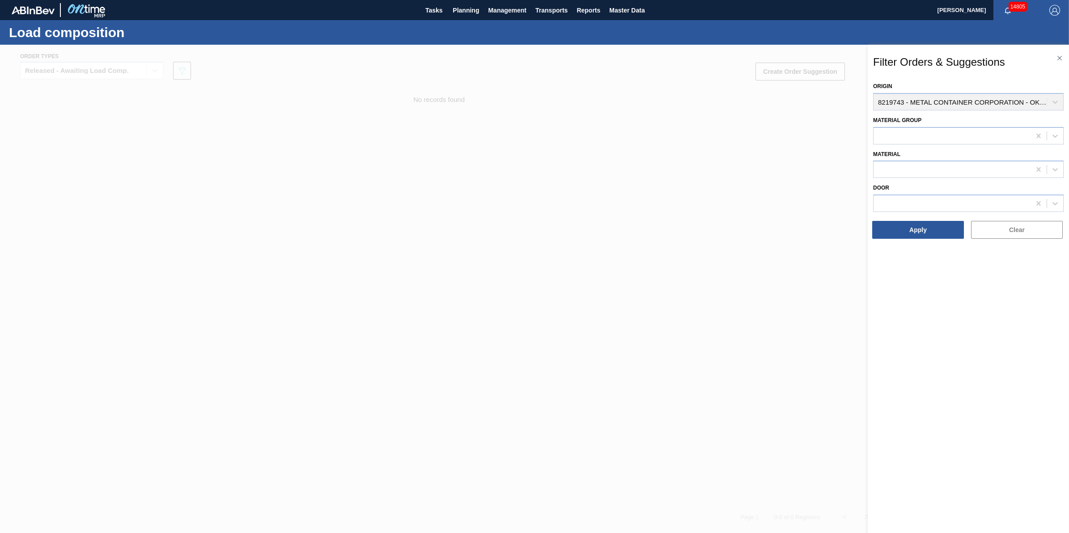
click at [955, 148] on div "Material" at bounding box center [968, 163] width 191 height 30
click at [954, 133] on div at bounding box center [951, 135] width 157 height 13
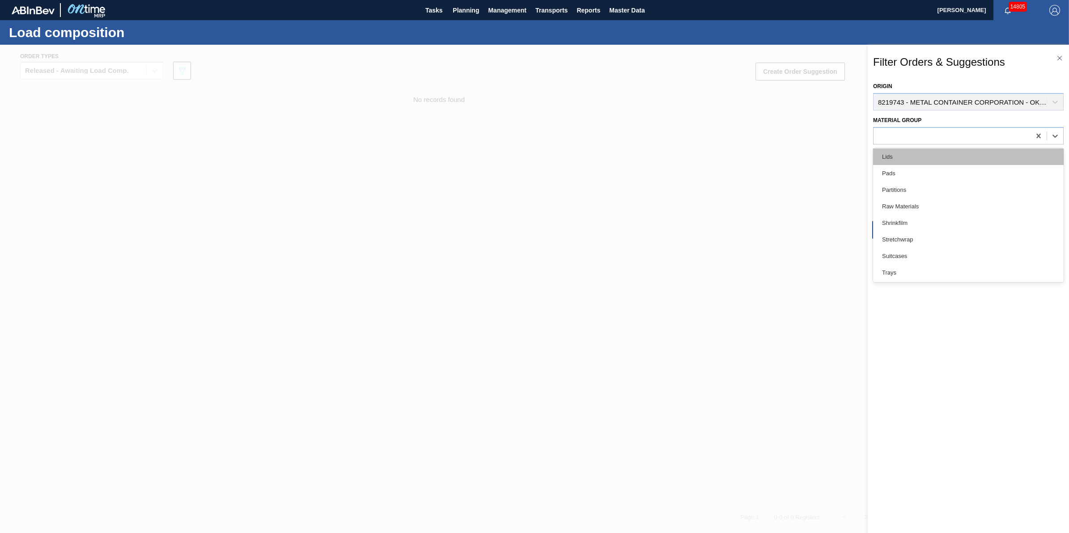
click at [949, 157] on div "Lids" at bounding box center [968, 156] width 191 height 17
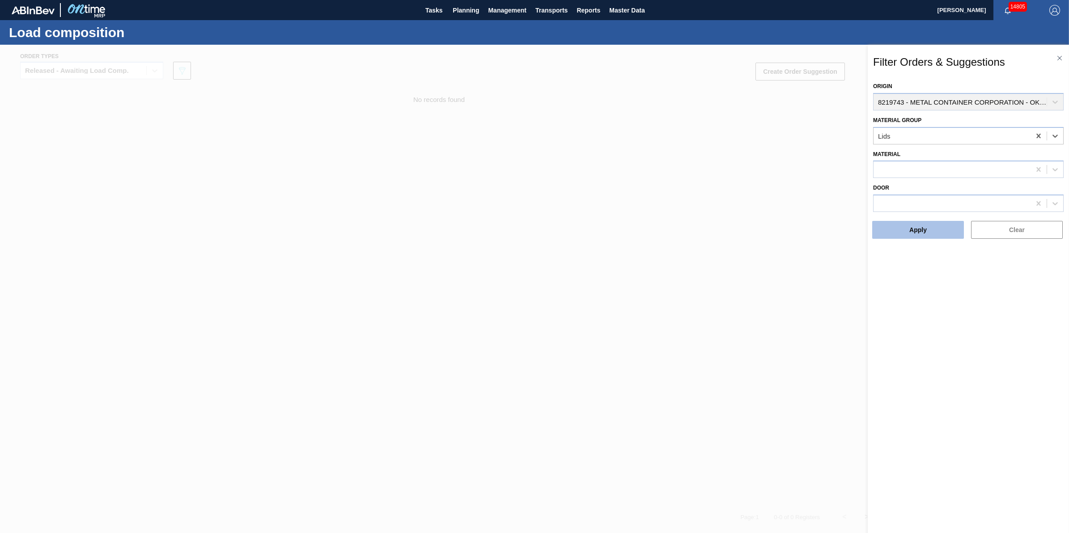
click at [946, 221] on button "Apply" at bounding box center [918, 230] width 92 height 18
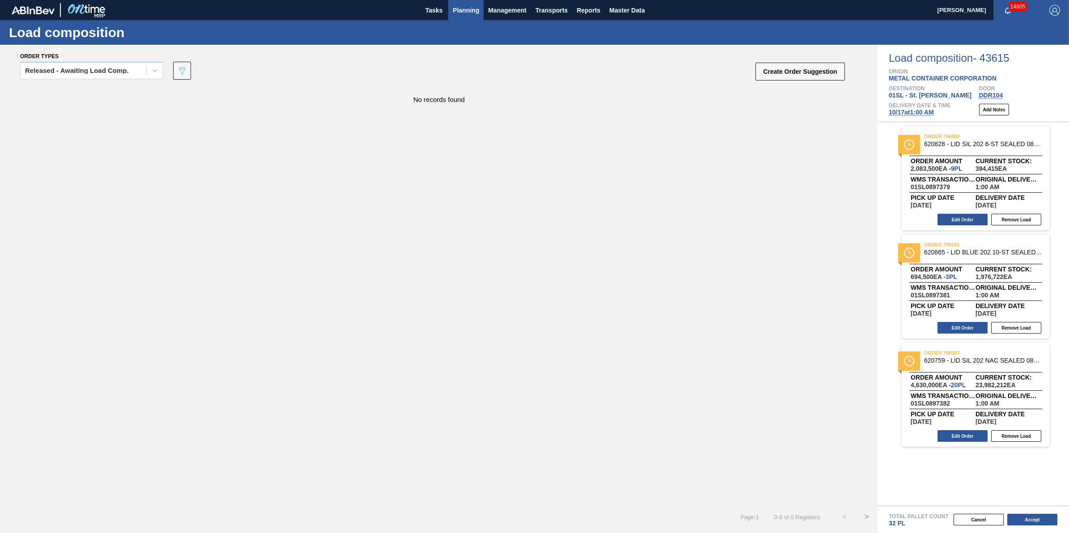
click at [464, 8] on span "Planning" at bounding box center [466, 10] width 26 height 11
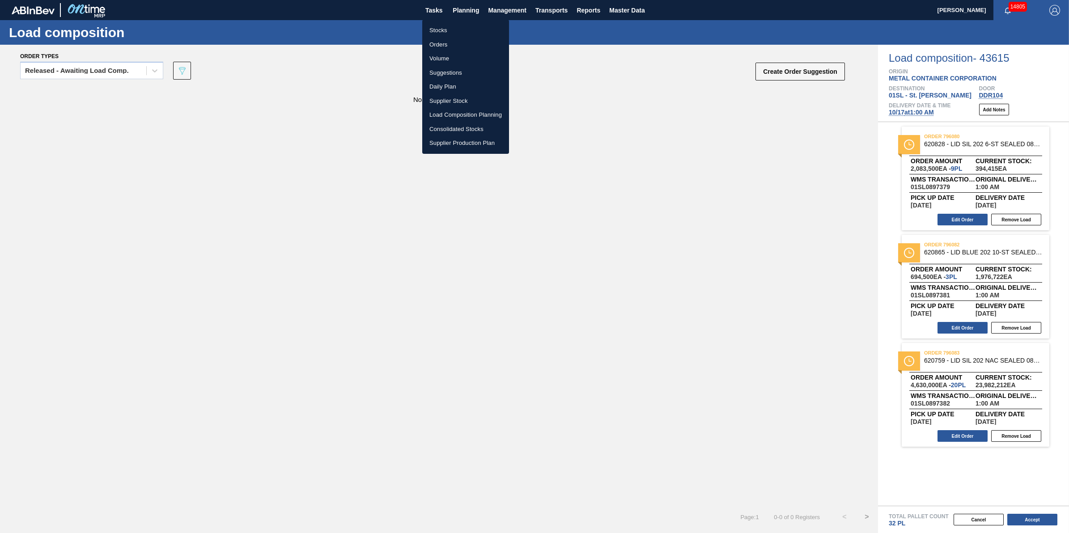
click at [462, 28] on li "Stocks" at bounding box center [465, 30] width 87 height 14
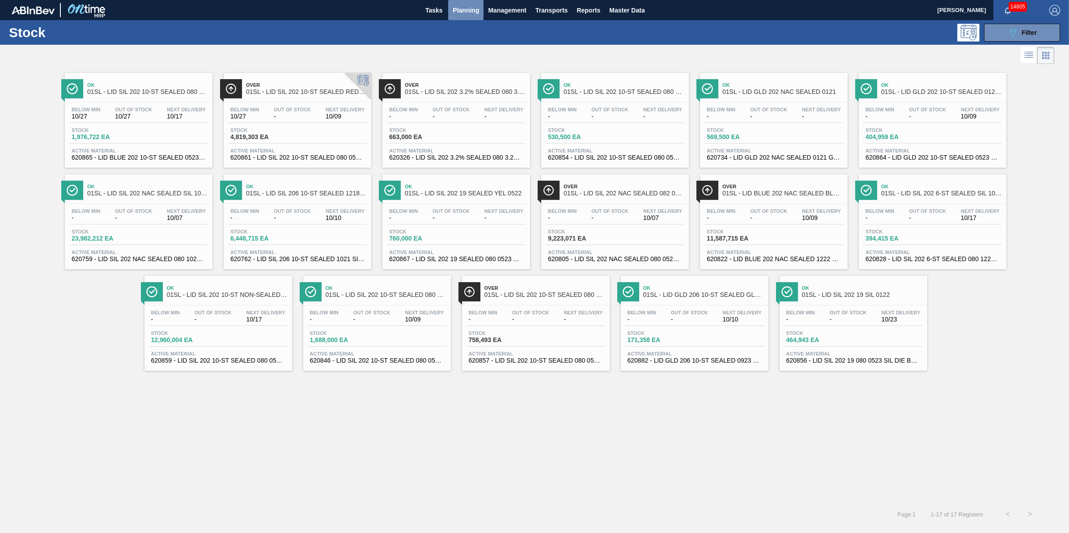
click at [472, 13] on span "Planning" at bounding box center [466, 10] width 26 height 11
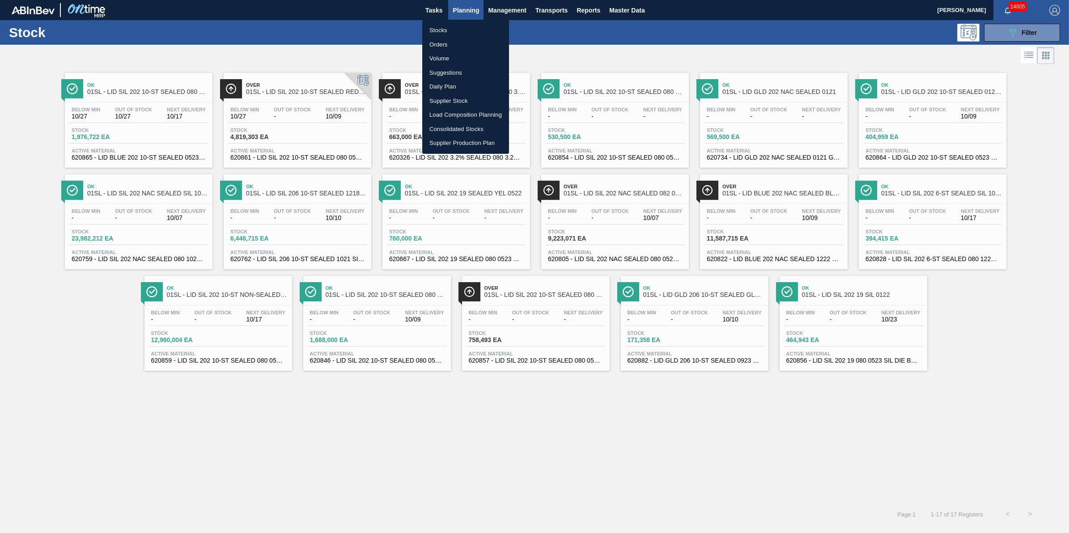
click at [471, 27] on li "Stocks" at bounding box center [465, 30] width 87 height 14
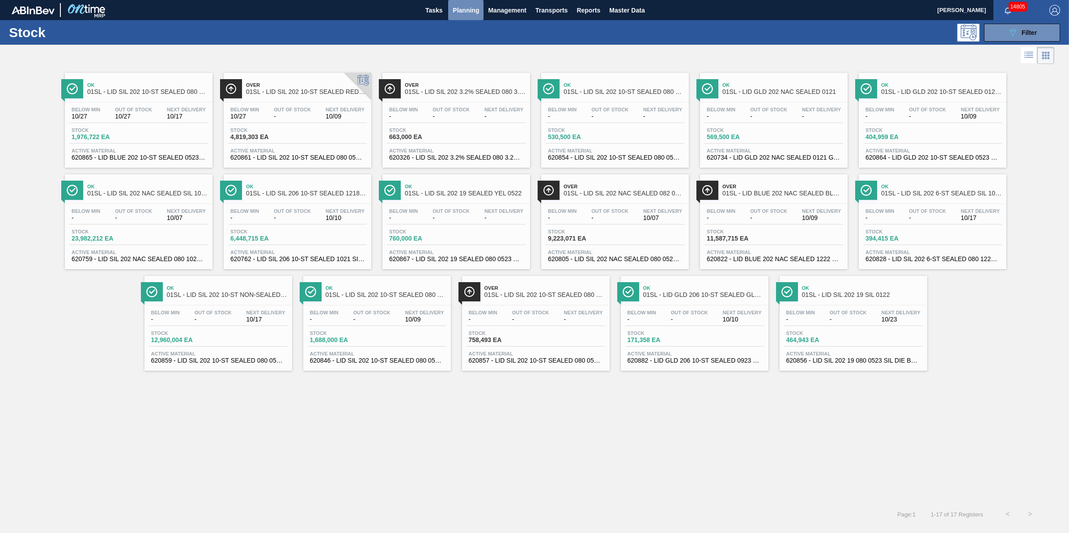
click at [463, 5] on span "Planning" at bounding box center [466, 10] width 26 height 11
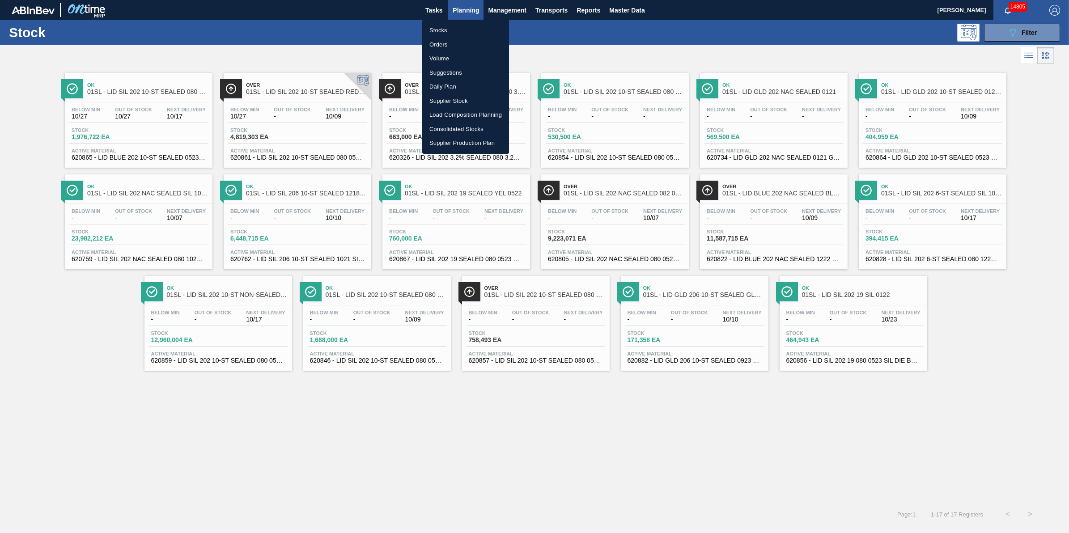
click at [461, 23] on li "Stocks" at bounding box center [465, 30] width 87 height 14
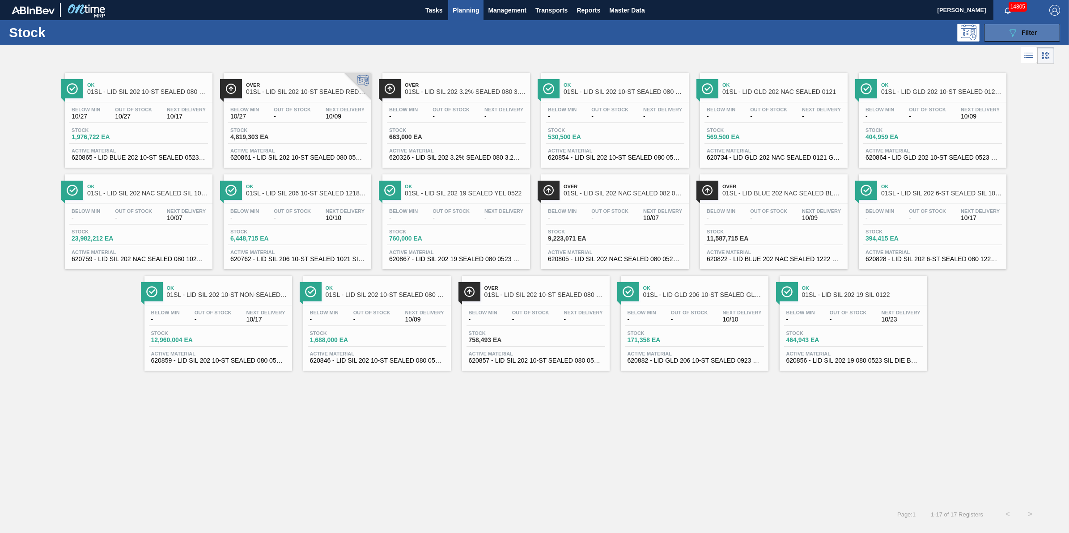
click at [1021, 41] on button "089F7B8B-B2A5-4AFE-B5C0-19BA573D28AC Filter" at bounding box center [1022, 33] width 76 height 18
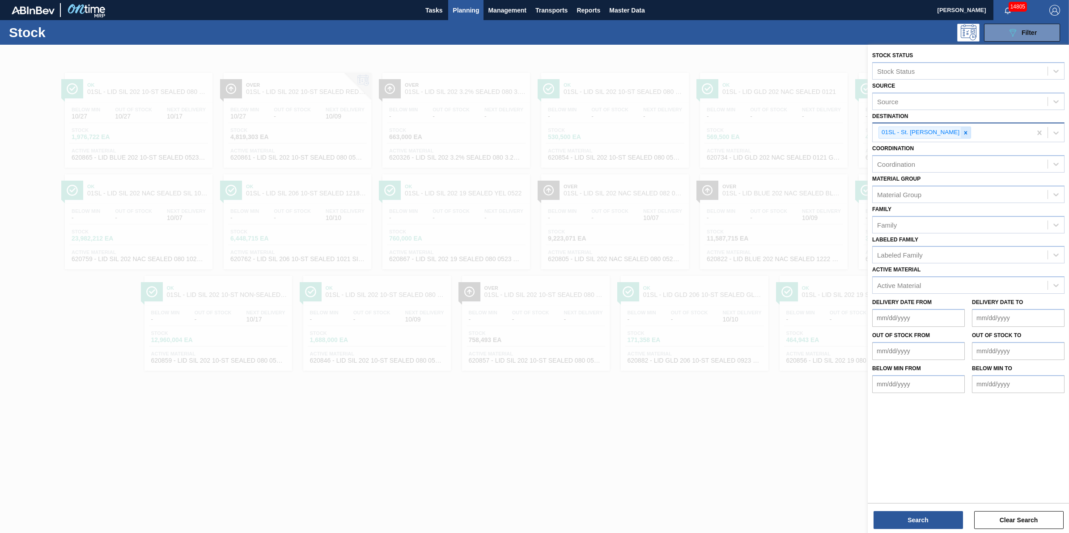
click at [962, 135] on icon at bounding box center [965, 133] width 6 height 6
click at [955, 135] on div "Destination" at bounding box center [960, 131] width 175 height 13
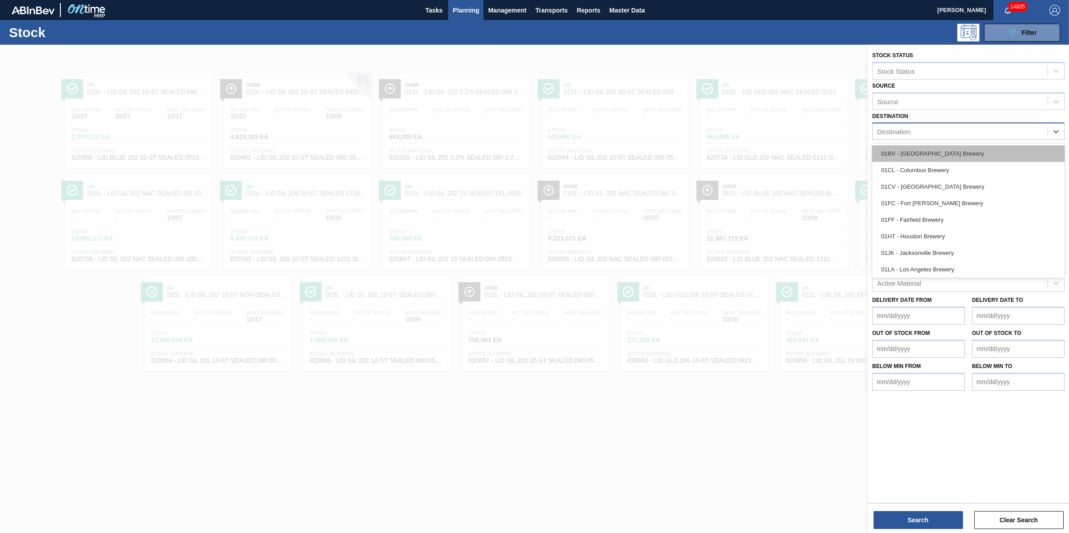
click at [946, 159] on div "01BV - [GEOGRAPHIC_DATA] Brewery" at bounding box center [968, 153] width 192 height 17
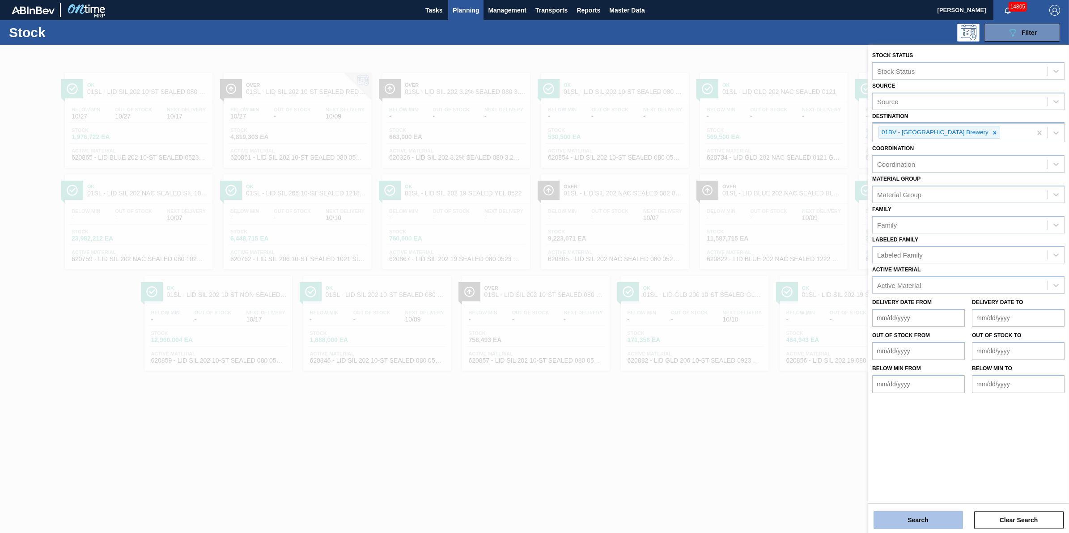
click at [889, 528] on button "Search" at bounding box center [917, 520] width 89 height 18
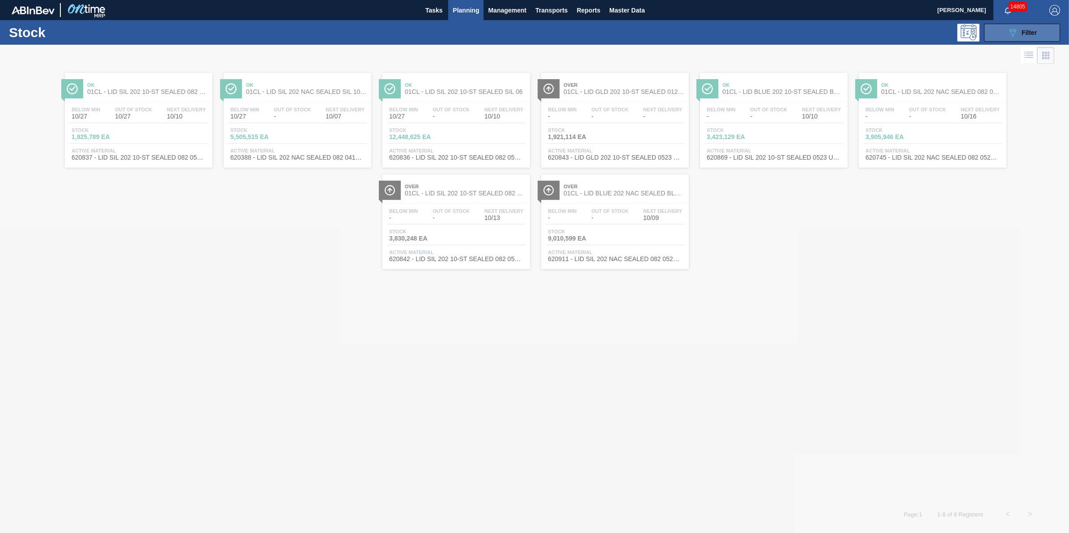
click at [1016, 38] on button "089F7B8B-B2A5-4AFE-B5C0-19BA573D28AC Filter" at bounding box center [1022, 33] width 76 height 18
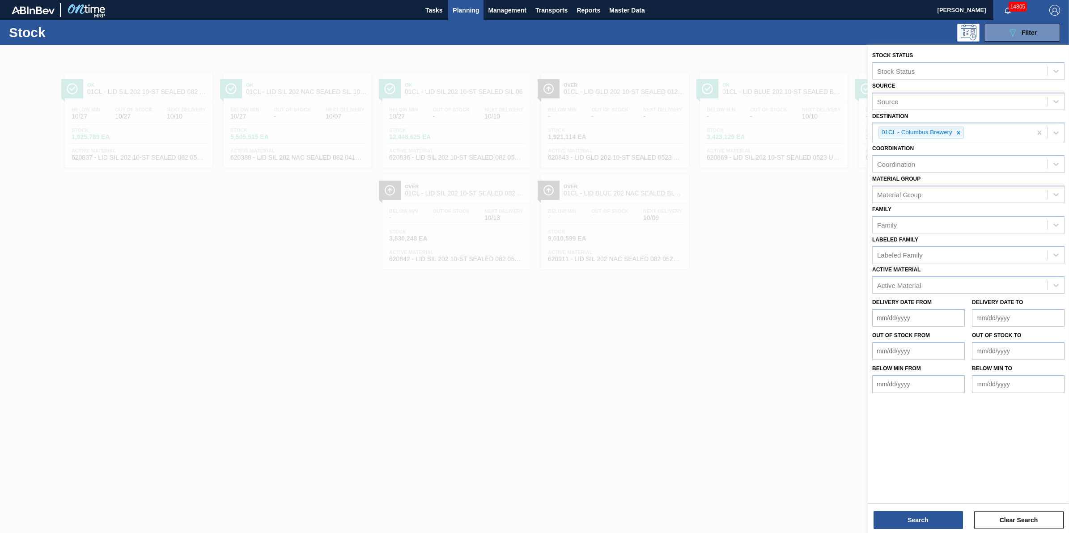
click at [658, 392] on div at bounding box center [534, 311] width 1069 height 533
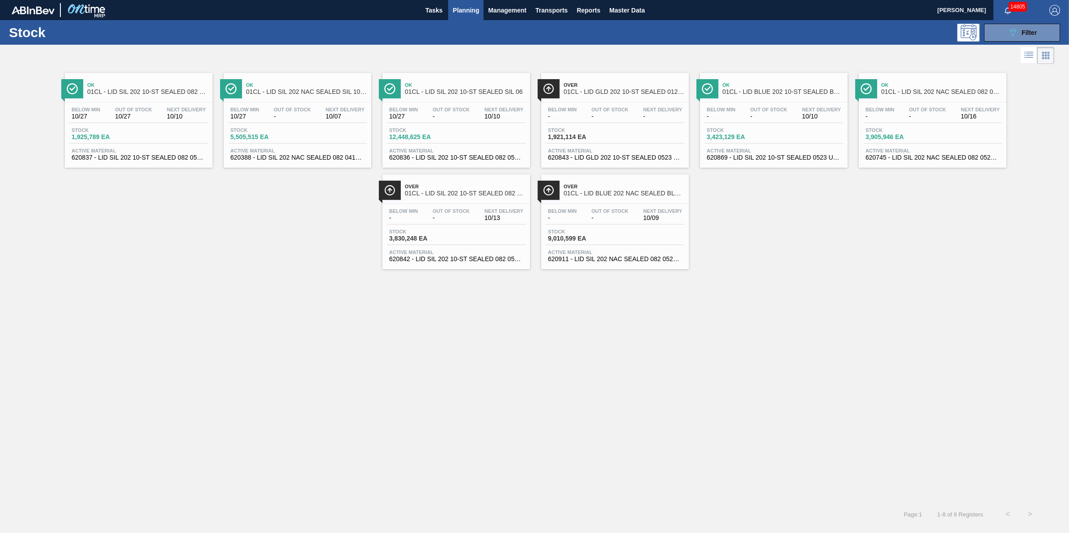
click at [884, 133] on div "Stock 3,905,946 EA" at bounding box center [896, 133] width 67 height 13
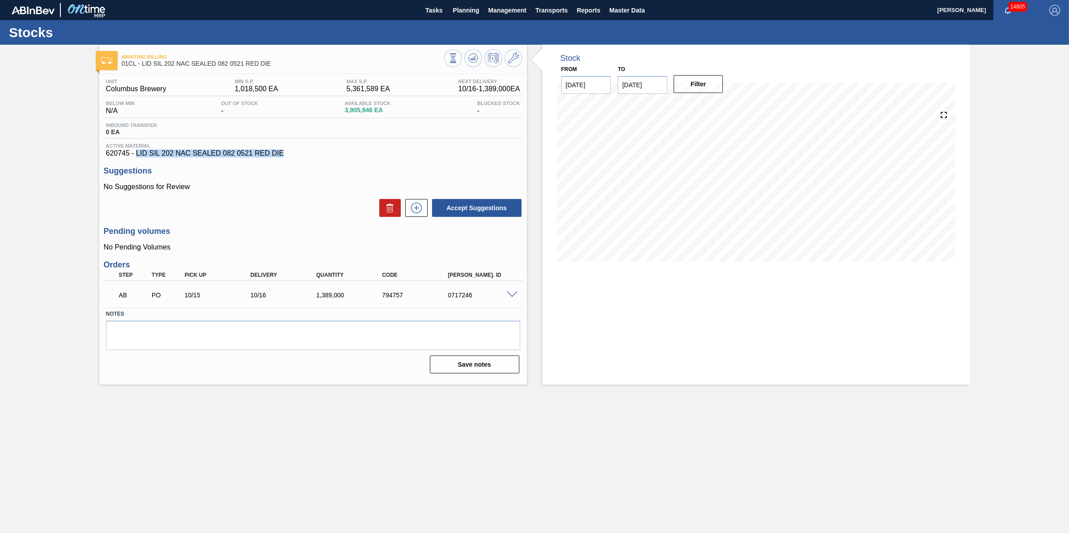
drag, startPoint x: 286, startPoint y: 157, endPoint x: 135, endPoint y: 159, distance: 151.2
click at [135, 157] on span "620745 - LID SIL 202 NAC SEALED 082 0521 RED DIE" at bounding box center [313, 153] width 414 height 8
drag, startPoint x: 135, startPoint y: 159, endPoint x: 150, endPoint y: 157, distance: 15.3
copy span "LID SIL 202 NAC SEALED 082 0521 RED DIE"
click at [466, 18] on button "Planning" at bounding box center [465, 10] width 35 height 20
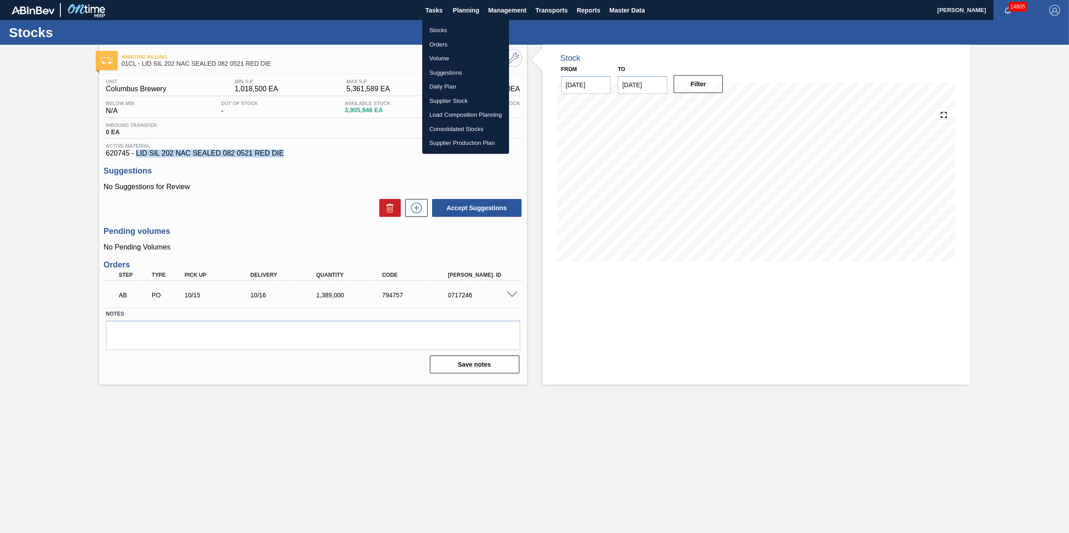
click at [461, 25] on li "Stocks" at bounding box center [465, 30] width 87 height 14
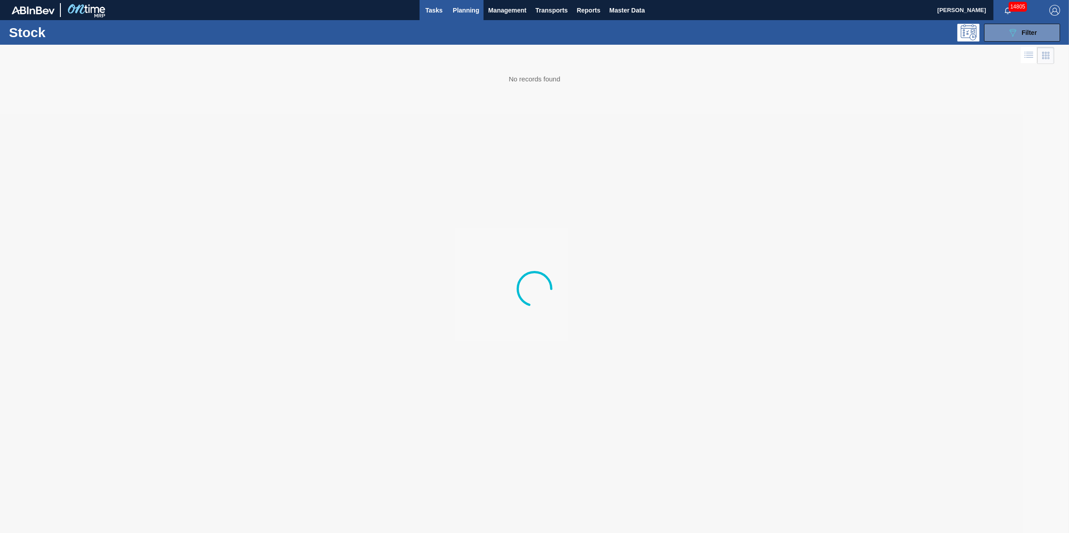
click at [443, 16] on button "Tasks" at bounding box center [434, 10] width 29 height 20
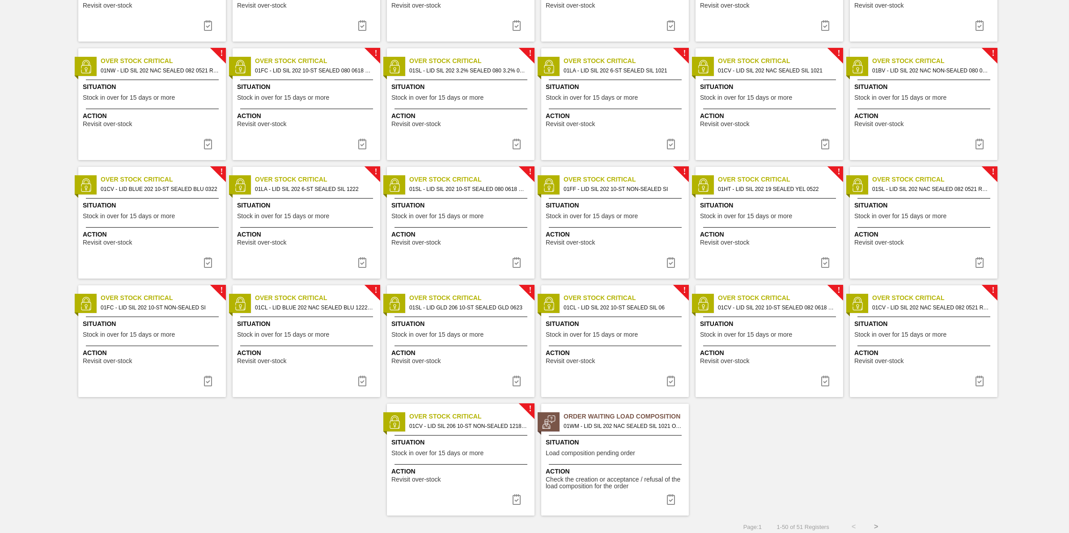
scroll to position [622, 0]
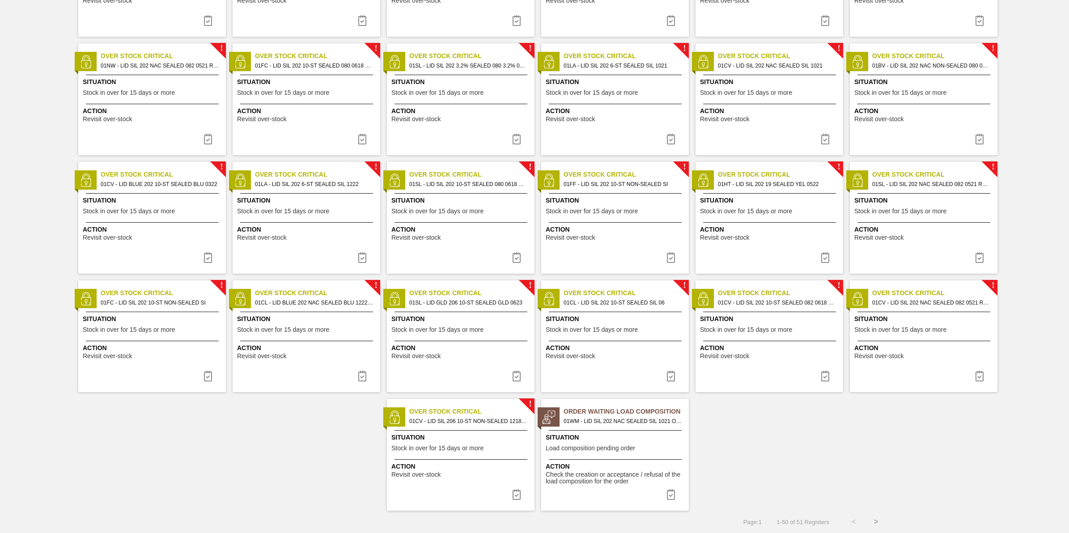
click at [606, 443] on div "Situation Load composition pending order" at bounding box center [616, 444] width 141 height 22
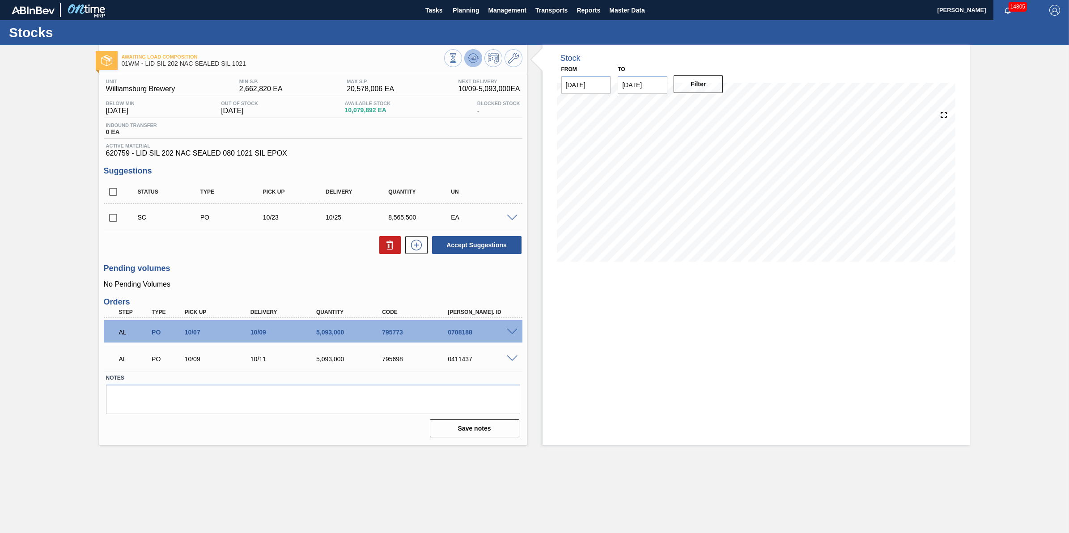
click at [476, 63] on icon at bounding box center [473, 58] width 11 height 11
click at [463, 12] on span "Planning" at bounding box center [466, 10] width 26 height 11
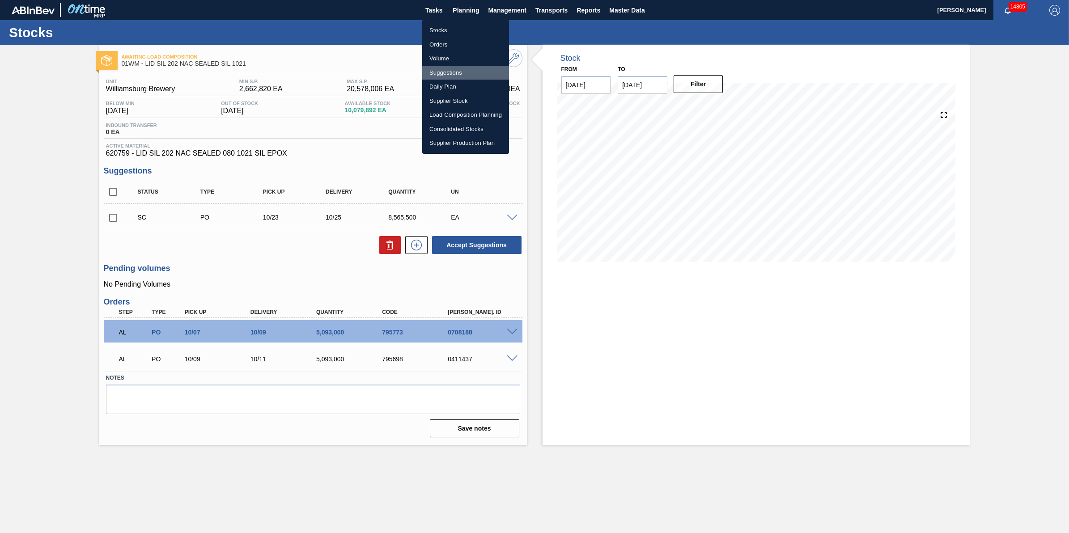
click at [466, 68] on li "Suggestions" at bounding box center [465, 73] width 87 height 14
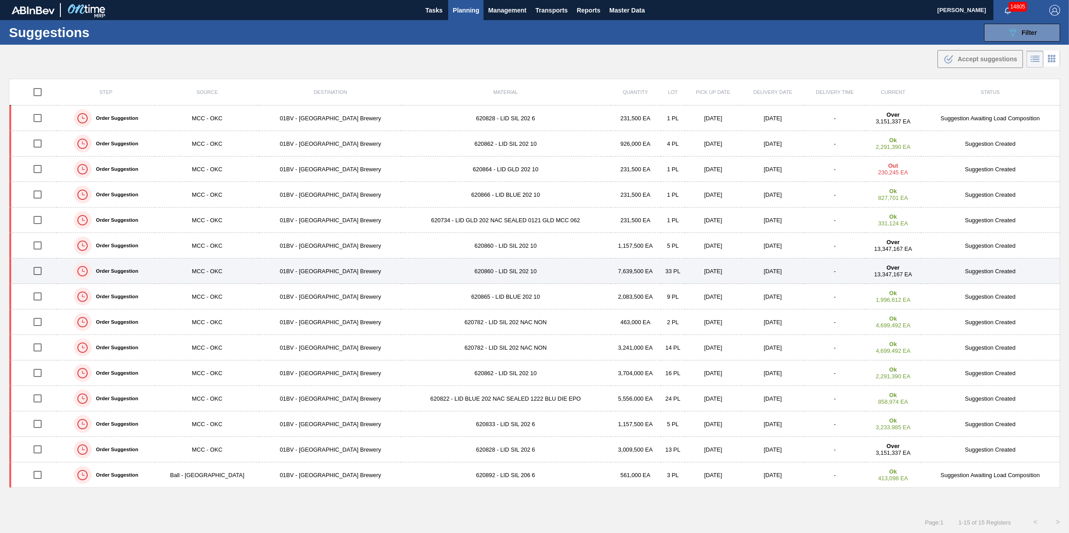
scroll to position [0, 0]
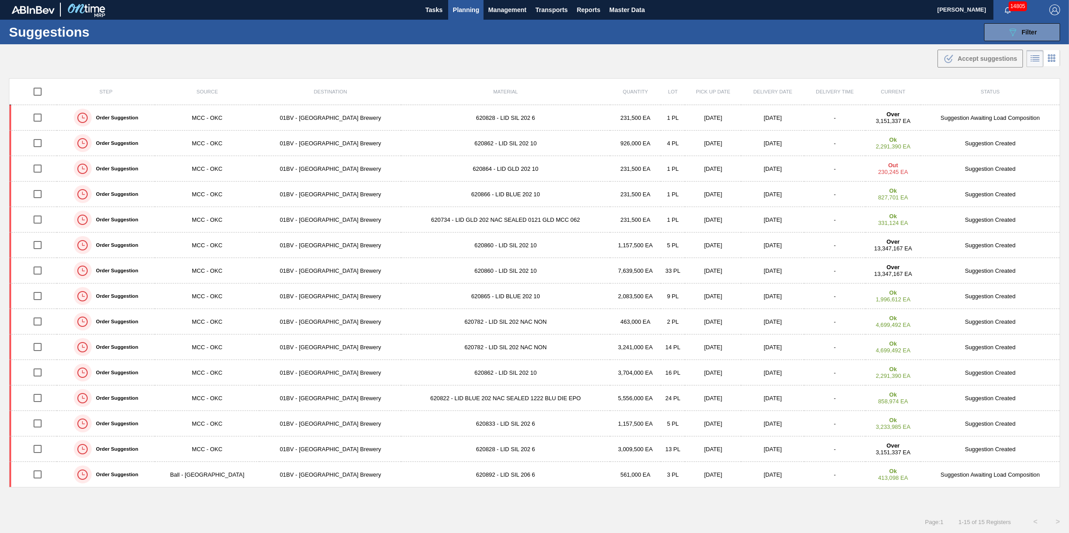
click at [43, 88] on input "checkbox" at bounding box center [37, 91] width 19 height 19
checkbox input "true"
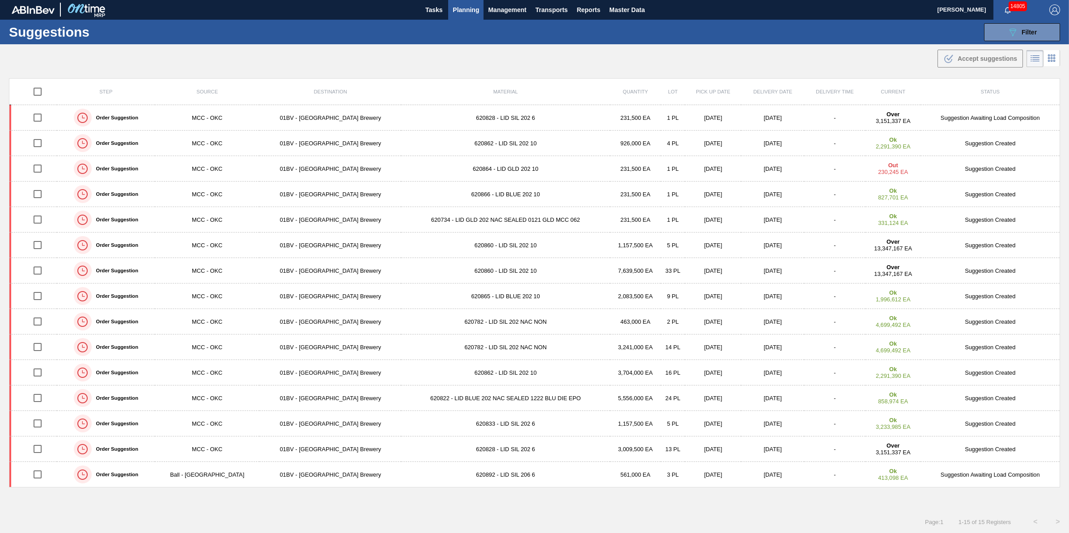
checkbox input "true"
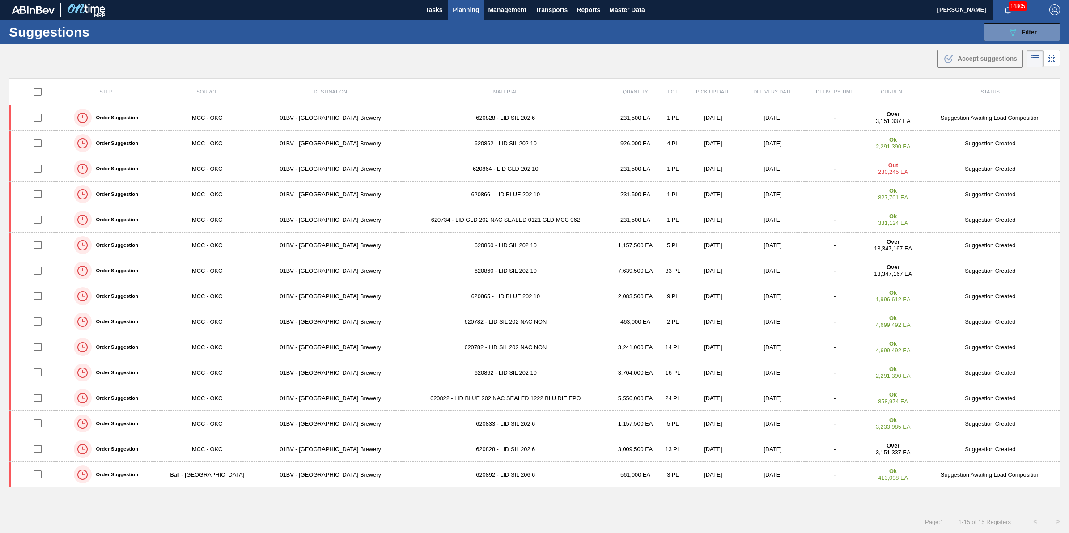
checkbox input "true"
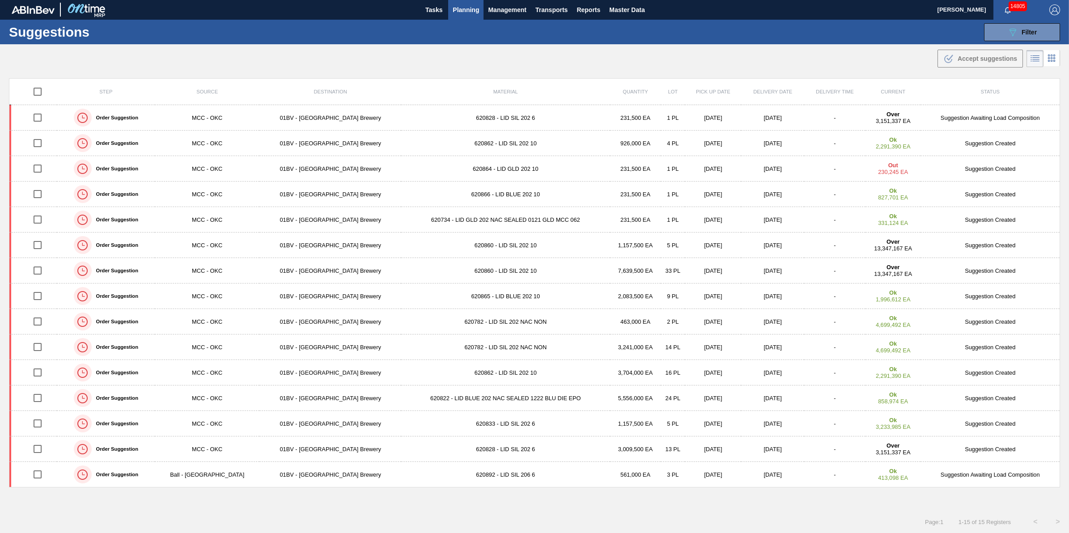
checkbox input "true"
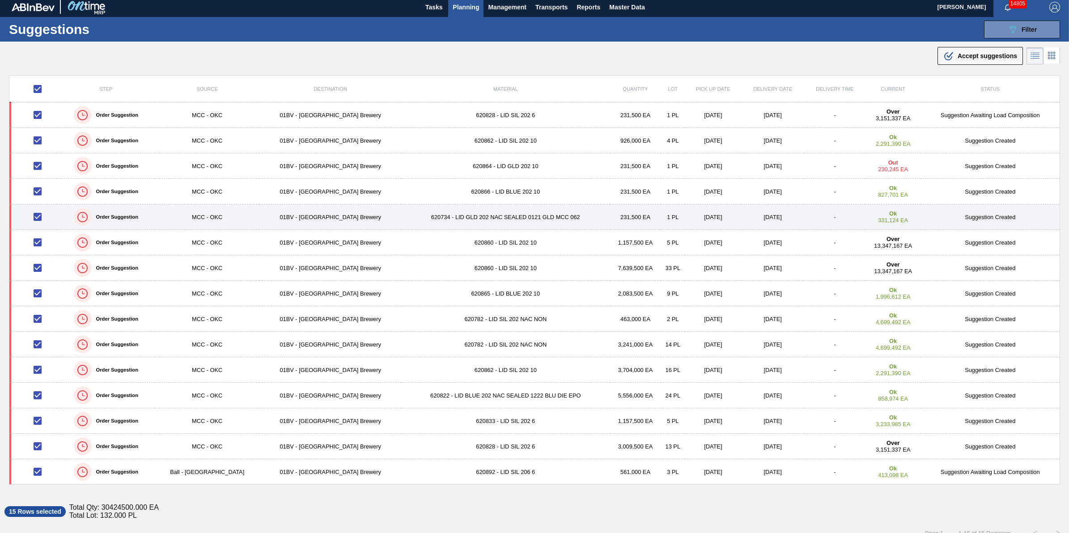
scroll to position [0, 0]
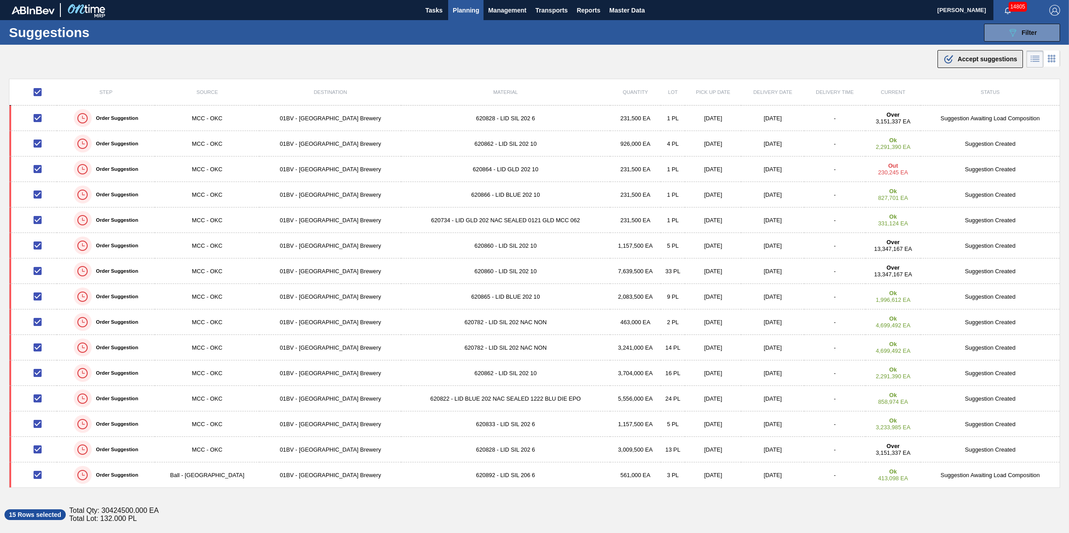
click at [980, 64] on div ".b{fill:var(--color-action-default)} Accept suggestions" at bounding box center [980, 59] width 74 height 11
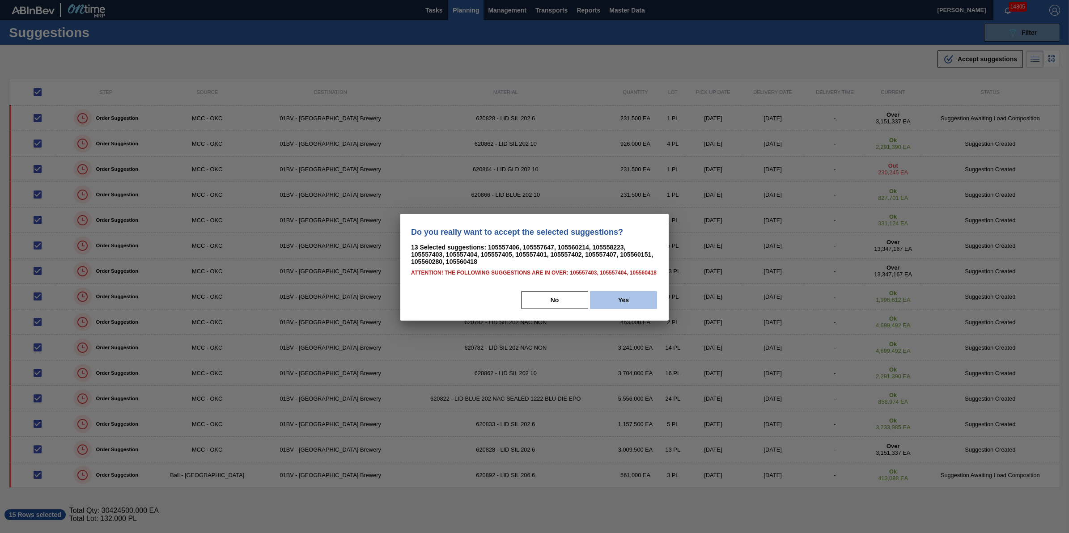
click at [604, 302] on button "Yes" at bounding box center [623, 300] width 67 height 18
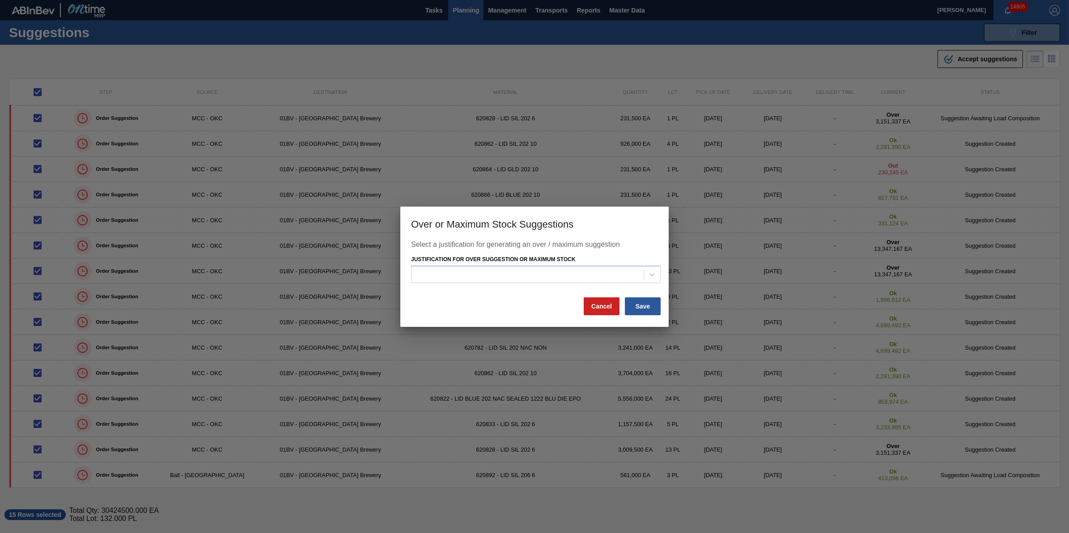
click at [614, 263] on div "Justification for Over Suggestion or Maximum Stock" at bounding box center [536, 268] width 250 height 30
click at [609, 271] on div at bounding box center [527, 274] width 232 height 13
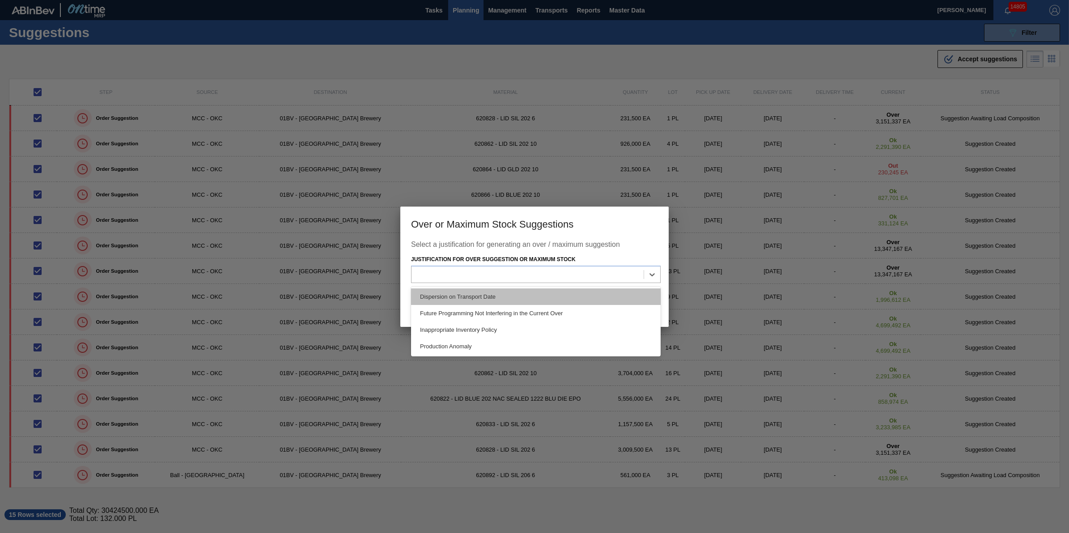
click at [591, 293] on div "Dispersion on Transport Date" at bounding box center [536, 296] width 250 height 17
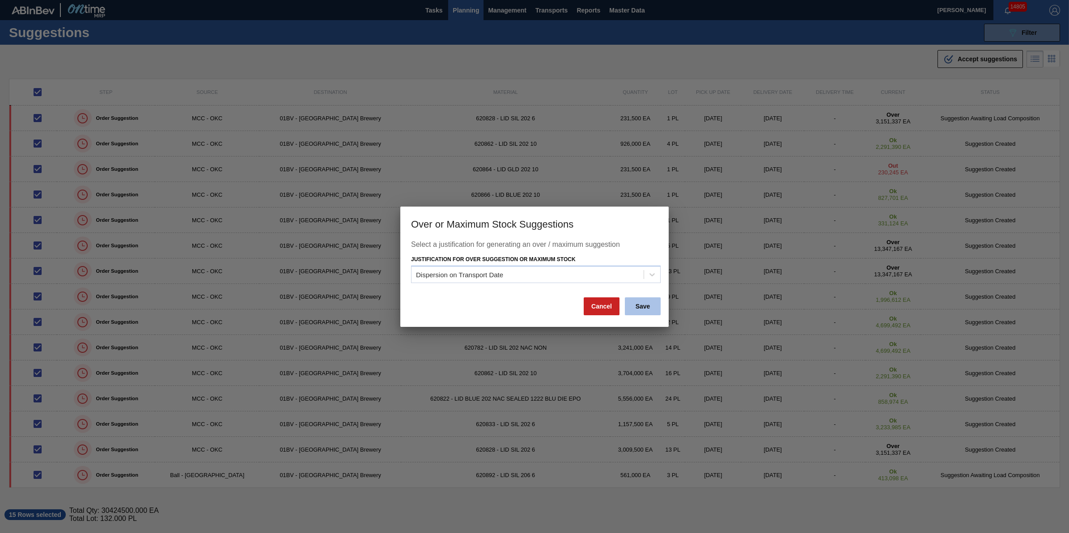
click at [643, 307] on button "Save" at bounding box center [643, 306] width 36 height 18
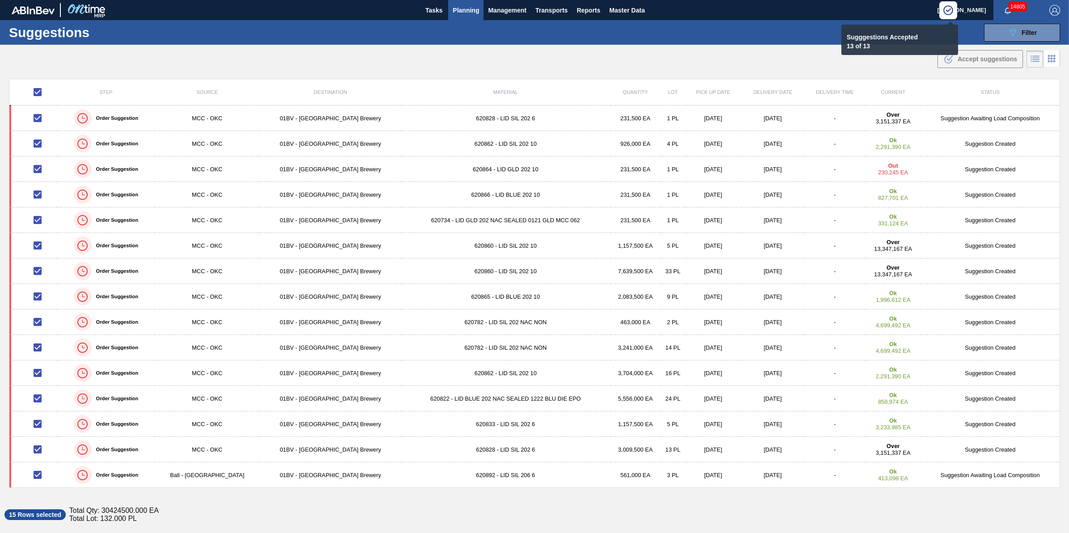
click at [780, 29] on div "Suggestions 089F7B8B-B2A5-4AFE-B5C0-19BA573D28AC Filter Step Step Source Source…" at bounding box center [534, 32] width 1069 height 25
click at [547, 5] on span "Transports" at bounding box center [551, 10] width 32 height 11
click at [549, 44] on li "[GEOGRAPHIC_DATA]" at bounding box center [558, 45] width 76 height 14
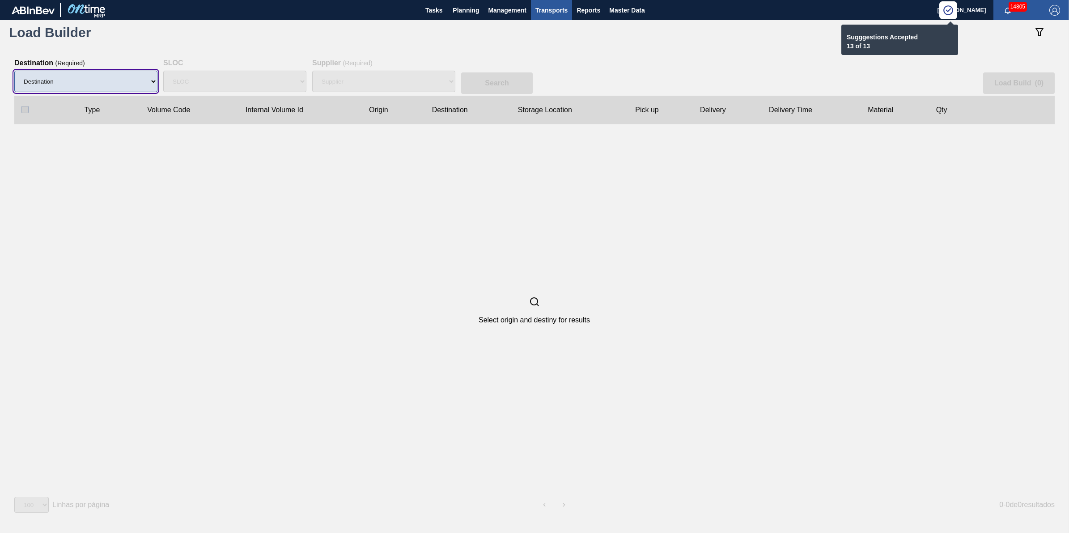
click at [144, 74] on select "Destination 01BV - [GEOGRAPHIC_DATA] 01CL - [GEOGRAPHIC_DATA] 01CV - [GEOGRAPHI…" at bounding box center [85, 81] width 143 height 21
select select "4"
click at [14, 71] on select "Destination 01BV - [GEOGRAPHIC_DATA] 01CL - [GEOGRAPHIC_DATA] 01CV - [GEOGRAPHI…" at bounding box center [85, 81] width 143 height 21
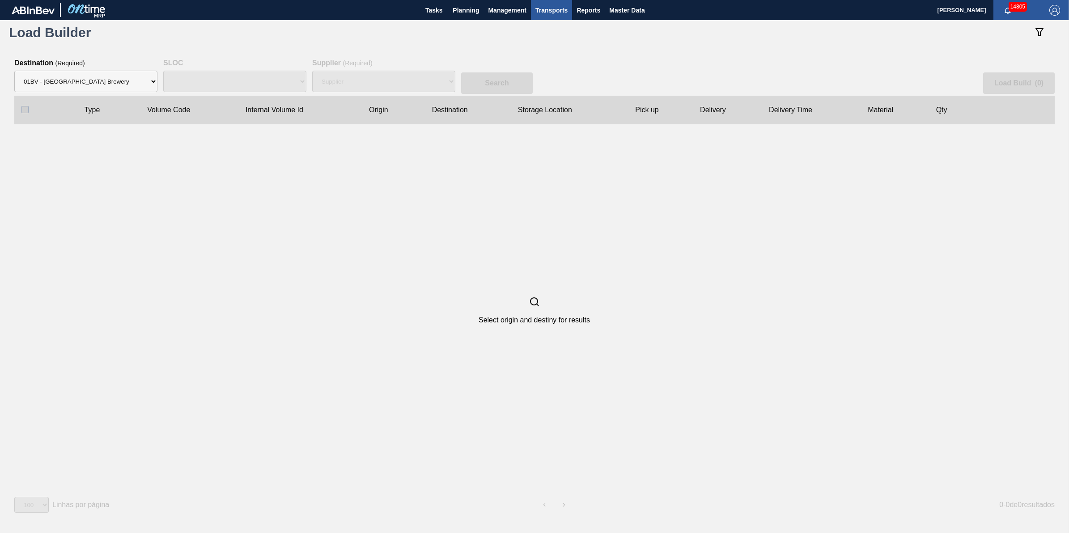
click at [229, 92] on div "SLOC" at bounding box center [234, 81] width 143 height 29
select select "N/A"
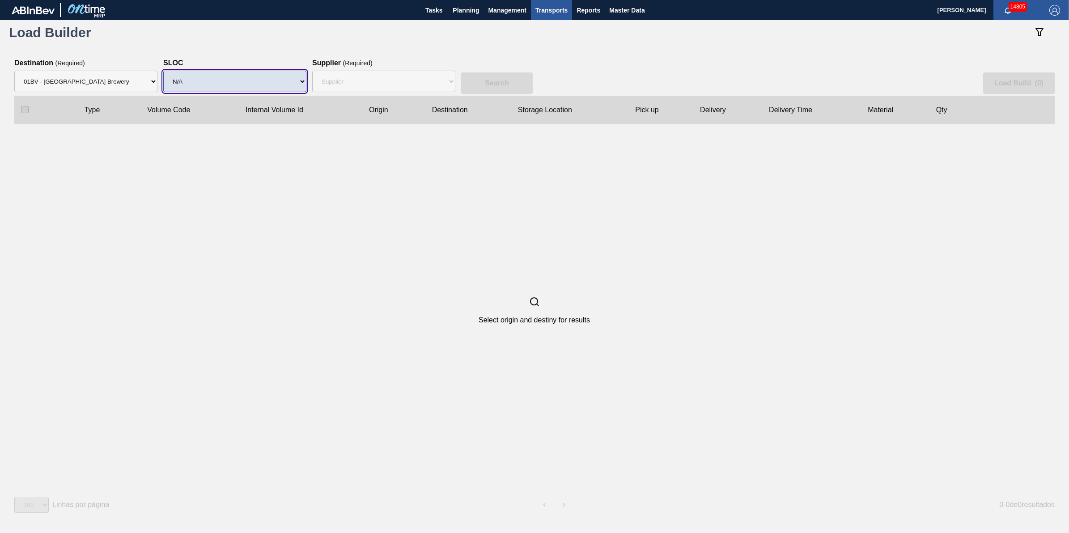
click at [244, 85] on select "SLOC N/A" at bounding box center [234, 81] width 143 height 21
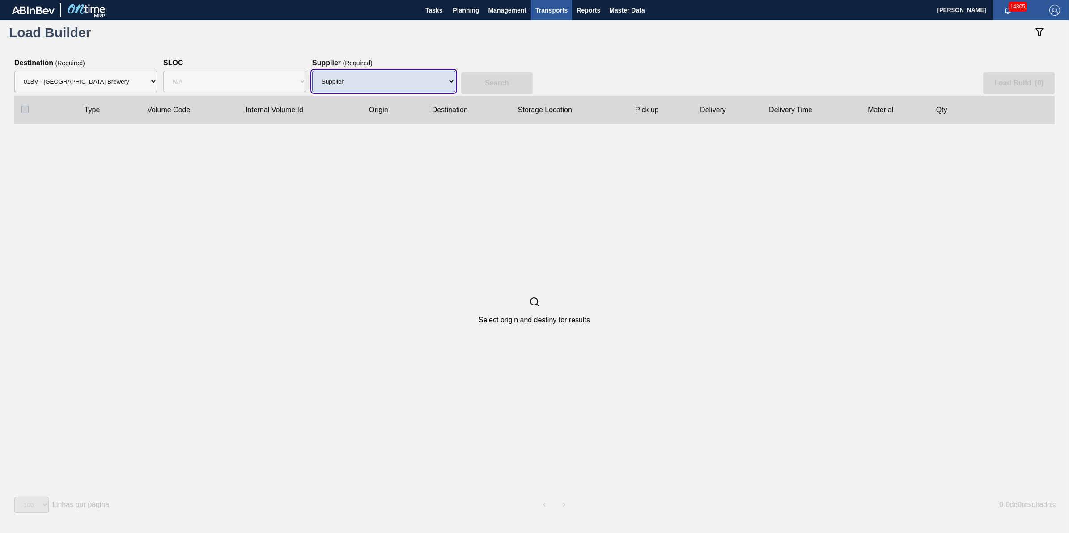
click at [343, 80] on select "Supplier 8221649 - BALL METAL CONTAINER GROUP 8342641 - BALL METAL CONTAINER GR…" at bounding box center [383, 81] width 143 height 21
select select "166"
click at [312, 71] on select "Supplier 8221649 - BALL METAL CONTAINER GROUP 8342641 - BALL METAL CONTAINER GR…" at bounding box center [383, 81] width 143 height 21
click at [509, 75] on button "Search" at bounding box center [497, 82] width 72 height 21
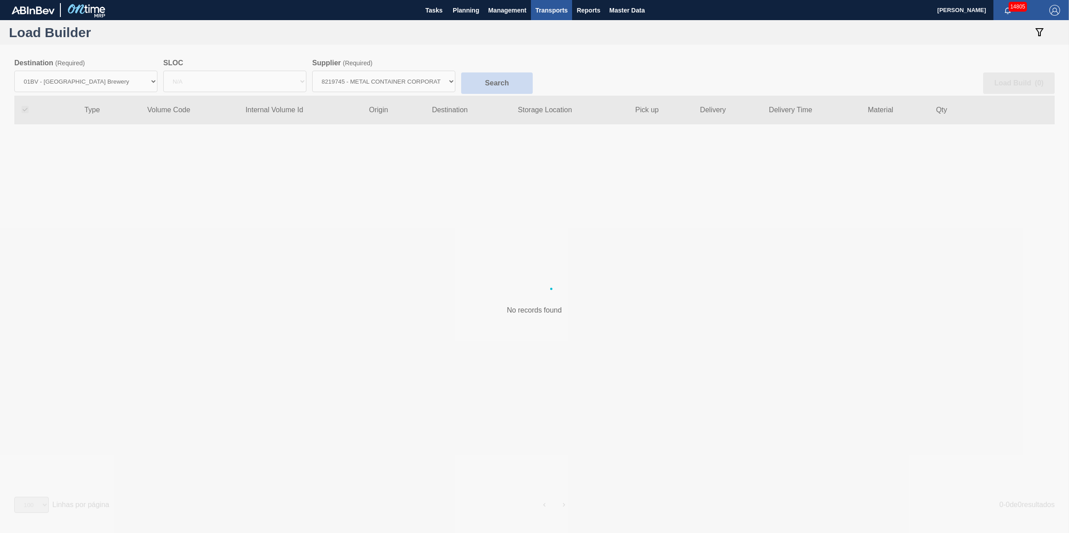
checkbox input "true"
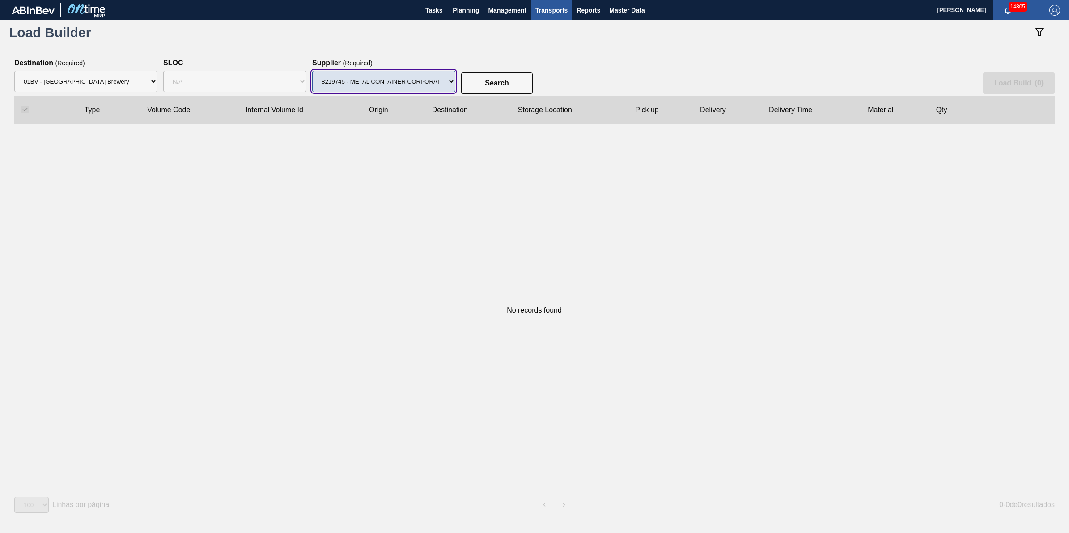
drag, startPoint x: 432, startPoint y: 81, endPoint x: 428, endPoint y: 92, distance: 10.9
click at [432, 81] on select "Supplier 8221649 - BALL METAL CONTAINER GROUP 8342641 - BALL METAL CONTAINER GR…" at bounding box center [383, 81] width 143 height 21
select select "13"
click at [312, 71] on select "Supplier 8221649 - BALL METAL CONTAINER GROUP 8342641 - BALL METAL CONTAINER GR…" at bounding box center [383, 81] width 143 height 21
click at [499, 90] on button "Search" at bounding box center [497, 82] width 72 height 21
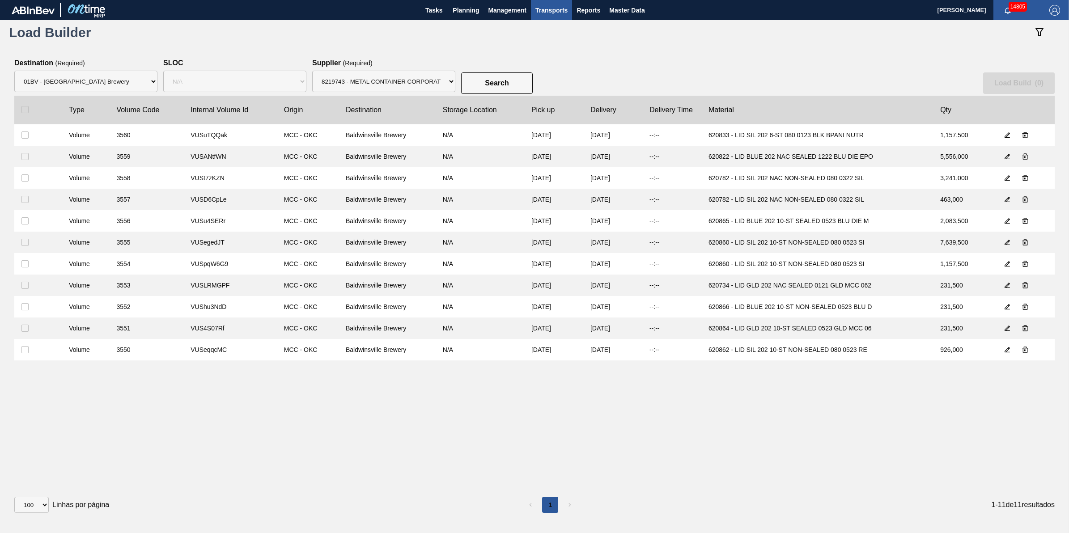
click at [28, 106] on label at bounding box center [24, 109] width 7 height 7
click at [28, 106] on input "checkbox" at bounding box center [24, 109] width 7 height 7
checkbox input "true"
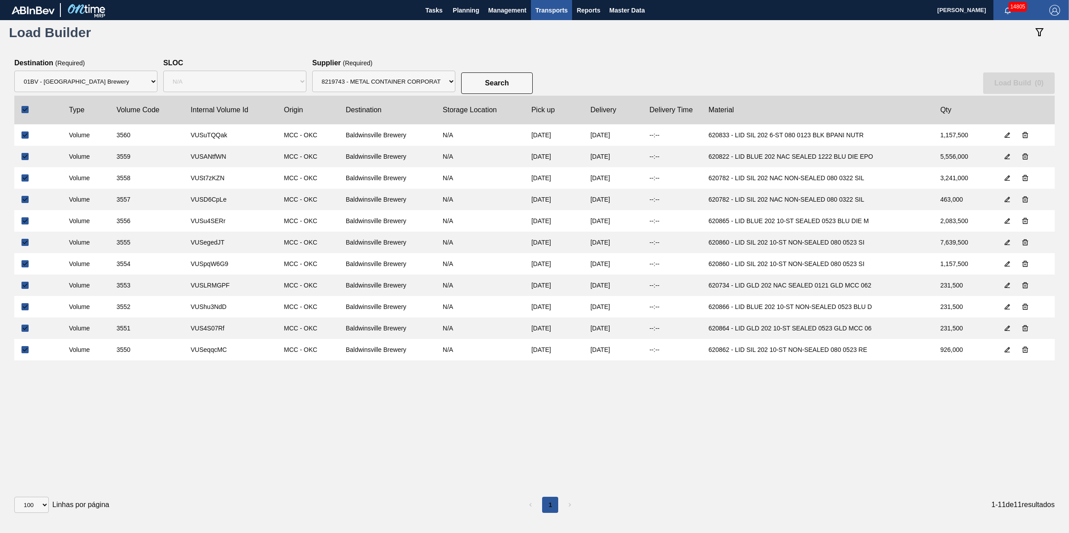
checkbox input "true"
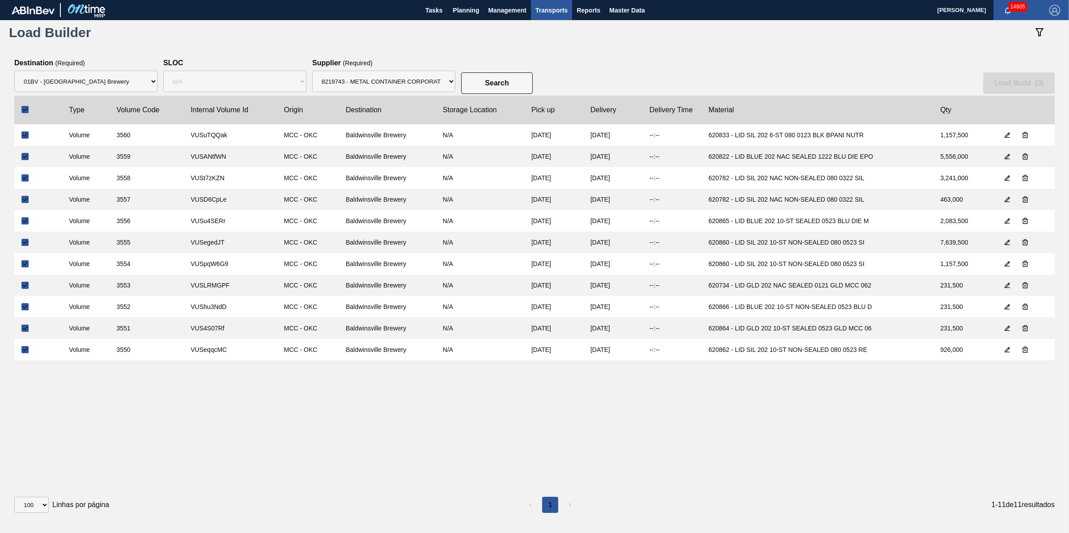
checkbox input "true"
click at [1002, 86] on button "Load Build ( 11 )" at bounding box center [1017, 82] width 75 height 21
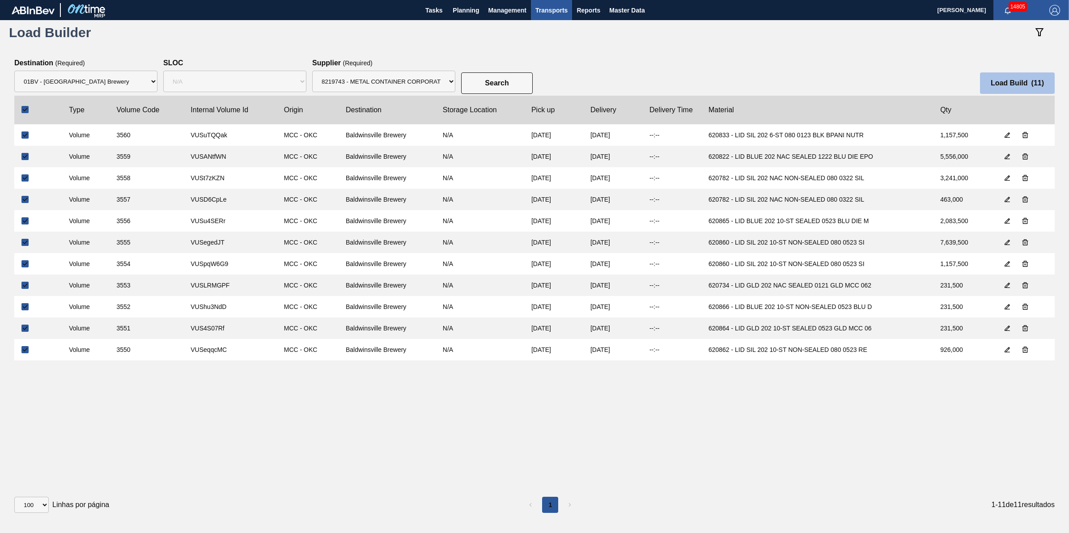
select select "Undefined"
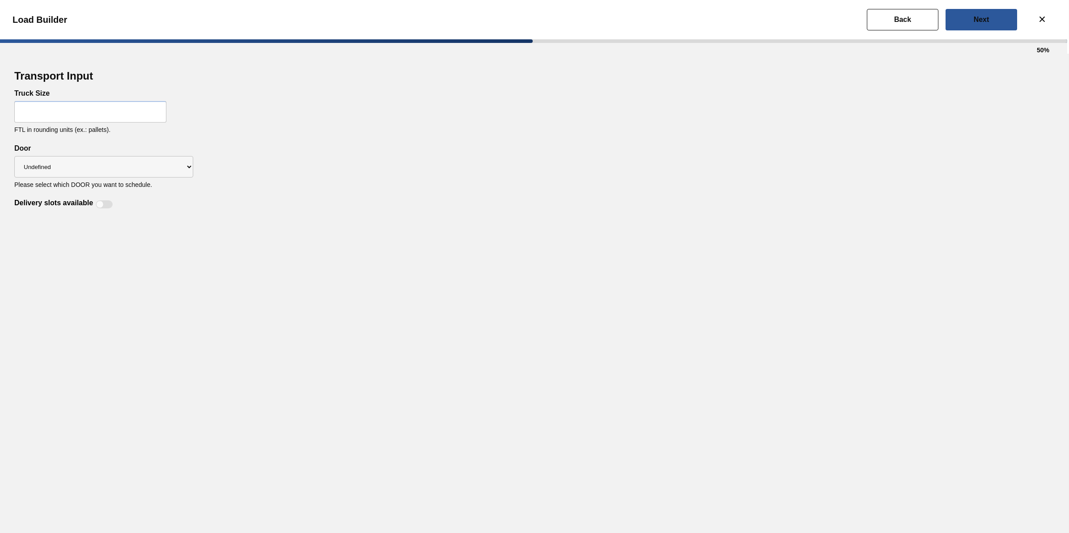
click at [93, 117] on input "text" at bounding box center [90, 111] width 152 height 21
type input "32"
drag, startPoint x: 222, startPoint y: 229, endPoint x: 148, endPoint y: 217, distance: 74.8
click at [220, 231] on div "Transport Input Truck Size 32 FTL in rounding units (ex.: pallets). Delivery sl…" at bounding box center [534, 293] width 1069 height 479
click at [95, 198] on div "Delivery slots available" at bounding box center [534, 198] width 1040 height 21
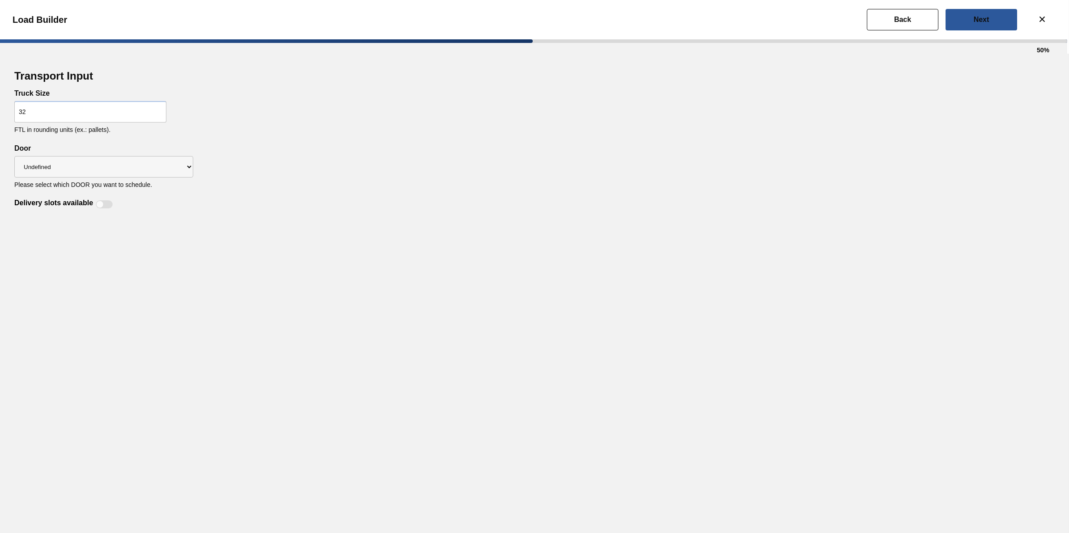
click at [105, 203] on div at bounding box center [104, 204] width 17 height 8
checkbox input "true"
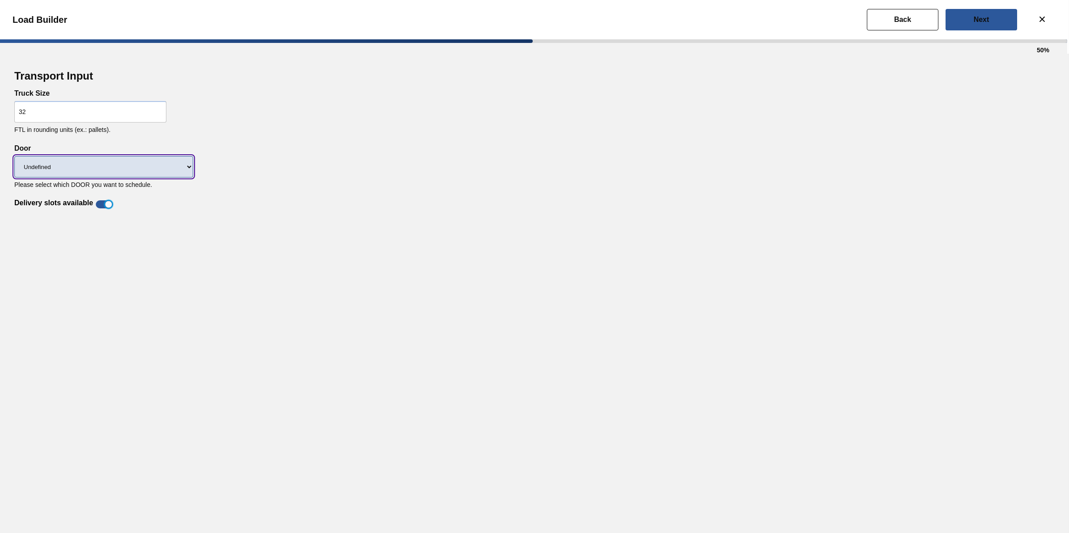
click at [133, 177] on select "Undefined LIDS TRAYS" at bounding box center [103, 166] width 179 height 21
select select "LIDS"
click at [14, 156] on select "Undefined LIDS TRAYS" at bounding box center [103, 166] width 179 height 21
click at [714, 143] on div "Truck Size 32 FTL in rounding units (ex.: pallets)." at bounding box center [534, 116] width 1040 height 55
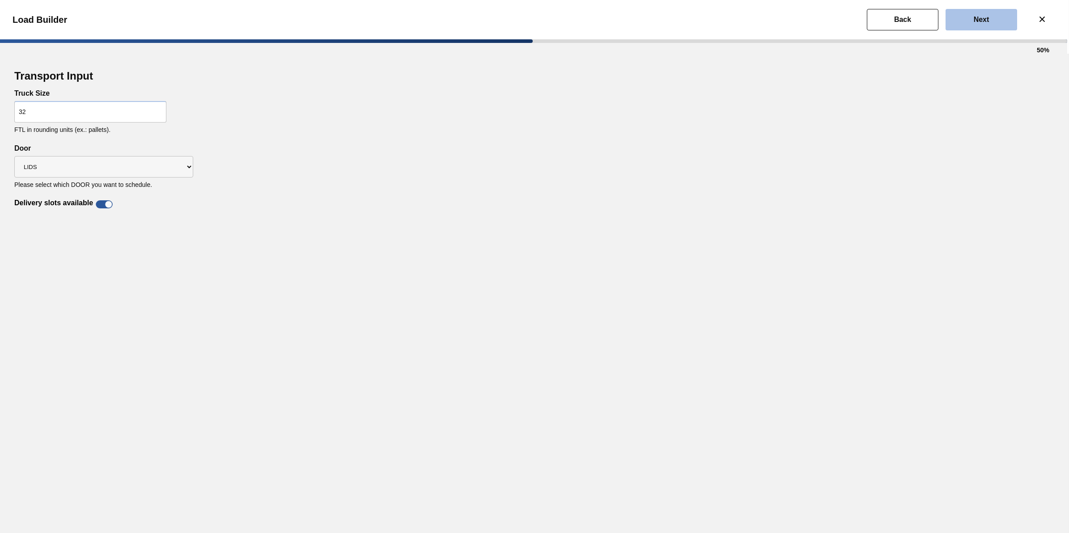
click at [967, 17] on button "Next" at bounding box center [981, 19] width 72 height 21
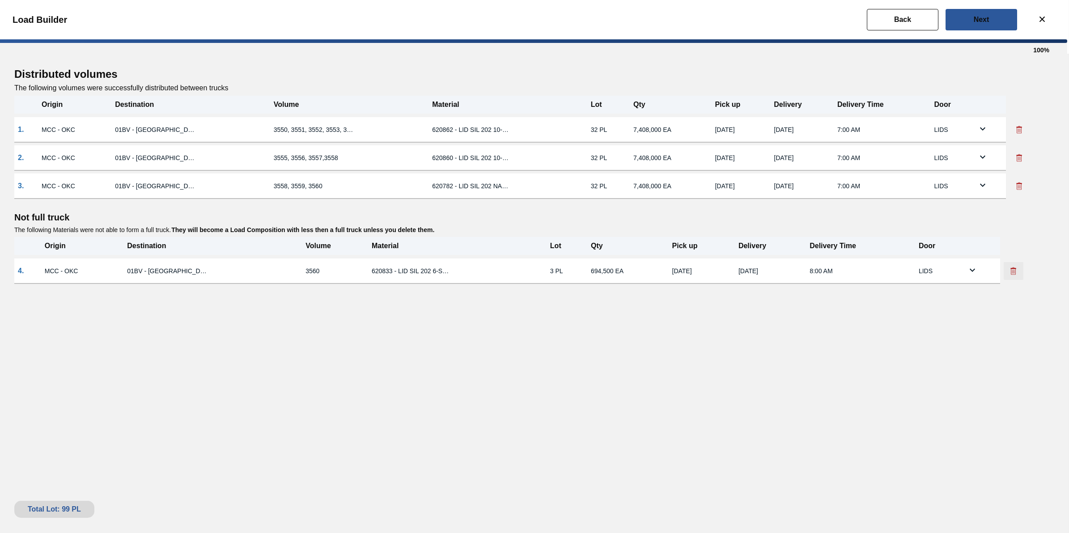
click at [1015, 271] on icon at bounding box center [1014, 272] width 0 height 4
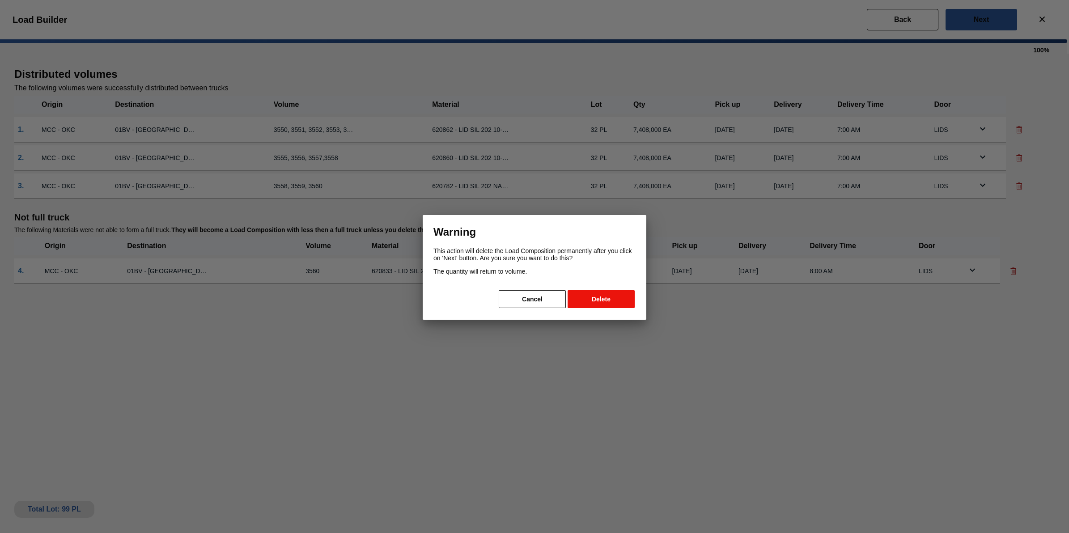
click at [611, 299] on button "Delete" at bounding box center [601, 299] width 67 height 18
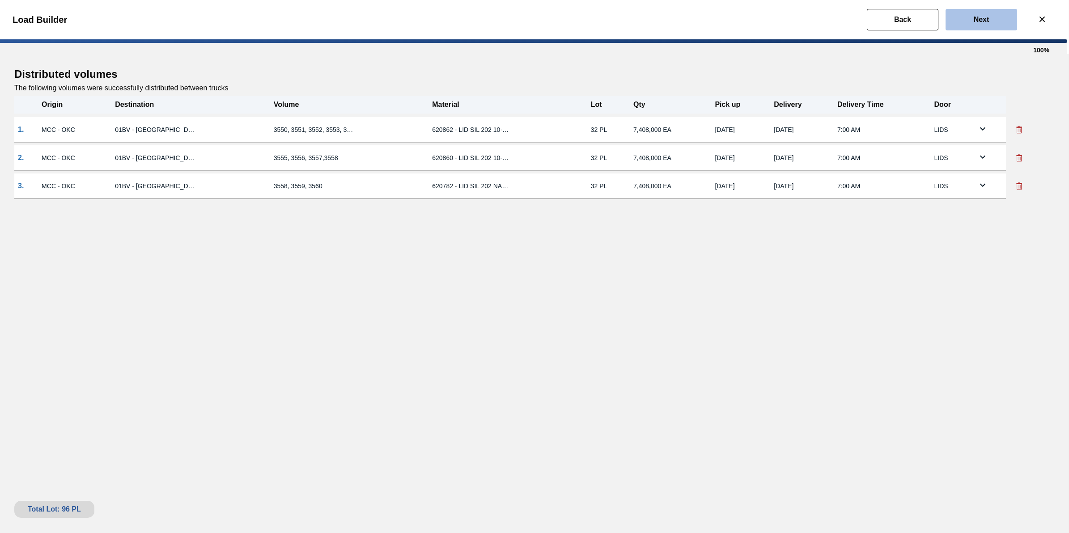
click at [985, 25] on button "Next" at bounding box center [981, 19] width 72 height 21
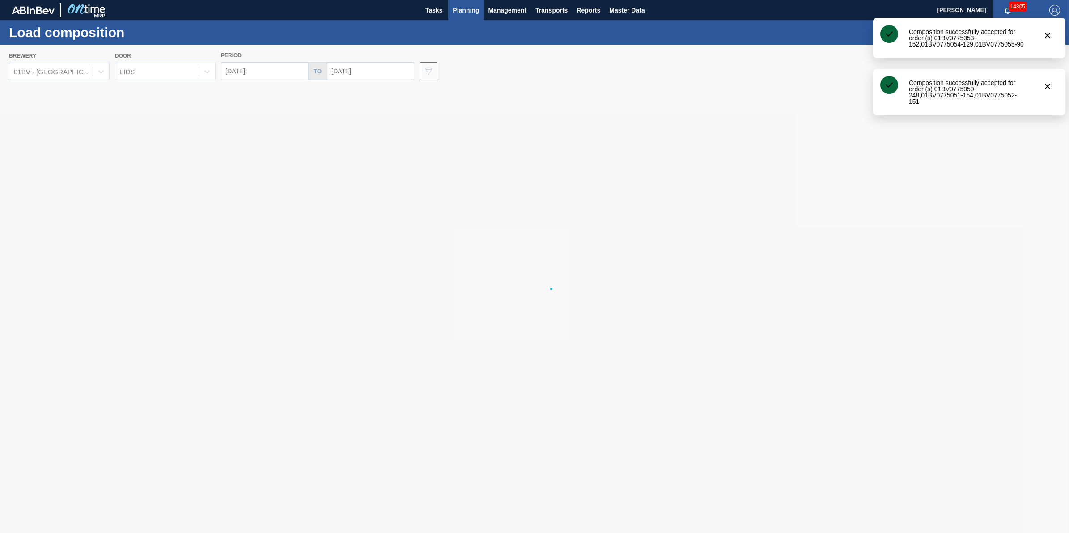
type input "[DATE]"
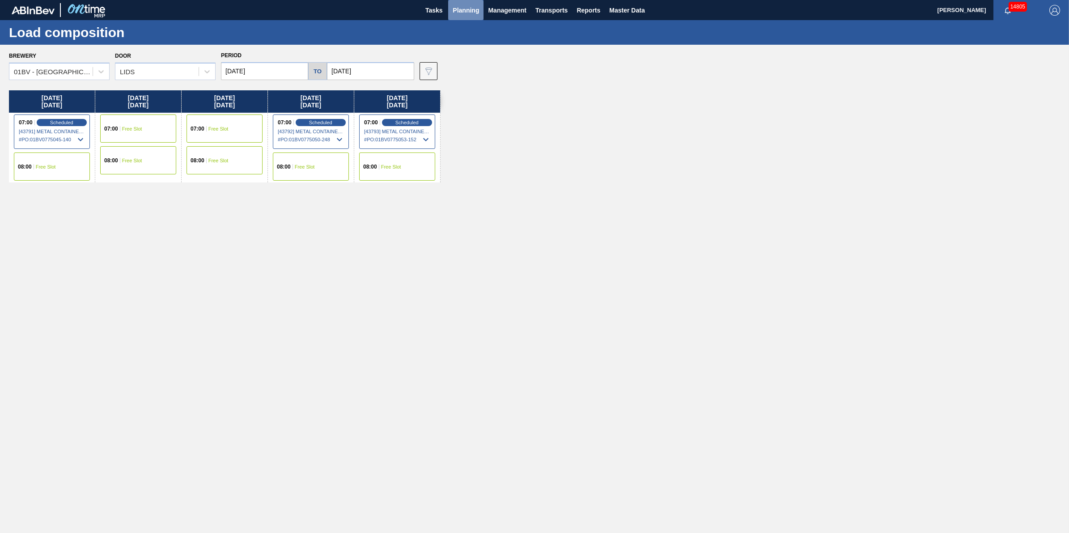
click at [459, 17] on button "Planning" at bounding box center [465, 10] width 35 height 20
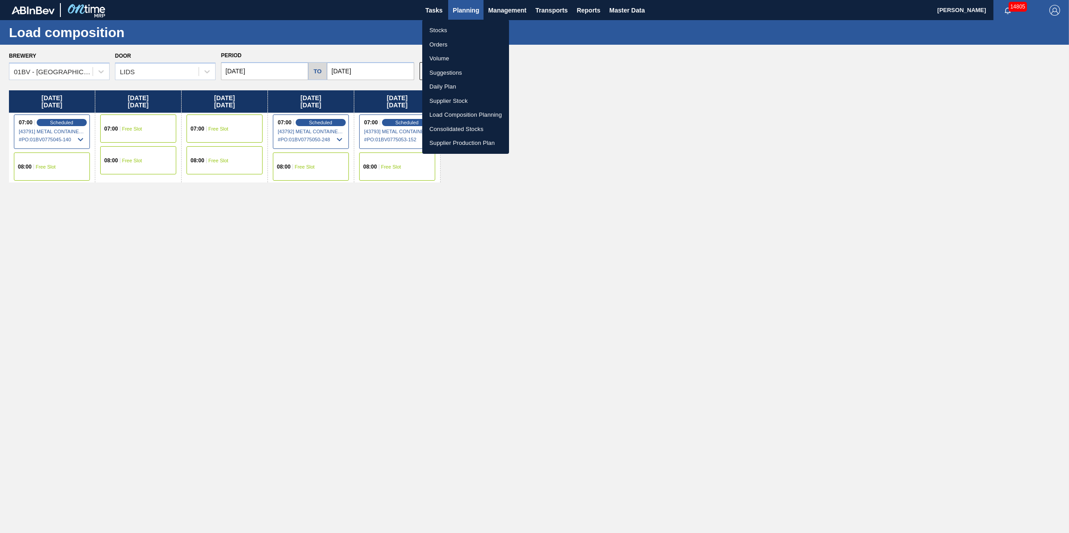
click at [452, 34] on li "Stocks" at bounding box center [465, 30] width 87 height 14
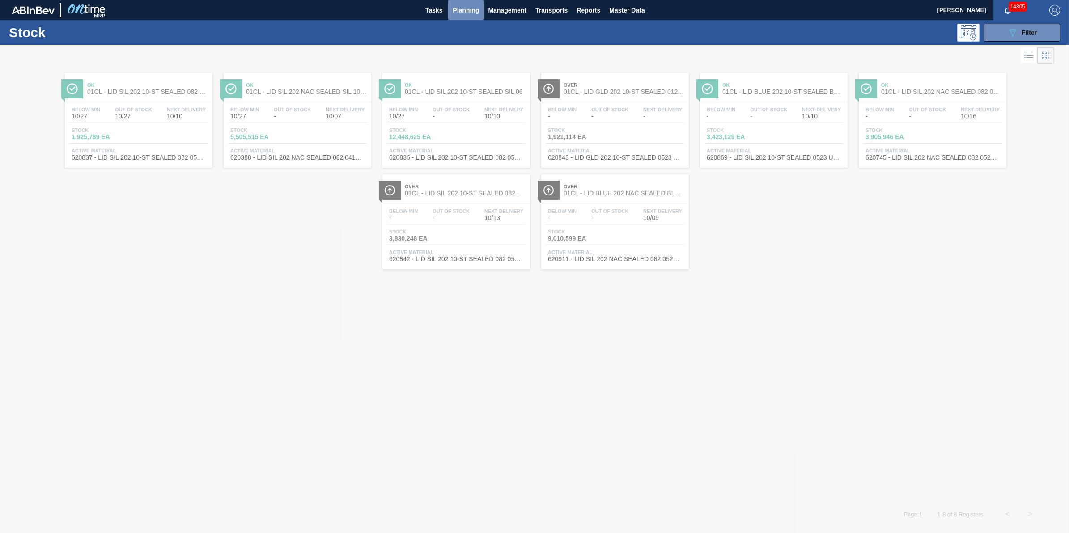
click at [465, 15] on span "Planning" at bounding box center [466, 10] width 26 height 11
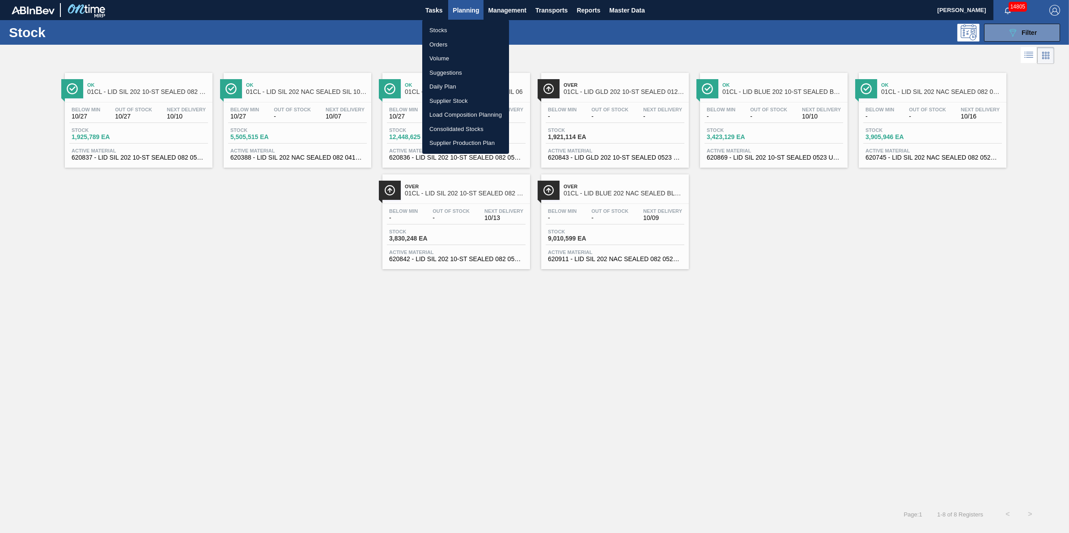
click at [1005, 37] on div at bounding box center [534, 266] width 1069 height 533
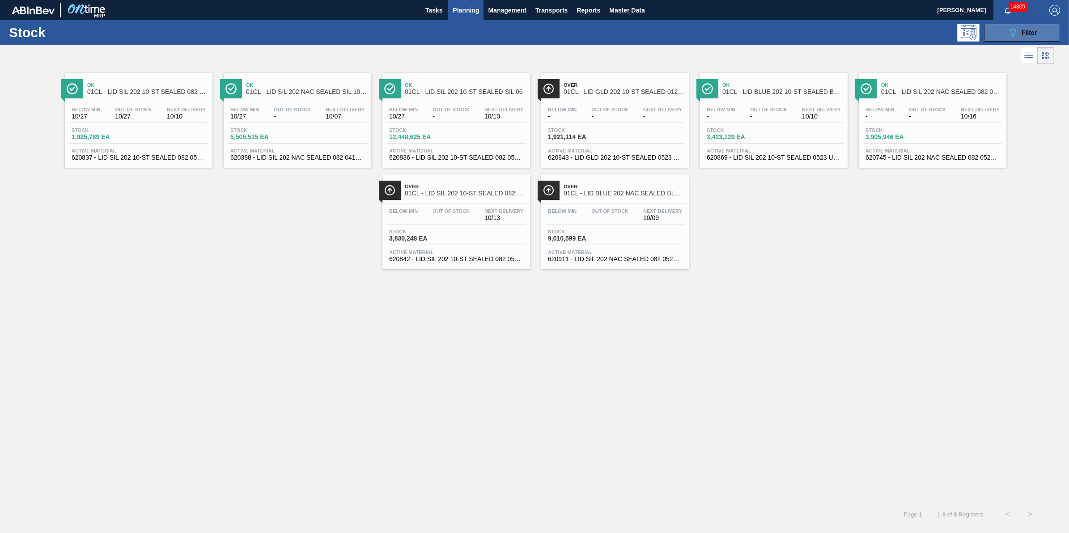
click at [1012, 34] on icon "089F7B8B-B2A5-4AFE-B5C0-19BA573D28AC" at bounding box center [1012, 32] width 11 height 11
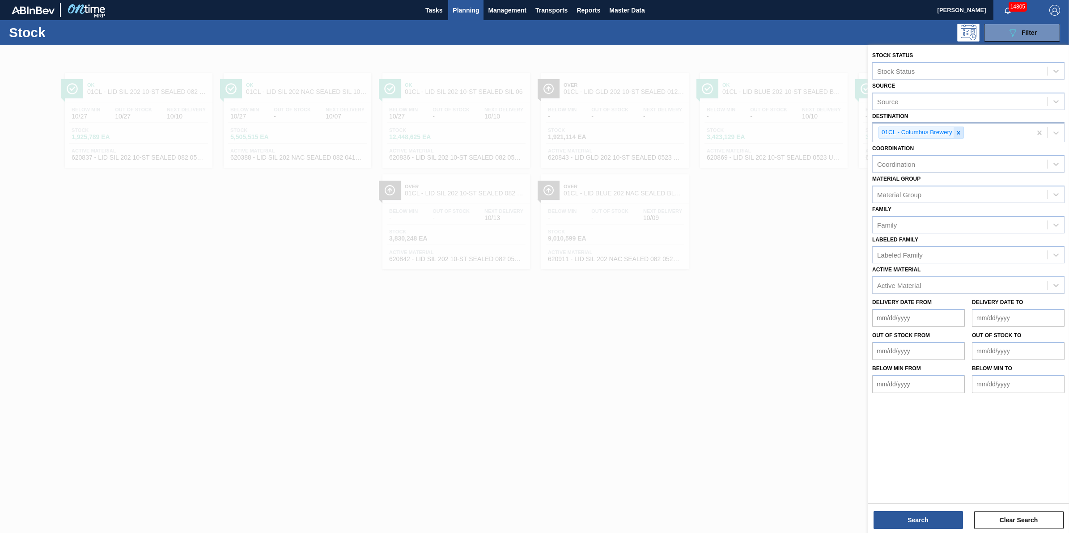
click at [960, 135] on icon at bounding box center [958, 133] width 6 height 6
click at [460, 7] on span "Planning" at bounding box center [466, 10] width 26 height 11
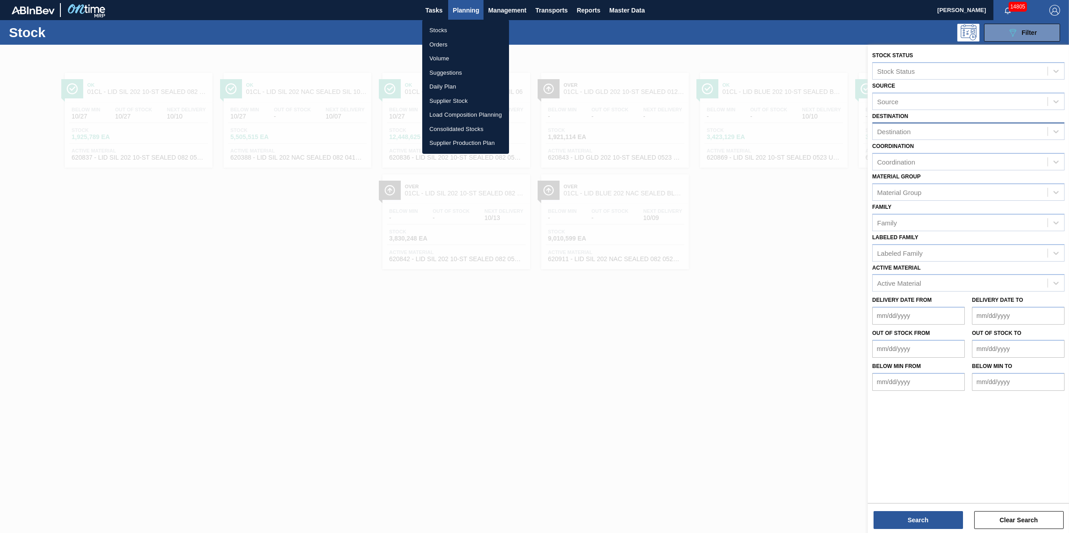
drag, startPoint x: 458, startPoint y: 70, endPoint x: 473, endPoint y: 68, distance: 15.0
click at [458, 71] on li "Suggestions" at bounding box center [465, 73] width 87 height 14
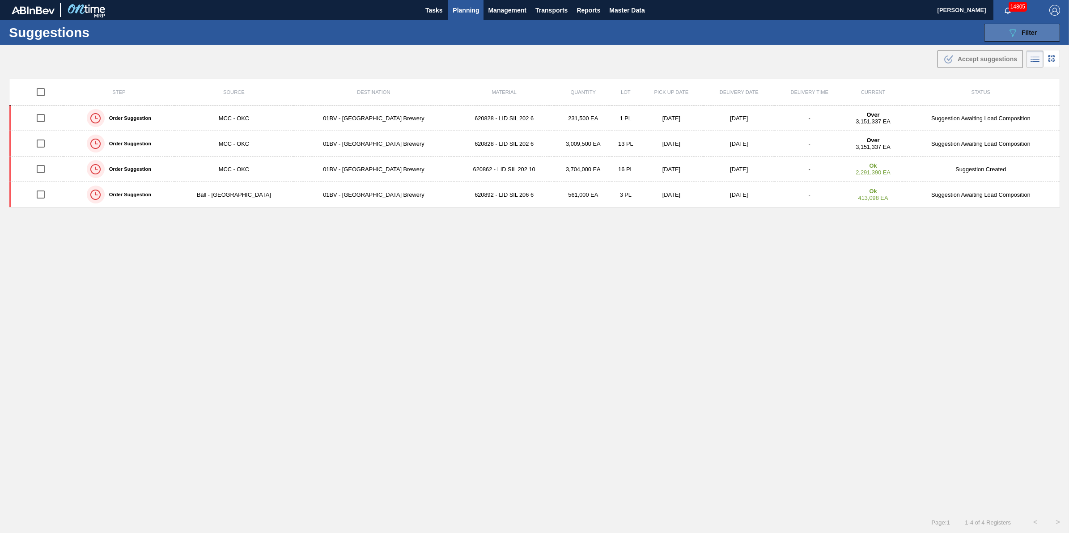
click at [987, 32] on button "089F7B8B-B2A5-4AFE-B5C0-19BA573D28AC Filter" at bounding box center [1022, 33] width 76 height 18
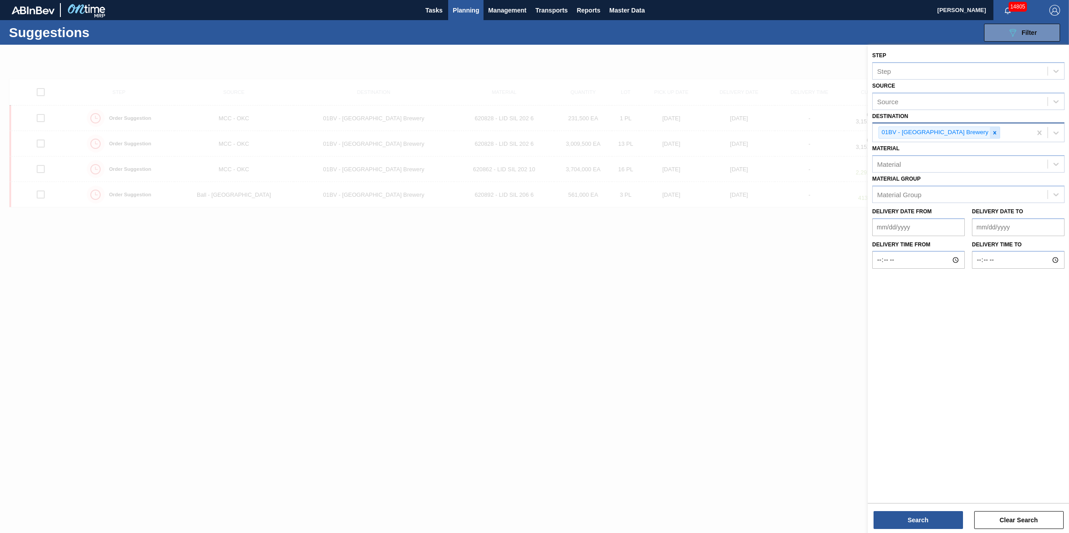
click at [990, 136] on div at bounding box center [995, 132] width 10 height 11
click at [967, 136] on div "Source" at bounding box center [960, 131] width 175 height 13
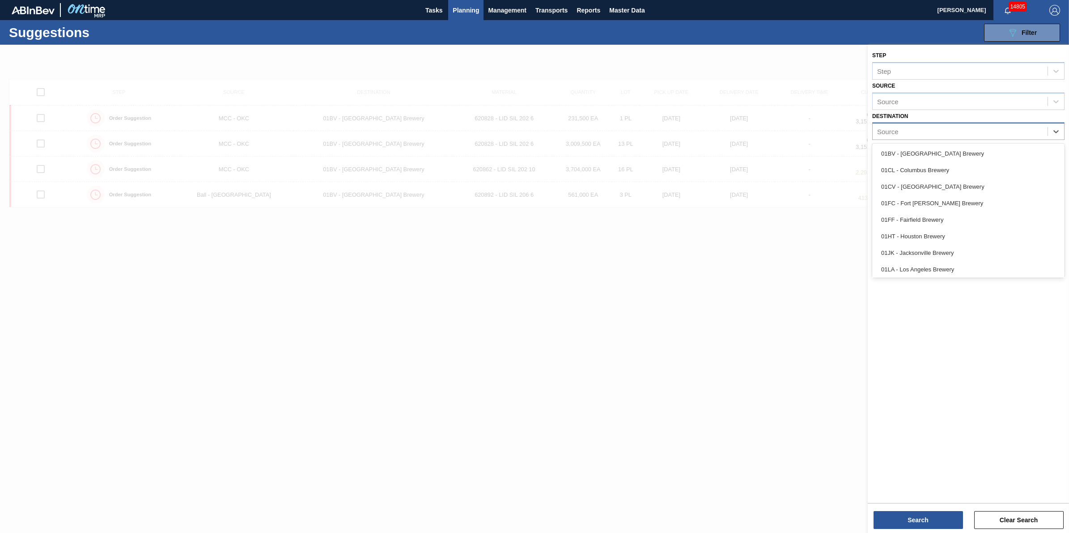
click at [948, 235] on div "01HT - Houston Brewery" at bounding box center [968, 236] width 192 height 17
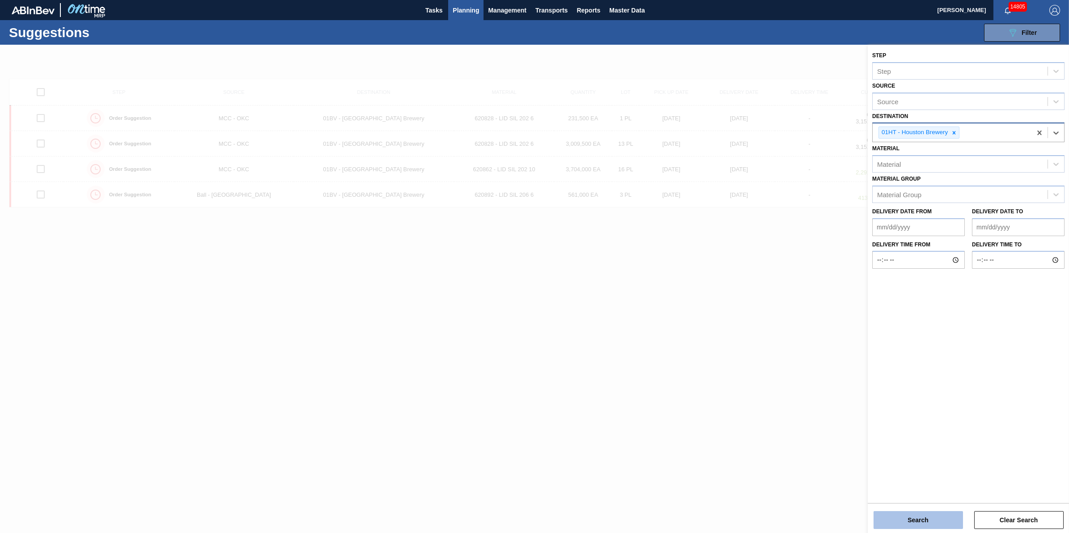
click at [900, 522] on button "Search" at bounding box center [917, 520] width 89 height 18
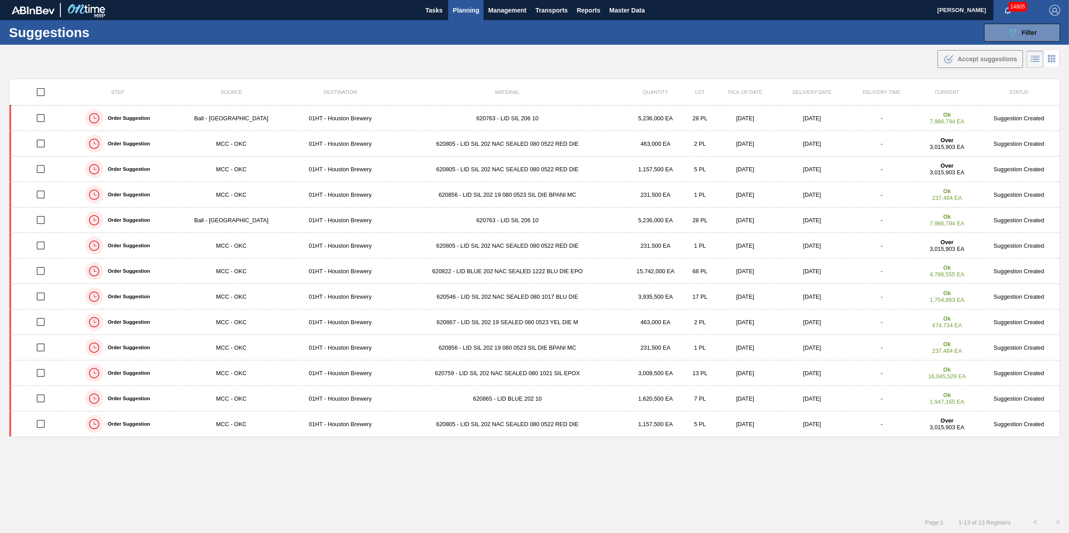
click at [37, 93] on input "checkbox" at bounding box center [40, 92] width 19 height 19
checkbox input "true"
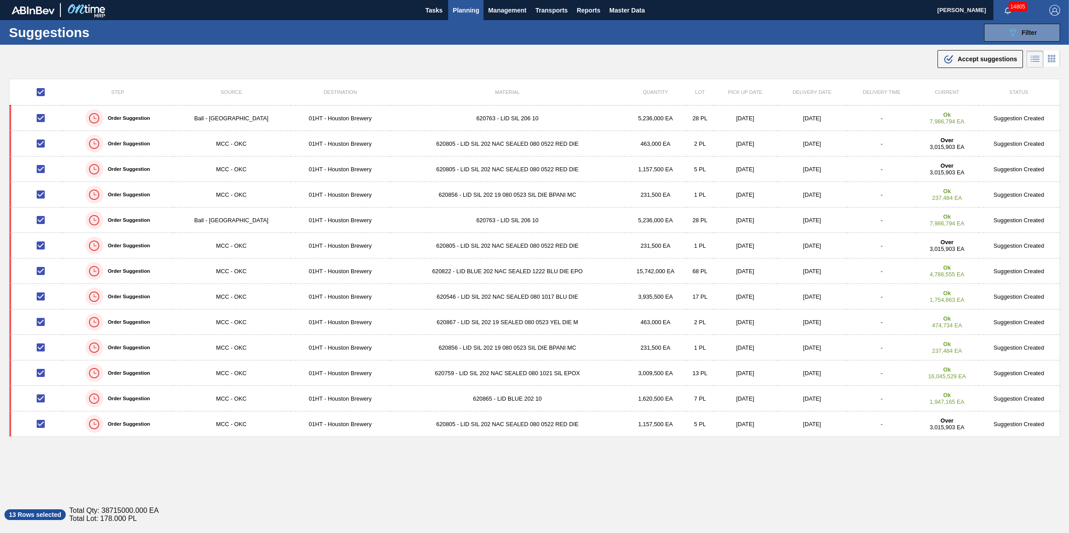
checkbox input "true"
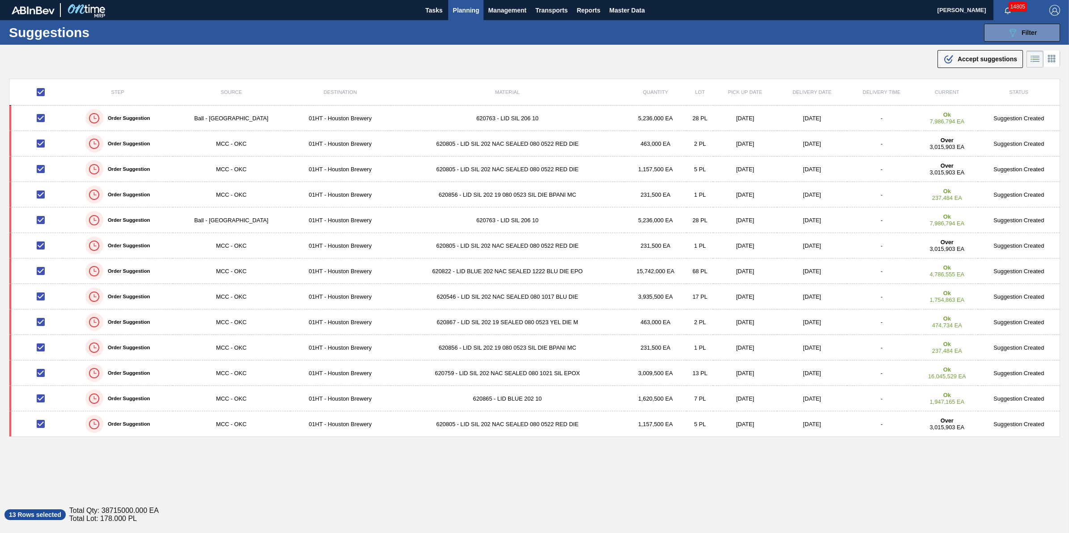
checkbox input "true"
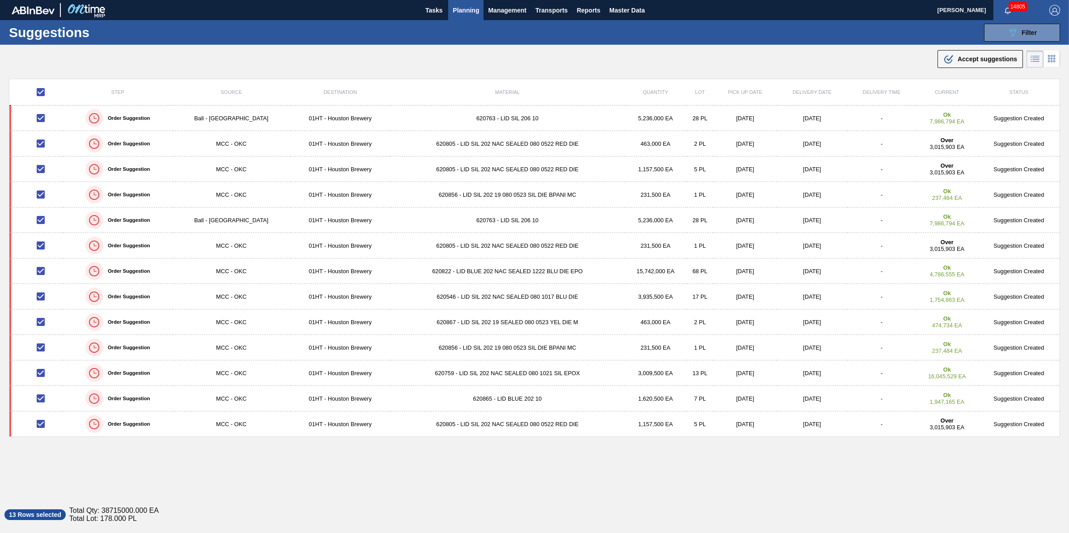
checkbox input "true"
click at [964, 62] on span "Accept suggestions" at bounding box center [987, 58] width 59 height 7
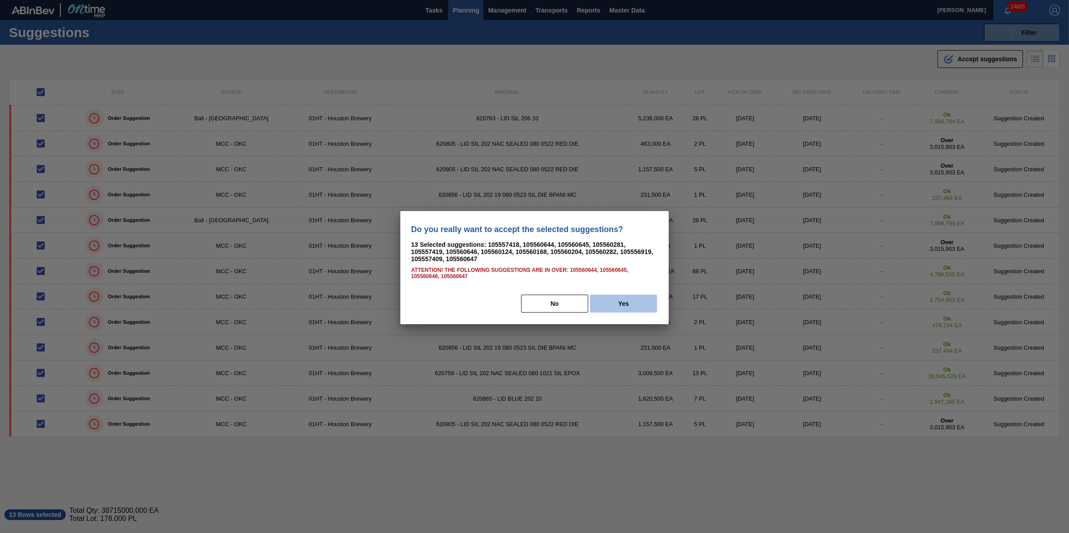
click at [631, 303] on button "Yes" at bounding box center [623, 304] width 67 height 18
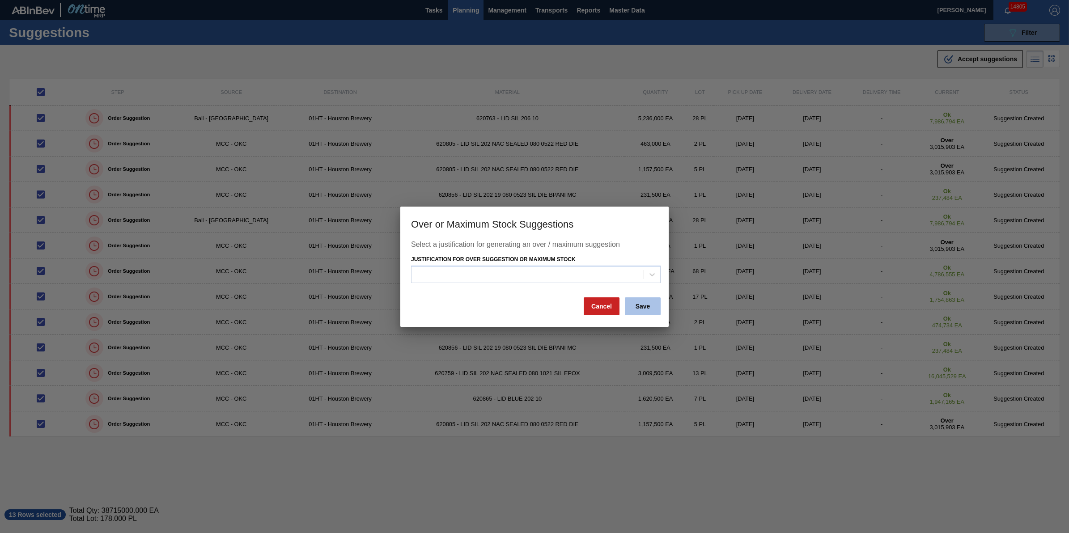
click at [640, 305] on button "Save" at bounding box center [643, 306] width 36 height 18
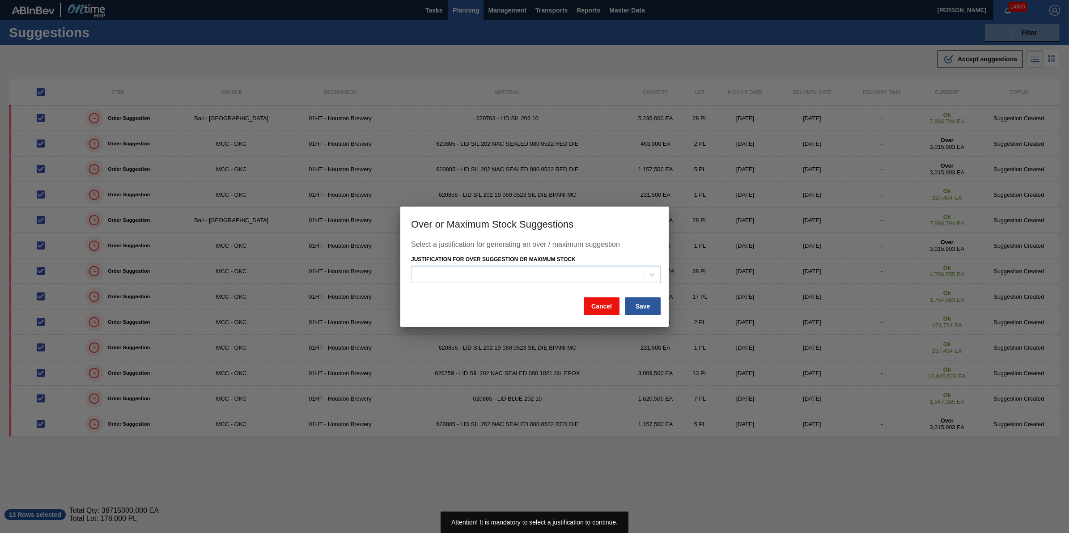
click at [597, 305] on button "Cancel" at bounding box center [602, 306] width 36 height 18
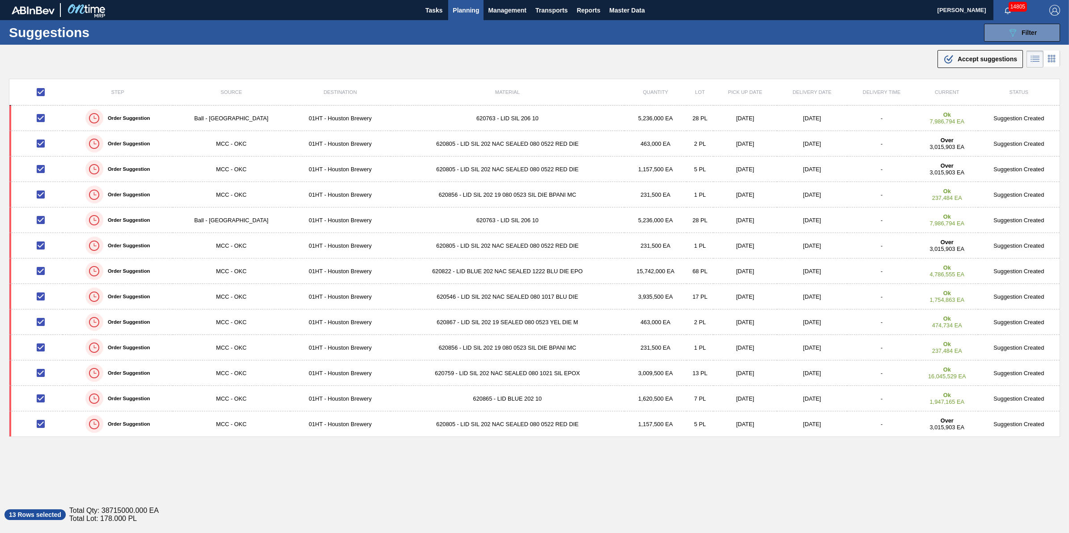
click at [467, 3] on button "Planning" at bounding box center [465, 10] width 35 height 20
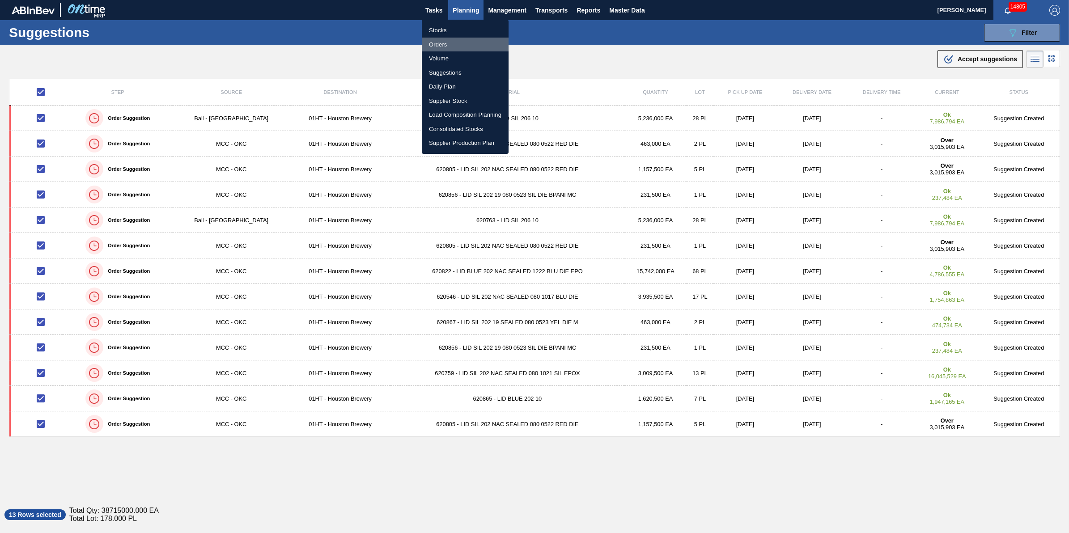
click at [457, 38] on li "Orders" at bounding box center [465, 45] width 87 height 14
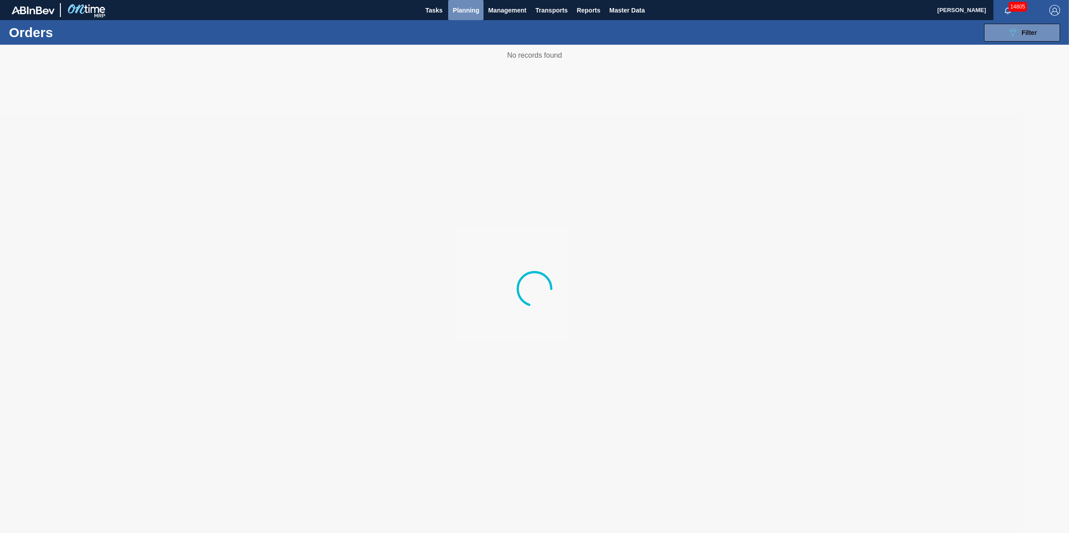
click at [464, 16] on button "Planning" at bounding box center [465, 10] width 35 height 20
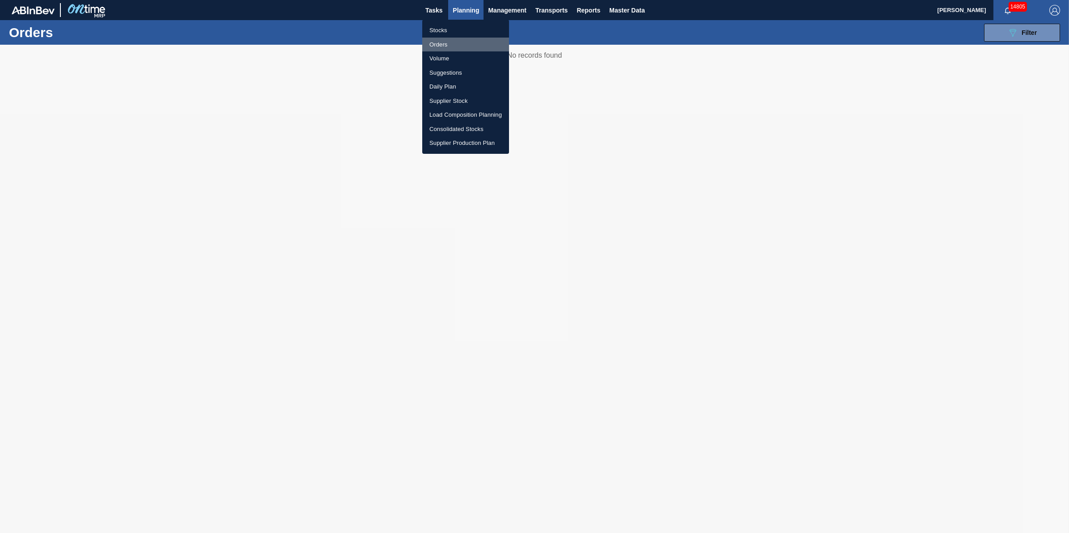
click at [459, 39] on li "Orders" at bounding box center [465, 45] width 87 height 14
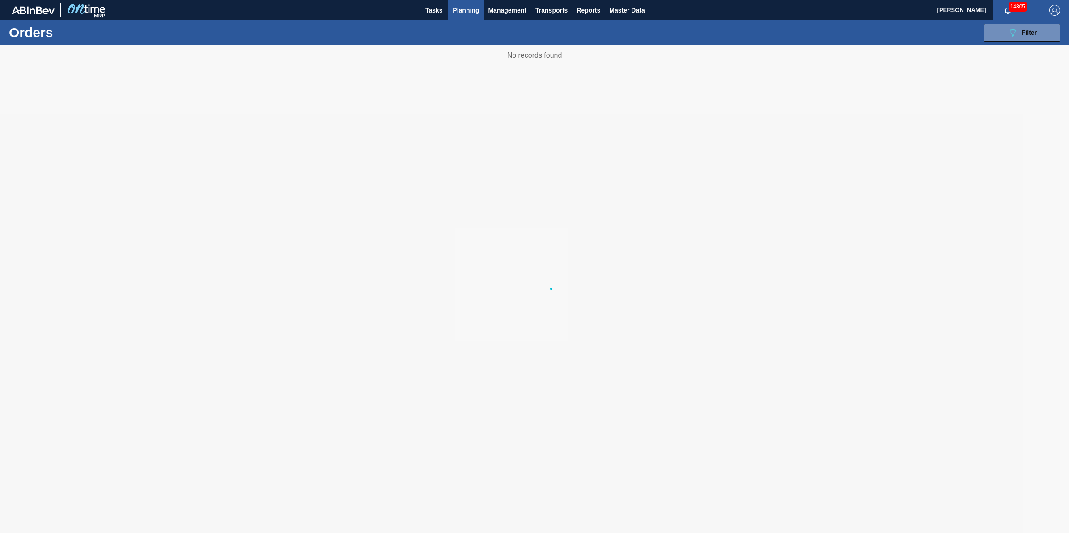
click at [469, 11] on span "Planning" at bounding box center [466, 10] width 26 height 11
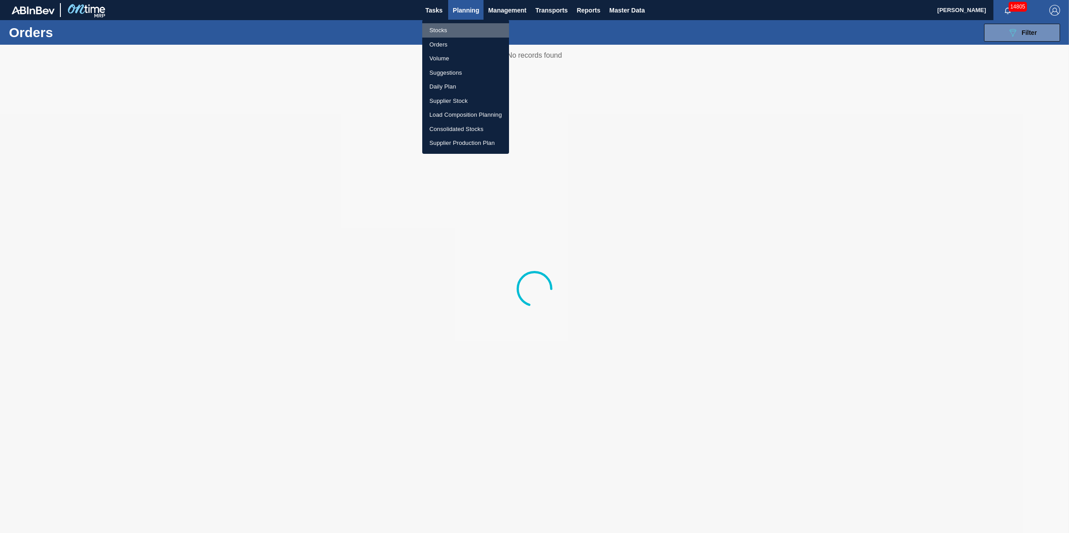
click at [469, 28] on li "Stocks" at bounding box center [465, 30] width 87 height 14
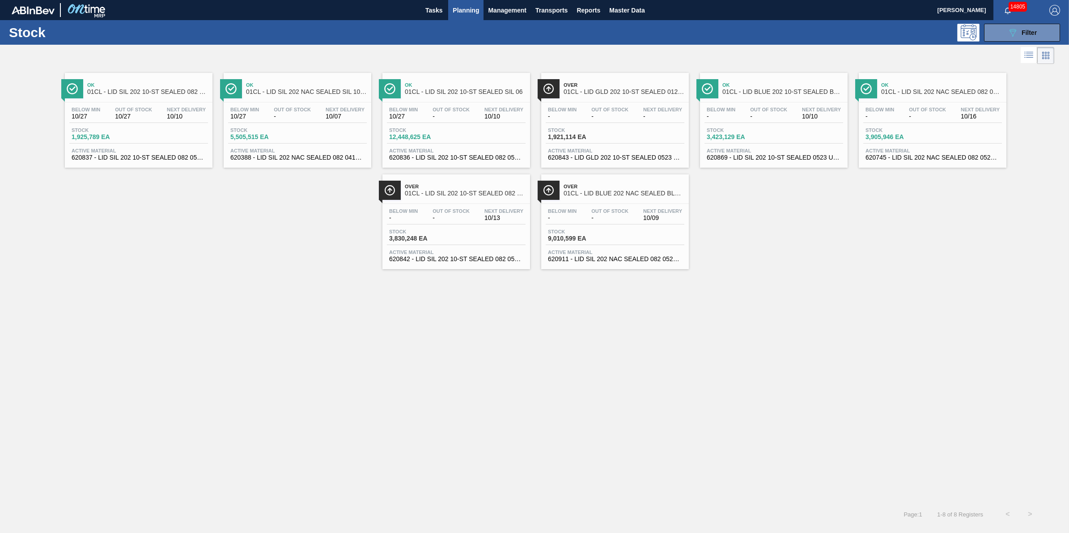
click at [462, 5] on span "Planning" at bounding box center [466, 10] width 26 height 11
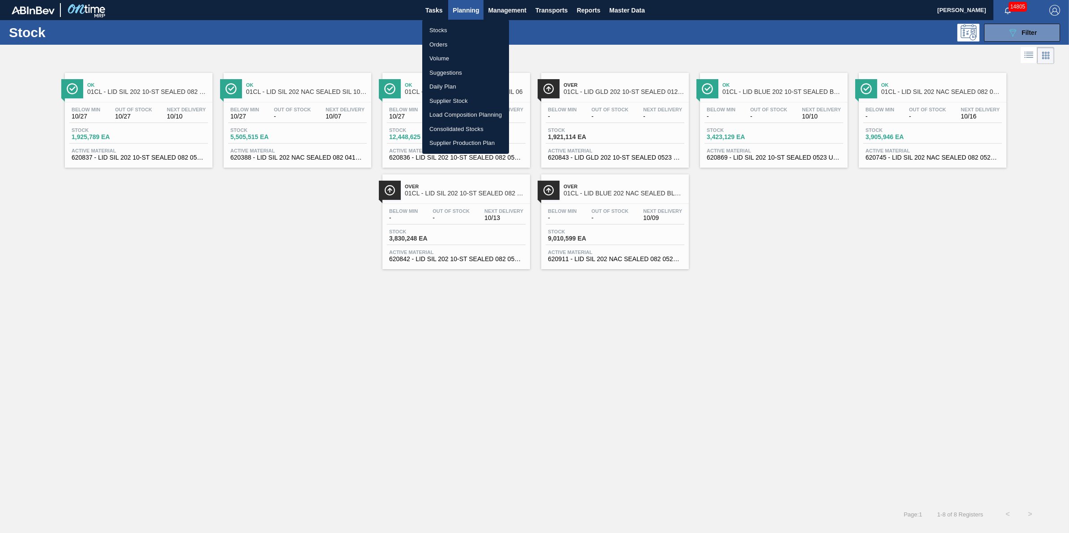
click at [455, 59] on li "Volume" at bounding box center [465, 58] width 87 height 14
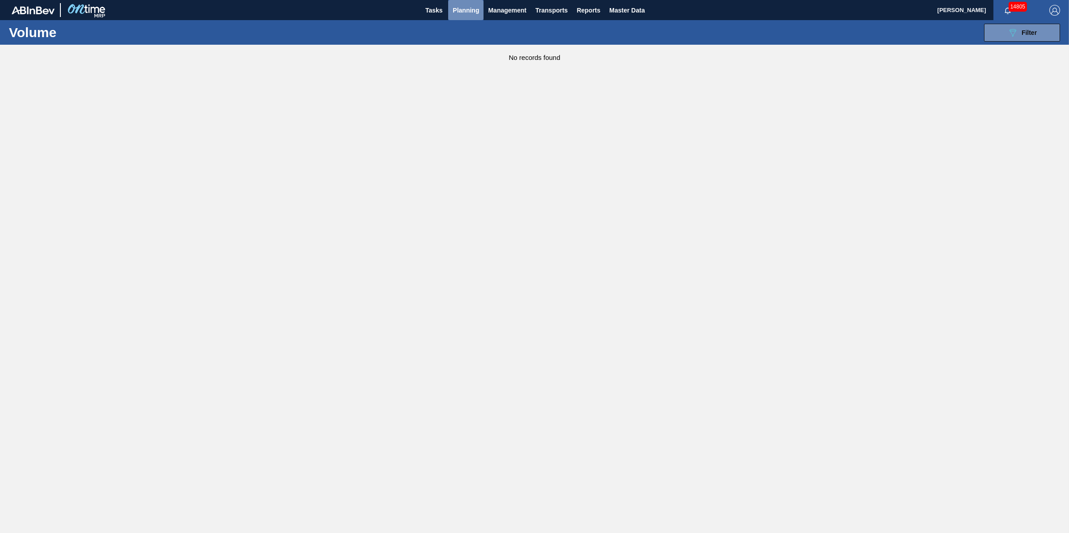
click at [464, 12] on span "Planning" at bounding box center [466, 10] width 26 height 11
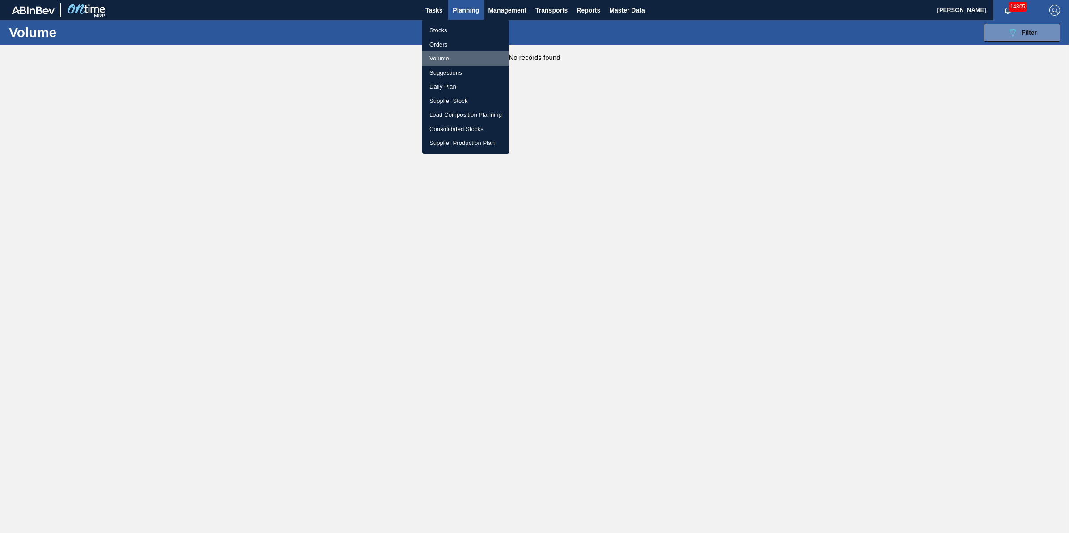
click at [450, 60] on li "Volume" at bounding box center [465, 58] width 87 height 14
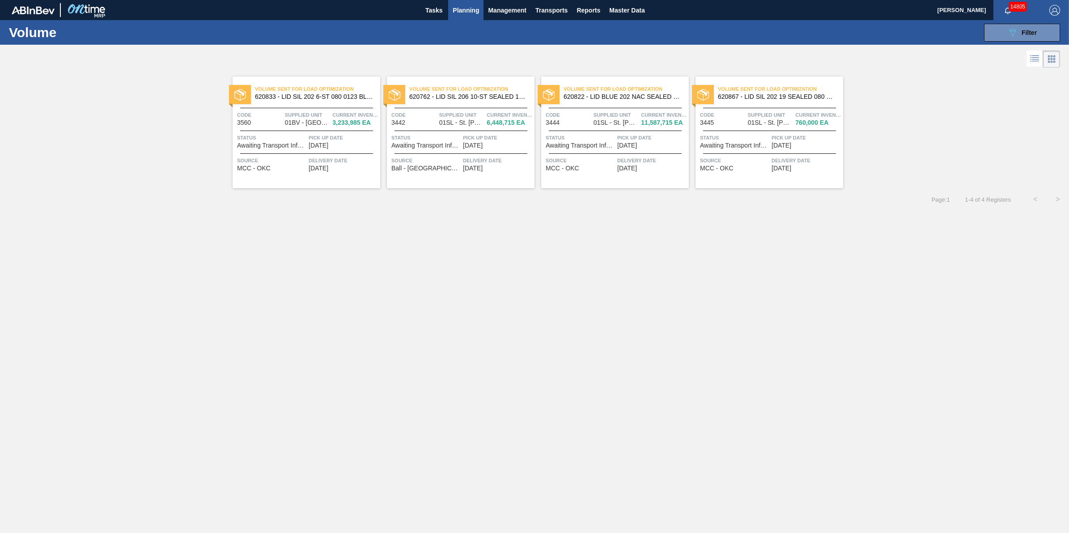
click at [1047, 64] on icon at bounding box center [1051, 59] width 11 height 11
click at [1039, 64] on icon at bounding box center [1034, 58] width 11 height 11
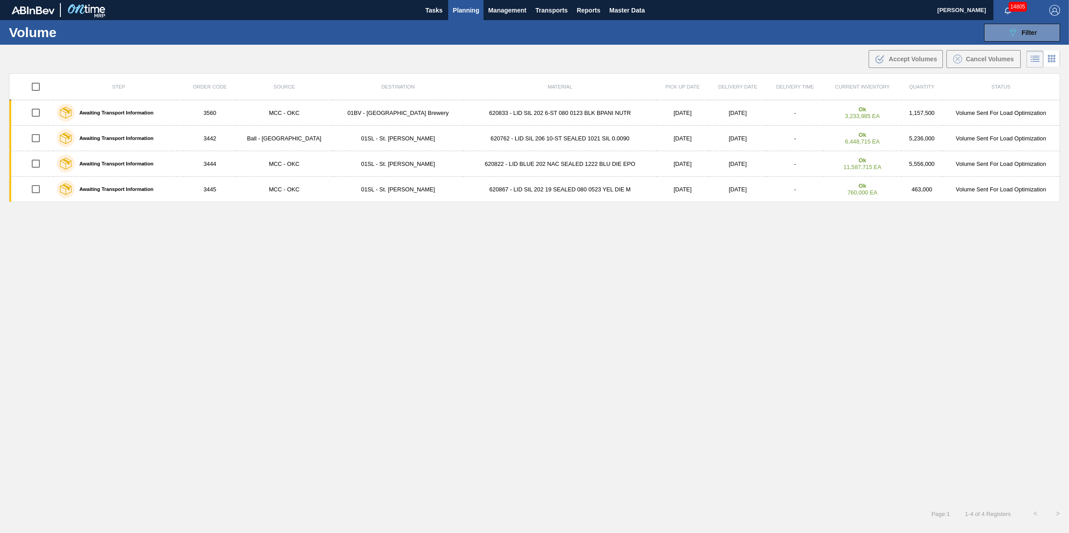
click at [34, 86] on input "checkbox" at bounding box center [35, 86] width 19 height 19
checkbox input "true"
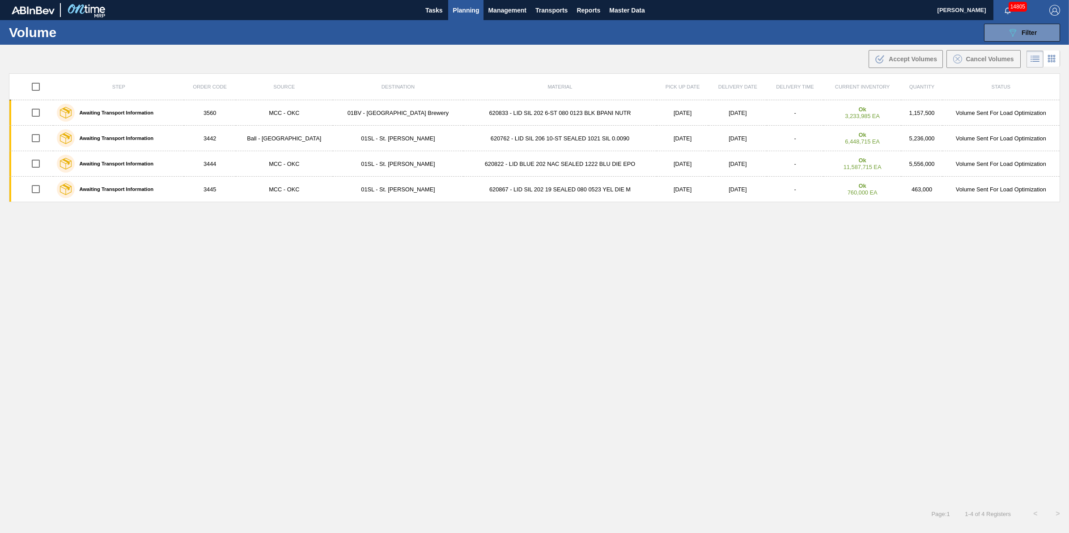
checkbox input "true"
click at [979, 64] on button "Cancel Volumes" at bounding box center [983, 59] width 74 height 18
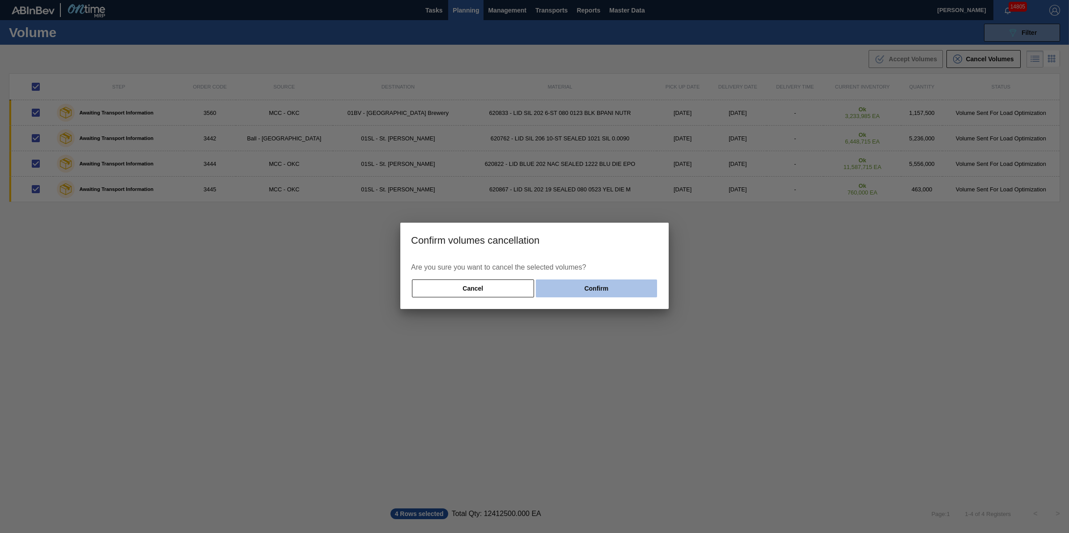
click at [574, 296] on button "Confirm" at bounding box center [596, 289] width 121 height 18
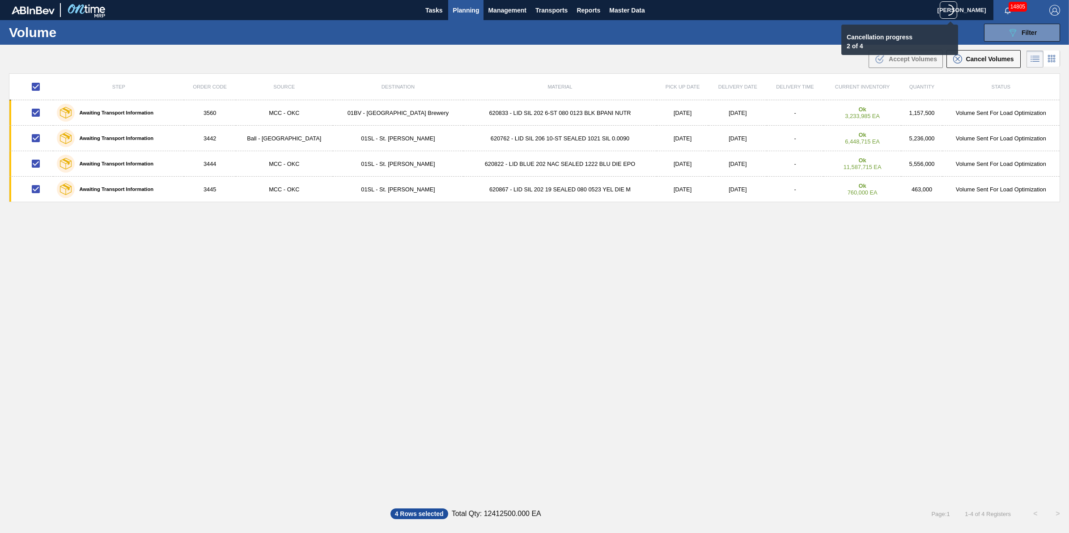
checkbox input "false"
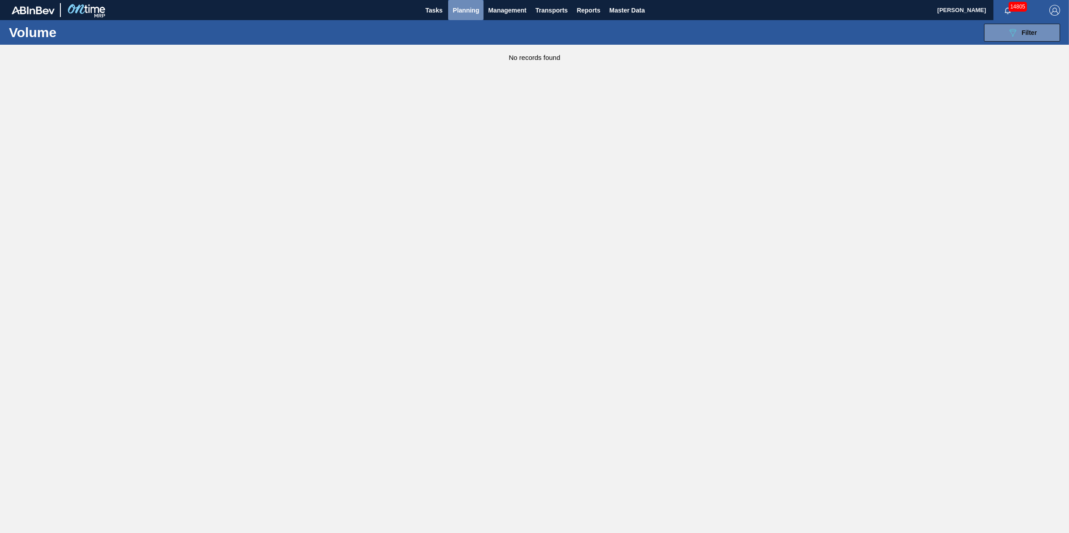
click at [453, 3] on button "Planning" at bounding box center [465, 10] width 35 height 20
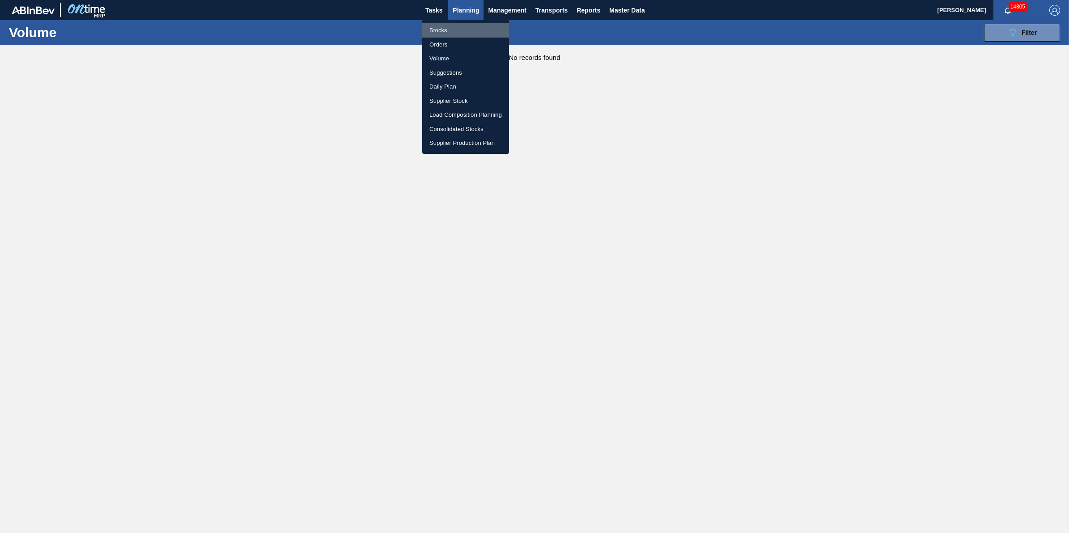
click at [461, 25] on li "Stocks" at bounding box center [465, 30] width 87 height 14
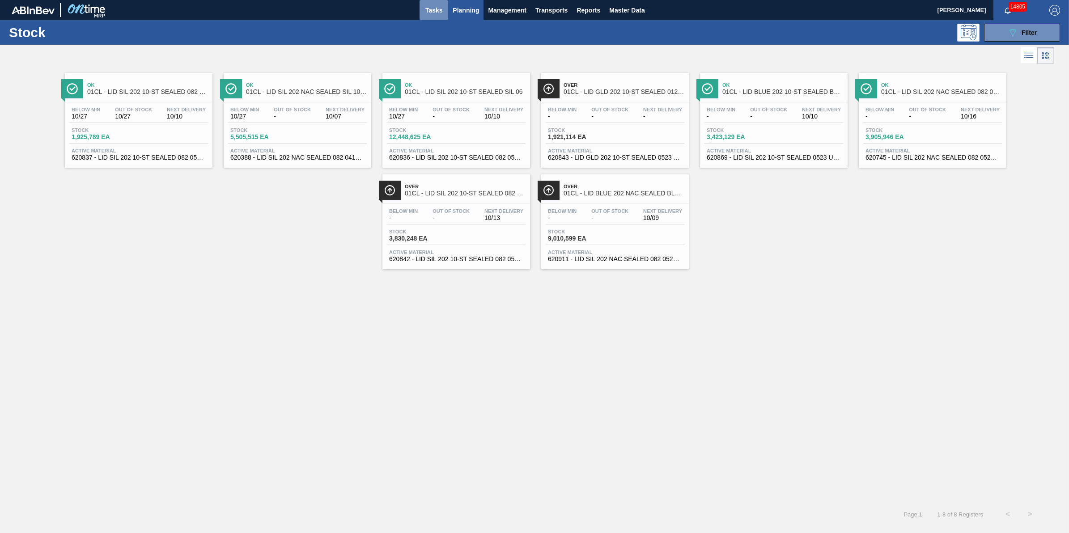
click at [425, 10] on span "Tasks" at bounding box center [434, 10] width 20 height 11
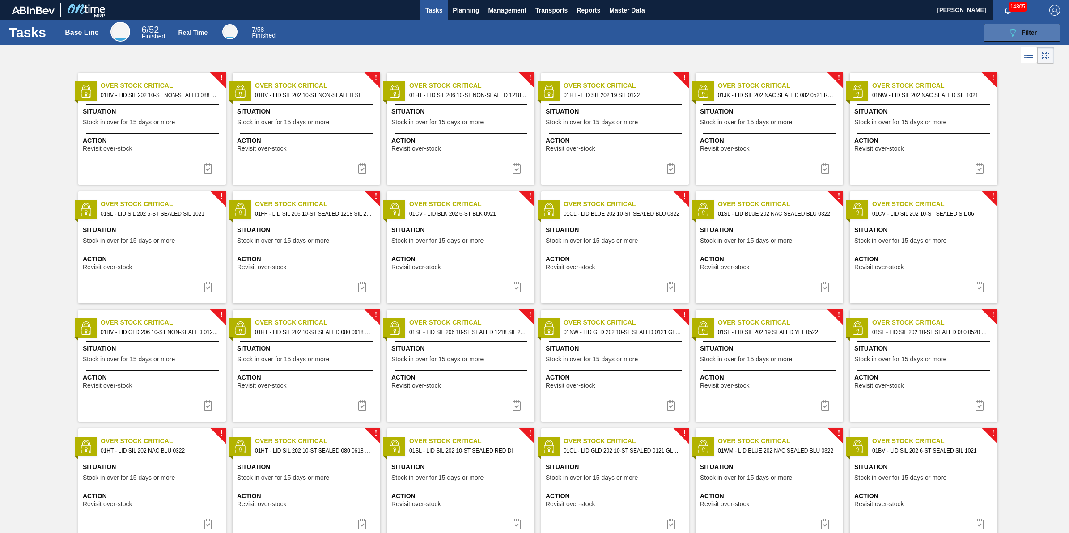
click at [991, 34] on button "089F7B8B-B2A5-4AFE-B5C0-19BA573D28AC Filter" at bounding box center [1022, 33] width 76 height 18
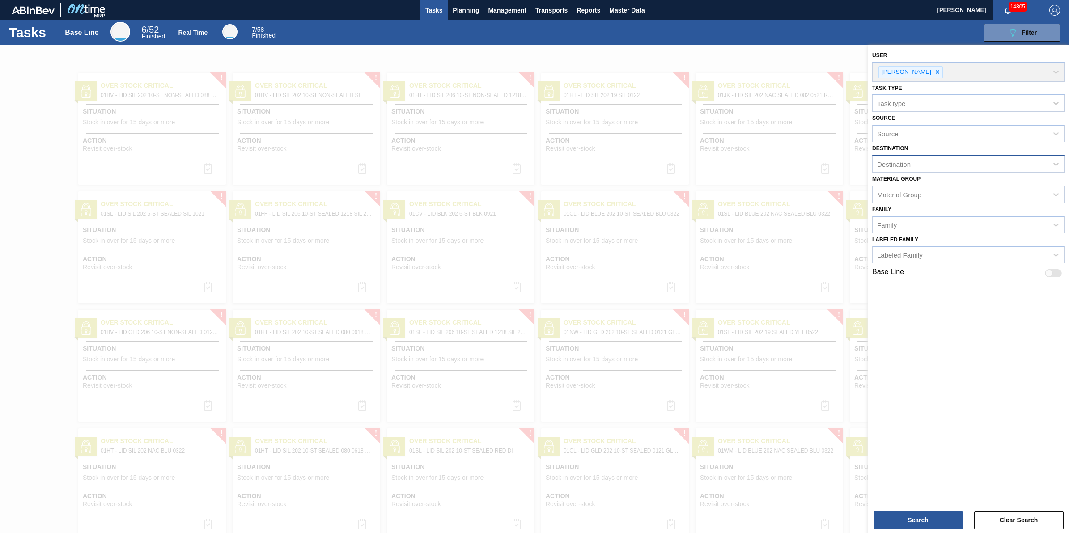
click at [944, 168] on div "Destination" at bounding box center [960, 164] width 175 height 13
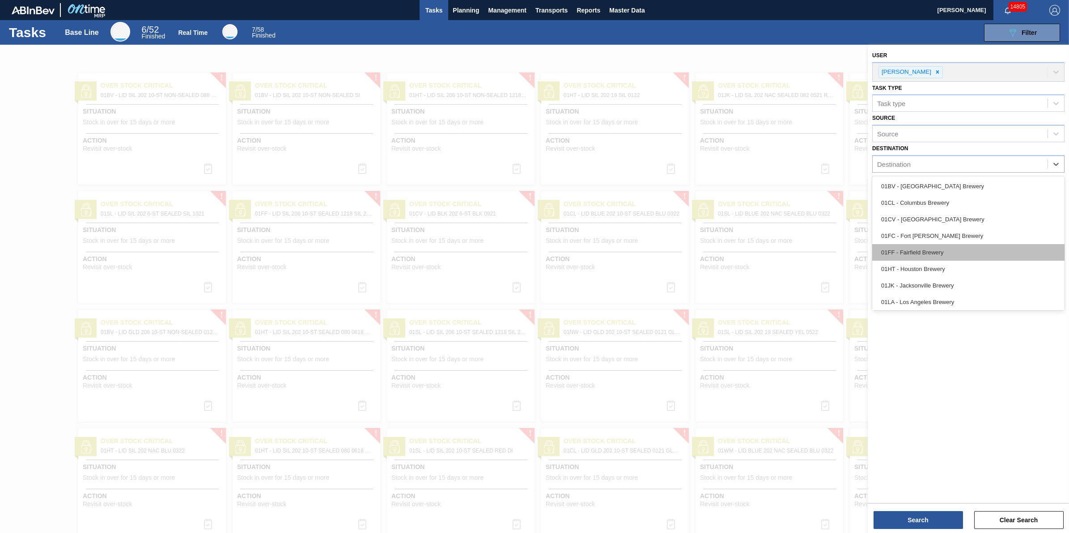
scroll to position [68, 0]
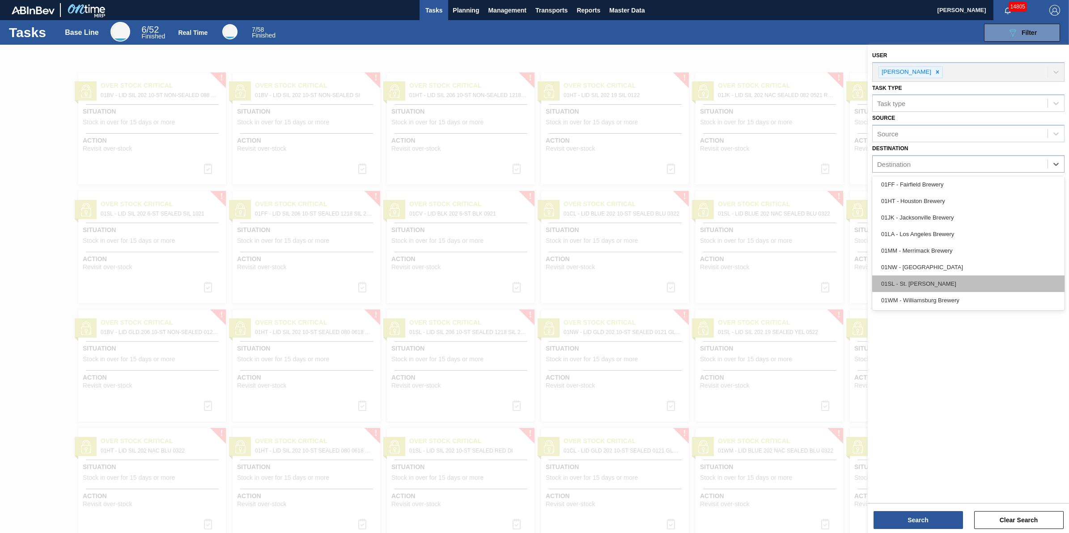
click at [938, 276] on div "01SL - St. [PERSON_NAME]" at bounding box center [968, 283] width 192 height 17
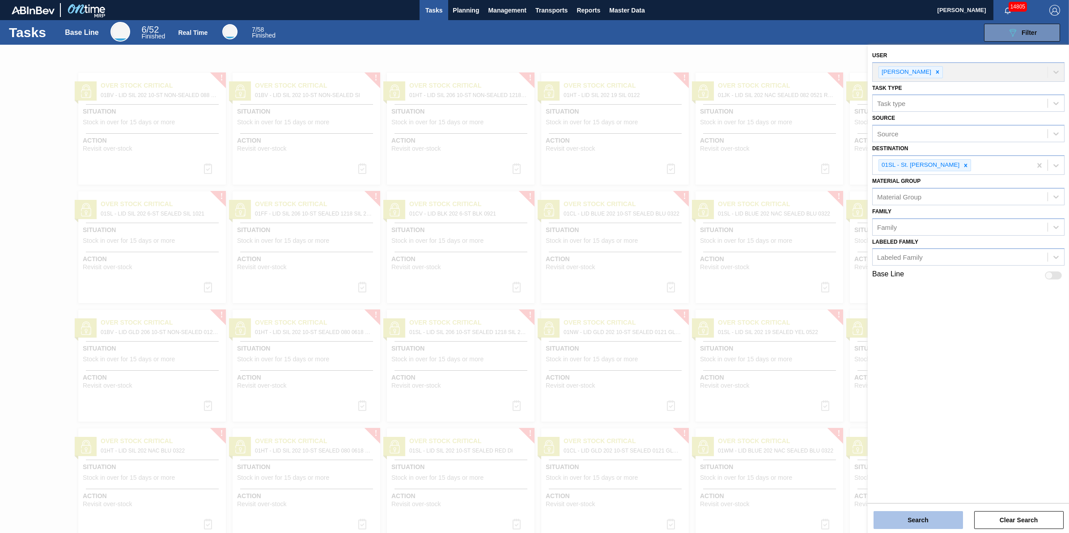
click at [906, 521] on button "Search" at bounding box center [917, 520] width 89 height 18
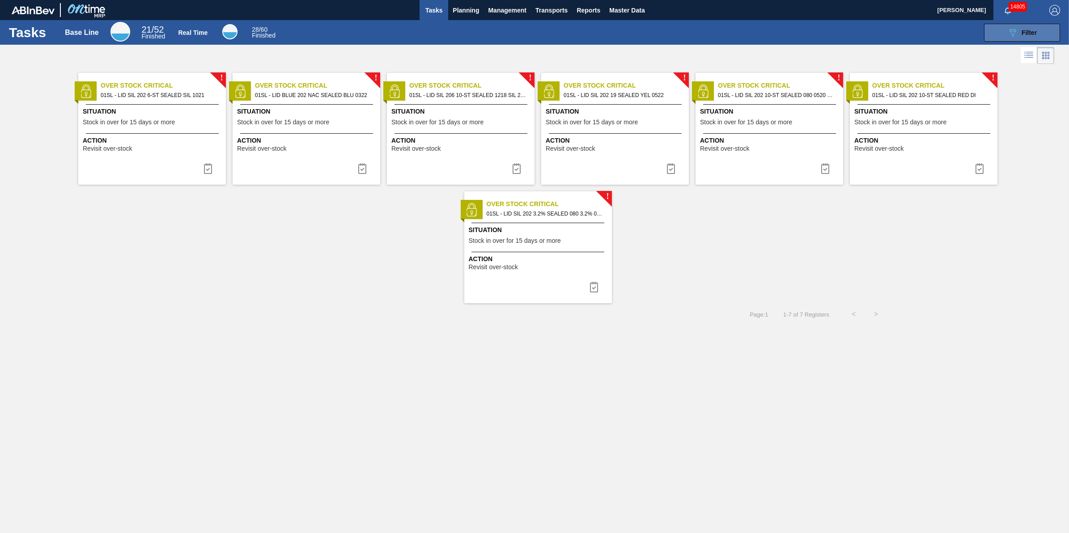
drag, startPoint x: 1042, startPoint y: 30, endPoint x: 1027, endPoint y: 31, distance: 14.9
click at [1042, 30] on button "089F7B8B-B2A5-4AFE-B5C0-19BA573D28AC Filter" at bounding box center [1022, 33] width 76 height 18
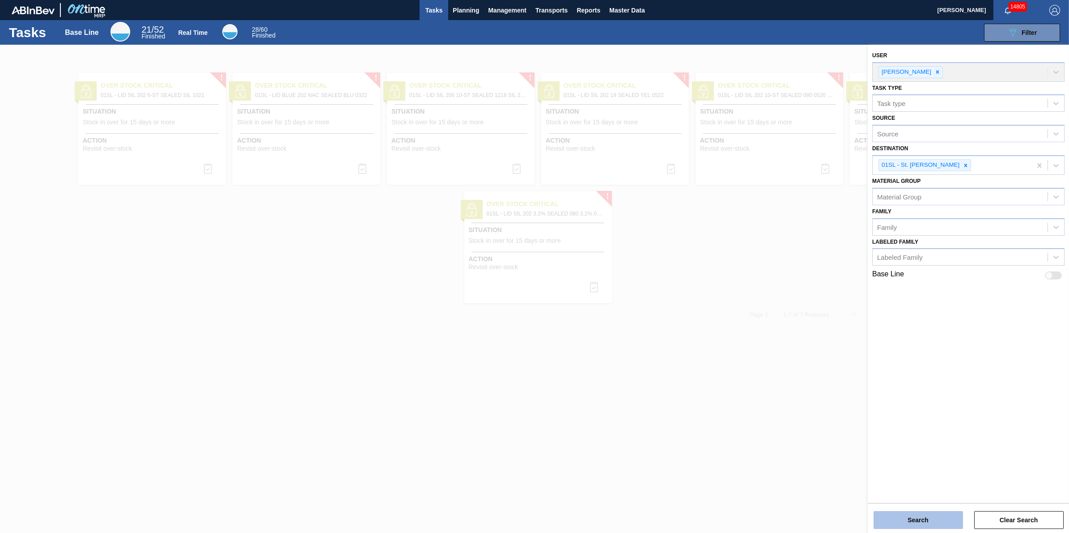
click at [927, 525] on button "Search" at bounding box center [917, 520] width 89 height 18
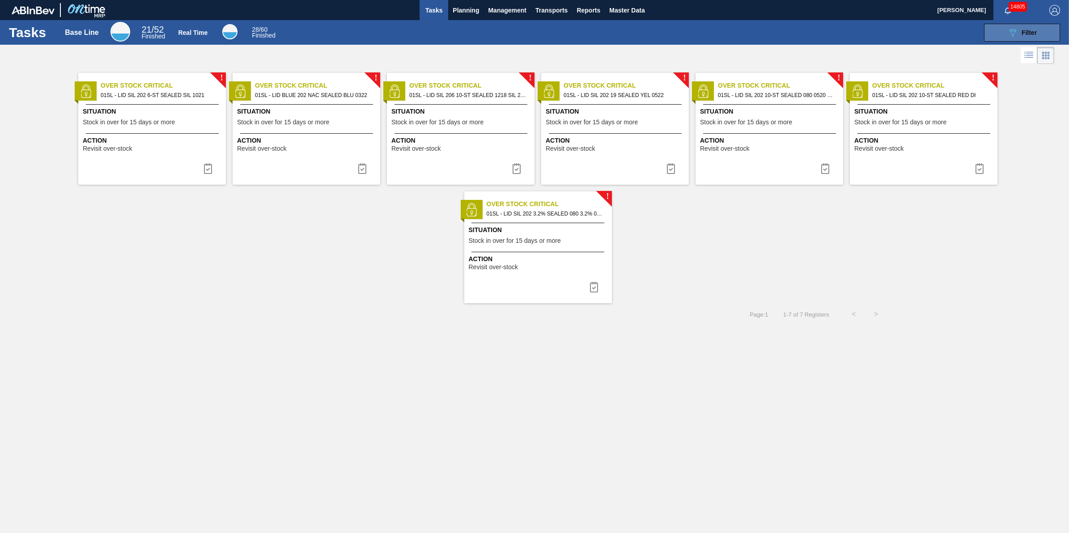
click at [1012, 37] on icon "089F7B8B-B2A5-4AFE-B5C0-19BA573D28AC" at bounding box center [1012, 32] width 11 height 11
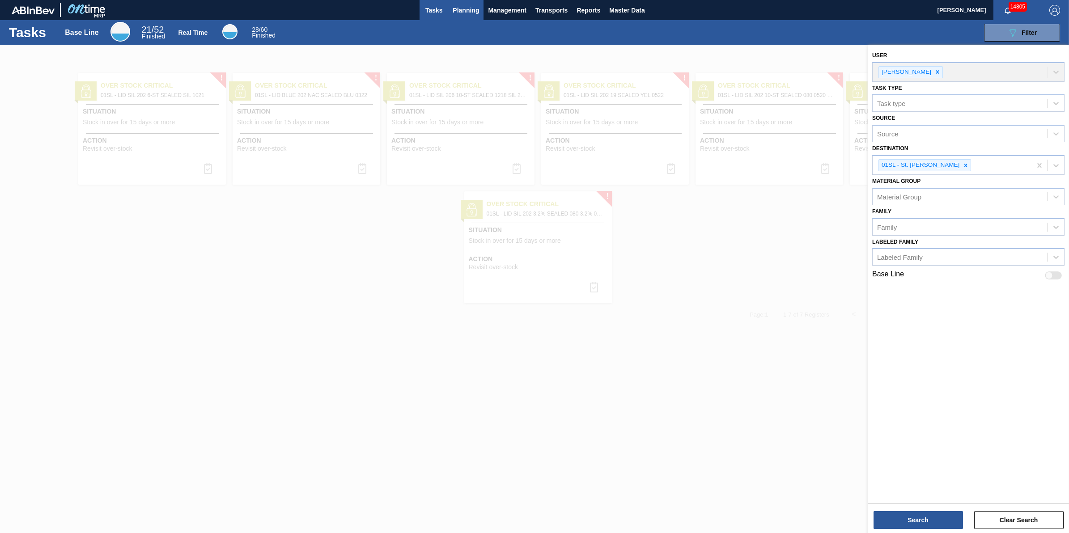
click at [473, 7] on span "Planning" at bounding box center [466, 10] width 26 height 11
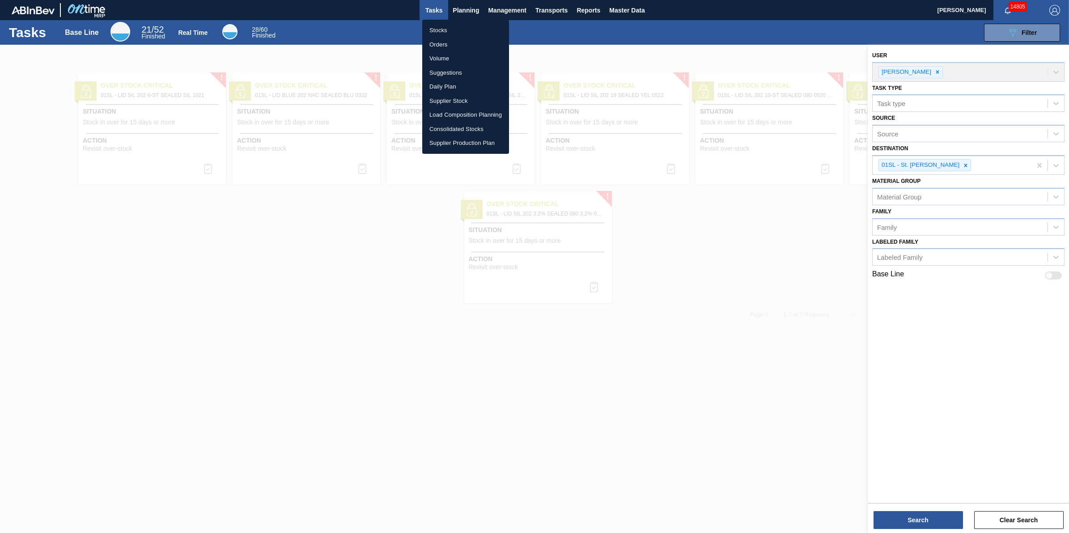
click at [466, 22] on ul "Stocks Orders Volume Suggestions Daily Plan Supplier Stock Load Composition Pla…" at bounding box center [465, 87] width 87 height 134
click at [464, 30] on li "Stocks" at bounding box center [465, 30] width 87 height 14
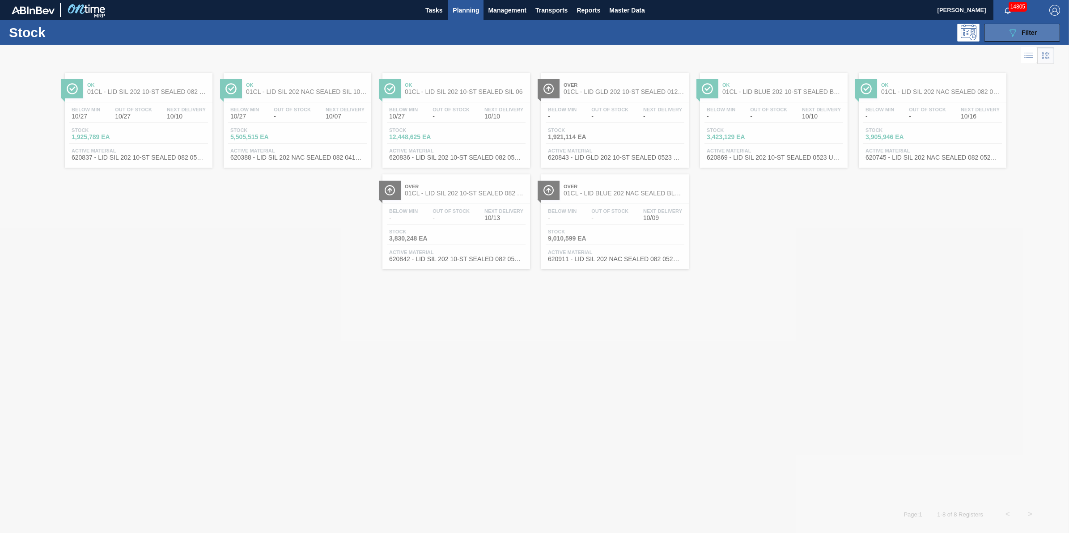
click at [1013, 29] on icon at bounding box center [1012, 33] width 7 height 8
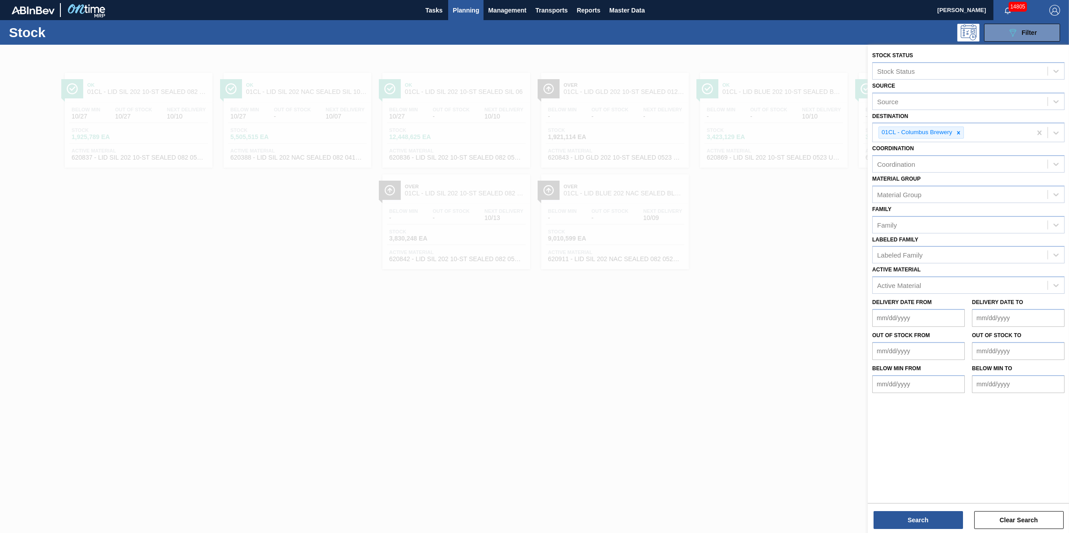
click at [559, 410] on div at bounding box center [534, 311] width 1069 height 533
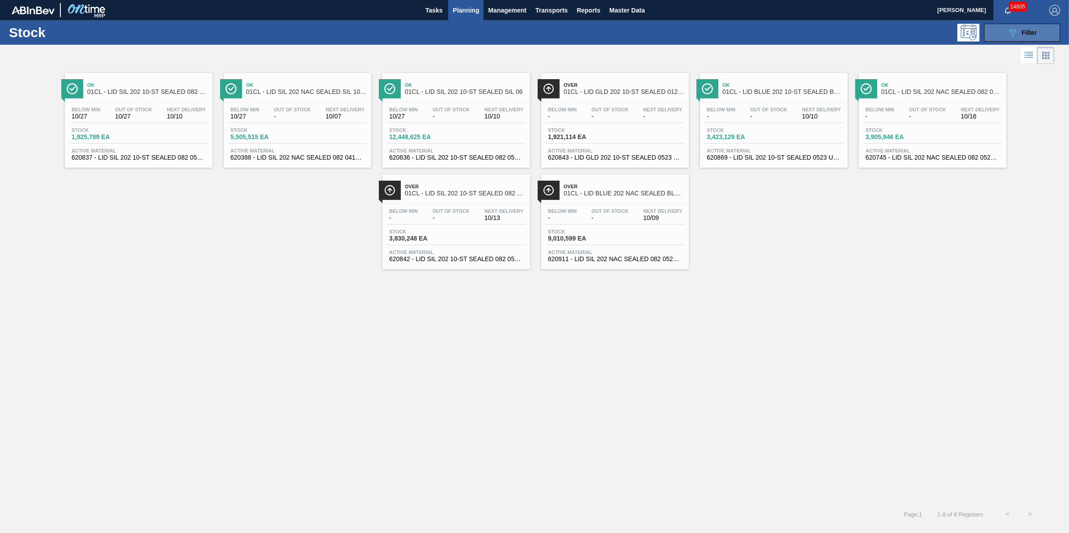
click at [1009, 38] on button "089F7B8B-B2A5-4AFE-B5C0-19BA573D28AC Filter" at bounding box center [1022, 33] width 76 height 18
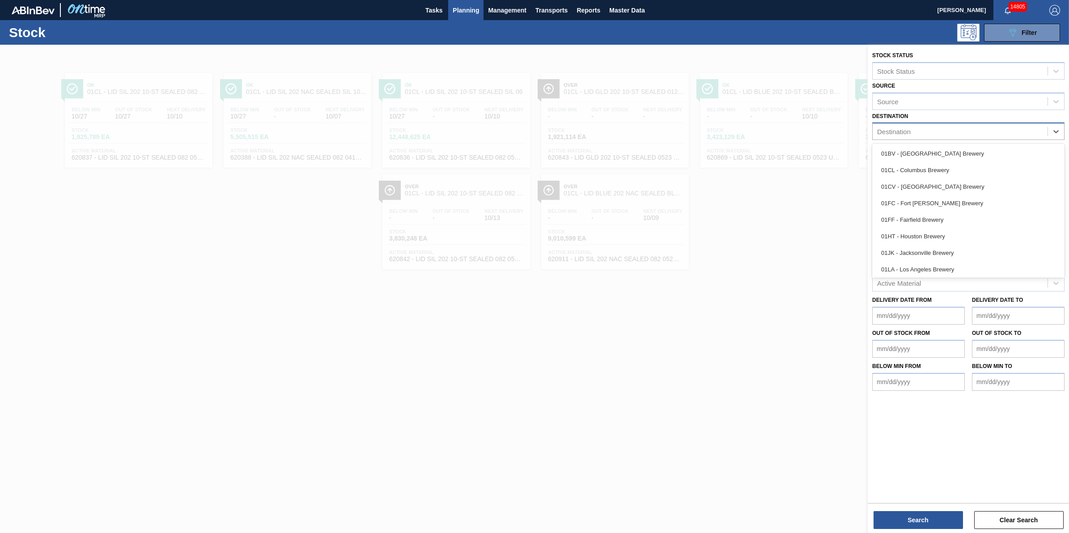
click at [1012, 133] on div "Destination" at bounding box center [960, 131] width 175 height 13
click at [961, 253] on div "01SL - St. [PERSON_NAME]" at bounding box center [968, 251] width 192 height 17
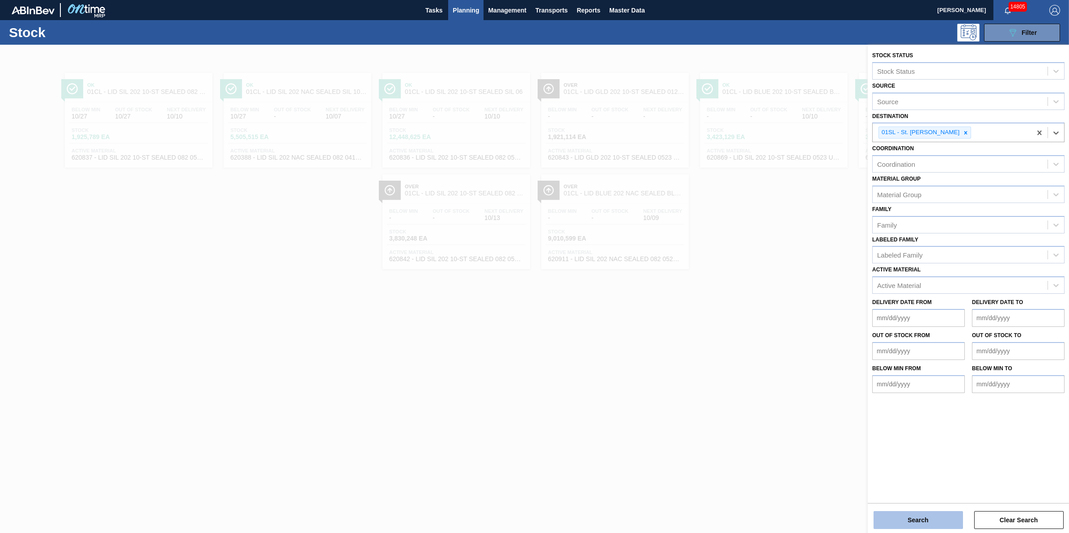
click at [903, 521] on button "Search" at bounding box center [917, 520] width 89 height 18
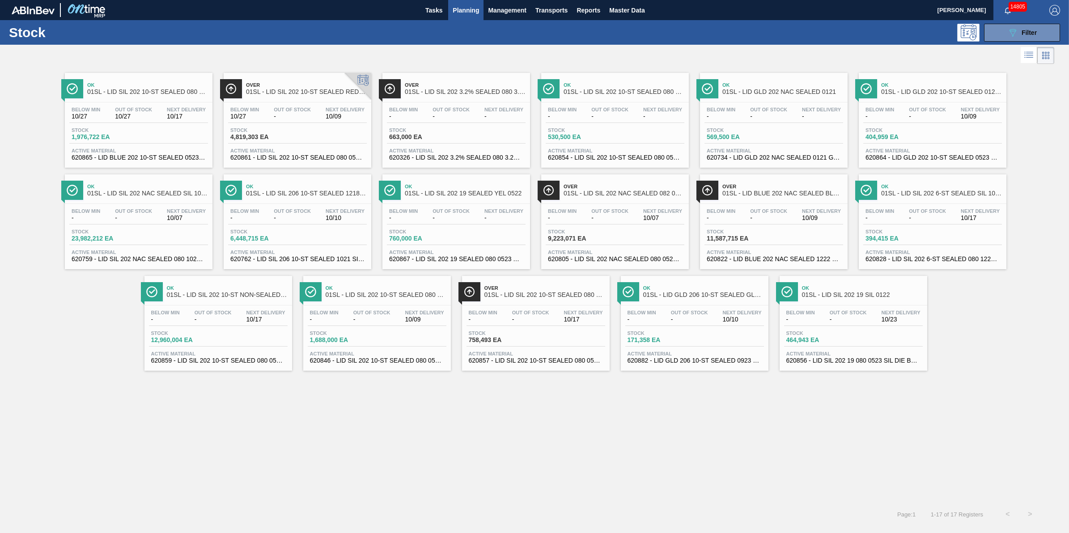
click at [497, 347] on div "Stock 758,493 EA" at bounding box center [535, 339] width 139 height 16
click at [305, 133] on div "Stock 4,819,303 EA" at bounding box center [297, 135] width 139 height 16
click at [519, 351] on div "Below Min - Out Of Stock - Next Delivery 10/17 Stock 758,493 EA Active Material…" at bounding box center [536, 335] width 148 height 61
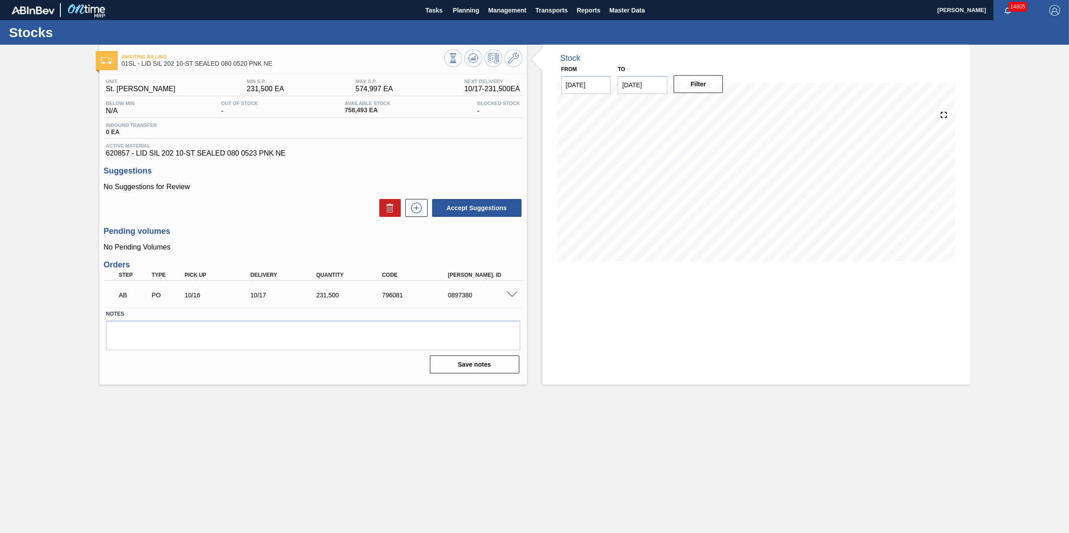
click at [511, 297] on span at bounding box center [512, 295] width 11 height 7
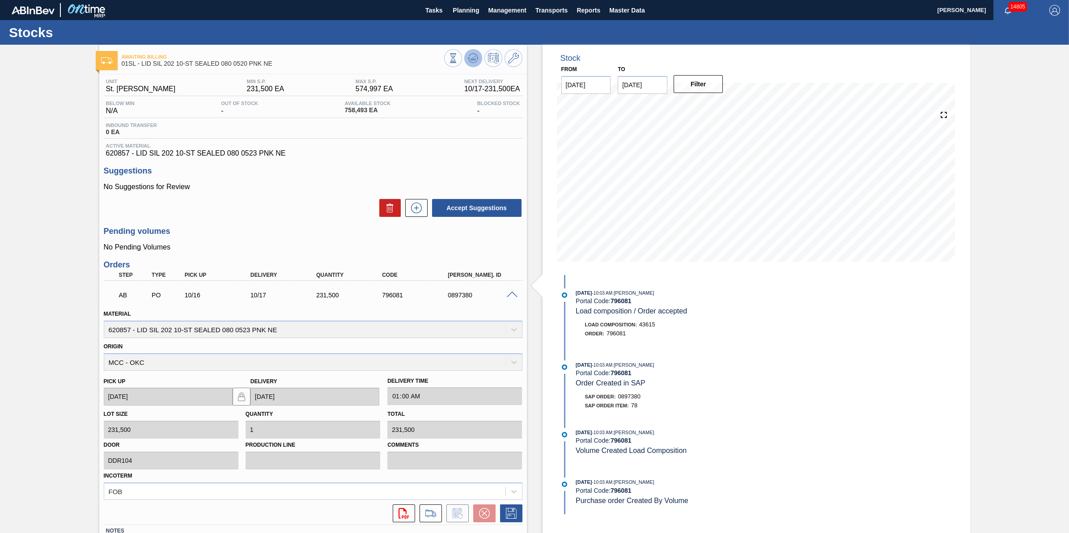
click at [479, 59] on button at bounding box center [473, 58] width 18 height 18
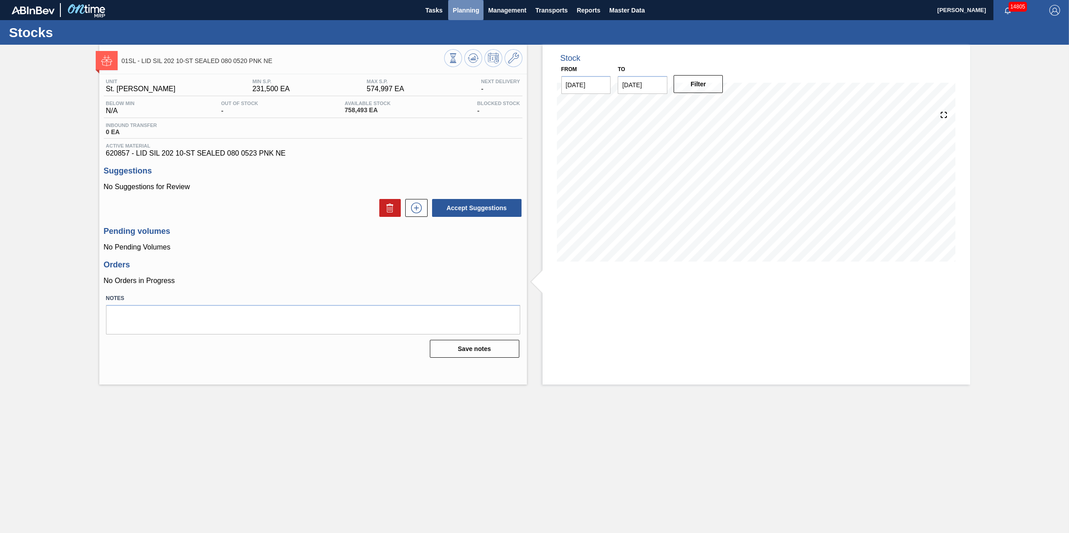
click at [455, 8] on span "Planning" at bounding box center [466, 10] width 26 height 11
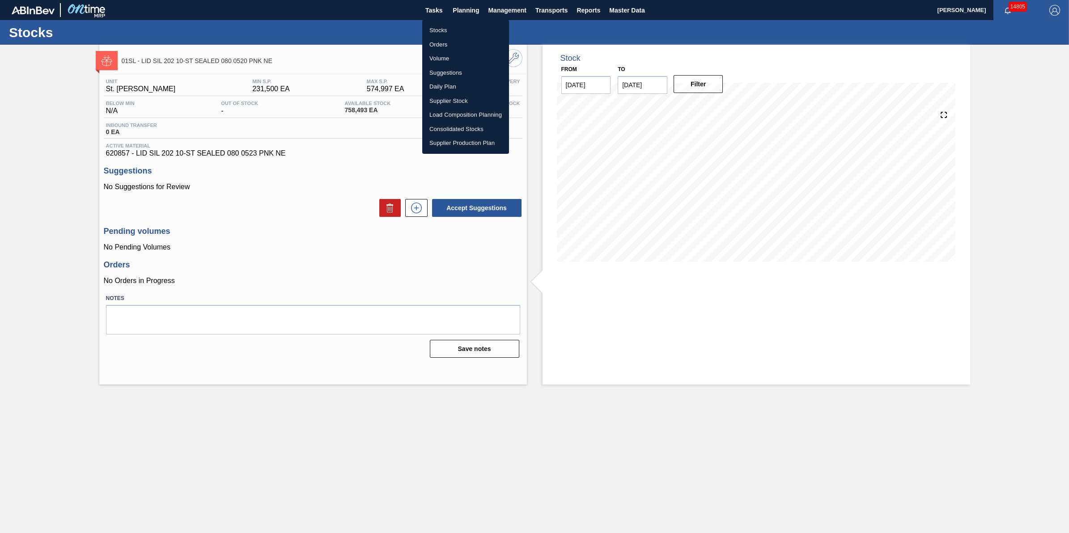
click at [454, 27] on li "Stocks" at bounding box center [465, 30] width 87 height 14
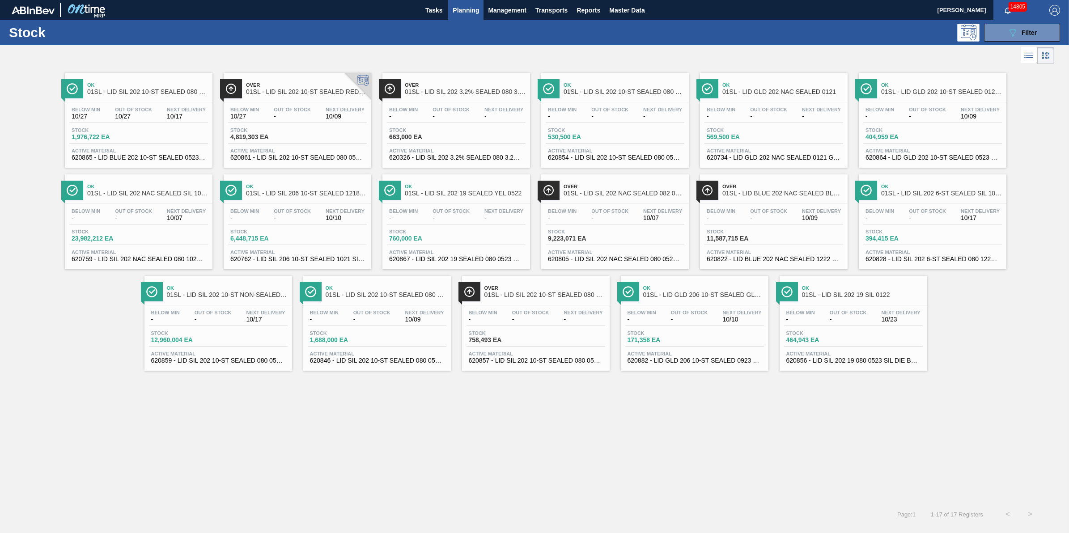
click at [445, 134] on span "663,000 EA" at bounding box center [420, 137] width 63 height 7
